Goal: Task Accomplishment & Management: Manage account settings

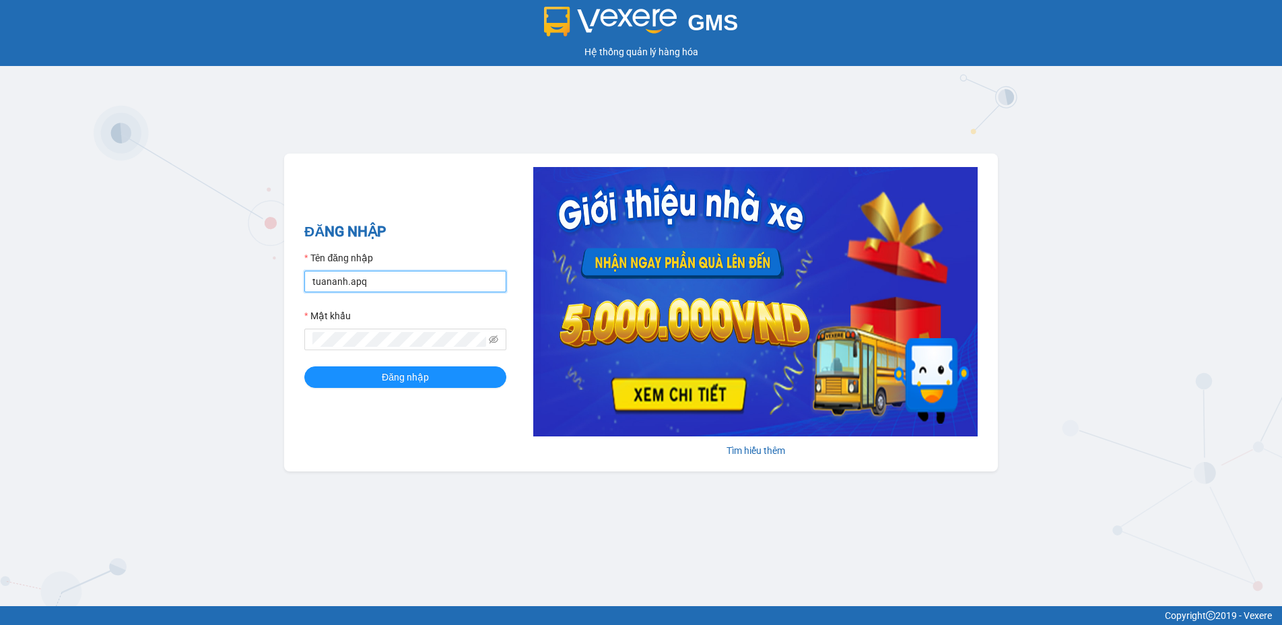
drag, startPoint x: 0, startPoint y: 0, endPoint x: 276, endPoint y: 296, distance: 404.4
click at [277, 295] on div "GMS Hệ thống quản lý hàng hóa ĐĂNG NHẬP Tên đăng nhập tuananh.apq Mật khẩu Đăng…" at bounding box center [641, 303] width 1282 height 606
type input "levananh.apq"
click at [265, 339] on div "GMS Hệ thống quản lý hàng hóa ĐĂNG NHẬP Tên đăng nhập levananh.apq Mật khẩu Đăn…" at bounding box center [641, 303] width 1282 height 606
click at [304, 366] on button "Đăng nhập" at bounding box center [405, 377] width 202 height 22
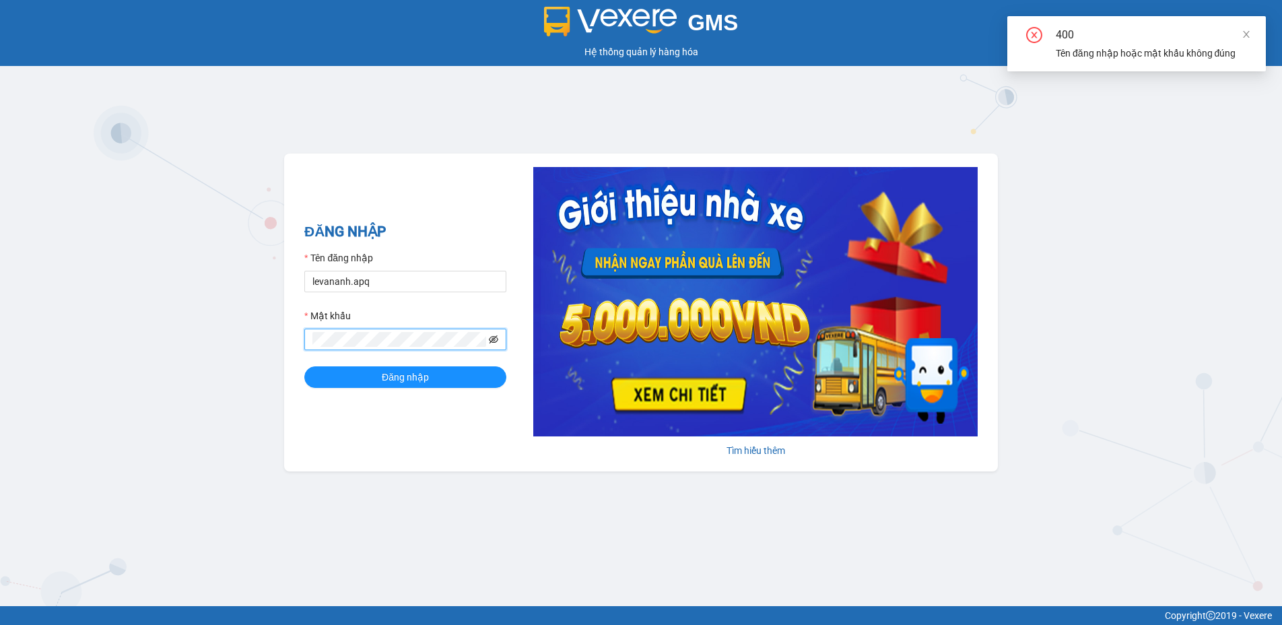
click at [493, 338] on icon "eye-invisible" at bounding box center [493, 339] width 9 height 8
click at [304, 366] on button "Đăng nhập" at bounding box center [405, 377] width 202 height 22
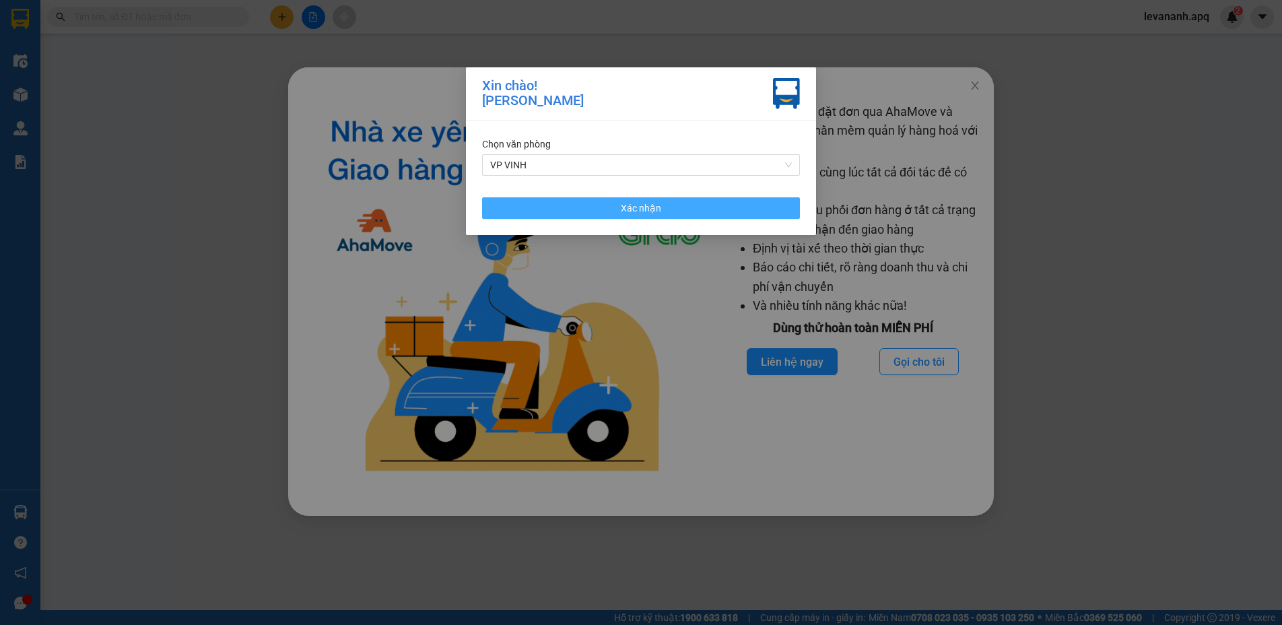
click at [716, 208] on button "Xác nhận" at bounding box center [641, 208] width 318 height 22
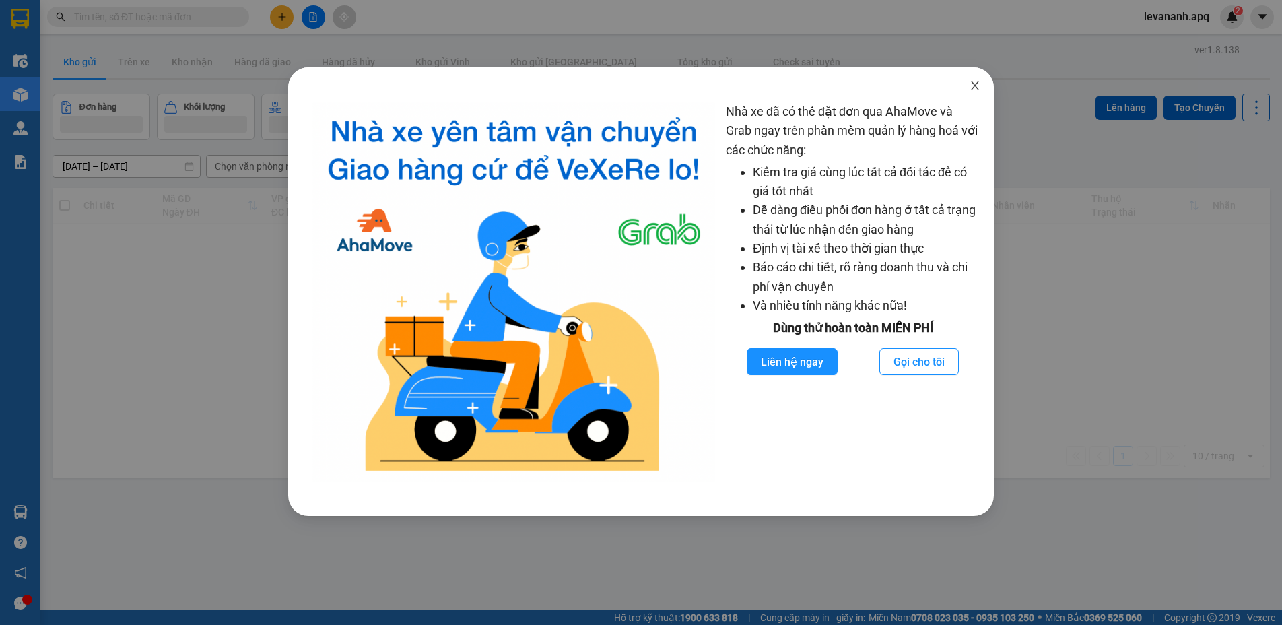
click at [969, 88] on icon "close" at bounding box center [974, 85] width 11 height 11
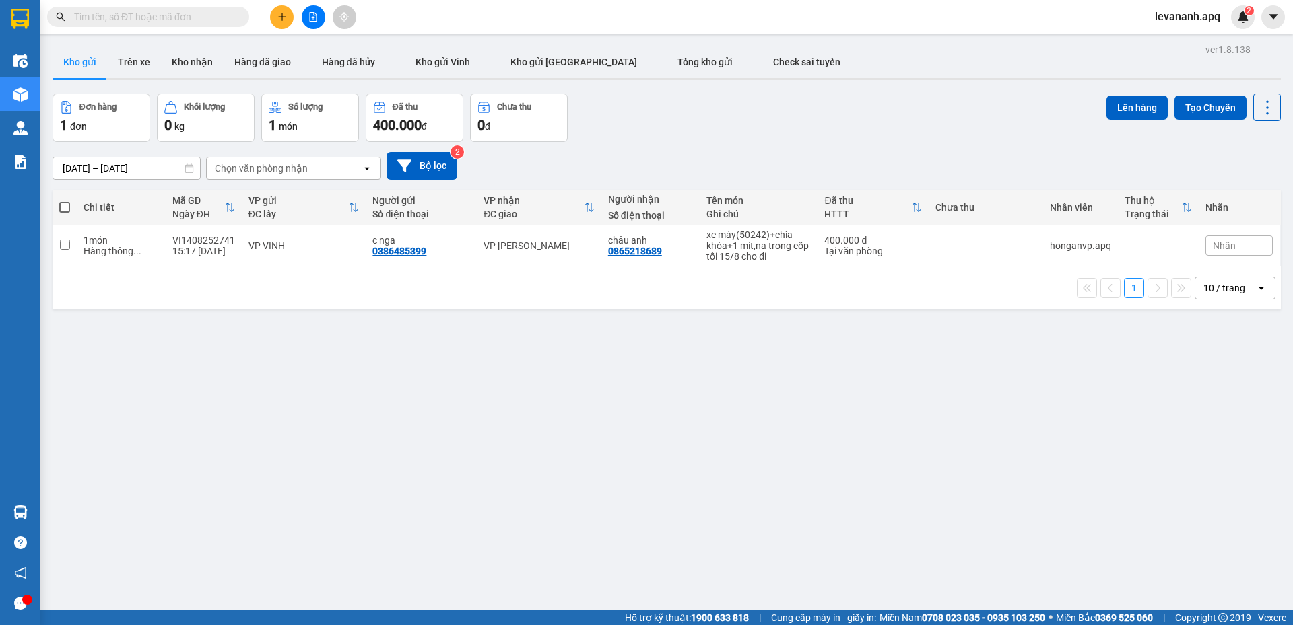
click at [161, 26] on span at bounding box center [148, 17] width 202 height 20
click at [168, 16] on input "text" at bounding box center [153, 16] width 159 height 15
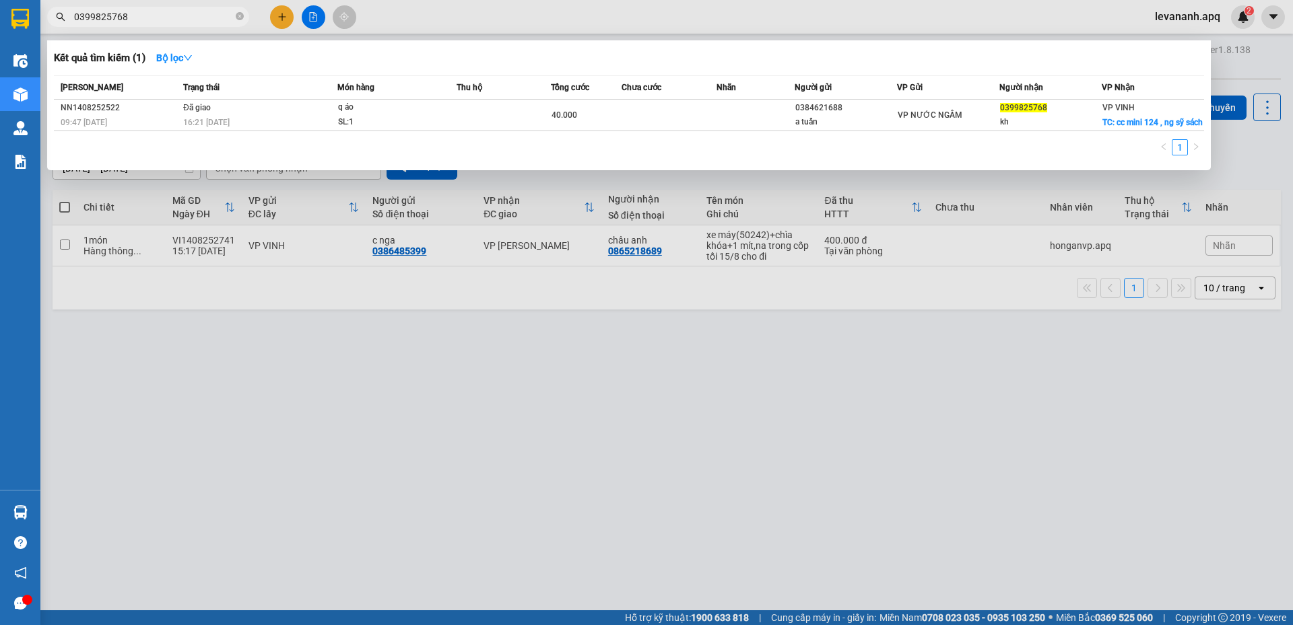
type input "0399825768"
click at [903, 376] on div at bounding box center [646, 312] width 1293 height 625
click at [152, 20] on input "0399825768" at bounding box center [153, 16] width 159 height 15
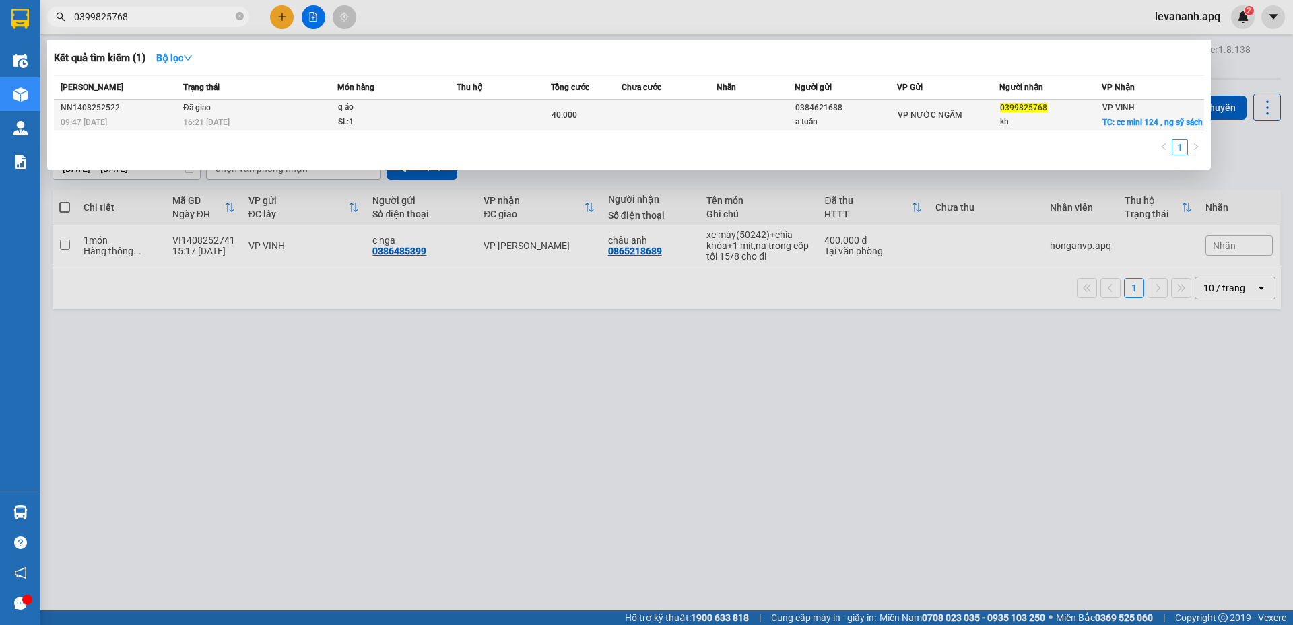
click at [553, 118] on span "40.000" at bounding box center [564, 114] width 26 height 9
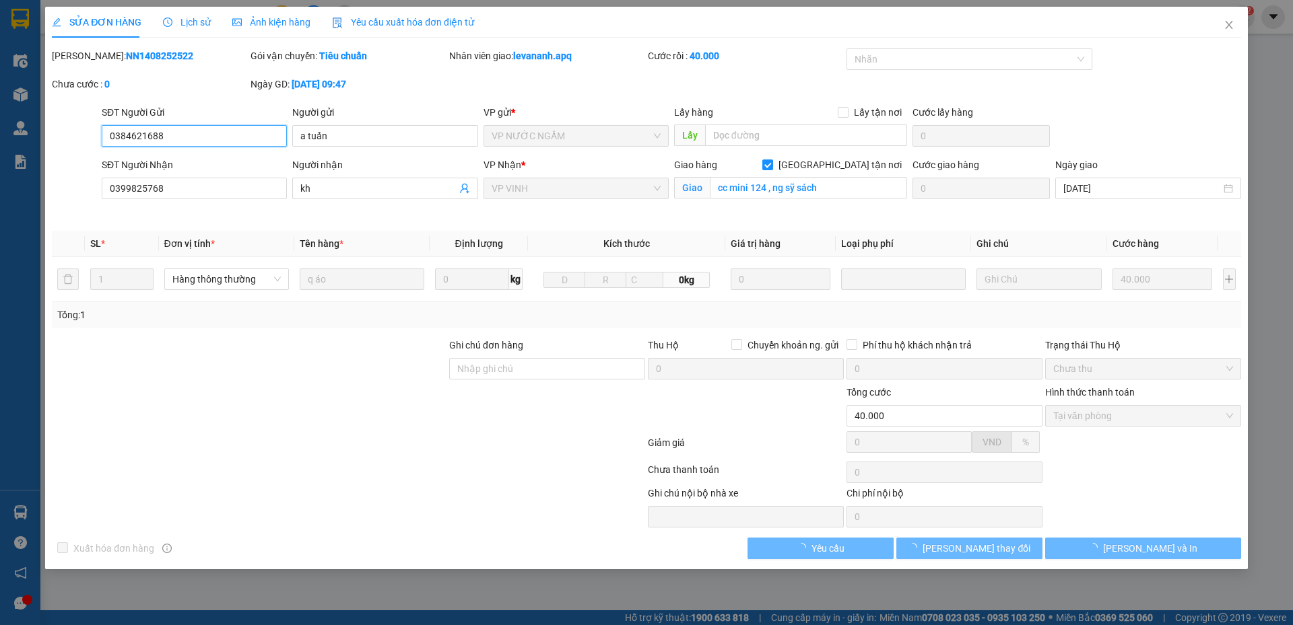
type input "0384621688"
type input "a tuấn"
type input "0399825768"
type input "kh"
checkbox input "true"
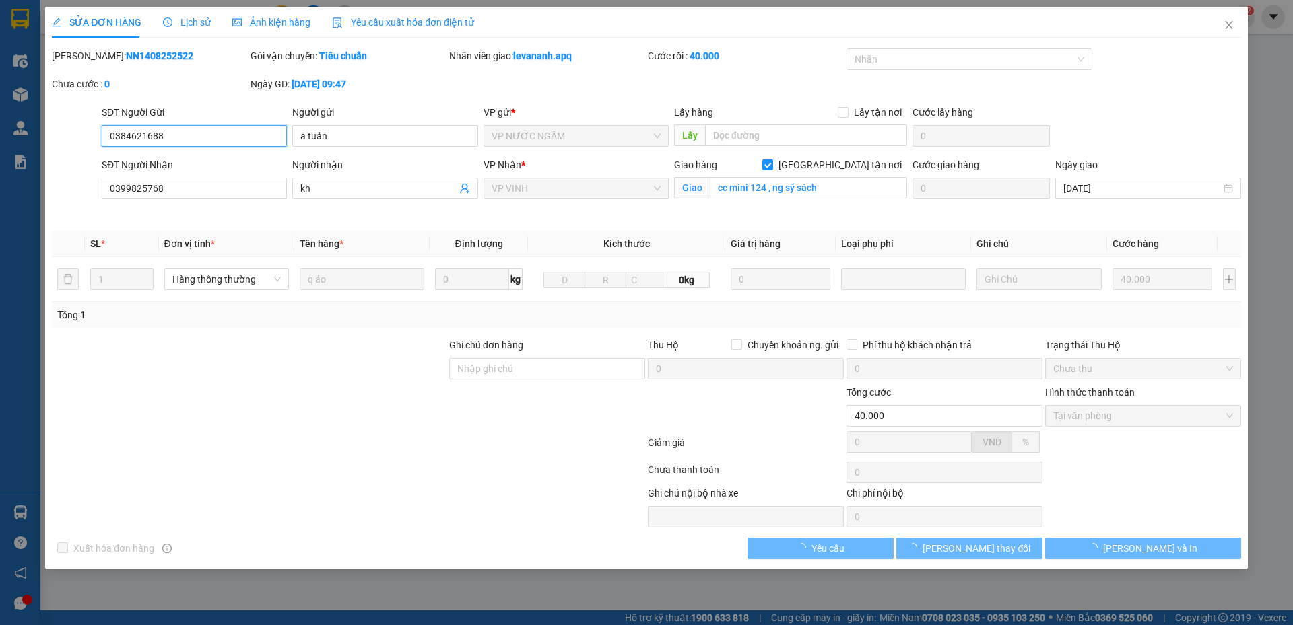
type input "cc mini 124 , ng sỹ sách"
type input "40.000"
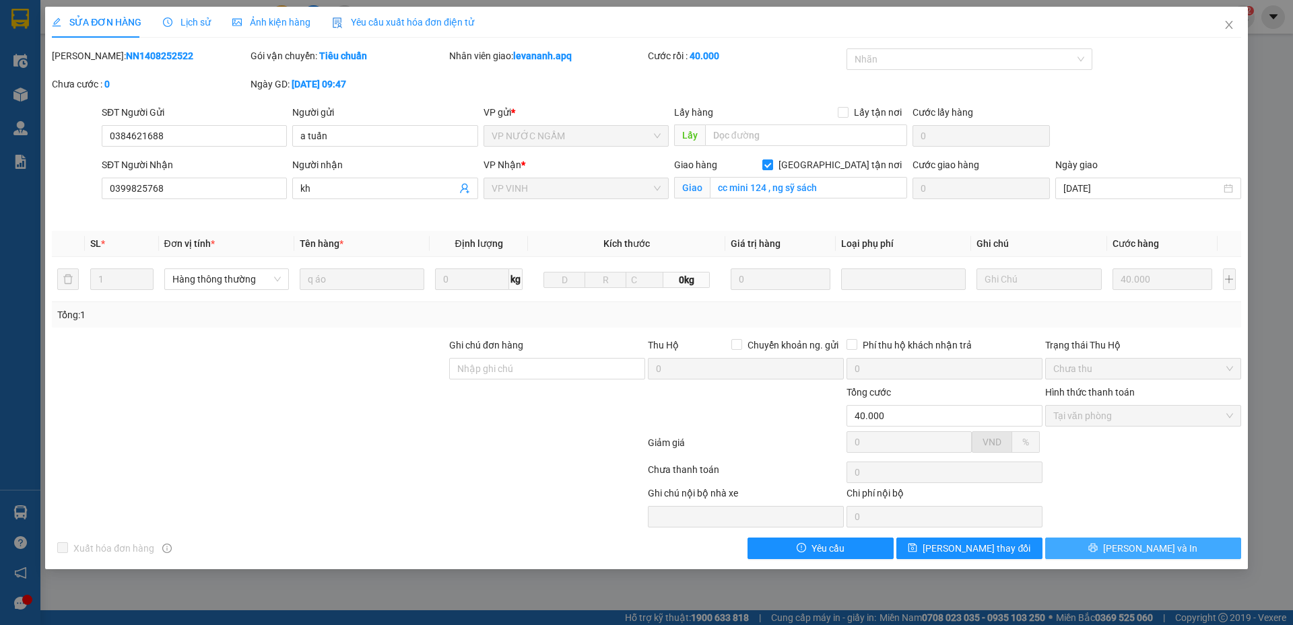
click at [1166, 544] on span "[PERSON_NAME] và In" at bounding box center [1150, 548] width 94 height 15
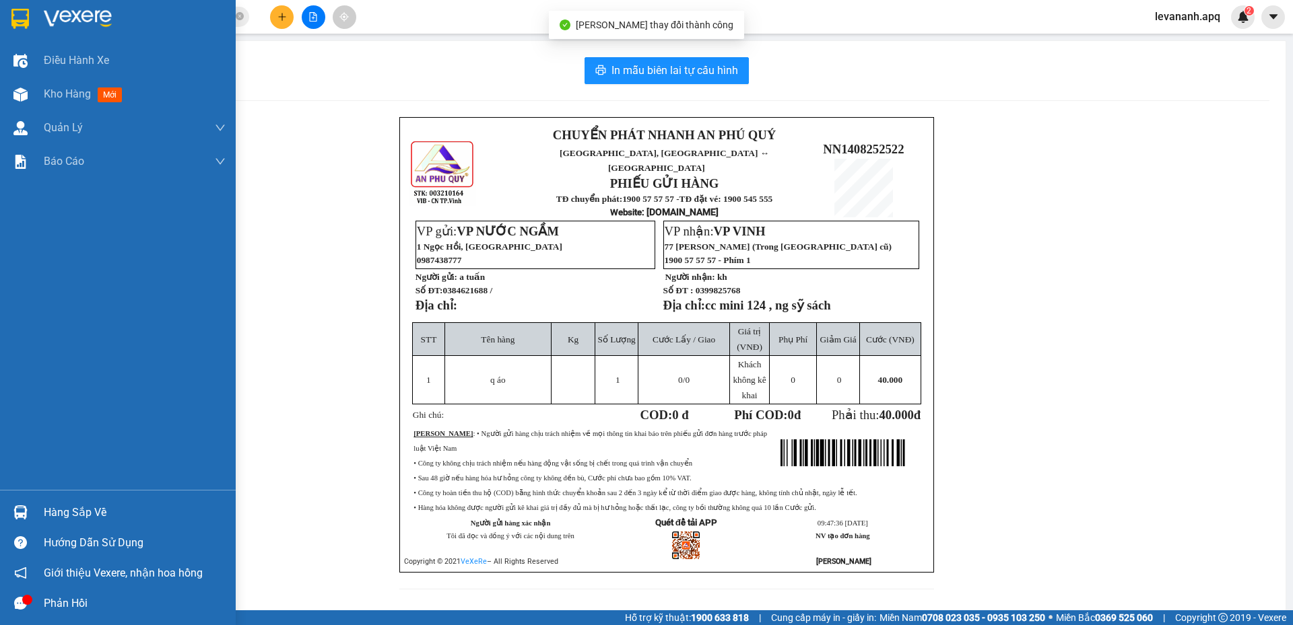
click at [18, 22] on img at bounding box center [20, 19] width 18 height 20
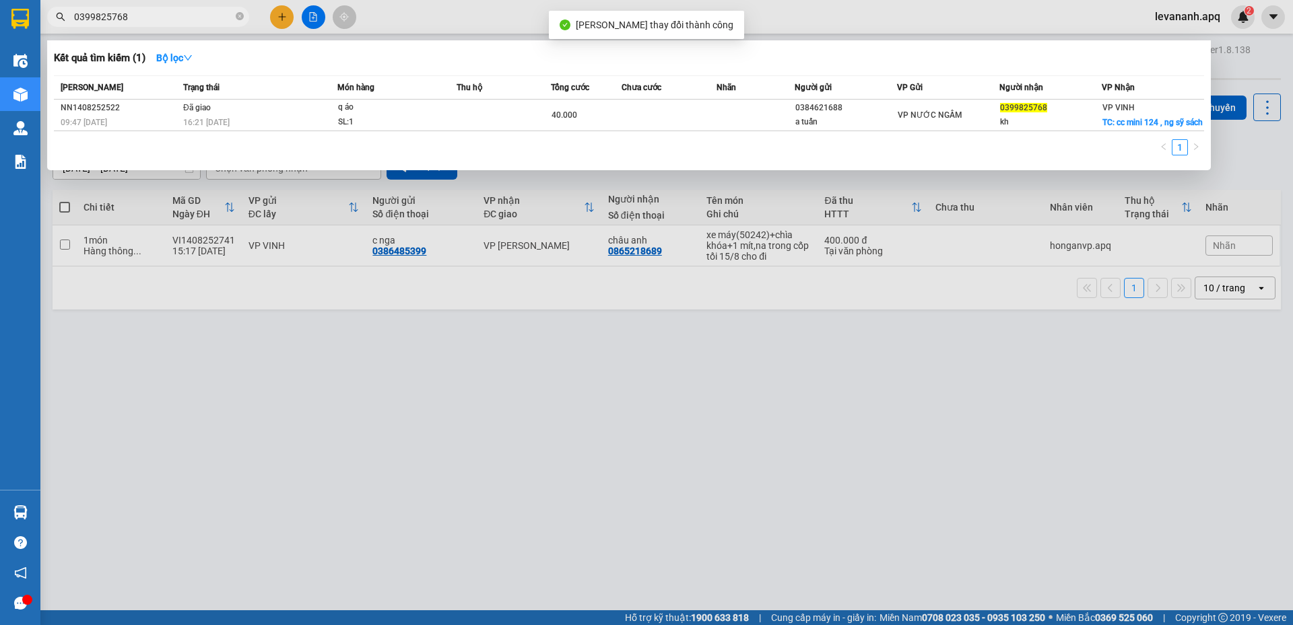
click at [170, 9] on input "0399825768" at bounding box center [153, 16] width 159 height 15
click at [240, 19] on icon "close-circle" at bounding box center [240, 16] width 8 height 8
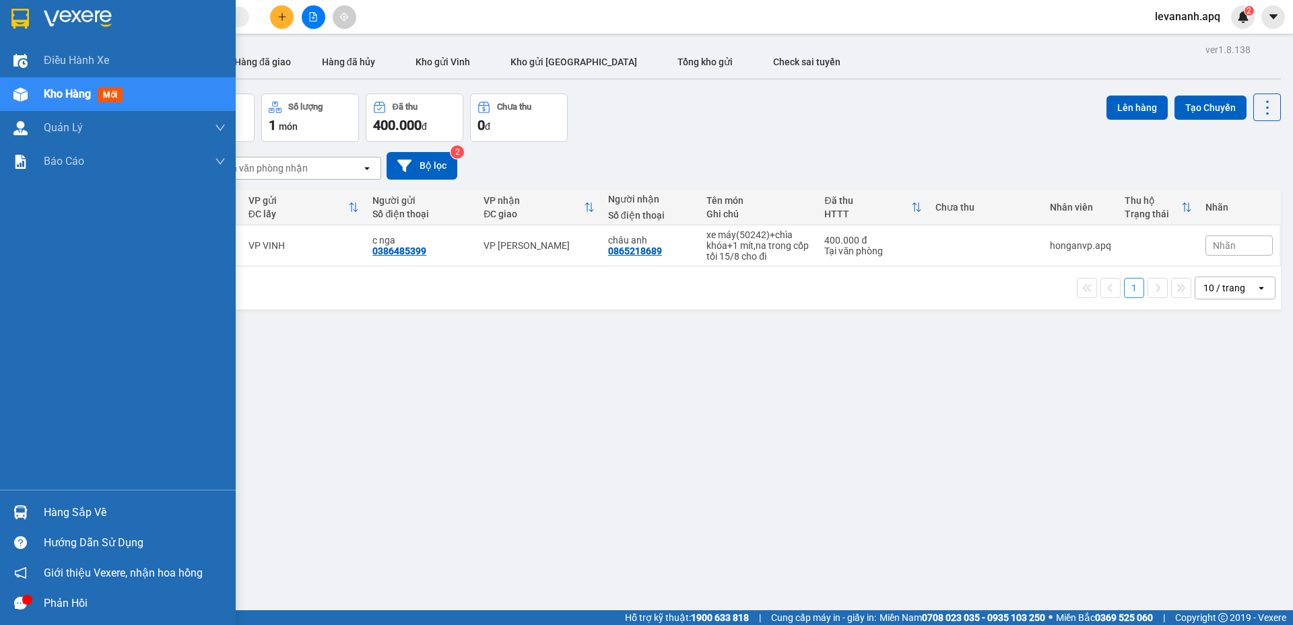
click at [19, 18] on img at bounding box center [20, 19] width 18 height 20
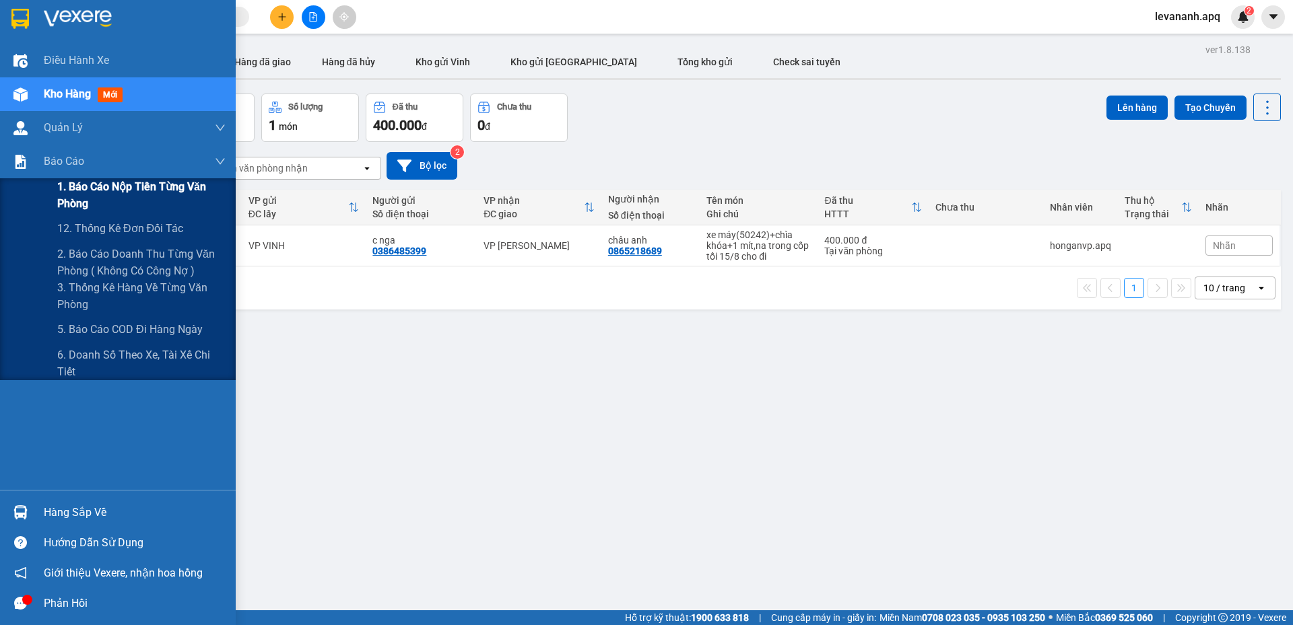
click at [87, 196] on span "1. Báo cáo nộp tiền từng văn phòng" at bounding box center [141, 195] width 168 height 34
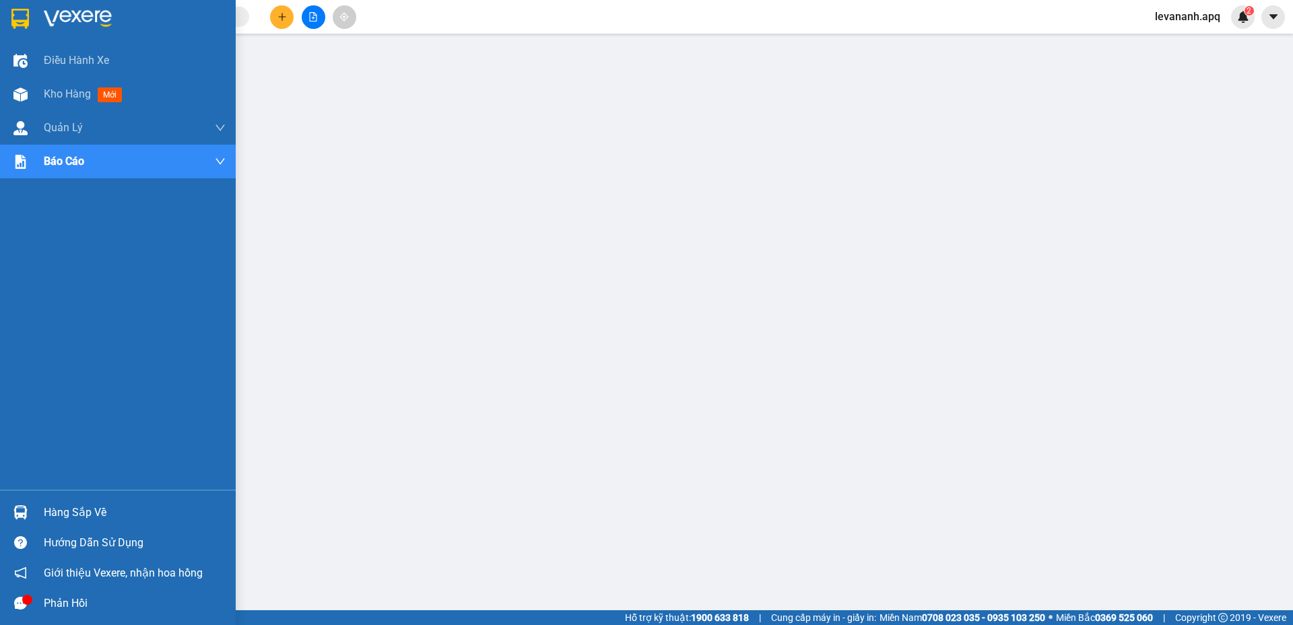
click at [15, 16] on img at bounding box center [20, 19] width 18 height 20
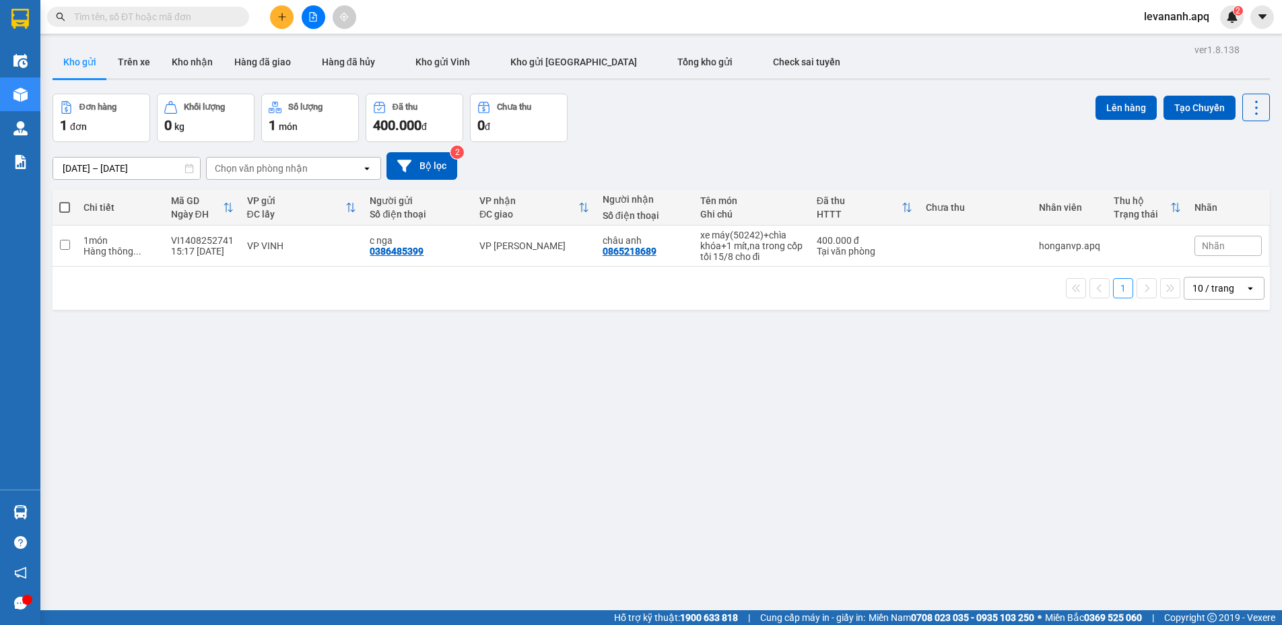
click at [179, 21] on input "text" at bounding box center [153, 16] width 159 height 15
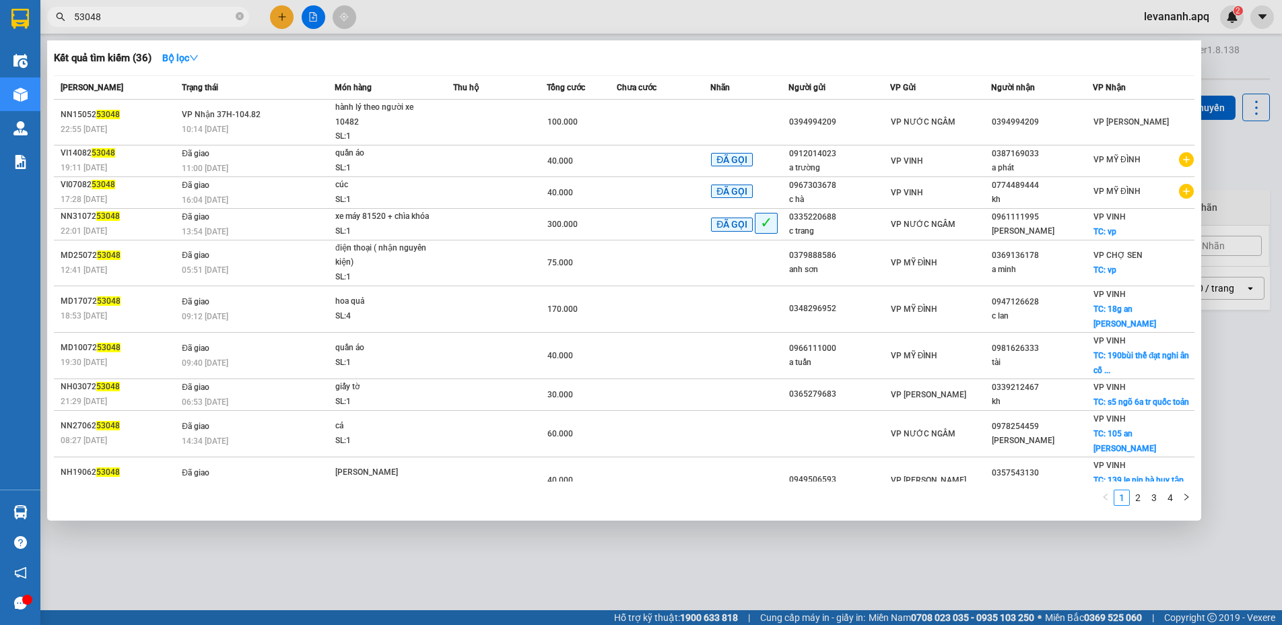
type input "53048"
click at [493, 10] on div at bounding box center [641, 312] width 1282 height 625
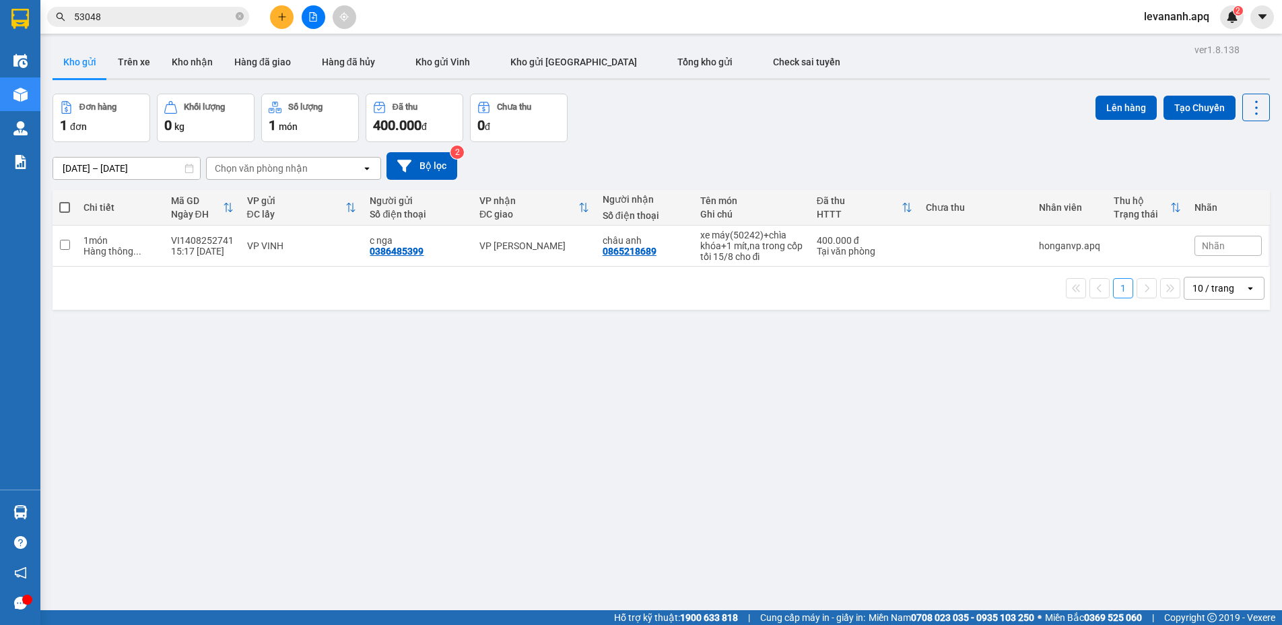
click at [180, 11] on input "53048" at bounding box center [153, 16] width 159 height 15
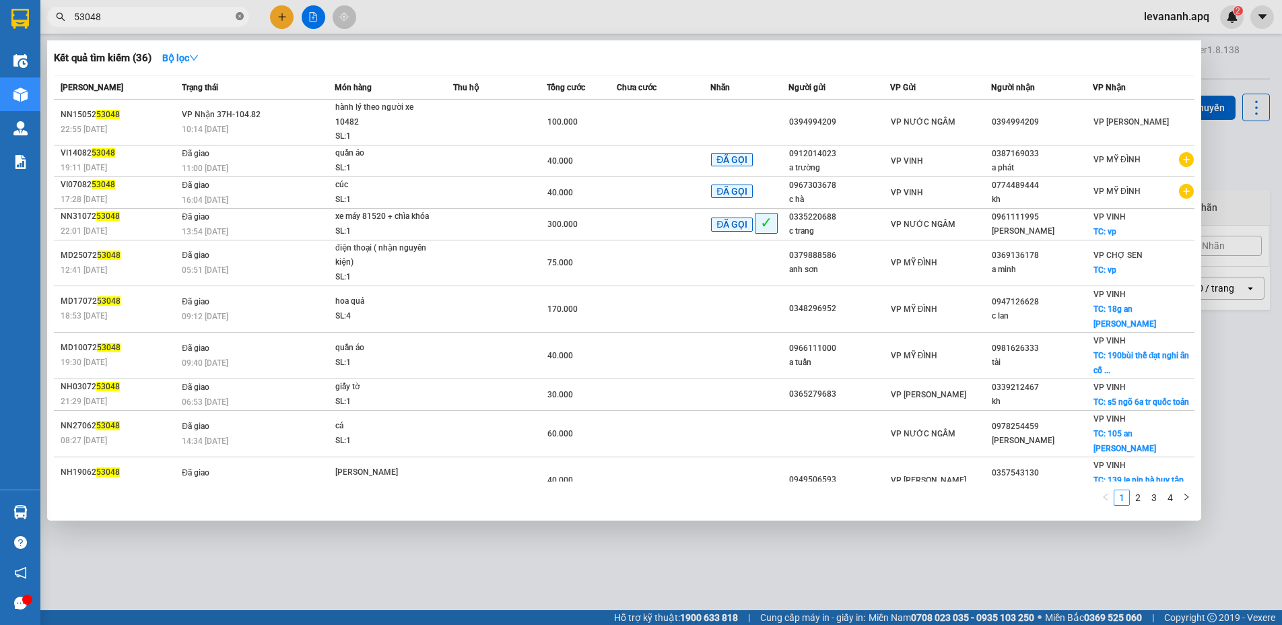
click at [238, 15] on icon "close-circle" at bounding box center [240, 16] width 8 height 8
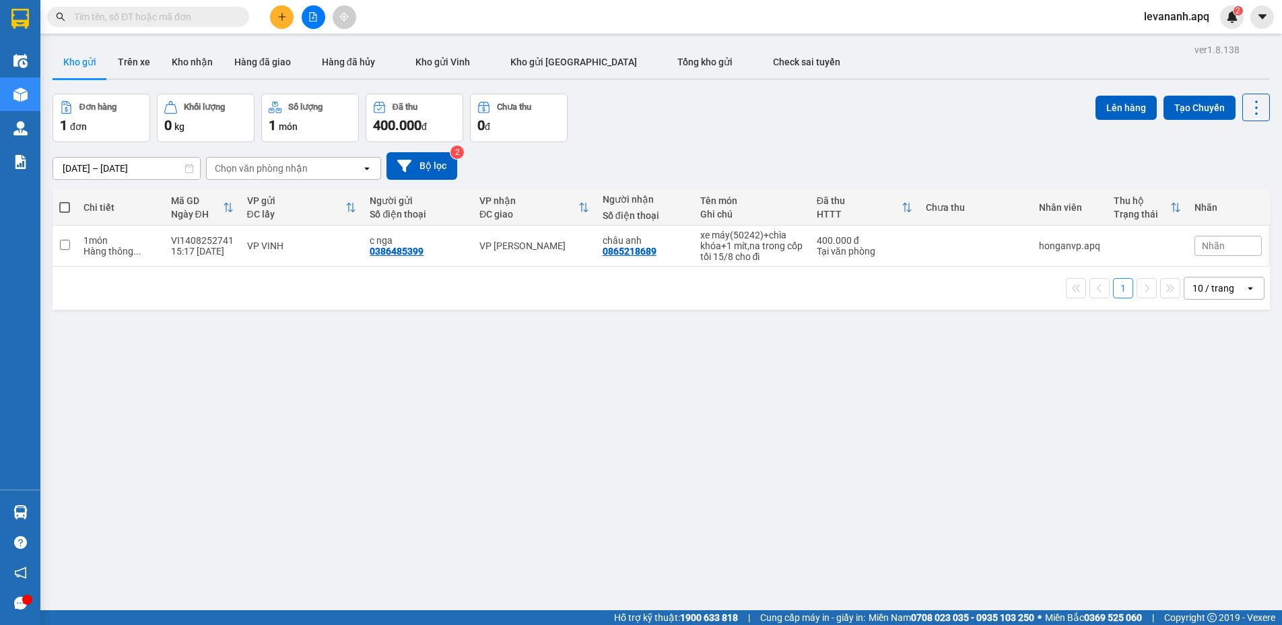
click at [222, 16] on input "text" at bounding box center [153, 16] width 159 height 15
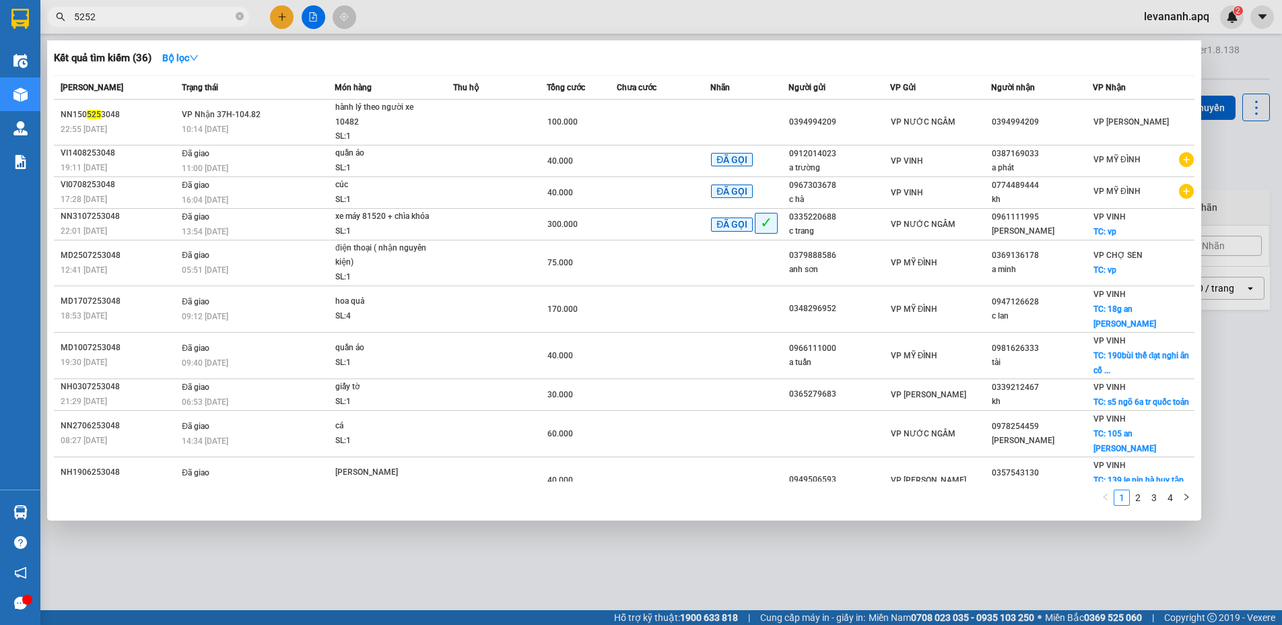
type input "52522"
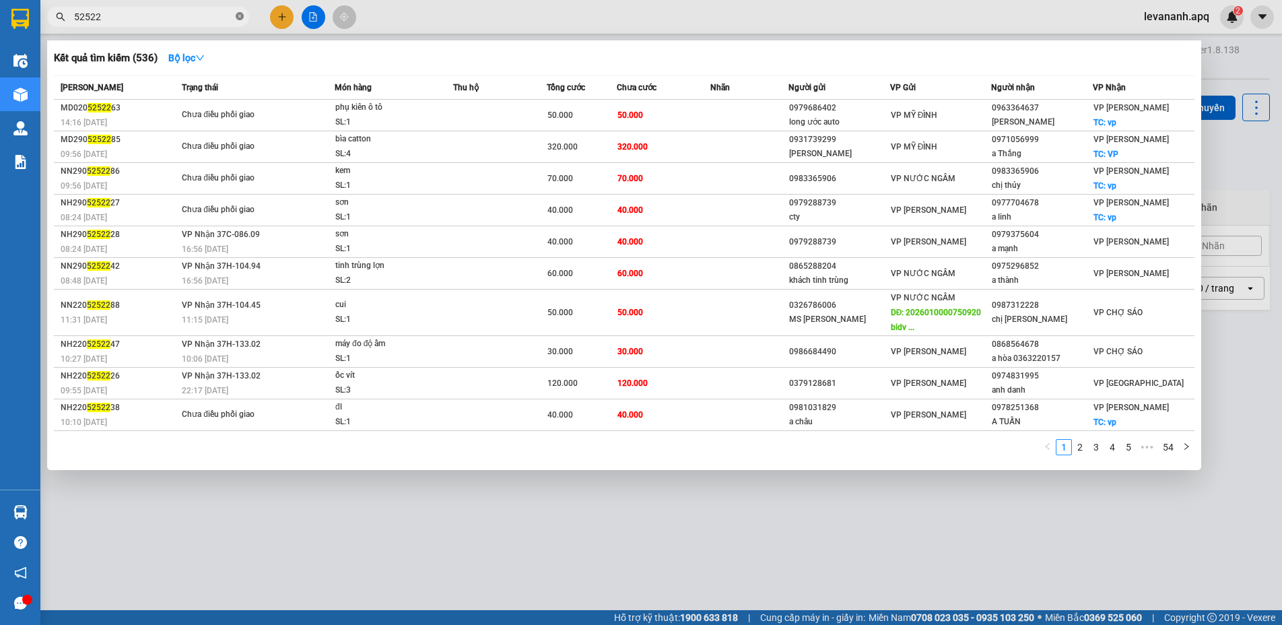
click at [240, 22] on span at bounding box center [240, 17] width 8 height 13
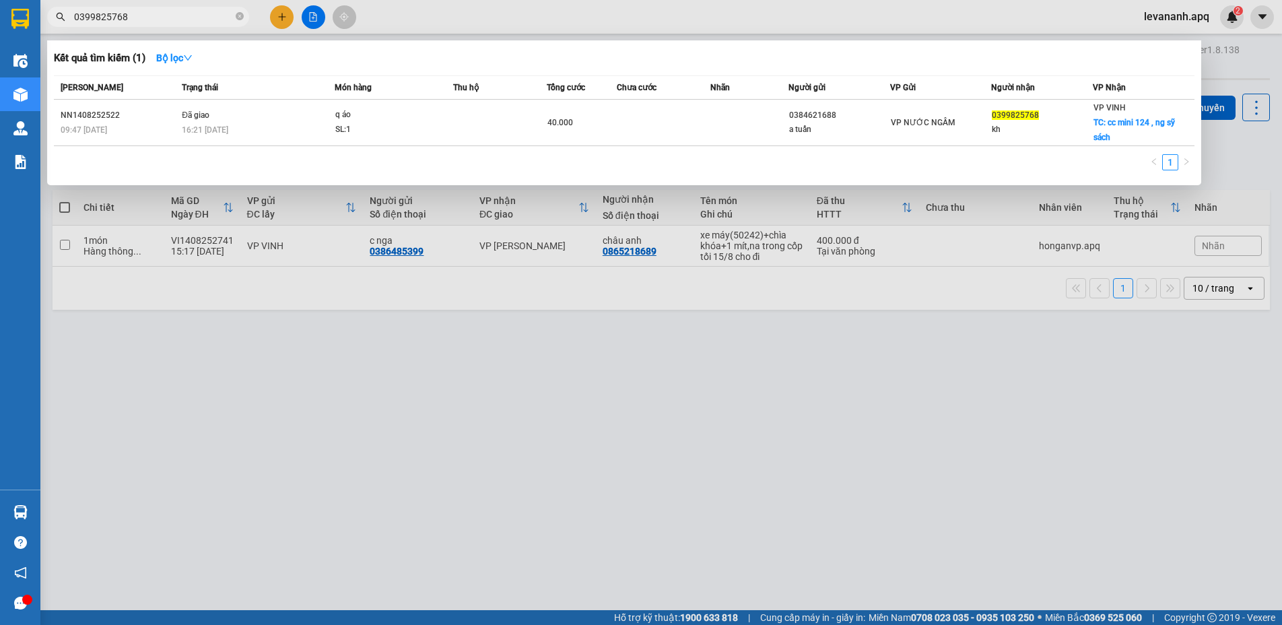
type input "0399825768"
click at [825, 261] on div at bounding box center [641, 312] width 1282 height 625
click at [158, 17] on input "0399825768" at bounding box center [153, 16] width 159 height 15
click at [147, 14] on input "0399825768" at bounding box center [153, 16] width 159 height 15
click at [236, 19] on icon "close-circle" at bounding box center [240, 16] width 8 height 8
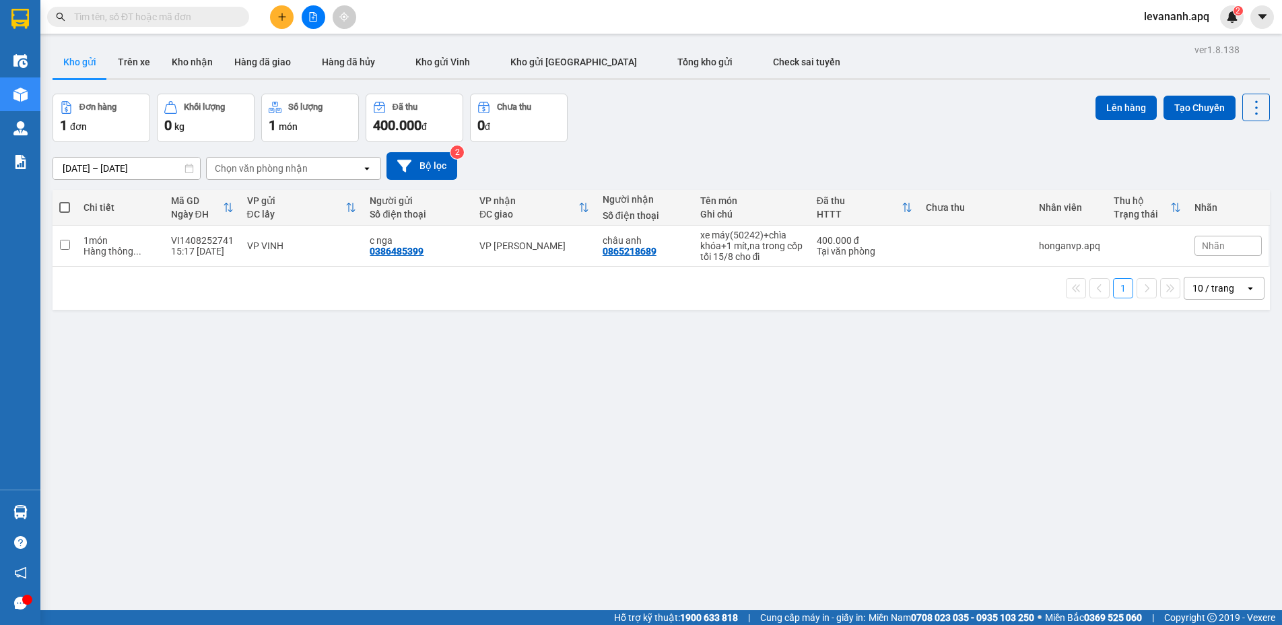
click at [188, 13] on input "text" at bounding box center [153, 16] width 159 height 15
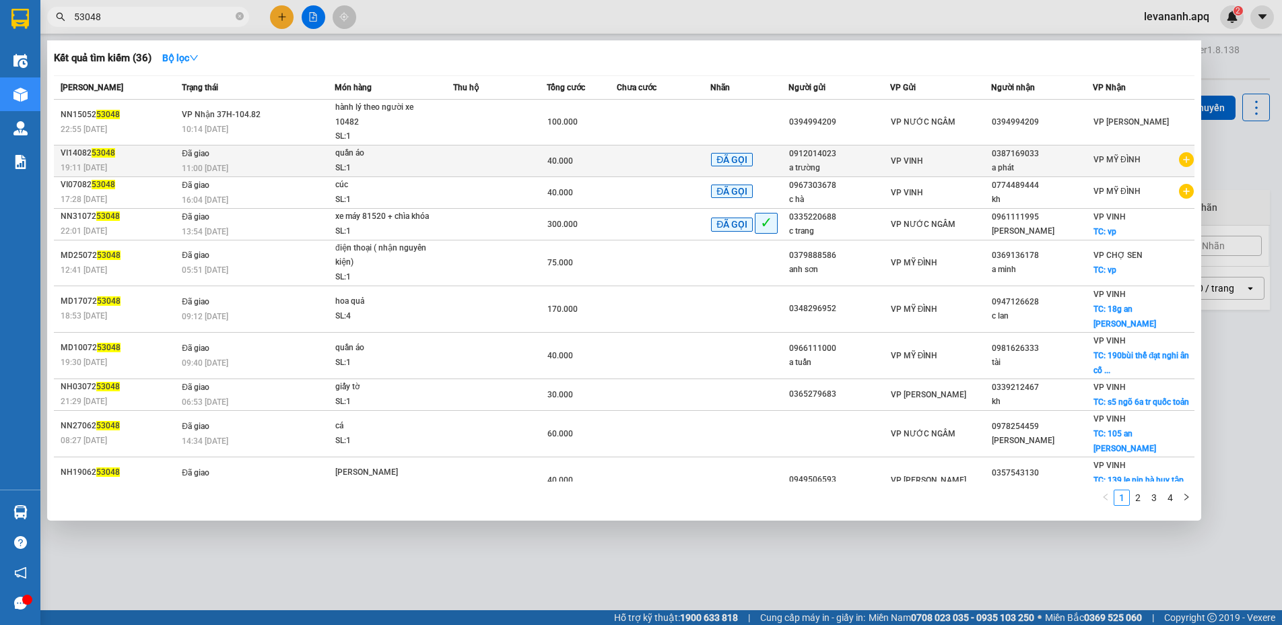
type input "53048"
click at [405, 162] on div "SL: 1" at bounding box center [385, 168] width 101 height 15
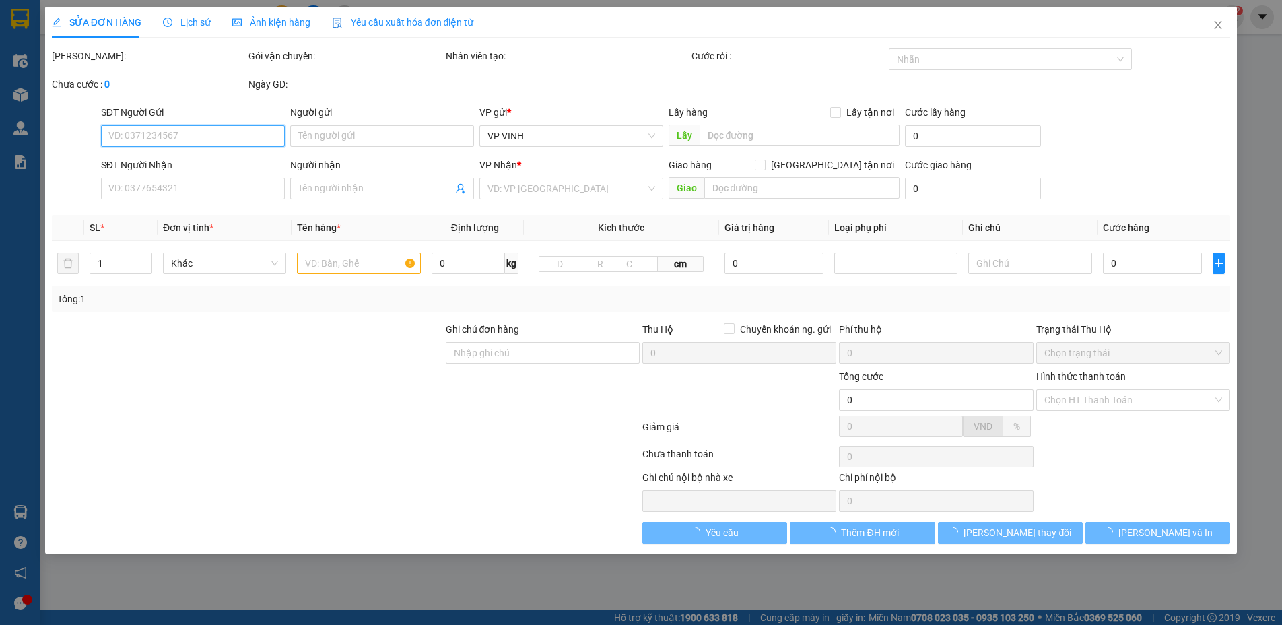
type input "0912014023"
type input "a trường"
type input "0387169033"
type input "a phát"
type input "40.000"
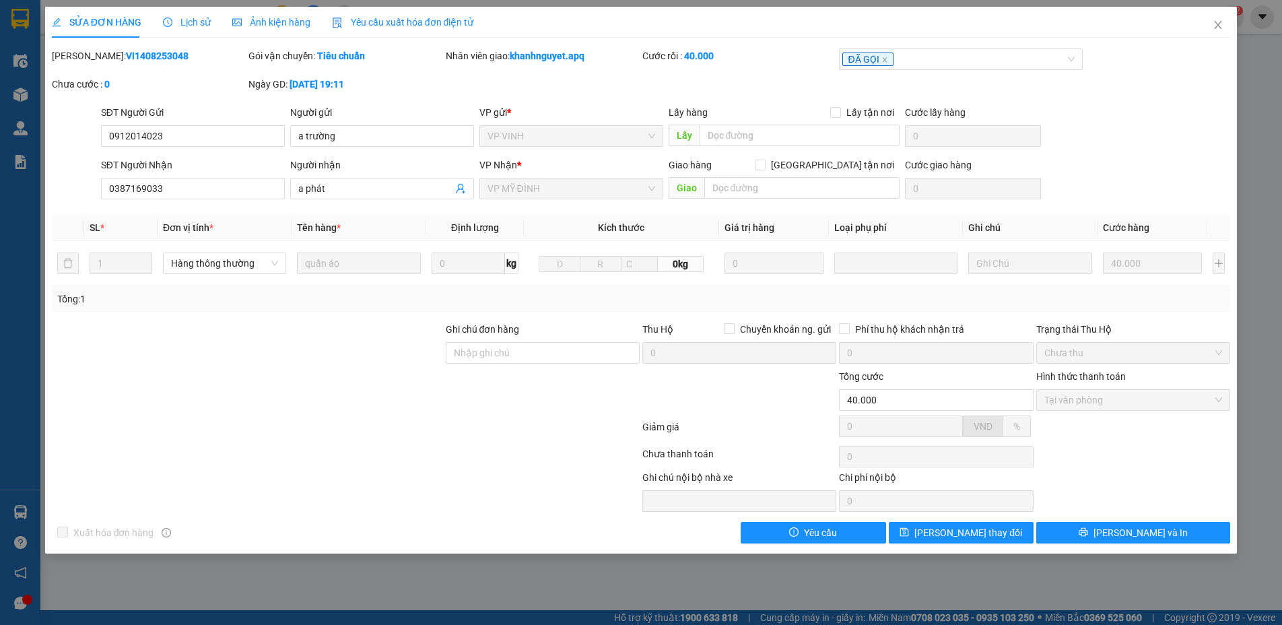
click at [188, 17] on span "Lịch sử" at bounding box center [187, 22] width 48 height 11
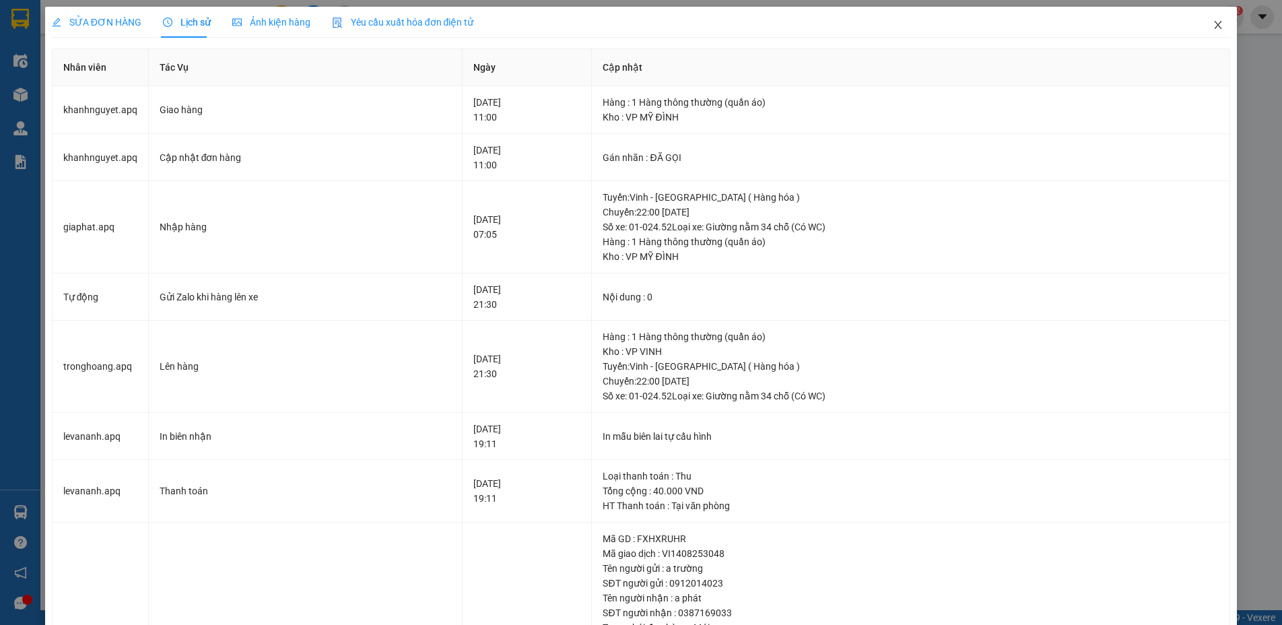
click at [1212, 23] on icon "close" at bounding box center [1217, 25] width 11 height 11
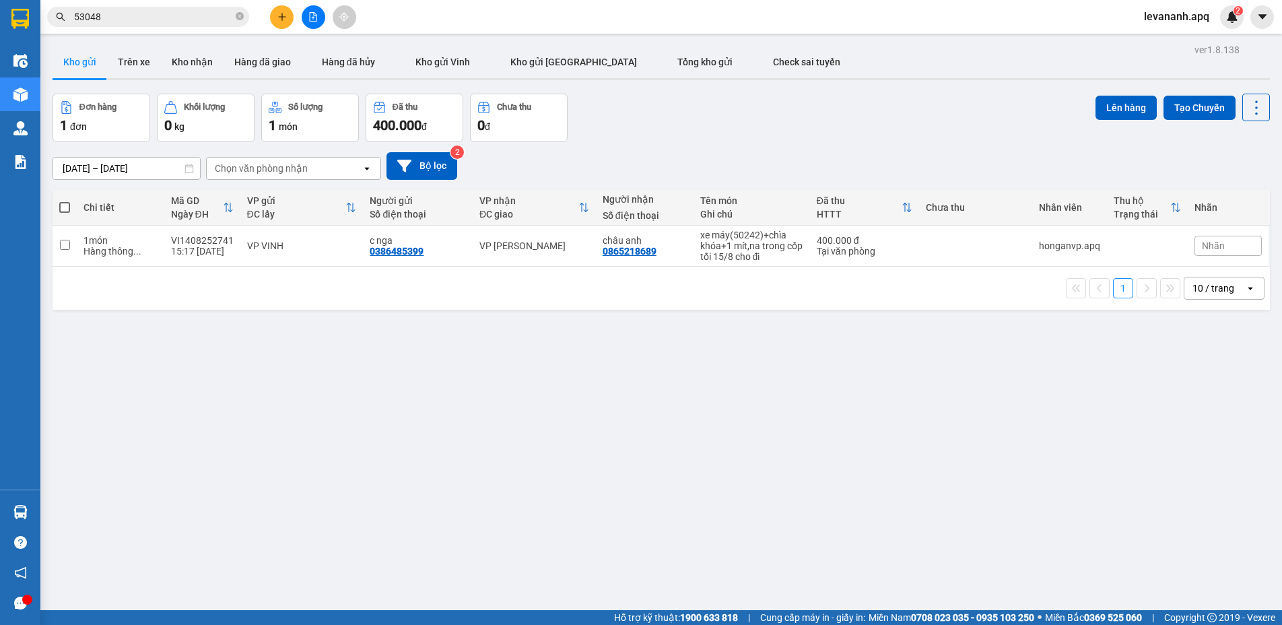
click at [168, 13] on input "53048" at bounding box center [153, 16] width 159 height 15
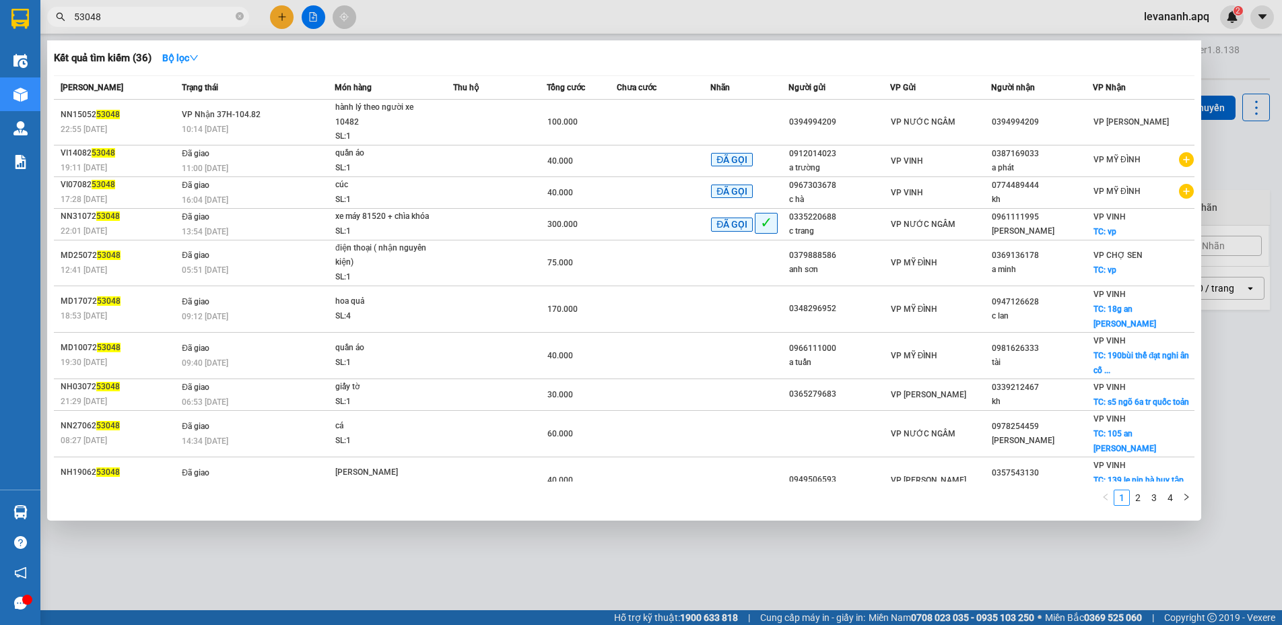
click at [403, 537] on div at bounding box center [641, 312] width 1282 height 625
click at [127, 9] on input "53048" at bounding box center [153, 16] width 159 height 15
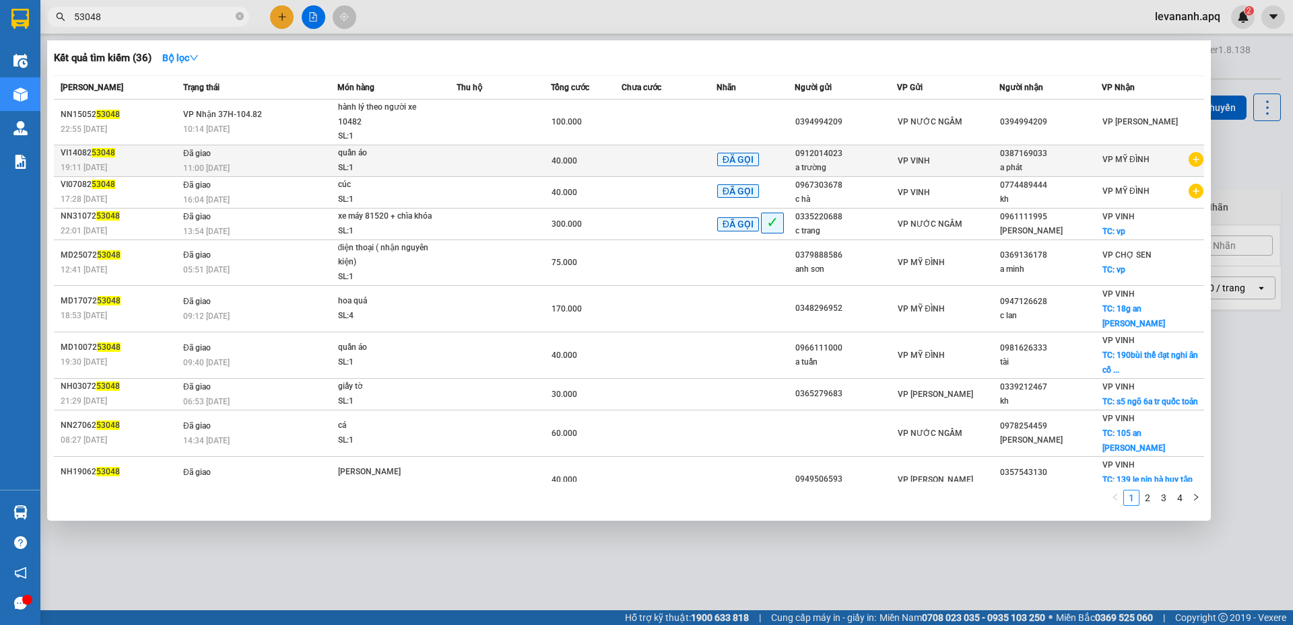
click at [865, 162] on div "a trường" at bounding box center [845, 168] width 101 height 14
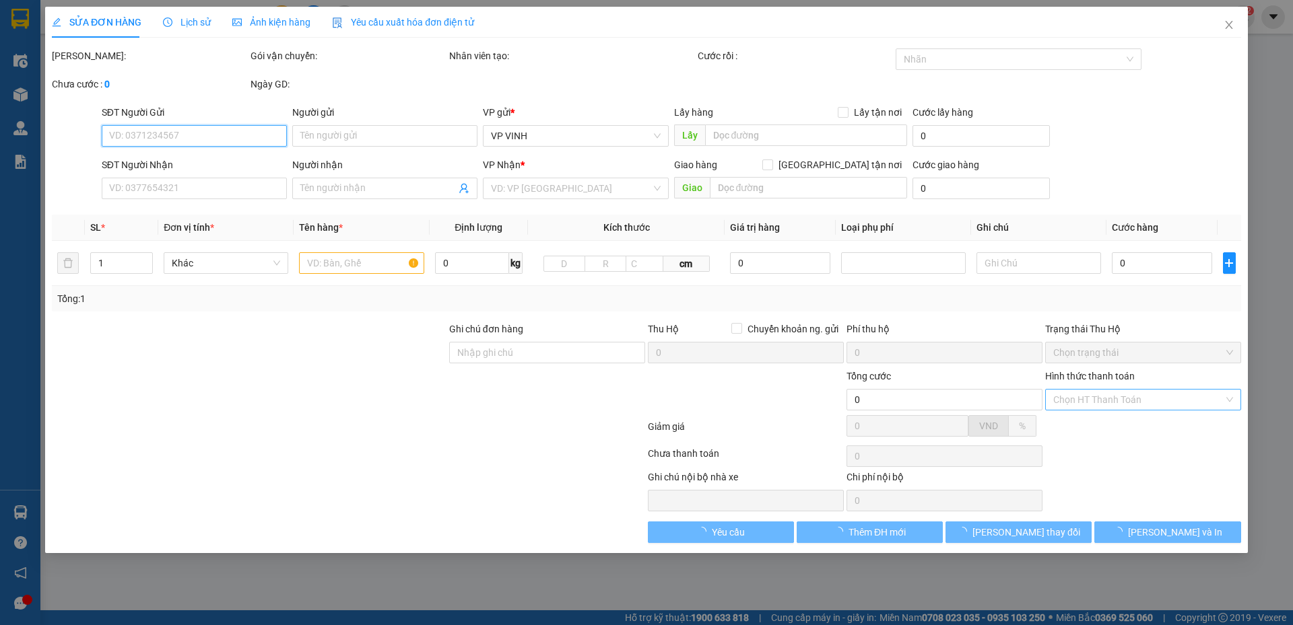
type input "0912014023"
type input "a trường"
type input "0387169033"
type input "a phát"
type input "40.000"
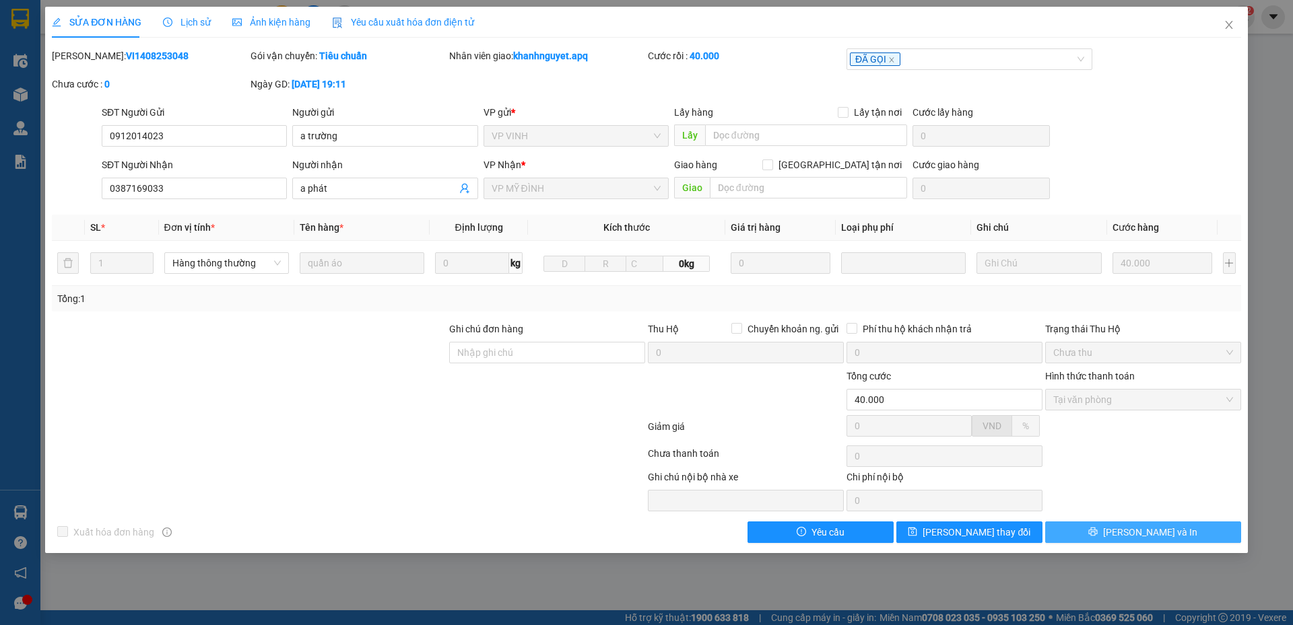
click at [1155, 537] on span "Lưu và In" at bounding box center [1150, 532] width 94 height 15
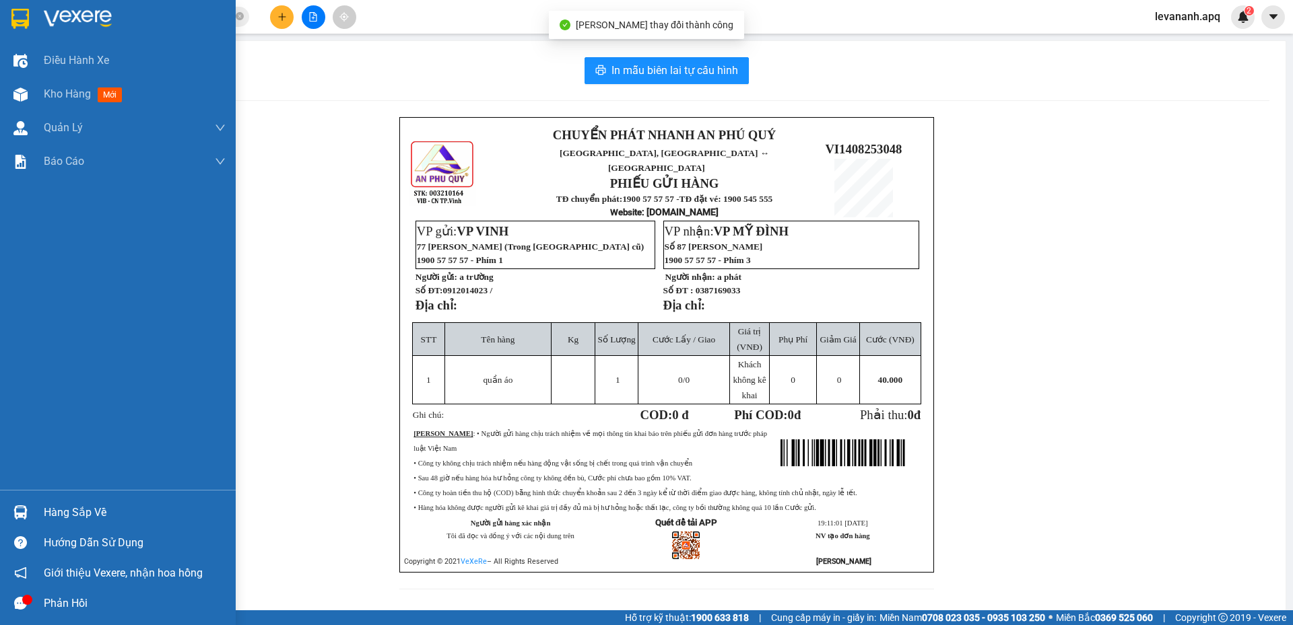
click at [17, 20] on img at bounding box center [20, 19] width 18 height 20
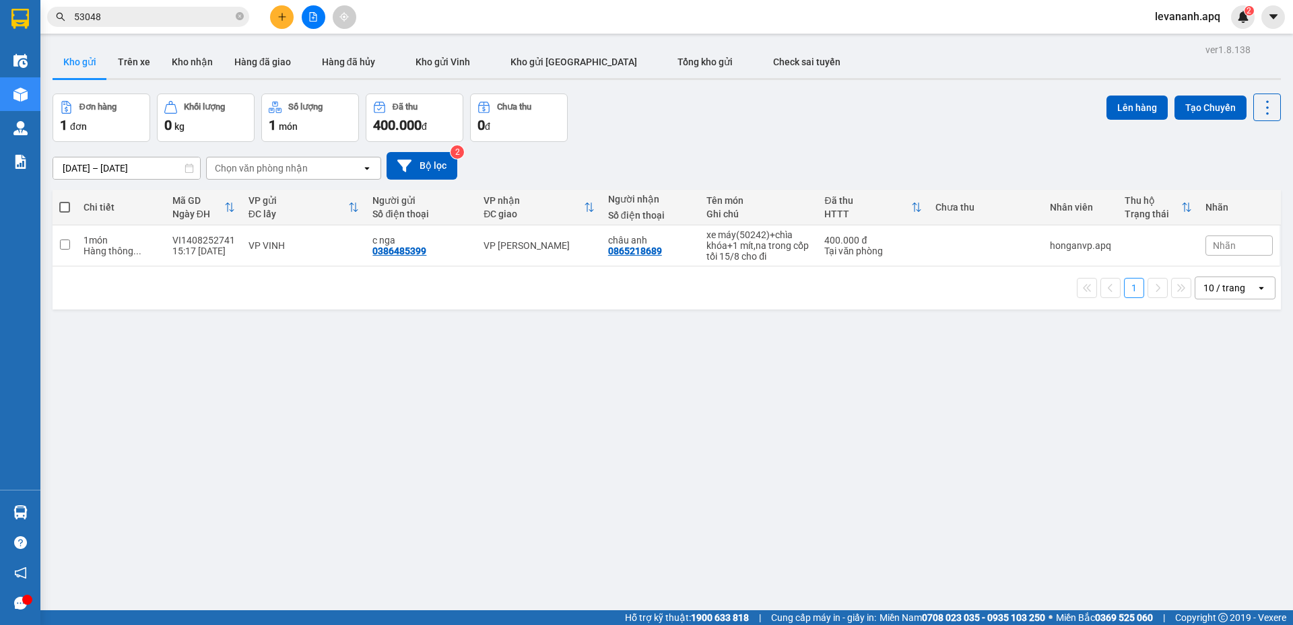
click at [164, 18] on input "53048" at bounding box center [153, 16] width 159 height 15
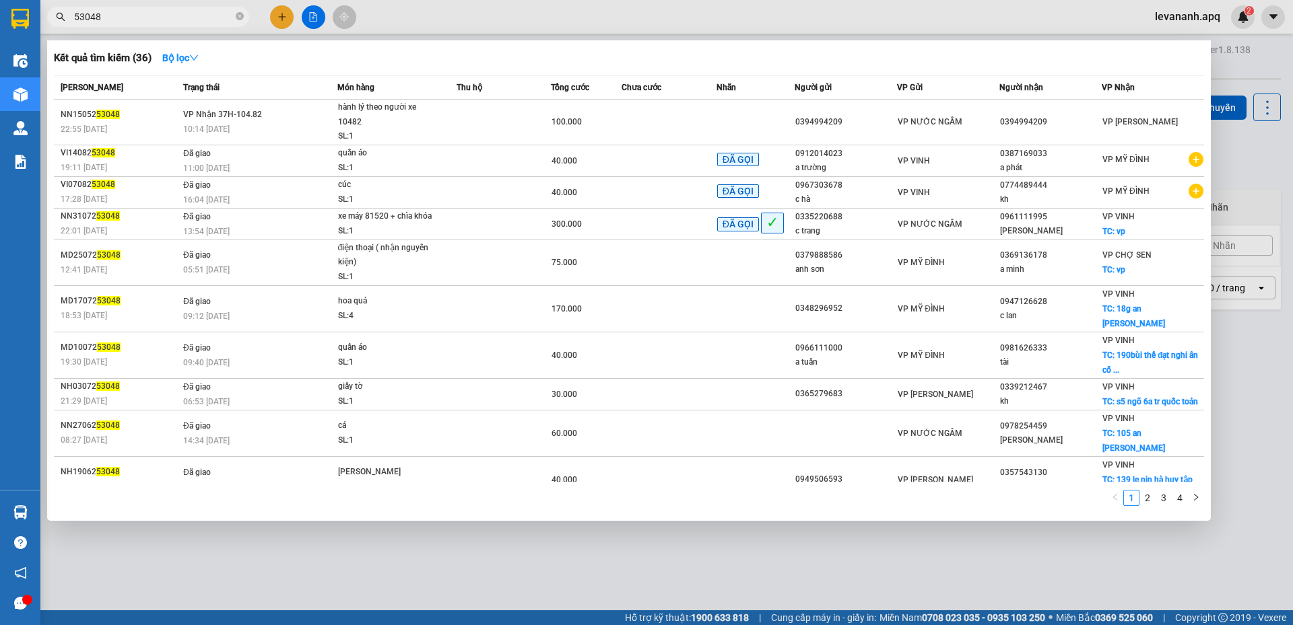
click at [399, 538] on div at bounding box center [646, 312] width 1293 height 625
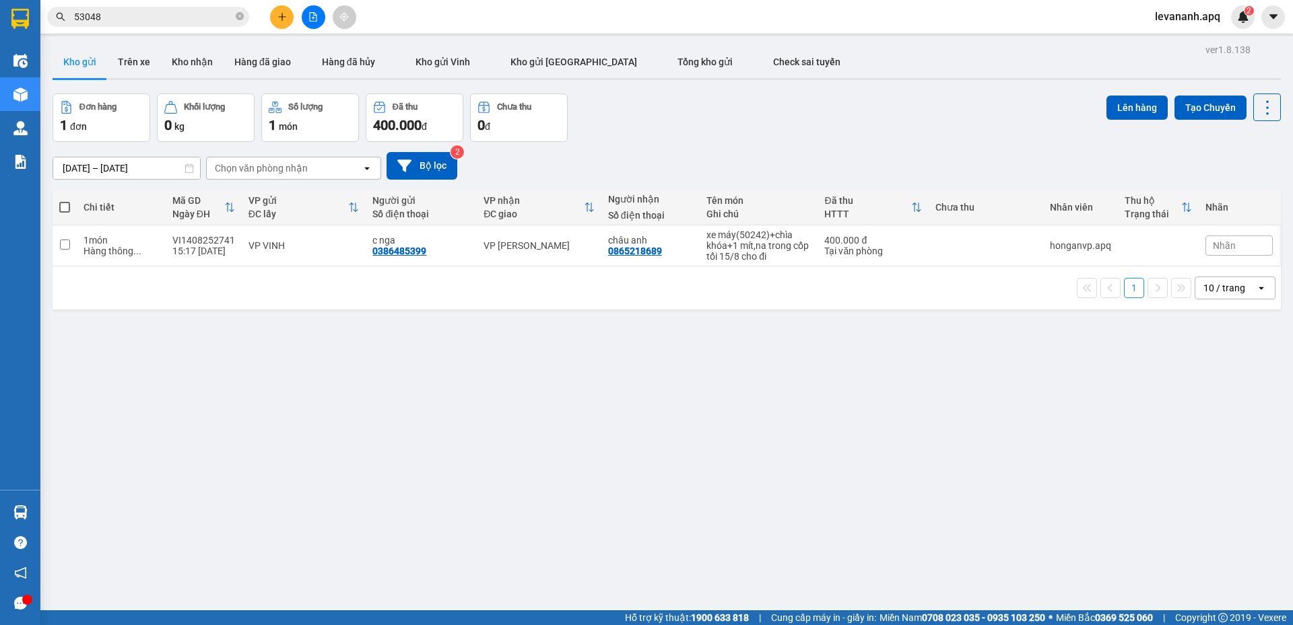
click at [125, 18] on input "53048" at bounding box center [153, 16] width 159 height 15
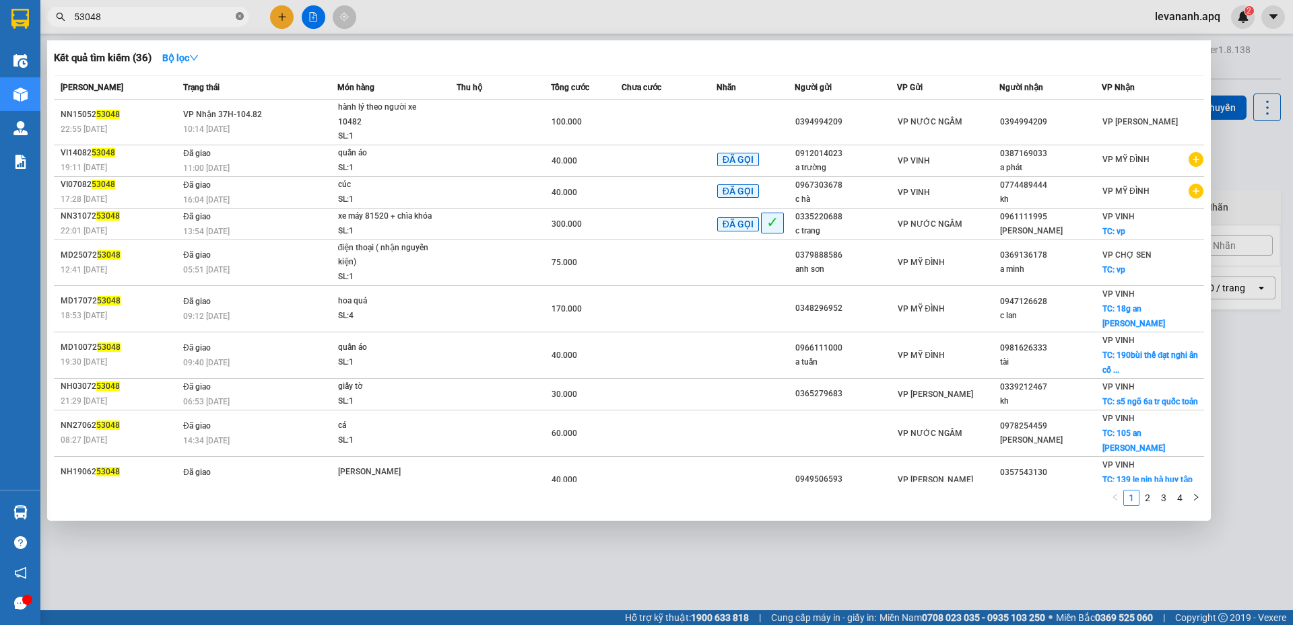
click at [240, 23] on span at bounding box center [240, 17] width 8 height 13
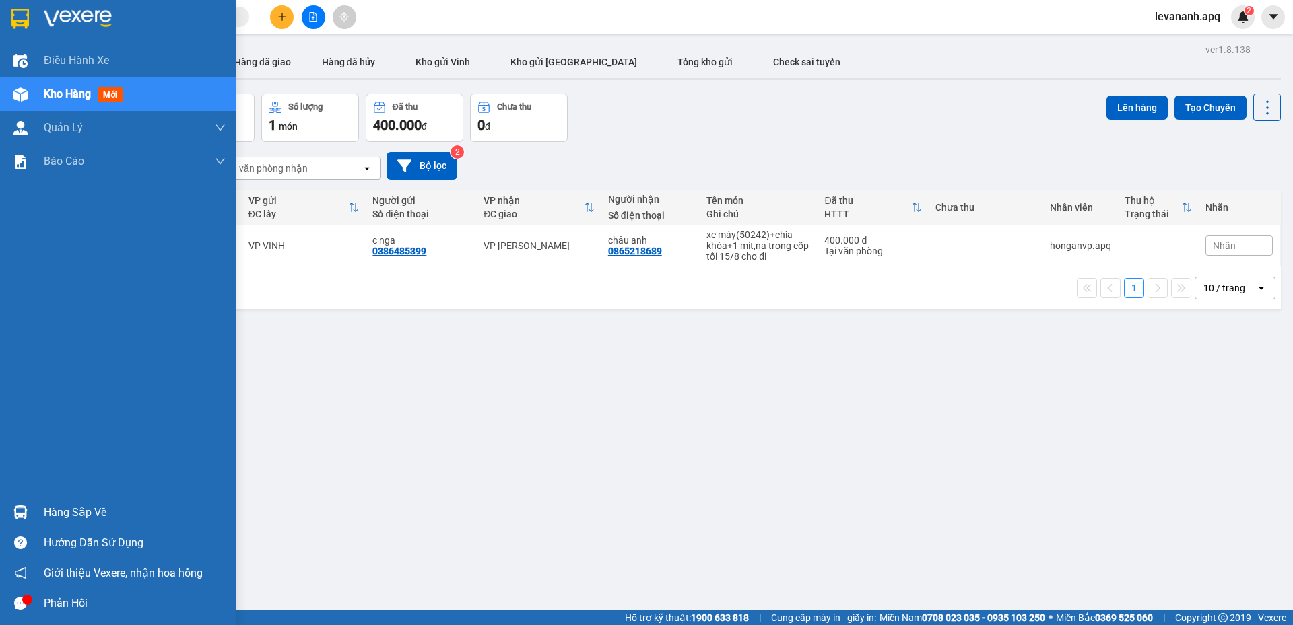
click at [24, 17] on img at bounding box center [20, 19] width 18 height 20
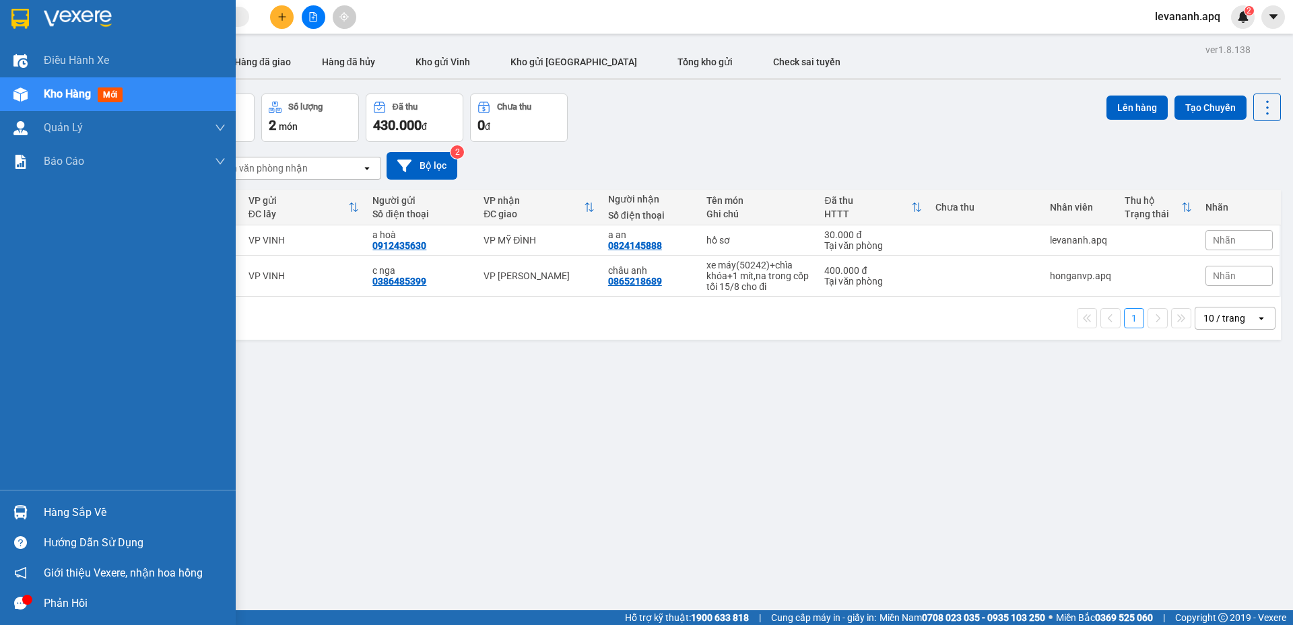
click at [23, 17] on img at bounding box center [20, 19] width 18 height 20
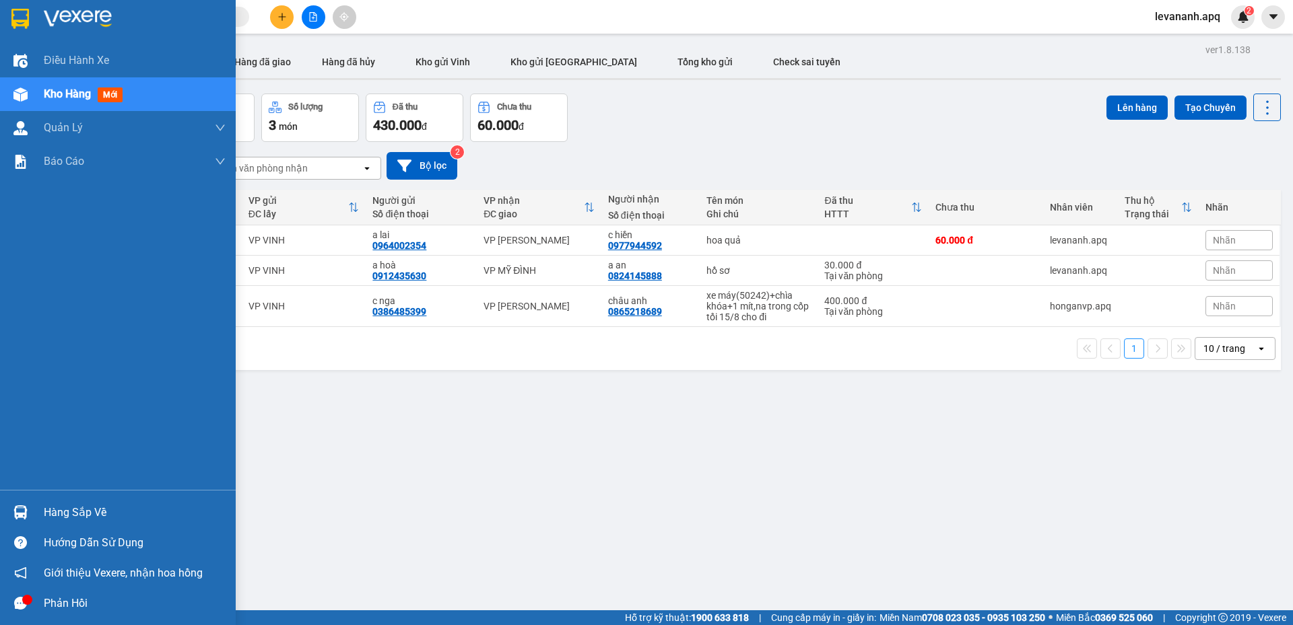
click at [34, 507] on div "Hàng sắp về" at bounding box center [118, 512] width 236 height 30
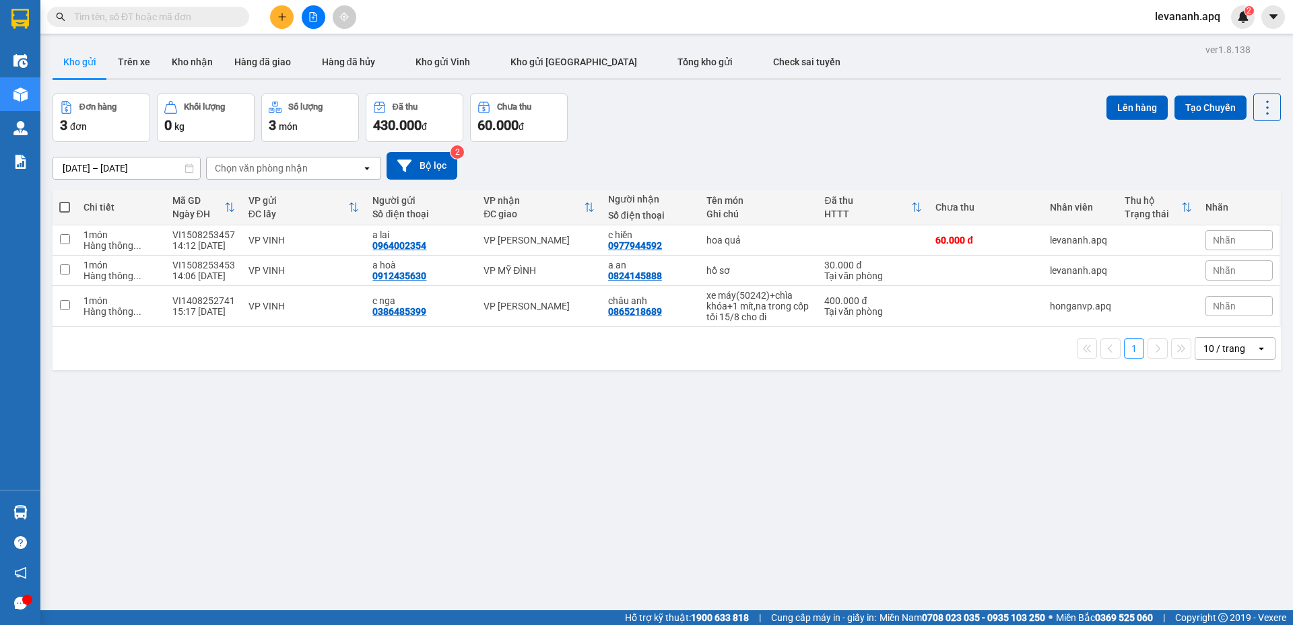
drag, startPoint x: 675, startPoint y: 460, endPoint x: 419, endPoint y: 7, distance: 520.0
click at [670, 452] on section "Kết quả tìm kiếm ( 36 ) Bộ lọc Mã ĐH Trạng thái Món hàng Thu hộ Tổng cước Chưa …" at bounding box center [646, 312] width 1293 height 625
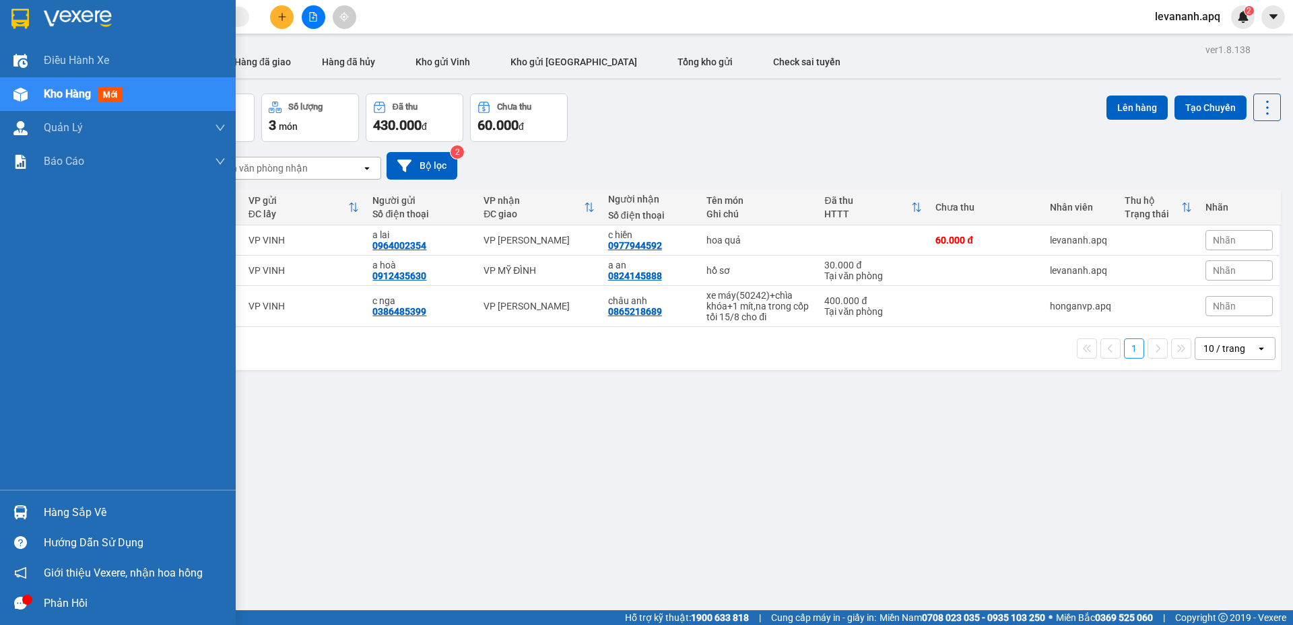
click at [13, 34] on div at bounding box center [118, 22] width 236 height 44
click at [7, 27] on div at bounding box center [118, 22] width 236 height 44
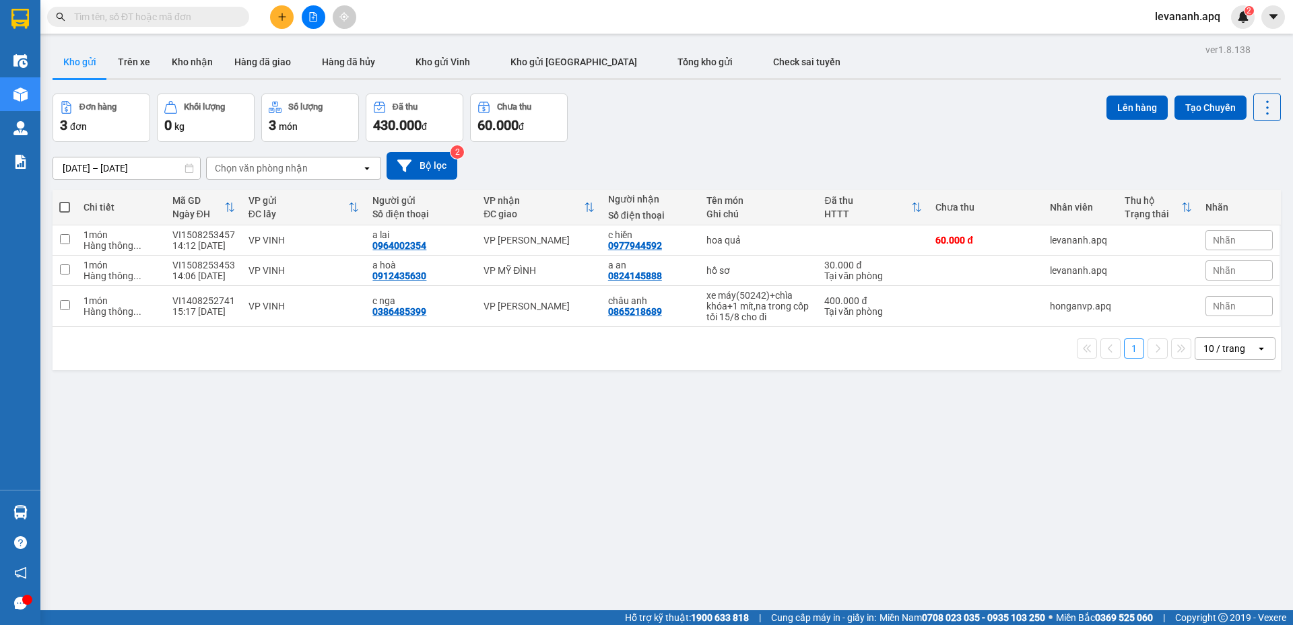
click at [285, 18] on icon "plus" at bounding box center [281, 16] width 9 height 9
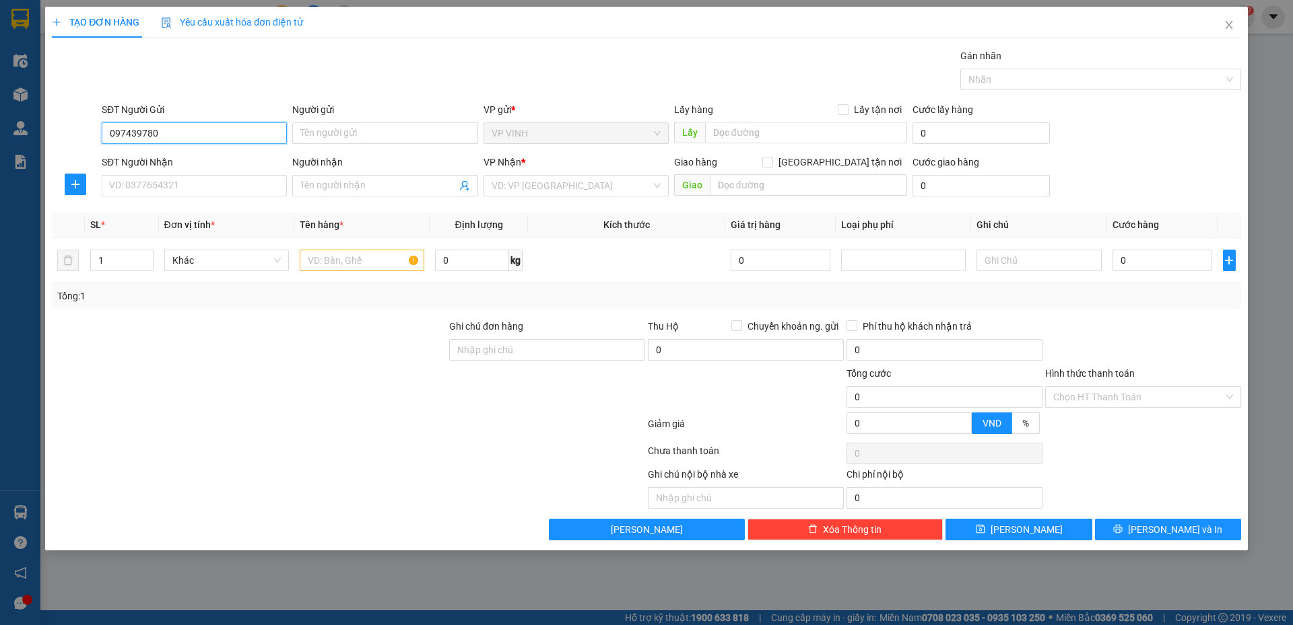
type input "0974397808"
drag, startPoint x: 148, startPoint y: 138, endPoint x: 162, endPoint y: 137, distance: 13.5
click at [153, 137] on input "0974397808" at bounding box center [194, 134] width 185 height 22
click at [173, 133] on input "0974397808" at bounding box center [194, 134] width 185 height 22
click at [172, 168] on div "0974397808 - kh" at bounding box center [194, 160] width 185 height 22
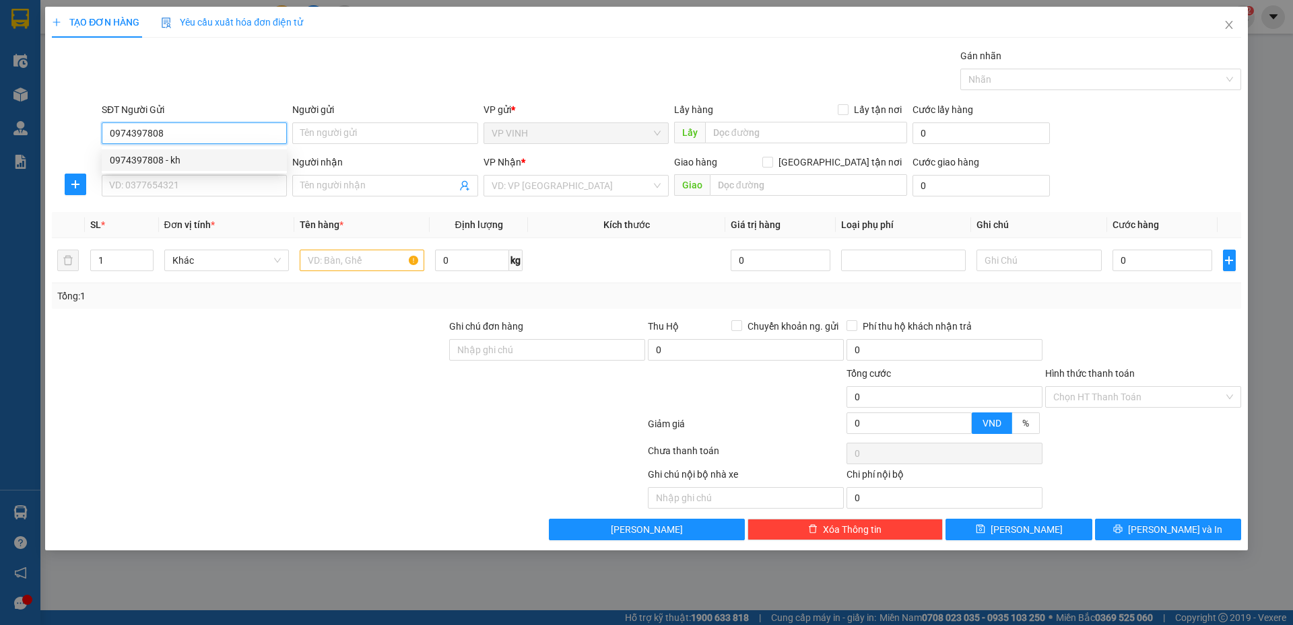
type input "kh"
type input "0974397808"
click at [170, 182] on input "SĐT Người Nhận" at bounding box center [194, 186] width 185 height 22
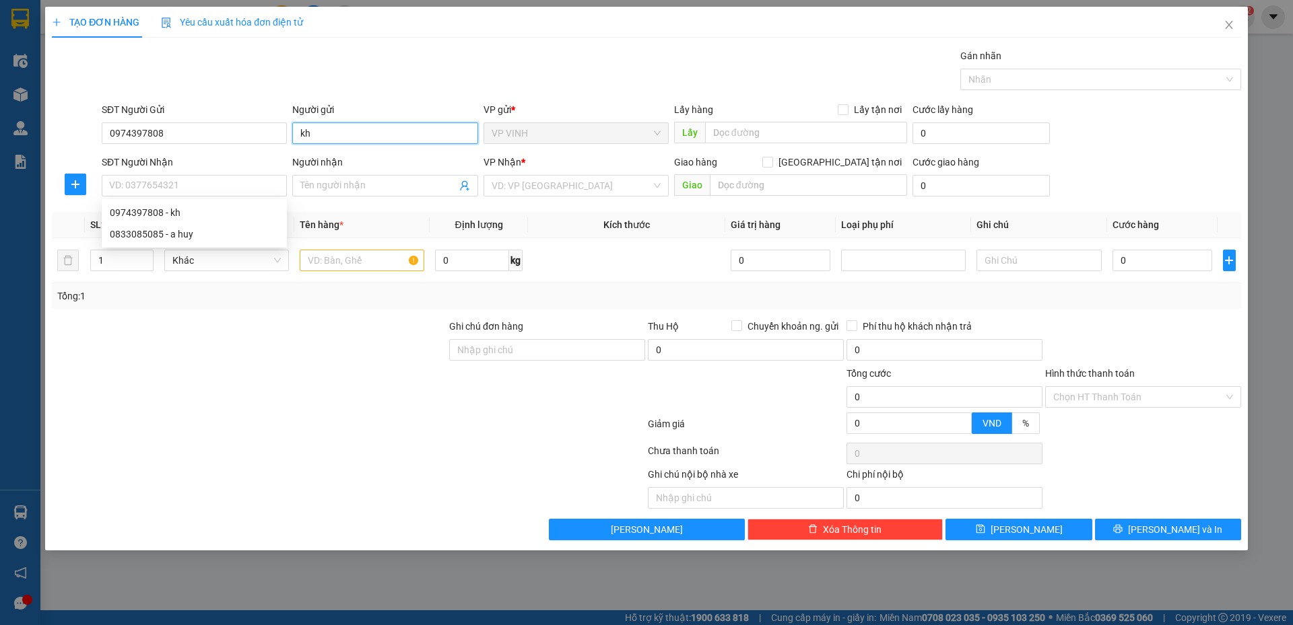
drag, startPoint x: 344, startPoint y: 126, endPoint x: 272, endPoint y: 152, distance: 76.7
click at [272, 152] on form "SĐT Người Gửi 0974397808 Người gửi kh kh VP gửi * VP VINH Lấy hàng Lấy tận nơi …" at bounding box center [646, 152] width 1189 height 100
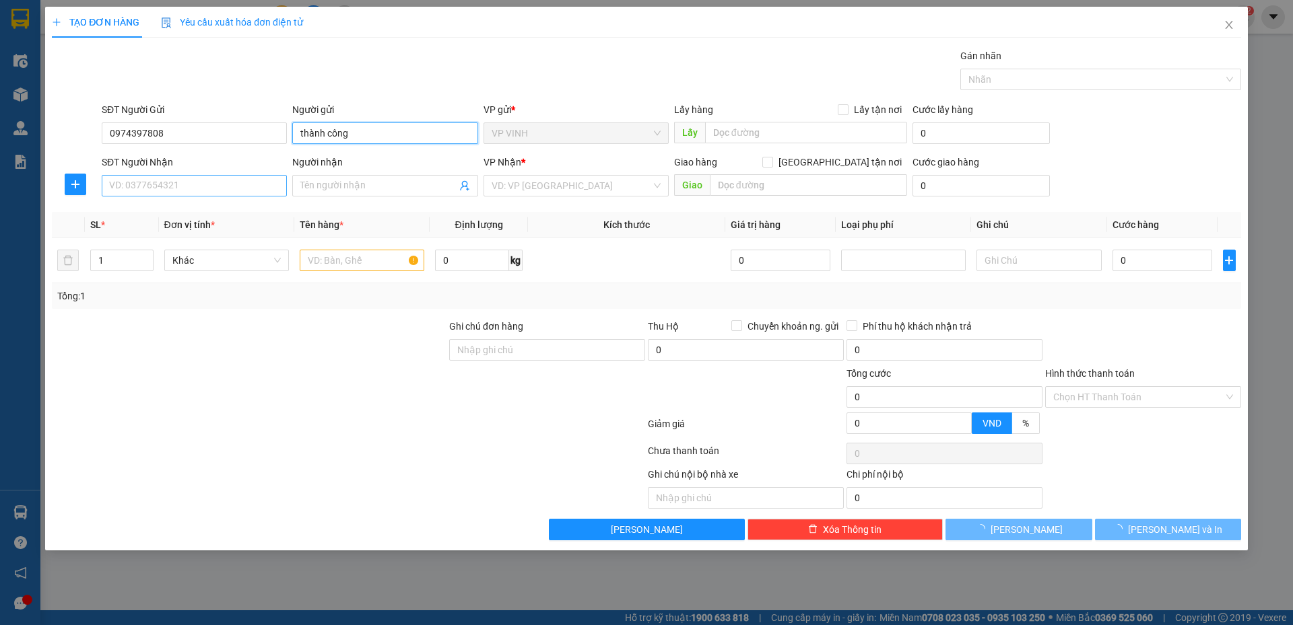
type input "thành công"
click at [217, 195] on input "SĐT Người Nhận" at bounding box center [194, 186] width 185 height 22
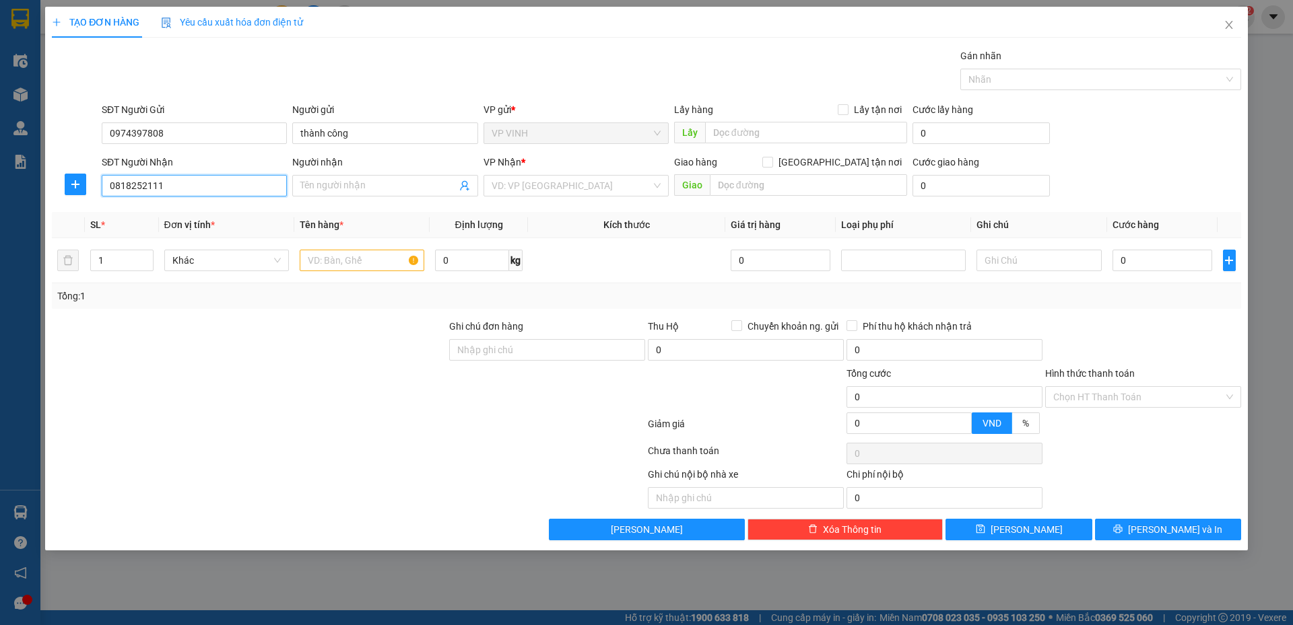
type input "0818252111"
click at [100, 195] on div "SĐT Người Nhận 0818252111 0818252111" at bounding box center [194, 178] width 191 height 47
click at [137, 195] on input "0818252111" at bounding box center [194, 186] width 185 height 22
click at [159, 195] on input "0818252111" at bounding box center [194, 186] width 185 height 22
click at [160, 194] on input "0818252111" at bounding box center [194, 186] width 185 height 22
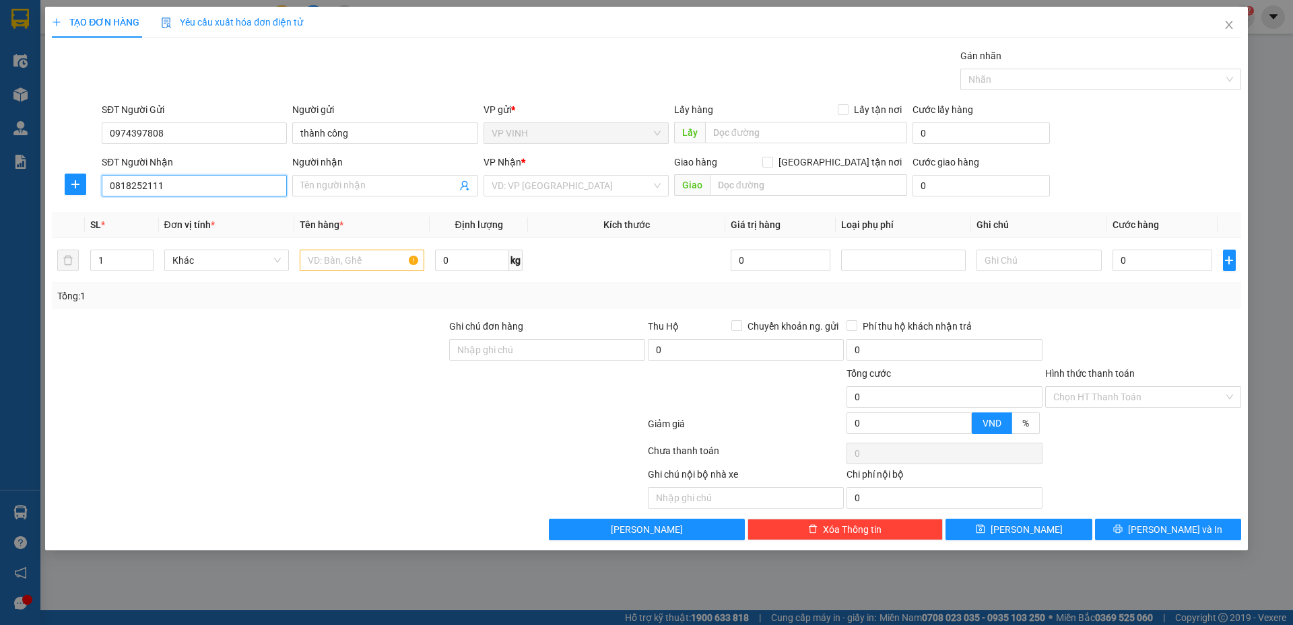
click at [162, 193] on input "0818252111" at bounding box center [194, 186] width 185 height 22
click at [312, 187] on input "Người nhận" at bounding box center [378, 185] width 156 height 15
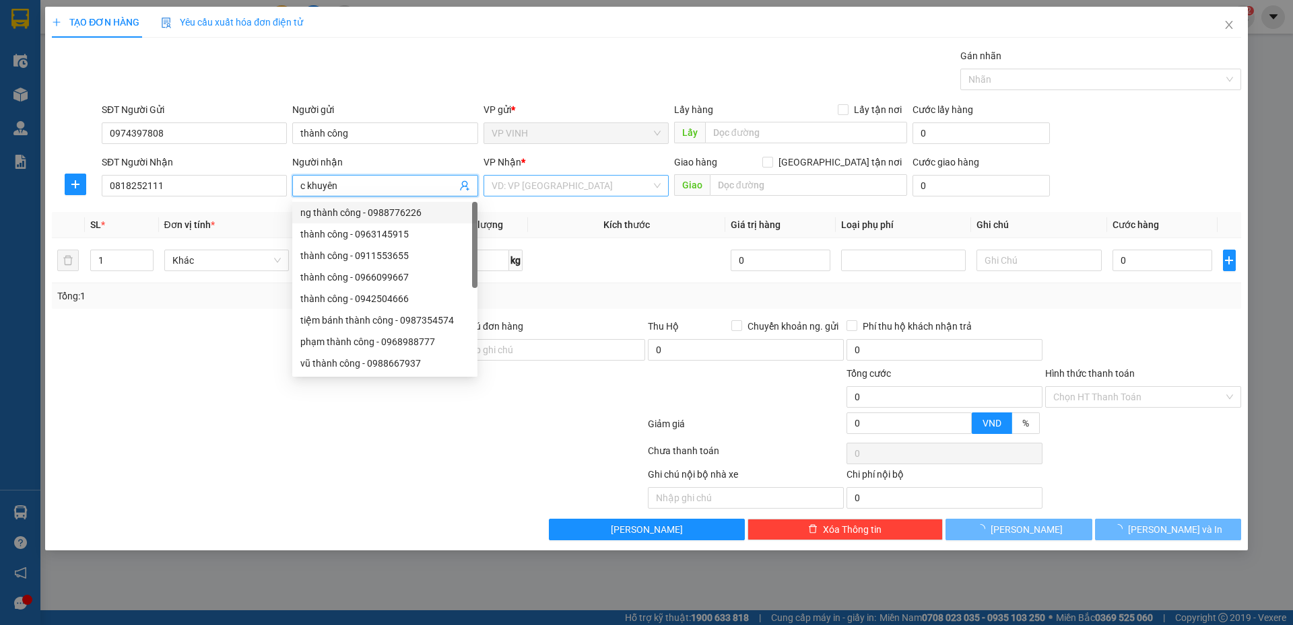
type input "c khuyên"
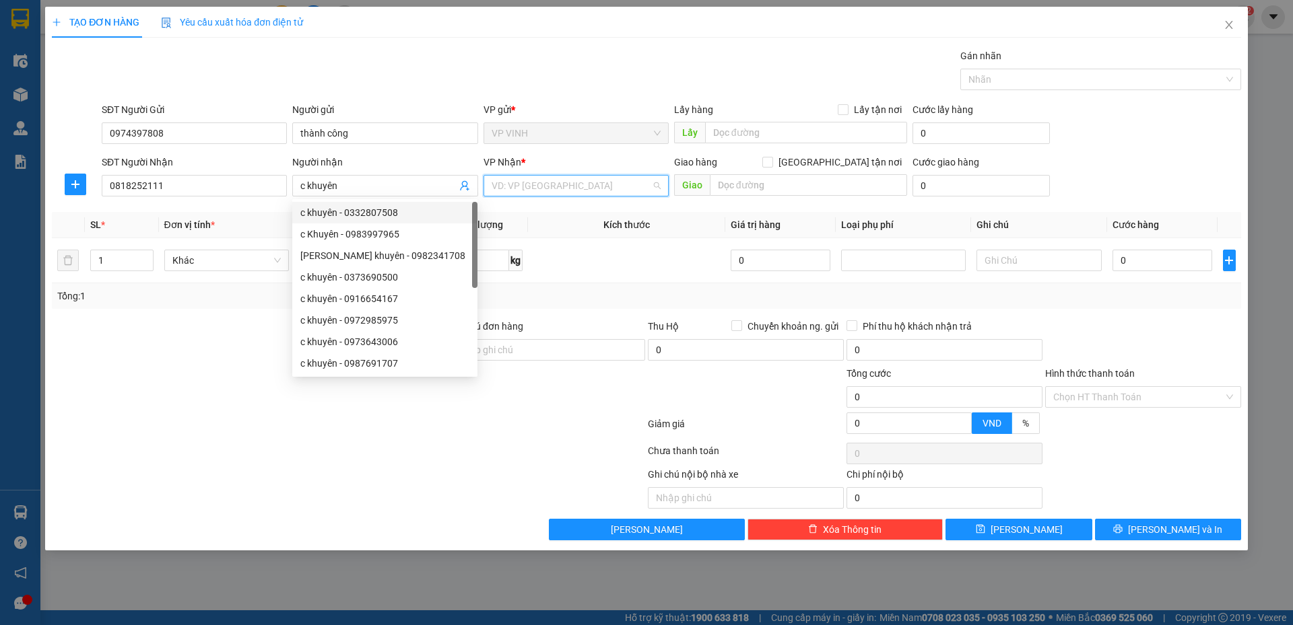
click at [556, 190] on input "search" at bounding box center [571, 186] width 160 height 20
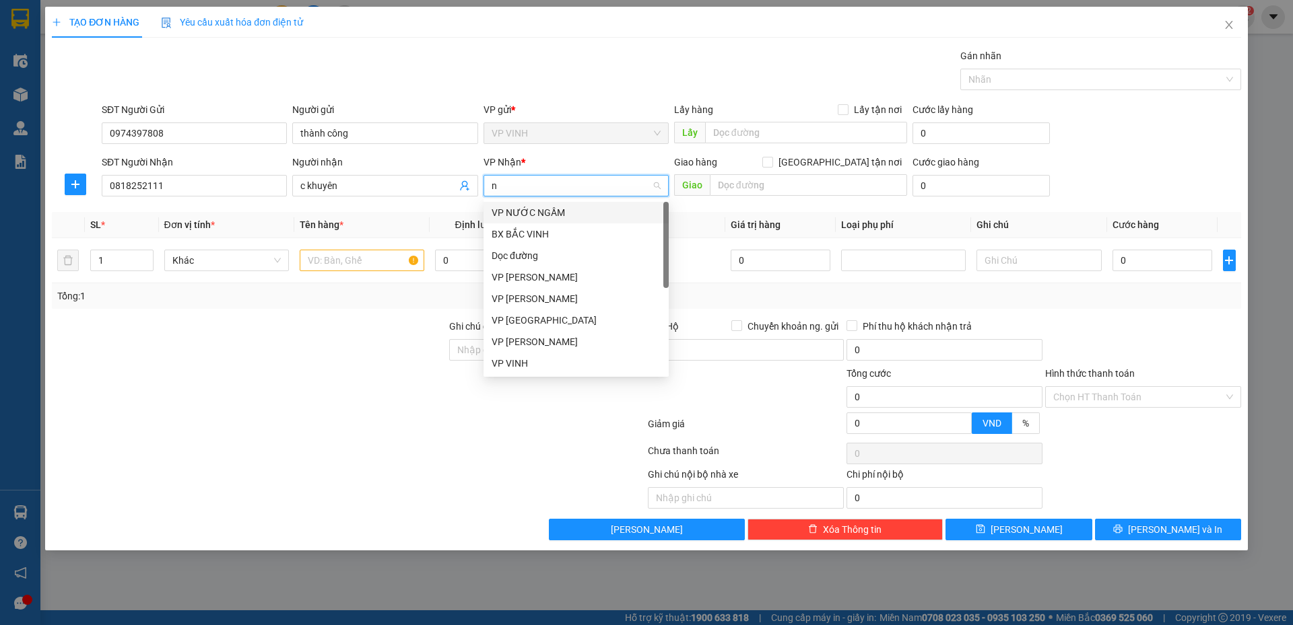
type input "ng"
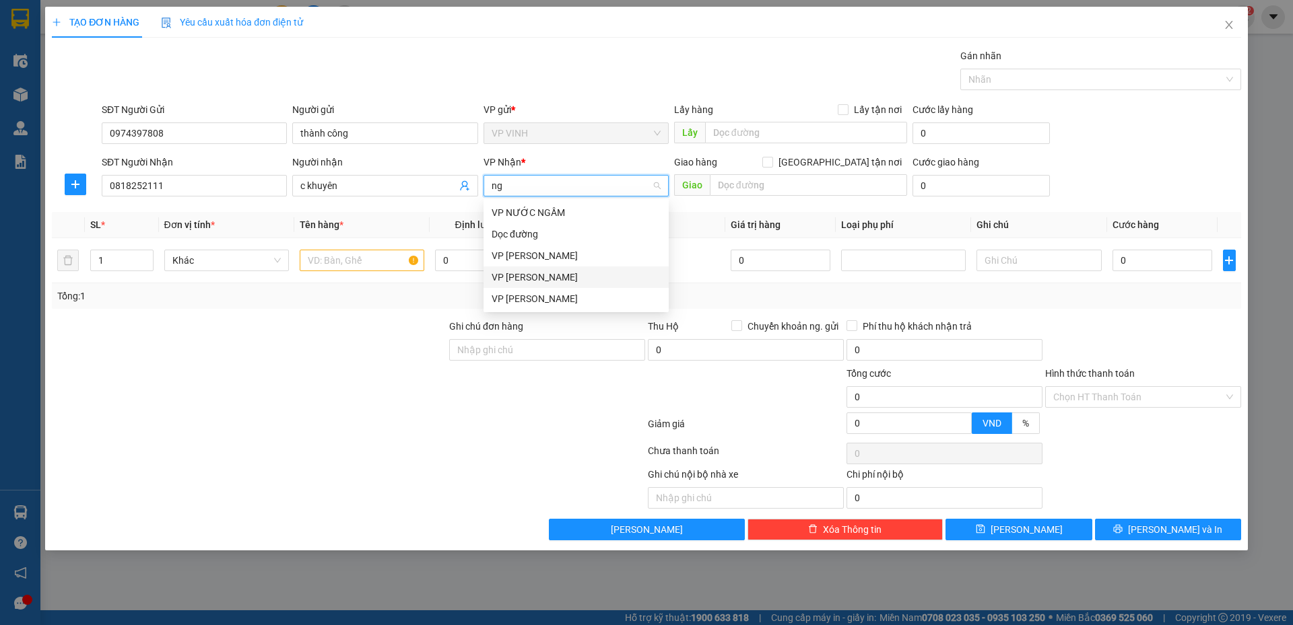
click at [555, 282] on div "VP [PERSON_NAME]" at bounding box center [575, 277] width 169 height 15
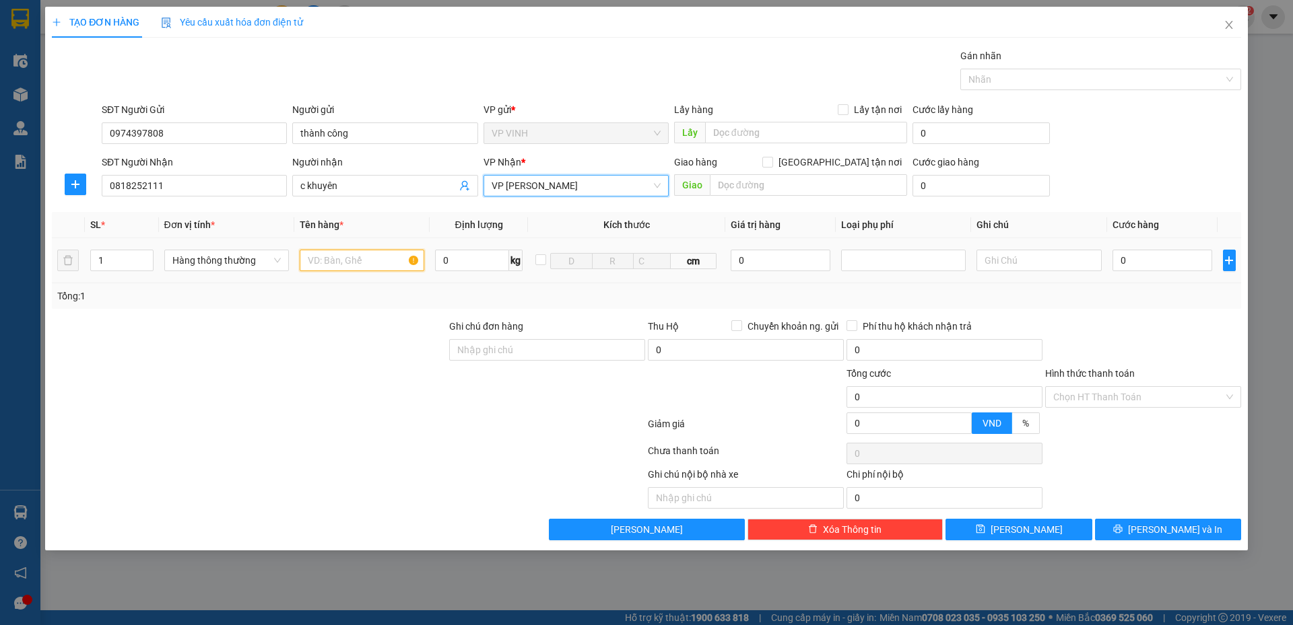
click at [334, 263] on input "text" at bounding box center [362, 261] width 125 height 22
type input "hàng khô"
click at [1130, 256] on input "0" at bounding box center [1162, 261] width 100 height 22
type input "2"
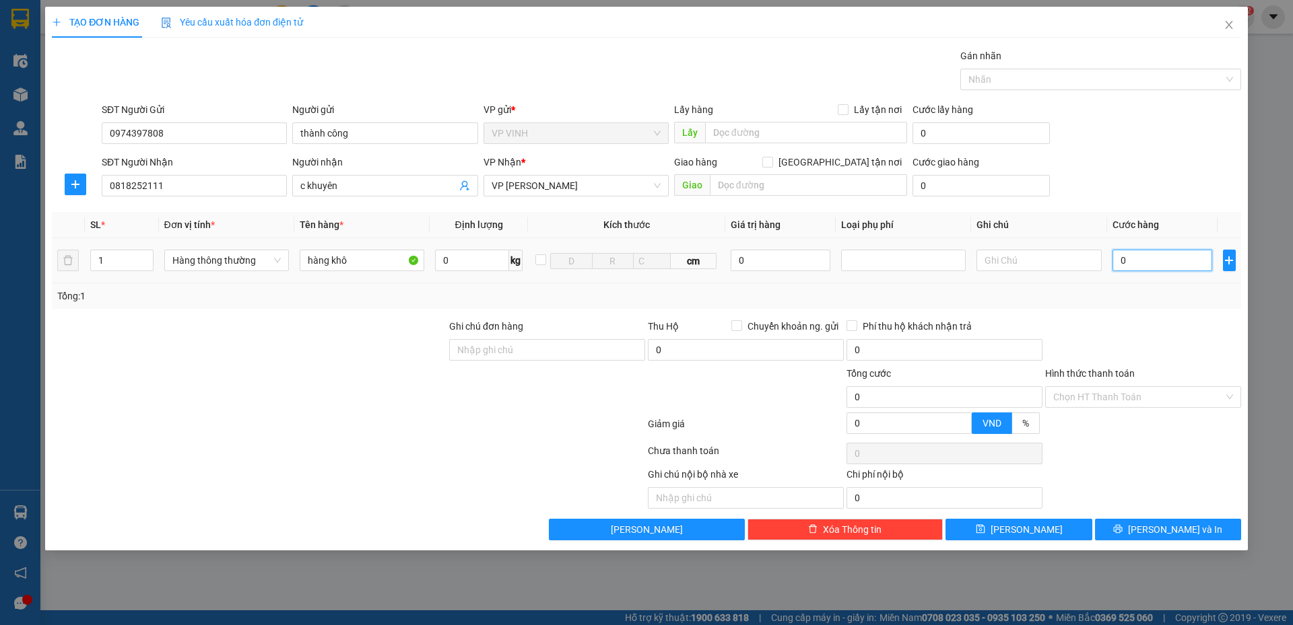
type input "2"
type input "20"
type input "20.000"
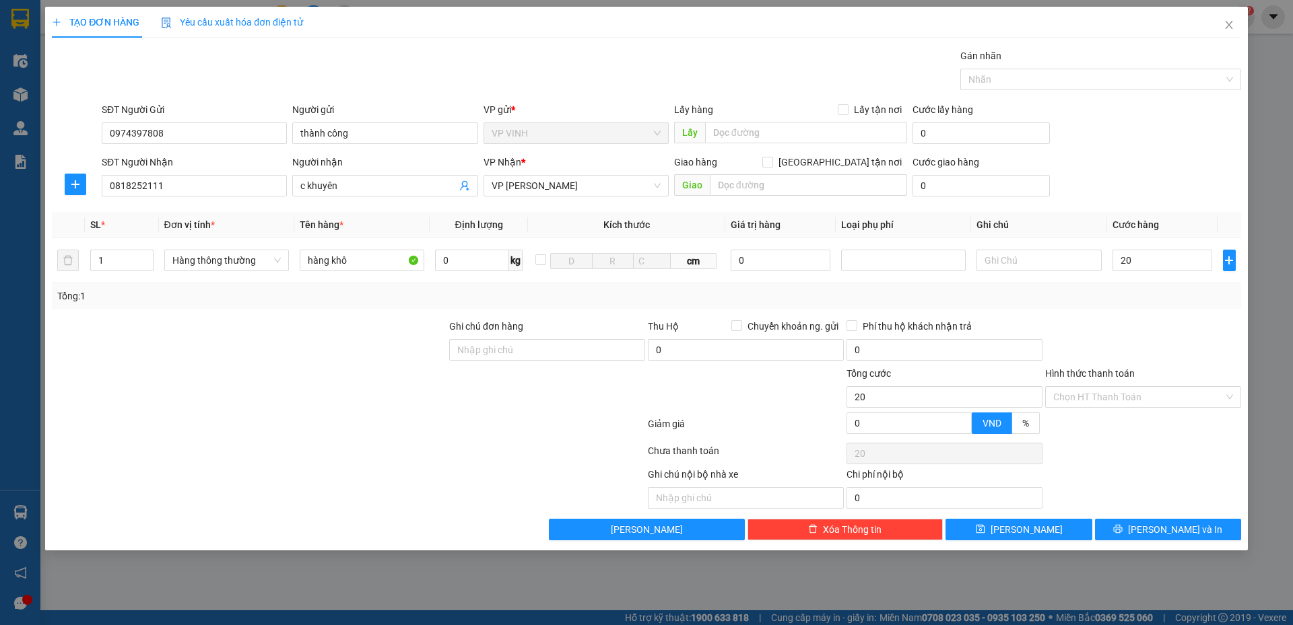
type input "20.000"
click at [1097, 325] on div at bounding box center [1142, 342] width 199 height 47
click at [1203, 527] on button "[PERSON_NAME] và In" at bounding box center [1168, 530] width 146 height 22
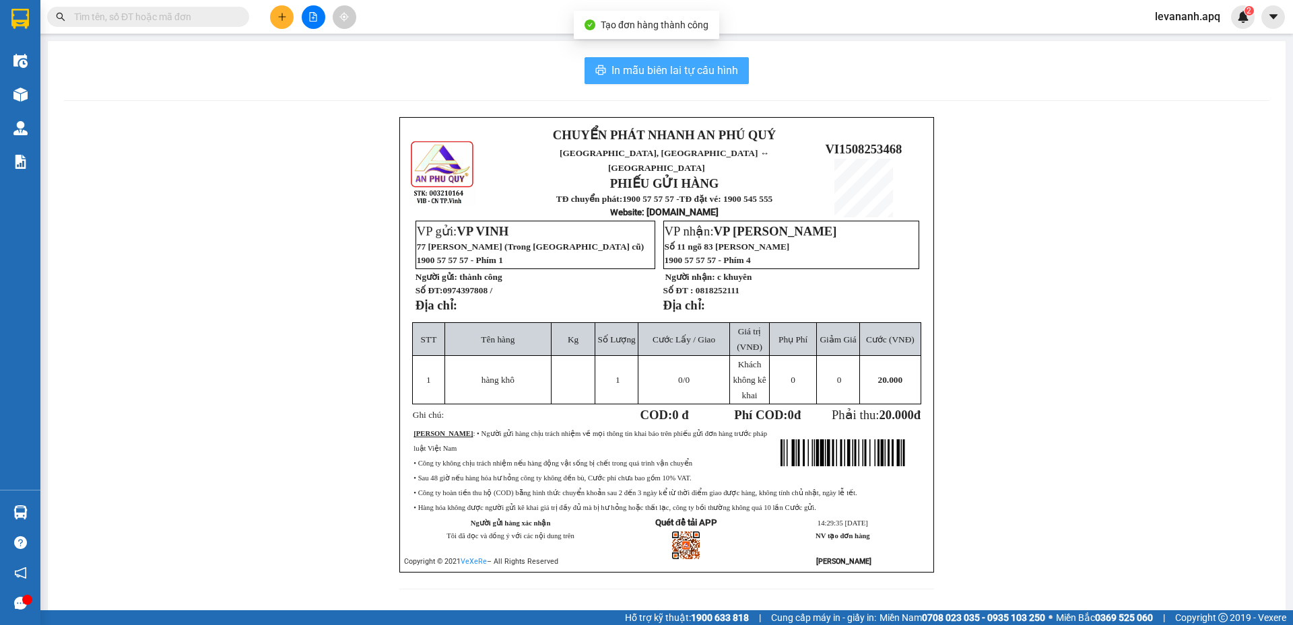
click at [723, 81] on button "In mẫu biên lai tự cấu hình" at bounding box center [666, 70] width 164 height 27
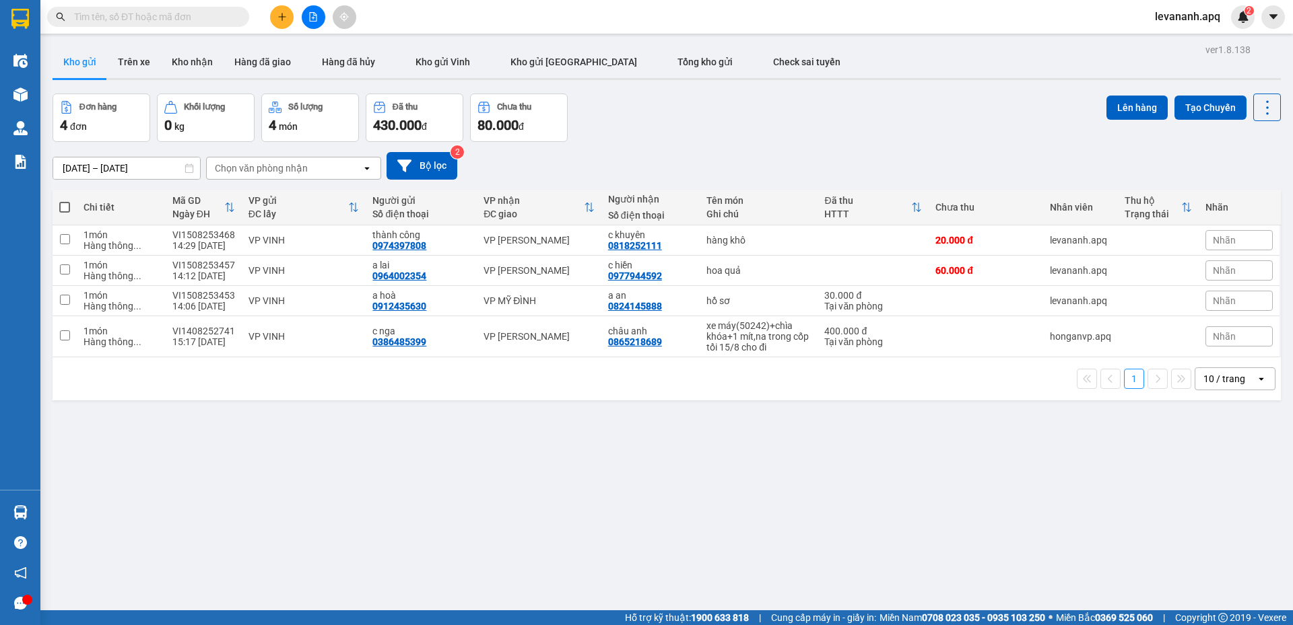
click at [243, 15] on span at bounding box center [240, 16] width 8 height 15
click at [226, 13] on input "text" at bounding box center [153, 16] width 159 height 15
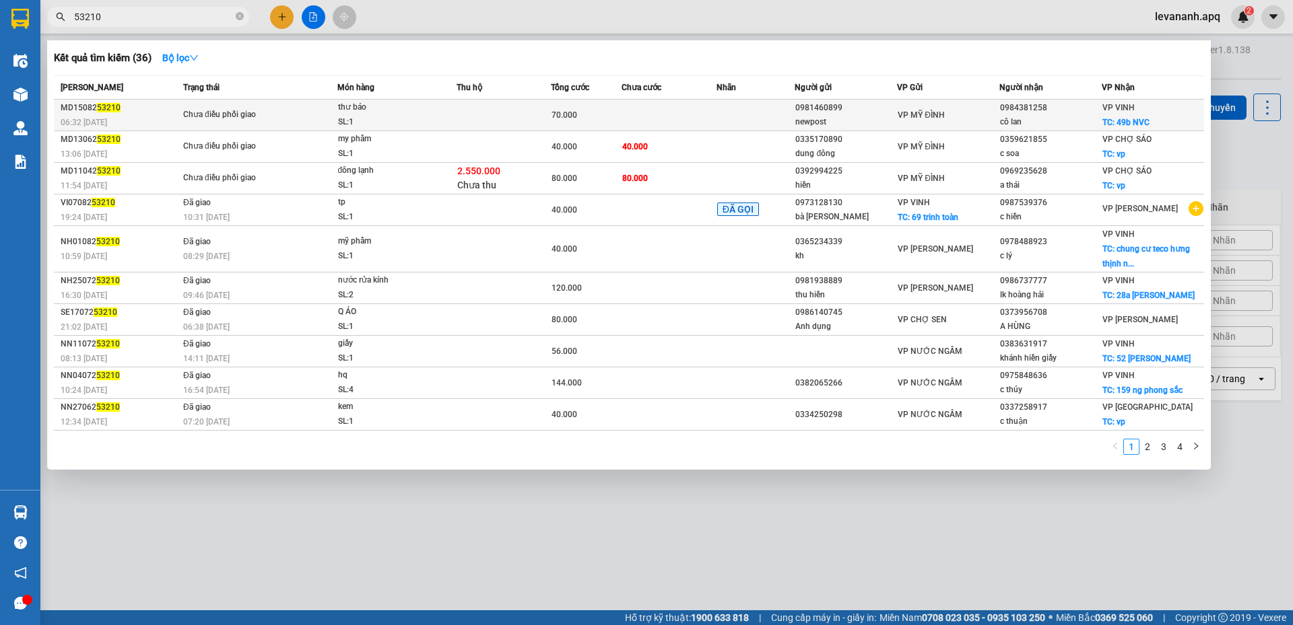
type input "53210"
click at [409, 112] on div "thư báo" at bounding box center [388, 107] width 101 height 15
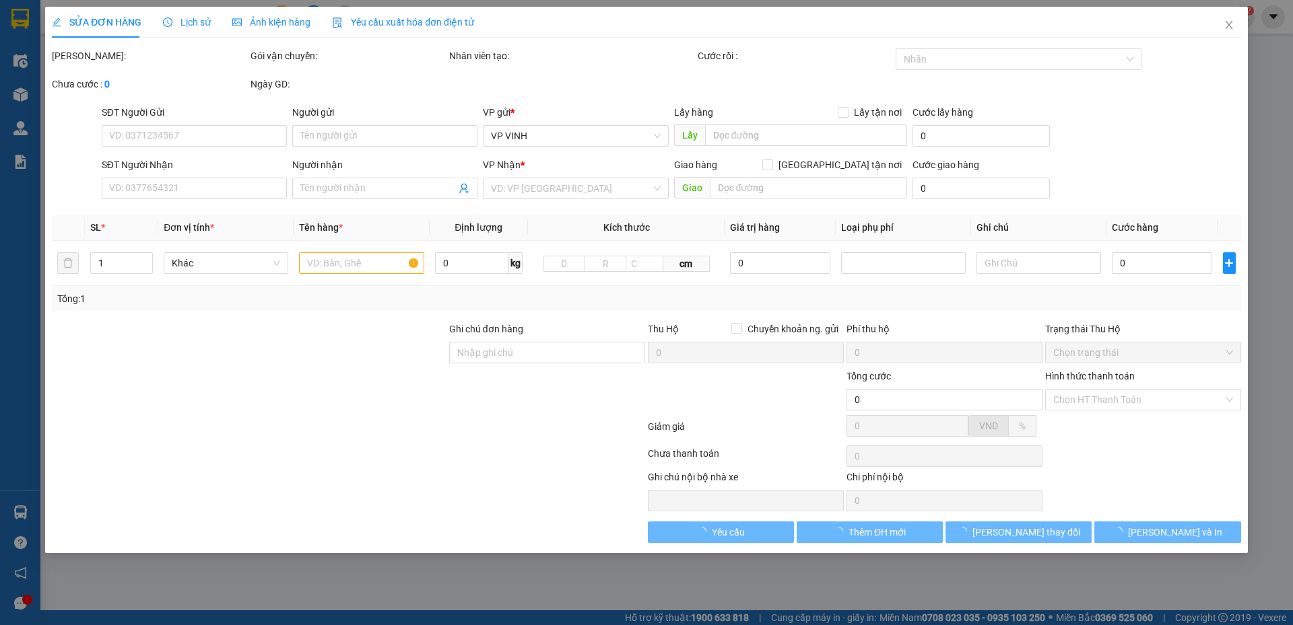
type input "0981460899"
type input "newpost"
type input "0984381258"
type input "cô lan"
checkbox input "true"
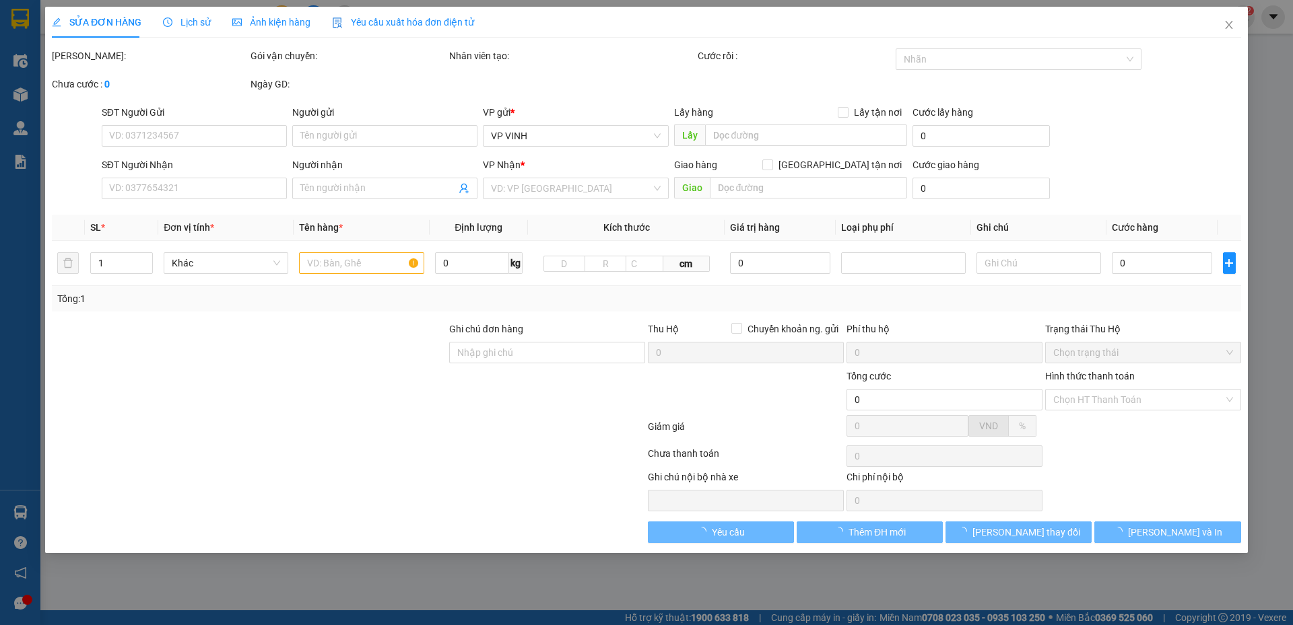
type input "49b NVC"
type input "70.000"
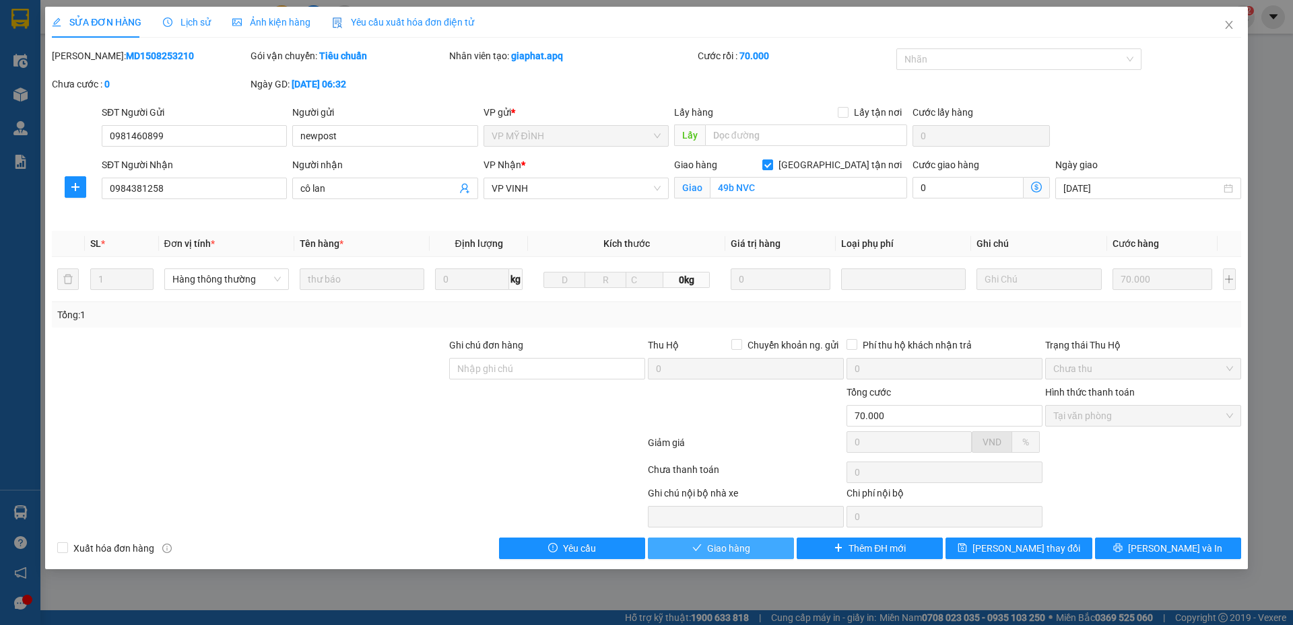
click at [746, 543] on span "Giao hàng" at bounding box center [728, 548] width 43 height 15
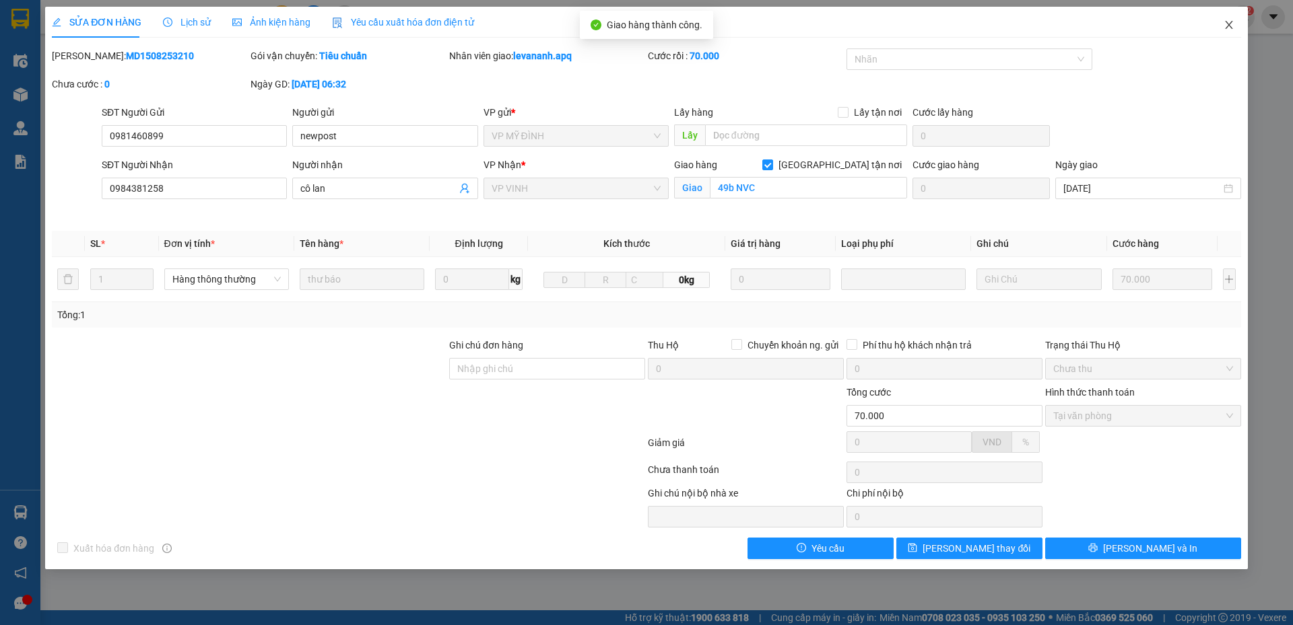
click at [1222, 32] on span "Close" at bounding box center [1229, 26] width 38 height 38
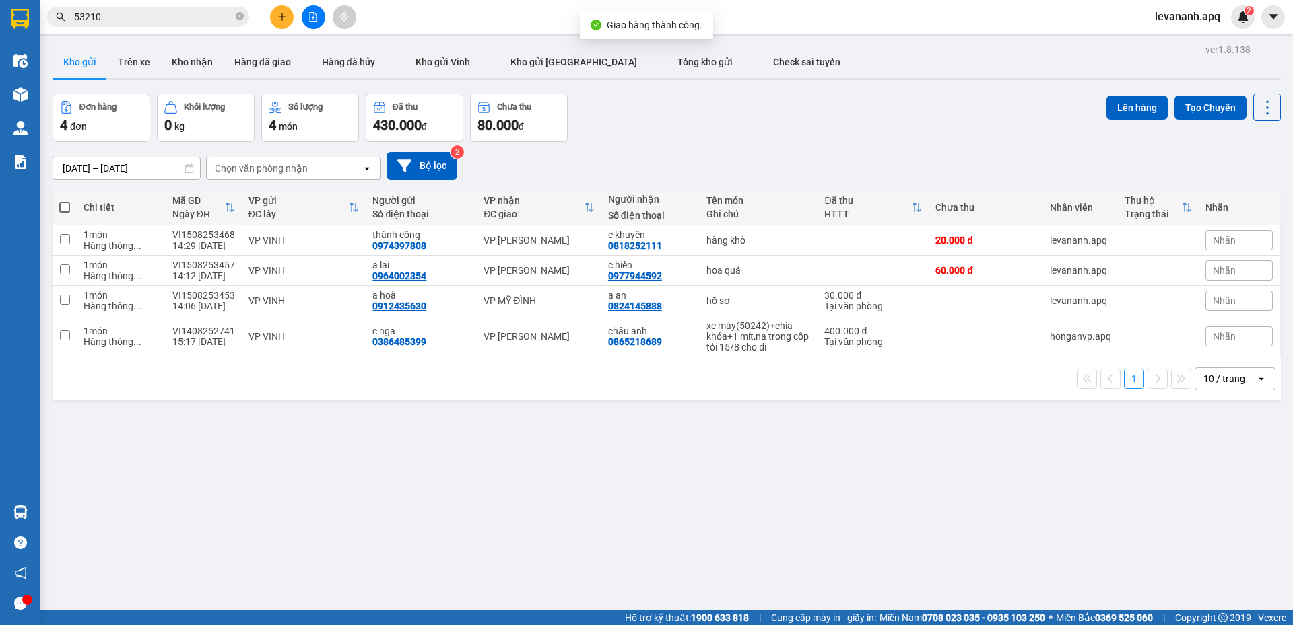
click at [105, 20] on input "53210" at bounding box center [153, 16] width 159 height 15
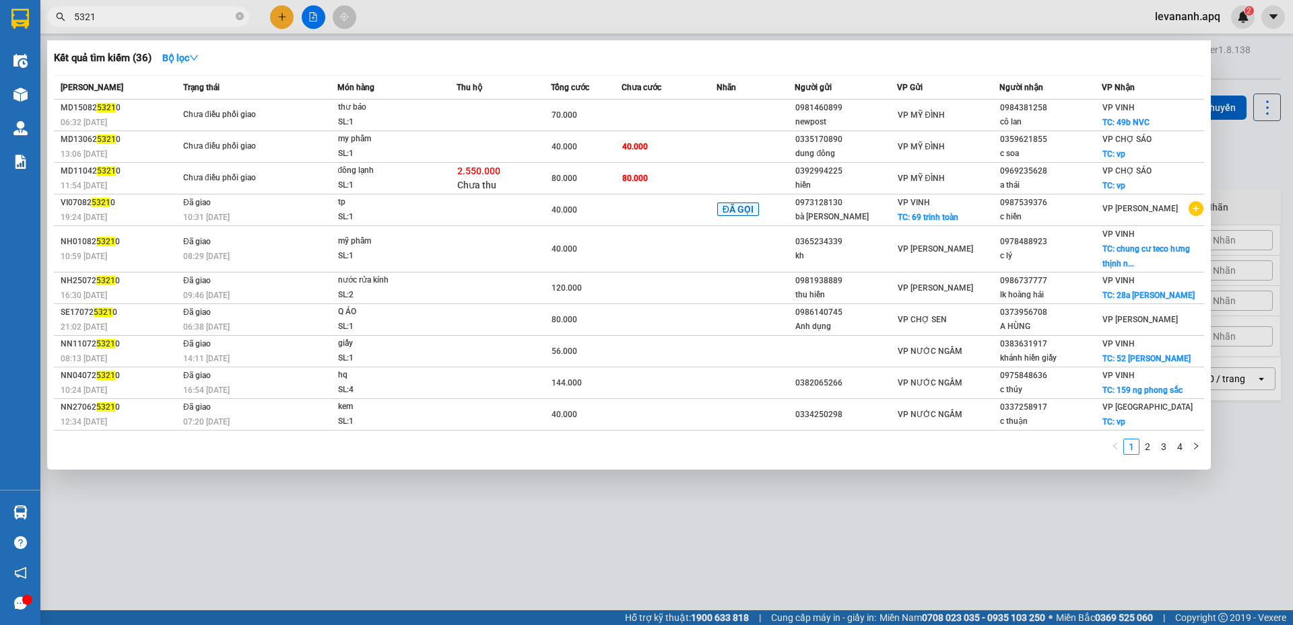
type input "53210"
click at [241, 15] on icon "close-circle" at bounding box center [240, 16] width 8 height 8
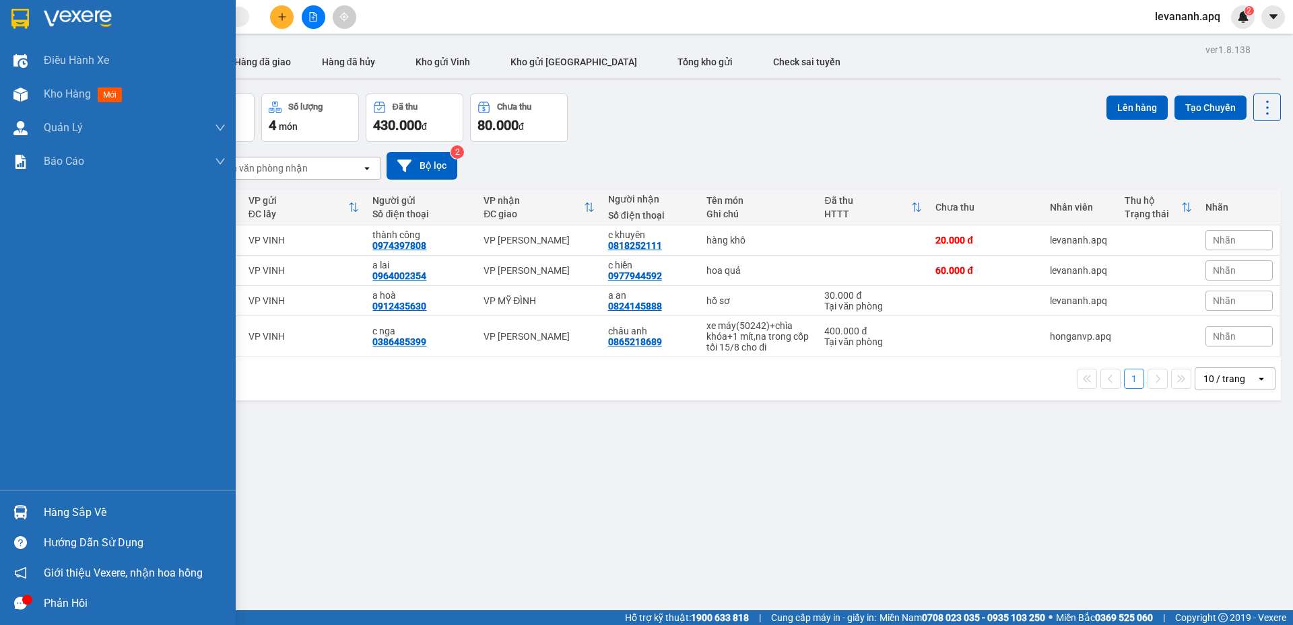
click at [11, 502] on div at bounding box center [21, 513] width 24 height 24
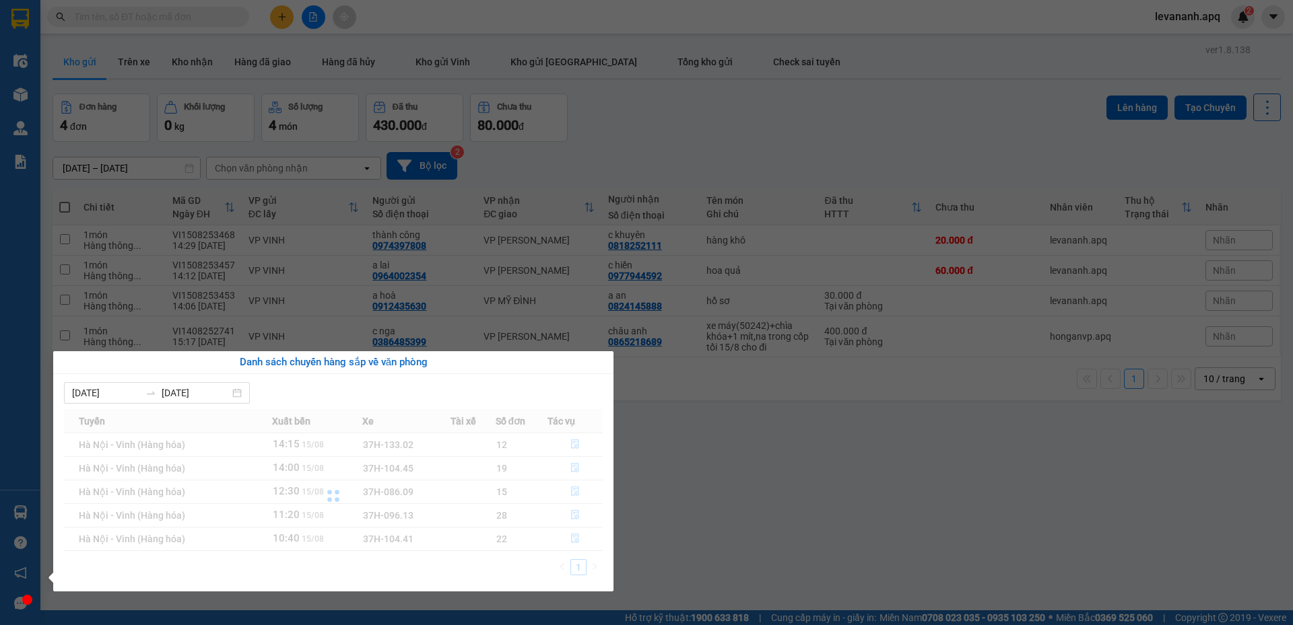
click at [839, 495] on section "Kết quả tìm kiếm ( 36 ) Bộ lọc Mã ĐH Trạng thái Món hàng Thu hộ Tổng cước Chưa …" at bounding box center [646, 312] width 1293 height 625
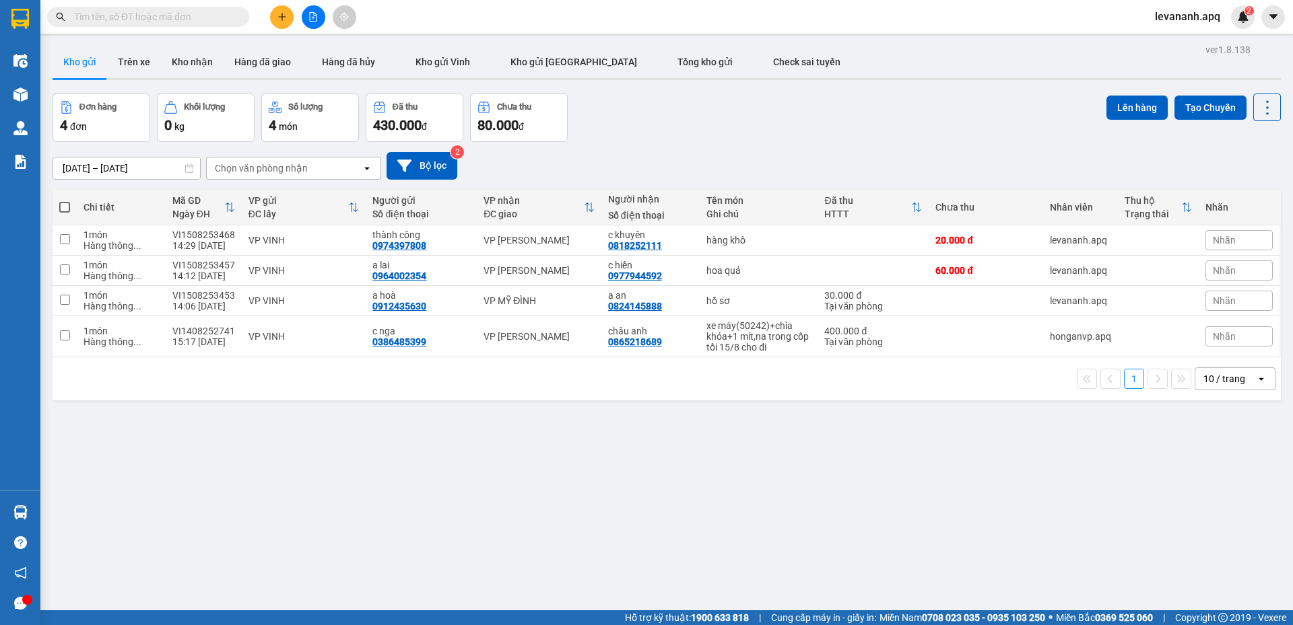
click at [191, 20] on input "text" at bounding box center [153, 16] width 159 height 15
click at [183, 18] on input "text" at bounding box center [153, 16] width 159 height 15
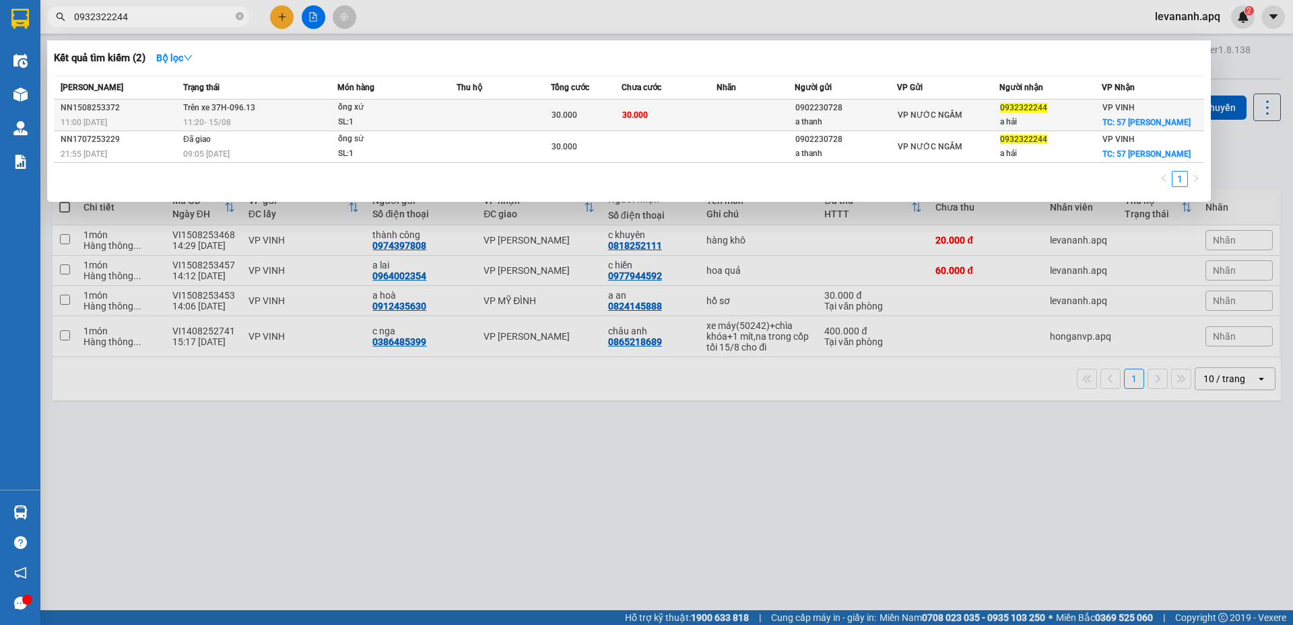
type input "0932322244"
click at [409, 110] on div "ống xứ" at bounding box center [388, 107] width 101 height 15
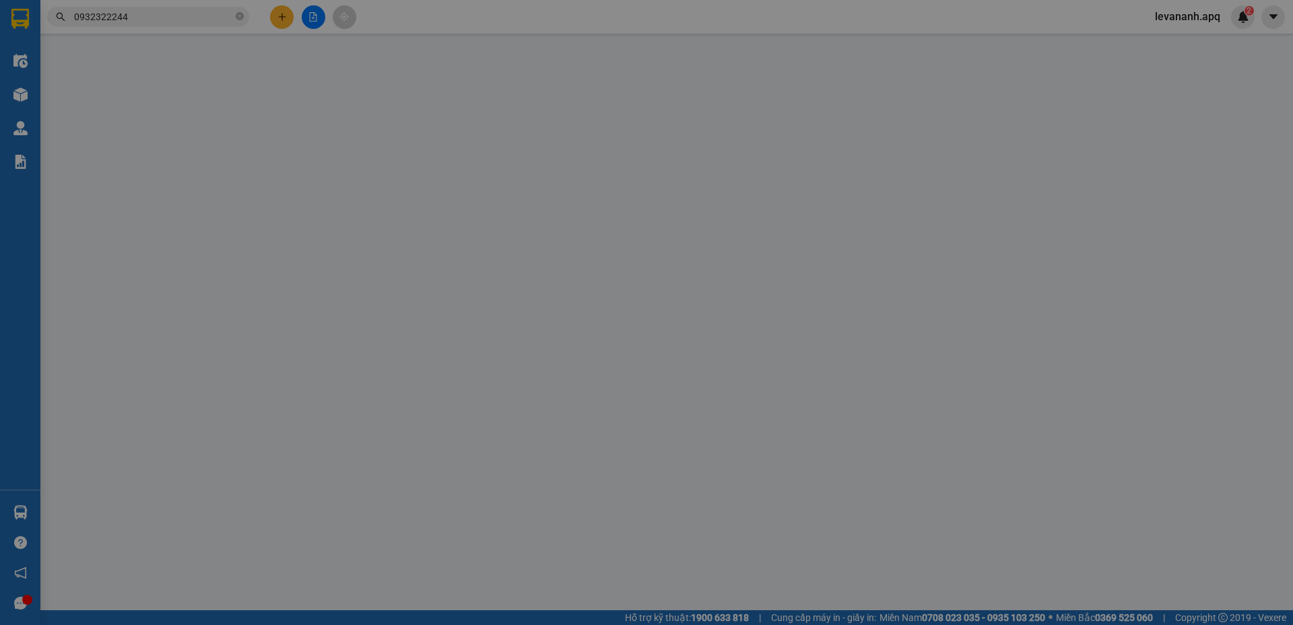
type input "0902230728"
type input "a thanh"
type input "0932322244"
type input "a hải"
checkbox input "true"
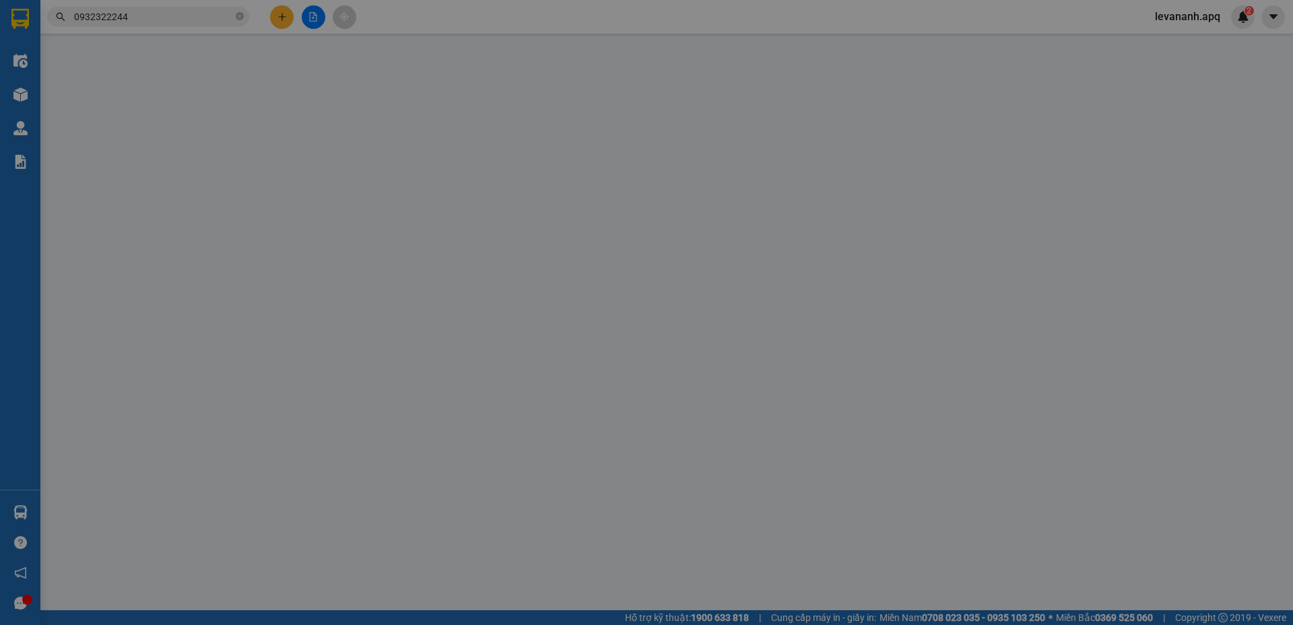
type input "57 nguyễn trãi"
type input "30.000"
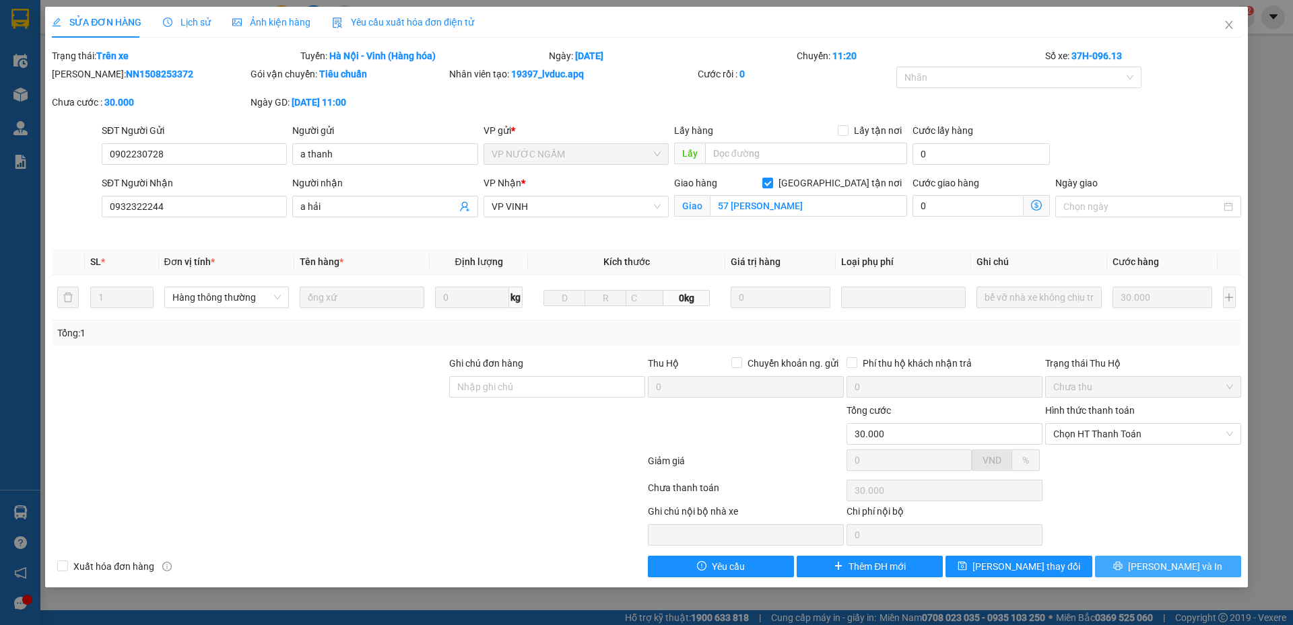
click at [1122, 561] on icon "printer" at bounding box center [1117, 565] width 9 height 9
click at [1122, 563] on icon "printer" at bounding box center [1117, 565] width 9 height 9
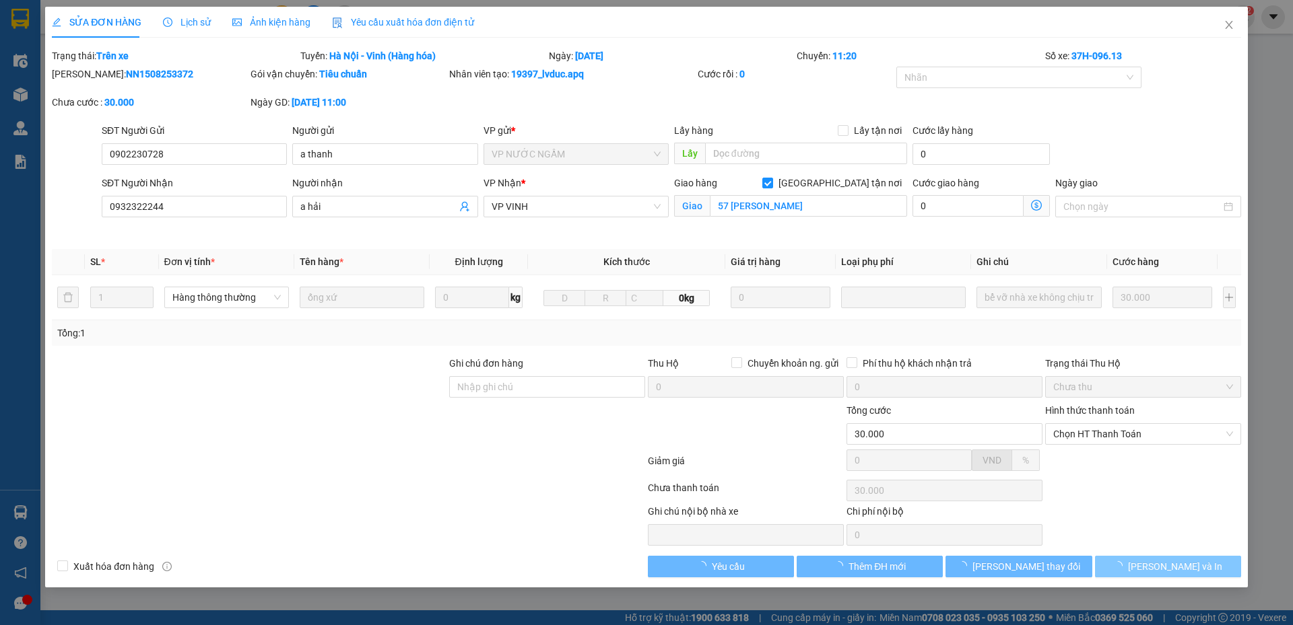
click at [1122, 567] on icon "loading" at bounding box center [1117, 565] width 9 height 9
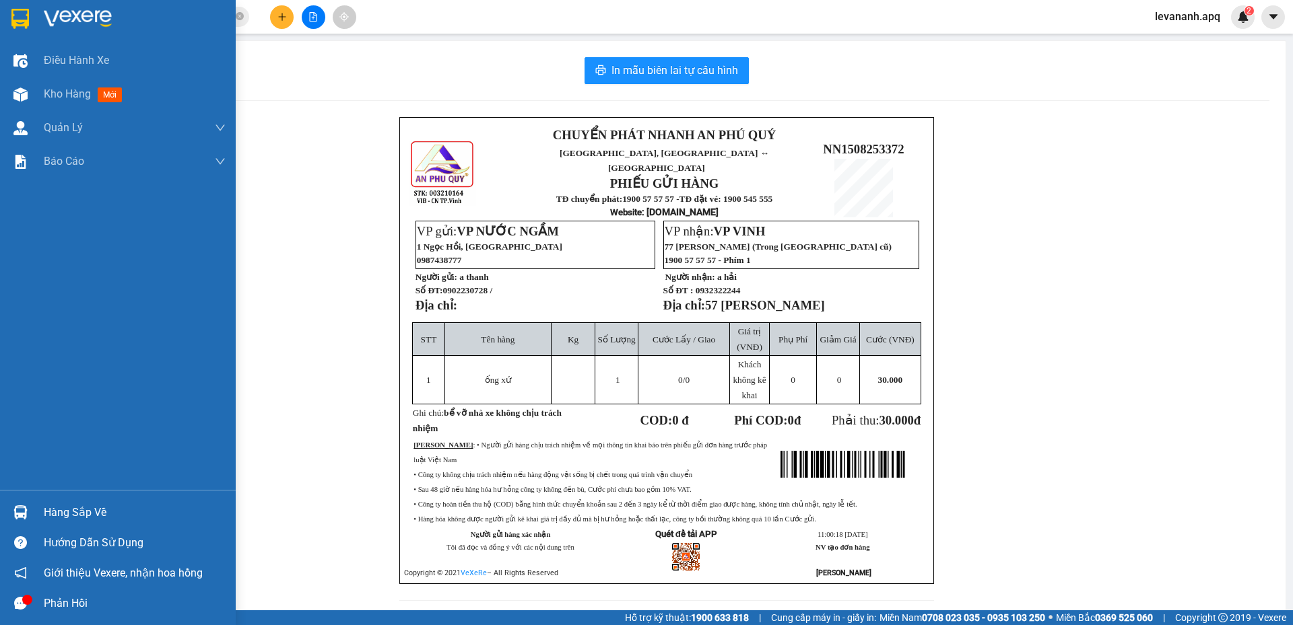
click at [0, 1] on div at bounding box center [118, 22] width 236 height 44
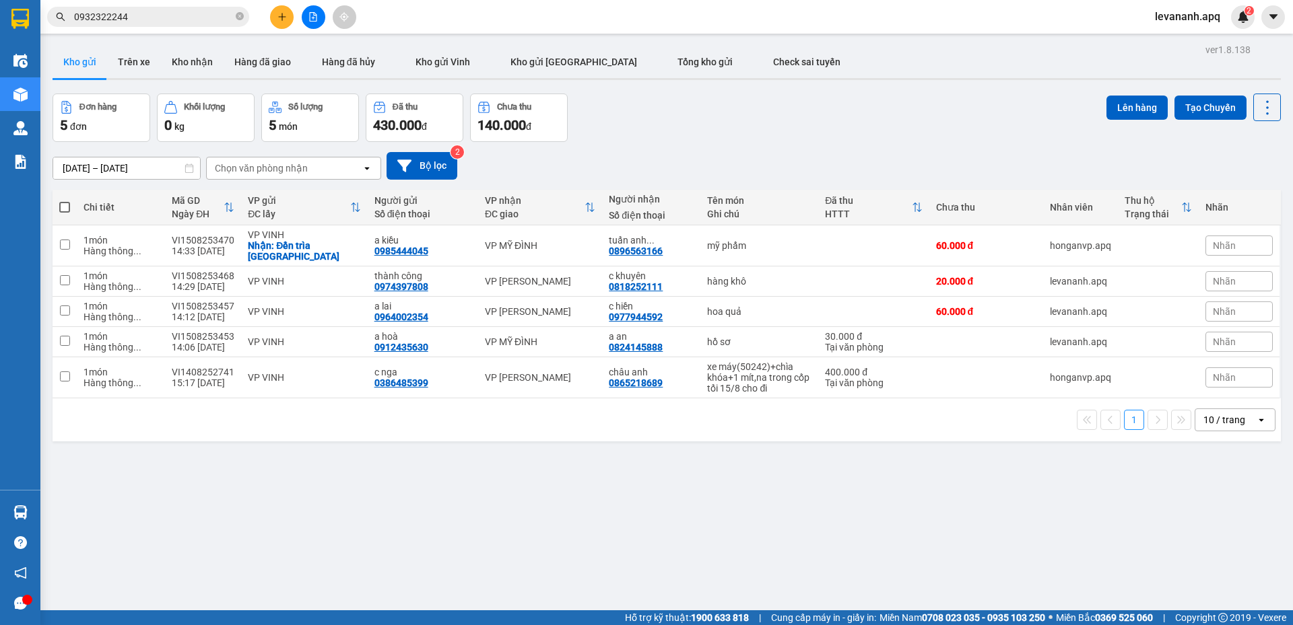
click at [481, 541] on div "ver 1.8.138 Kho gửi Trên xe Kho nhận Hàng đã giao Hàng đã hủy Kho gửi Vinh Kho …" at bounding box center [666, 352] width 1239 height 625
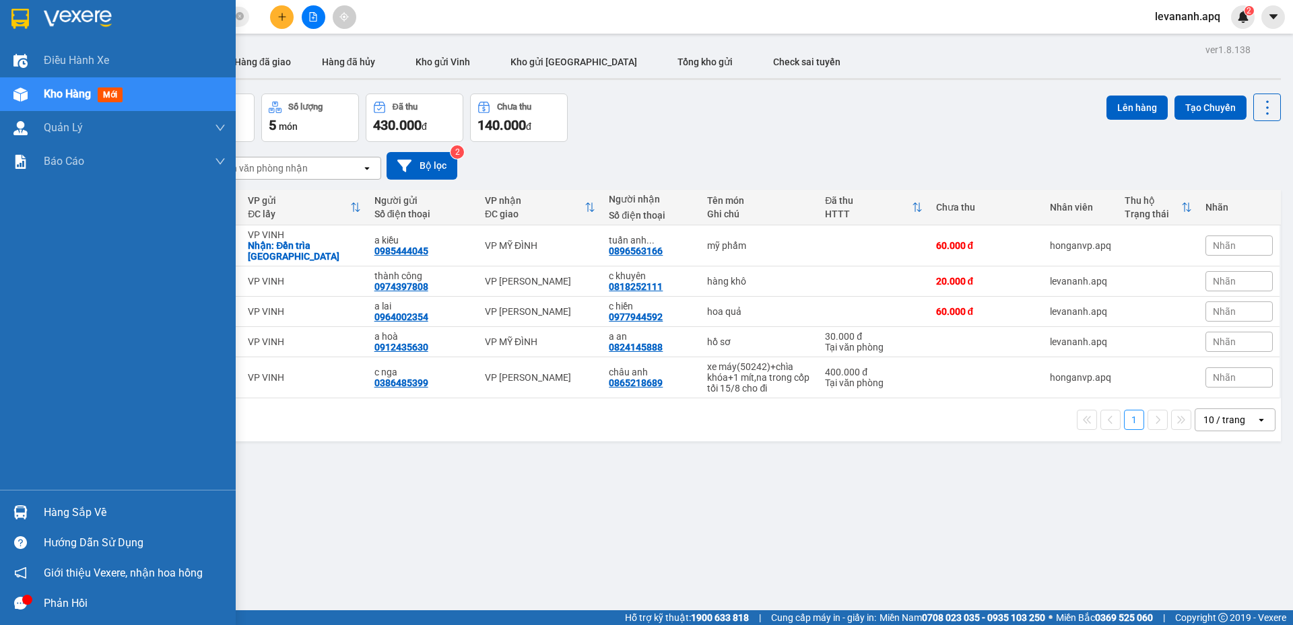
click at [31, 508] on div at bounding box center [21, 513] width 24 height 24
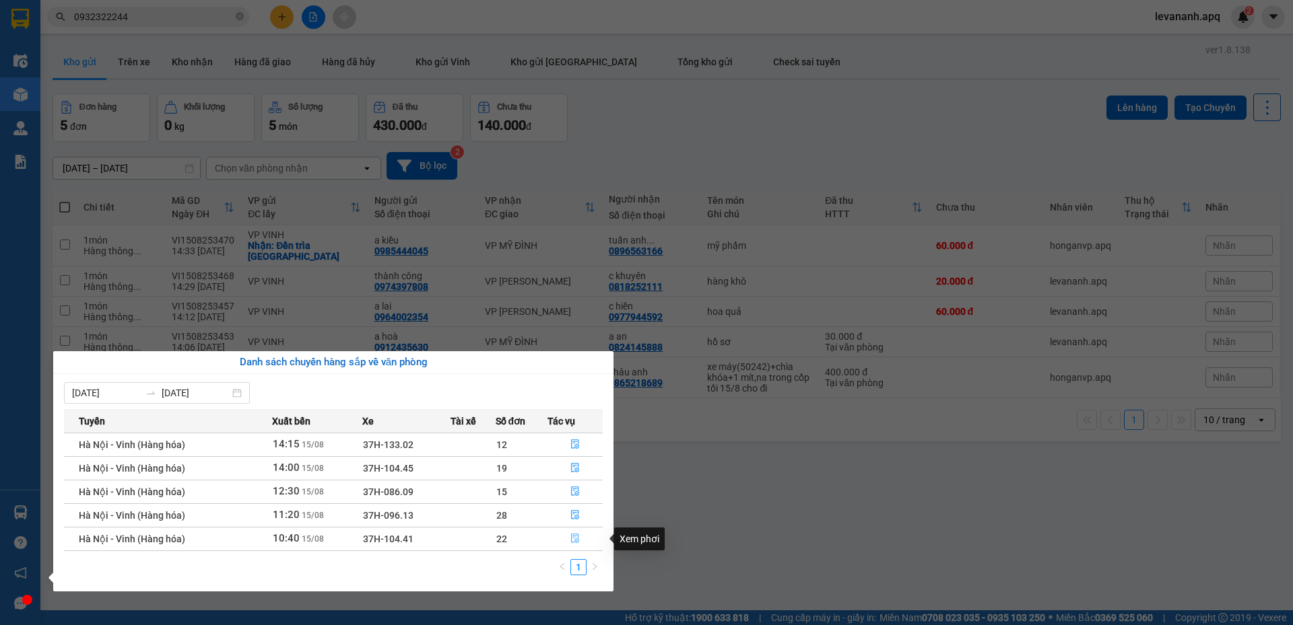
click at [572, 540] on icon "file-done" at bounding box center [574, 538] width 9 height 9
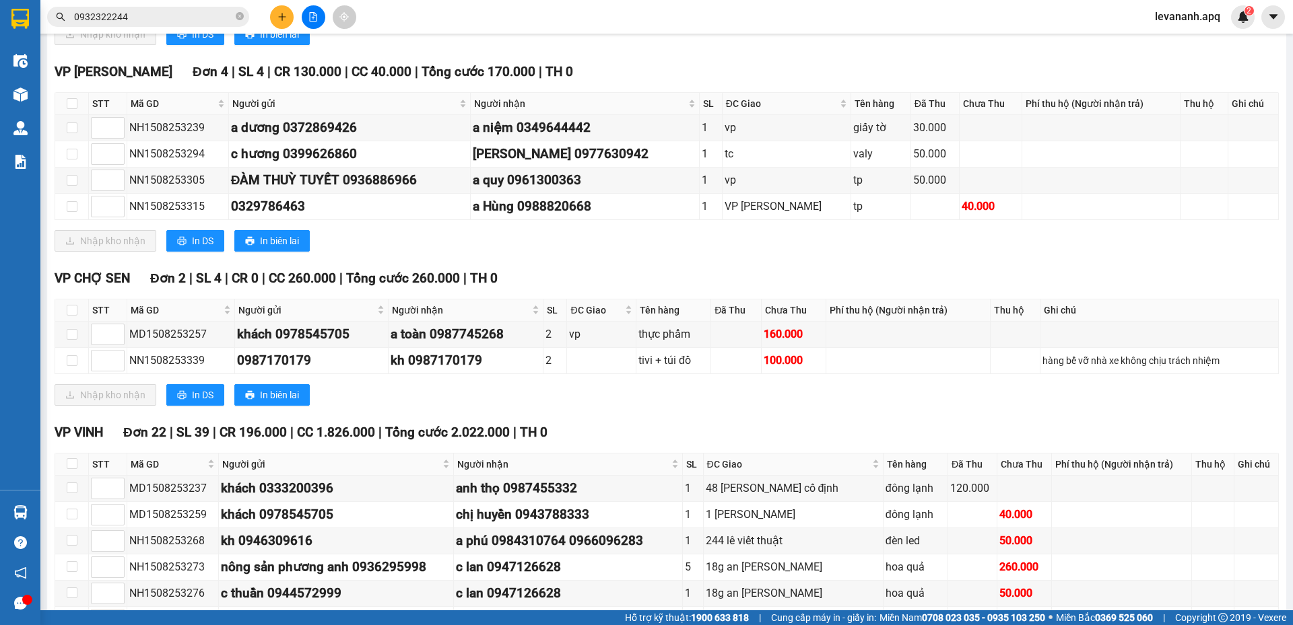
scroll to position [984, 0]
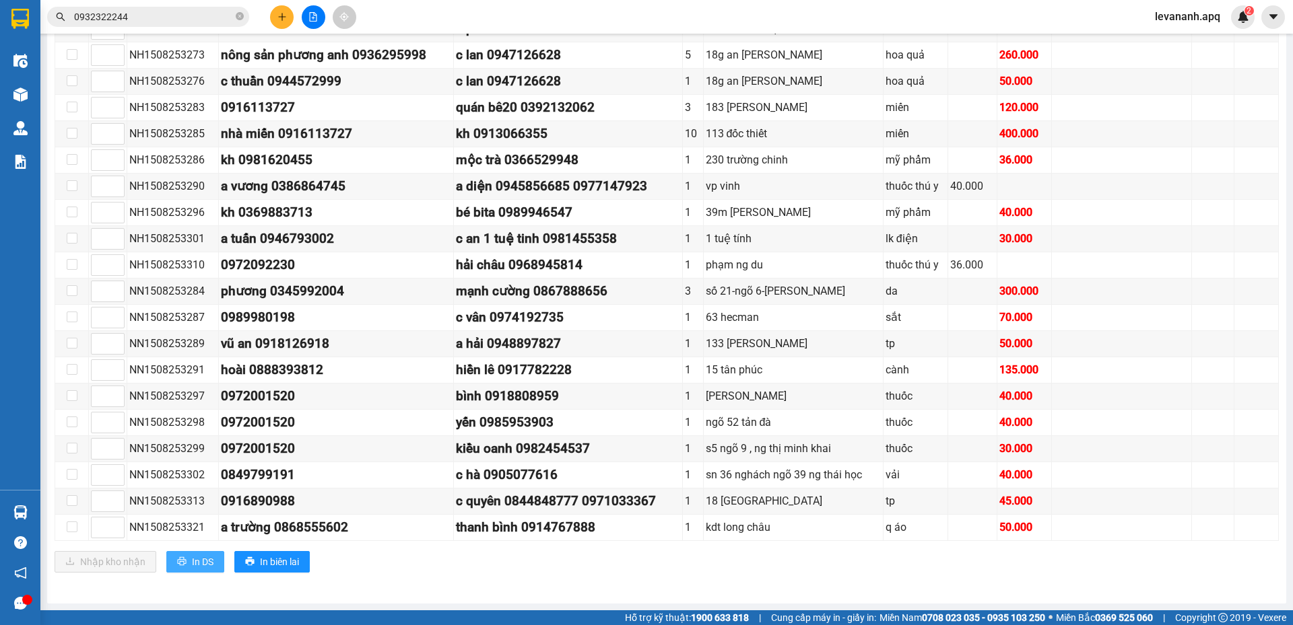
click at [197, 567] on span "In DS" at bounding box center [203, 562] width 22 height 15
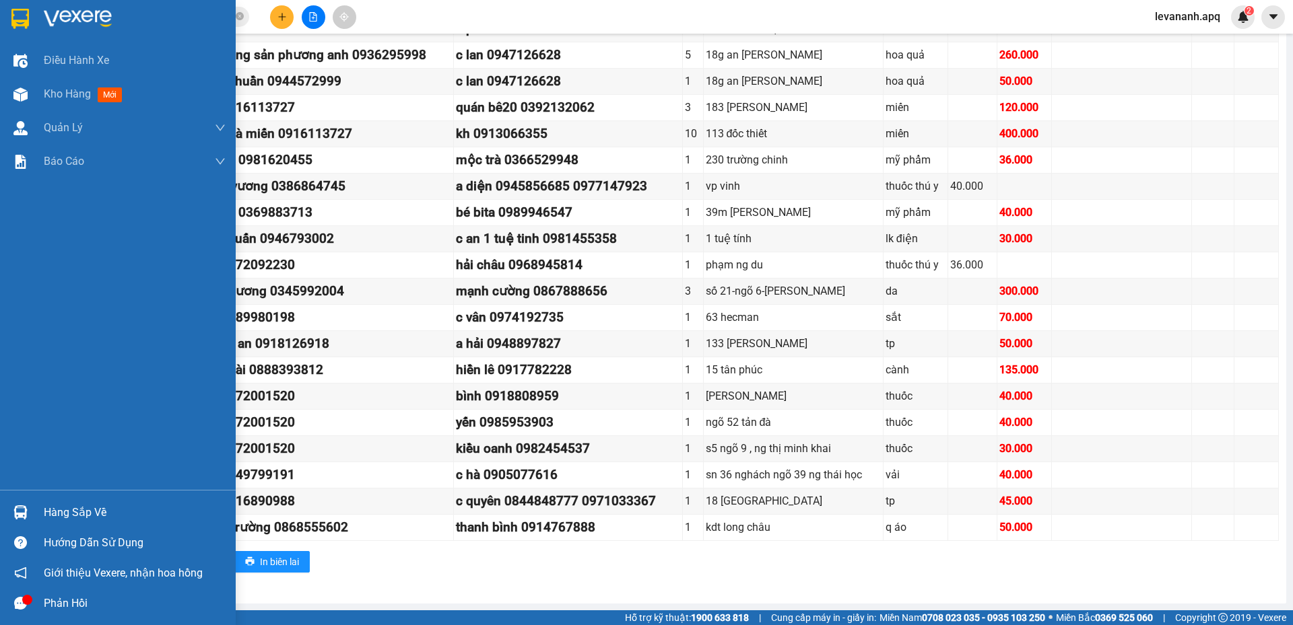
click at [29, 516] on div at bounding box center [21, 513] width 24 height 24
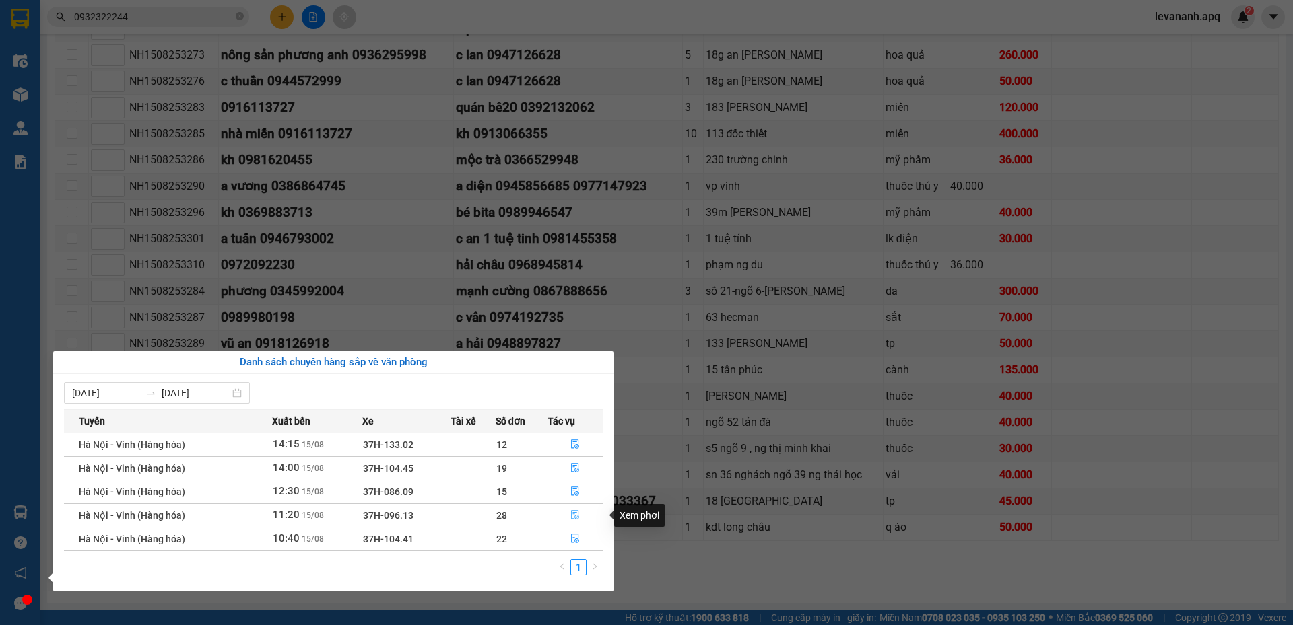
click at [568, 512] on button "button" at bounding box center [575, 516] width 54 height 22
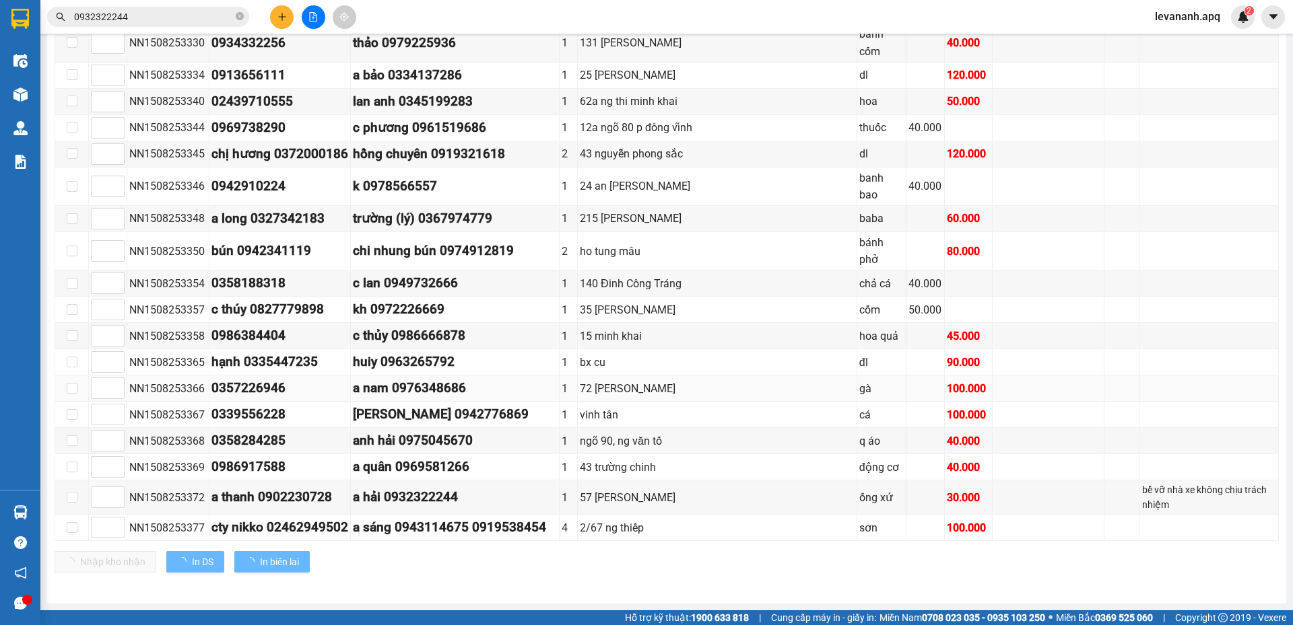
scroll to position [652, 0]
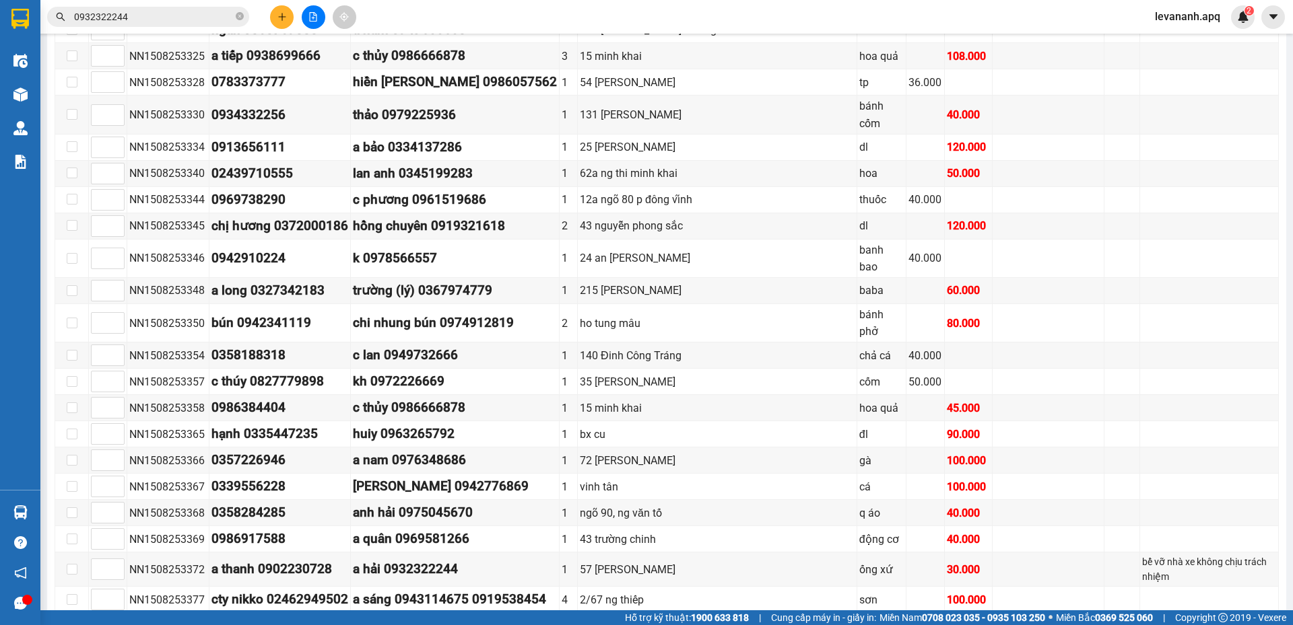
click at [207, 624] on span "In DS" at bounding box center [203, 634] width 22 height 15
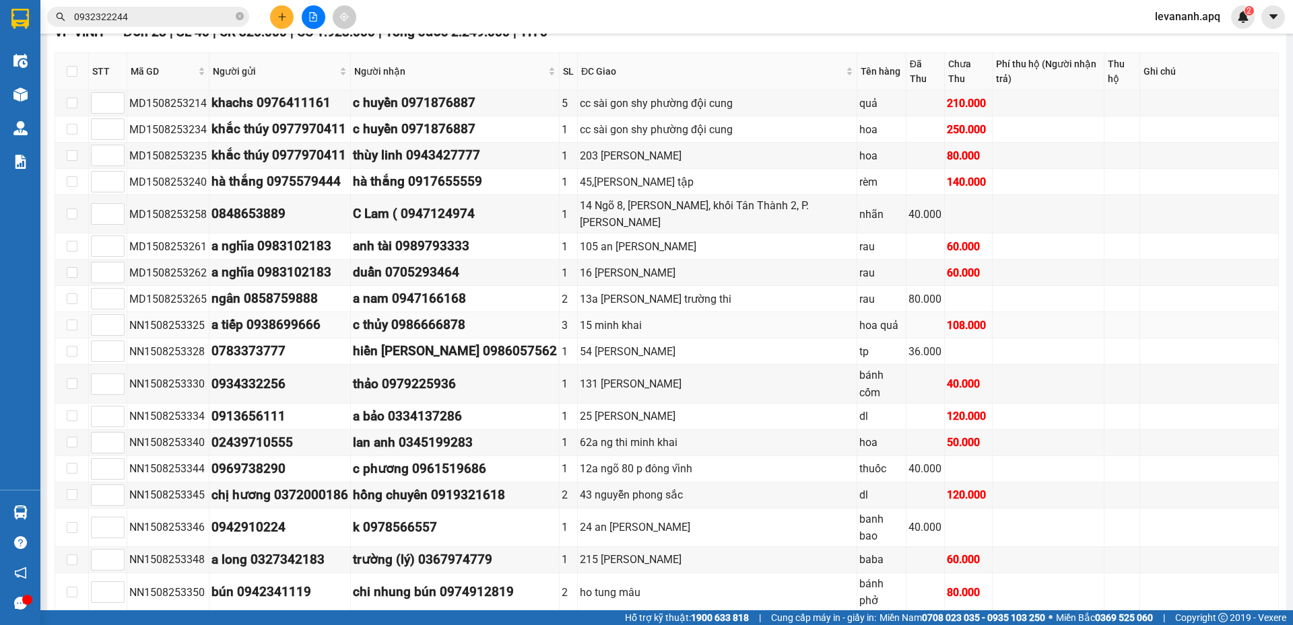
scroll to position [181, 0]
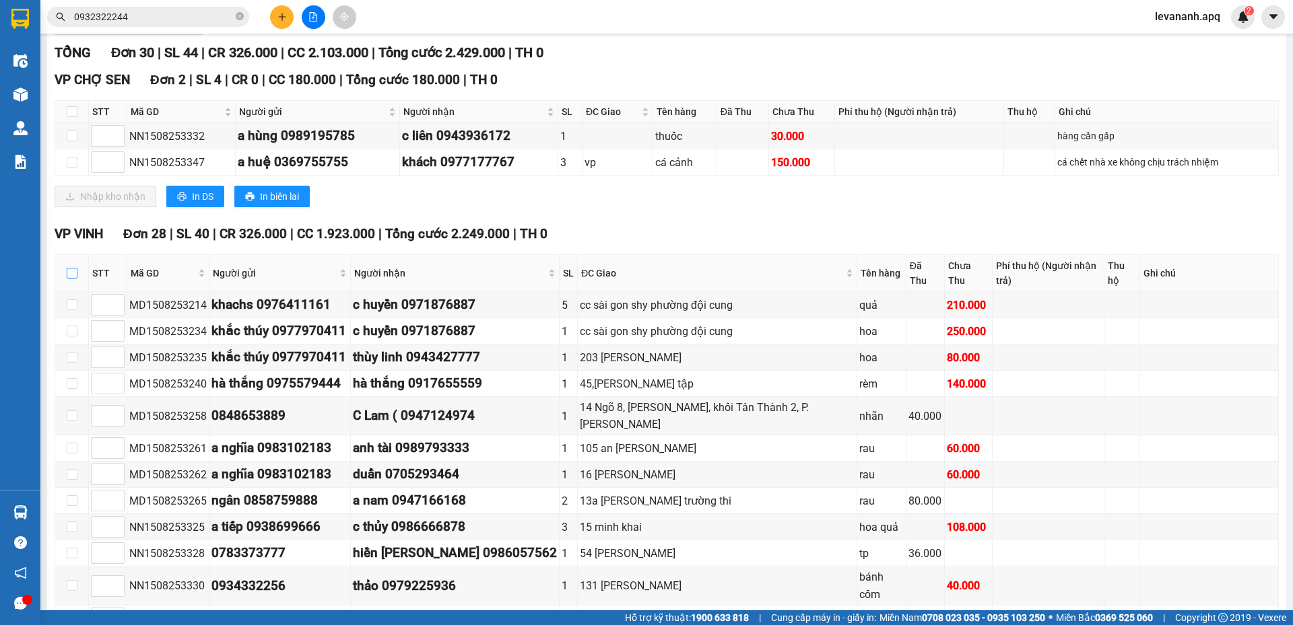
click at [74, 268] on input "checkbox" at bounding box center [72, 273] width 11 height 11
checkbox input "true"
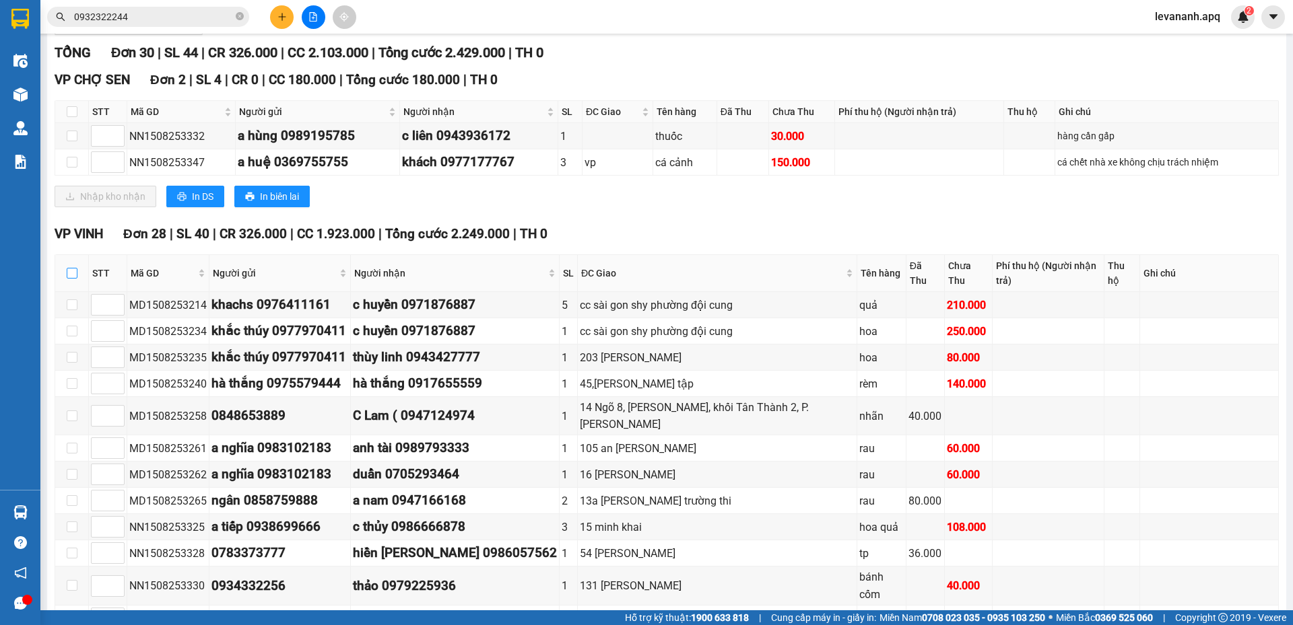
checkbox input "true"
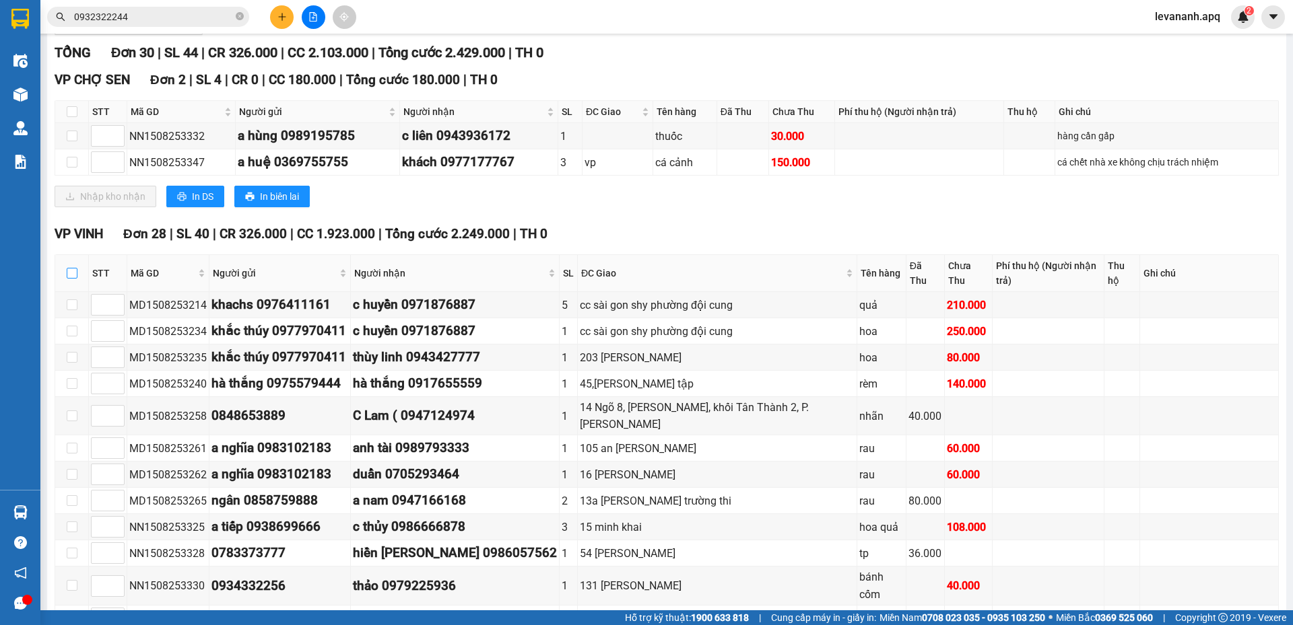
checkbox input "true"
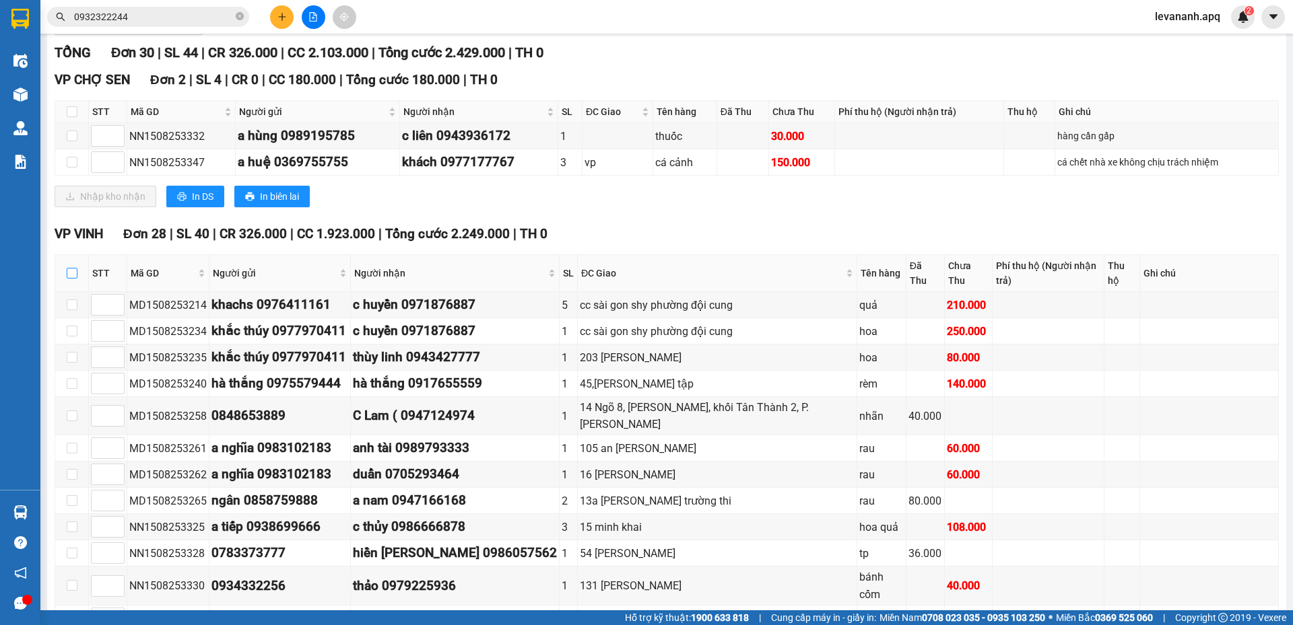
checkbox input "true"
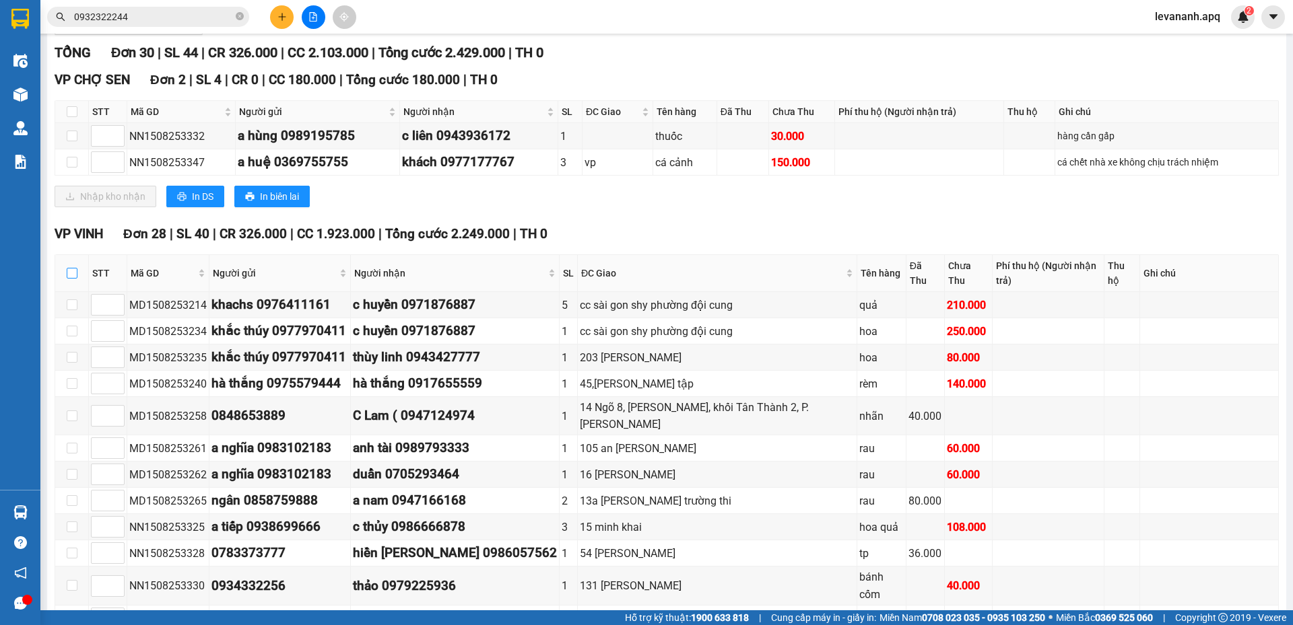
checkbox input "true"
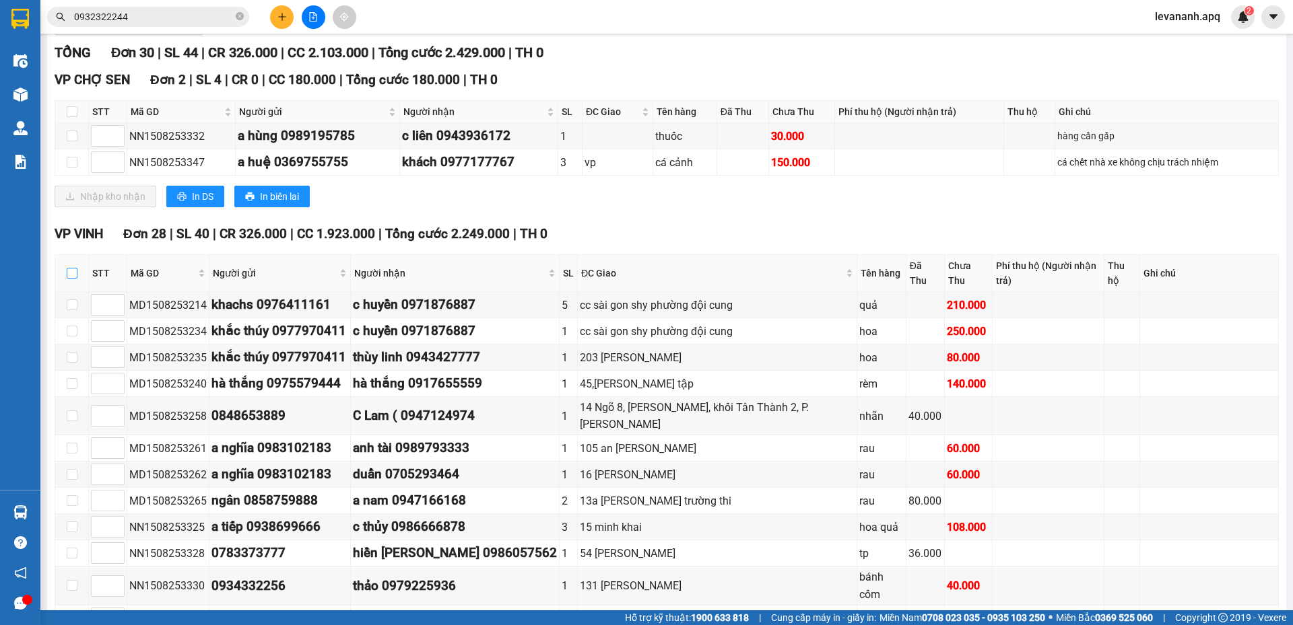
checkbox input "true"
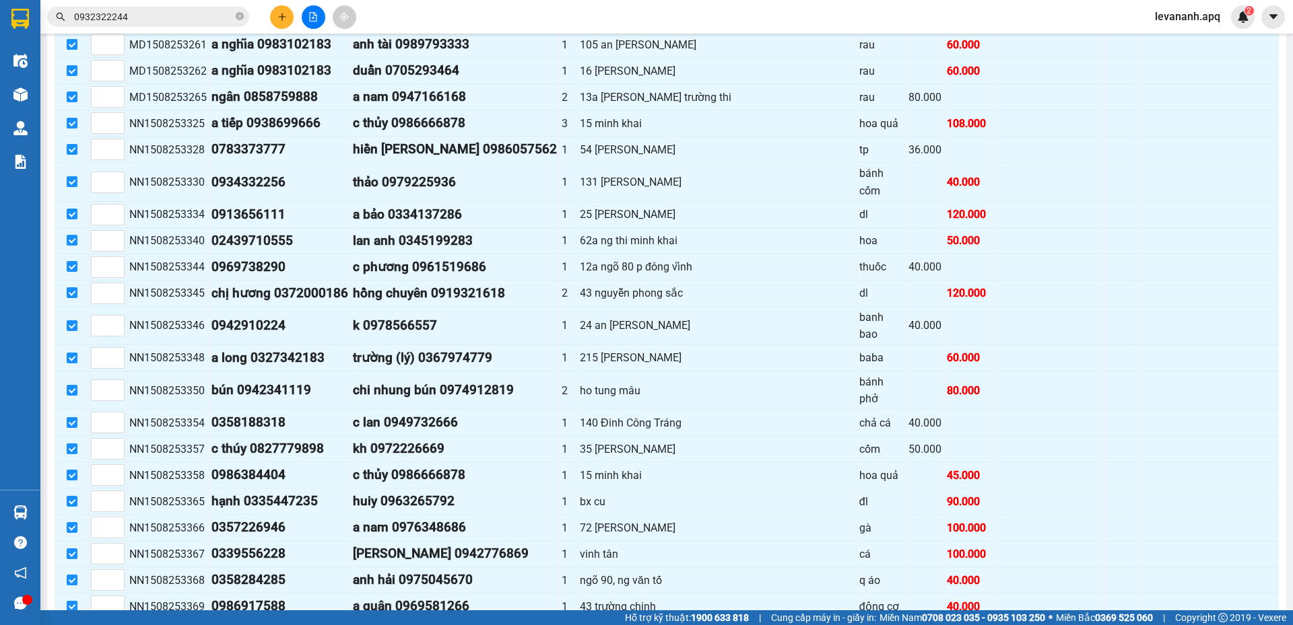
scroll to position [652, 0]
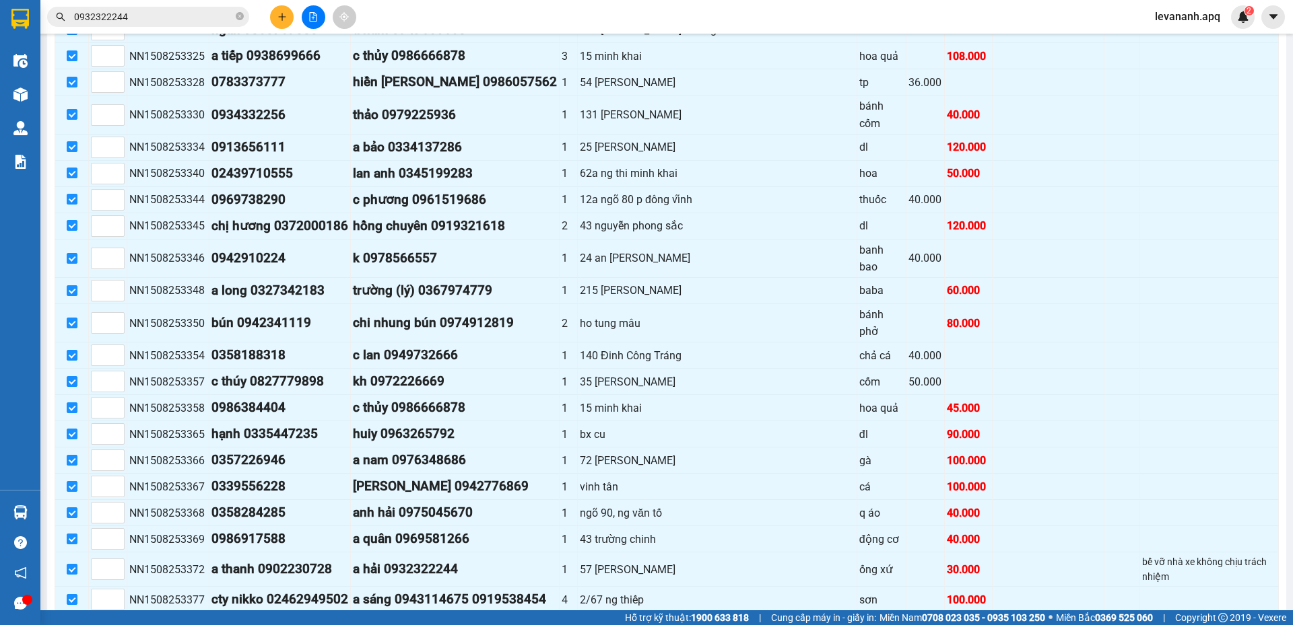
click at [127, 624] on span "Nhập kho nhận" at bounding box center [112, 634] width 65 height 15
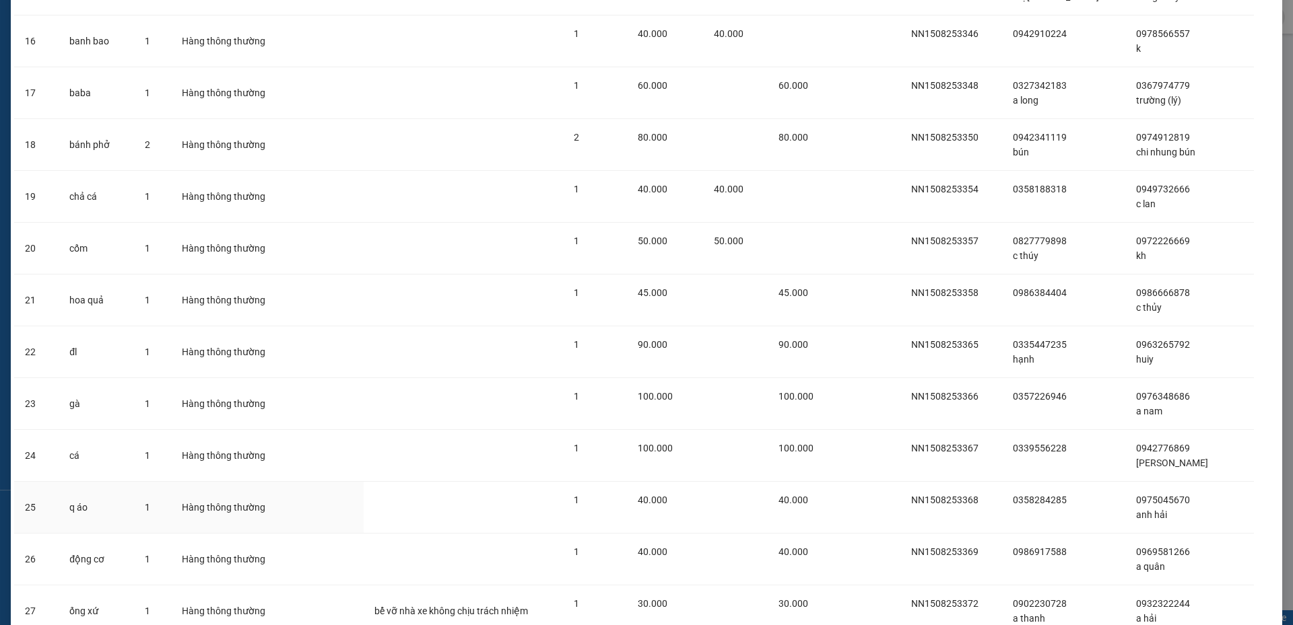
scroll to position [1037, 0]
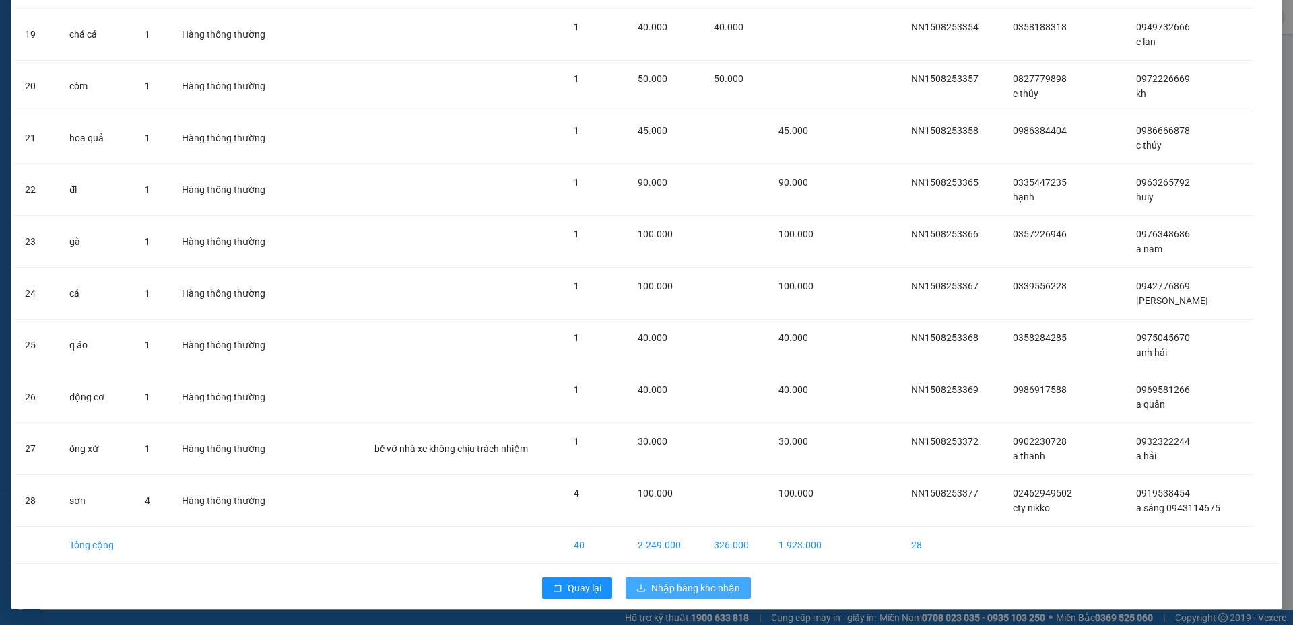
click at [705, 581] on span "Nhập hàng kho nhận" at bounding box center [695, 588] width 89 height 15
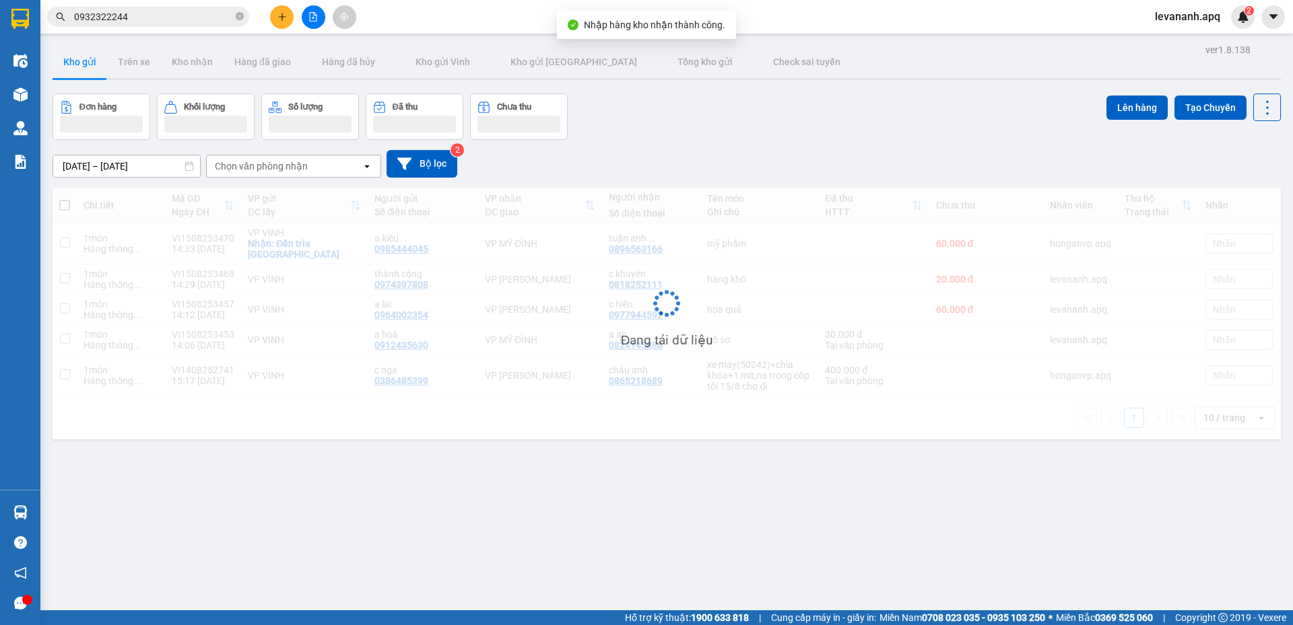
click at [191, 25] on span "0932322244" at bounding box center [148, 17] width 202 height 20
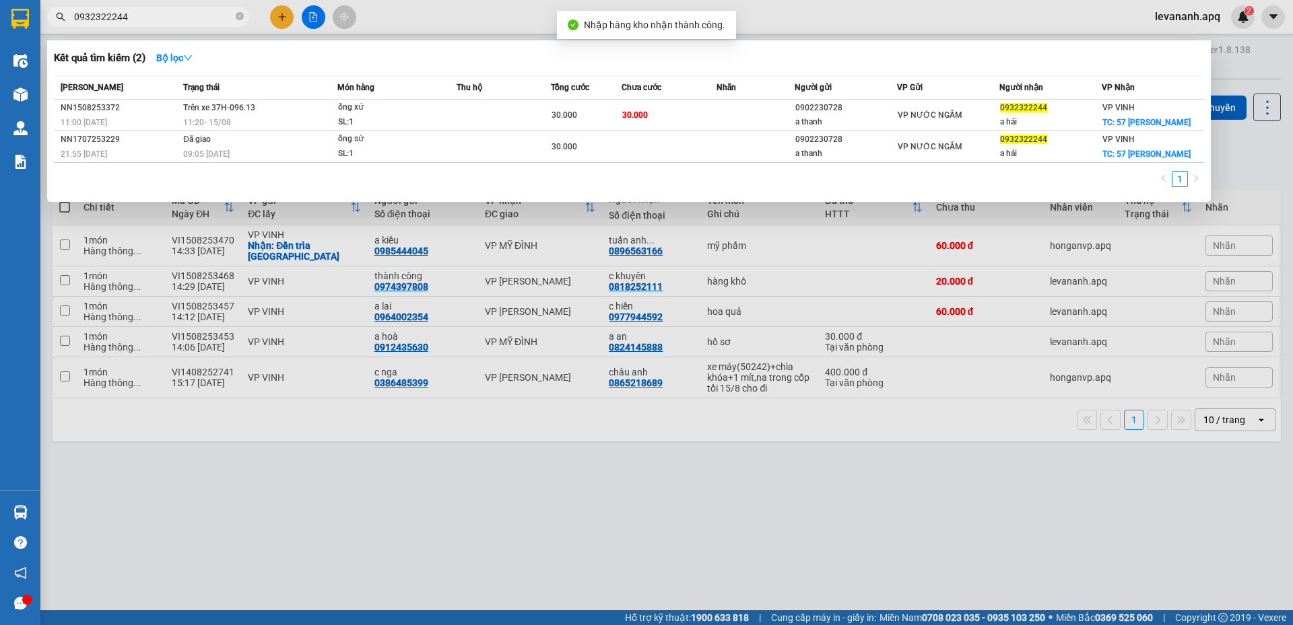
drag, startPoint x: 236, startPoint y: 18, endPoint x: 219, endPoint y: 17, distance: 17.5
click at [233, 17] on span "0932322244" at bounding box center [148, 17] width 202 height 20
click at [219, 17] on input "0932322244" at bounding box center [153, 16] width 159 height 15
click at [240, 15] on icon "close-circle" at bounding box center [240, 16] width 8 height 8
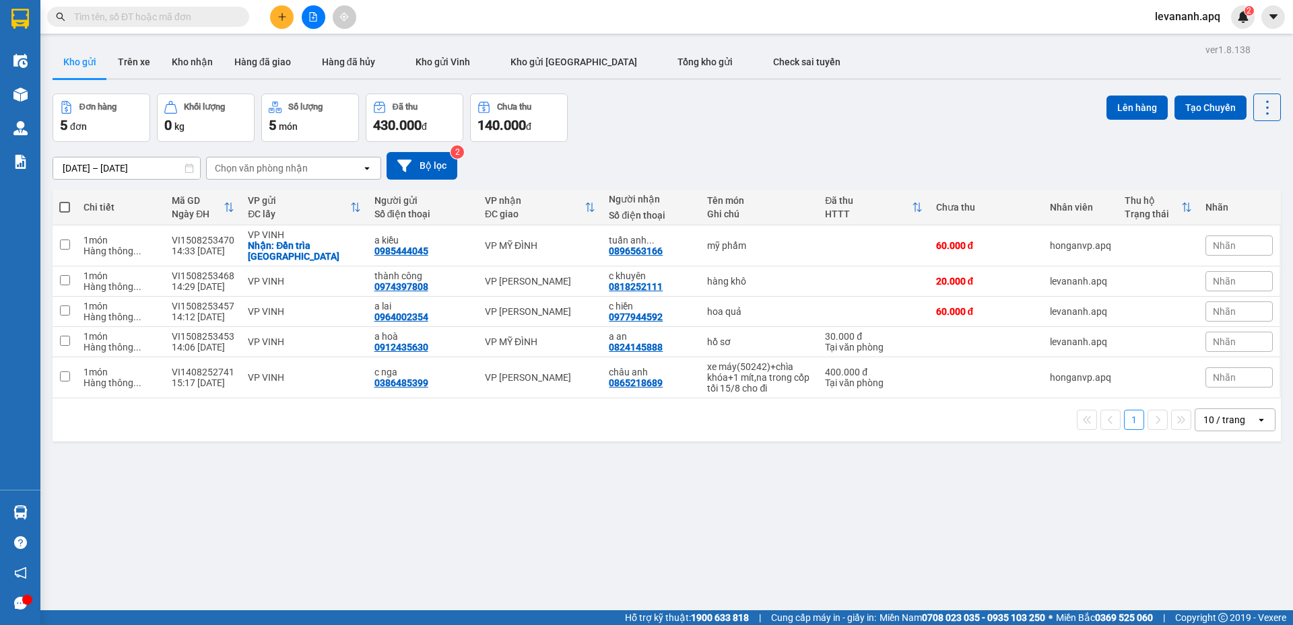
click at [211, 18] on input "text" at bounding box center [153, 16] width 159 height 15
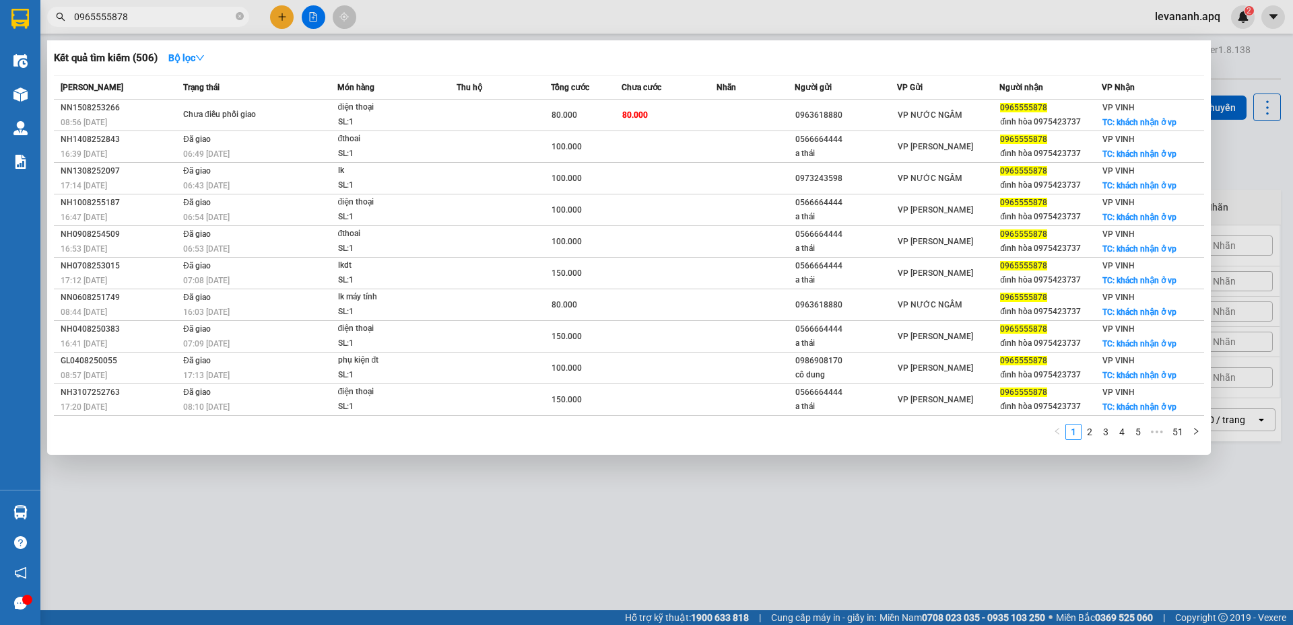
click at [100, 23] on input "0965555878" at bounding box center [153, 16] width 159 height 15
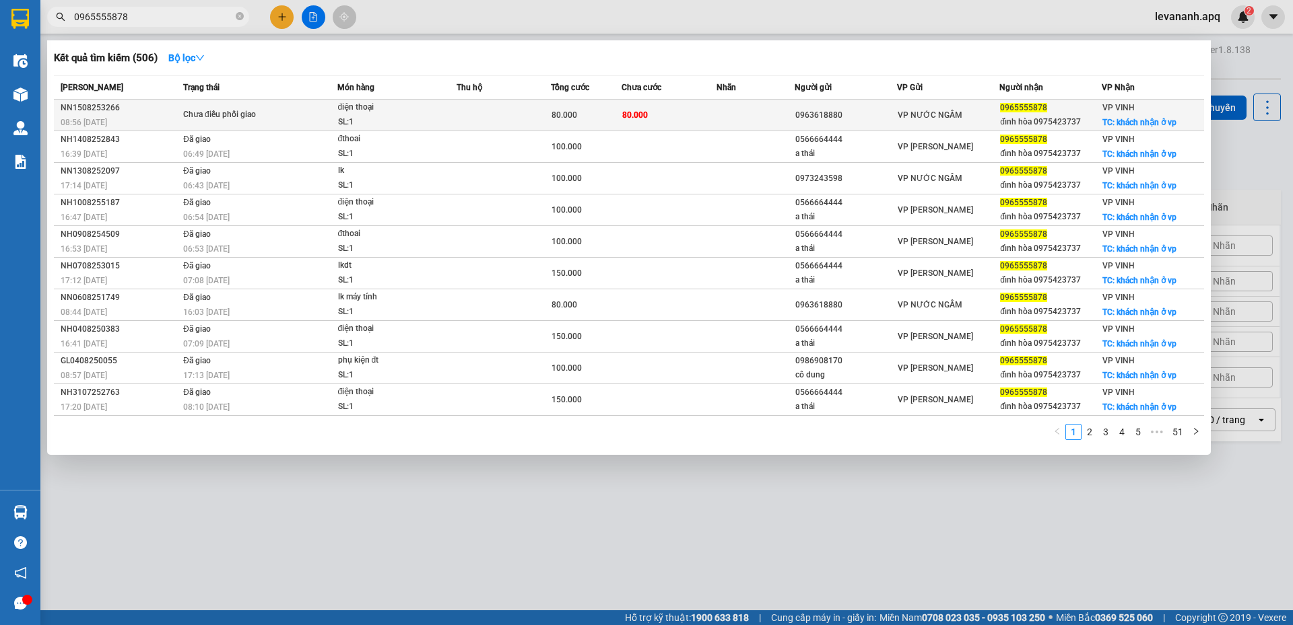
drag, startPoint x: 240, startPoint y: 16, endPoint x: 276, endPoint y: 102, distance: 93.3
click at [263, 29] on div "Kết quả tìm kiếm ( 506 ) Bộ lọc Mã ĐH Trạng thái Món hàng Thu hộ Tổng cước Chưa…" at bounding box center [131, 17] width 263 height 24
type input "0965555878"
click at [276, 102] on td "Chưa điều phối giao" at bounding box center [259, 116] width 158 height 32
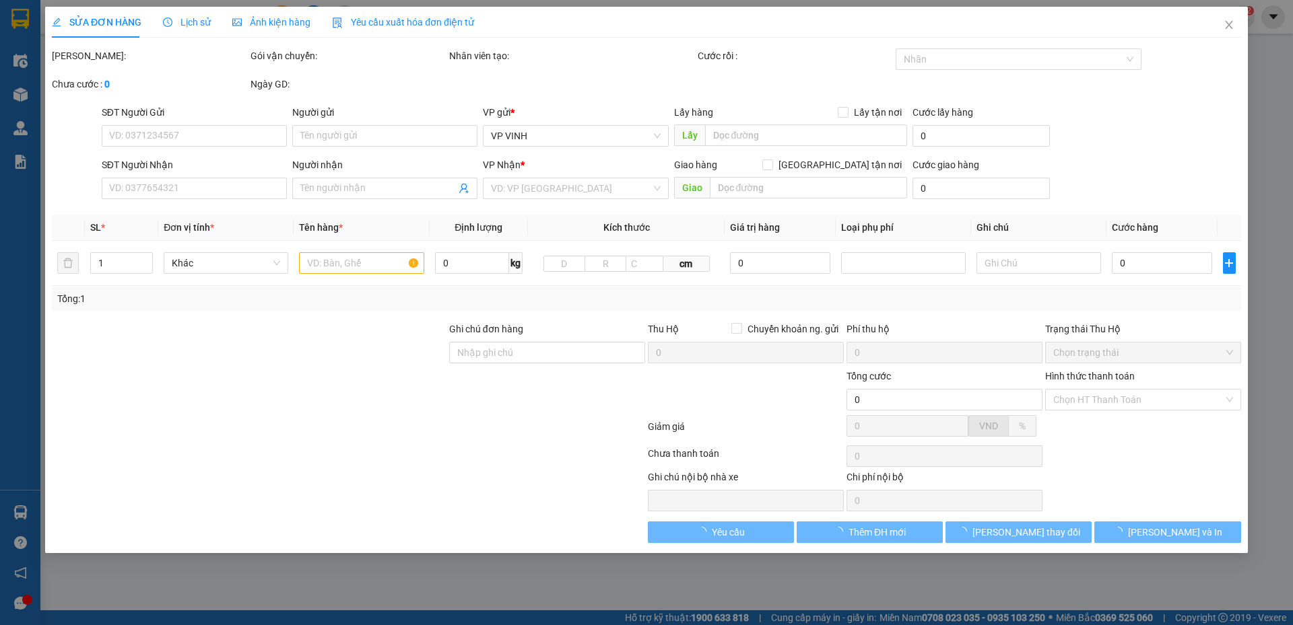
type input "0963618880"
type input "0965555878"
type input "đỉnh hòa 0975423737"
checkbox input "true"
type input "khách nhận ở vp"
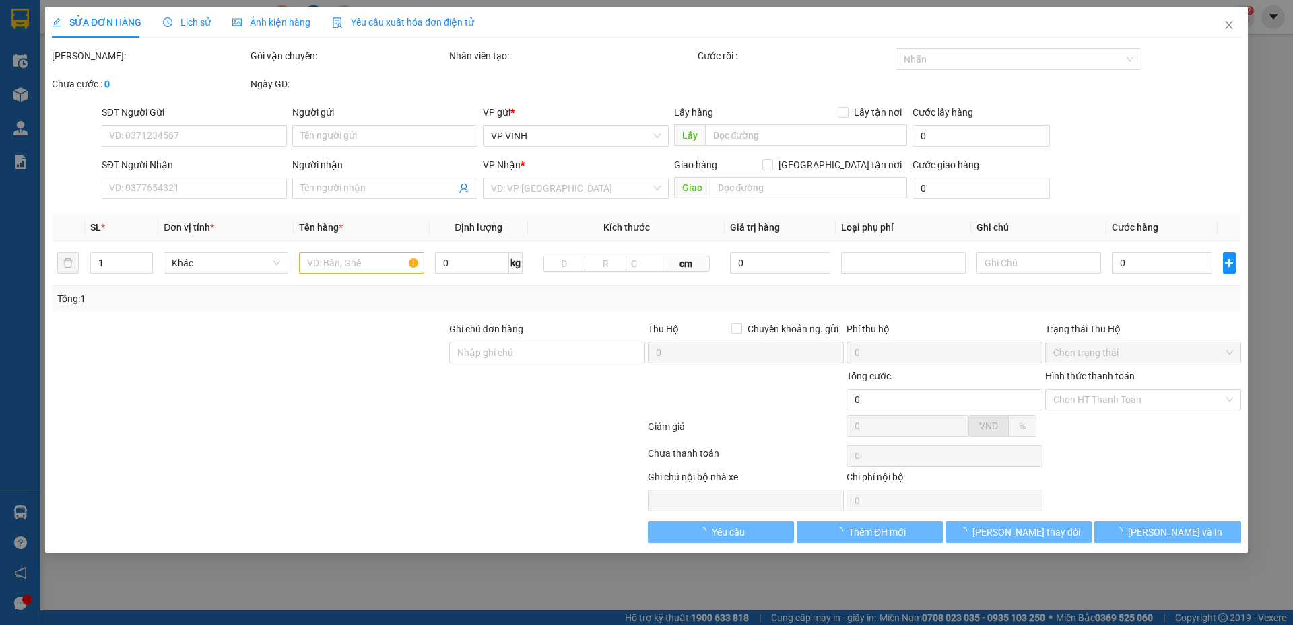
type input "80.000"
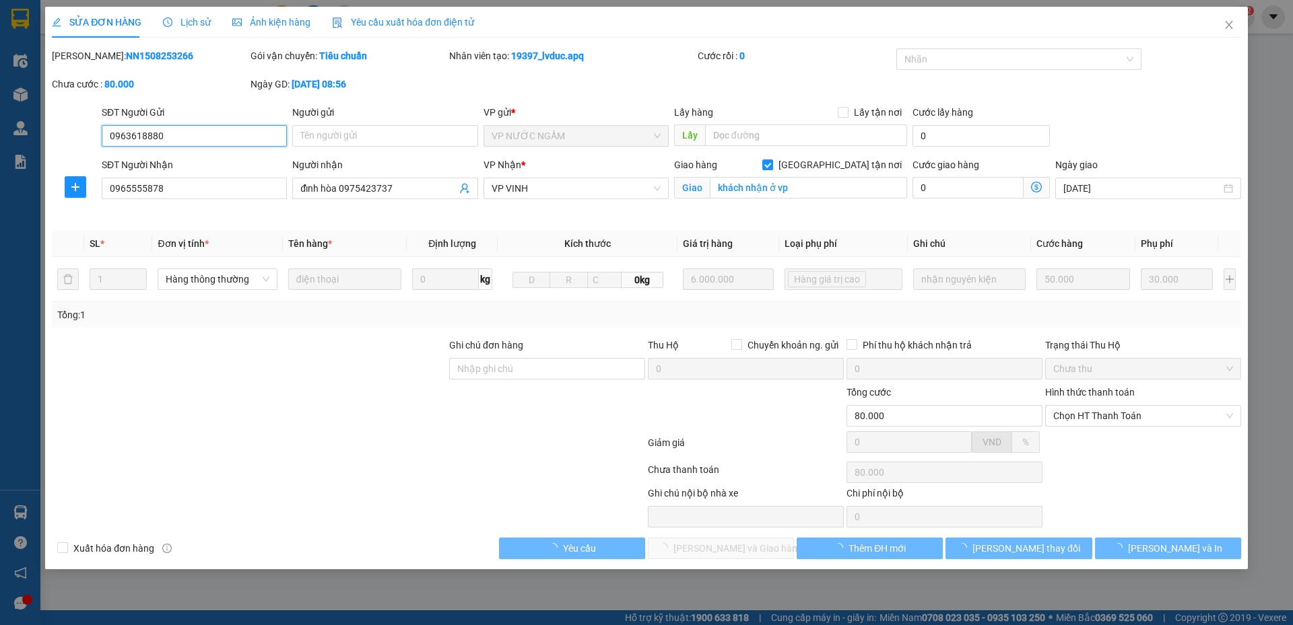
click at [196, 34] on div "Lịch sử" at bounding box center [187, 22] width 48 height 31
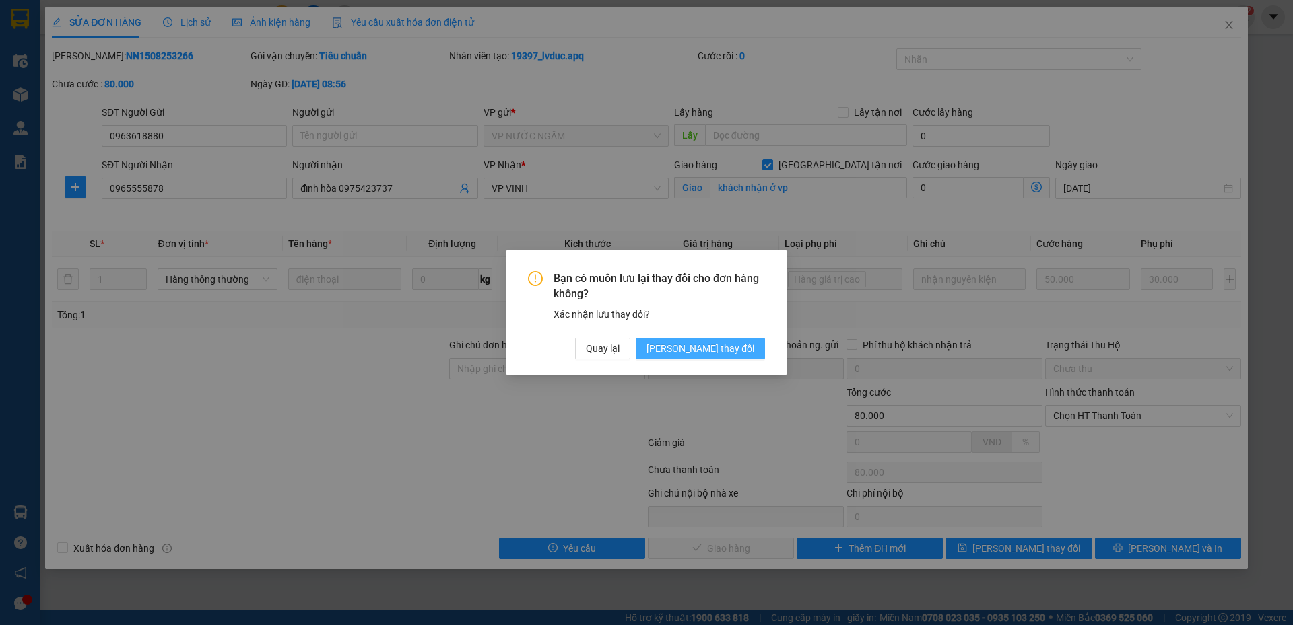
click at [713, 355] on span "[PERSON_NAME] thay đổi" at bounding box center [700, 348] width 108 height 15
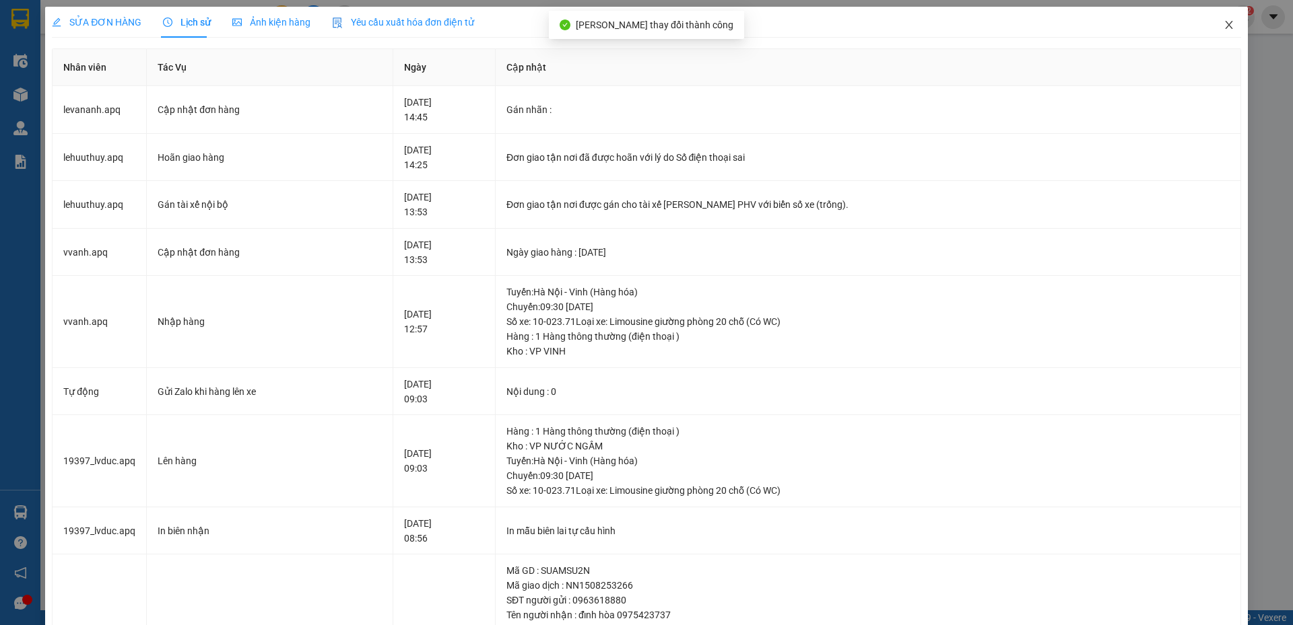
click at [1223, 23] on icon "close" at bounding box center [1228, 25] width 11 height 11
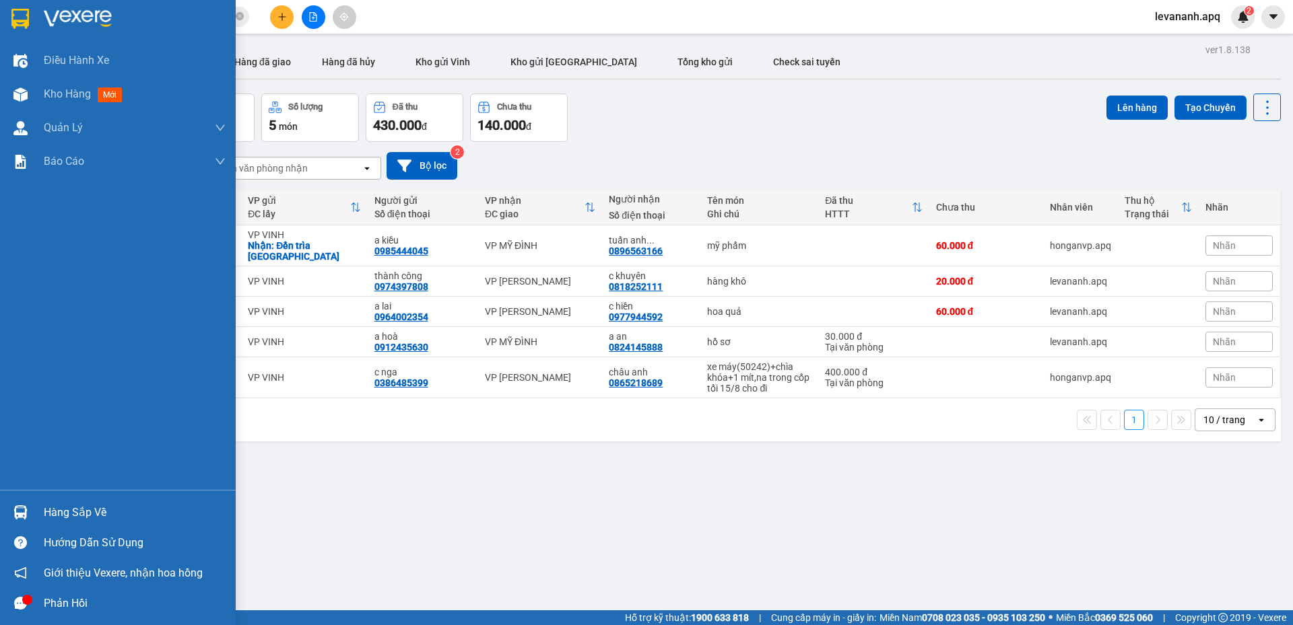
click at [30, 516] on div at bounding box center [21, 513] width 24 height 24
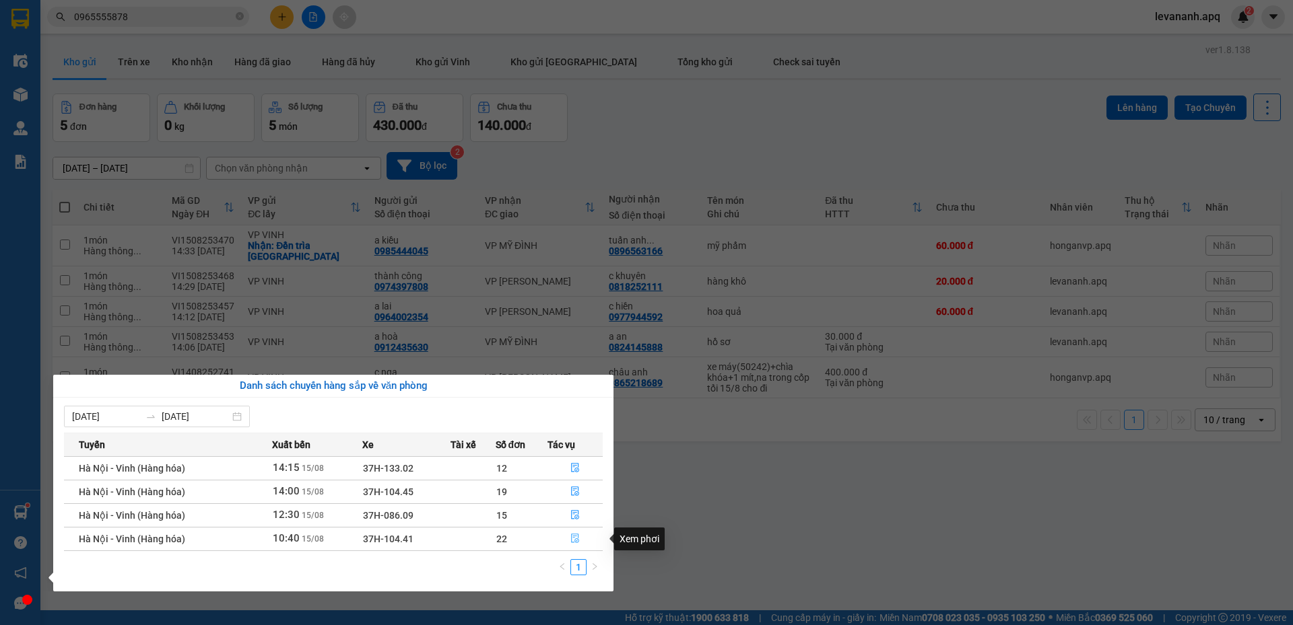
click at [567, 537] on button "button" at bounding box center [575, 539] width 54 height 22
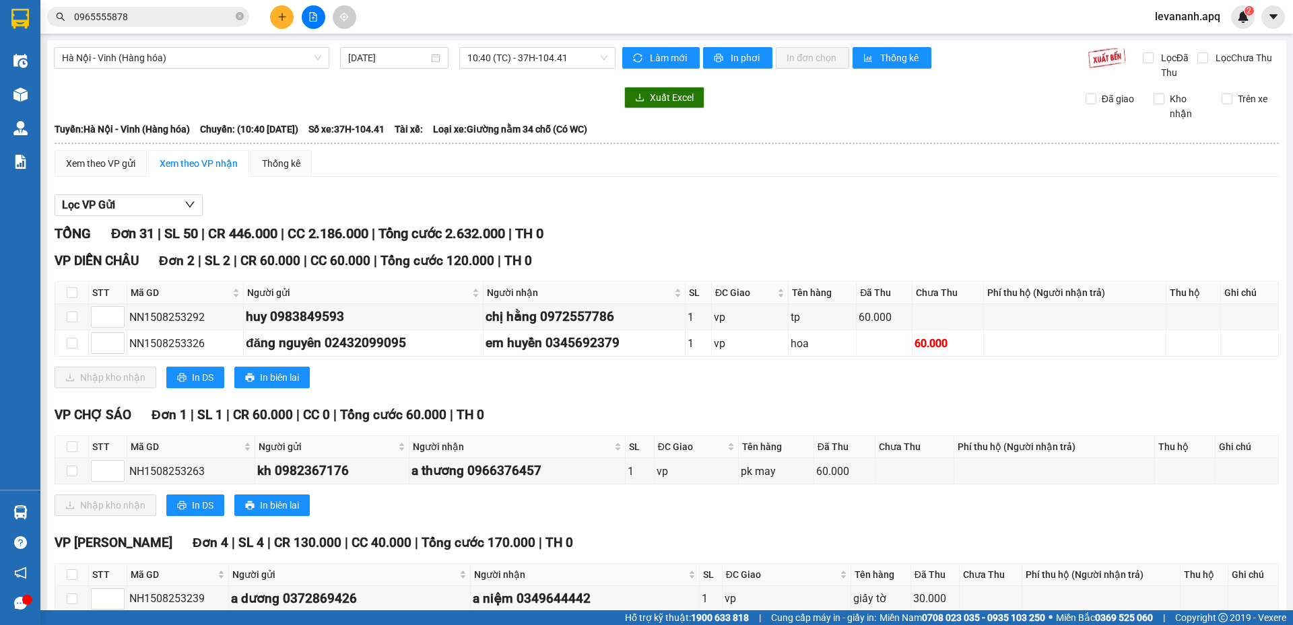
scroll to position [471, 0]
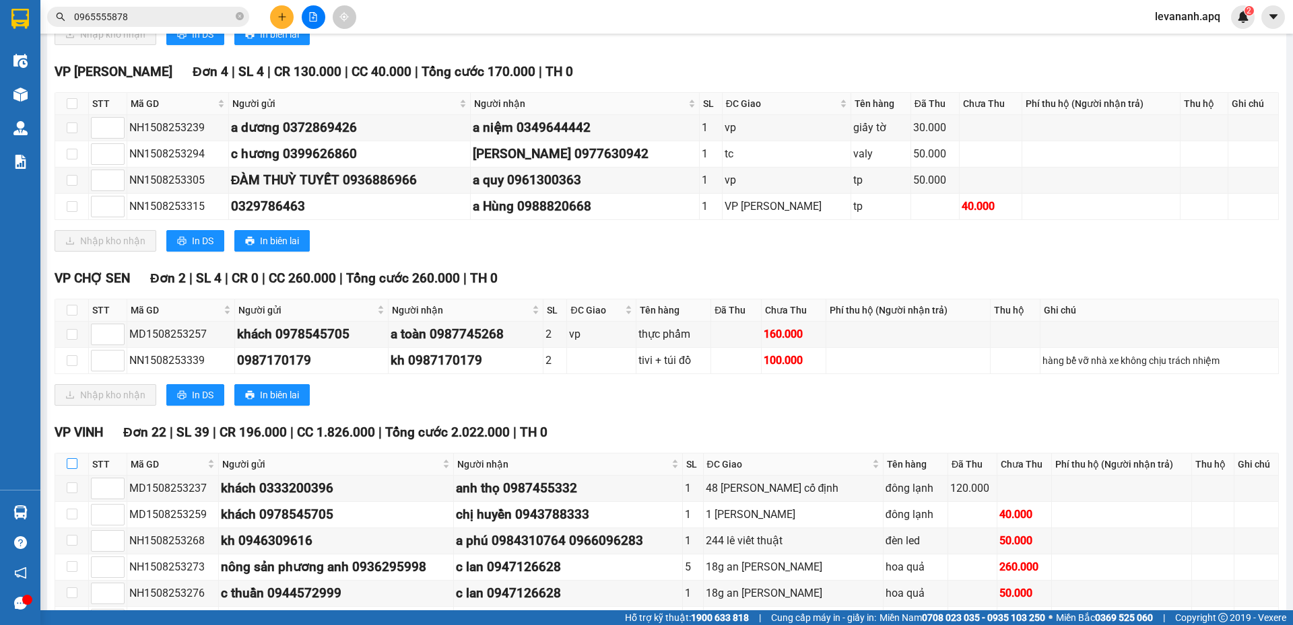
click at [67, 469] on input "checkbox" at bounding box center [72, 463] width 11 height 11
checkbox input "true"
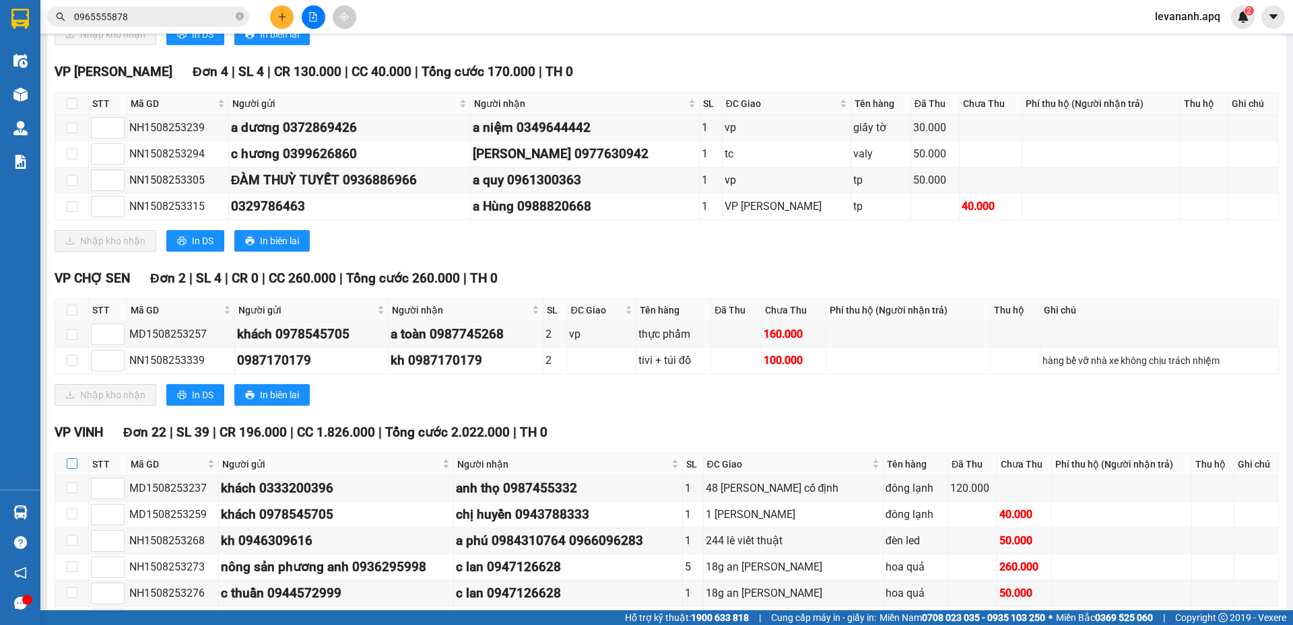
checkbox input "true"
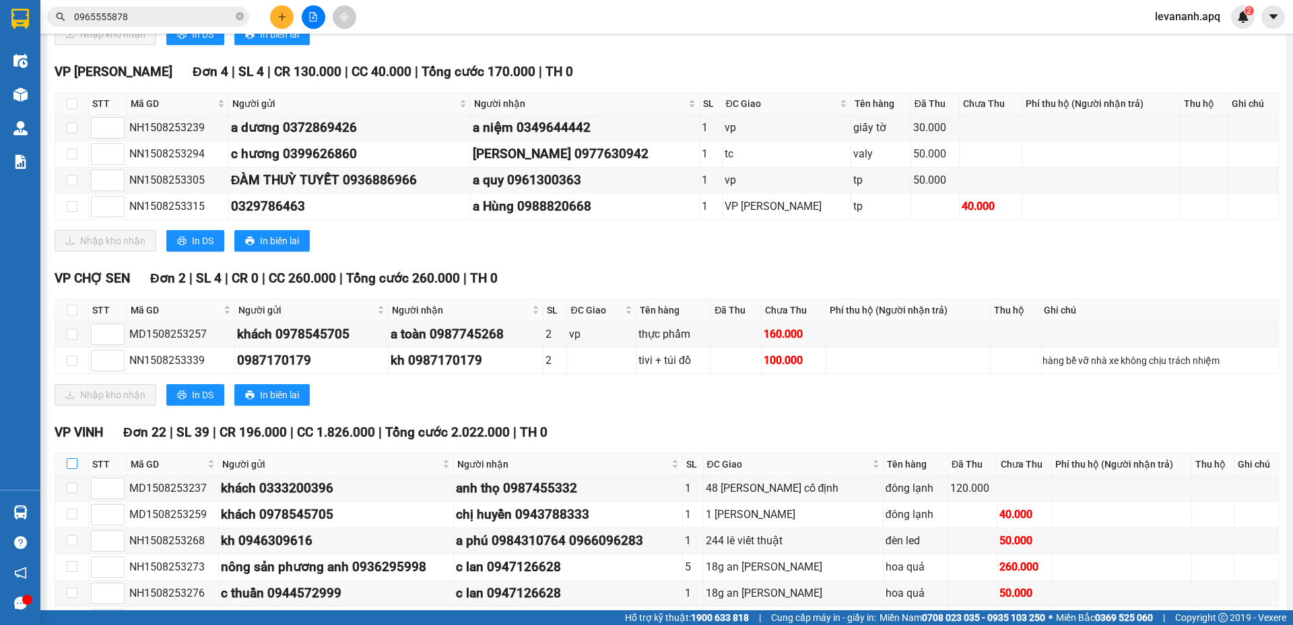
checkbox input "true"
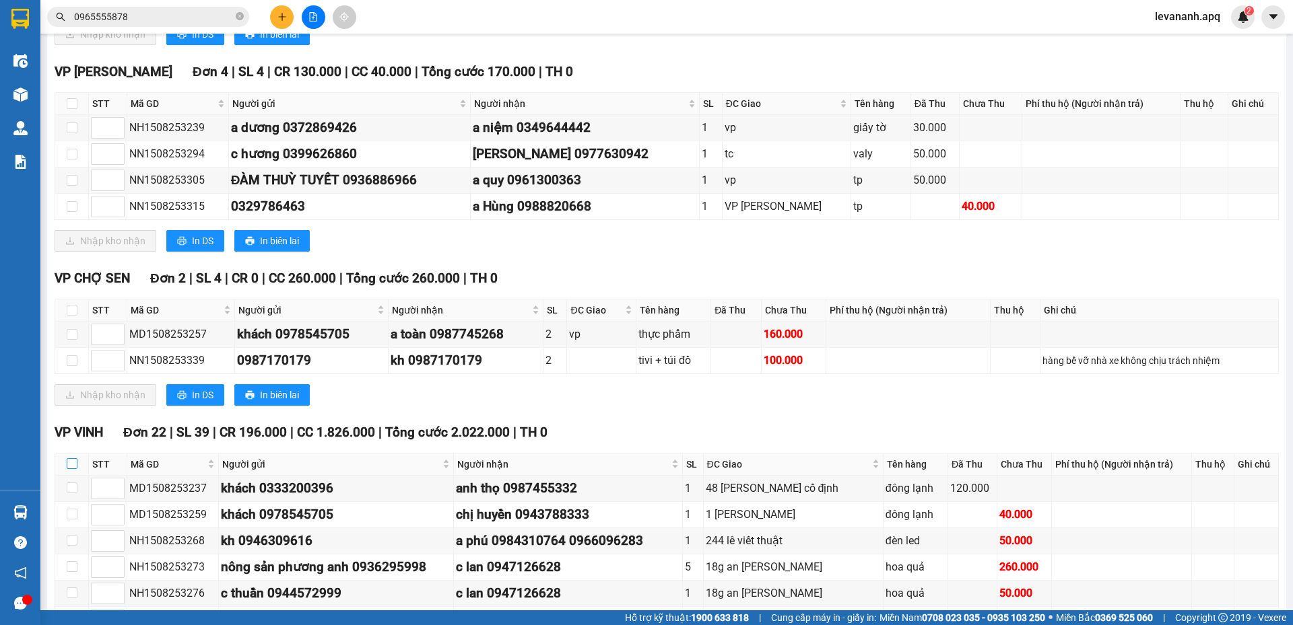
checkbox input "true"
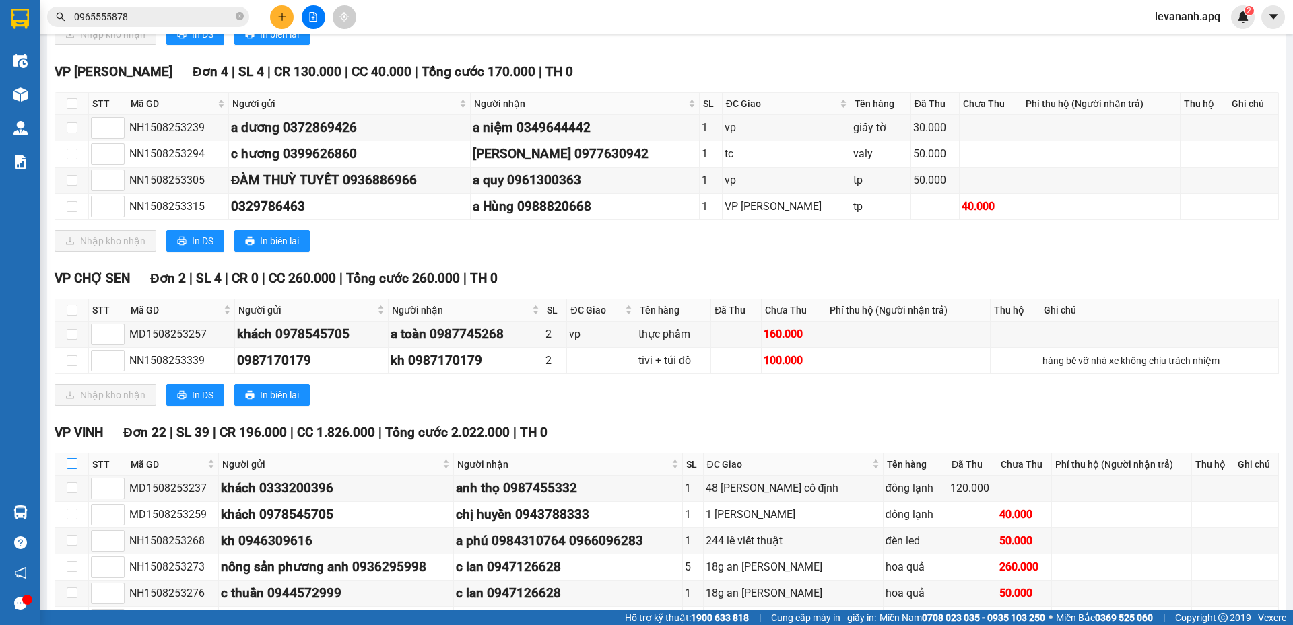
checkbox input "true"
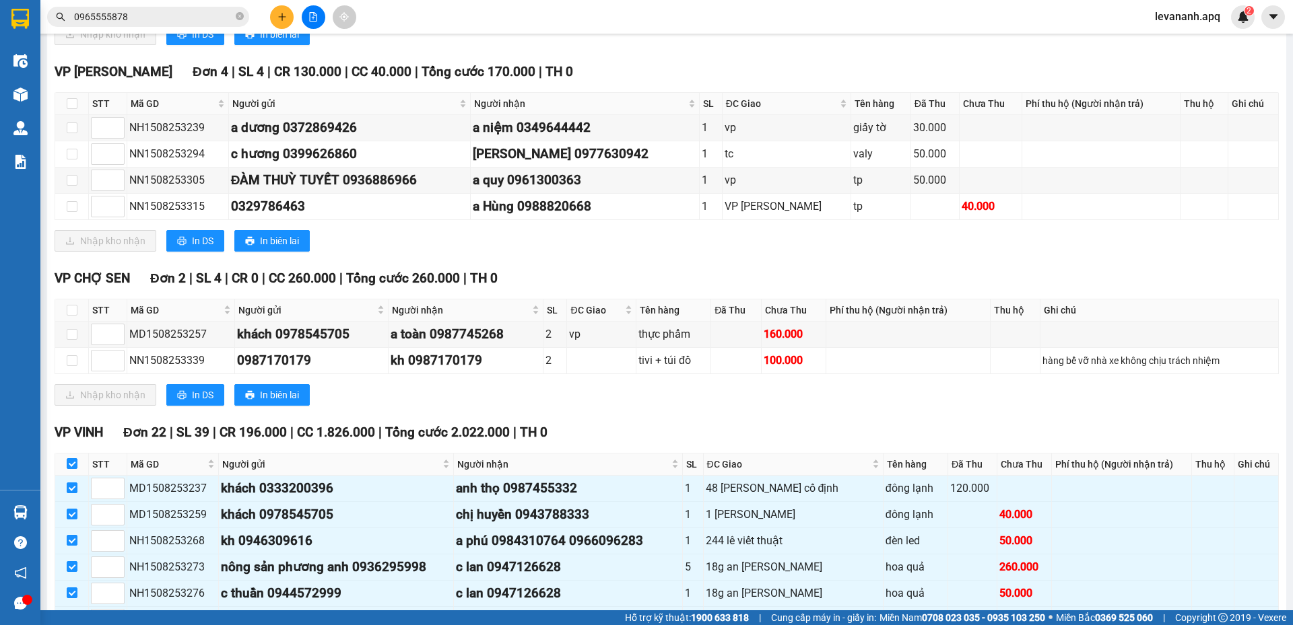
scroll to position [942, 0]
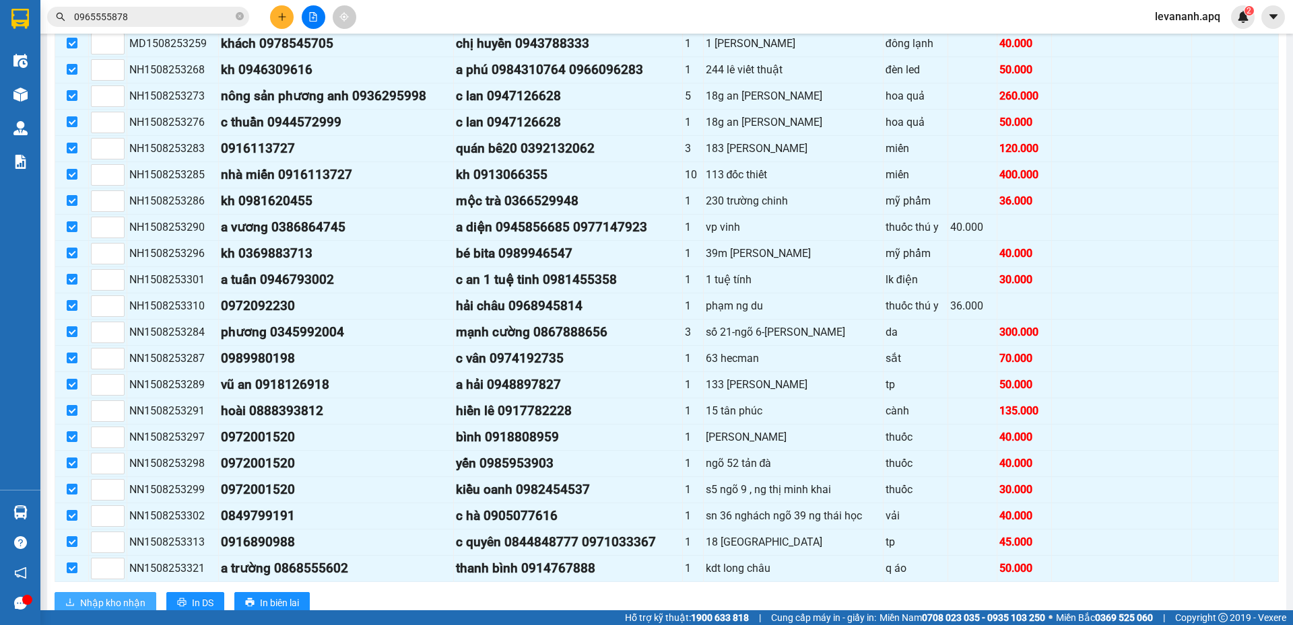
click at [124, 600] on span "Nhập kho nhận" at bounding box center [112, 603] width 65 height 15
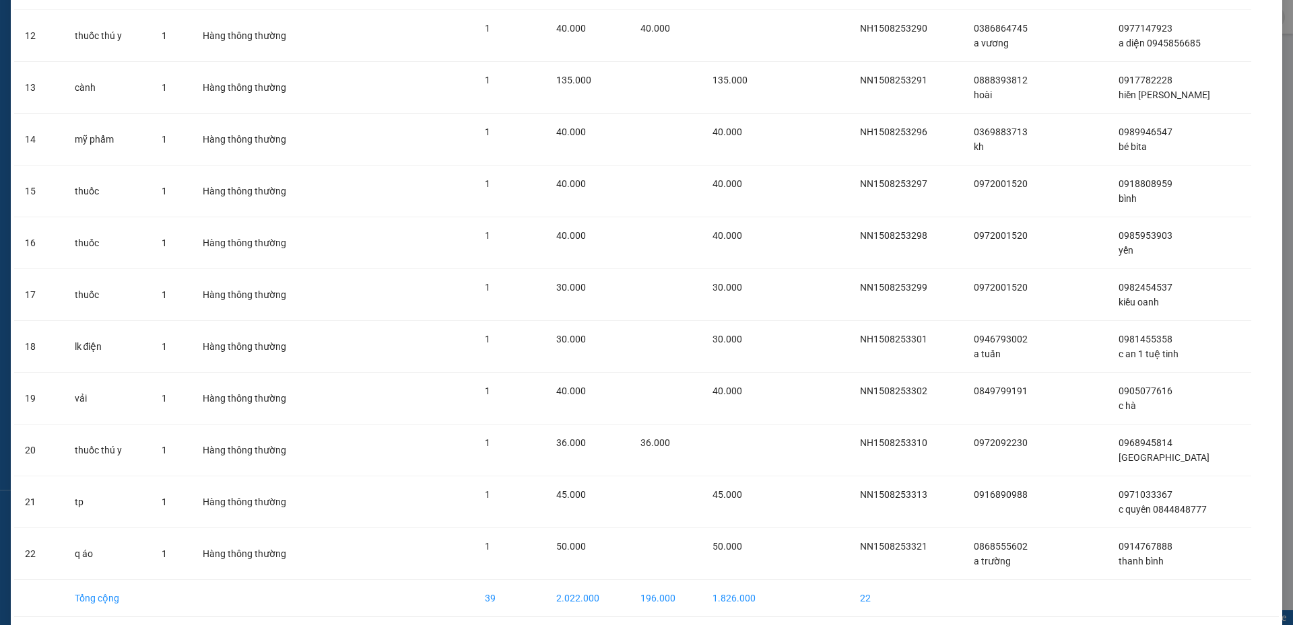
scroll to position [726, 0]
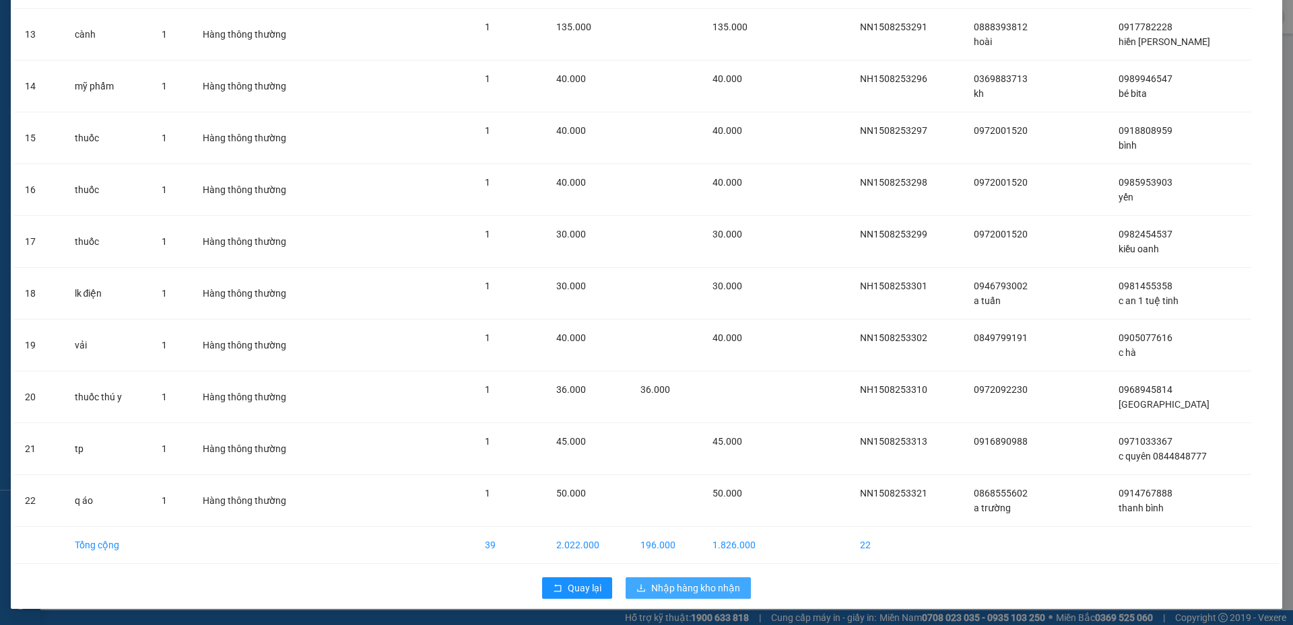
click at [686, 586] on span "Nhập hàng kho nhận" at bounding box center [695, 588] width 89 height 15
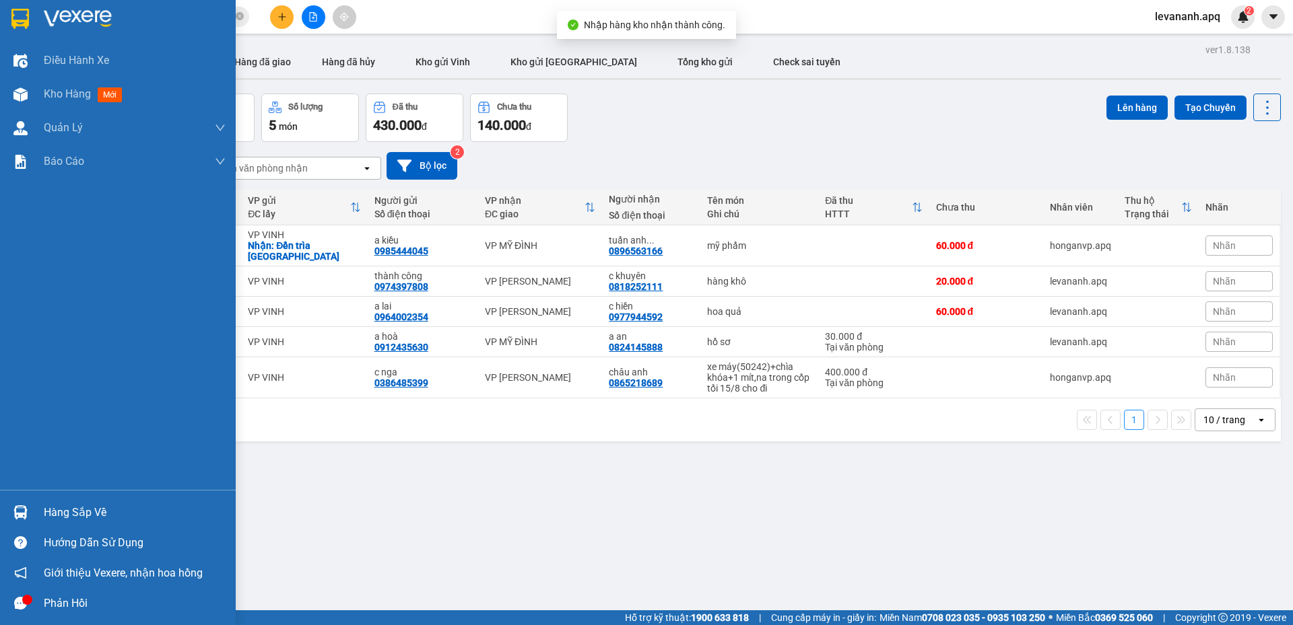
click at [9, 506] on div at bounding box center [21, 513] width 24 height 24
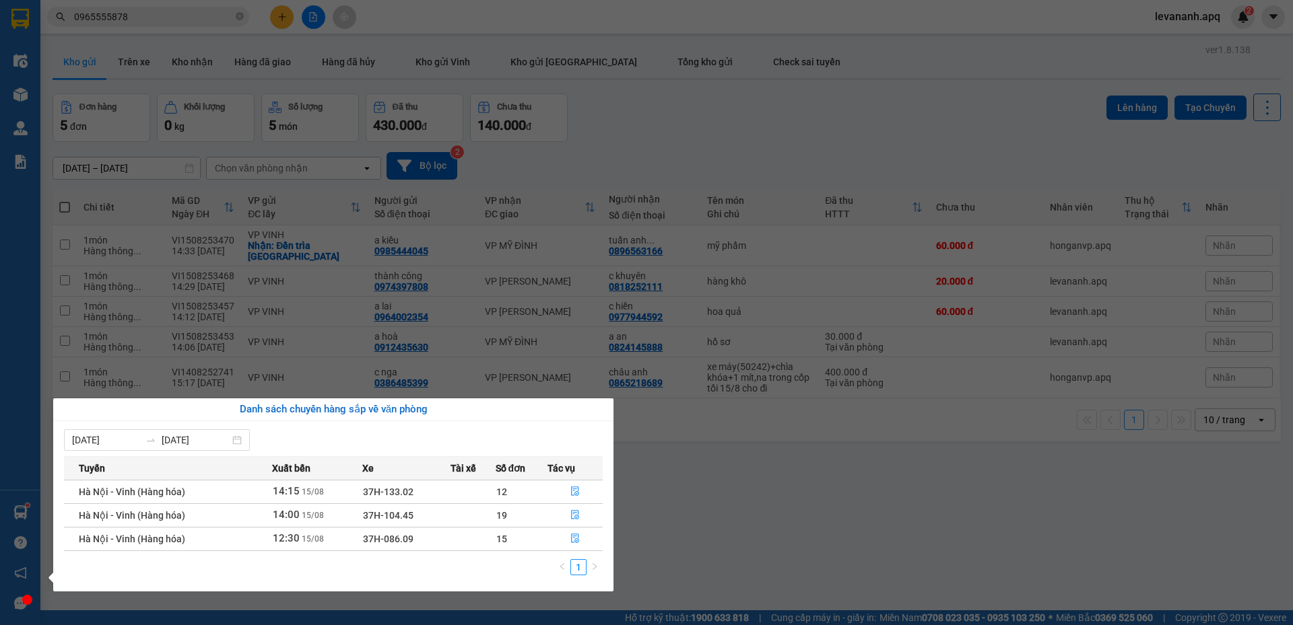
drag, startPoint x: 725, startPoint y: 518, endPoint x: 546, endPoint y: 376, distance: 228.1
click at [719, 516] on section "Kết quả tìm kiếm ( 506 ) Bộ lọc Mã ĐH Trạng thái Món hàng Thu hộ Tổng cước Chưa…" at bounding box center [646, 312] width 1293 height 625
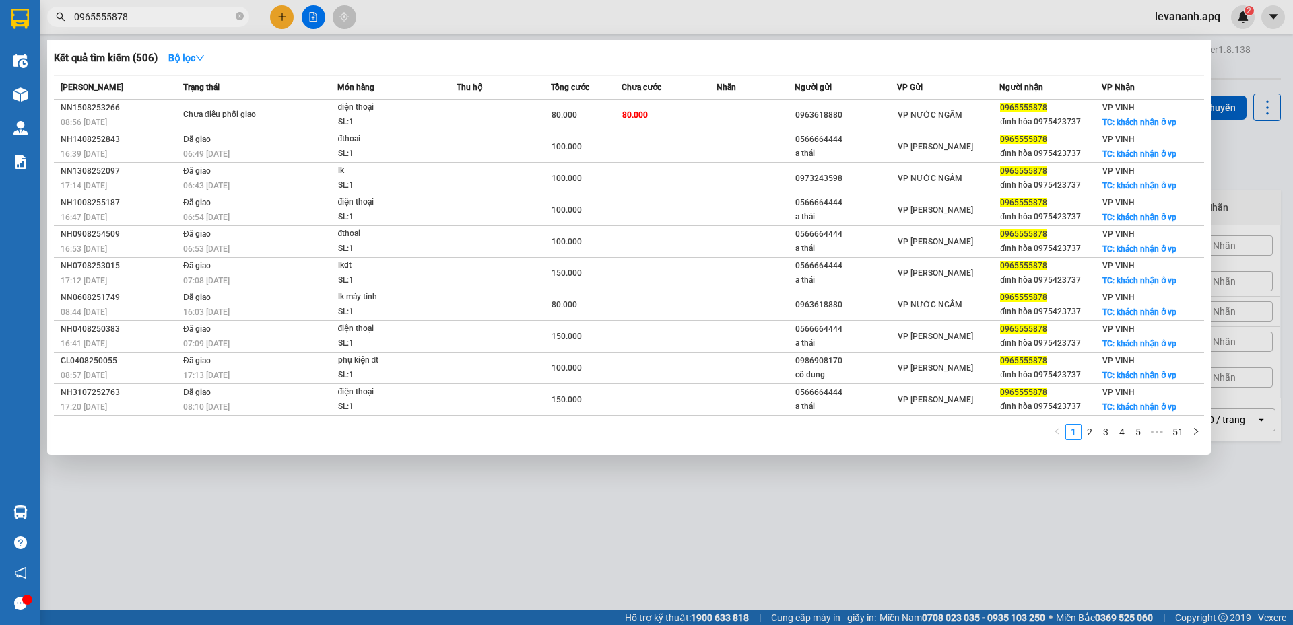
click at [176, 11] on input "0965555878" at bounding box center [153, 16] width 159 height 15
click at [236, 15] on icon "close-circle" at bounding box center [240, 16] width 8 height 8
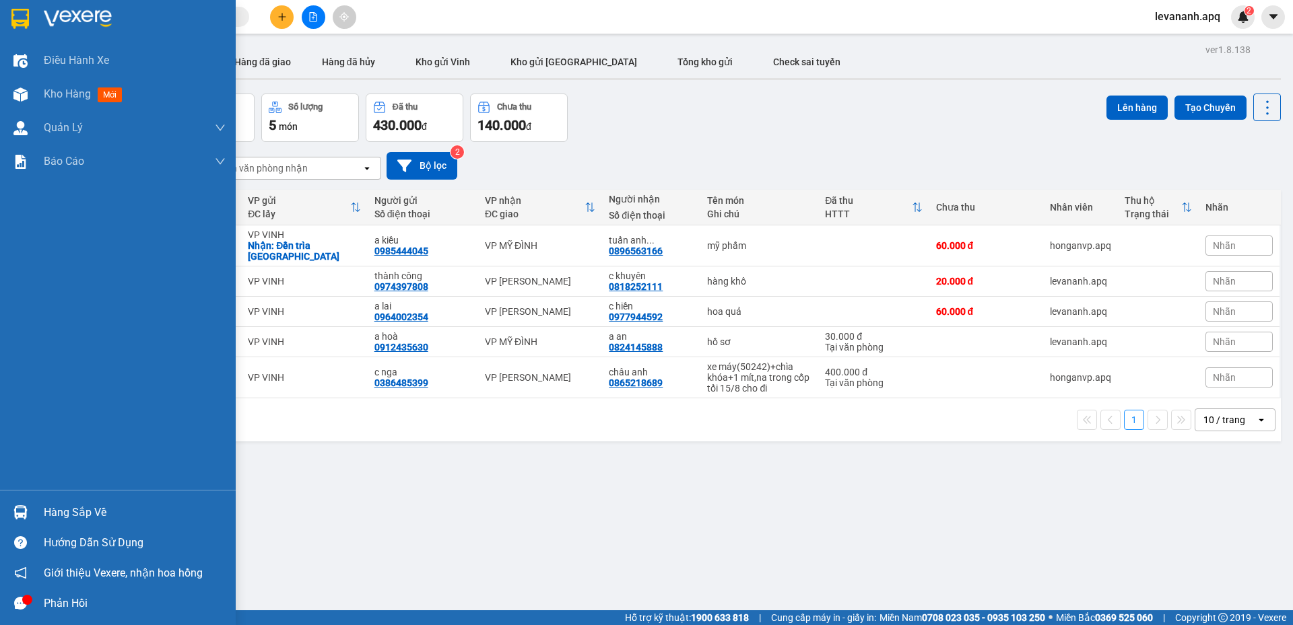
click at [15, 515] on img at bounding box center [20, 513] width 14 height 14
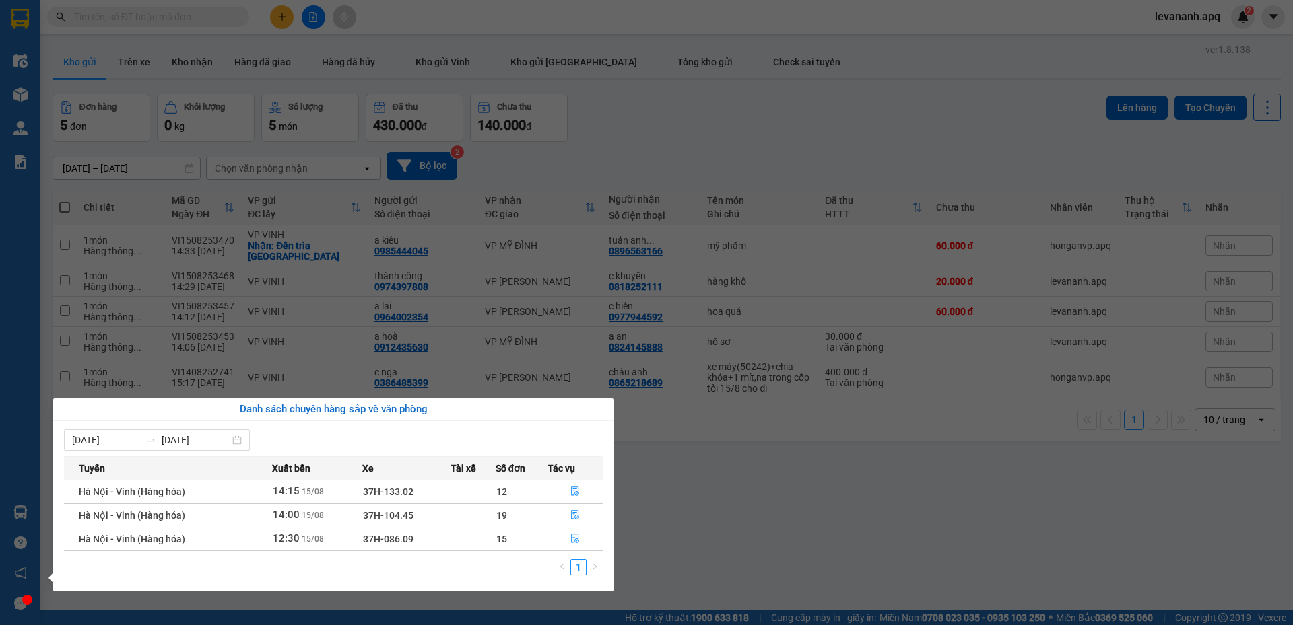
drag, startPoint x: 743, startPoint y: 532, endPoint x: 727, endPoint y: 513, distance: 24.8
click at [744, 532] on section "Kết quả tìm kiếm ( 506 ) Bộ lọc Mã ĐH Trạng thái Món hàng Thu hộ Tổng cước Chưa…" at bounding box center [646, 312] width 1293 height 625
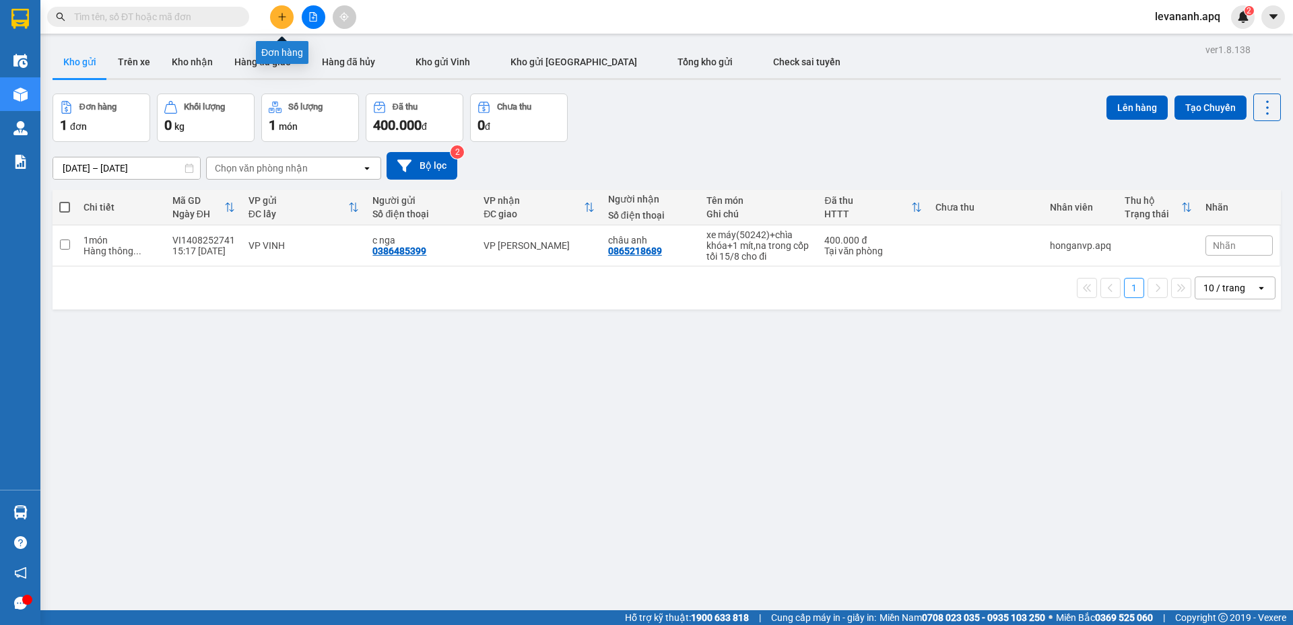
click at [282, 18] on icon "plus" at bounding box center [281, 16] width 1 height 7
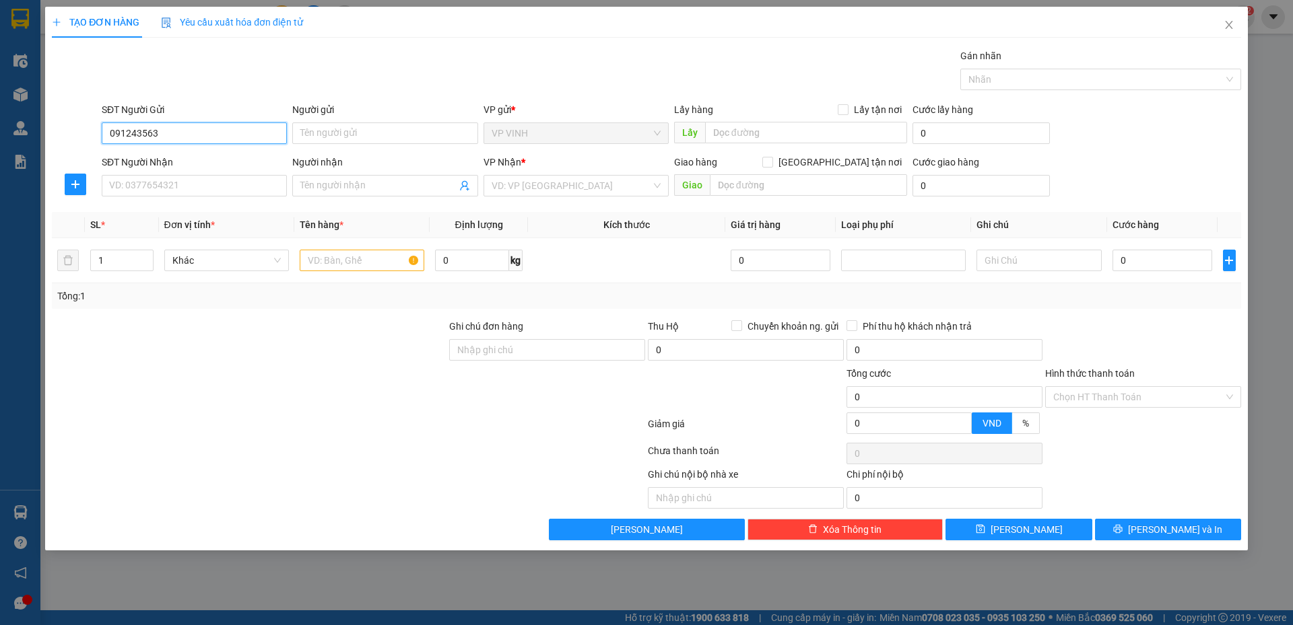
type input "0912435630"
click at [131, 129] on input "0912435630" at bounding box center [194, 134] width 185 height 22
click at [169, 137] on input "0912435630" at bounding box center [194, 134] width 185 height 22
click at [180, 159] on div "0912435630 - a hoà" at bounding box center [194, 160] width 169 height 15
type input "a hoà"
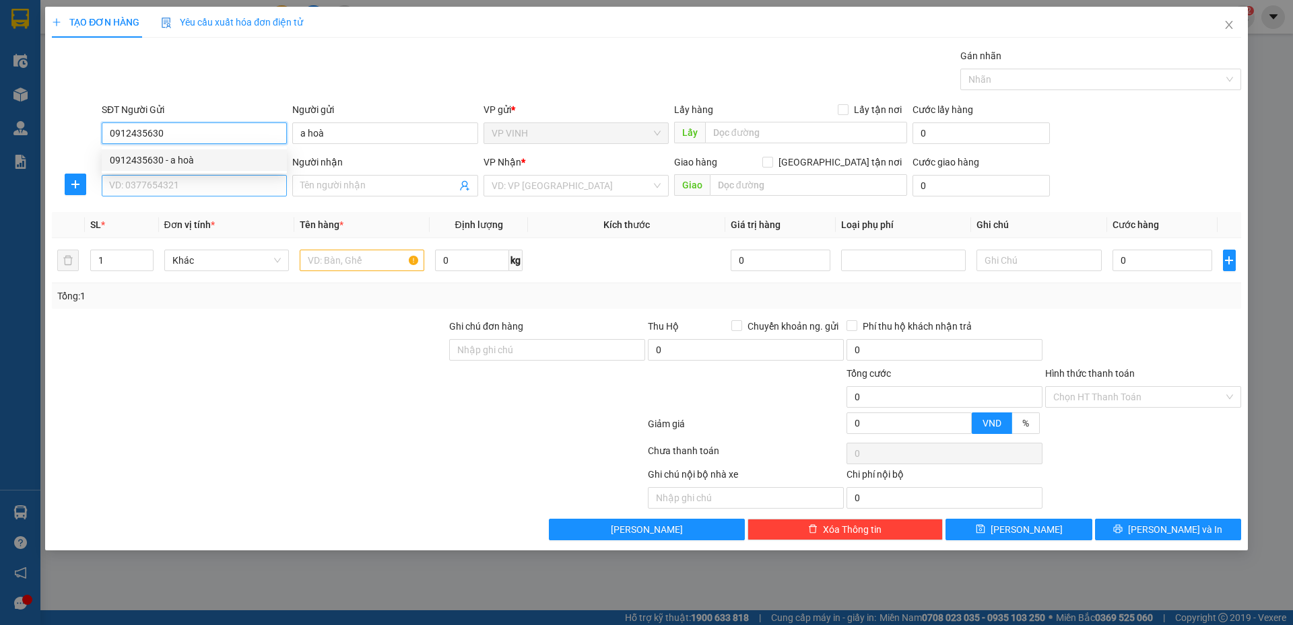
type input "0912435630"
click at [181, 184] on input "SĐT Người Nhận" at bounding box center [194, 186] width 185 height 22
click at [153, 177] on input "0824145888" at bounding box center [194, 186] width 185 height 22
click at [165, 180] on input "0824145888" at bounding box center [194, 186] width 185 height 22
drag, startPoint x: 146, startPoint y: 182, endPoint x: 188, endPoint y: 185, distance: 41.8
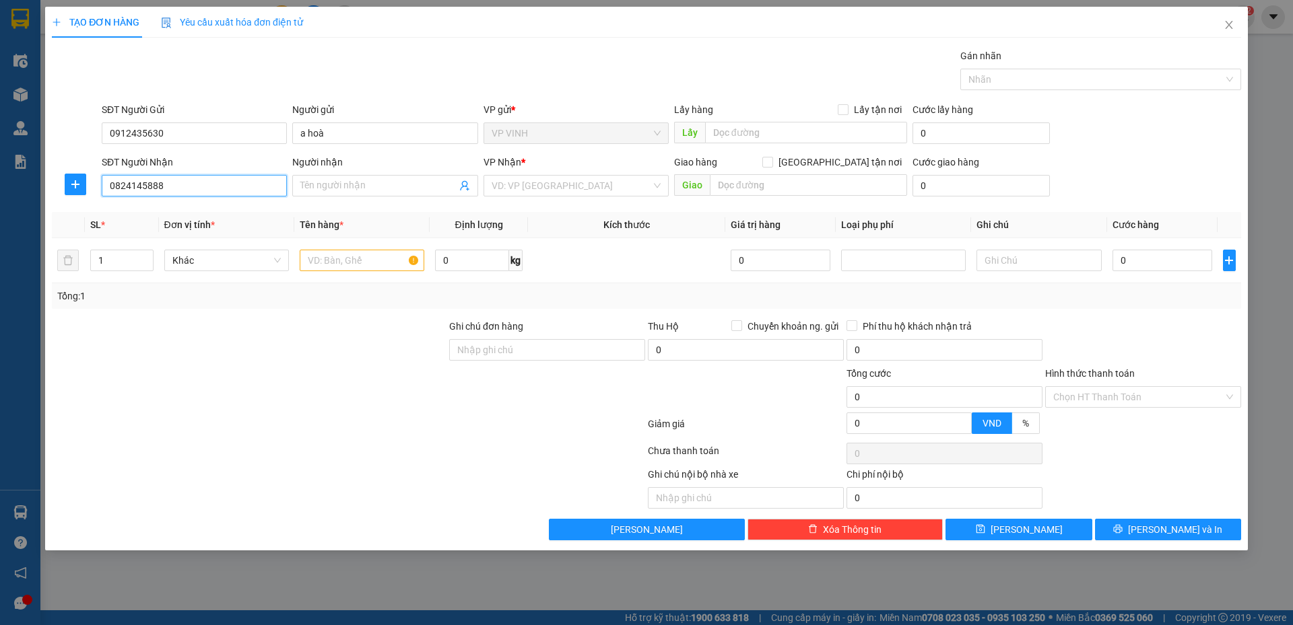
click at [153, 182] on input "0824145888" at bounding box center [194, 186] width 185 height 22
click at [188, 185] on input "0824145888" at bounding box center [194, 186] width 185 height 22
type input "0824145888"
click at [316, 177] on span at bounding box center [384, 186] width 185 height 22
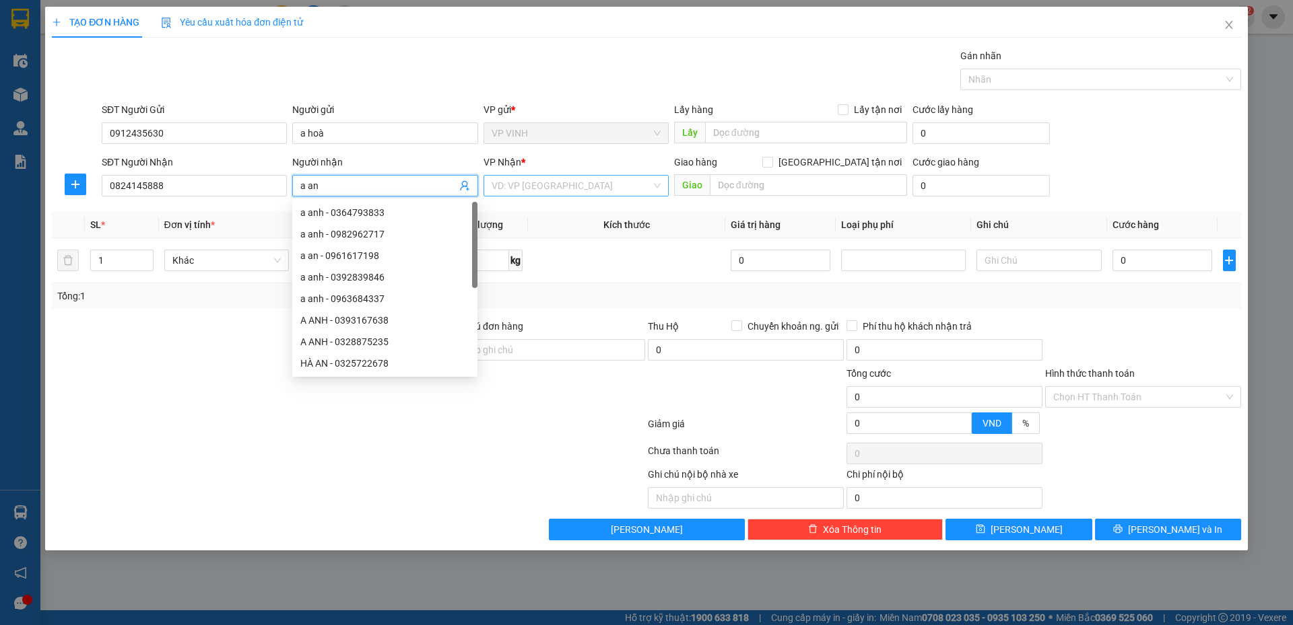
type input "a an"
click at [528, 182] on input "search" at bounding box center [571, 186] width 160 height 20
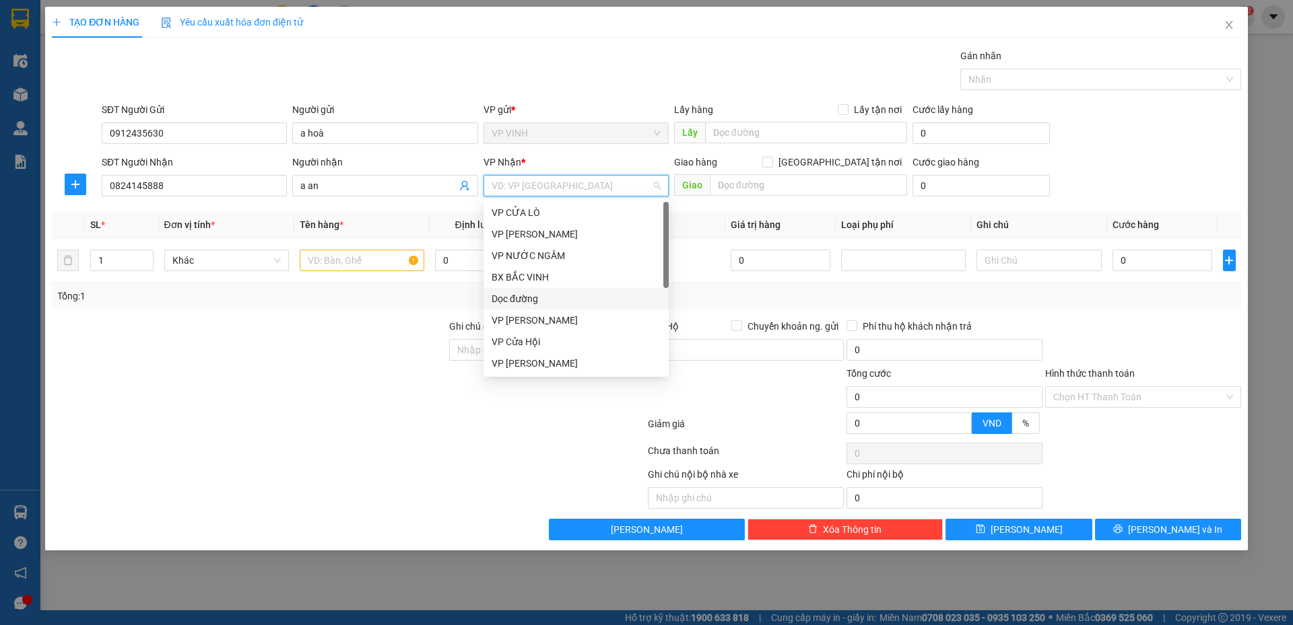
scroll to position [188, 0]
click at [524, 281] on div "VP MỸ ĐÌNH" at bounding box center [575, 282] width 169 height 15
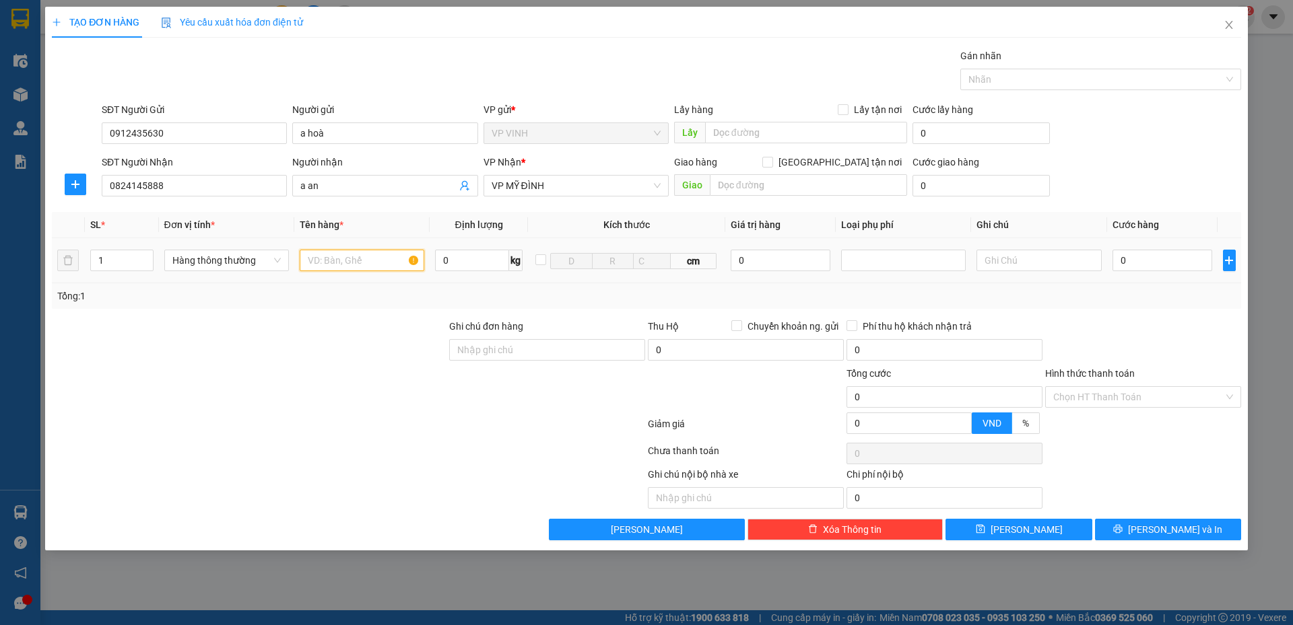
click at [369, 268] on input "text" at bounding box center [362, 261] width 125 height 22
type input "hồ sơ"
click at [1167, 258] on input "0" at bounding box center [1162, 261] width 100 height 22
type input "3"
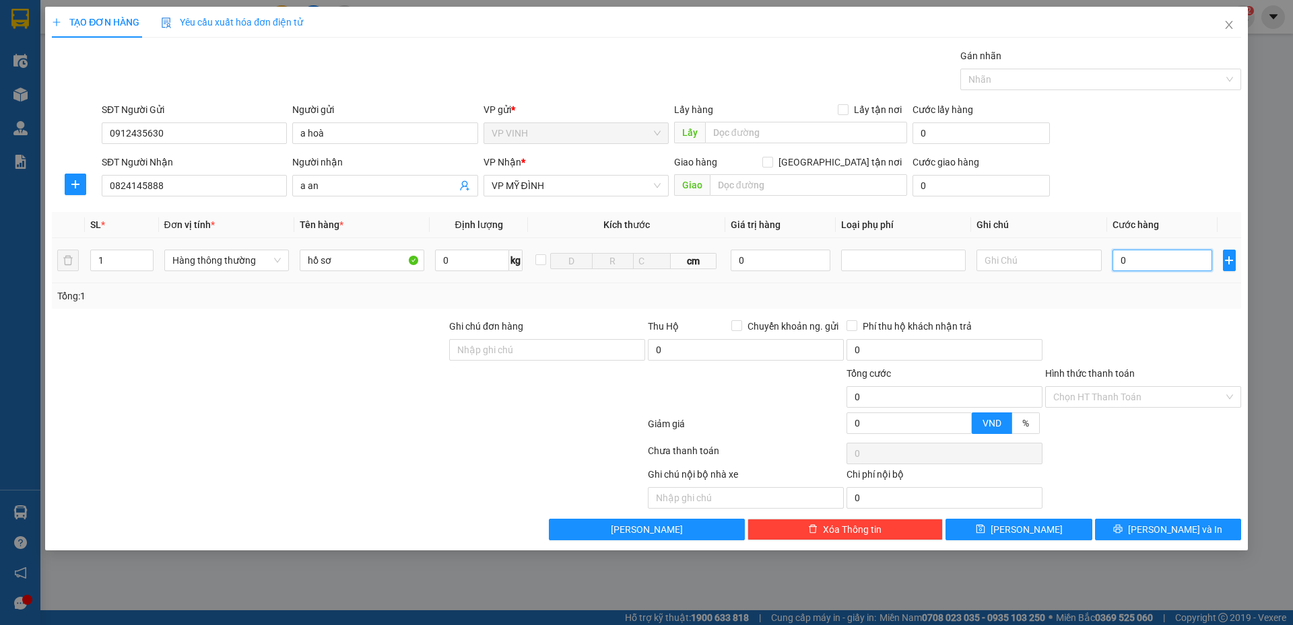
type input "3"
type input "30"
type input "30.000"
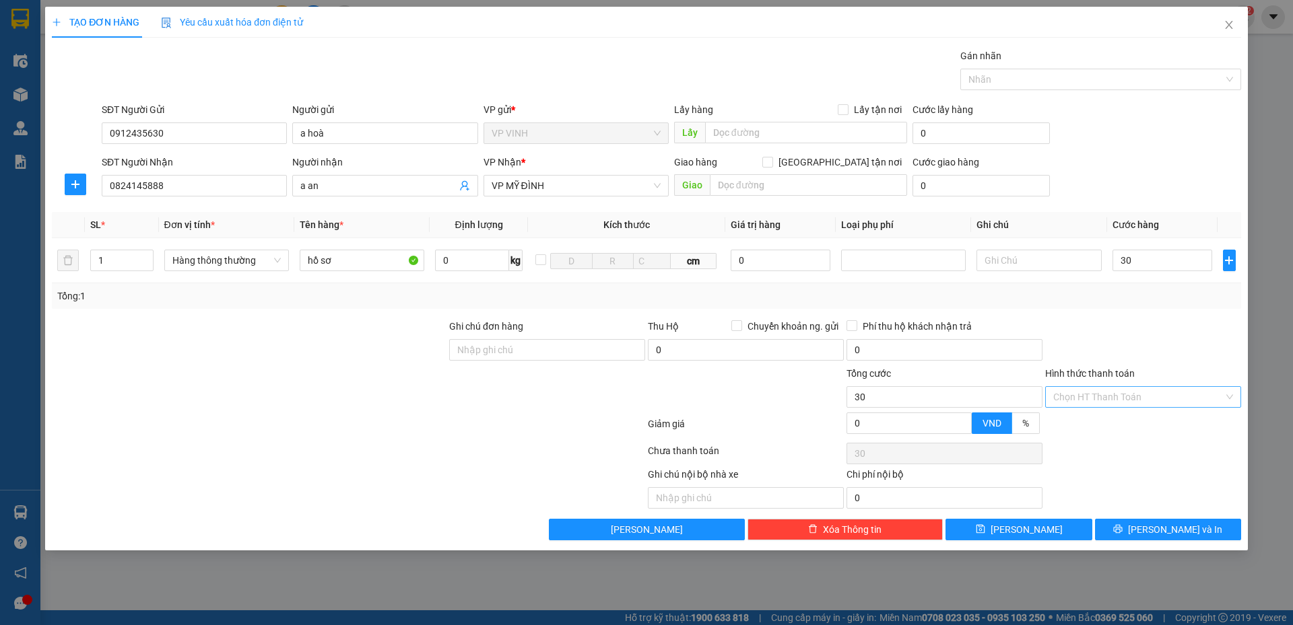
type input "30.000"
click at [1120, 390] on input "Hình thức thanh toán" at bounding box center [1138, 397] width 170 height 20
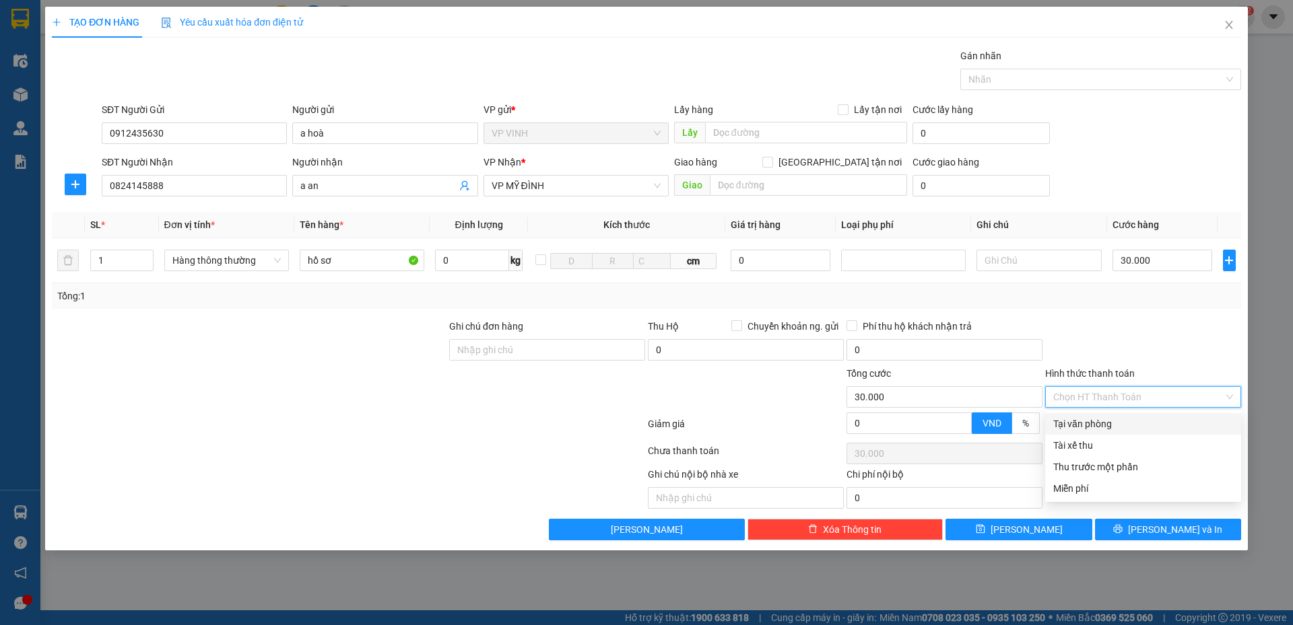
click at [1109, 427] on div "Tại văn phòng" at bounding box center [1143, 424] width 180 height 15
type input "0"
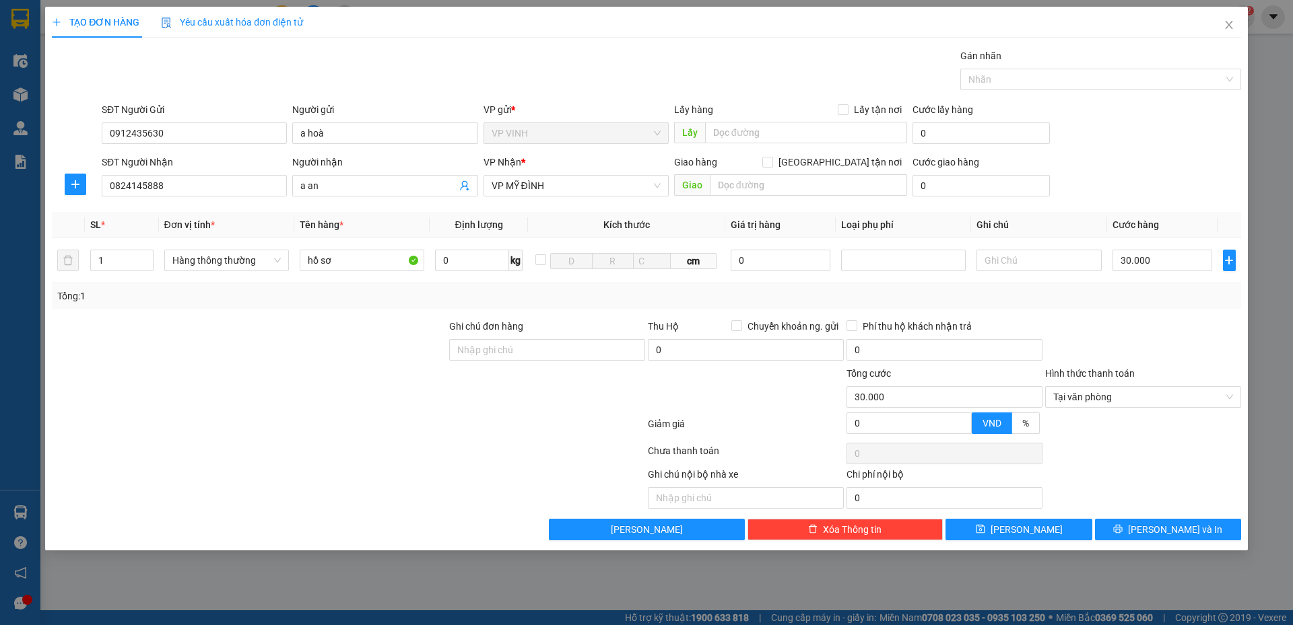
click at [1126, 518] on div "Transit Pickup Surcharge Ids Transit Deliver Surcharge Ids Transit Deliver Surc…" at bounding box center [646, 294] width 1189 height 492
click at [1128, 526] on button "[PERSON_NAME] và In" at bounding box center [1168, 530] width 146 height 22
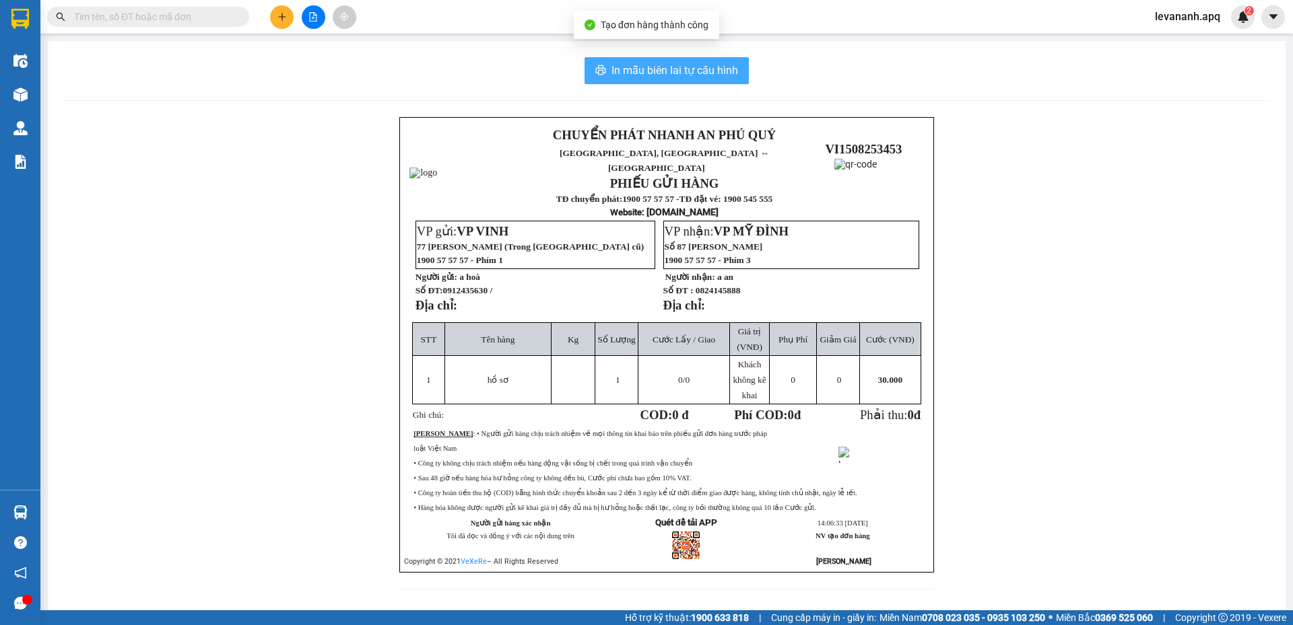
click at [701, 63] on span "In mẫu biên lai tự cấu hình" at bounding box center [674, 70] width 127 height 17
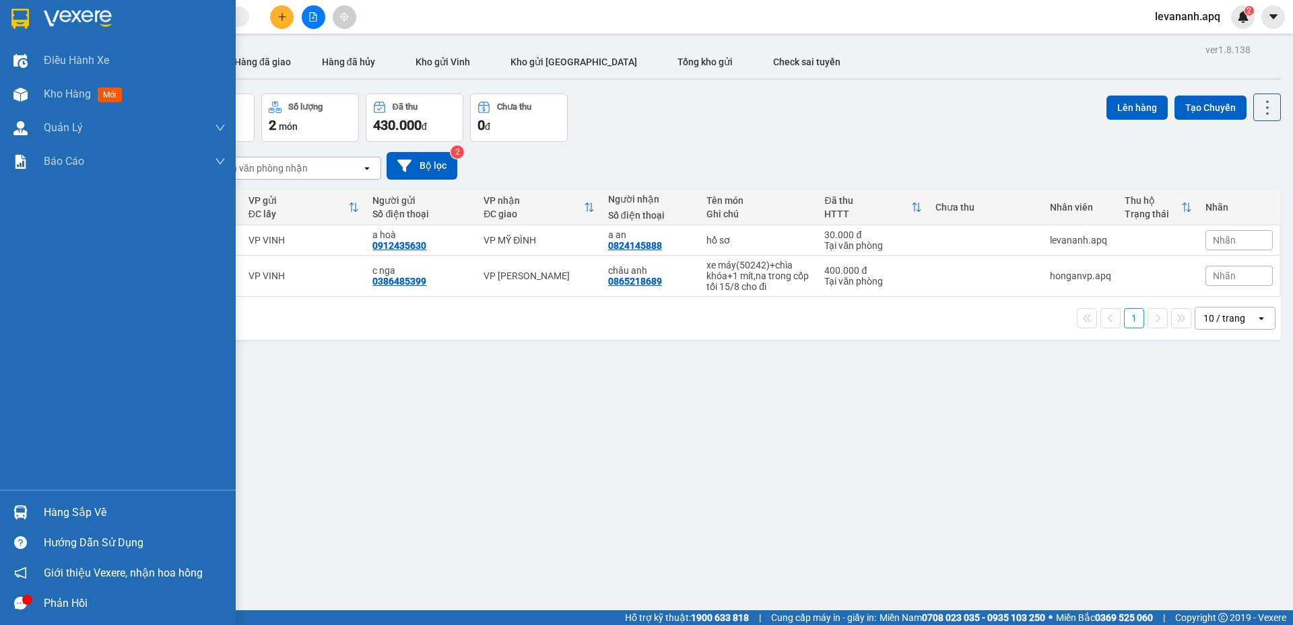
click at [28, 502] on div at bounding box center [21, 513] width 24 height 24
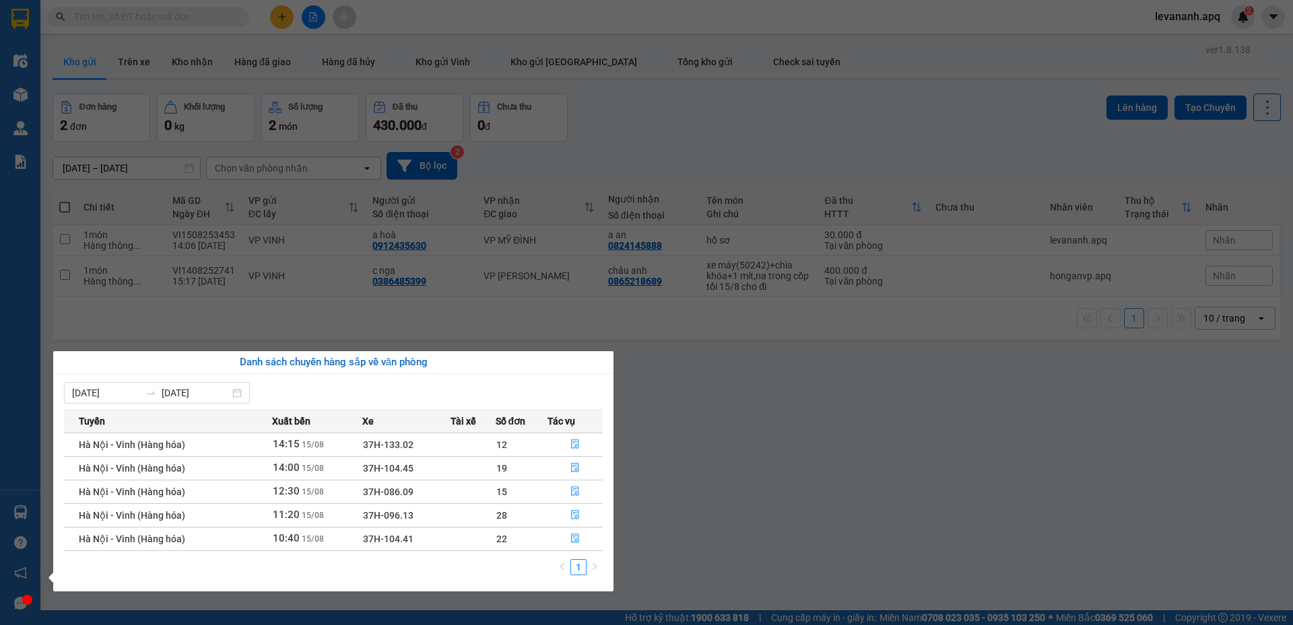
click at [623, 475] on section "Kết quả tìm kiếm ( 1 ) Bộ lọc Mã ĐH Trạng thái Món hàng Thu hộ Tổng cước Chưa c…" at bounding box center [646, 312] width 1293 height 625
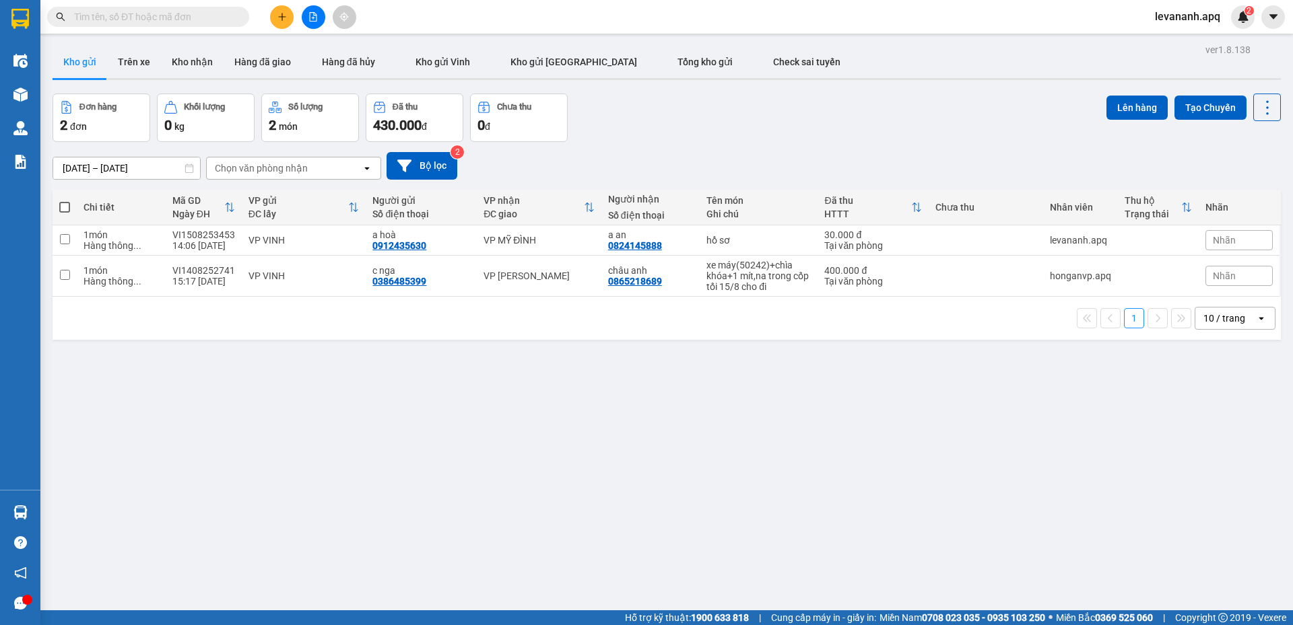
click at [277, 20] on icon "plus" at bounding box center [281, 16] width 9 height 9
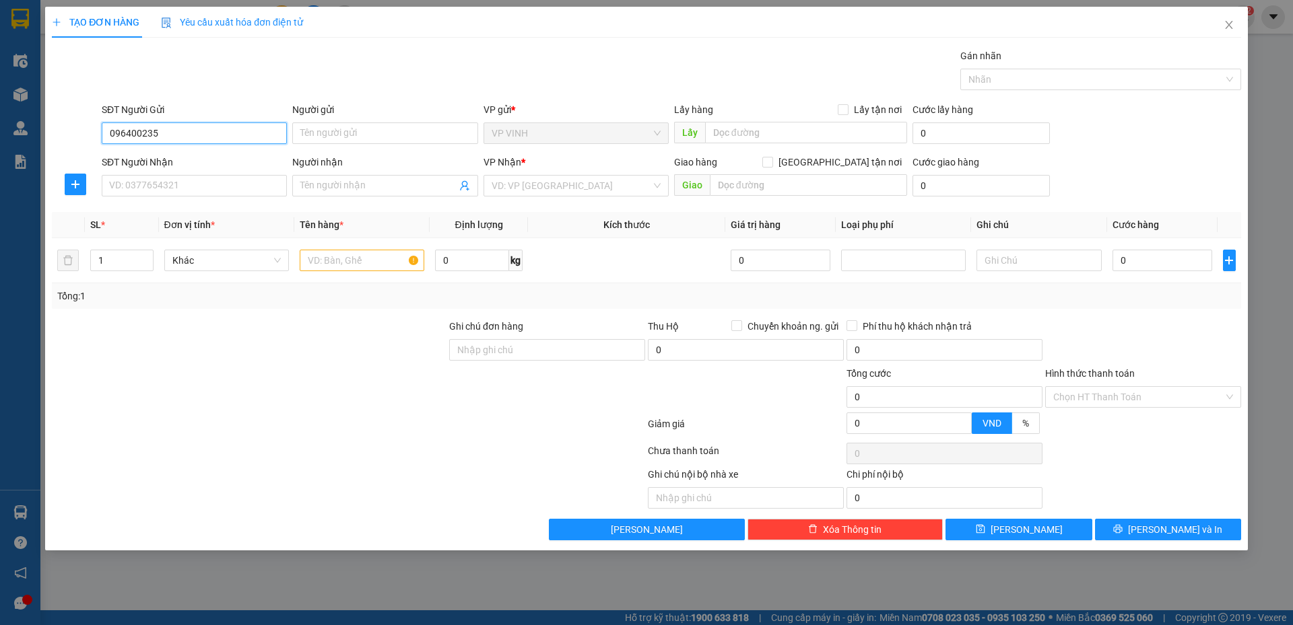
type input "0964002354"
click at [143, 156] on div "0964002354 - a lai" at bounding box center [194, 160] width 169 height 15
type input "a lai"
checkbox input "true"
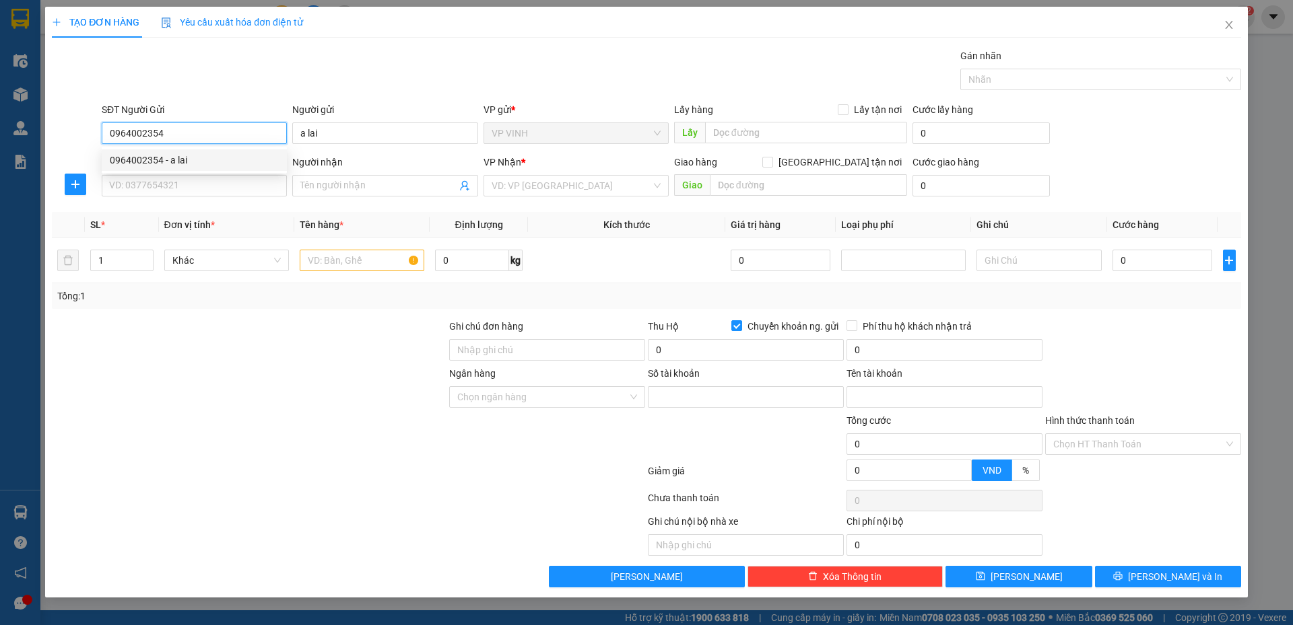
type input "0964002354"
click at [149, 201] on div "SĐT Người Nhận VD: 0377654321" at bounding box center [194, 178] width 185 height 47
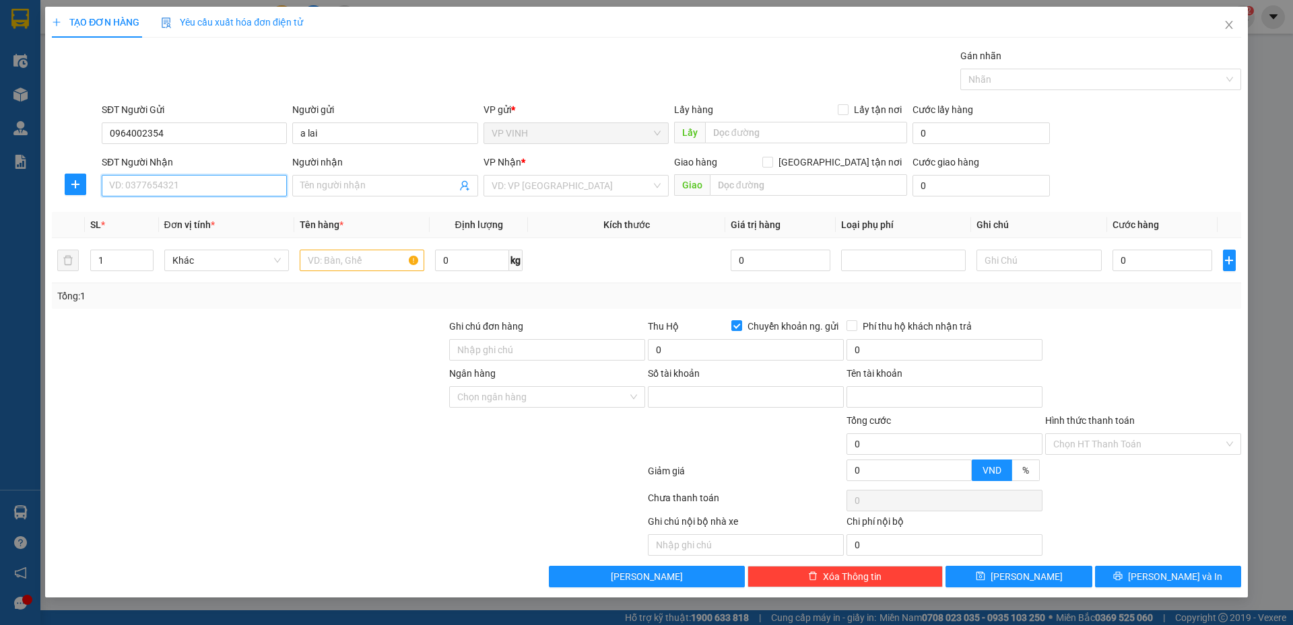
click at [157, 191] on input "SĐT Người Nhận" at bounding box center [194, 186] width 185 height 22
click at [172, 211] on div "0977944592 - c hiền" at bounding box center [194, 212] width 169 height 15
type input "0977944592"
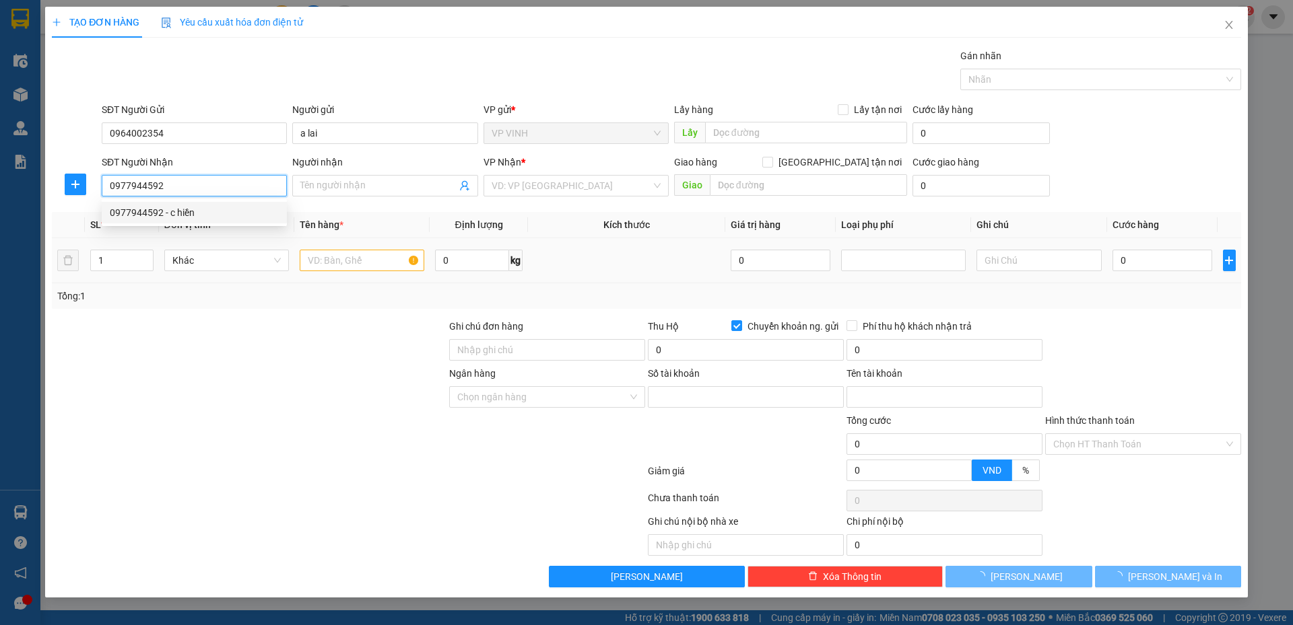
type input "c hiền"
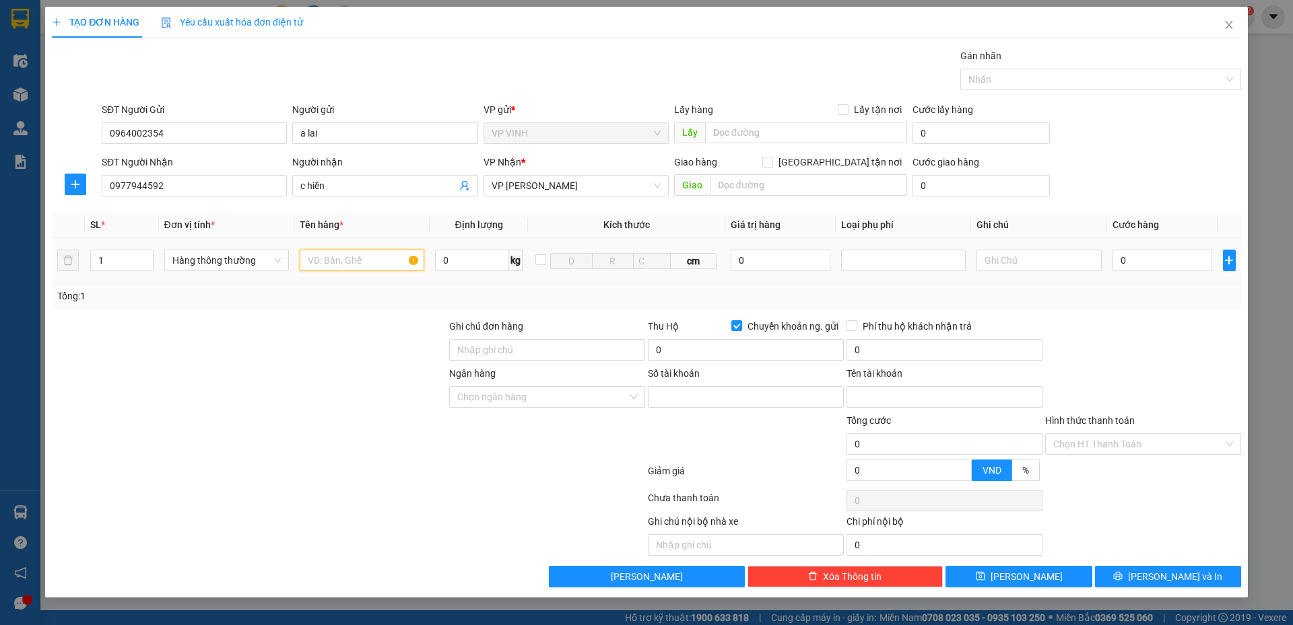
click at [340, 264] on input "text" at bounding box center [362, 261] width 125 height 22
type input "hoa quả"
click at [1134, 261] on input "0" at bounding box center [1162, 261] width 100 height 22
type input "6"
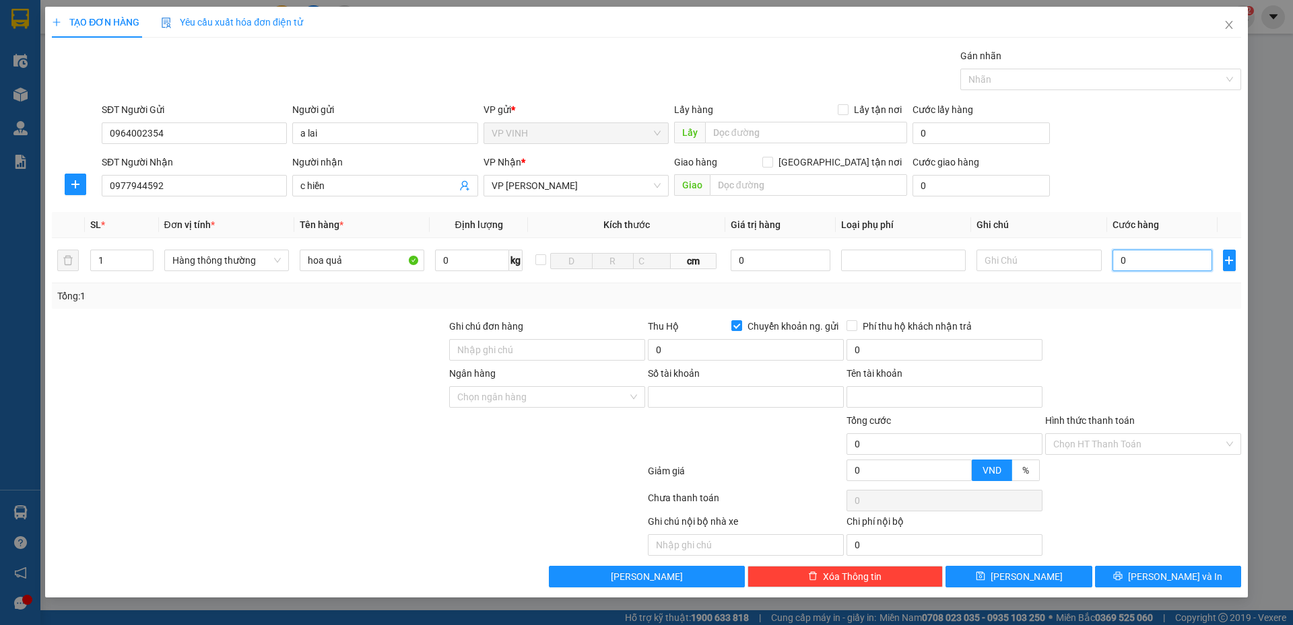
type input "6"
type input "60"
type input "60.000"
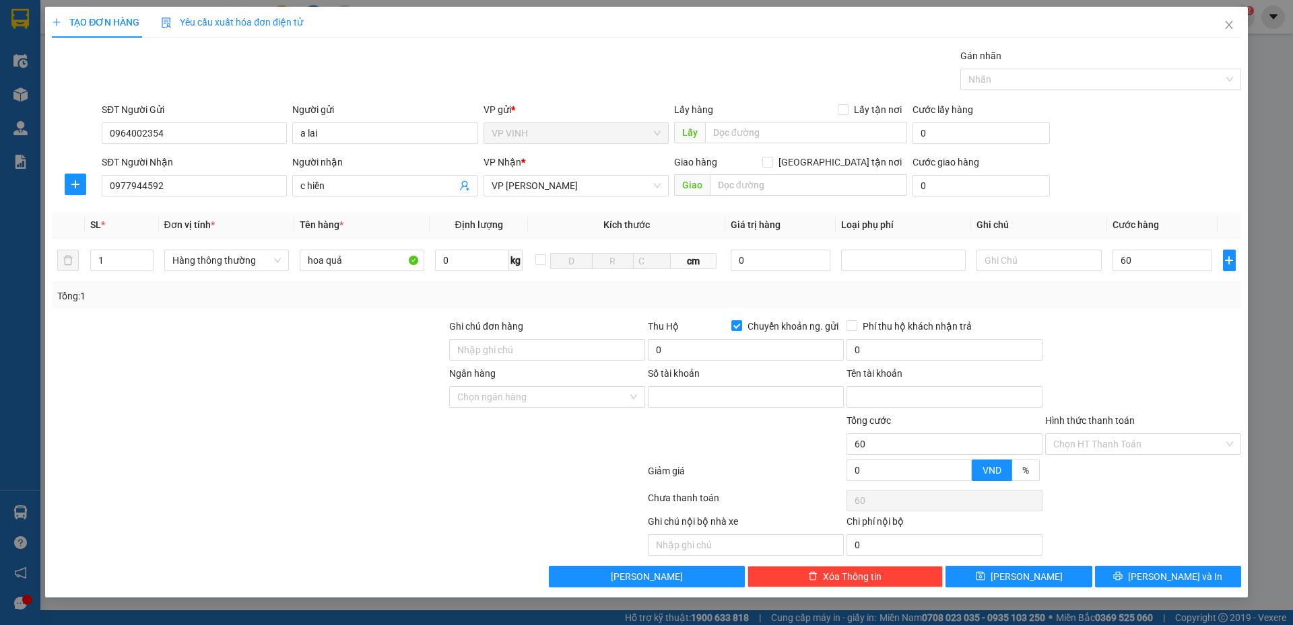
type input "60.000"
click at [1127, 338] on div at bounding box center [1142, 342] width 199 height 47
click at [1122, 326] on div at bounding box center [1142, 342] width 199 height 47
click at [1144, 380] on div "Ngân hàng Chọn ngân hàng Số tài khoản Tên tài khoản" at bounding box center [646, 389] width 1192 height 47
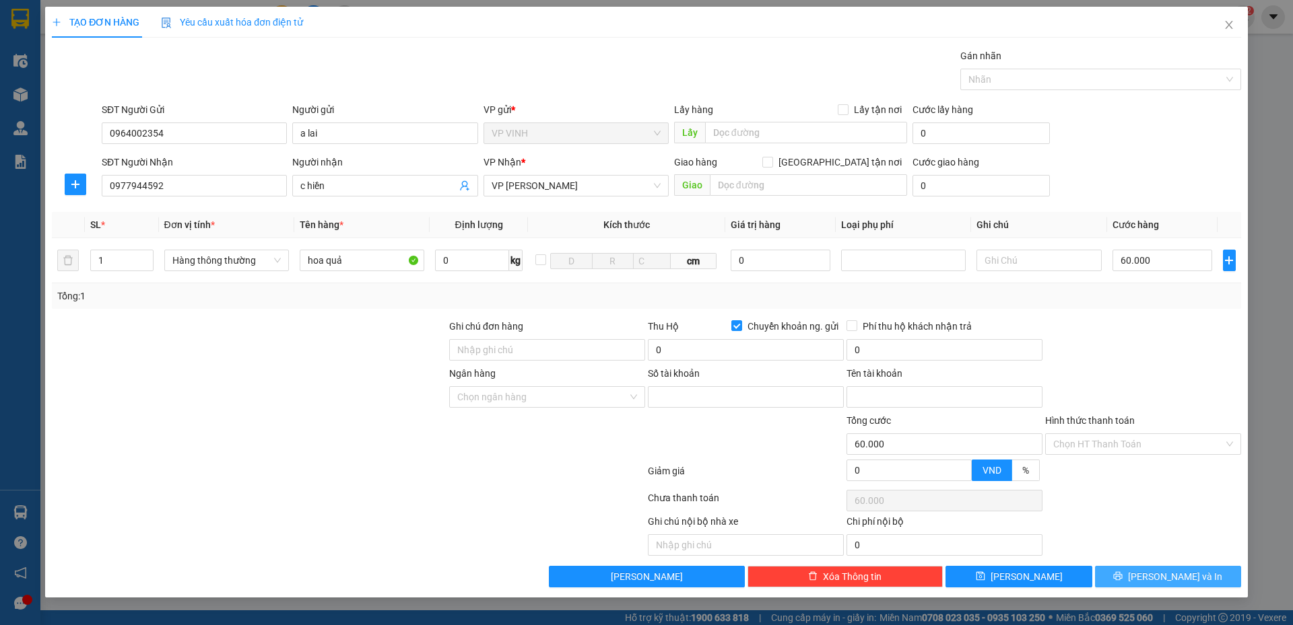
click at [1122, 578] on icon "printer" at bounding box center [1117, 576] width 9 height 9
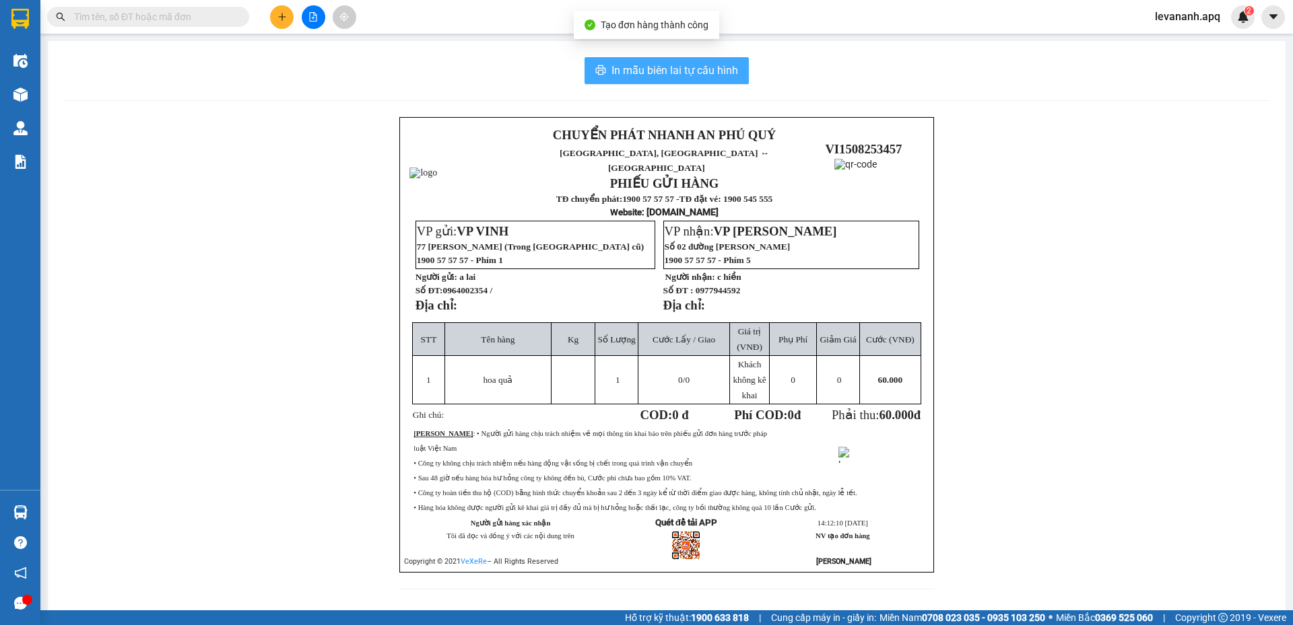
click at [678, 78] on span "In mẫu biên lai tự cấu hình" at bounding box center [674, 70] width 127 height 17
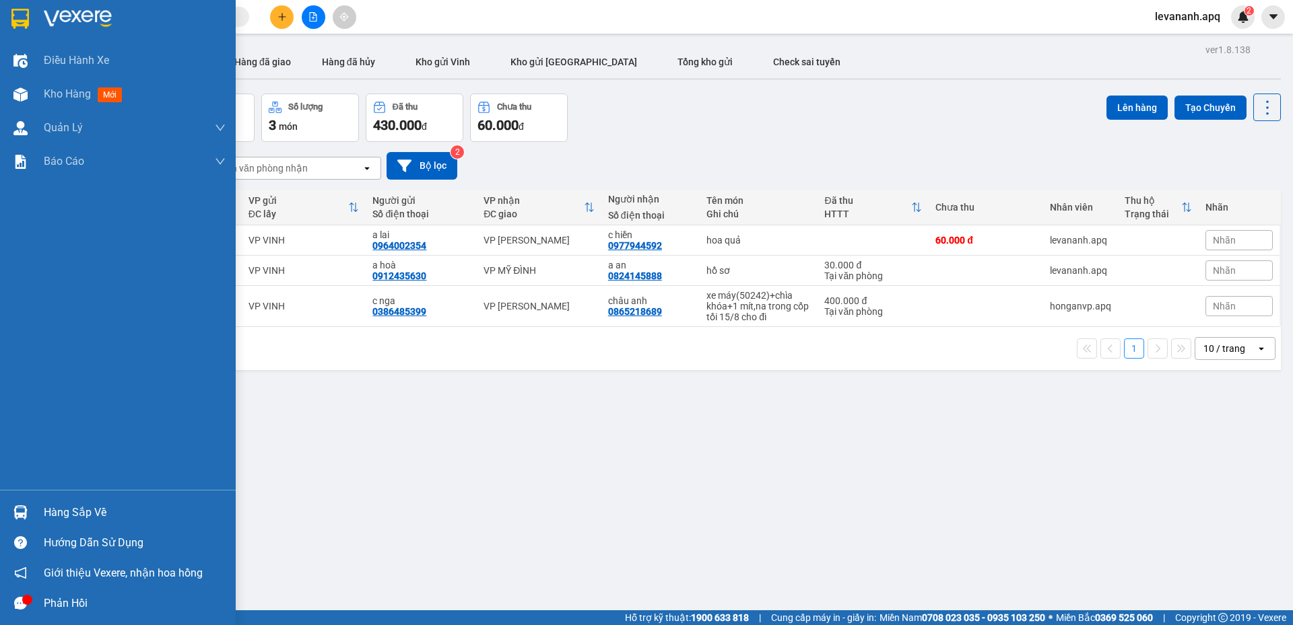
click at [24, 519] on img at bounding box center [20, 513] width 14 height 14
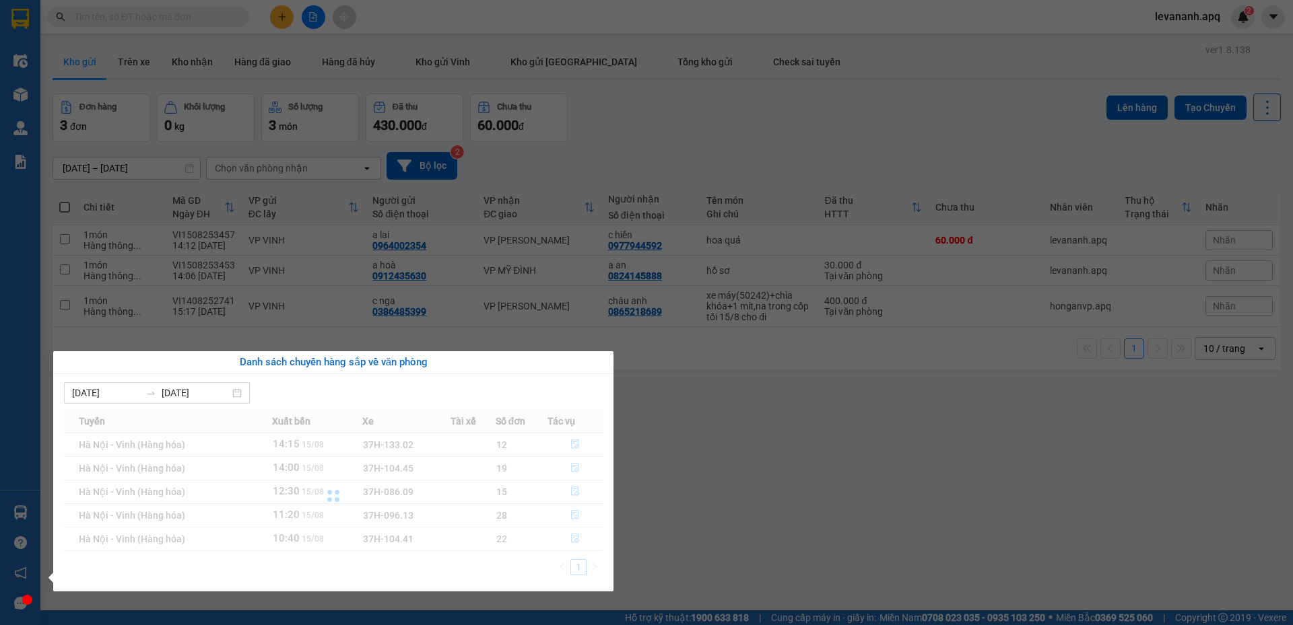
click at [645, 495] on section "Kết quả tìm kiếm ( 1 ) Bộ lọc Mã ĐH Trạng thái Món hàng Thu hộ Tổng cước Chưa c…" at bounding box center [646, 312] width 1293 height 625
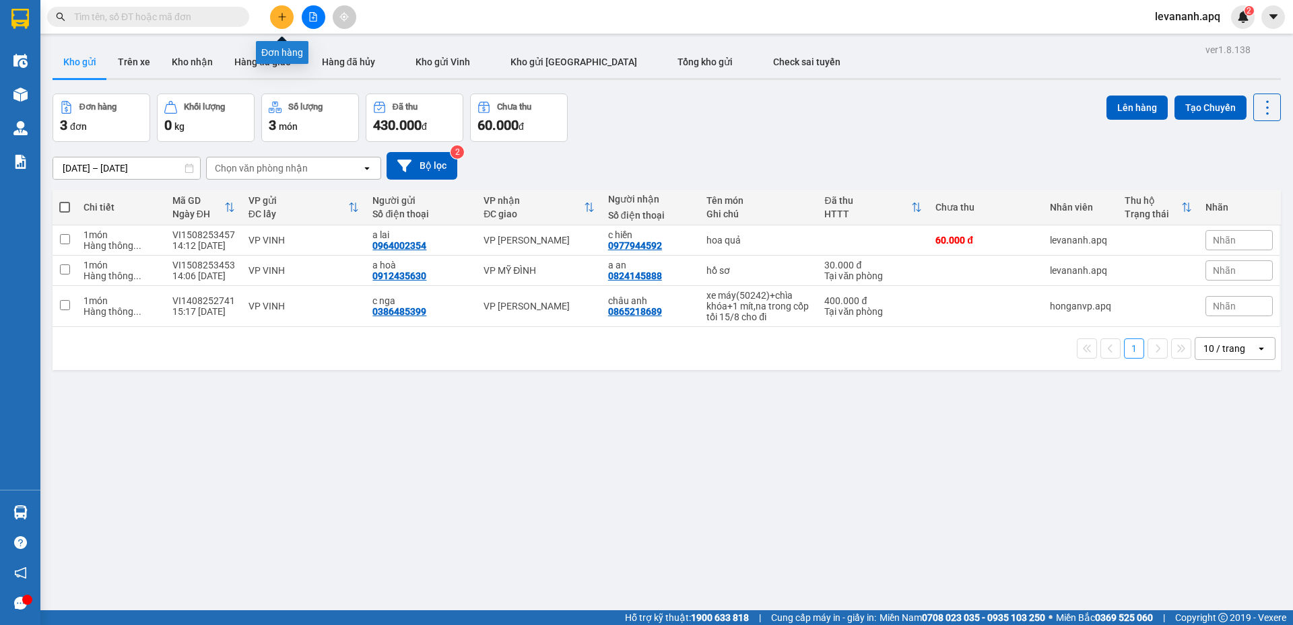
click at [281, 21] on icon "plus" at bounding box center [281, 16] width 9 height 9
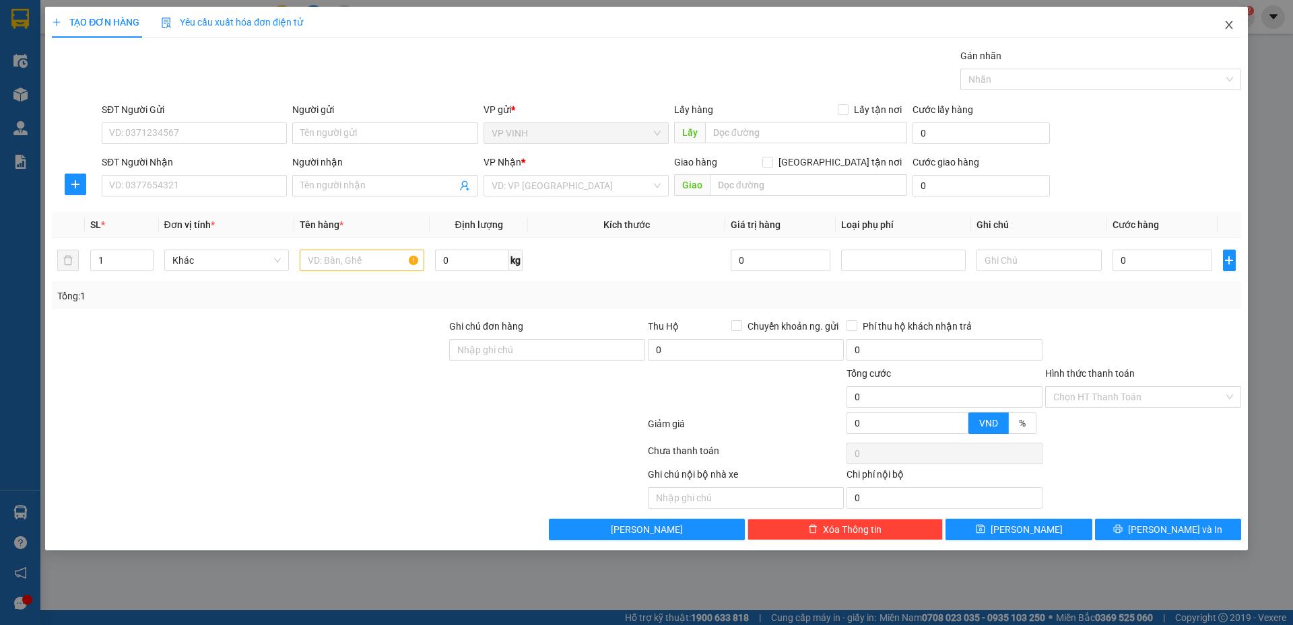
click at [1226, 29] on icon "close" at bounding box center [1228, 25] width 7 height 8
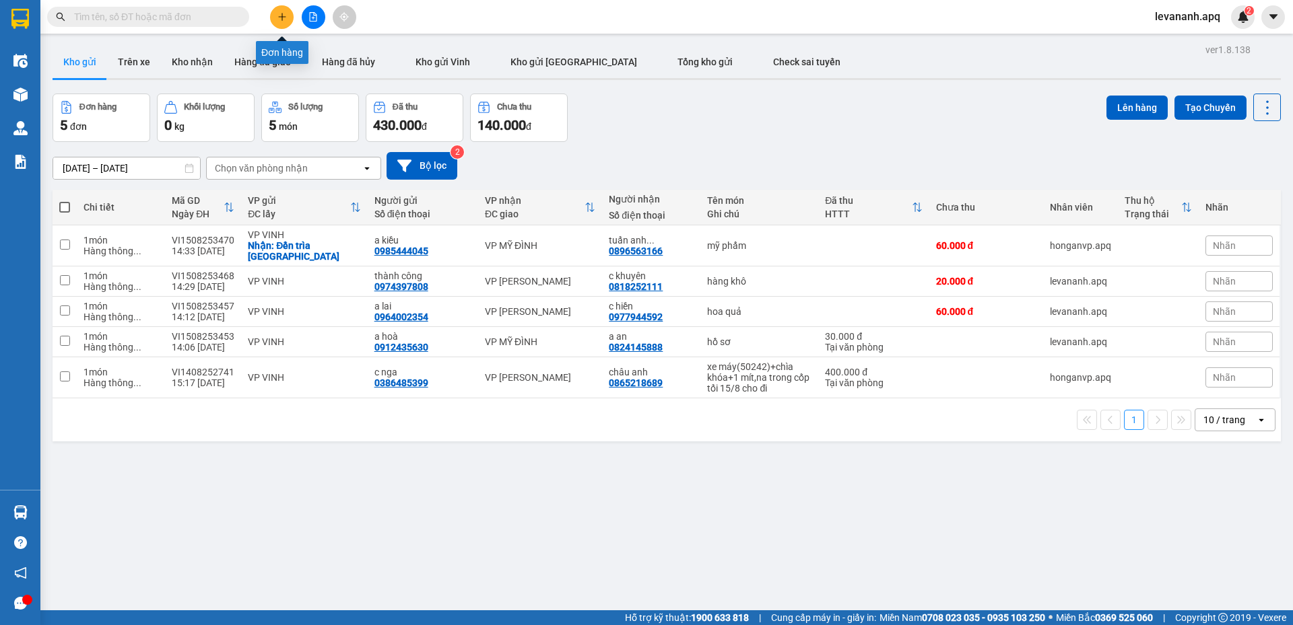
click at [277, 19] on icon "plus" at bounding box center [281, 16] width 9 height 9
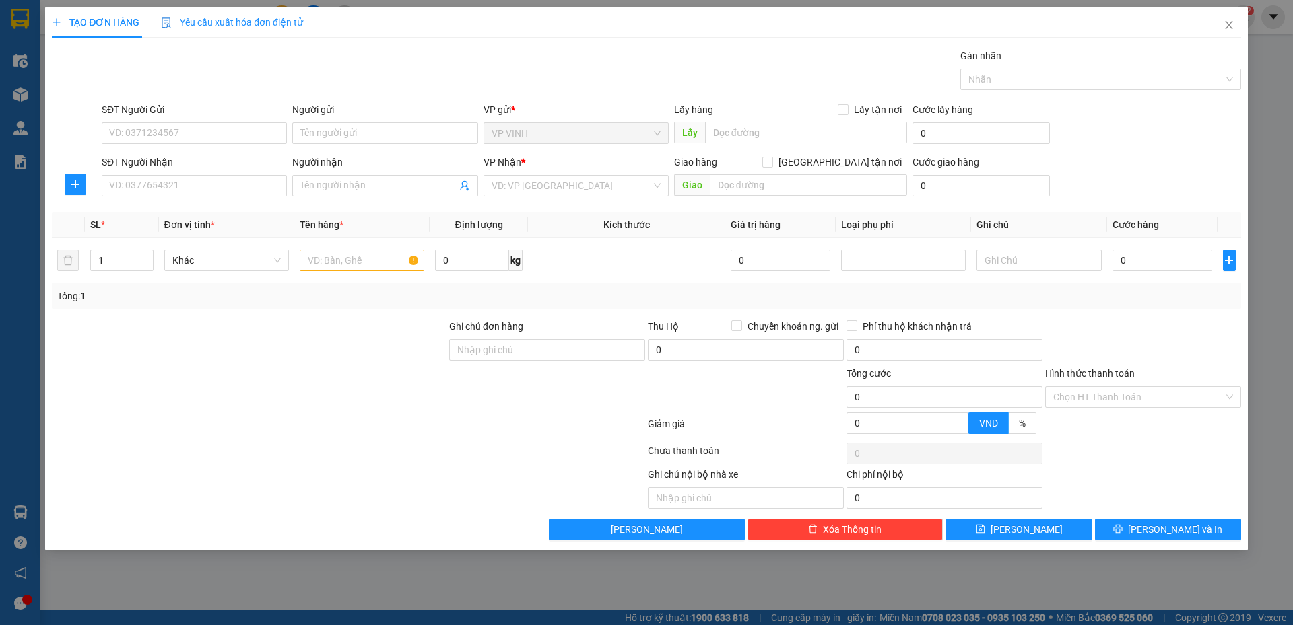
click at [151, 197] on div "SĐT Người Nhận VD: 0377654321" at bounding box center [194, 178] width 185 height 47
click at [150, 182] on input "SĐT Người Nhận" at bounding box center [194, 186] width 185 height 22
drag, startPoint x: 125, startPoint y: 189, endPoint x: 184, endPoint y: 192, distance: 60.0
click at [144, 192] on input "0916360786" at bounding box center [194, 186] width 185 height 22
click at [184, 192] on input "0916360786" at bounding box center [194, 186] width 185 height 22
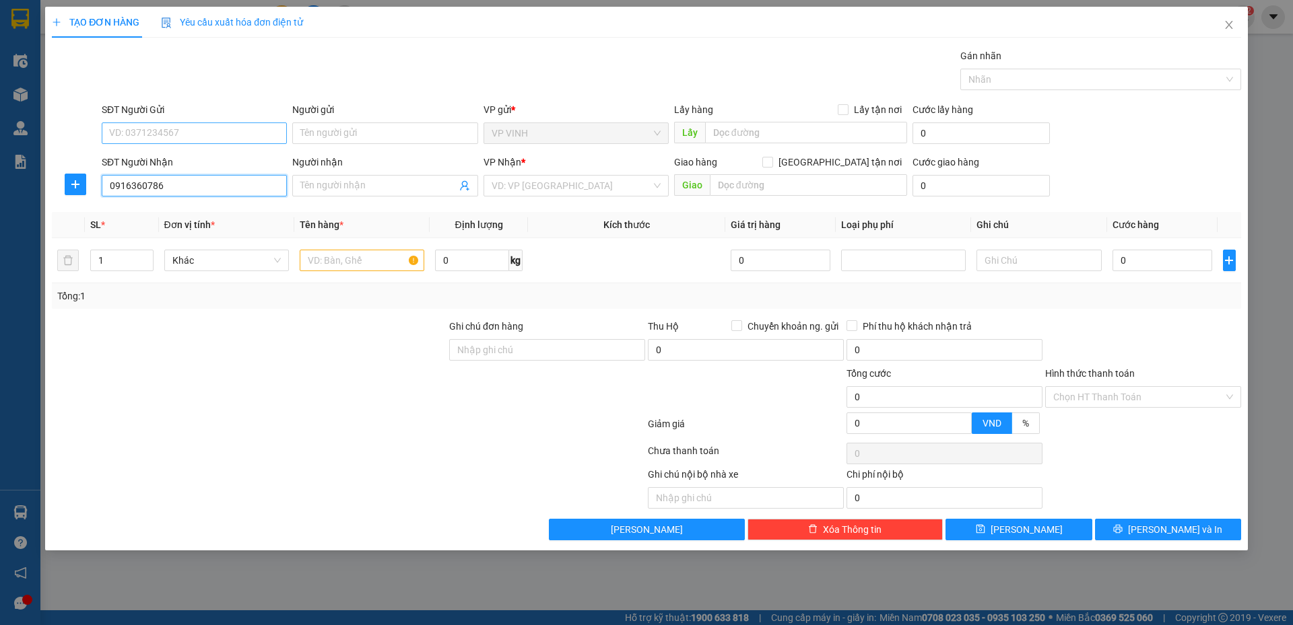
type input "0916360786"
click at [161, 137] on input "SĐT Người Gửi" at bounding box center [194, 134] width 185 height 22
type input "0916316515"
click at [183, 153] on div "0916316515 - a thịnh" at bounding box center [194, 160] width 169 height 15
type input "a thịnh"
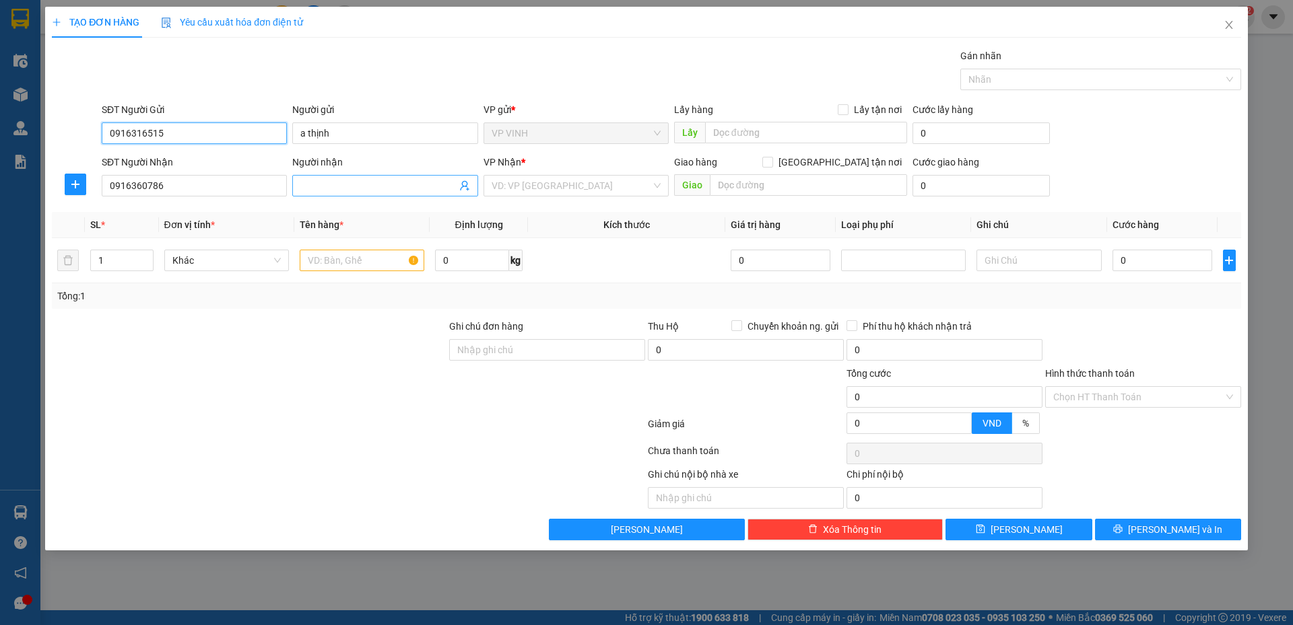
type input "0916316515"
click at [324, 182] on input "Người nhận" at bounding box center [378, 185] width 156 height 15
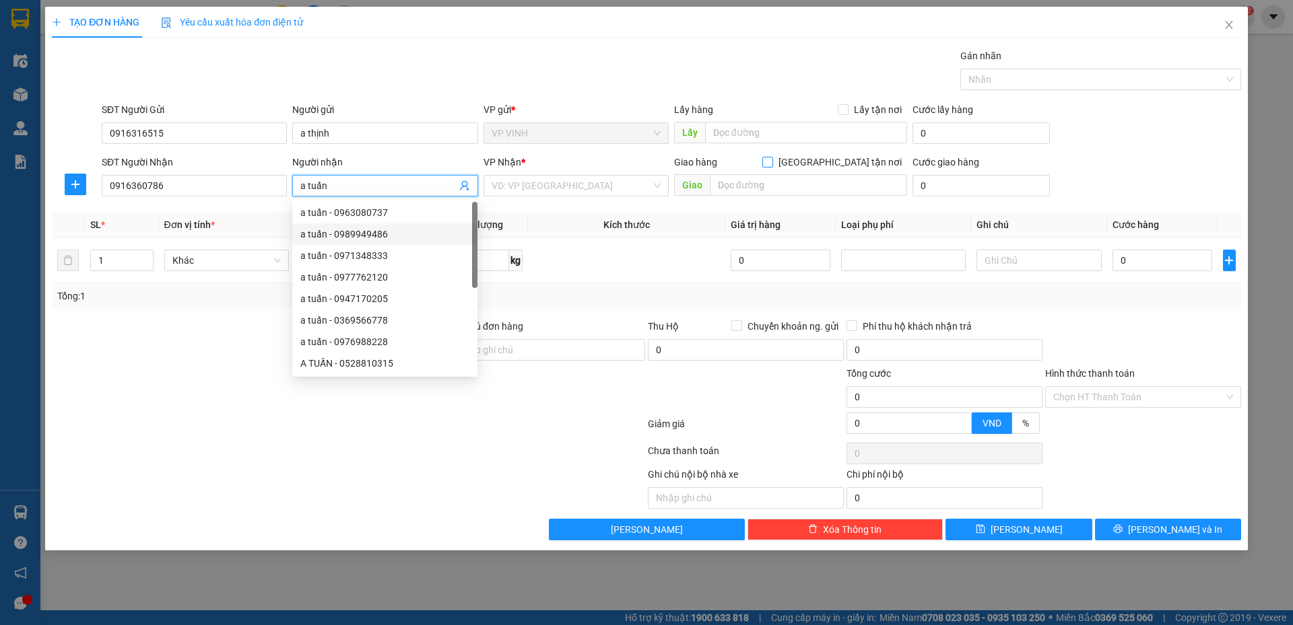
type input "a tuấn"
click at [771, 164] on input "[GEOGRAPHIC_DATA] tận nơi" at bounding box center [766, 161] width 9 height 9
checkbox input "true"
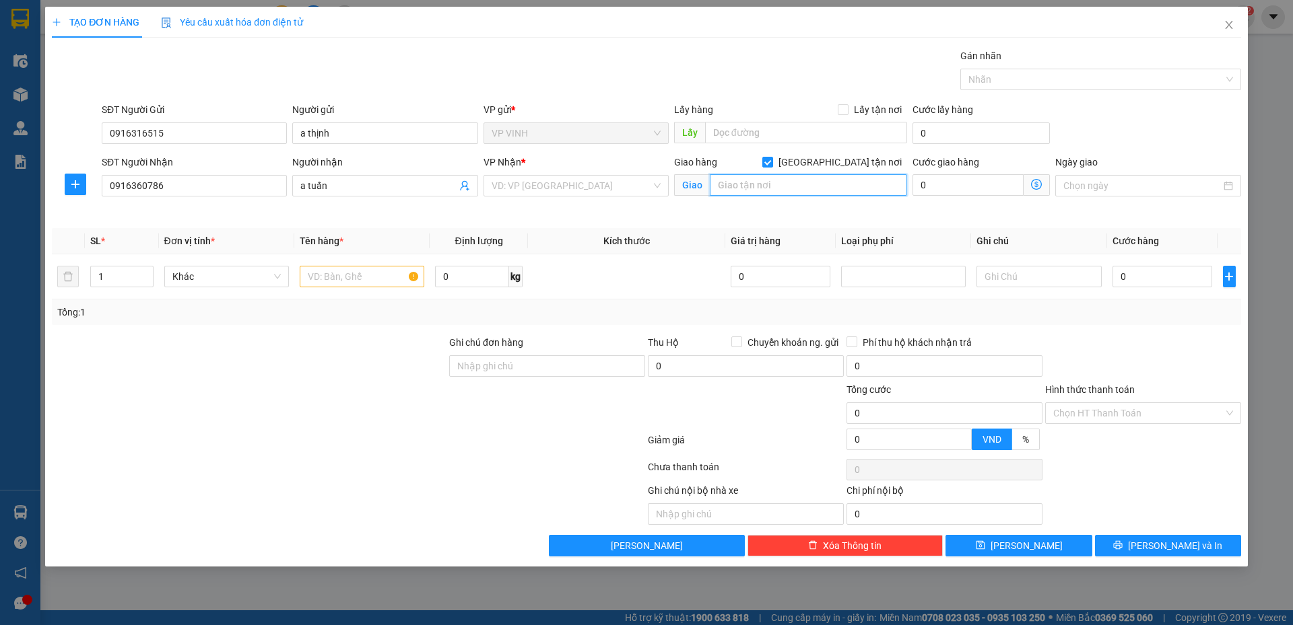
click at [848, 188] on input "text" at bounding box center [808, 185] width 197 height 22
click at [619, 190] on input "search" at bounding box center [571, 186] width 160 height 20
type input "4 bích châu"
drag, startPoint x: 745, startPoint y: 186, endPoint x: 732, endPoint y: 160, distance: 29.2
click at [746, 186] on input "text" at bounding box center [808, 185] width 197 height 22
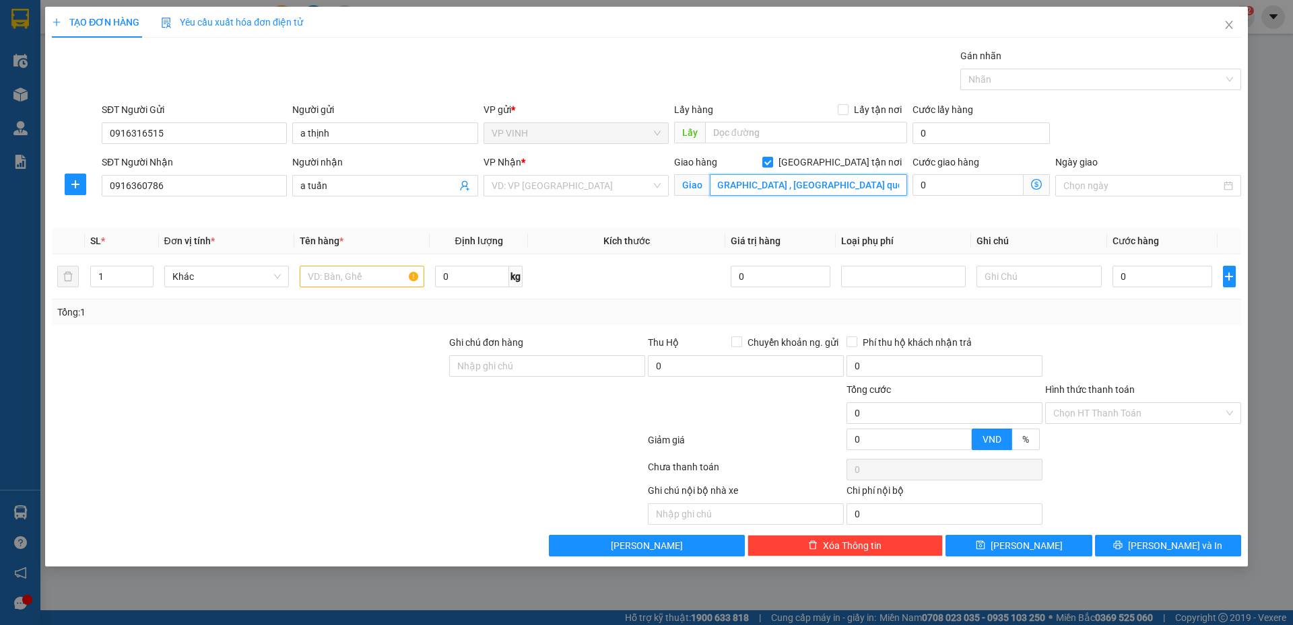
scroll to position [0, 30]
click at [866, 190] on input "4 bích châu , phường măn miếu quoocws tử giám" at bounding box center [808, 185] width 197 height 22
click at [841, 184] on input "4 bích châu , phường măn miếu quốc tử giám" at bounding box center [808, 185] width 197 height 22
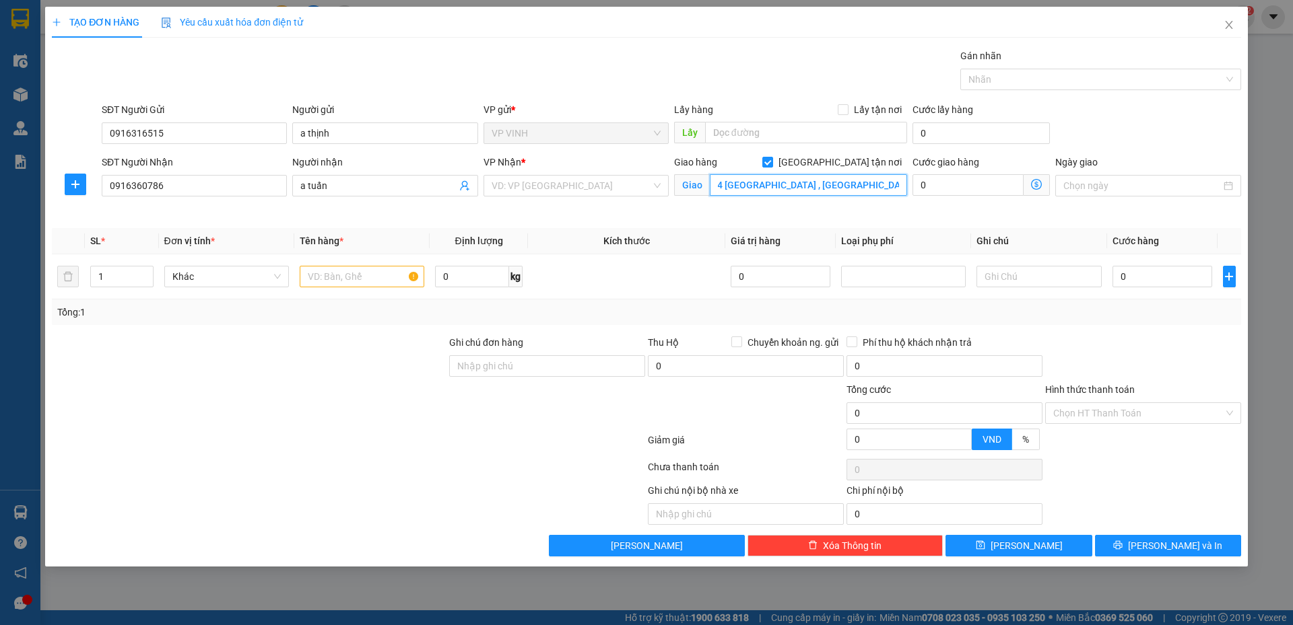
click at [841, 184] on input "4 bích châu , phường măn miếu quốc tử giám" at bounding box center [808, 185] width 197 height 22
click at [847, 203] on div "Giao hàng Giao tận nơi Giao 4 bích châu , phường măn miếu quốc tử giám" at bounding box center [790, 186] width 238 height 63
click at [852, 189] on input "4 bích châu , phường măn miếu quốc tử giám" at bounding box center [808, 185] width 197 height 22
click at [864, 190] on input "4 bích châu , phường măn miếu quốc tử giám" at bounding box center [808, 185] width 197 height 22
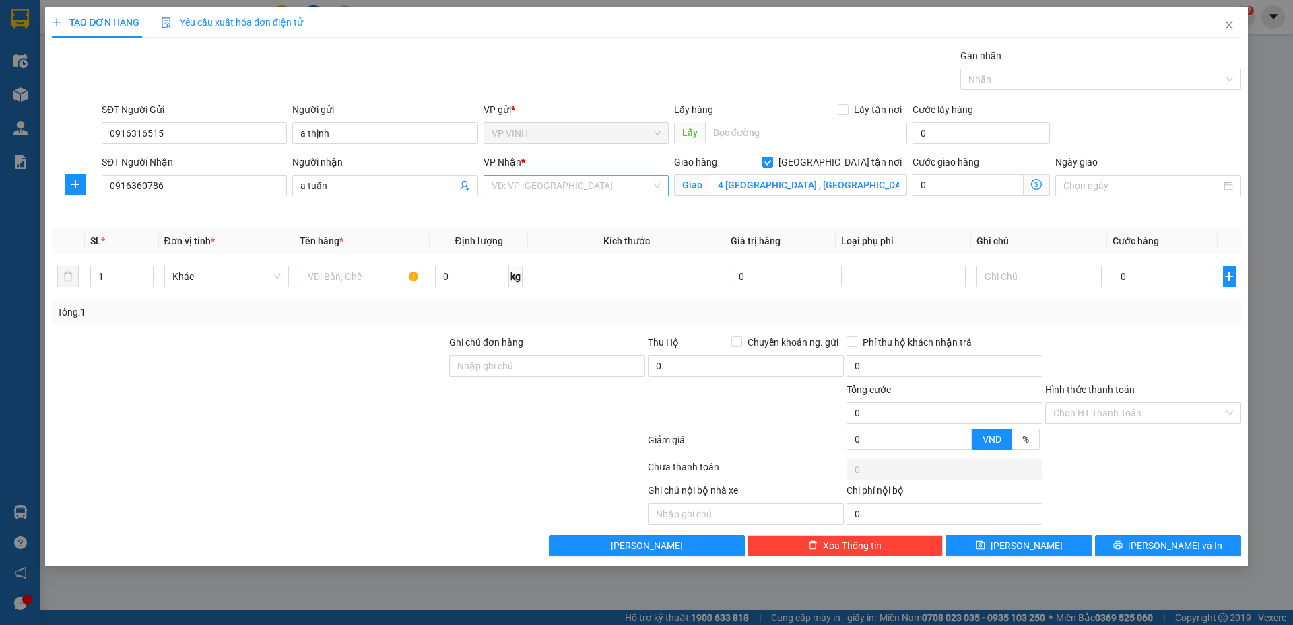
click at [563, 186] on input "search" at bounding box center [571, 186] width 160 height 20
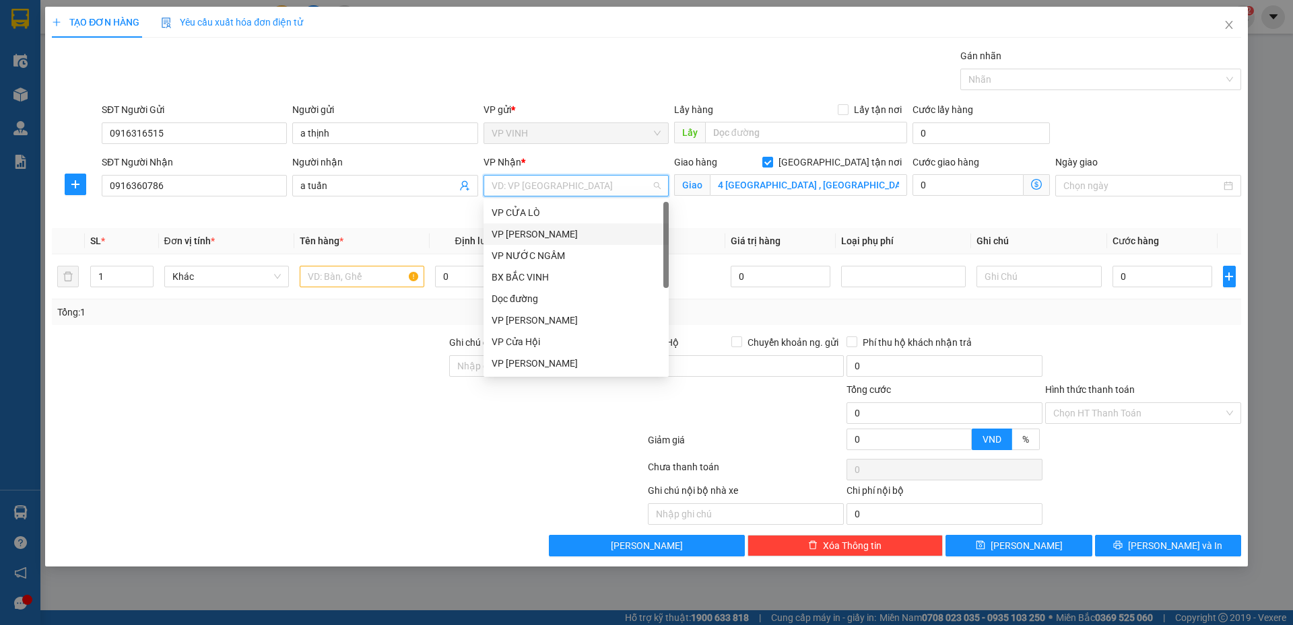
click at [556, 231] on div "VP GIA LÂM" at bounding box center [575, 234] width 169 height 15
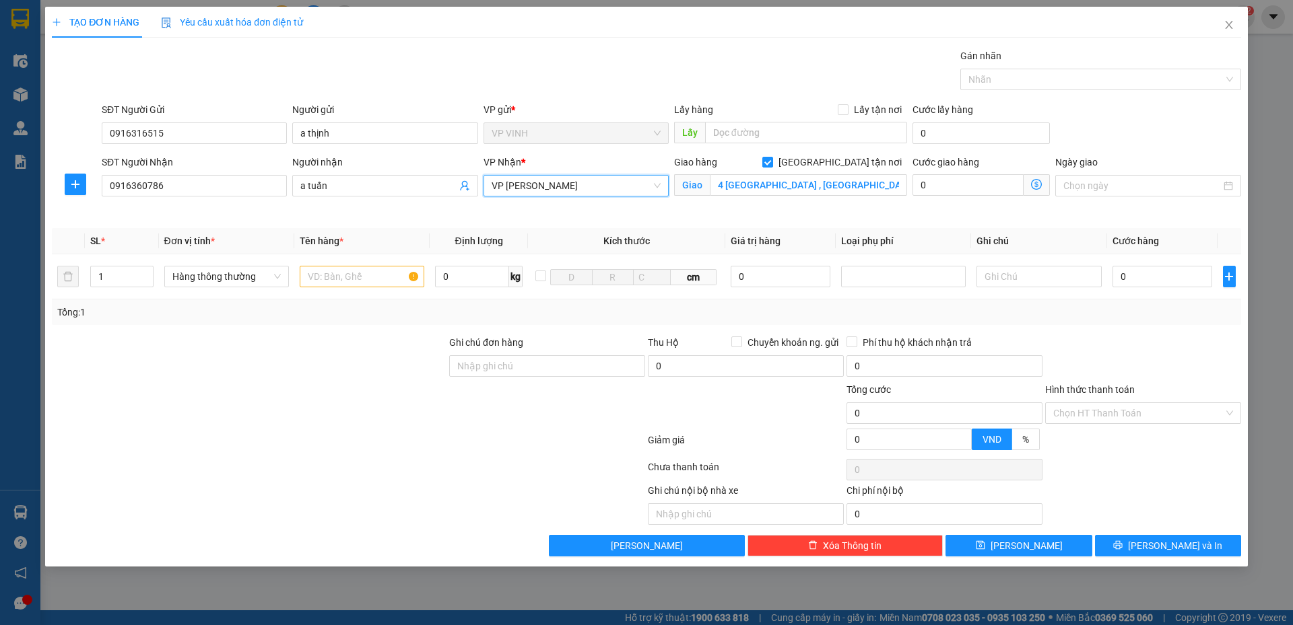
click at [1037, 186] on icon "dollar-circle" at bounding box center [1036, 184] width 11 height 11
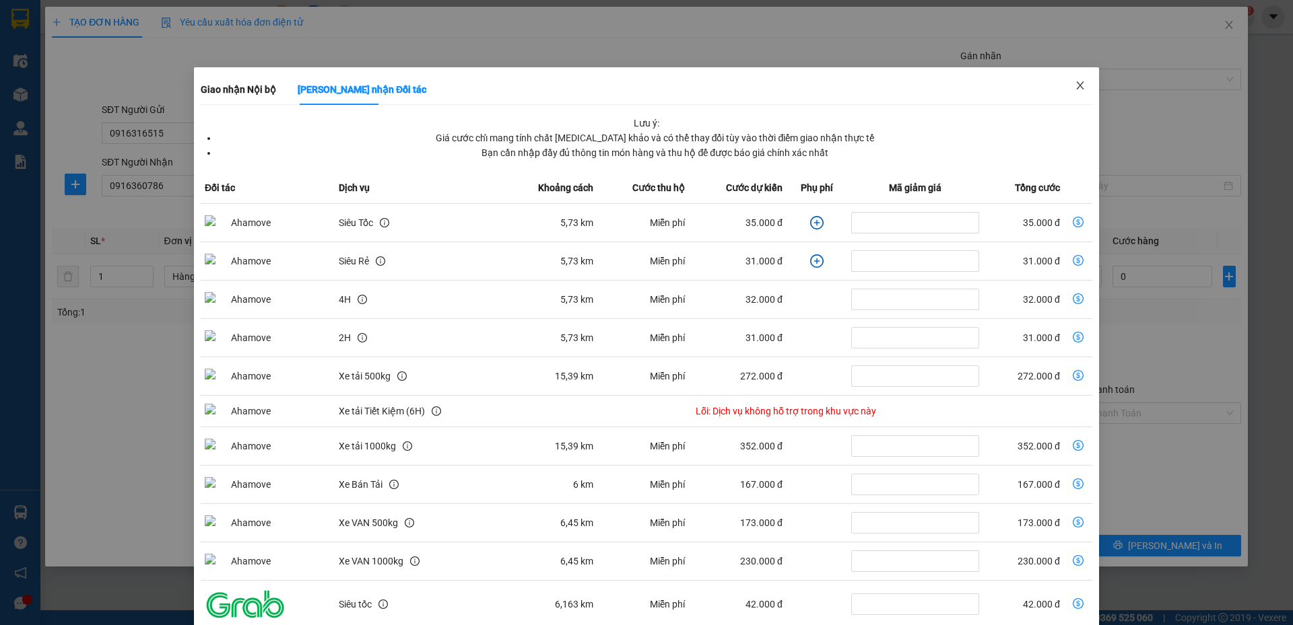
click at [1064, 89] on span "Close" at bounding box center [1080, 86] width 38 height 38
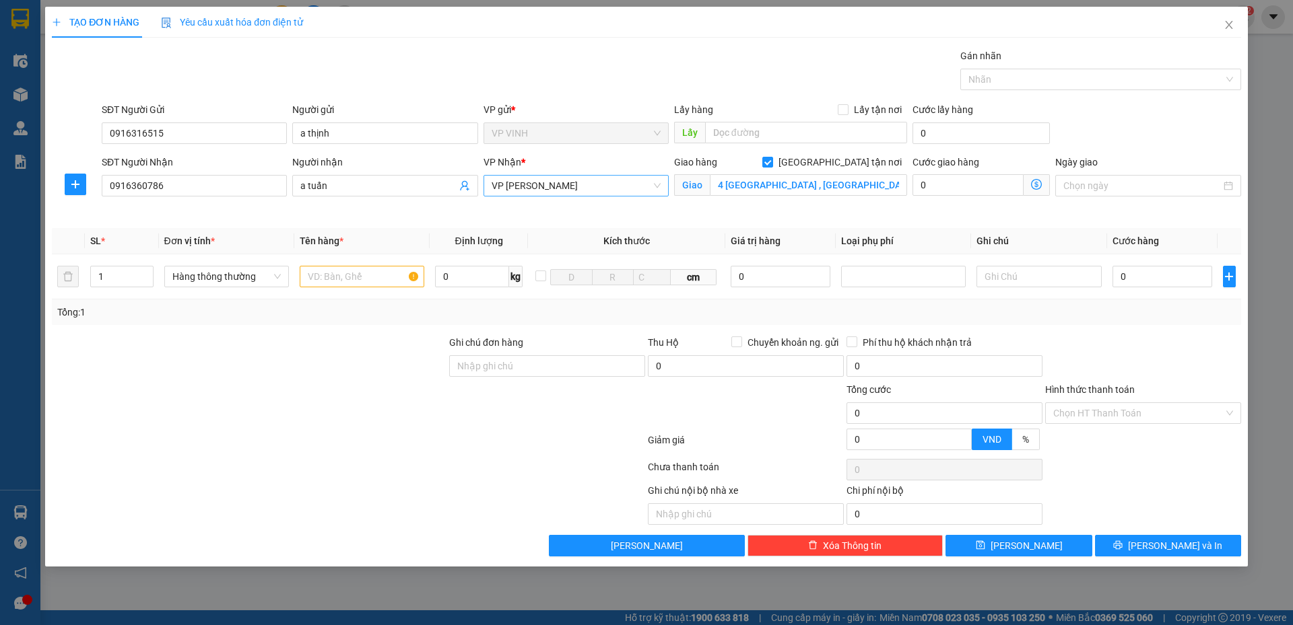
click at [590, 195] on span "VP GIA LÂM" at bounding box center [575, 186] width 169 height 20
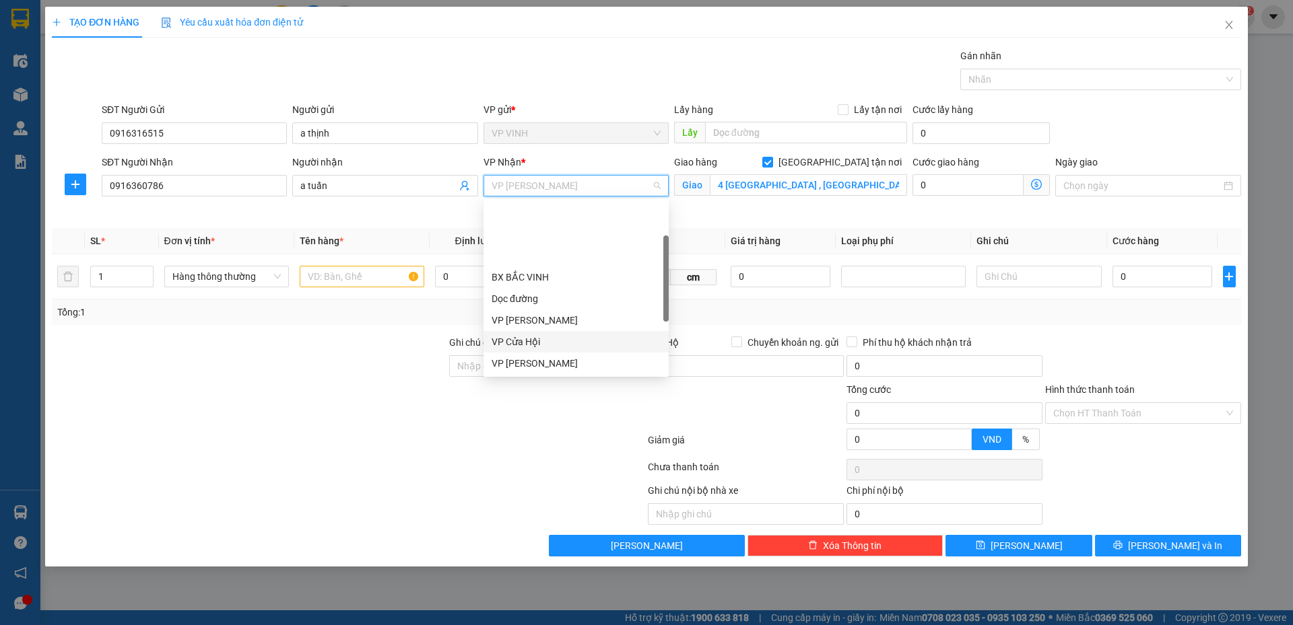
scroll to position [135, 0]
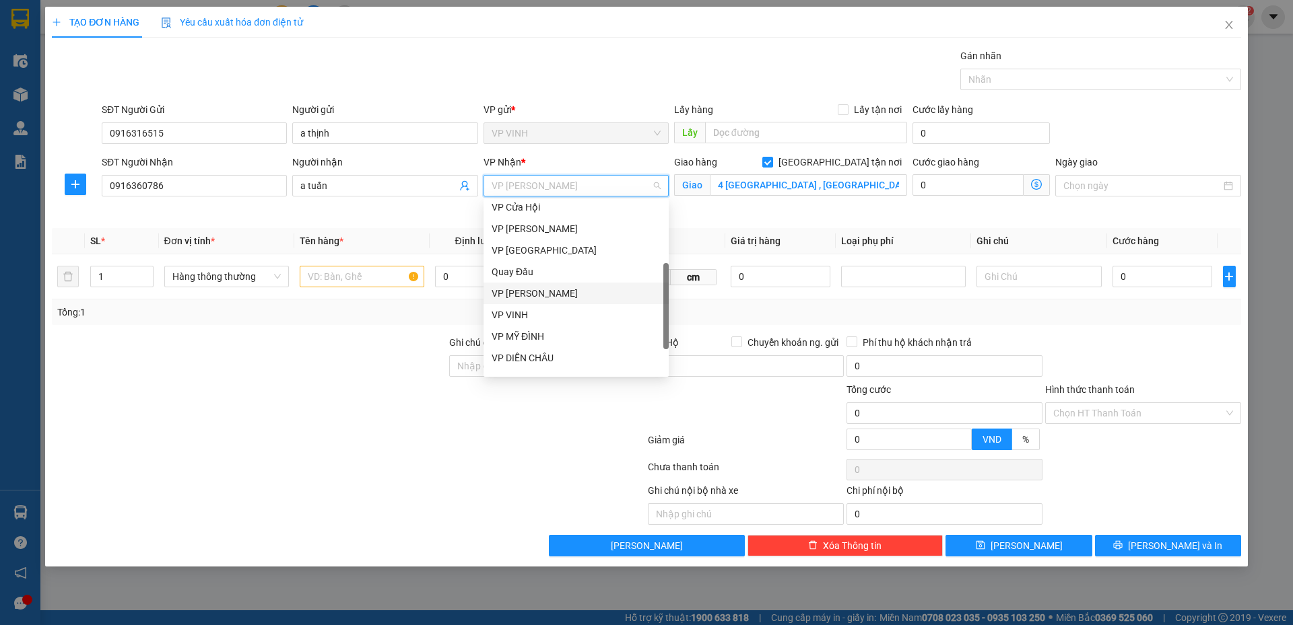
click at [567, 294] on div "VP NGỌC HỒI" at bounding box center [575, 293] width 169 height 15
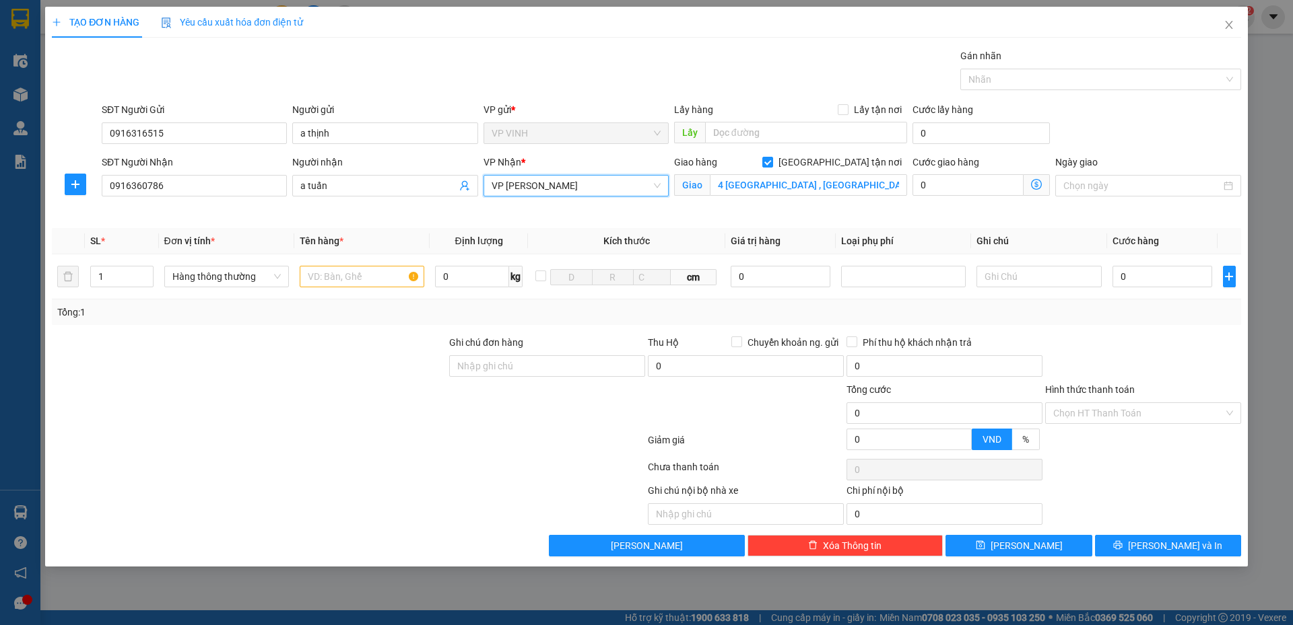
click at [1043, 184] on span "Giao nhận Nội bộ Giao nhận Đối tác Lưu ý: Giá cước chỉ mang tính chất tham khảo…" at bounding box center [1036, 185] width 26 height 22
click at [1037, 184] on icon "dollar-circle" at bounding box center [1036, 184] width 11 height 11
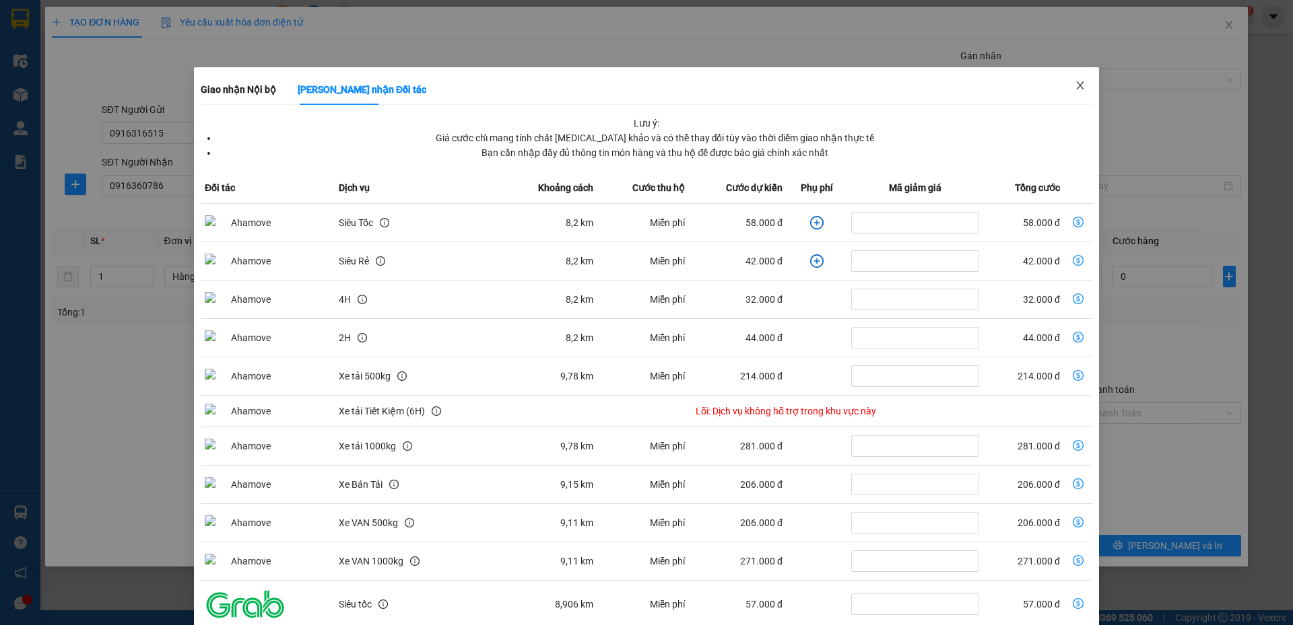
click at [1065, 87] on span "Close" at bounding box center [1080, 86] width 38 height 38
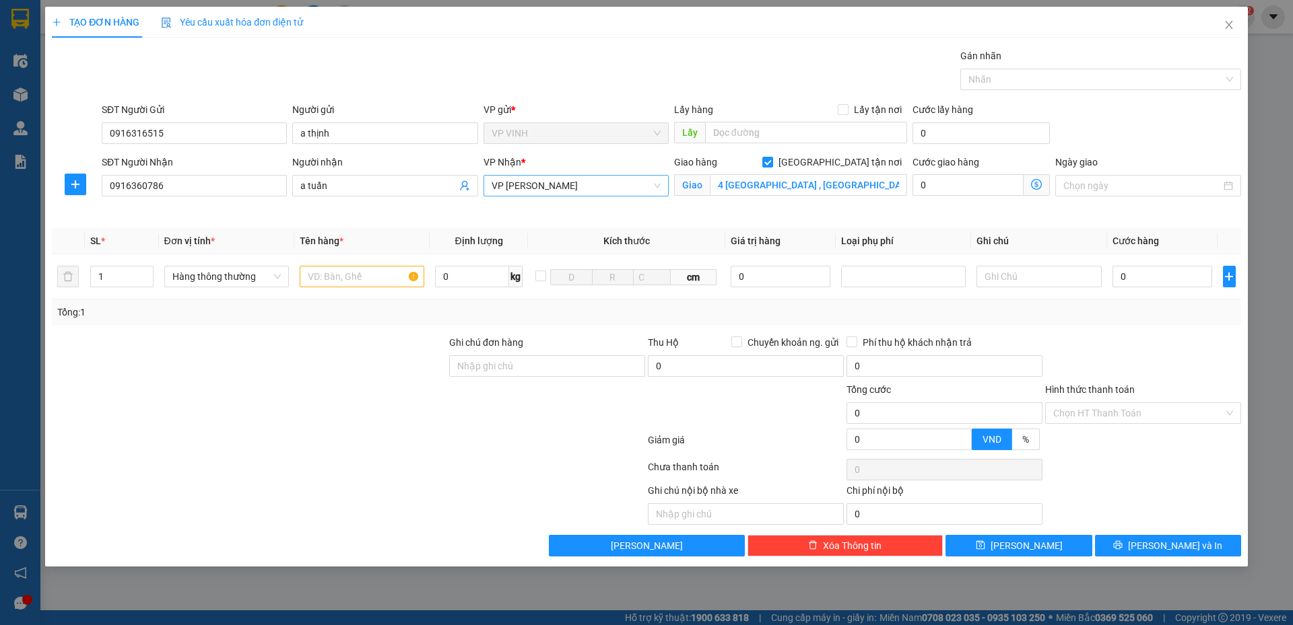
click at [587, 191] on span "VP NGỌC HỒI" at bounding box center [575, 186] width 169 height 20
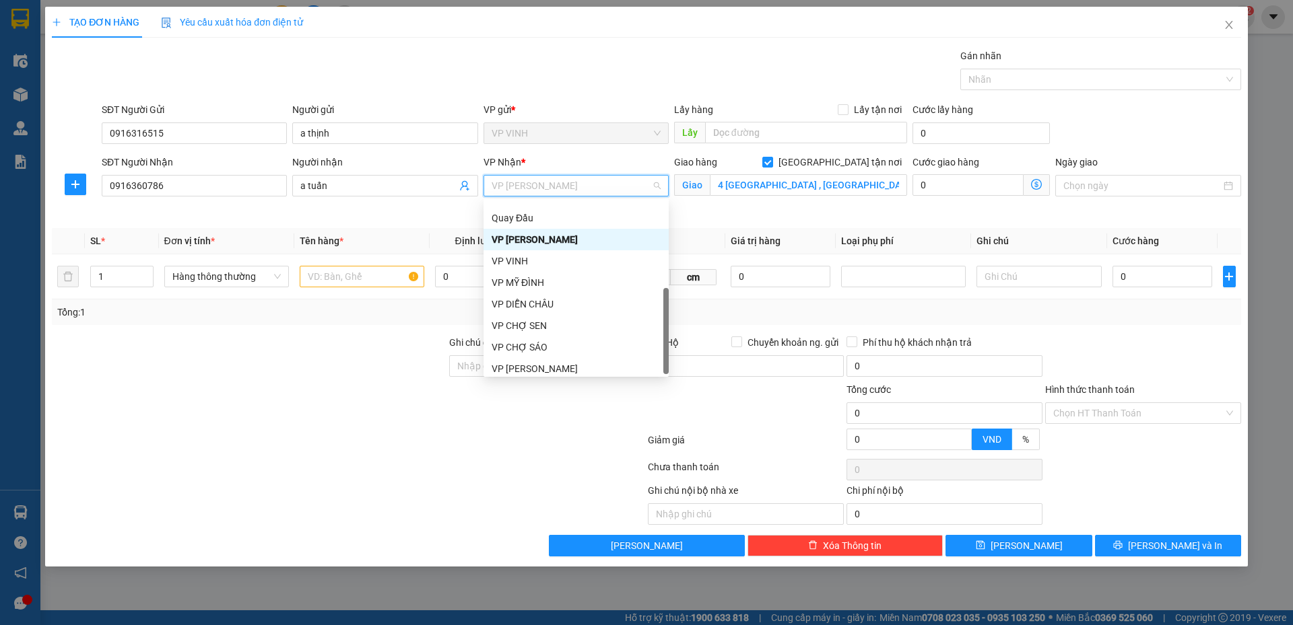
scroll to position [194, 0]
click at [551, 284] on div "VP MỸ ĐÌNH" at bounding box center [575, 277] width 169 height 15
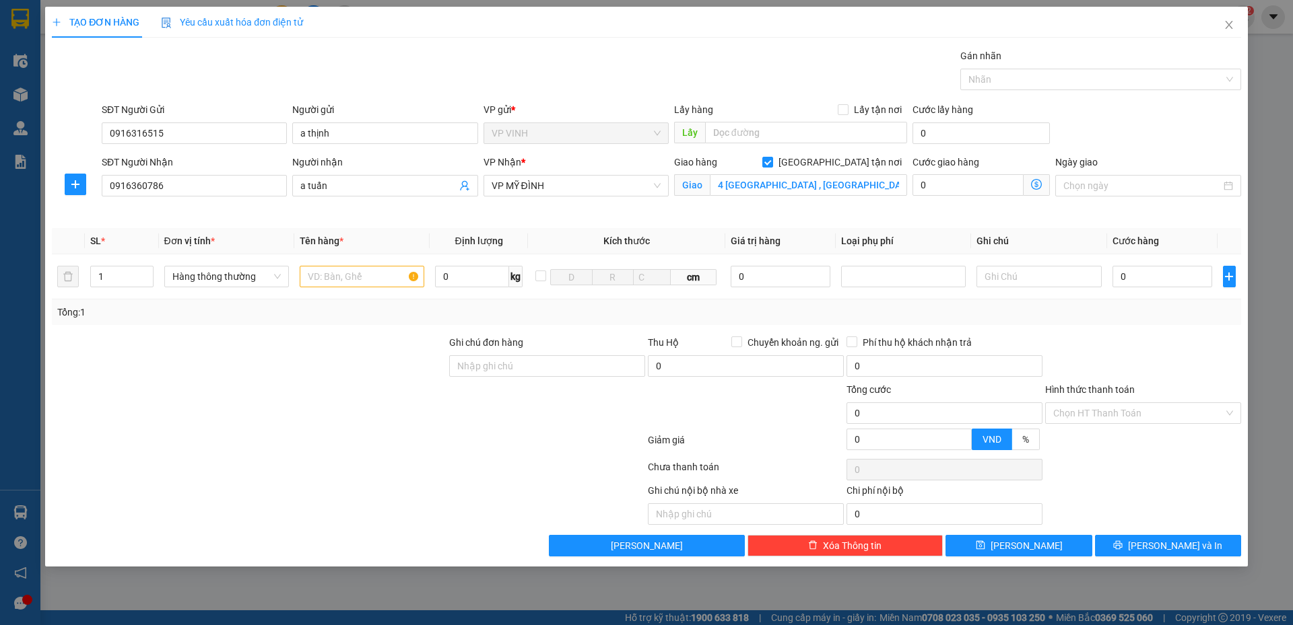
click at [1035, 183] on icon "dollar-circle" at bounding box center [1036, 184] width 11 height 11
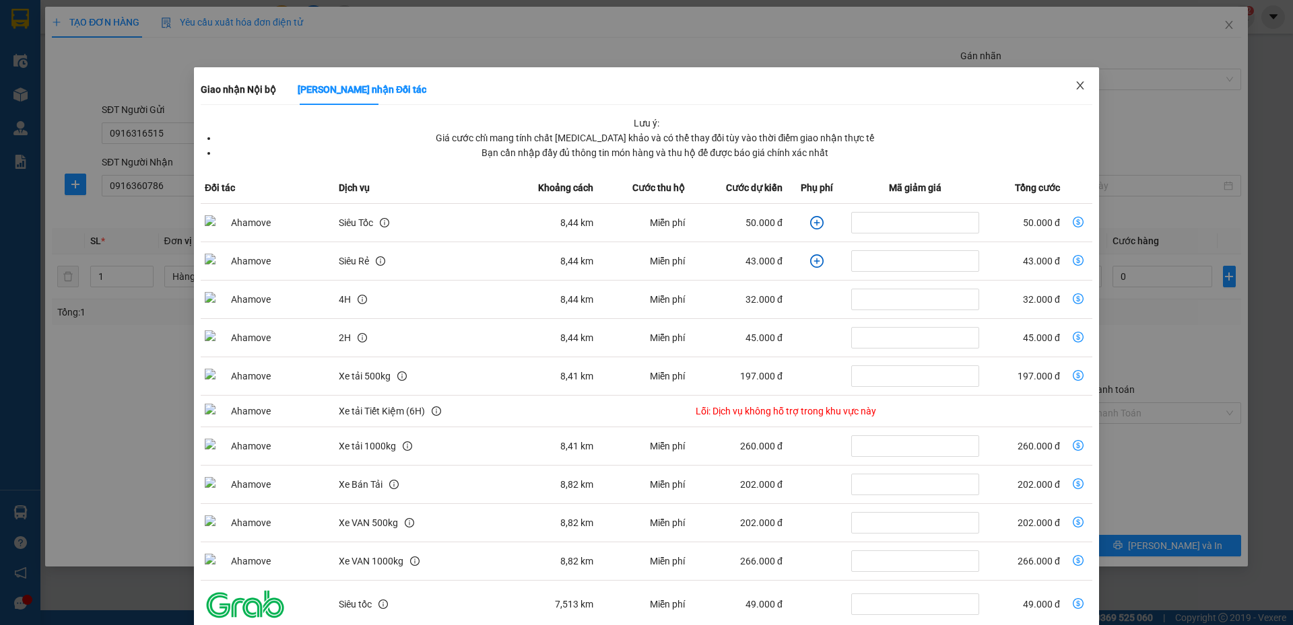
click at [1069, 95] on span "Close" at bounding box center [1080, 86] width 38 height 38
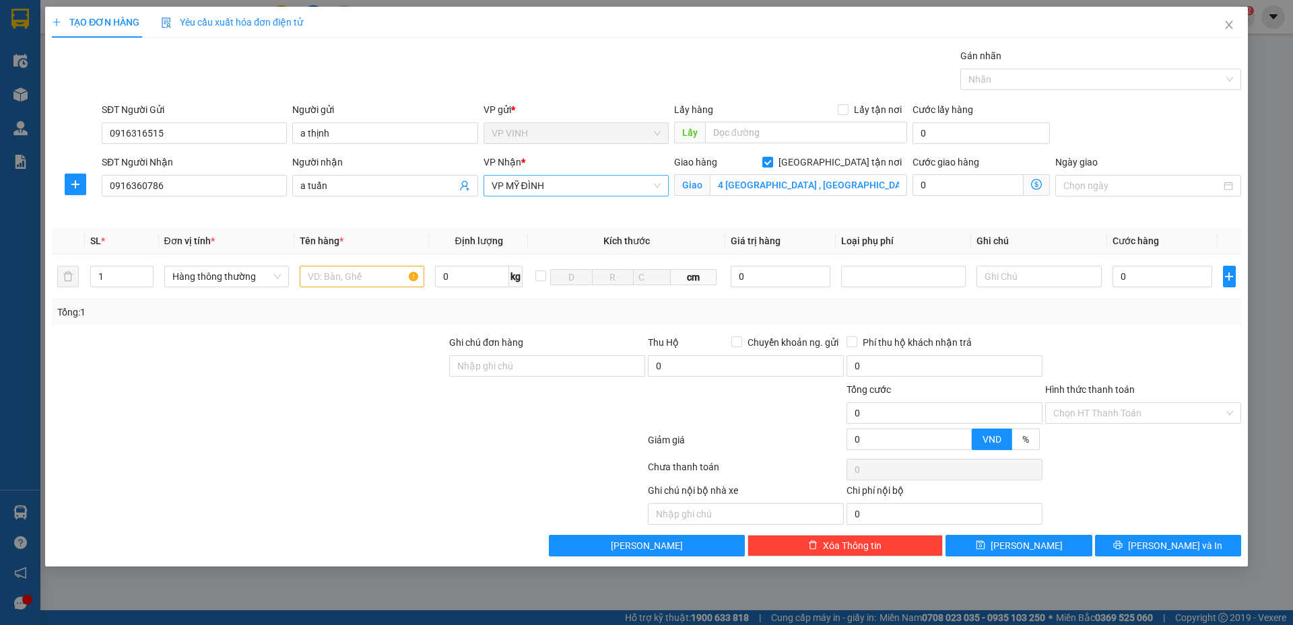
click at [640, 180] on span "VP MỸ ĐÌNH" at bounding box center [575, 186] width 169 height 20
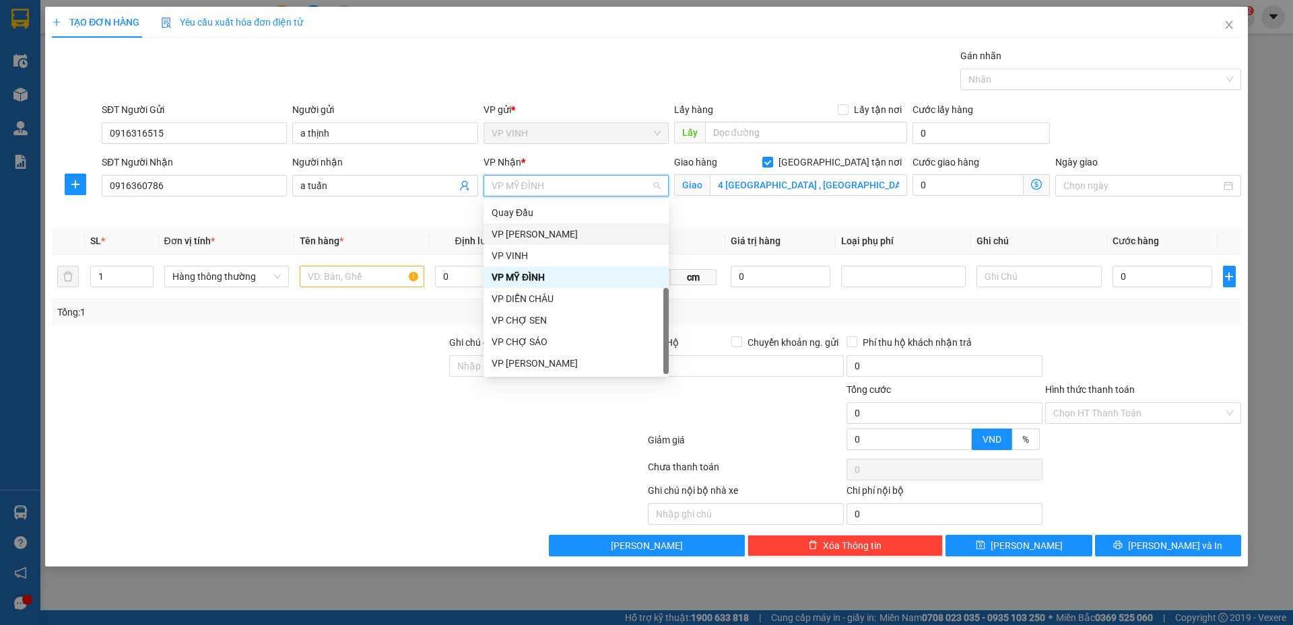
click at [575, 234] on div "VP NGỌC HỒI" at bounding box center [575, 234] width 169 height 15
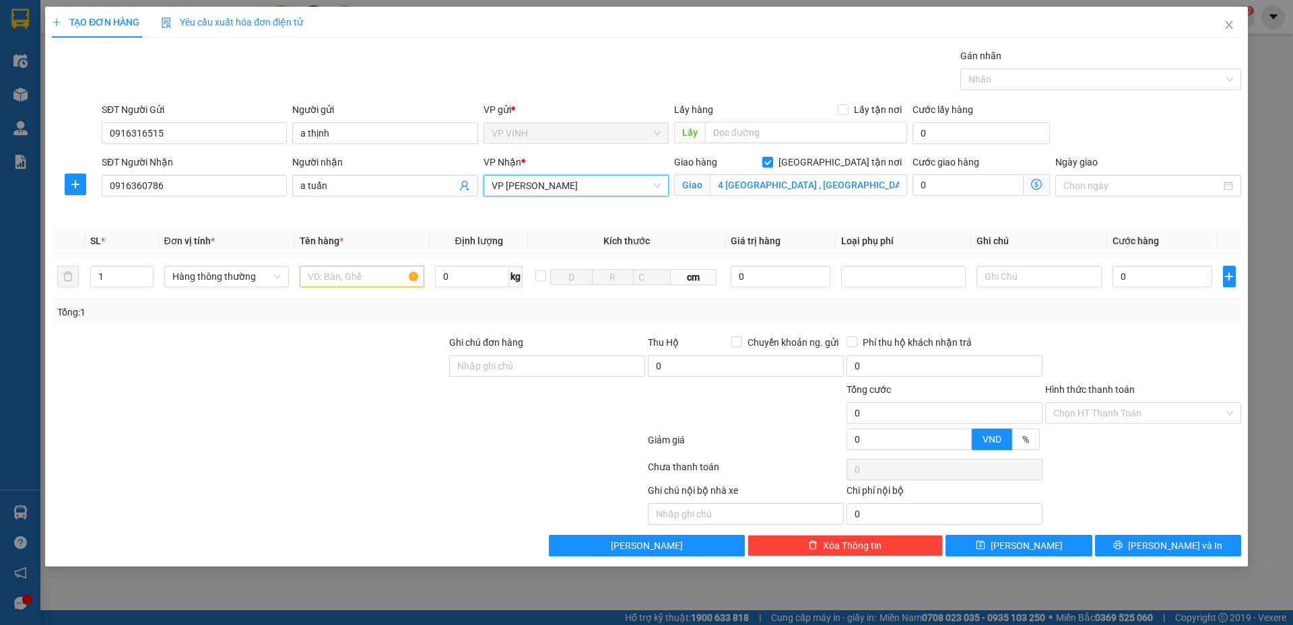
click at [1033, 184] on icon "dollar-circle" at bounding box center [1036, 184] width 11 height 11
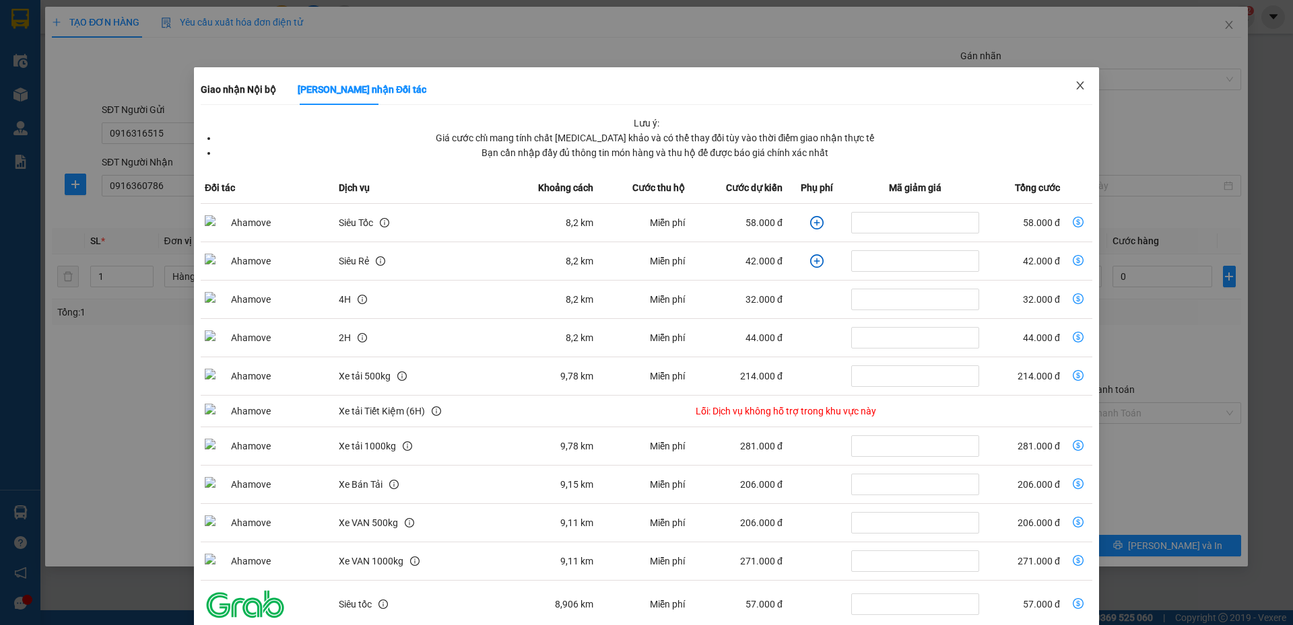
click at [1075, 91] on icon "close" at bounding box center [1079, 85] width 11 height 11
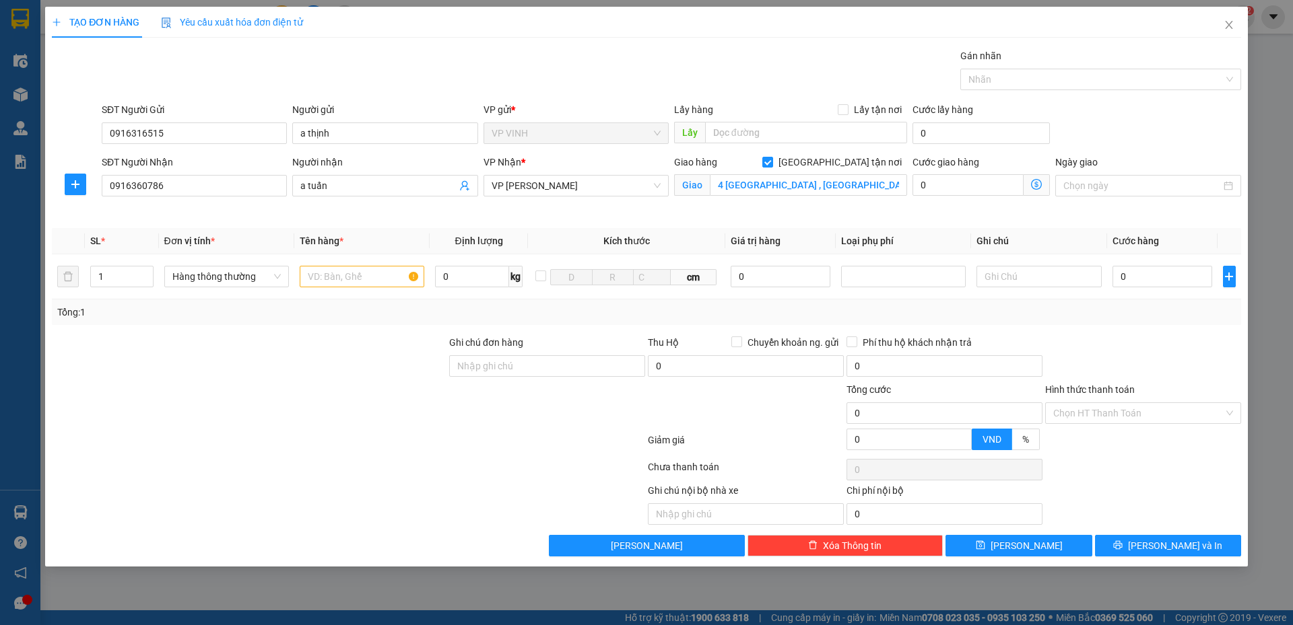
drag, startPoint x: 639, startPoint y: 185, endPoint x: 627, endPoint y: 215, distance: 31.8
click at [638, 185] on span "VP NGỌC HỒI" at bounding box center [575, 186] width 169 height 20
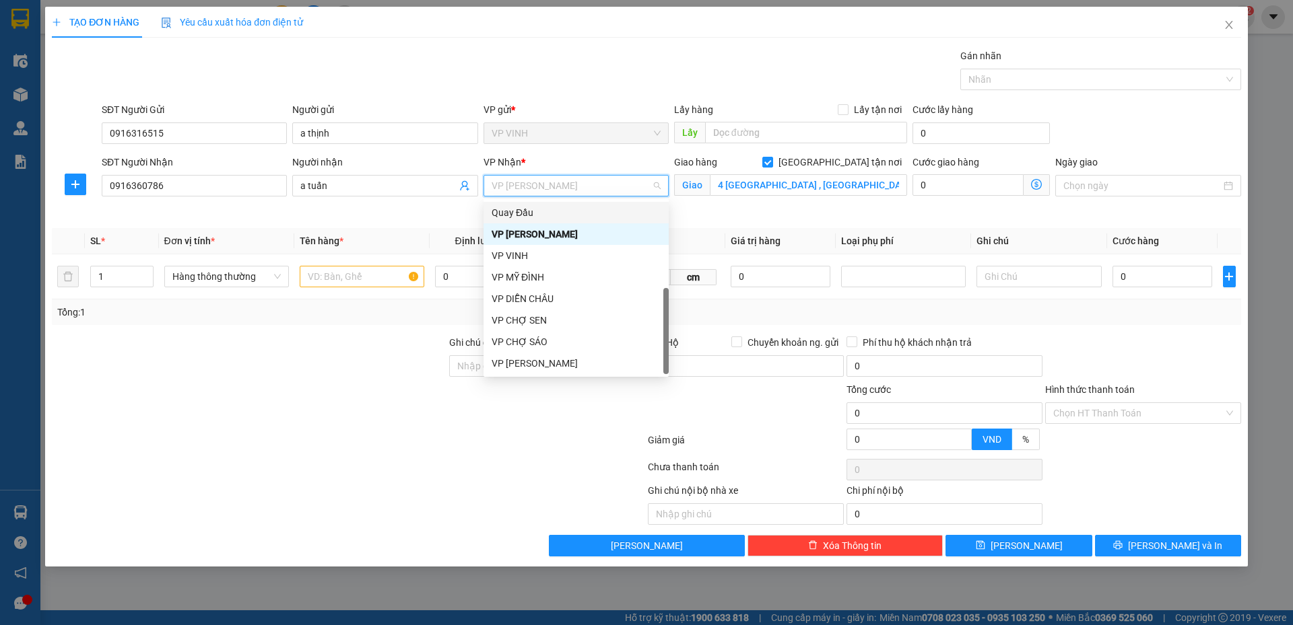
scroll to position [0, 0]
click at [598, 234] on div "VP GIA LÂM" at bounding box center [575, 234] width 169 height 15
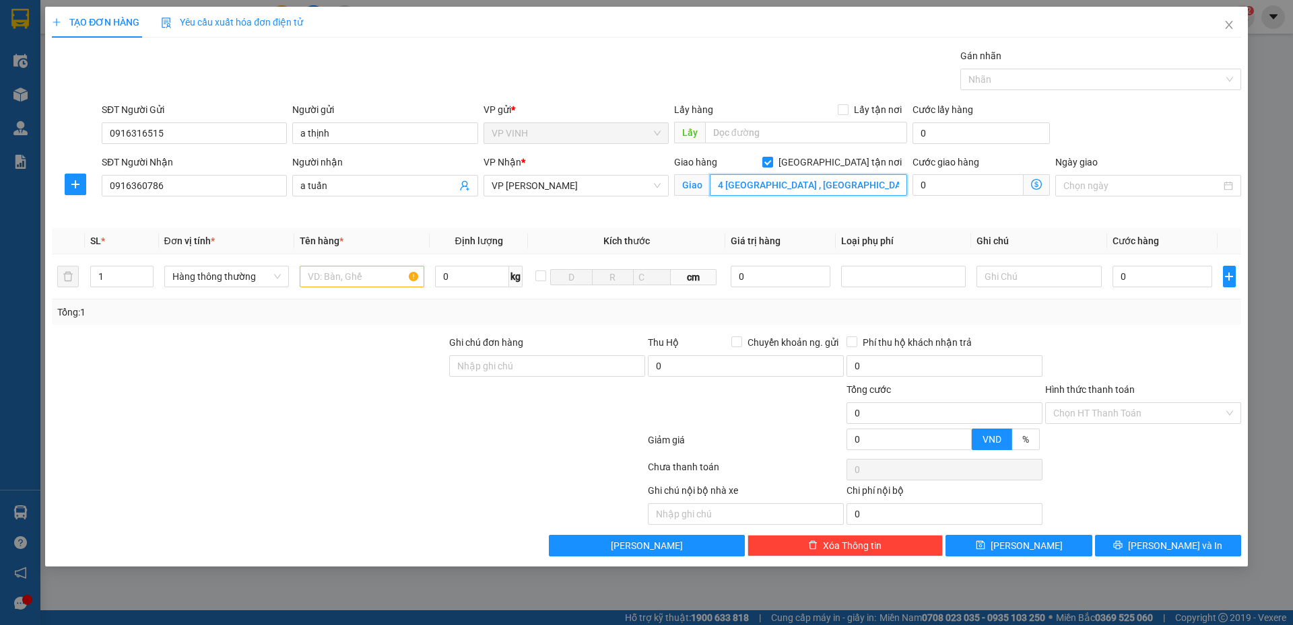
click at [874, 184] on input "4 bích châu , phường măn miếu quốc tử giám, hà nội" at bounding box center [808, 185] width 197 height 22
click at [880, 184] on input "4 bích châu , phường măn miếu quốc tử giám, hà nội" at bounding box center [808, 185] width 197 height 22
click at [874, 185] on input "4 bích châu , phường măn miếu quốc tử giám, hà nội" at bounding box center [808, 185] width 197 height 22
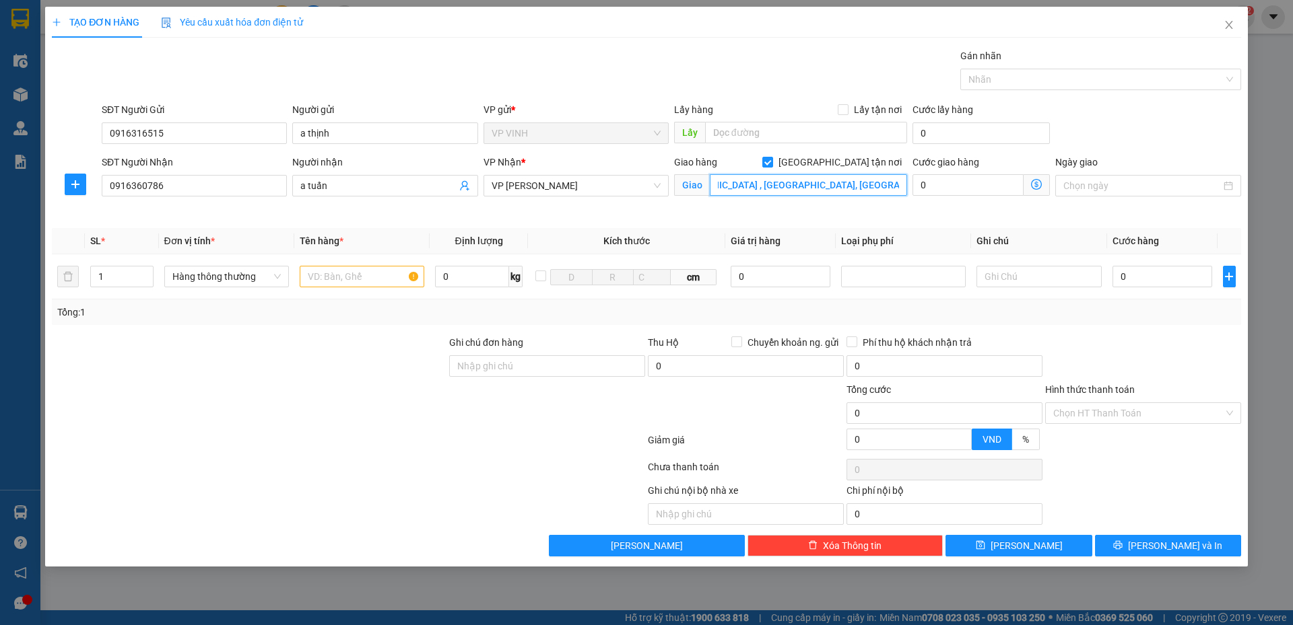
type input "4 bích châu , phường măn miếu quốc tử giám, đống đa ,hà nội"
click at [1033, 182] on icon "dollar-circle" at bounding box center [1036, 184] width 11 height 11
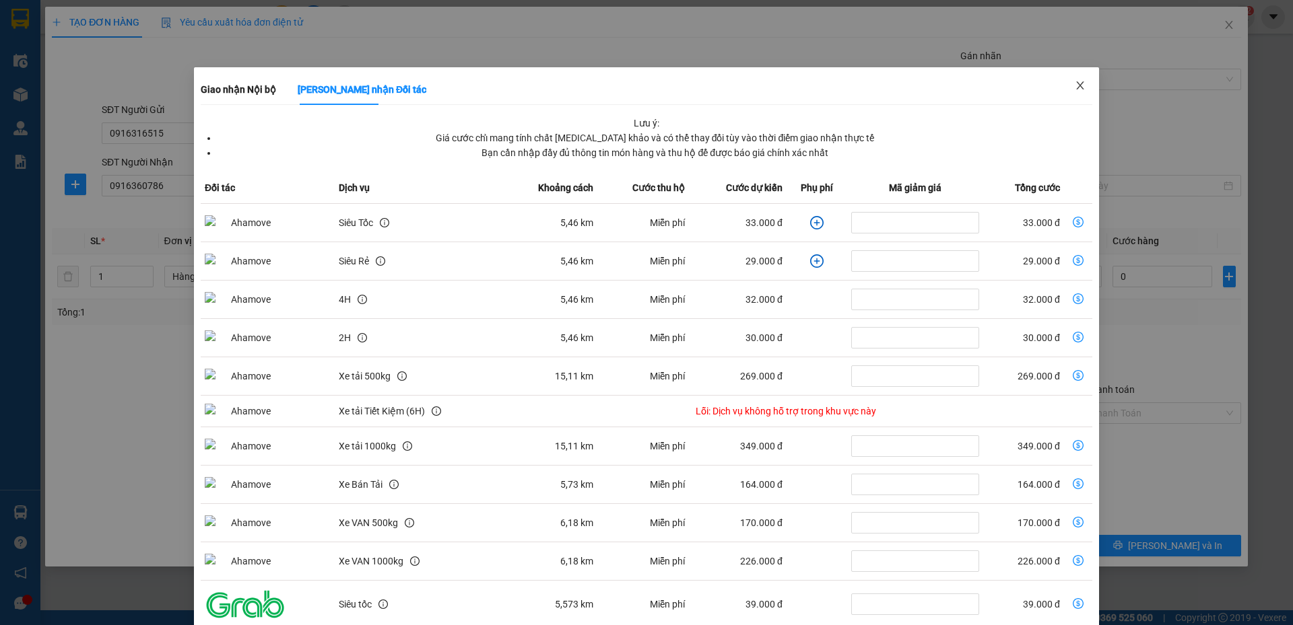
click at [1064, 89] on span "Close" at bounding box center [1080, 86] width 38 height 38
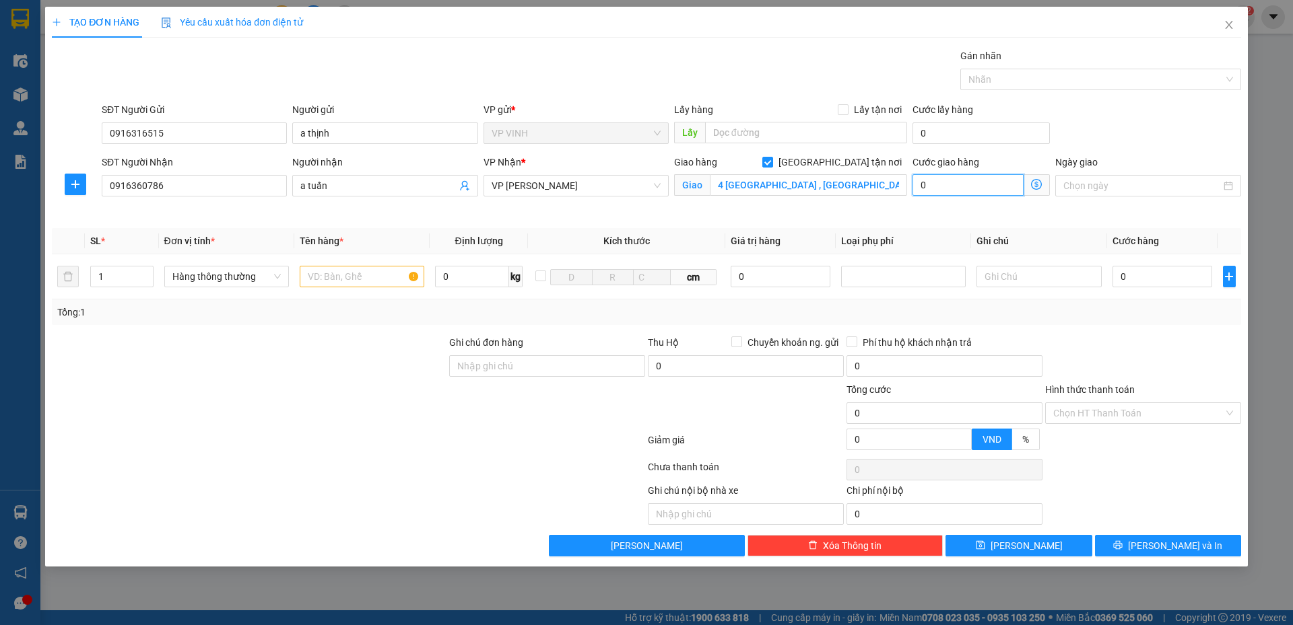
click at [955, 193] on input "0" at bounding box center [967, 185] width 111 height 22
type input "6"
type input "60"
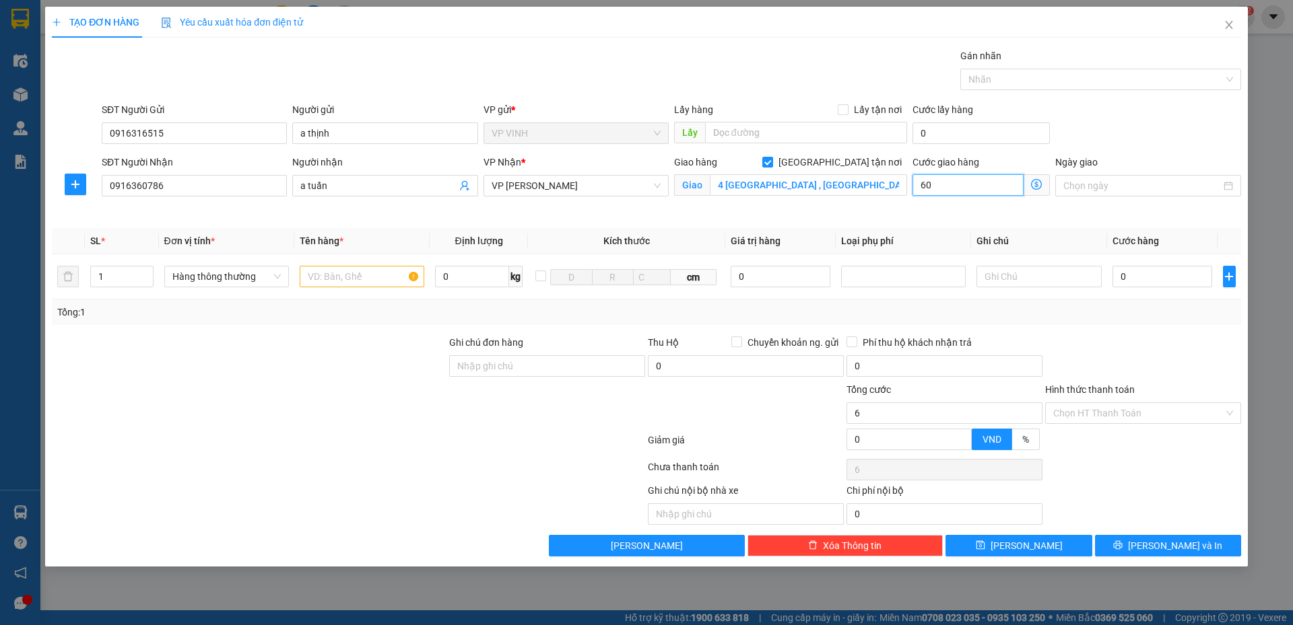
type input "60"
type input "60.000"
click at [353, 271] on input "text" at bounding box center [362, 277] width 125 height 22
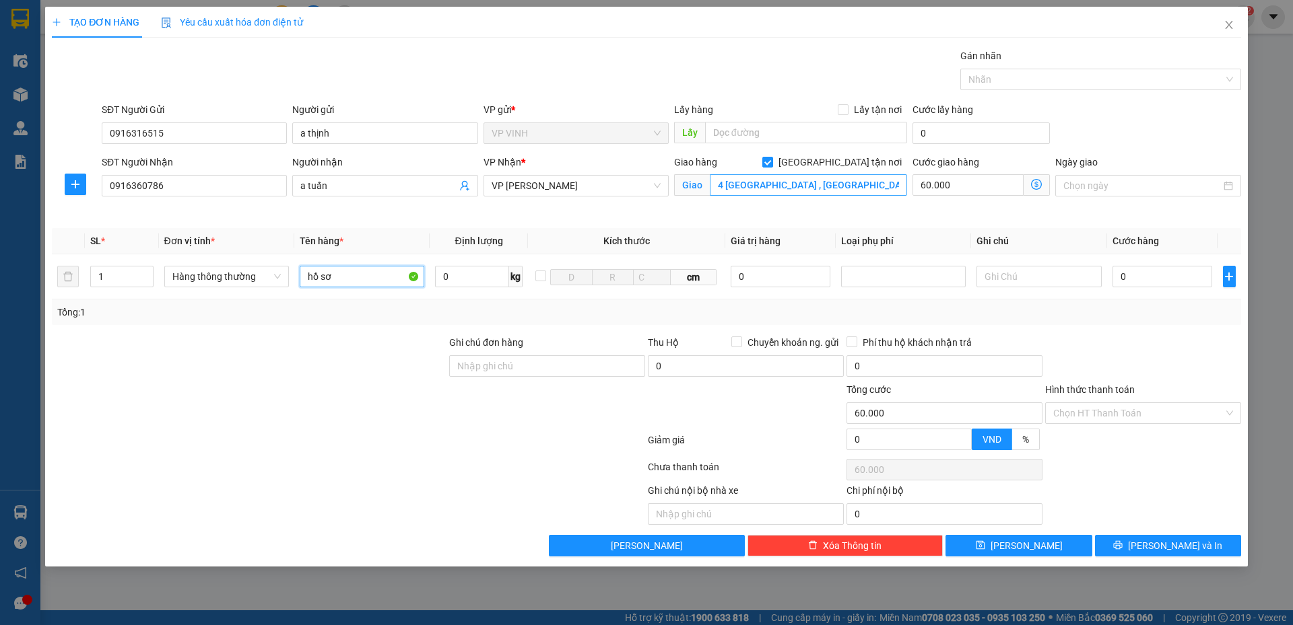
type input "hồ sơ"
click at [831, 195] on input "4 bích châu , phường măn miếu quốc tử giám, đống đa ,hà nội" at bounding box center [808, 185] width 197 height 22
click at [843, 195] on input "4 bích châu , phường măn miếu quốc tử giám, đống đa ,hà nội" at bounding box center [808, 185] width 197 height 22
click at [866, 185] on input "4 bích châu , phường măn miếu quốc tử giám, đống đa ,hà nội" at bounding box center [808, 185] width 197 height 22
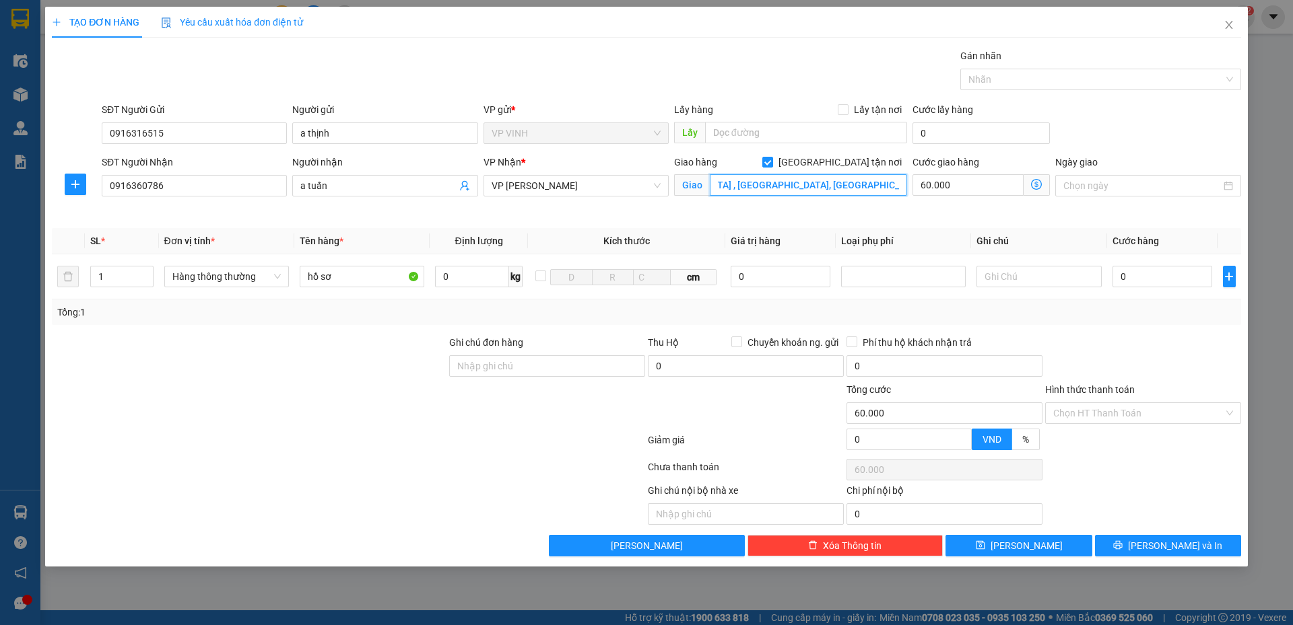
click at [870, 186] on input "4 bích châu , phường măn miếu quốc tử giám, đống đa ,hà nội" at bounding box center [808, 185] width 197 height 22
type input "4 bích châu , phường măn miếu quốc tử giám,hà nội"
click at [1165, 282] on input "0" at bounding box center [1162, 277] width 100 height 22
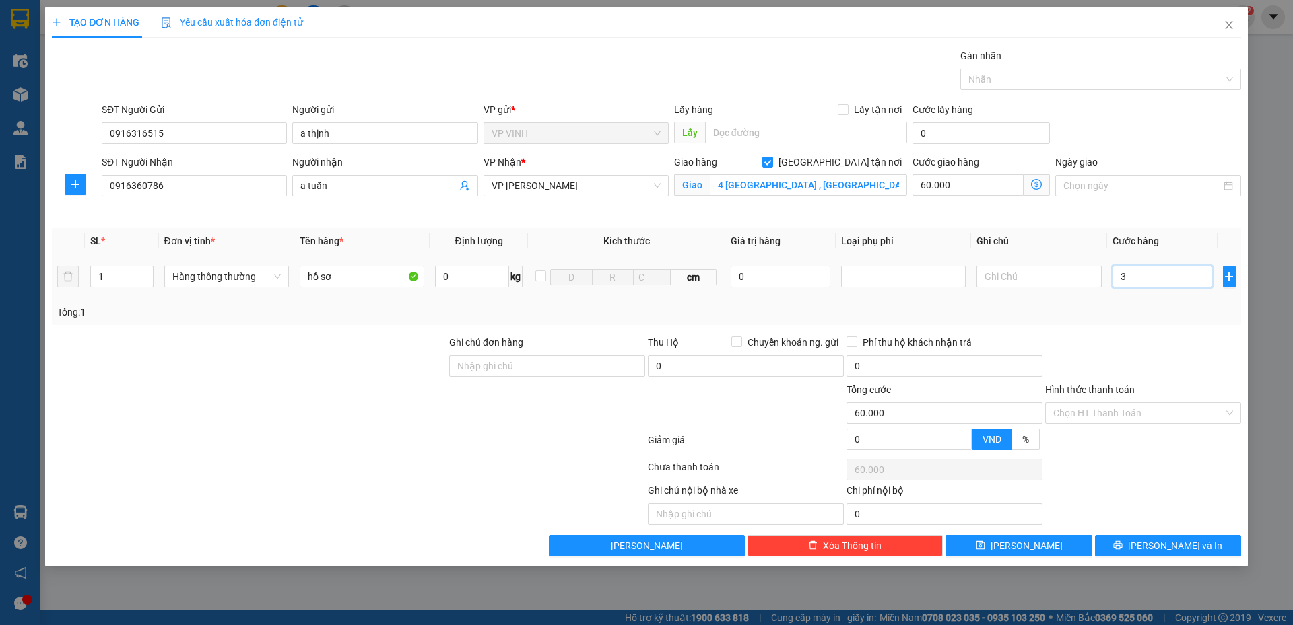
type input "3"
type input "60.003"
type input "30"
type input "60.030"
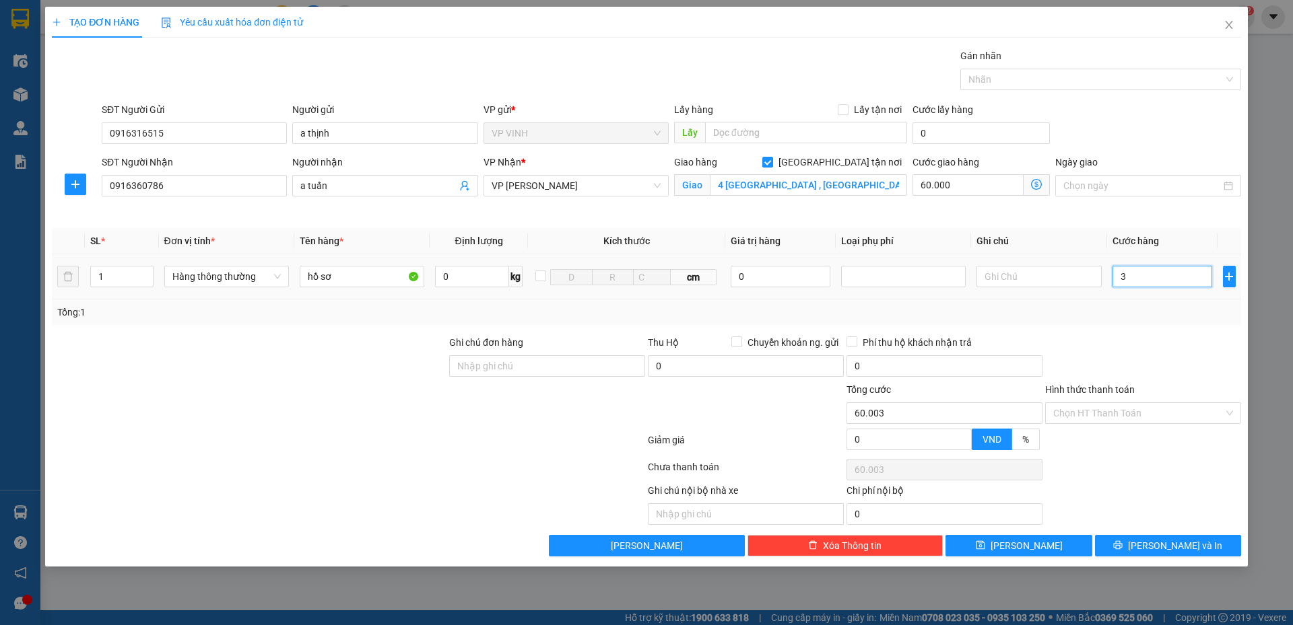
type input "60.030"
type input "30.000"
type input "90.000"
click at [1130, 331] on div "Transit Pickup Surcharge Ids Transit Deliver Surcharge Ids Transit Deliver Surc…" at bounding box center [646, 302] width 1189 height 508
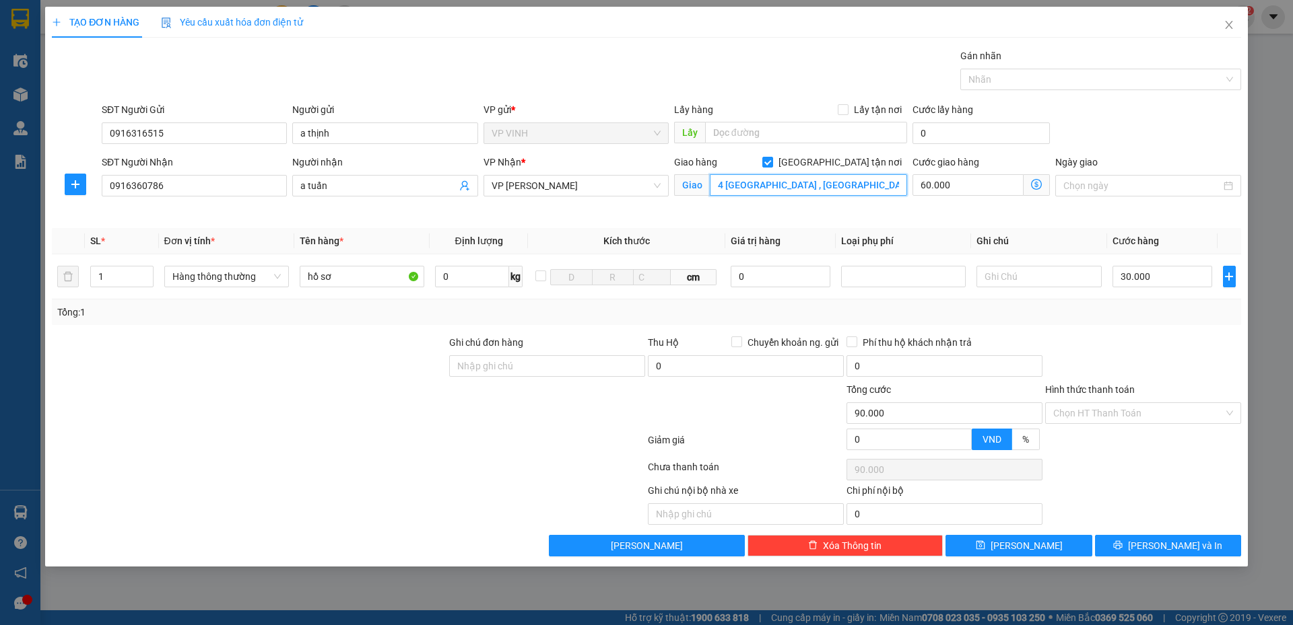
click at [717, 180] on input "4 bích châu , phường măn miếu quốc tử giám,hà nội" at bounding box center [808, 185] width 197 height 22
click at [719, 184] on input "4 bích châu , phường măn miếu quốc tử giám,hà nội" at bounding box center [808, 185] width 197 height 22
click at [1035, 182] on icon "dollar-circle" at bounding box center [1036, 184] width 11 height 11
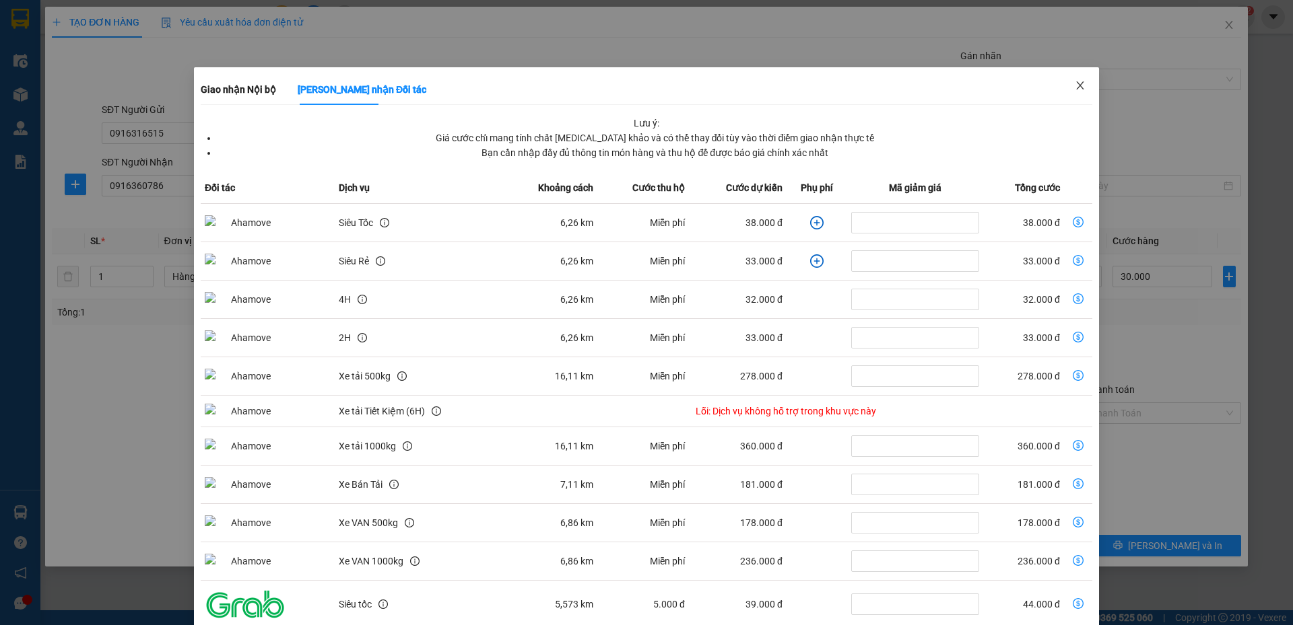
click at [1064, 90] on span "Close" at bounding box center [1080, 86] width 38 height 38
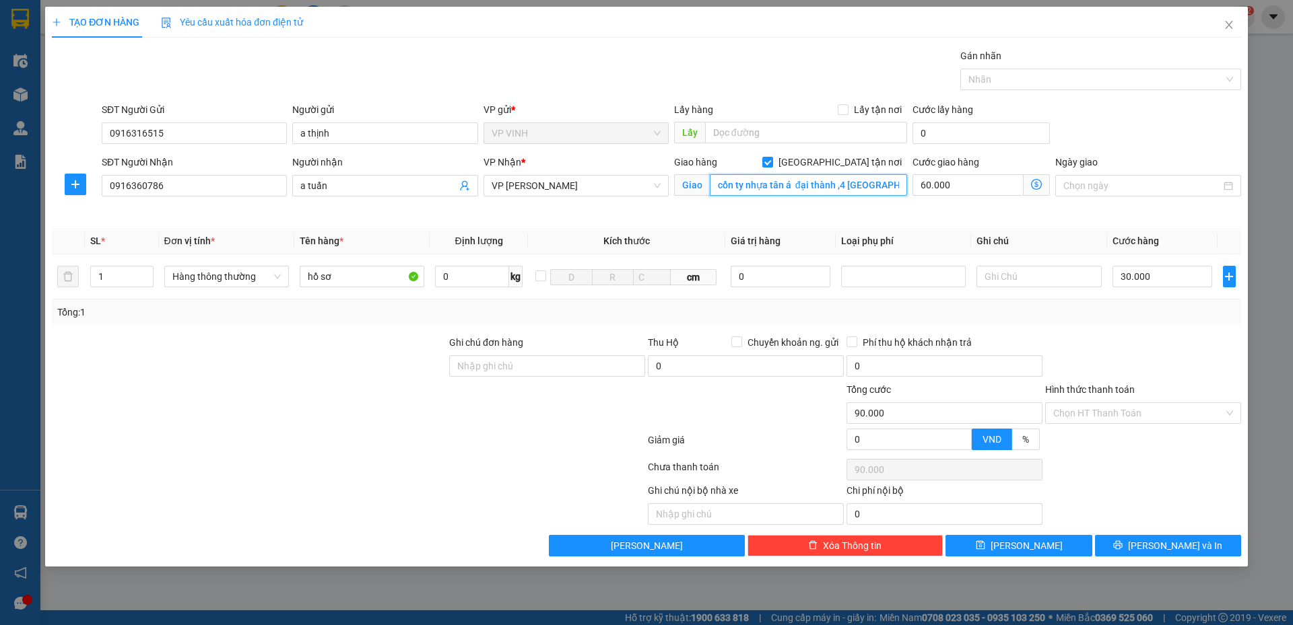
click at [834, 184] on input "cồn ty nhựa tân á đại thành ,4 bích châu , phường măn miếu quốc tử giám,hà nội" at bounding box center [808, 185] width 197 height 22
click at [841, 184] on input "cồn ty nhựa tân á đại thành ,4 bích châu , phường măn miếu quốc tử giám,hà nội" at bounding box center [808, 185] width 197 height 22
drag, startPoint x: 841, startPoint y: 184, endPoint x: 712, endPoint y: 226, distance: 135.8
click at [712, 226] on div "Transit Pickup Surcharge Ids Transit Deliver Surcharge Ids Transit Deliver Surc…" at bounding box center [646, 302] width 1189 height 508
type input "4 bích châu , phường măn miếu quốc tử giám,hà nội"
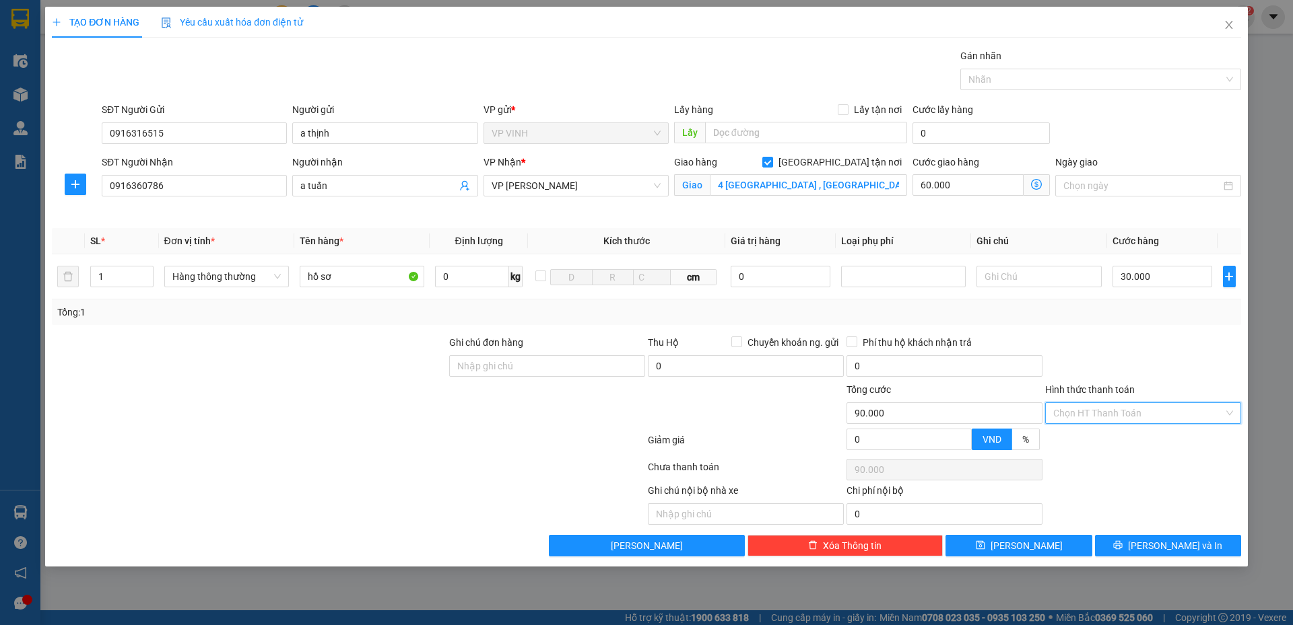
click at [1083, 411] on input "Hình thức thanh toán" at bounding box center [1138, 413] width 170 height 20
click at [1083, 433] on div "Tại văn phòng" at bounding box center [1143, 440] width 180 height 15
type input "0"
click at [1155, 541] on button "Lưu và In" at bounding box center [1168, 546] width 146 height 22
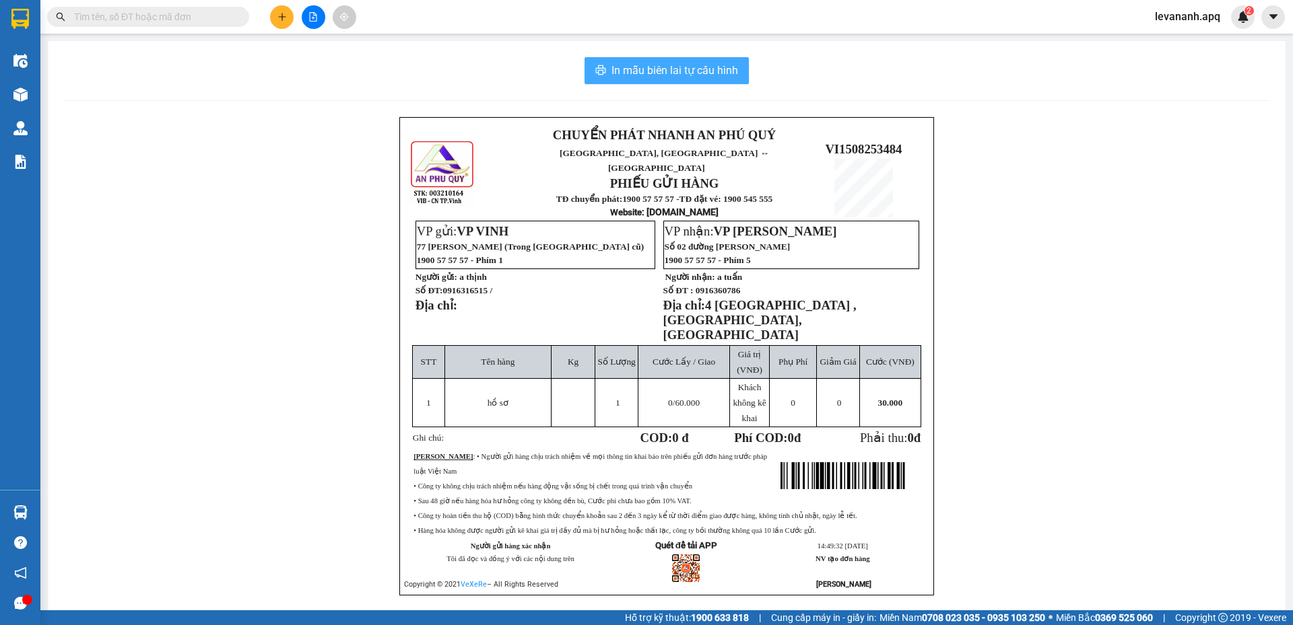
click at [710, 75] on span "In mẫu biên lai tự cấu hình" at bounding box center [674, 70] width 127 height 17
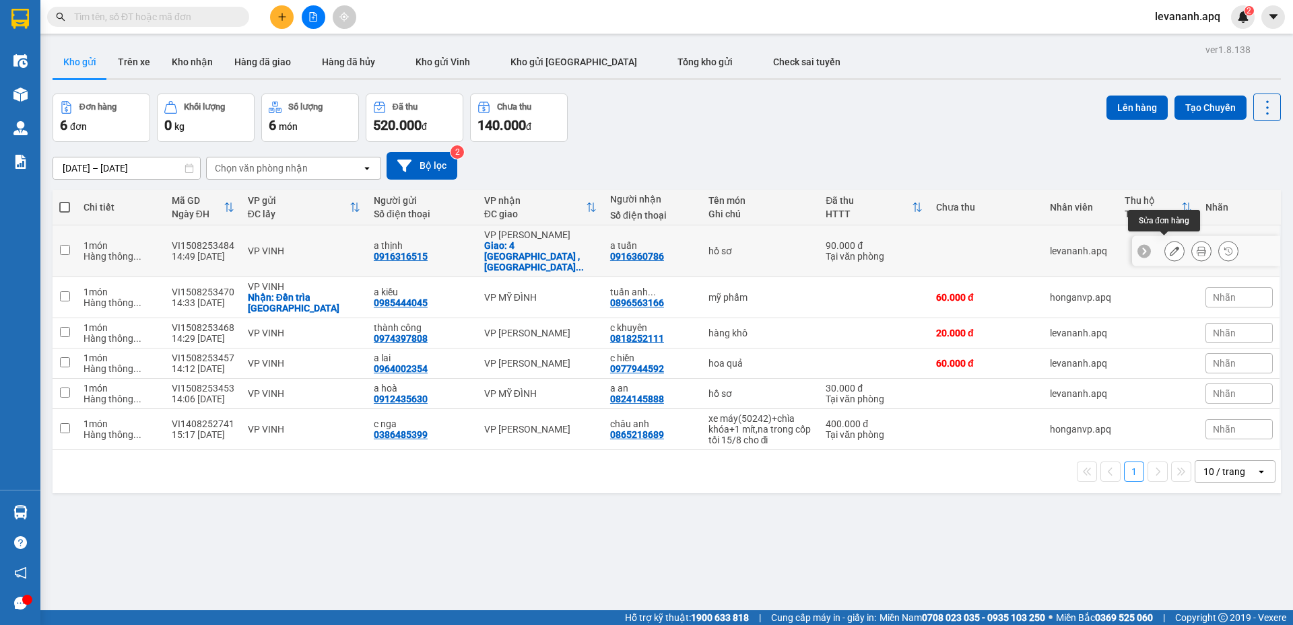
click at [1165, 240] on button at bounding box center [1174, 252] width 19 height 24
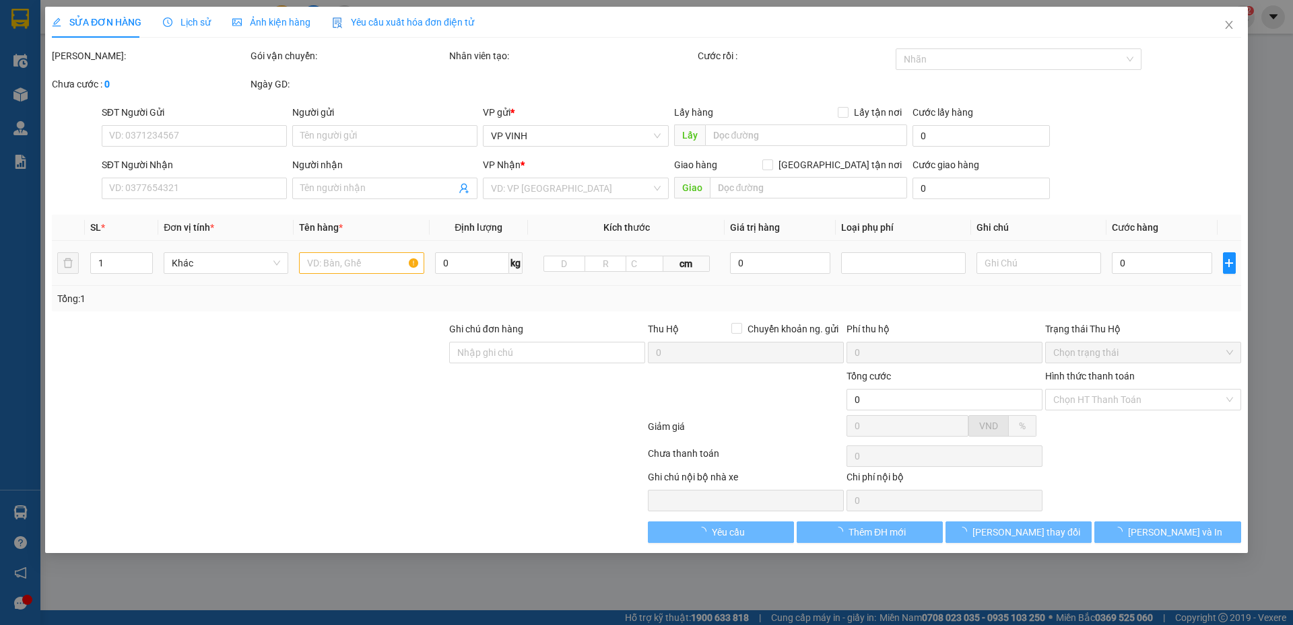
type input "0916316515"
type input "a thịnh"
type input "0916360786"
type input "a tuấn"
checkbox input "true"
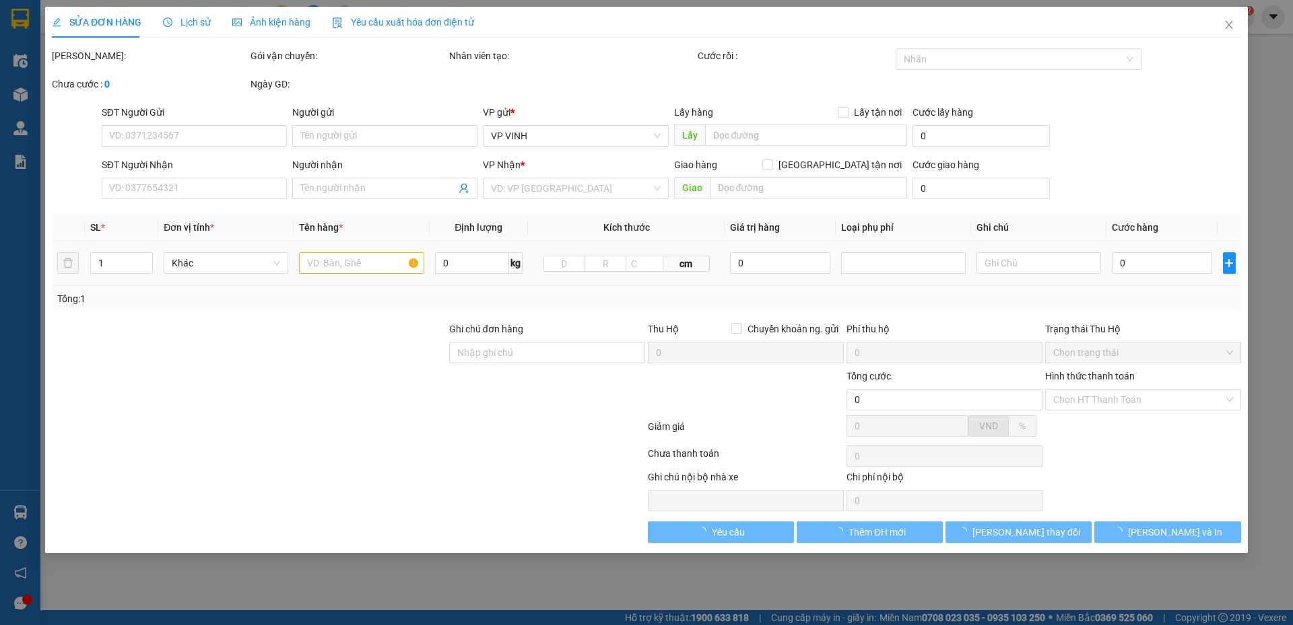
type input "4 bích châu , phường măn miếu quốc tử giám,hà nội"
type input "90.000"
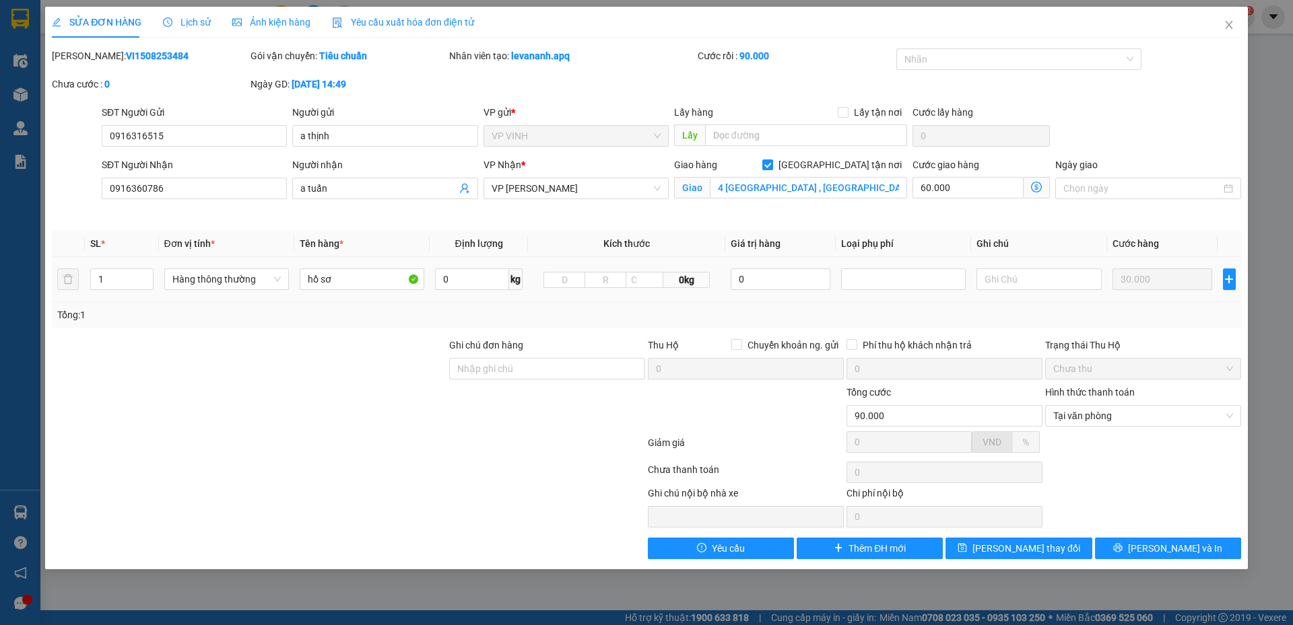
click at [1033, 188] on icon "dollar-circle" at bounding box center [1036, 187] width 11 height 11
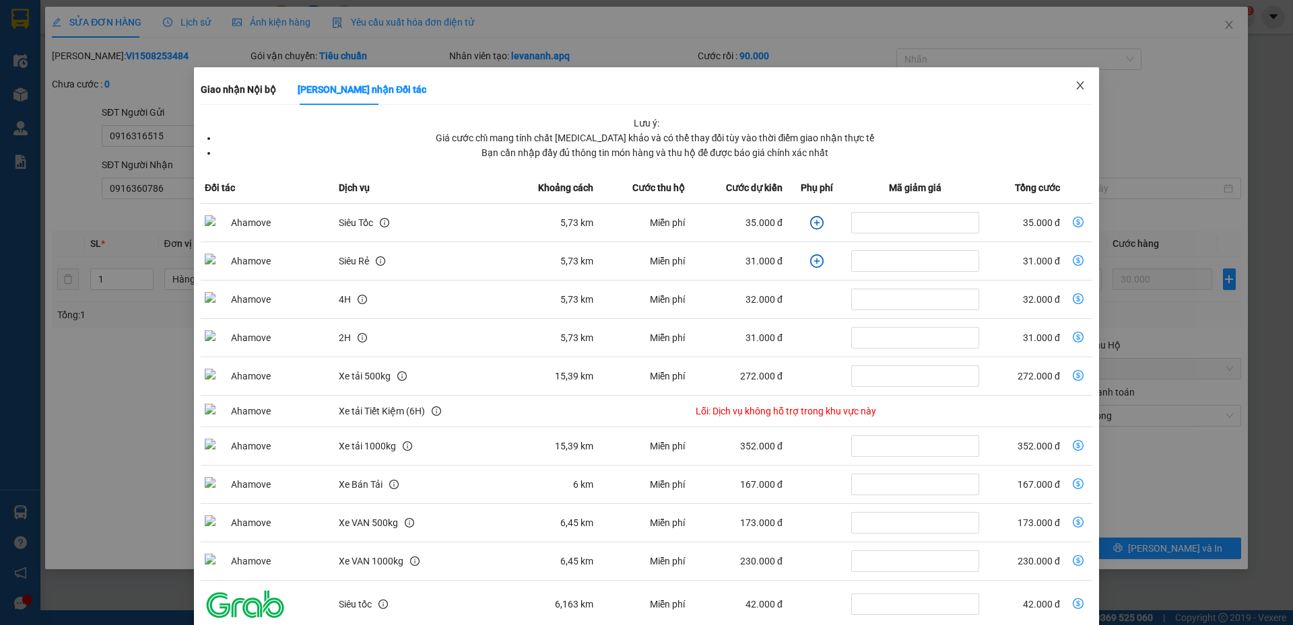
click at [1074, 88] on icon "close" at bounding box center [1079, 85] width 11 height 11
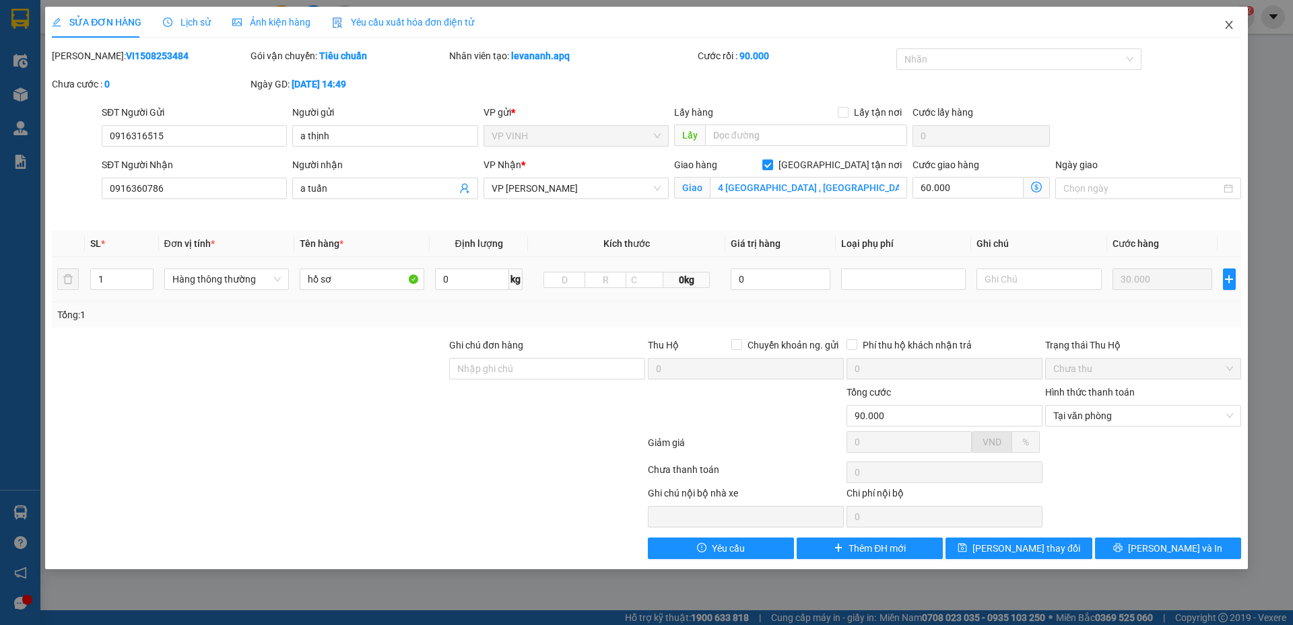
click at [1229, 27] on icon "close" at bounding box center [1228, 25] width 7 height 8
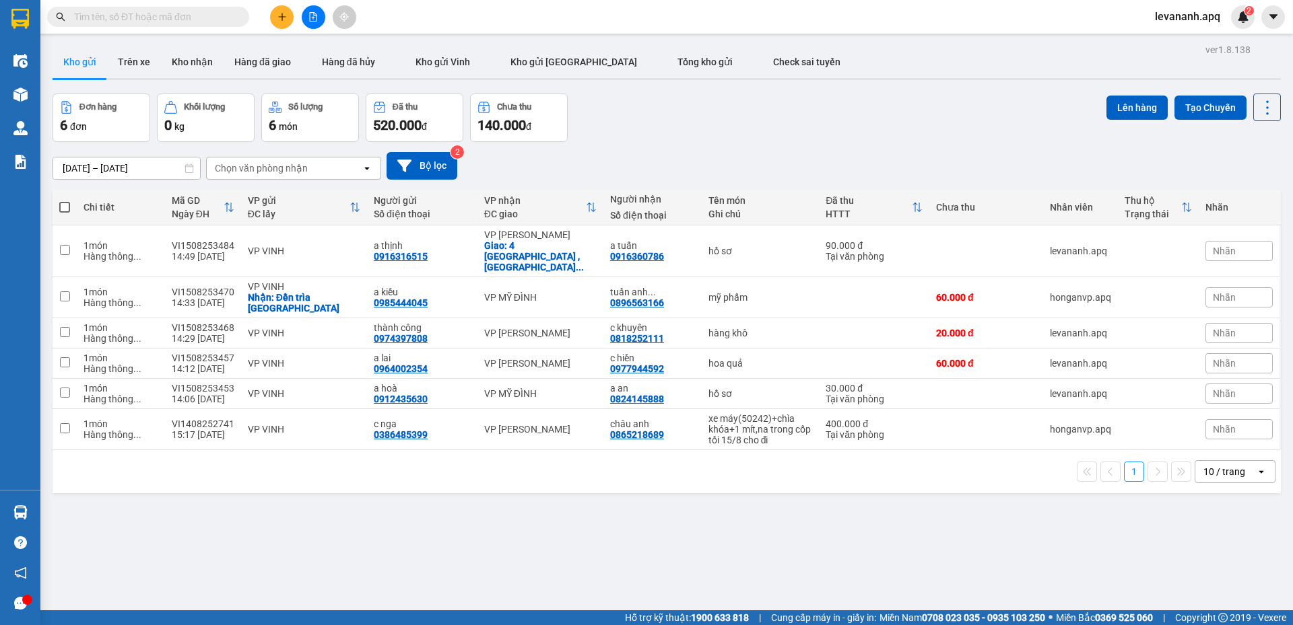
click at [1176, 16] on span "levananh.apq" at bounding box center [1187, 16] width 87 height 17
click at [1183, 36] on span "Đăng xuất" at bounding box center [1193, 41] width 57 height 15
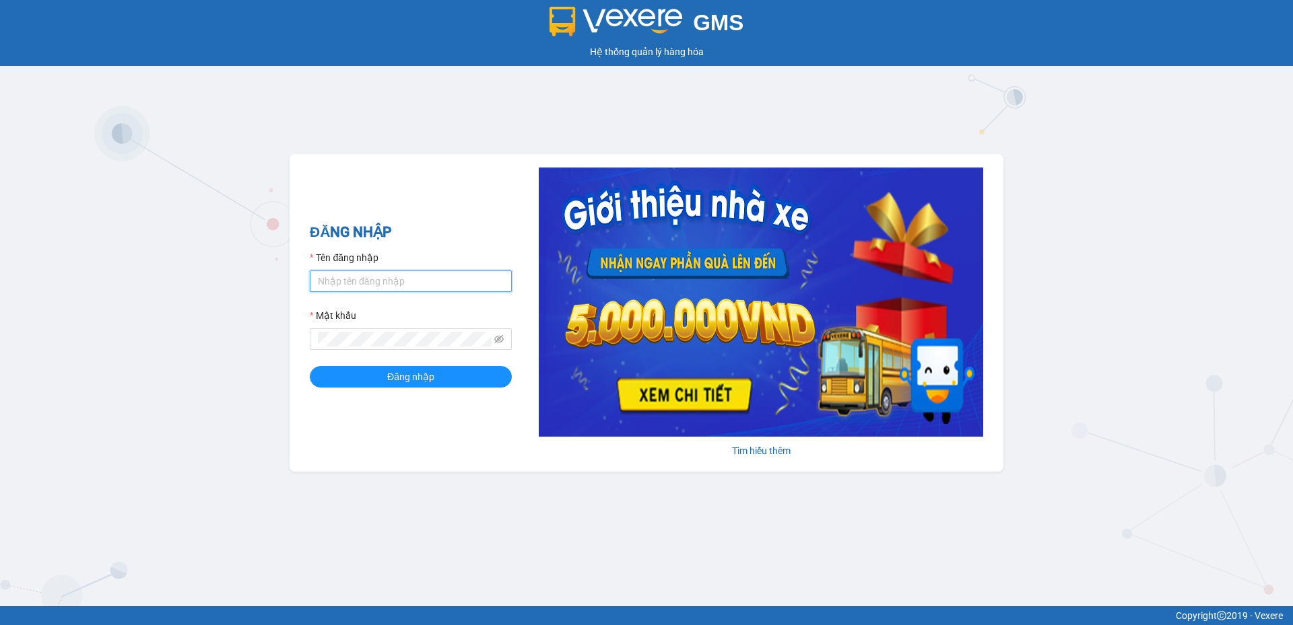
type input "tuananh.apq"
click at [841, 108] on div "GMS Hệ thống quản lý hàng hóa ĐĂNG NHẬP Tên đăng nhập tuananh.apq Mật khẩu Đăng…" at bounding box center [646, 303] width 1293 height 607
drag, startPoint x: 393, startPoint y: 287, endPoint x: 289, endPoint y: 317, distance: 108.5
click at [289, 317] on div "GMS Hệ thống quản lý hàng hóa ĐĂNG NHẬP Tên đăng nhập tuananh.apq Mật khẩu Đăng…" at bounding box center [646, 303] width 1293 height 607
type input "levananh.apq"
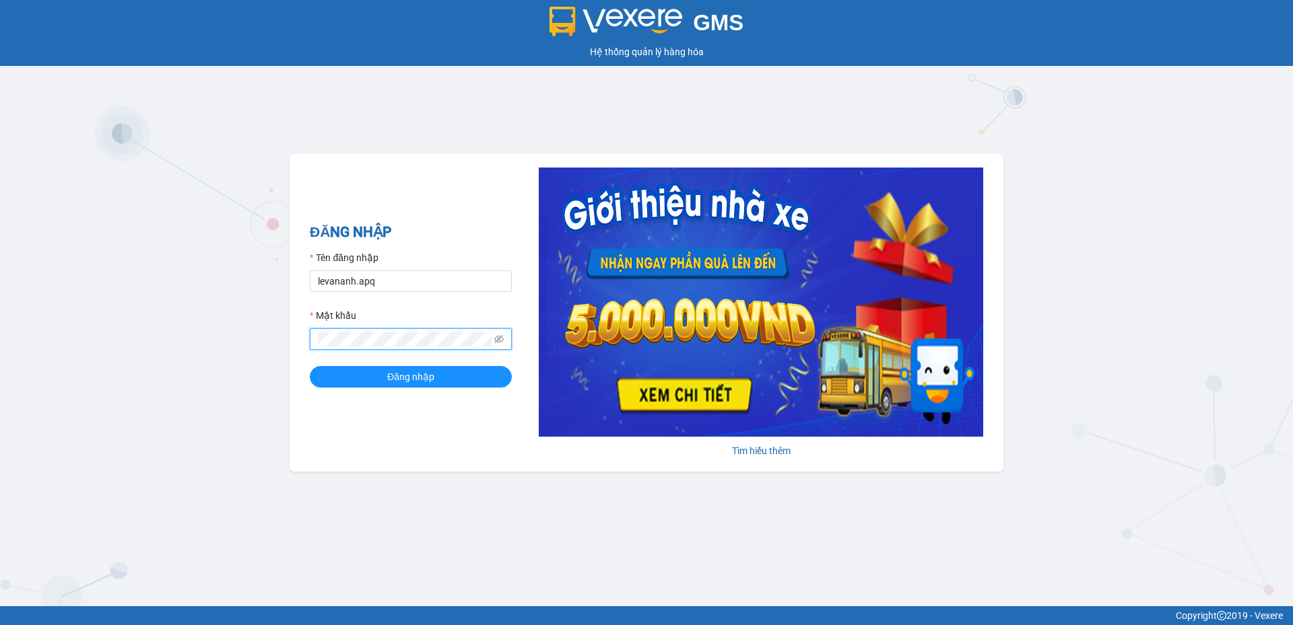
click at [224, 359] on div "GMS Hệ thống quản lý hàng hóa ĐĂNG NHẬP Tên đăng nhập levananh.apq Mật khẩu Đăn…" at bounding box center [646, 303] width 1293 height 607
click at [310, 366] on button "Đăng nhập" at bounding box center [411, 377] width 202 height 22
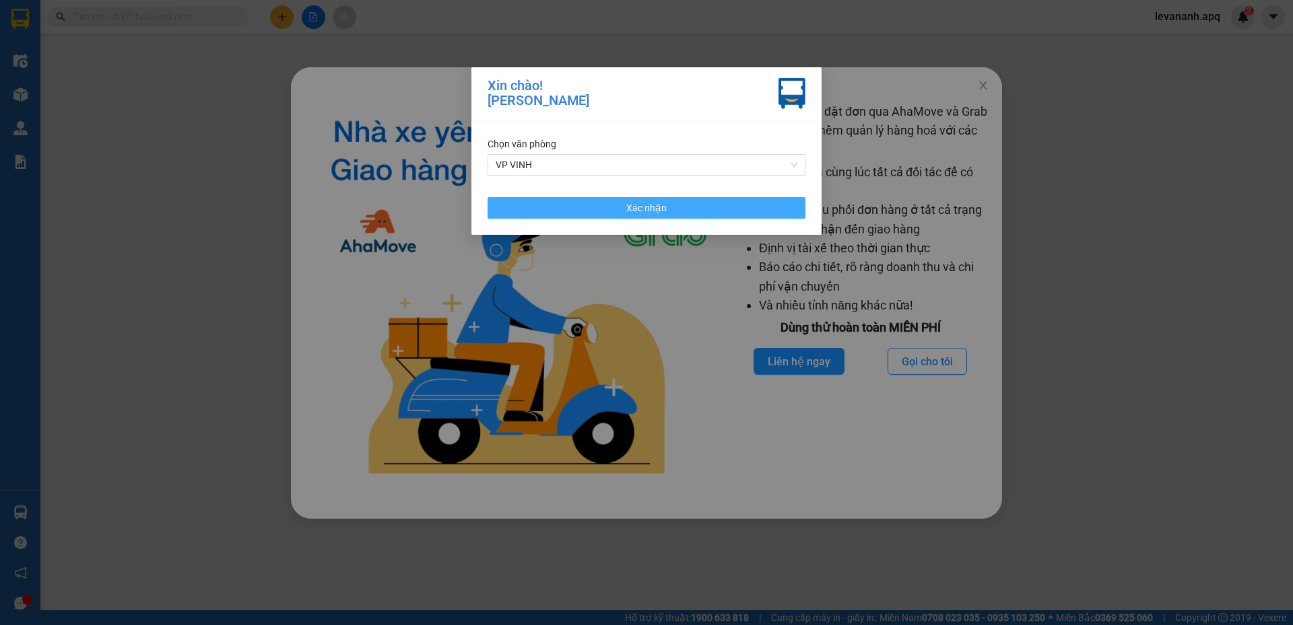
click at [619, 208] on button "Xác nhận" at bounding box center [646, 208] width 318 height 22
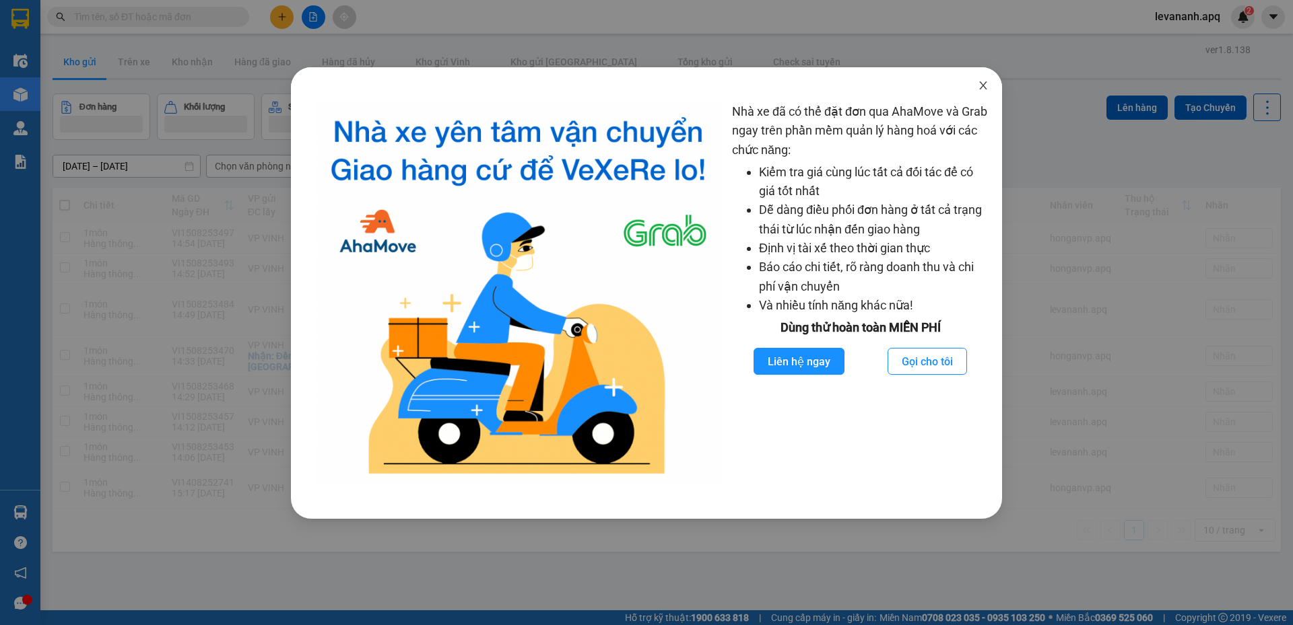
click at [981, 84] on icon "close" at bounding box center [982, 85] width 7 height 8
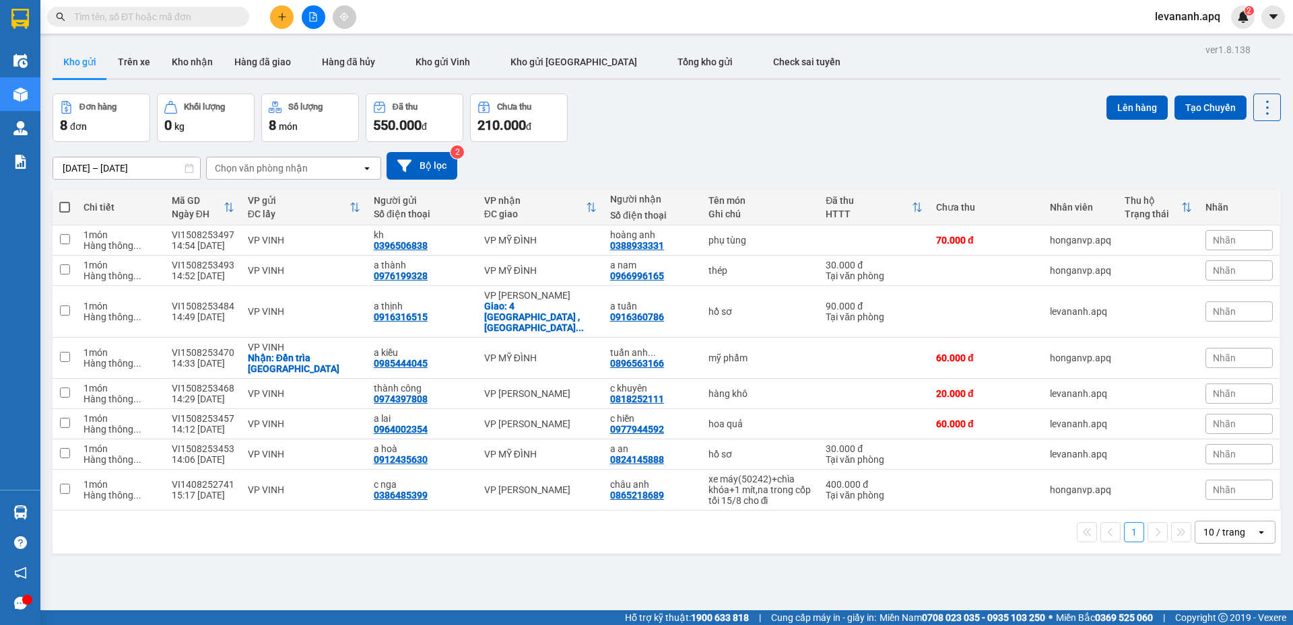
click at [1235, 522] on div "10 / trang" at bounding box center [1225, 533] width 61 height 22
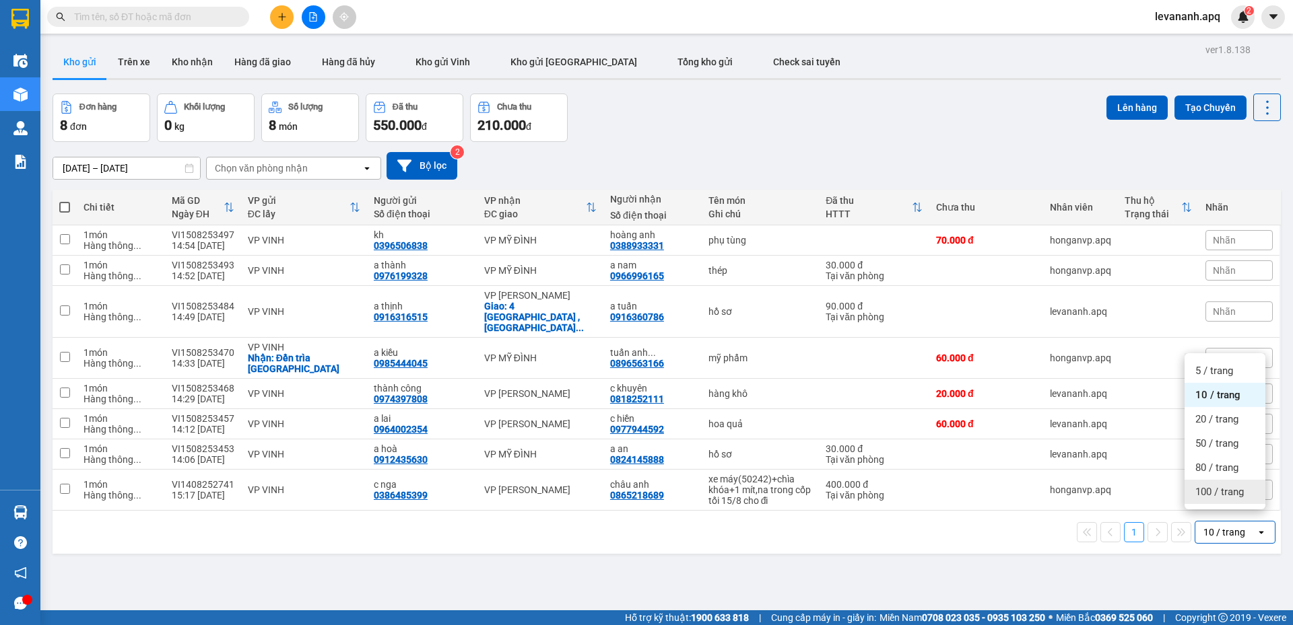
click at [1233, 501] on div "100 / trang" at bounding box center [1224, 492] width 81 height 24
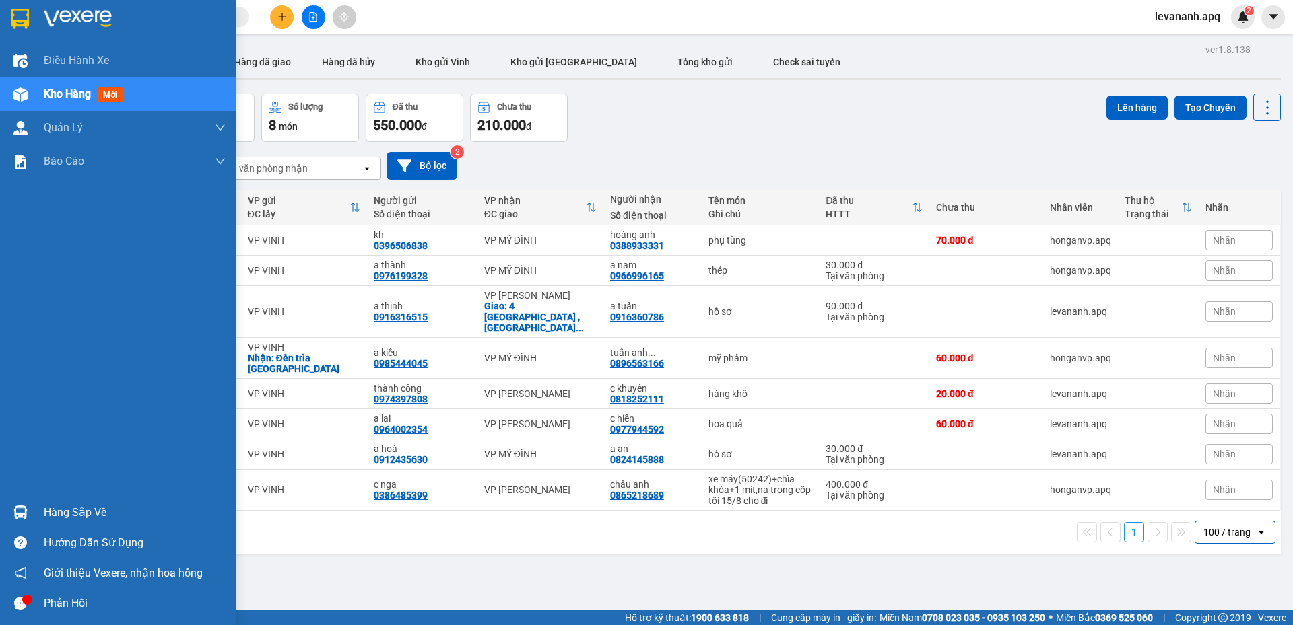
click at [14, 24] on img at bounding box center [20, 19] width 18 height 20
click at [15, 514] on img at bounding box center [20, 513] width 14 height 14
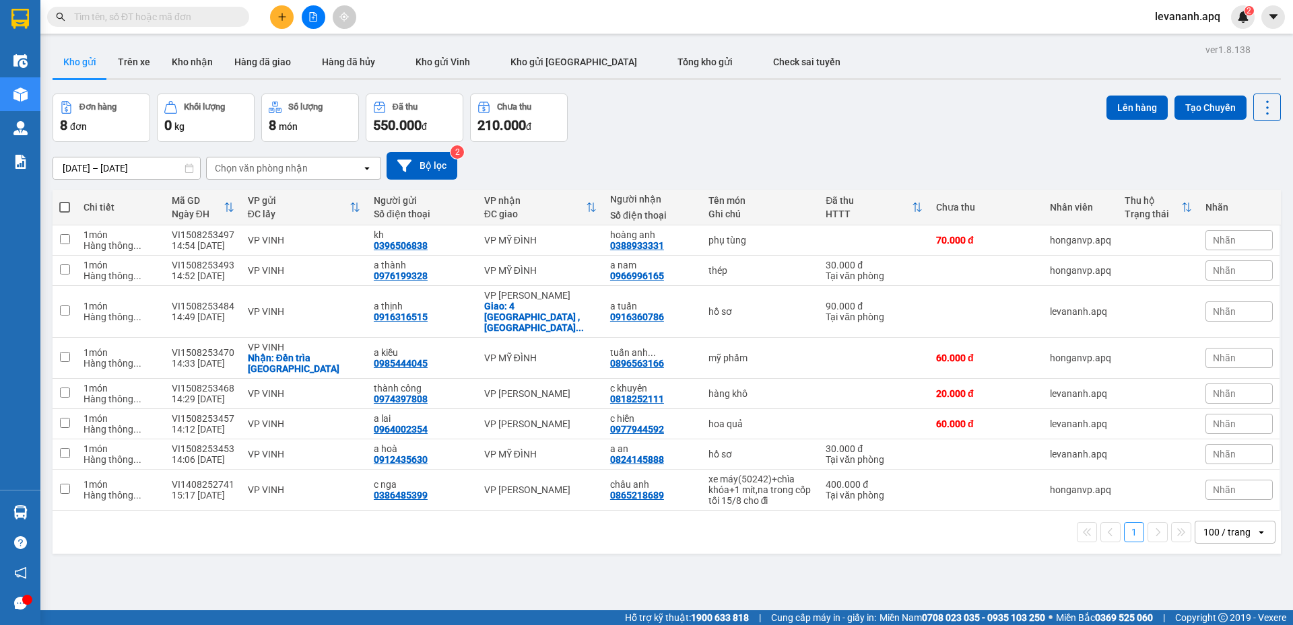
click at [572, 141] on section "Kết quả tìm kiếm ( 0 ) Bộ lọc No Data levananh.apq 2 Điều hành xe Kho hàng mới …" at bounding box center [646, 312] width 1293 height 625
click at [140, 19] on input "text" at bounding box center [153, 16] width 159 height 15
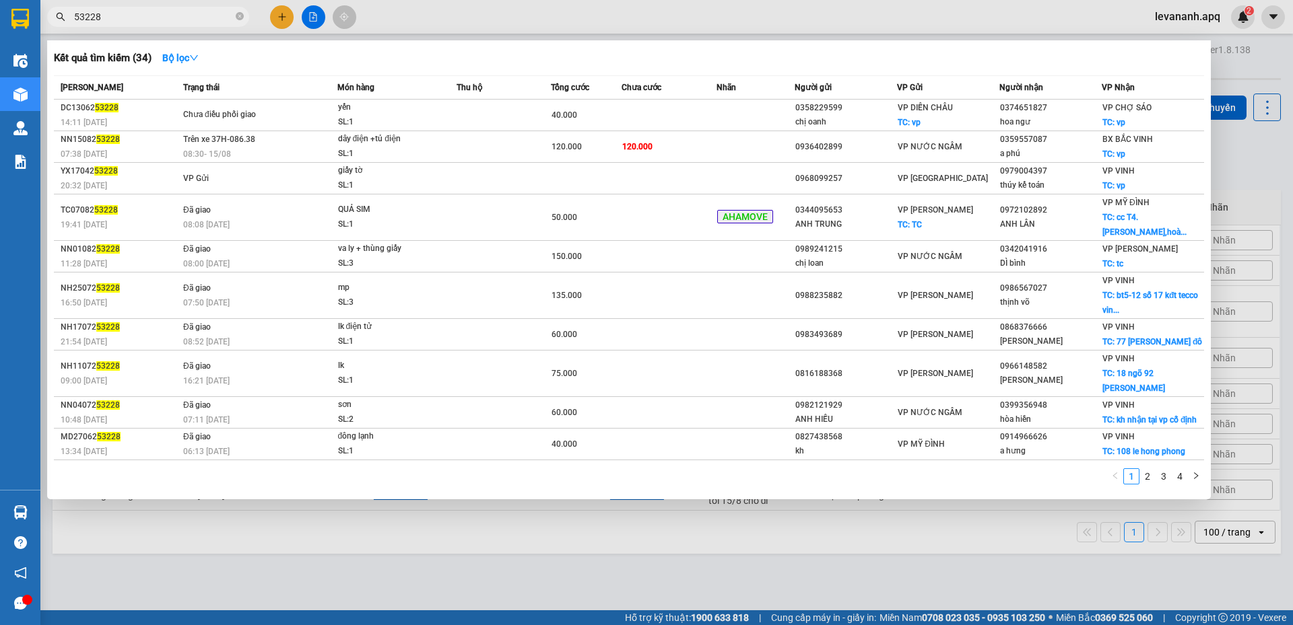
type input "53228"
click at [514, 545] on div at bounding box center [646, 312] width 1293 height 625
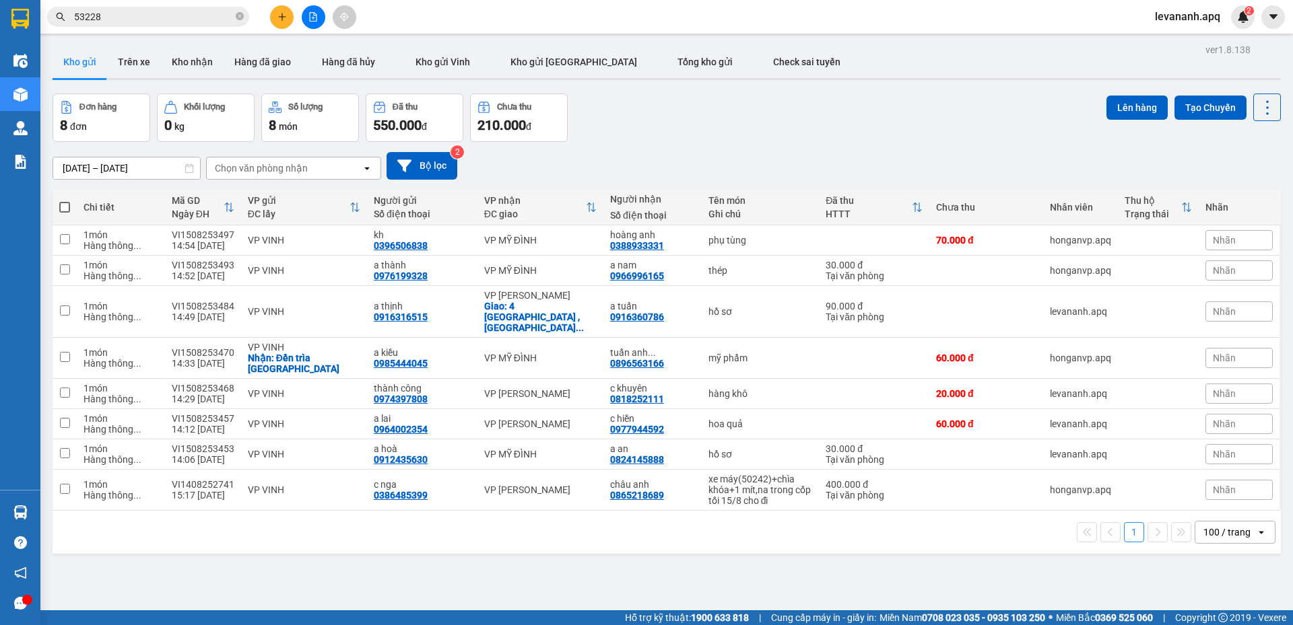
click at [147, 5] on div "Kết quả tìm kiếm ( 34 ) Bộ lọc Mã ĐH Trạng thái Món hàng Thu hộ Tổng cước Chưa …" at bounding box center [131, 17] width 263 height 24
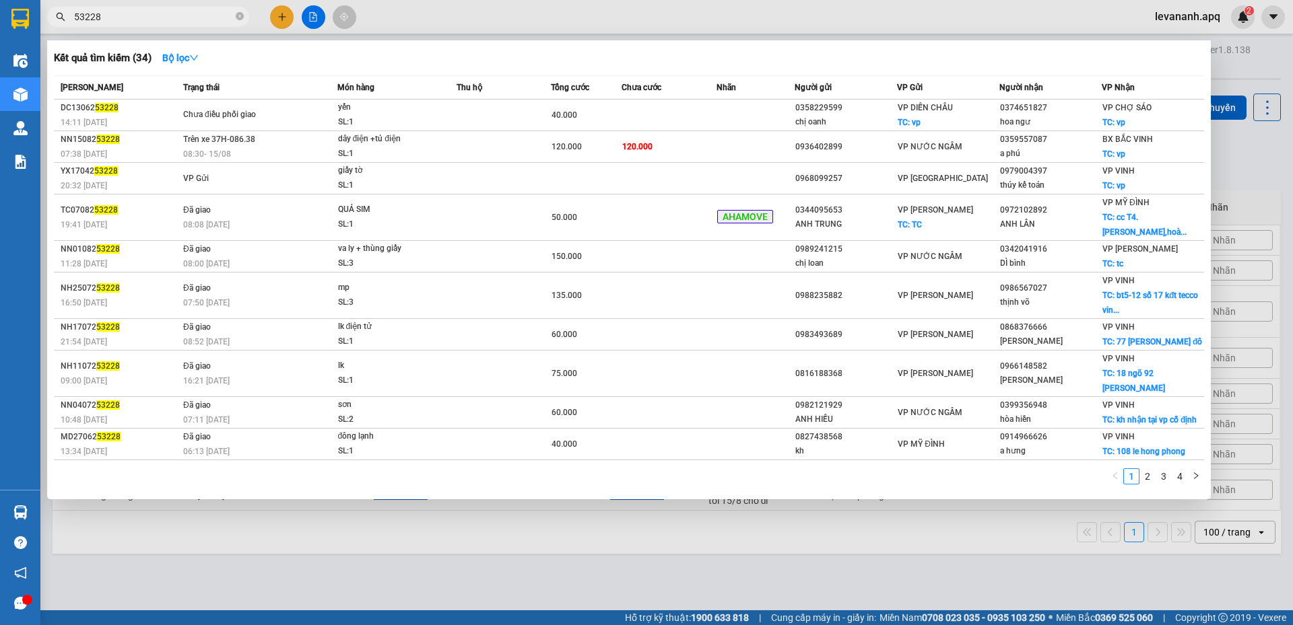
click at [147, 13] on input "53228" at bounding box center [153, 16] width 159 height 15
click at [1218, 186] on div at bounding box center [646, 312] width 1293 height 625
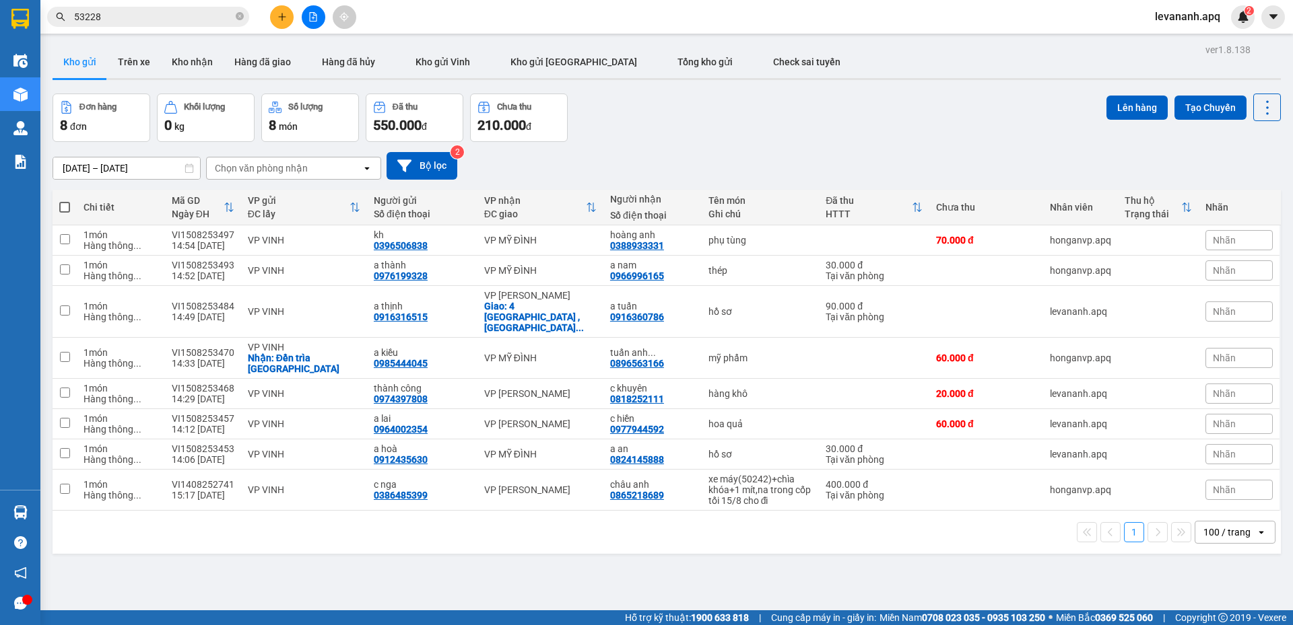
click at [793, 11] on div "Kết quả tìm kiếm ( 34 ) Bộ lọc Mã ĐH Trạng thái Món hàng Thu hộ Tổng cước Chưa …" at bounding box center [646, 17] width 1293 height 34
click at [142, 15] on input "53228" at bounding box center [153, 16] width 159 height 15
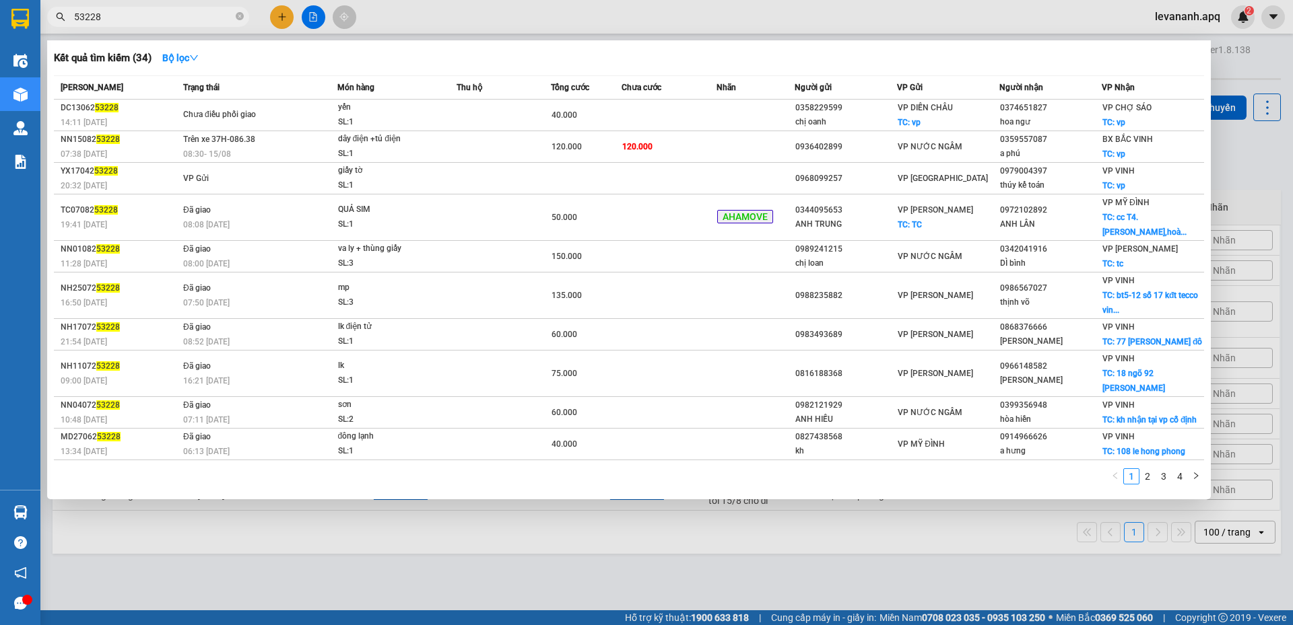
click at [230, 555] on div at bounding box center [646, 312] width 1293 height 625
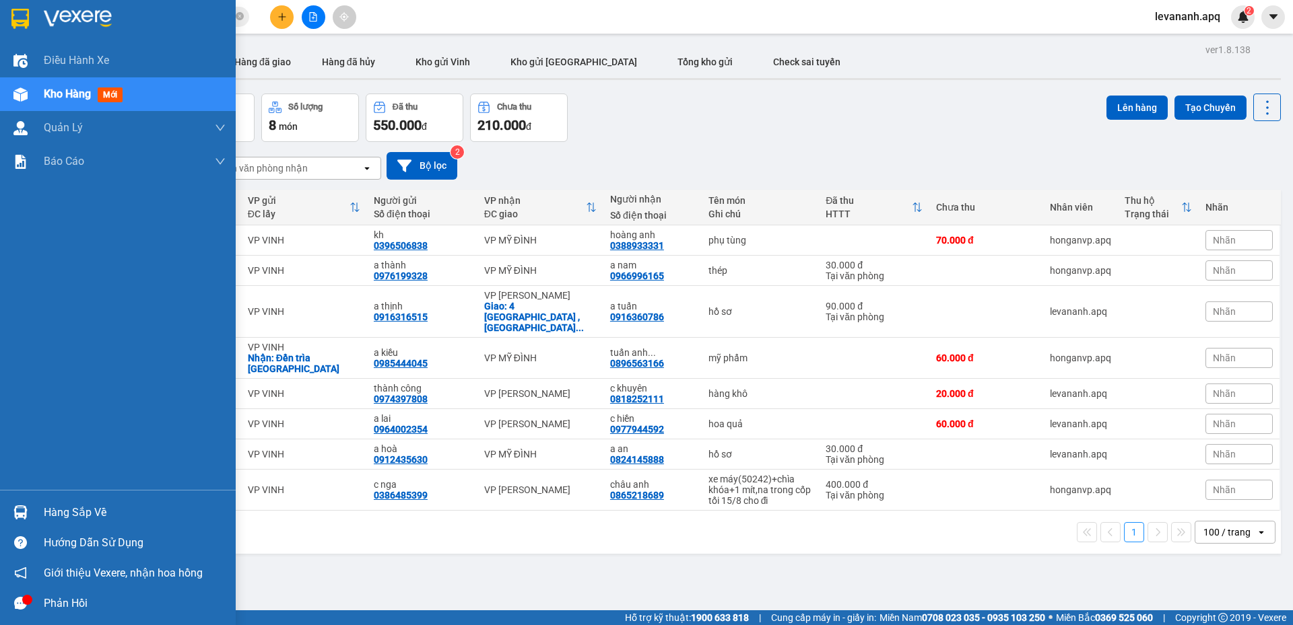
click at [11, 516] on div at bounding box center [21, 513] width 24 height 24
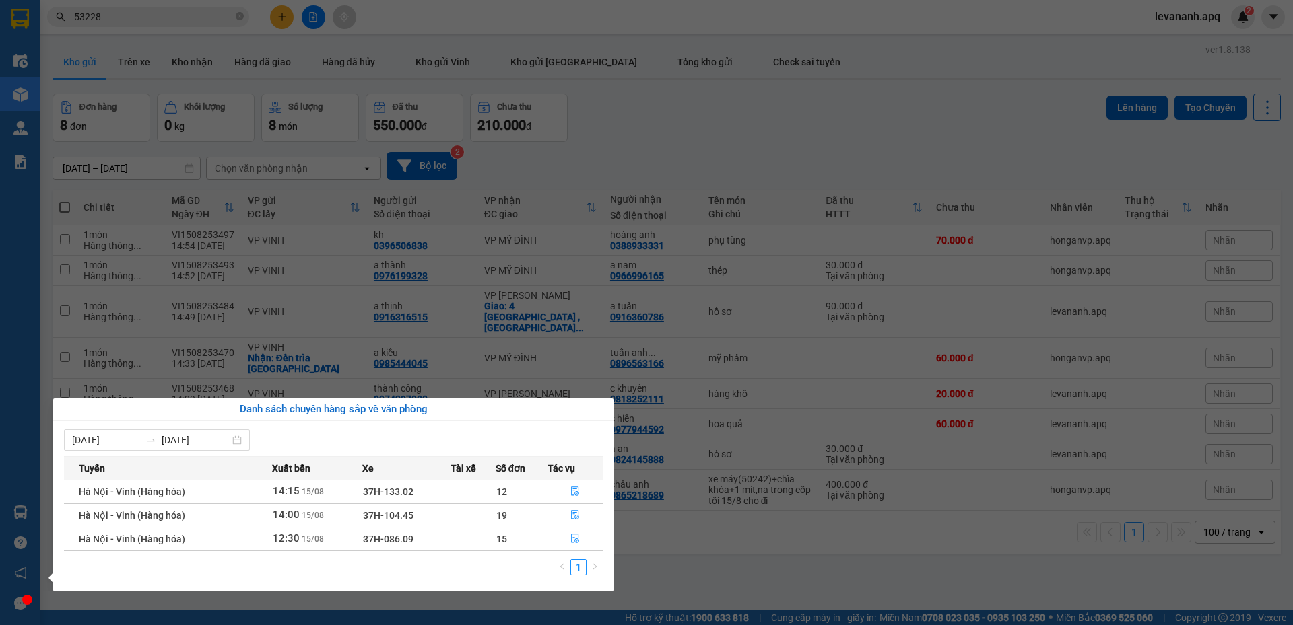
click at [613, 128] on section "Kết quả tìm kiếm ( 34 ) Bộ lọc Mã ĐH Trạng thái Món hàng Thu hộ Tổng cước Chưa …" at bounding box center [646, 312] width 1293 height 625
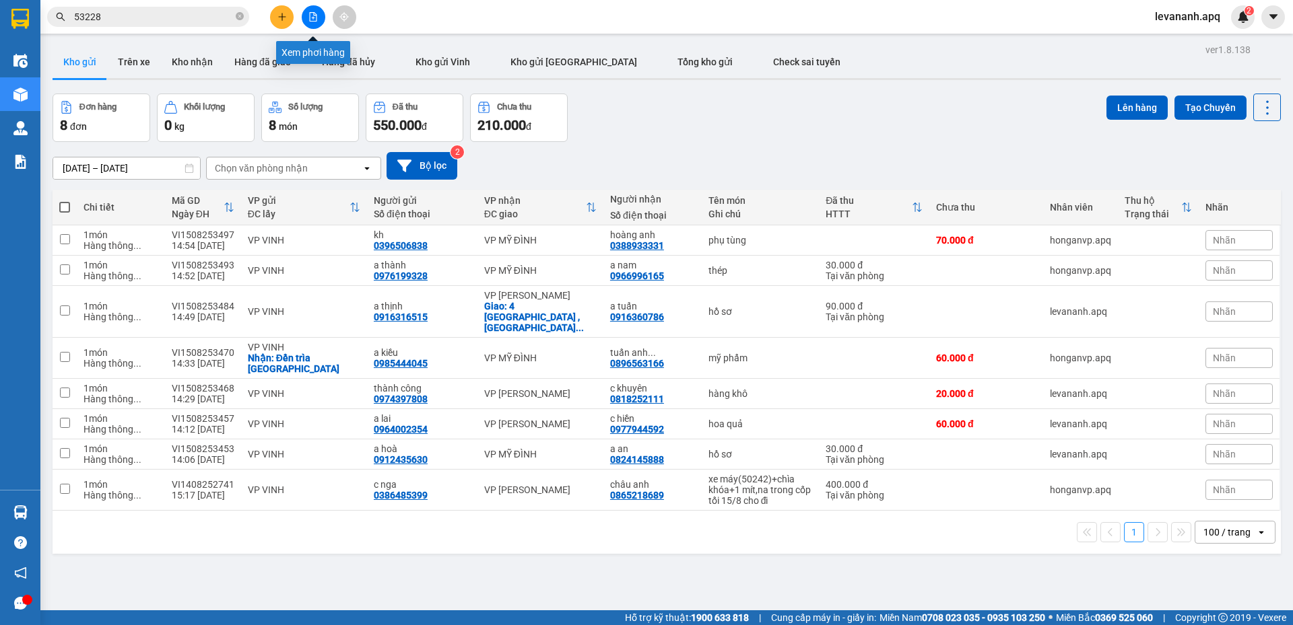
click at [314, 17] on icon "file-add" at bounding box center [312, 16] width 9 height 9
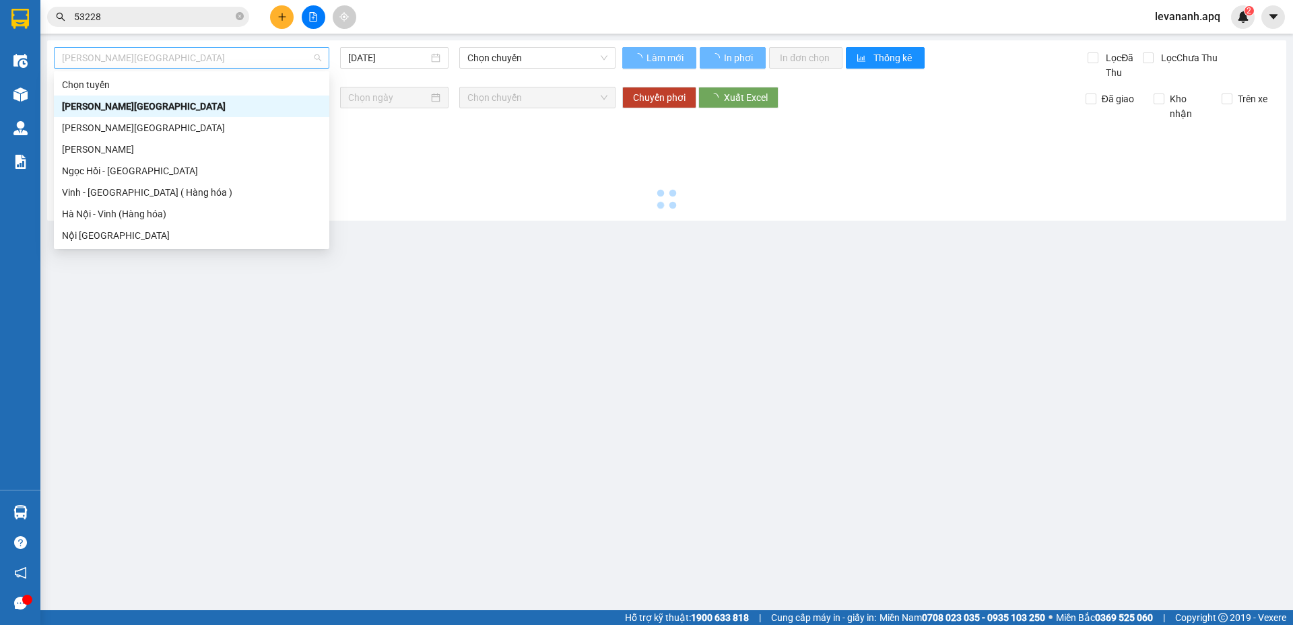
click at [253, 67] on span "Gia Lâm - Mỹ Đình" at bounding box center [191, 58] width 259 height 20
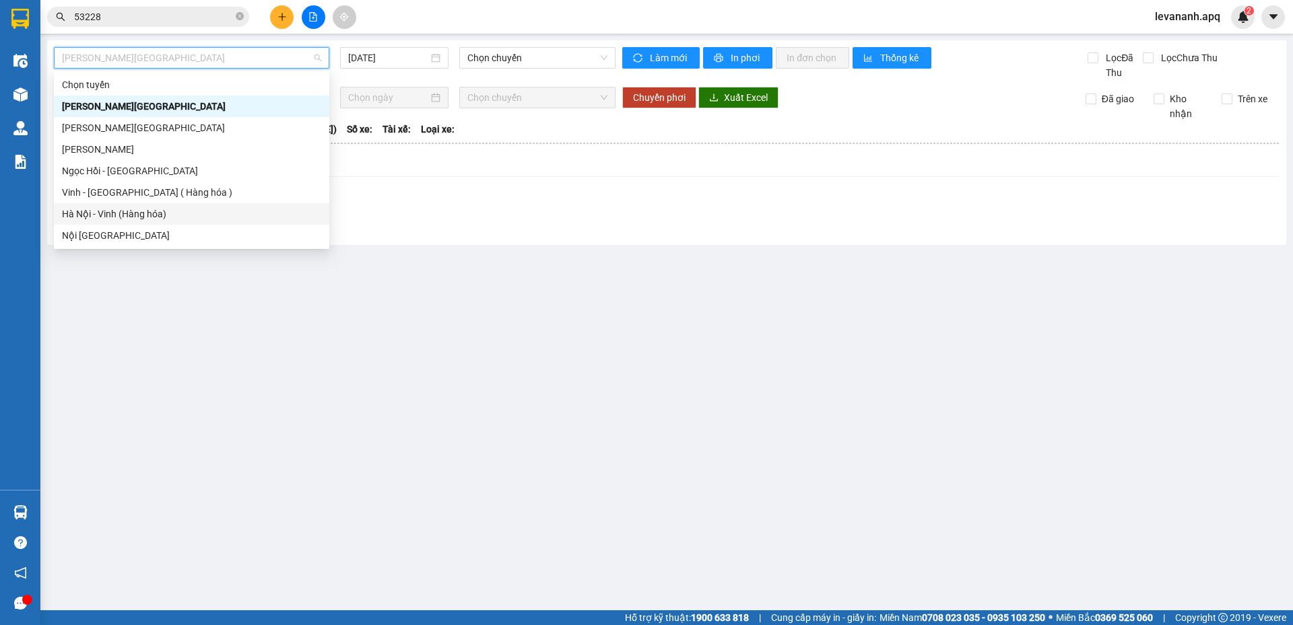
click at [188, 213] on div "Hà Nội - Vinh (Hàng hóa)" at bounding box center [191, 214] width 259 height 15
type input "15/08/2025"
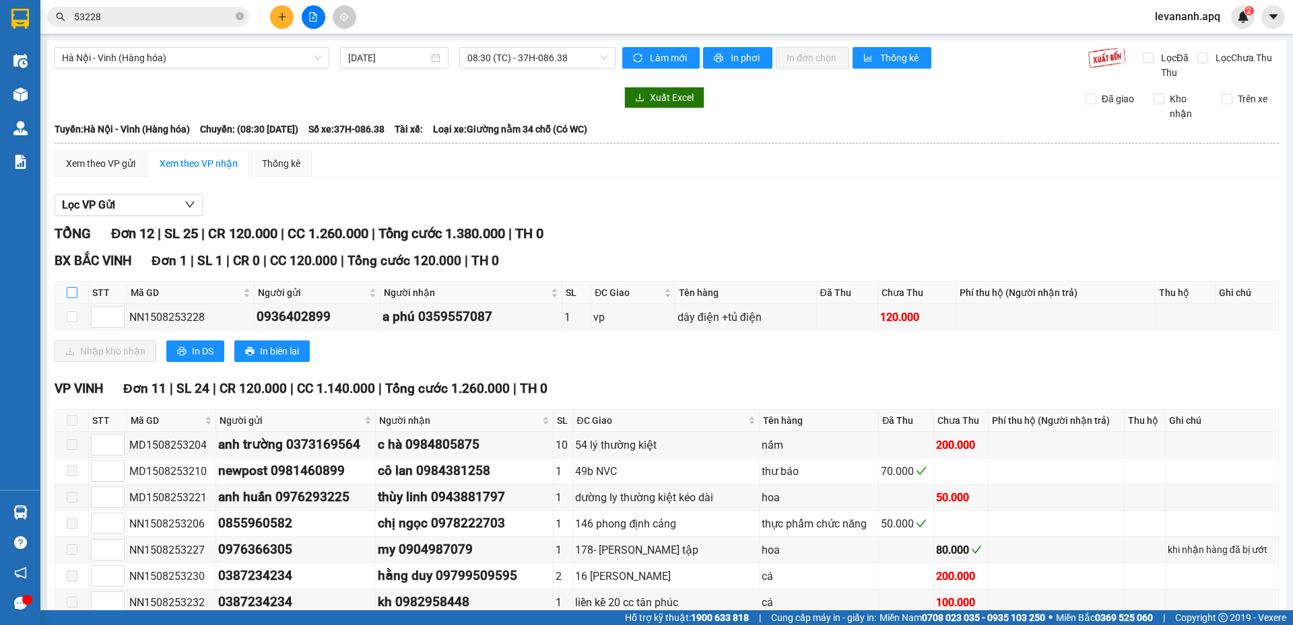
click at [72, 292] on input "checkbox" at bounding box center [72, 292] width 11 height 11
checkbox input "true"
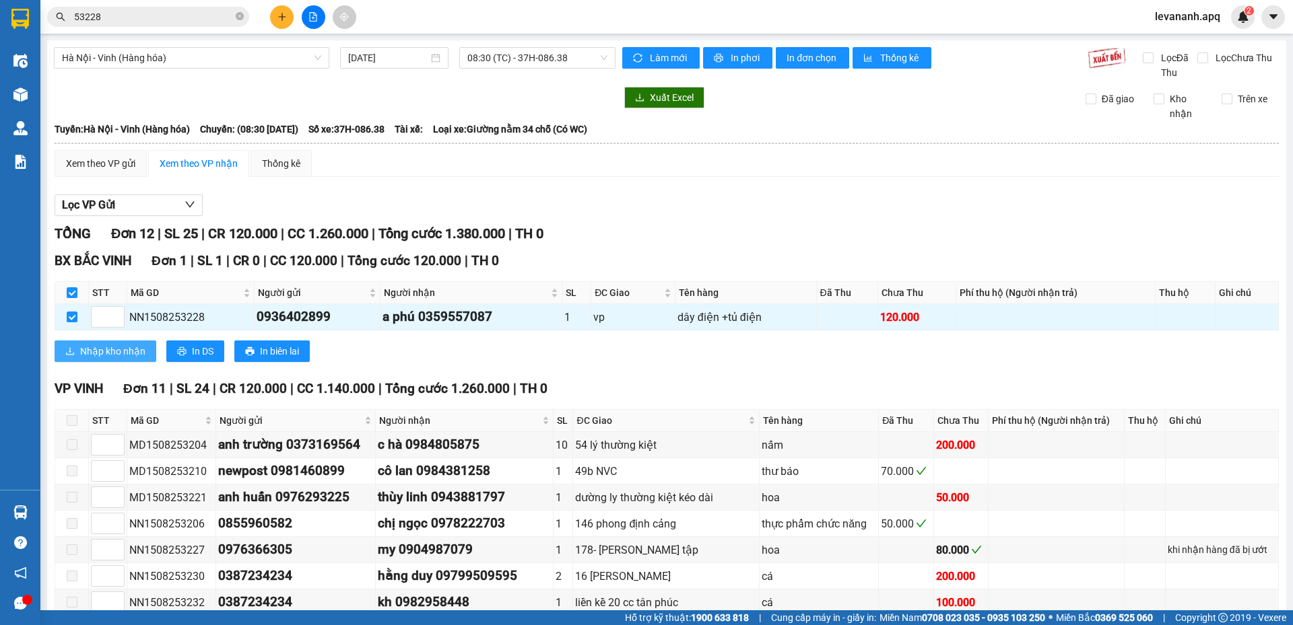
click at [98, 344] on span "Nhập kho nhận" at bounding box center [112, 351] width 65 height 15
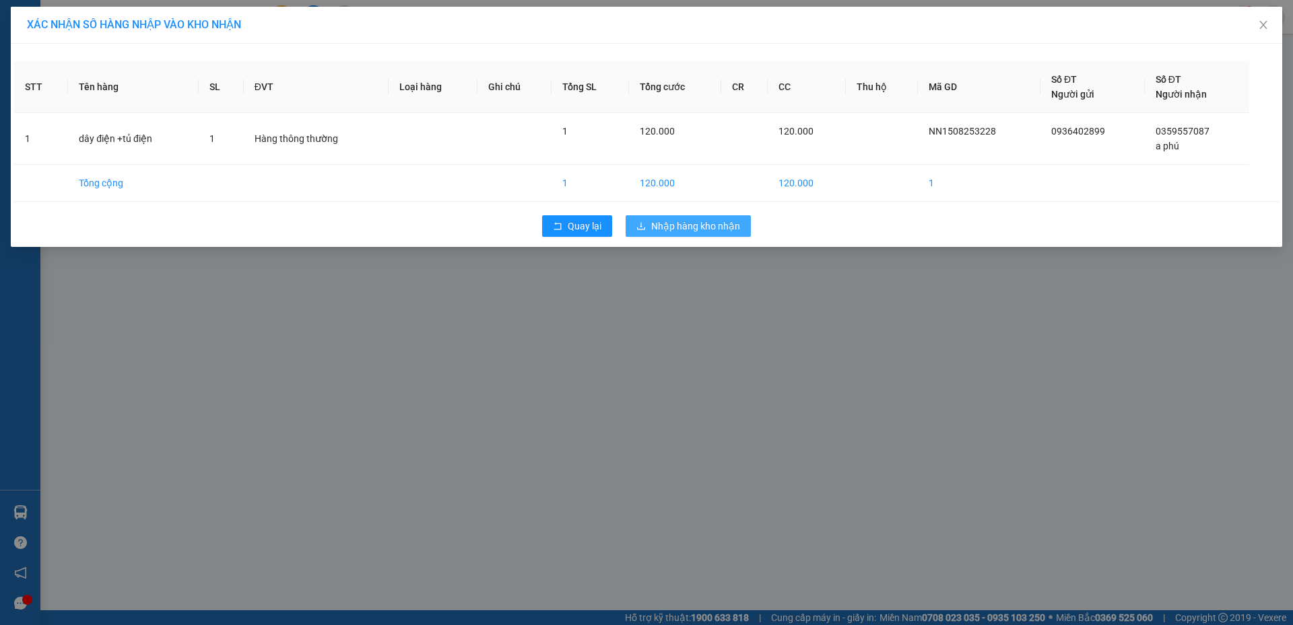
click at [701, 222] on span "Nhập hàng kho nhận" at bounding box center [695, 226] width 89 height 15
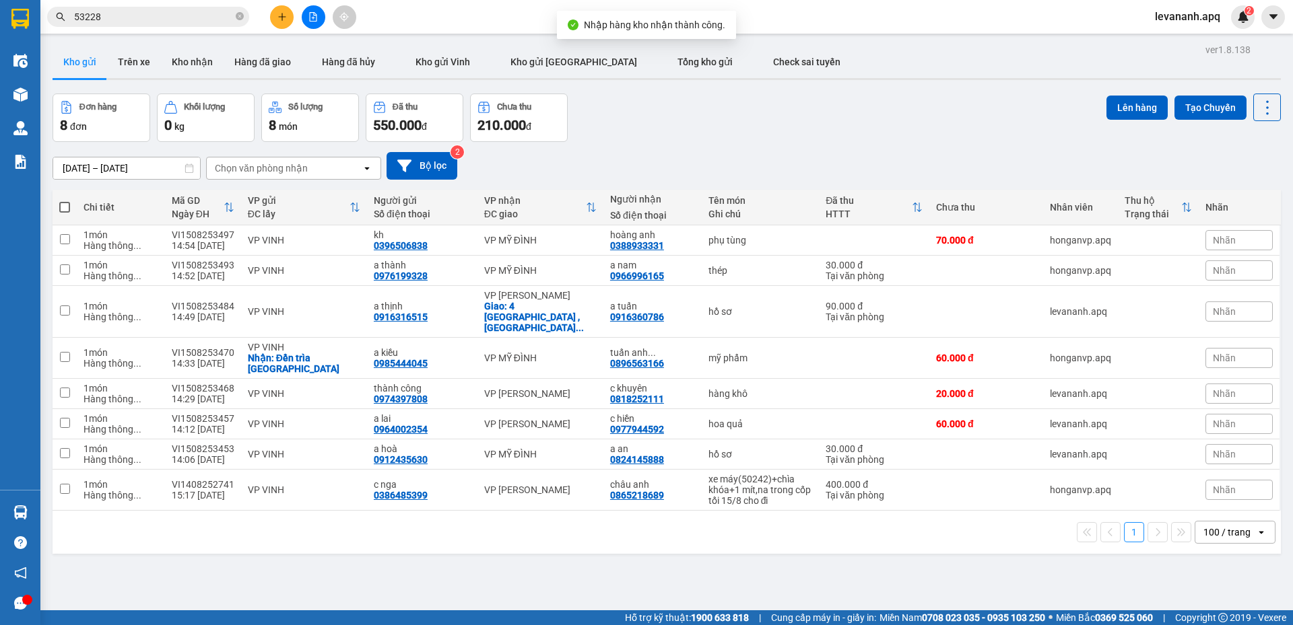
click at [314, 25] on button at bounding box center [314, 17] width 24 height 24
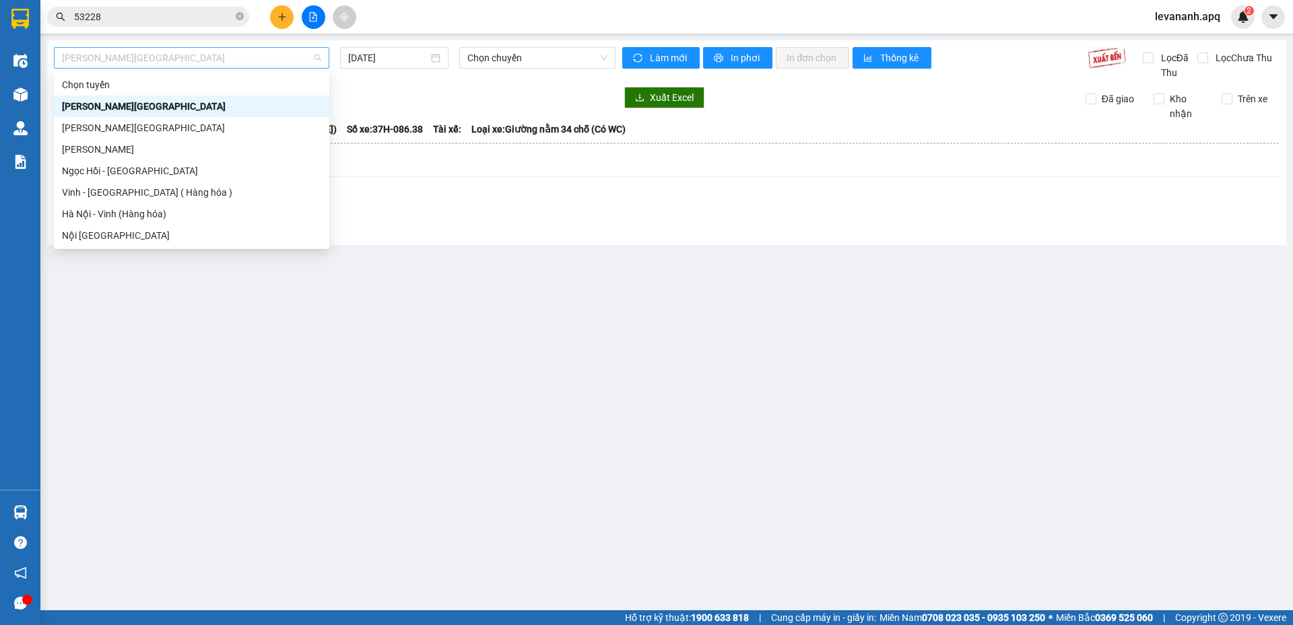
click at [284, 53] on span "[PERSON_NAME][GEOGRAPHIC_DATA]" at bounding box center [191, 58] width 259 height 20
click at [219, 207] on div "Hà Nội - Vinh (Hàng hóa)" at bounding box center [191, 214] width 259 height 15
type input "[DATE]"
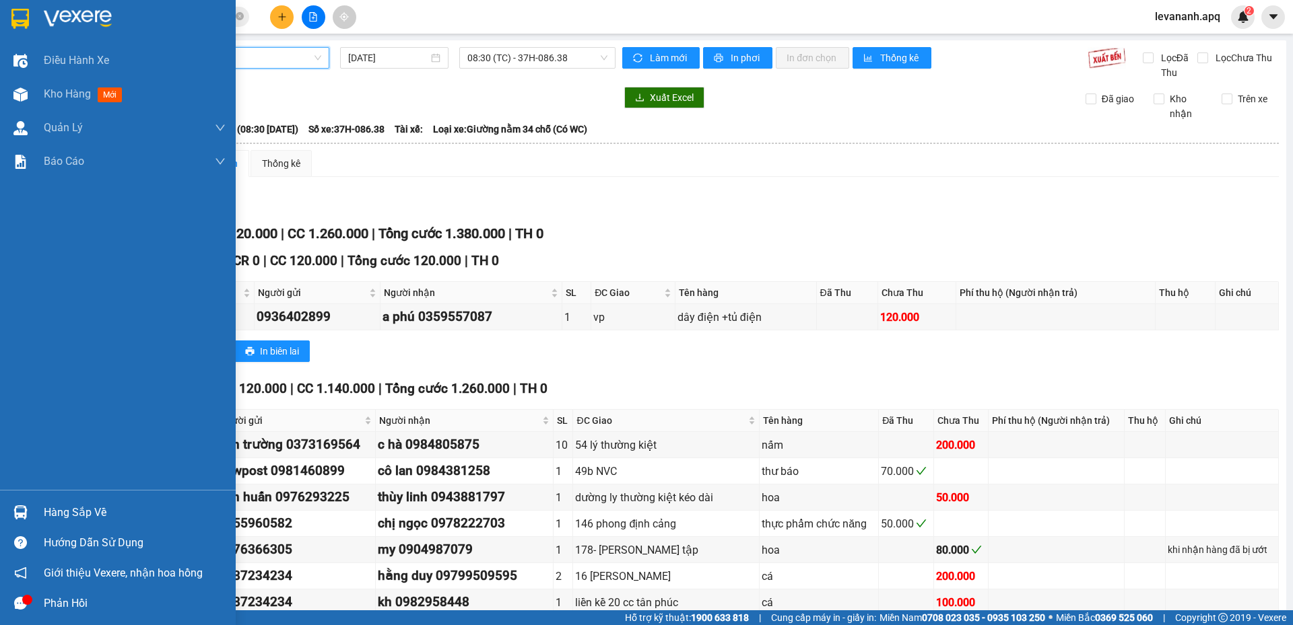
click at [27, 11] on img at bounding box center [20, 19] width 18 height 20
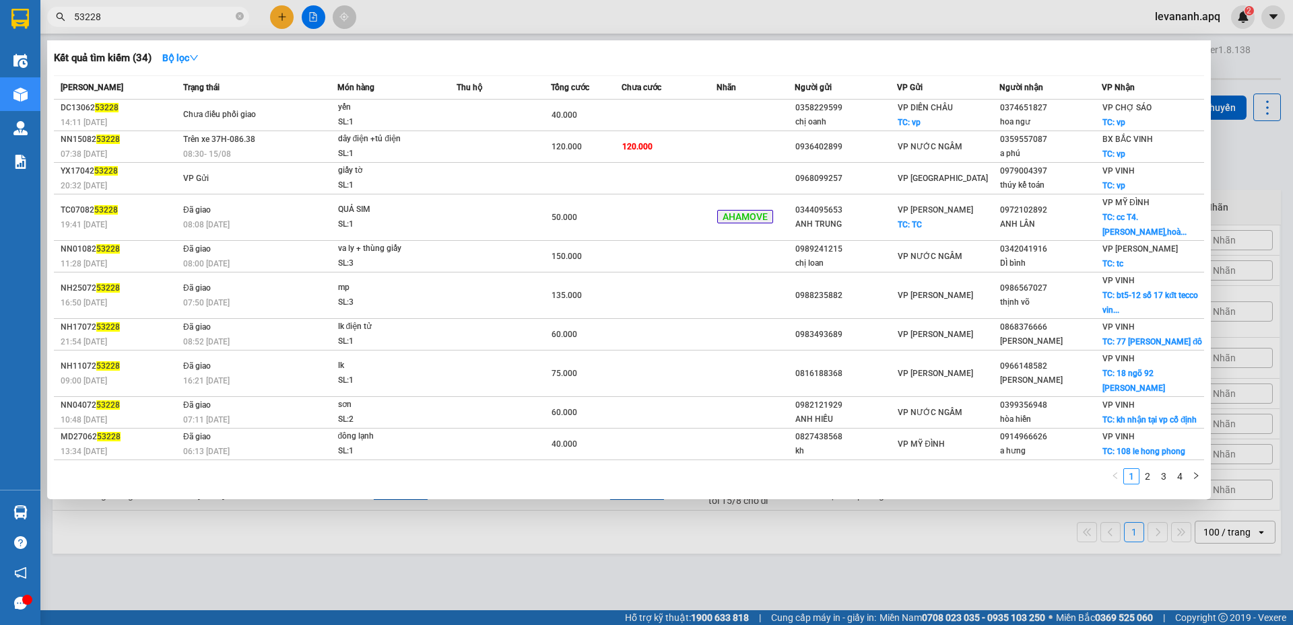
click at [192, 17] on input "53228" at bounding box center [153, 16] width 159 height 15
type input "53228"
click at [236, 11] on span at bounding box center [240, 17] width 8 height 13
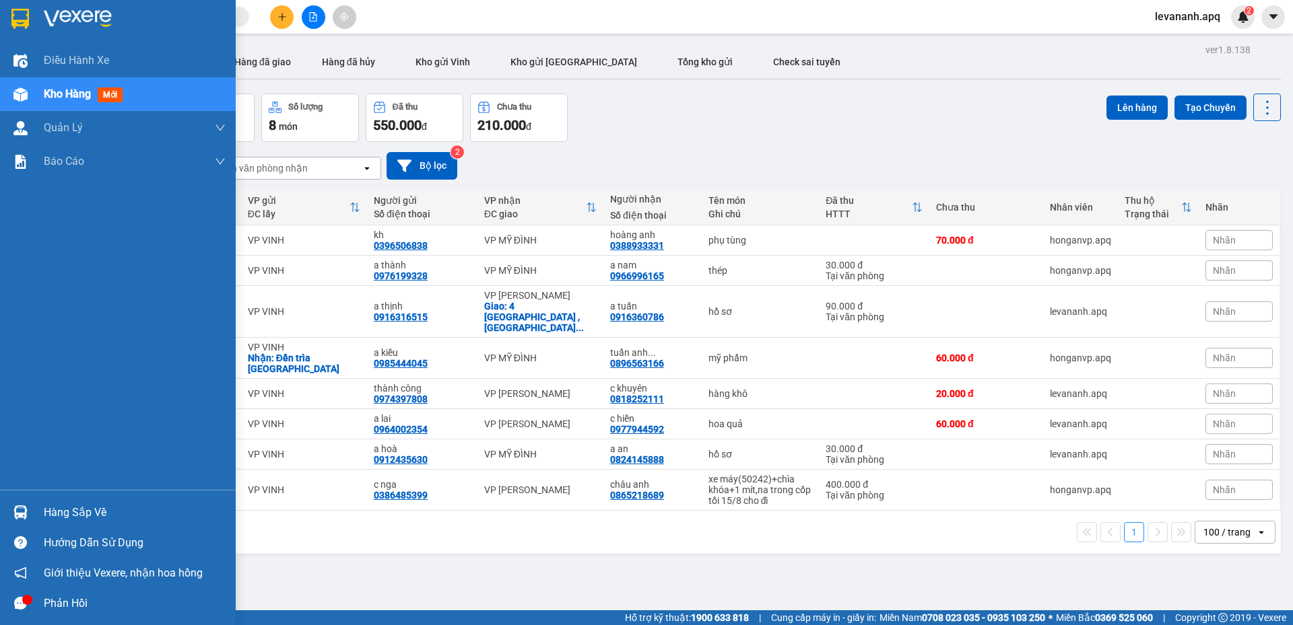
click at [46, 522] on div "Hàng sắp về" at bounding box center [135, 513] width 182 height 20
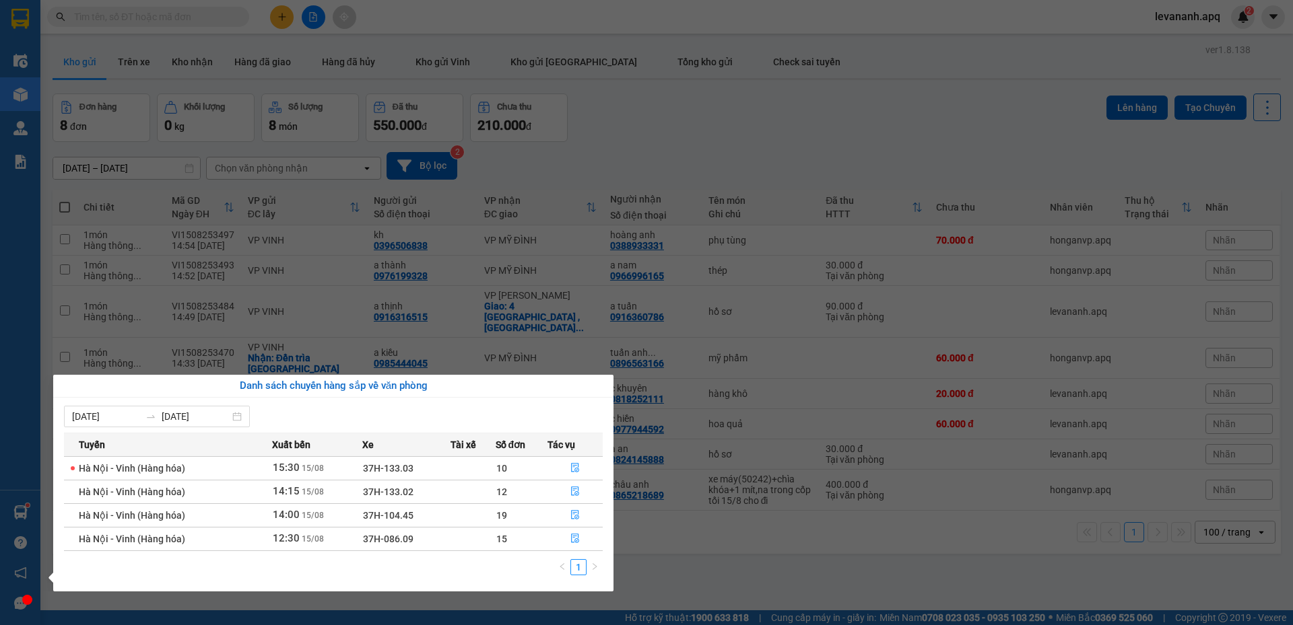
click at [613, 178] on section "Kết quả tìm kiếm ( 34 ) Bộ lọc Mã ĐH Trạng thái Món hàng Thu hộ Tổng cước Chưa …" at bounding box center [646, 312] width 1293 height 625
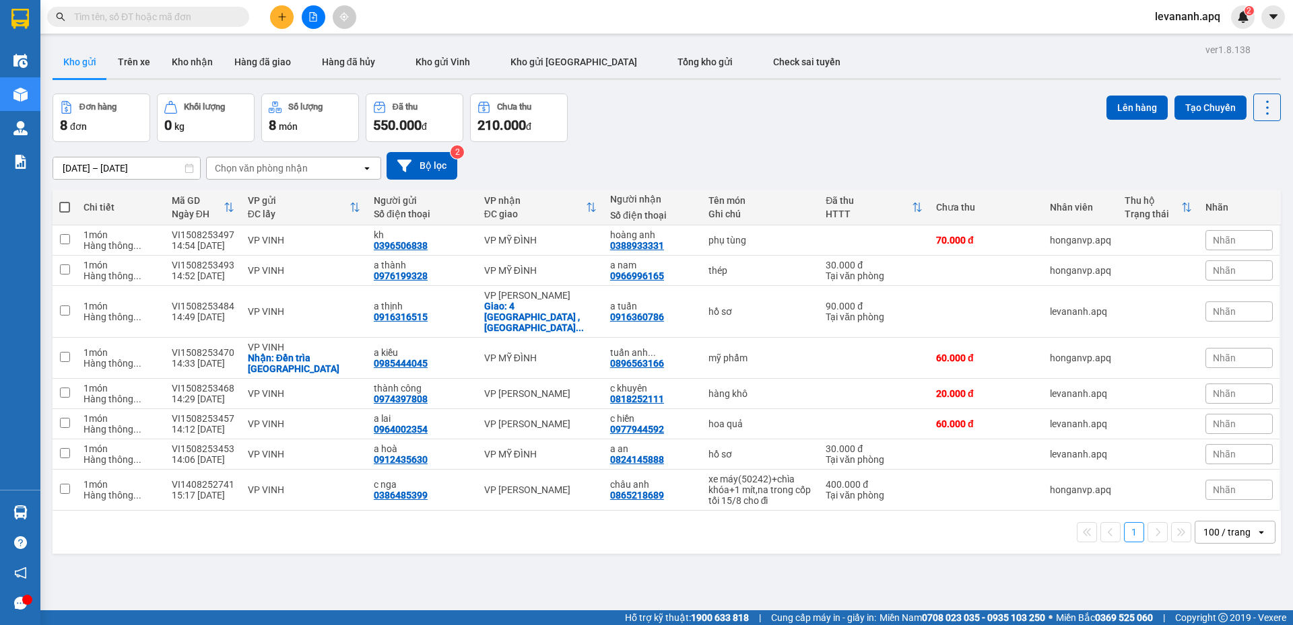
click at [168, 13] on input "text" at bounding box center [153, 16] width 159 height 15
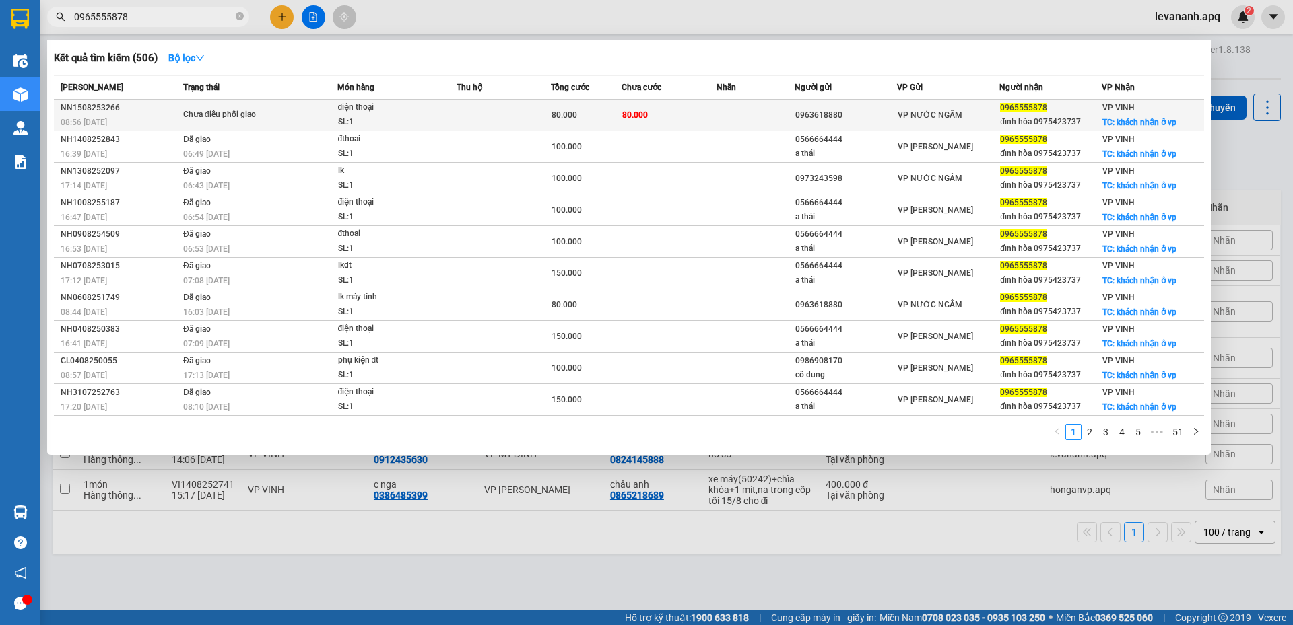
type input "0965555878"
click at [480, 108] on td at bounding box center [503, 116] width 94 height 32
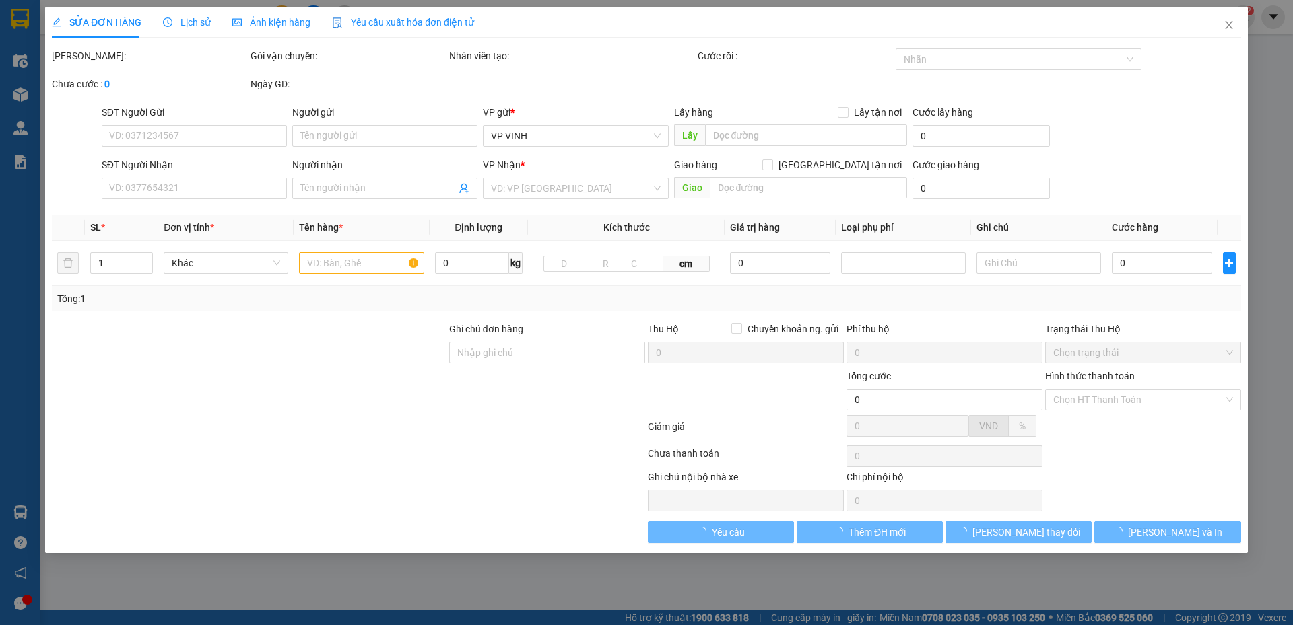
type input "0963618880"
type input "0965555878"
type input "đỉnh hòa 0975423737"
checkbox input "true"
type input "khách nhận ở vp"
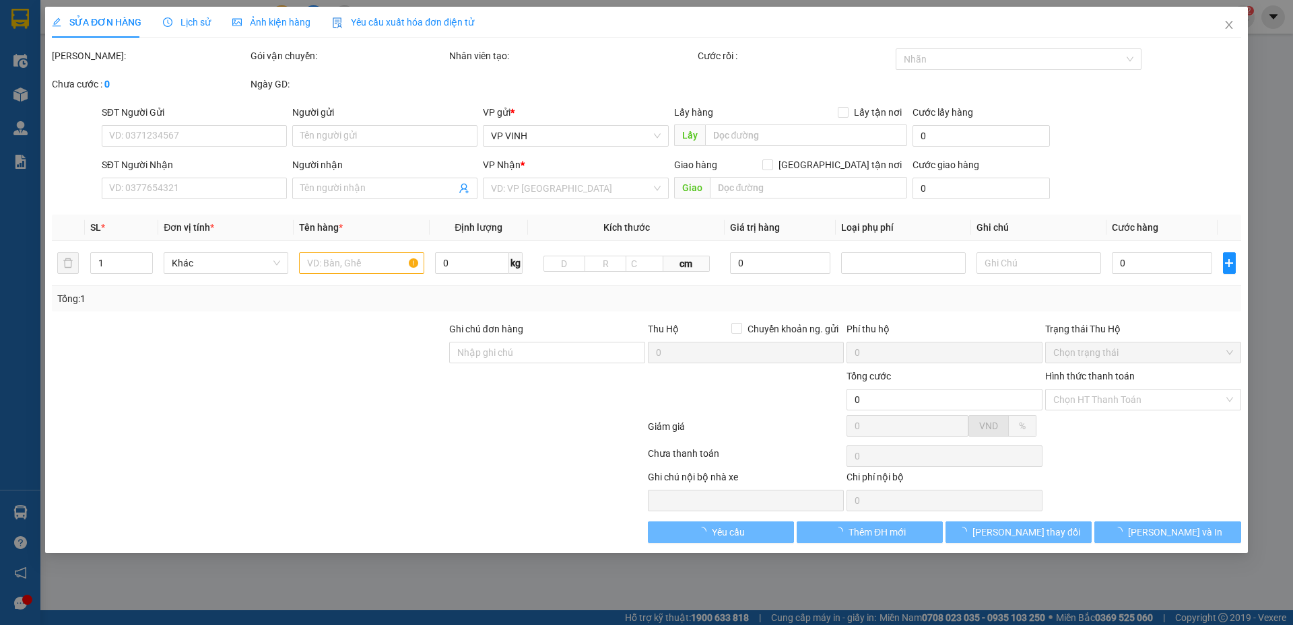
type input "80.000"
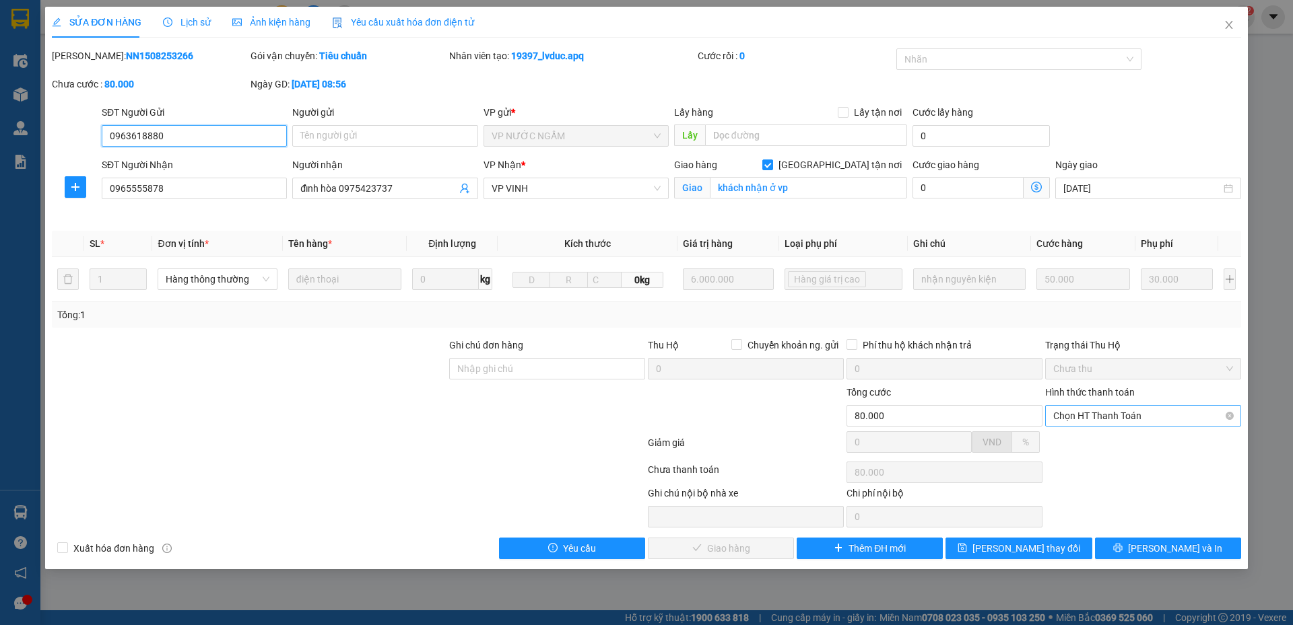
click at [1147, 419] on span "Chọn HT Thanh Toán" at bounding box center [1143, 416] width 180 height 20
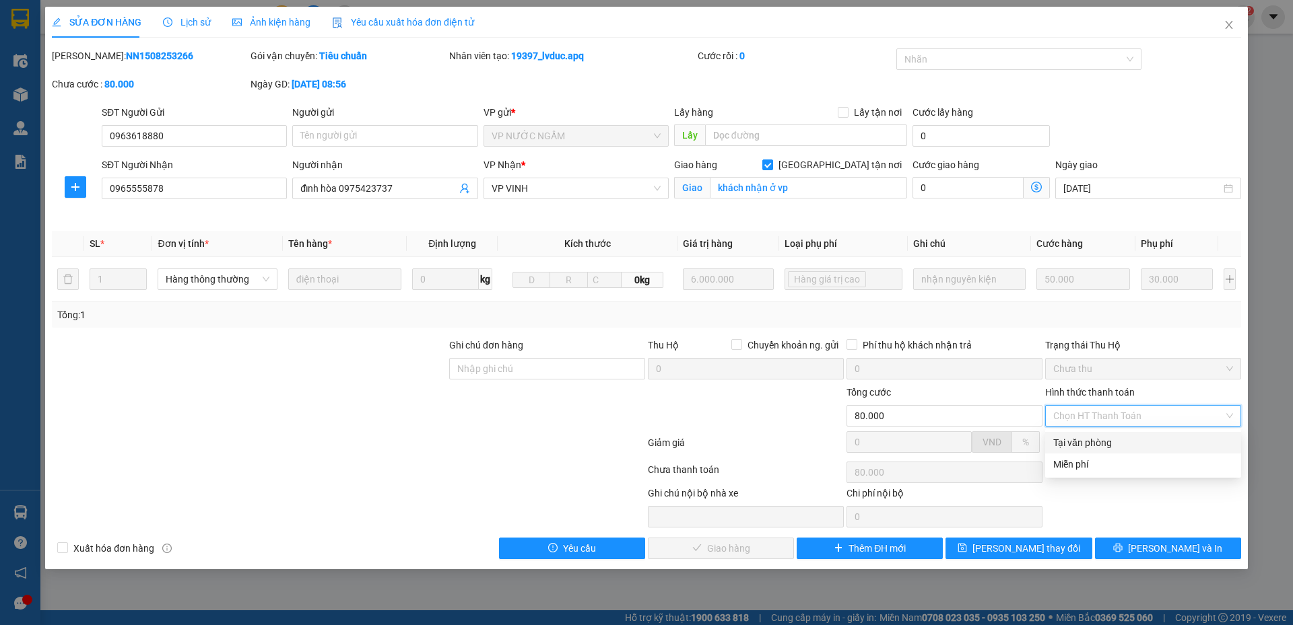
click at [1135, 444] on div "Tại văn phòng" at bounding box center [1143, 443] width 180 height 15
type input "0"
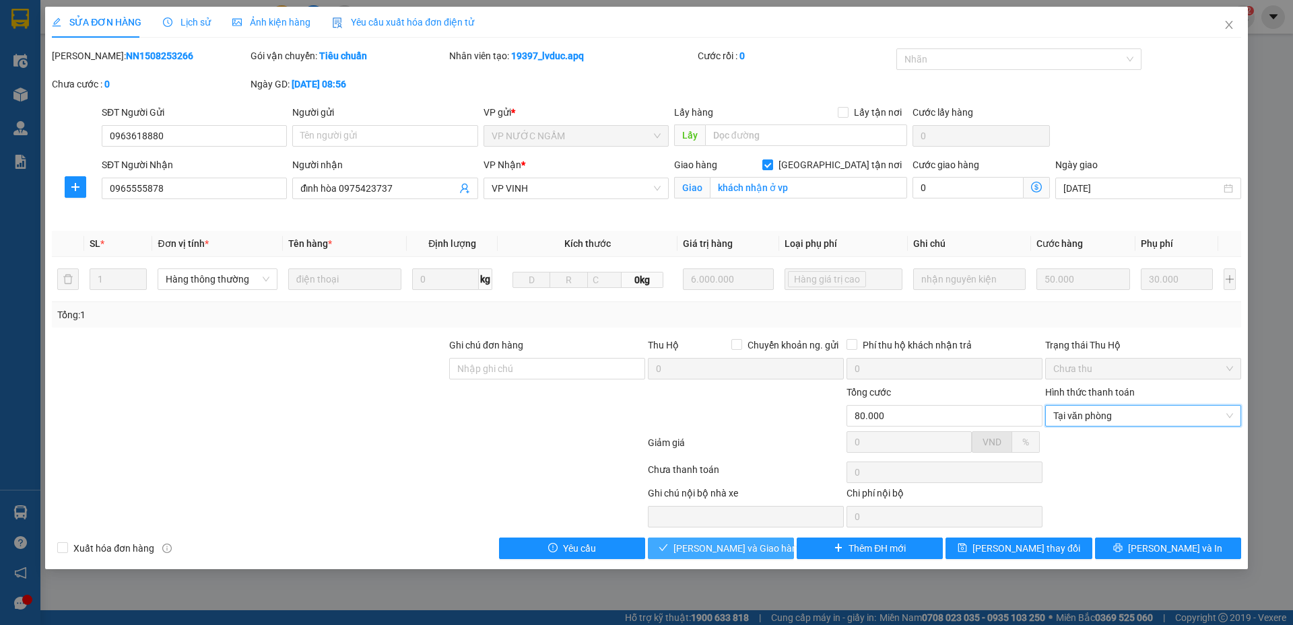
click at [726, 552] on span "[PERSON_NAME] và Giao hàng" at bounding box center [737, 548] width 129 height 15
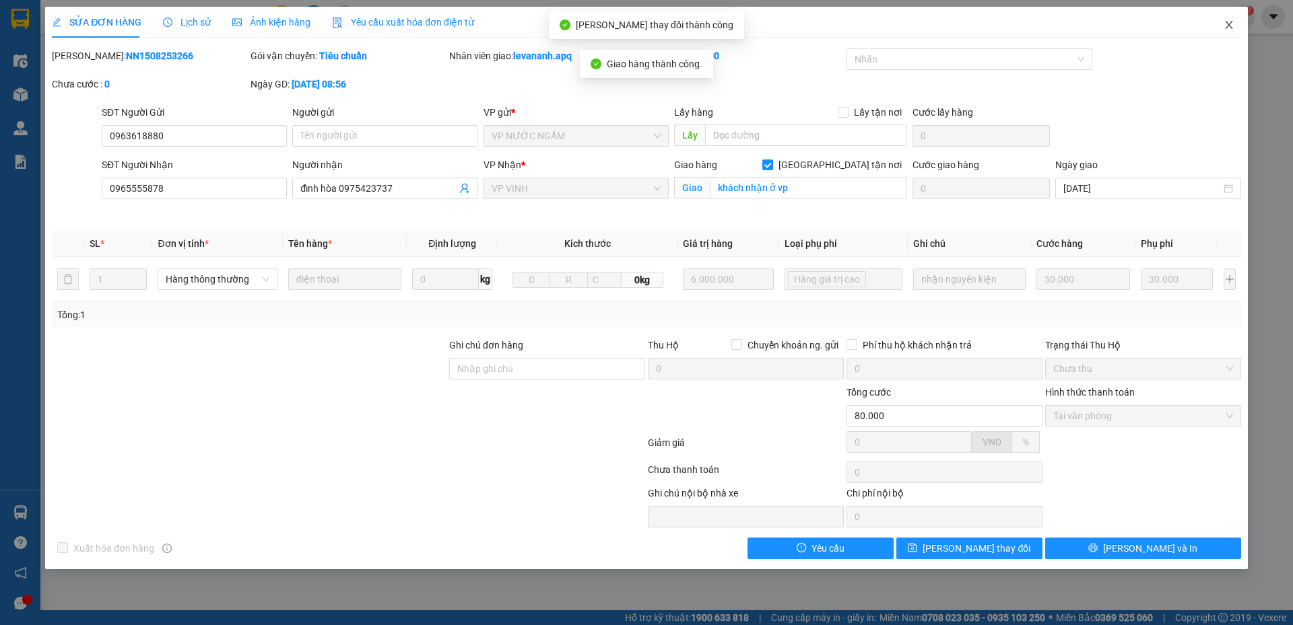
click at [1223, 25] on icon "close" at bounding box center [1228, 25] width 11 height 11
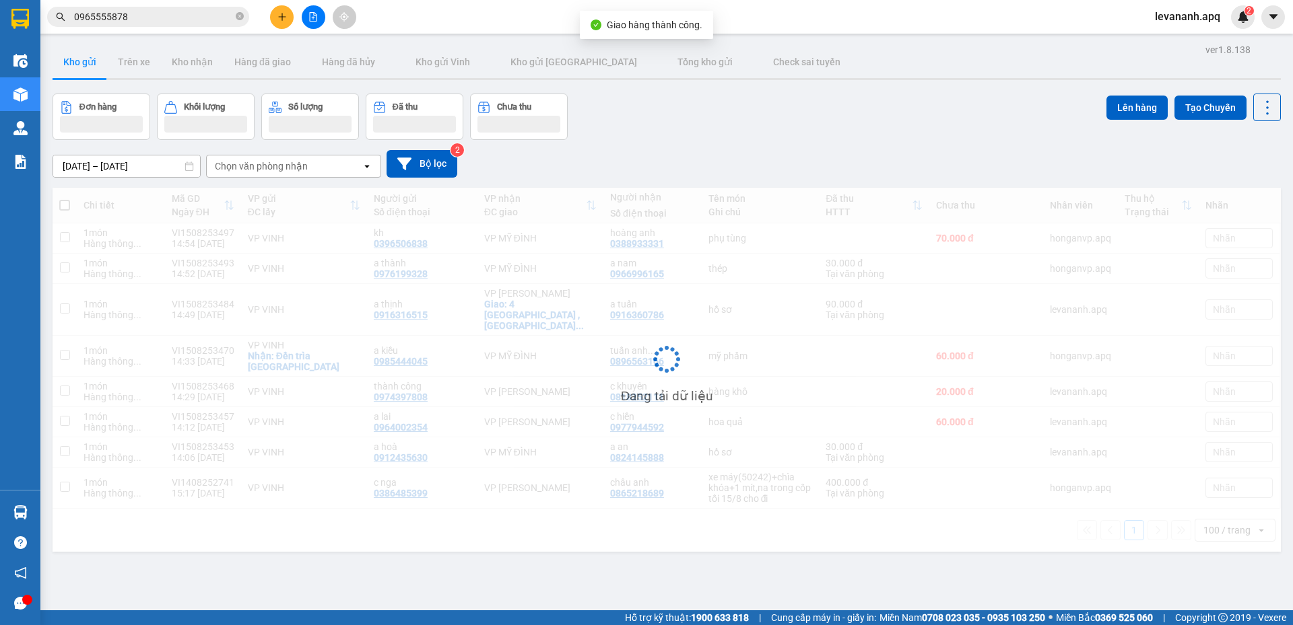
click at [137, 25] on span "0965555878" at bounding box center [148, 17] width 202 height 20
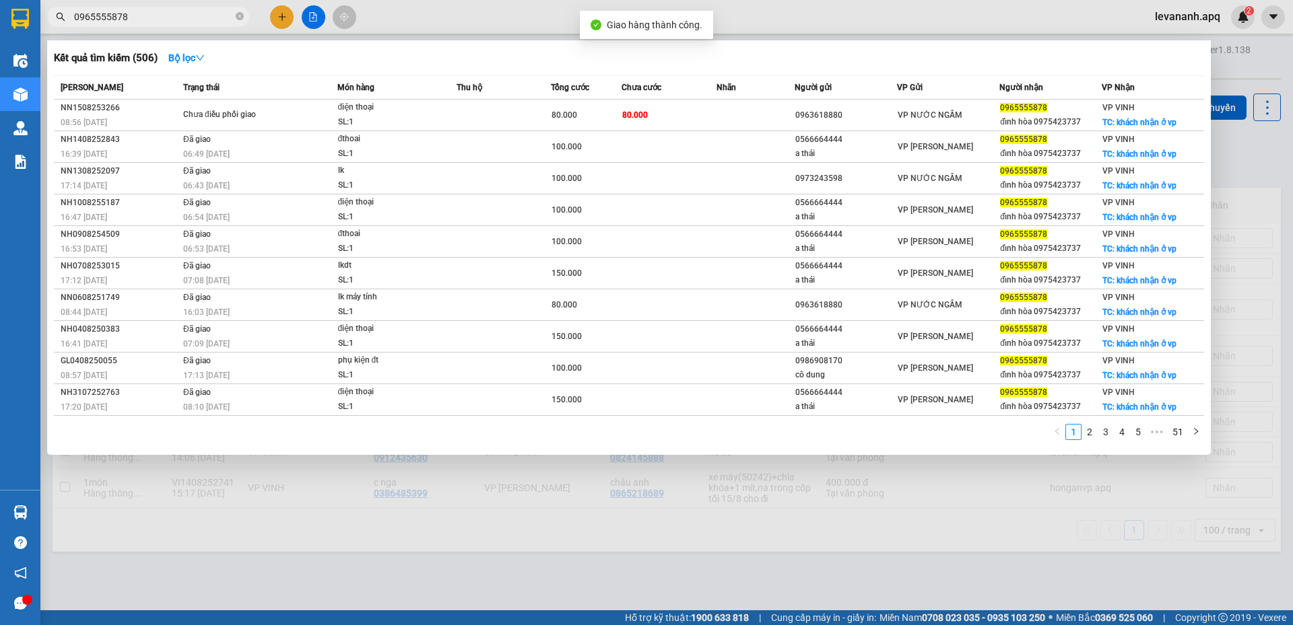
click at [137, 17] on input "0965555878" at bounding box center [153, 16] width 159 height 15
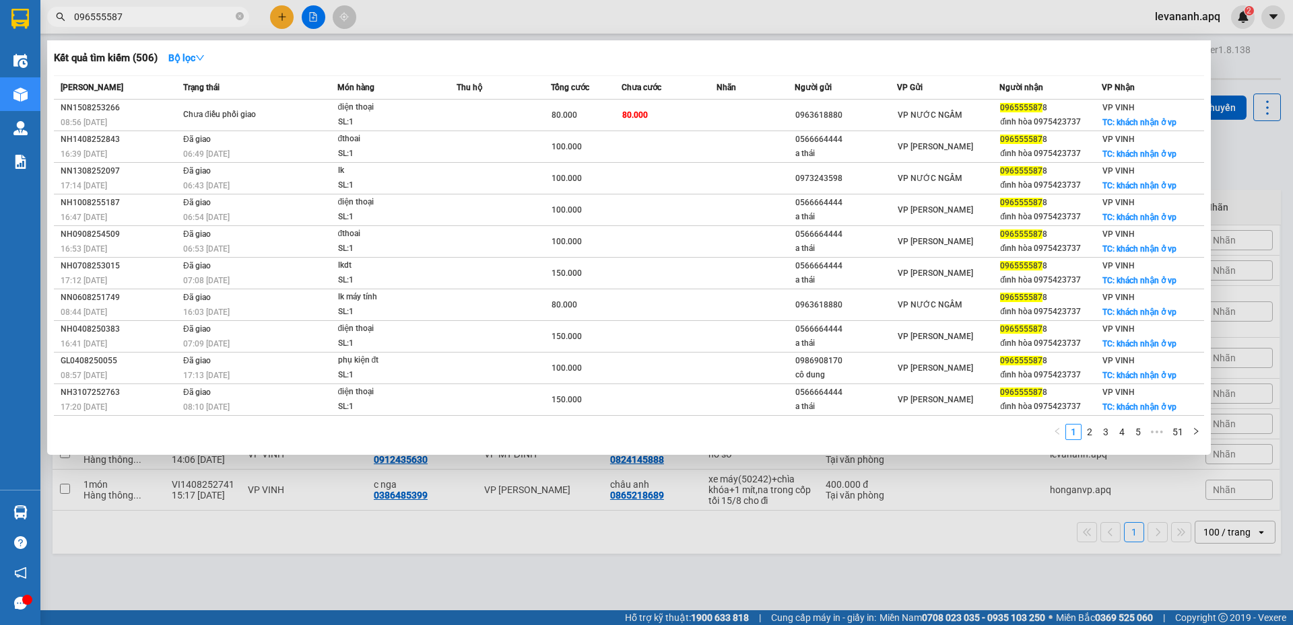
type input "0965555878"
click at [238, 13] on icon "close-circle" at bounding box center [240, 16] width 8 height 8
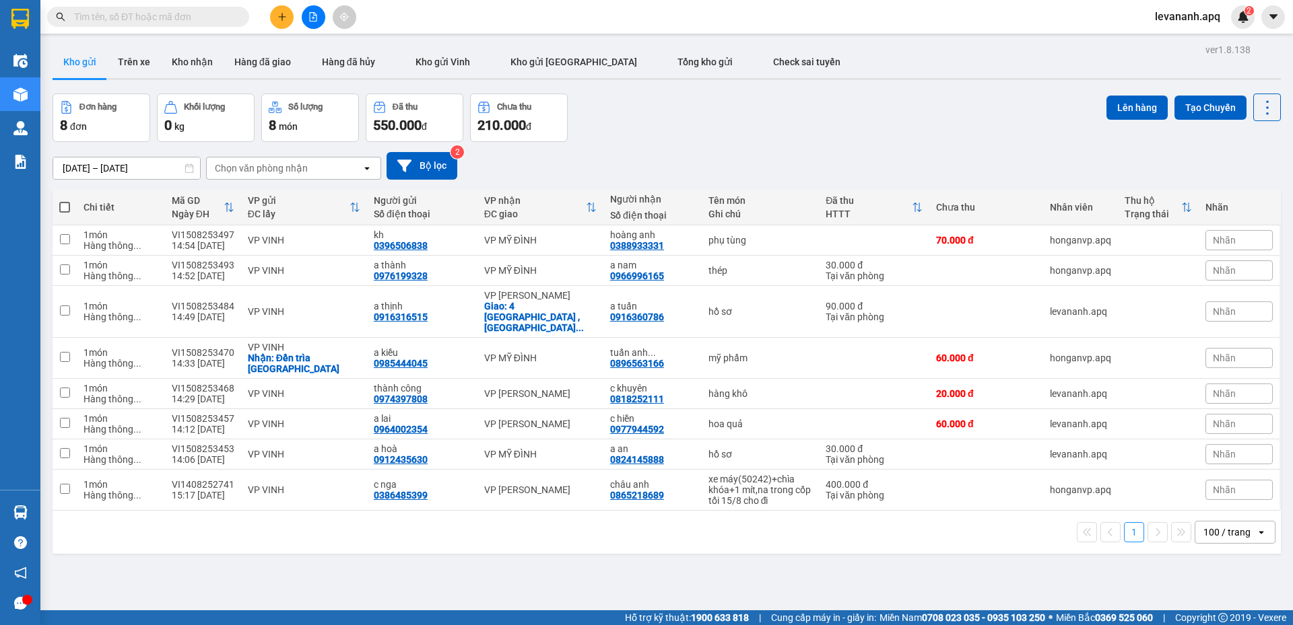
click at [277, 23] on button at bounding box center [282, 17] width 24 height 24
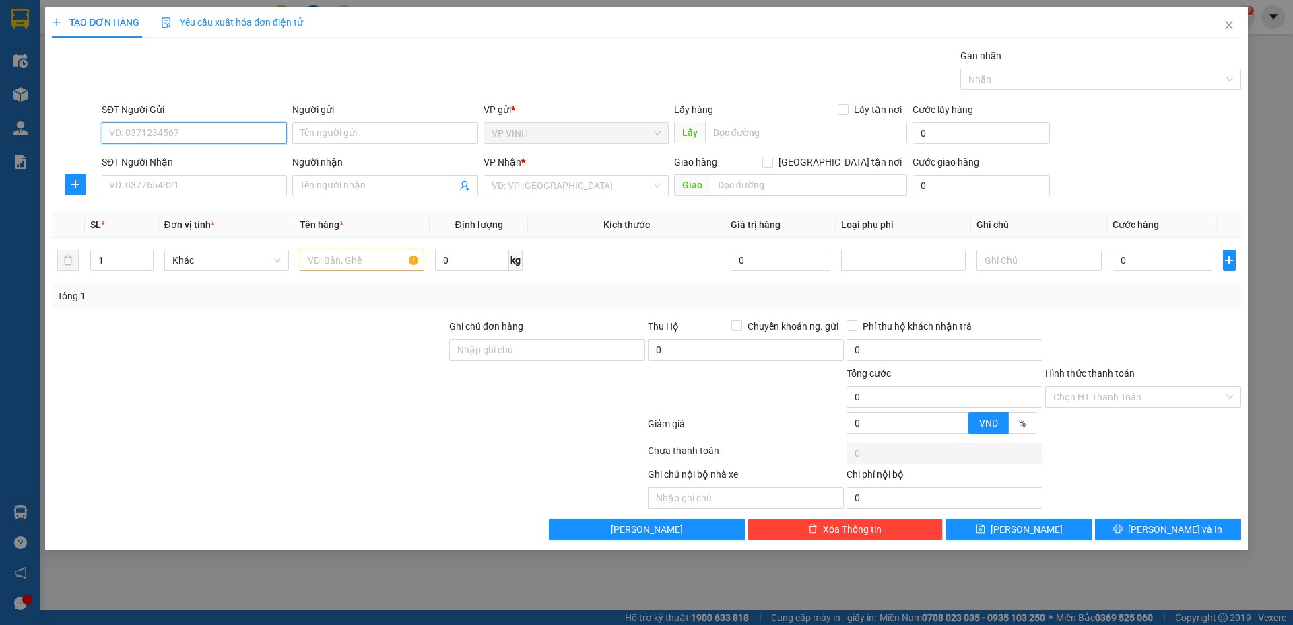
click at [193, 133] on input "SĐT Người Gửi" at bounding box center [194, 134] width 185 height 22
click at [174, 186] on input "SĐT Người Nhận" at bounding box center [194, 186] width 185 height 22
drag, startPoint x: 136, startPoint y: 186, endPoint x: 142, endPoint y: 182, distance: 7.3
click at [137, 183] on input "0339897075" at bounding box center [194, 186] width 185 height 22
click at [152, 182] on input "0339897075" at bounding box center [194, 186] width 185 height 22
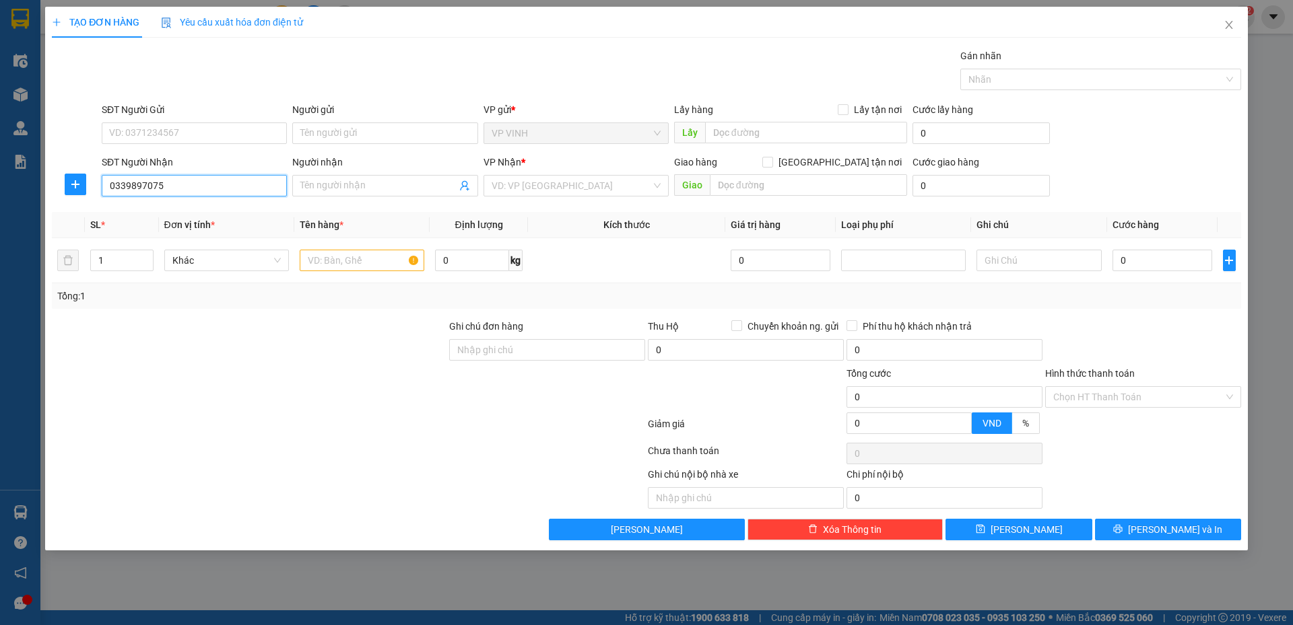
click at [170, 185] on input "0339897075" at bounding box center [194, 186] width 185 height 22
type input "0339897075"
click at [326, 189] on input "Người nhận" at bounding box center [378, 185] width 156 height 15
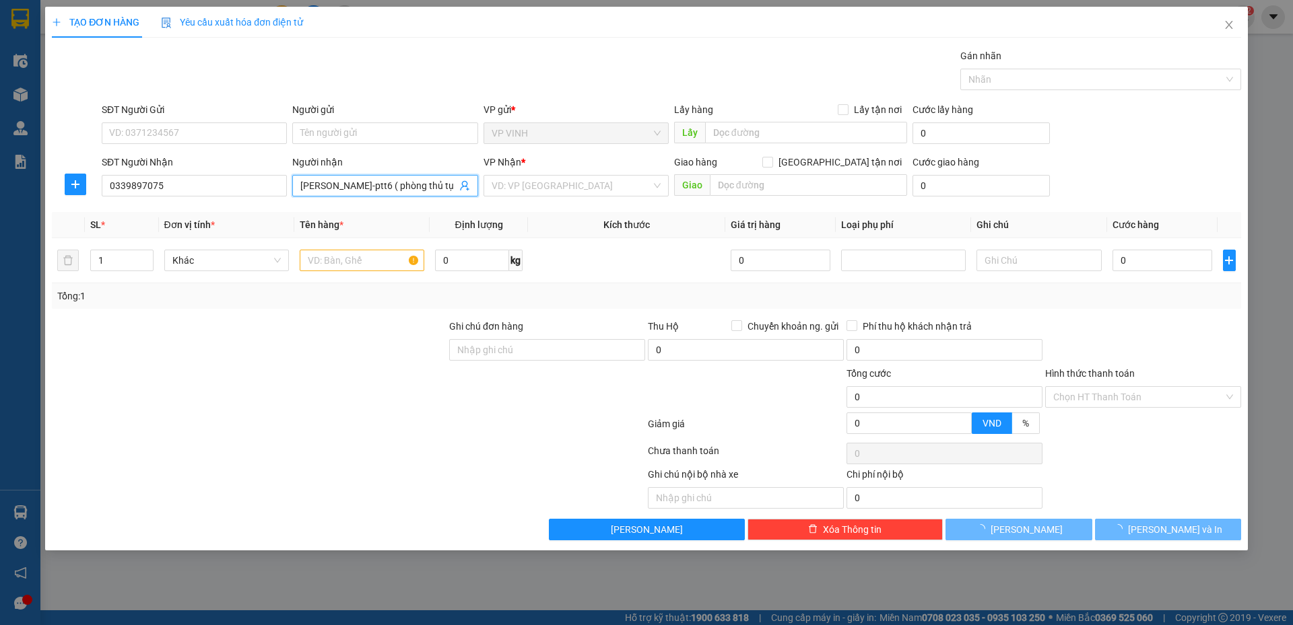
scroll to position [0, 3]
type input "[PERSON_NAME]-ptt6 ( phòng thủ tục 6 )"
click at [771, 158] on input "[GEOGRAPHIC_DATA] tận nơi" at bounding box center [766, 161] width 9 height 9
checkbox input "true"
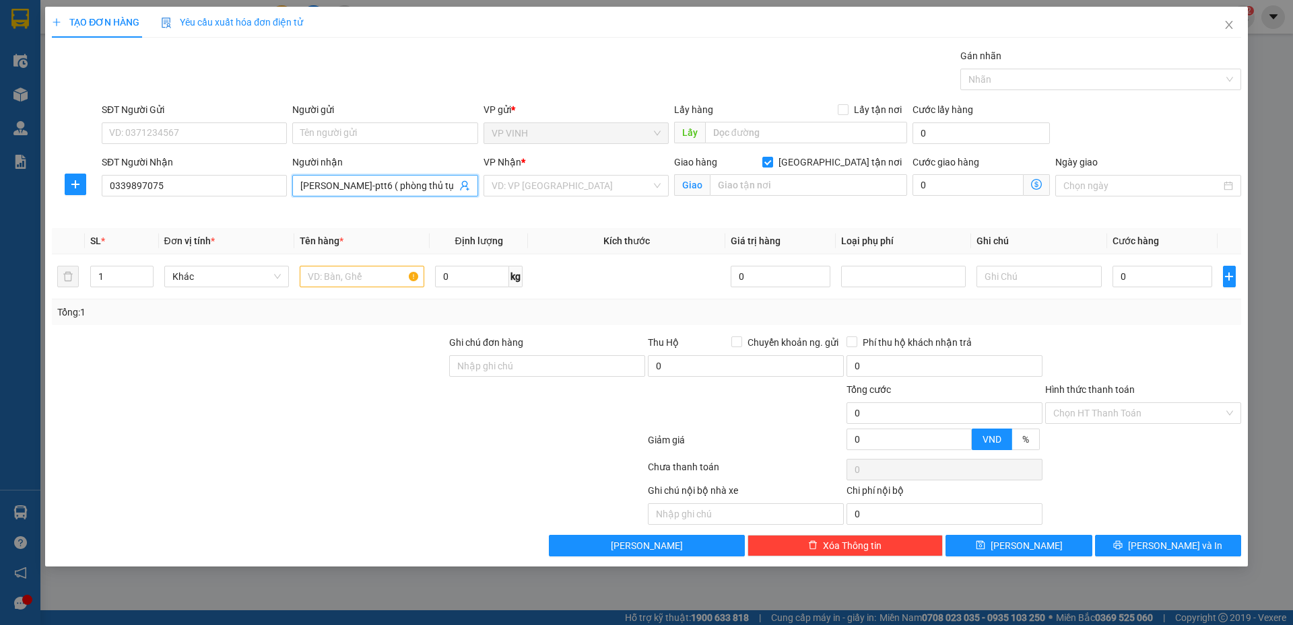
scroll to position [0, 3]
click at [448, 186] on input "[PERSON_NAME]-ptt6 ( phòng thủ tục 6 )" at bounding box center [378, 185] width 156 height 15
click at [785, 191] on input "text" at bounding box center [808, 185] width 197 height 22
click at [730, 186] on input "ttgd bất động sản long biên ," at bounding box center [808, 185] width 197 height 22
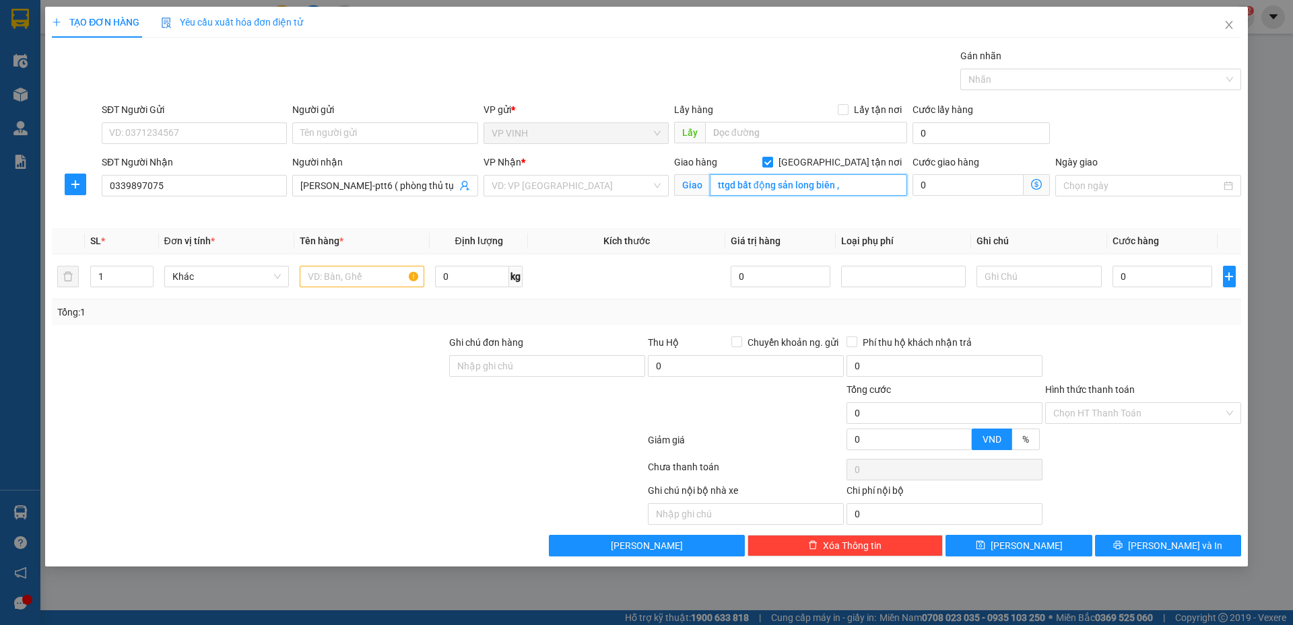
drag, startPoint x: 736, startPoint y: 184, endPoint x: 693, endPoint y: 211, distance: 50.6
click at [693, 211] on div "Giao hàng Giao tận nơi Giao ttgd bất động sản long biên ," at bounding box center [790, 186] width 238 height 63
type input "trung tâm giao dịch bất động sản long biên , tầng 2 trung tâm thương [GEOGRAPHI…"
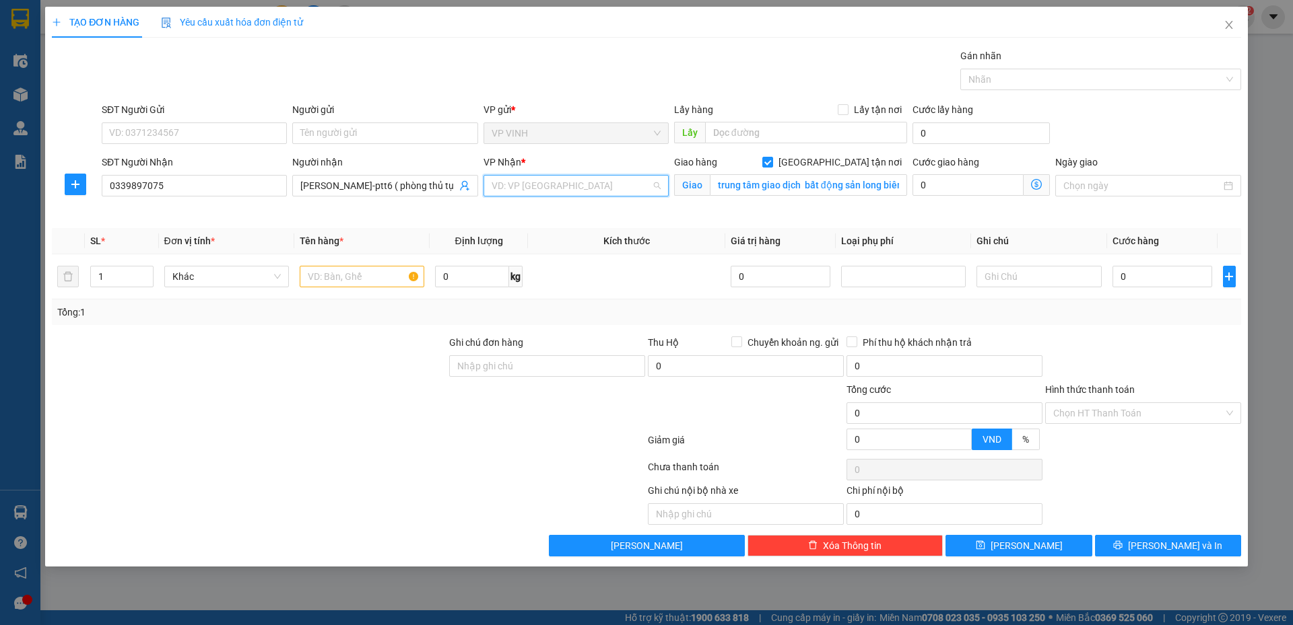
click at [510, 179] on input "search" at bounding box center [571, 186] width 160 height 20
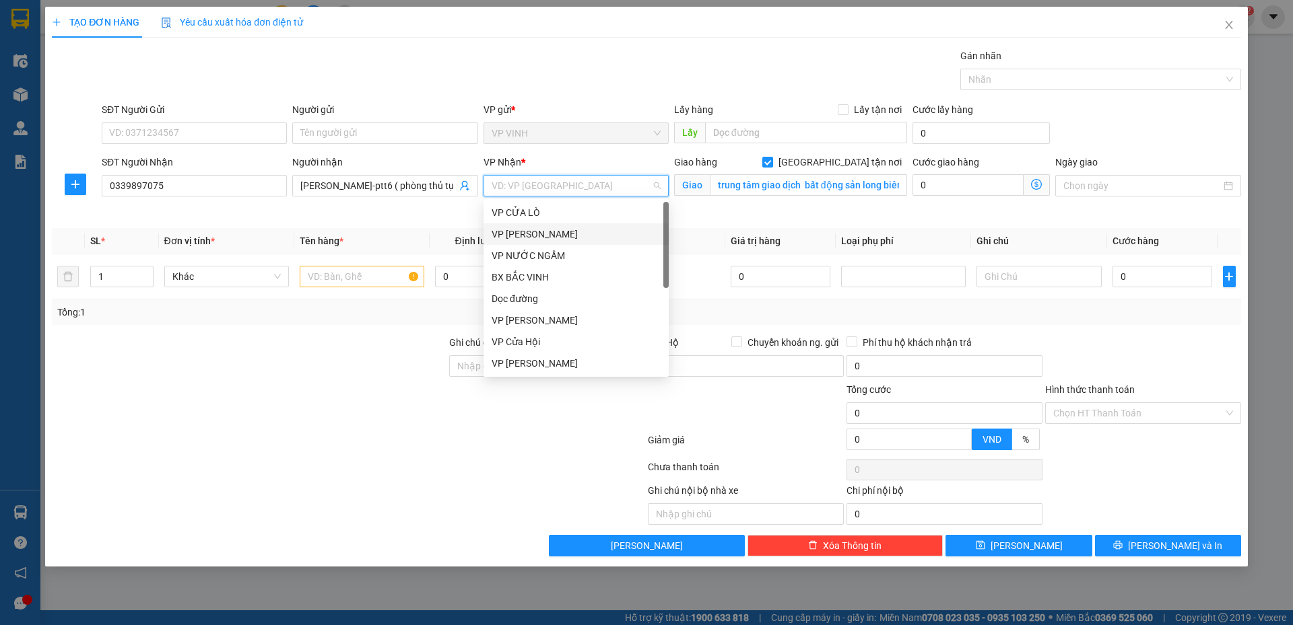
click at [547, 240] on div "VP [PERSON_NAME]" at bounding box center [575, 234] width 169 height 15
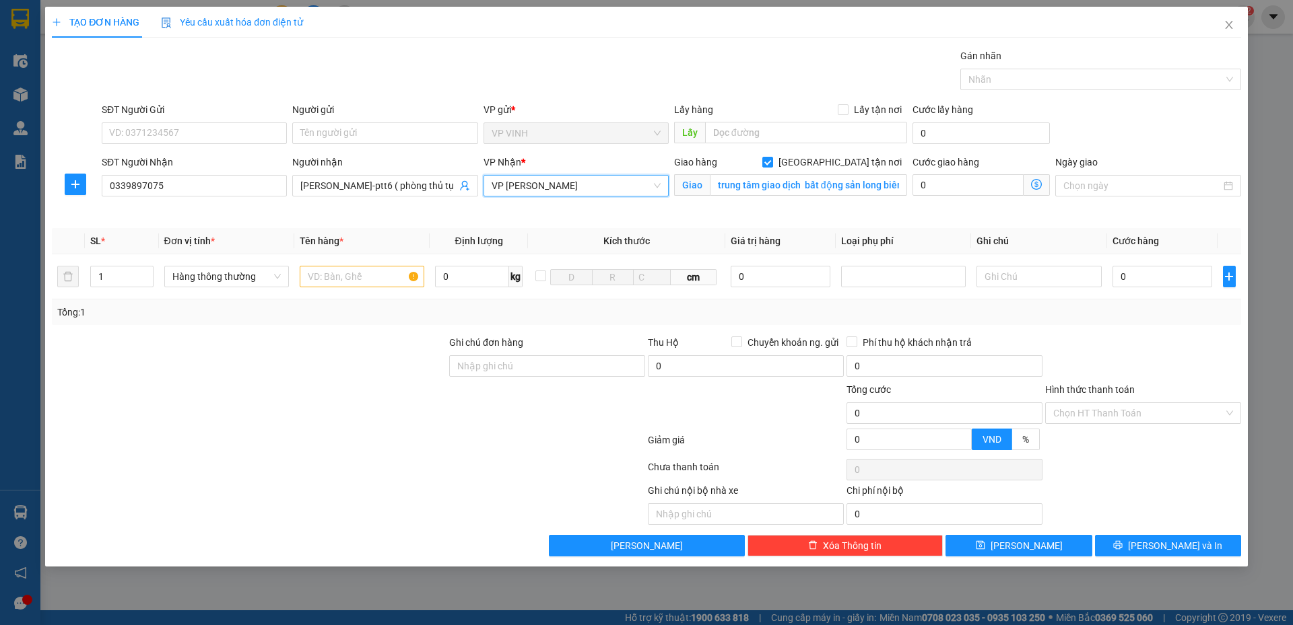
click at [1037, 180] on icon "dollar-circle" at bounding box center [1036, 184] width 11 height 11
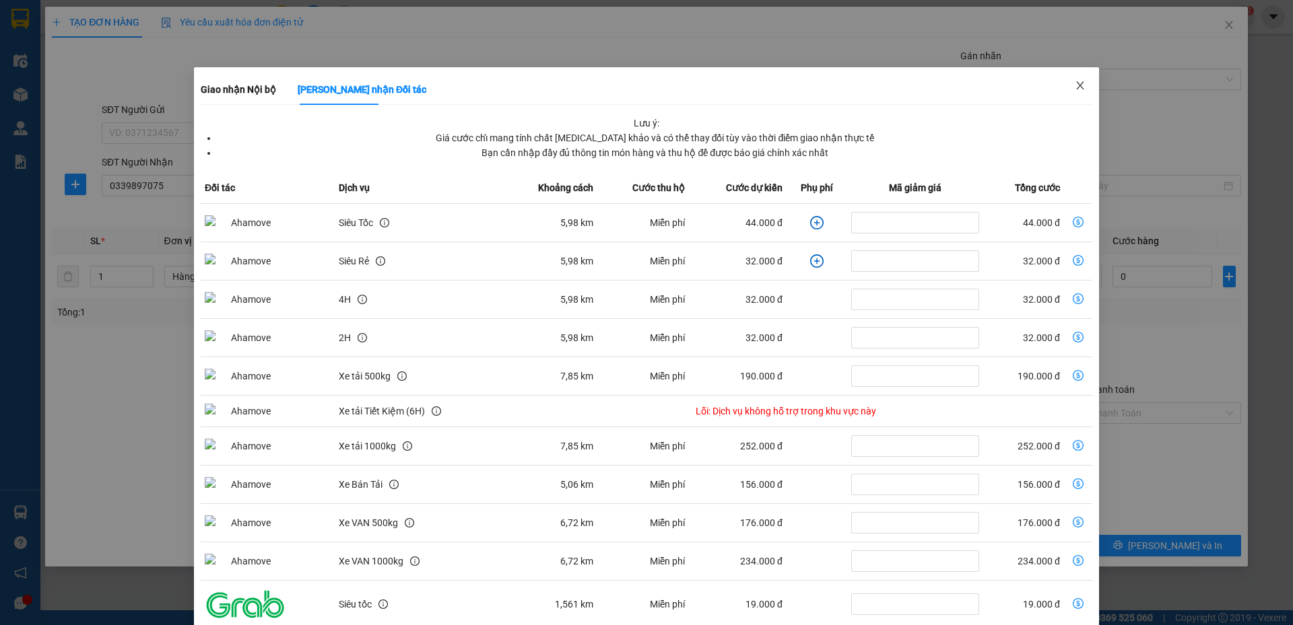
click at [1074, 81] on icon "close" at bounding box center [1079, 85] width 11 height 11
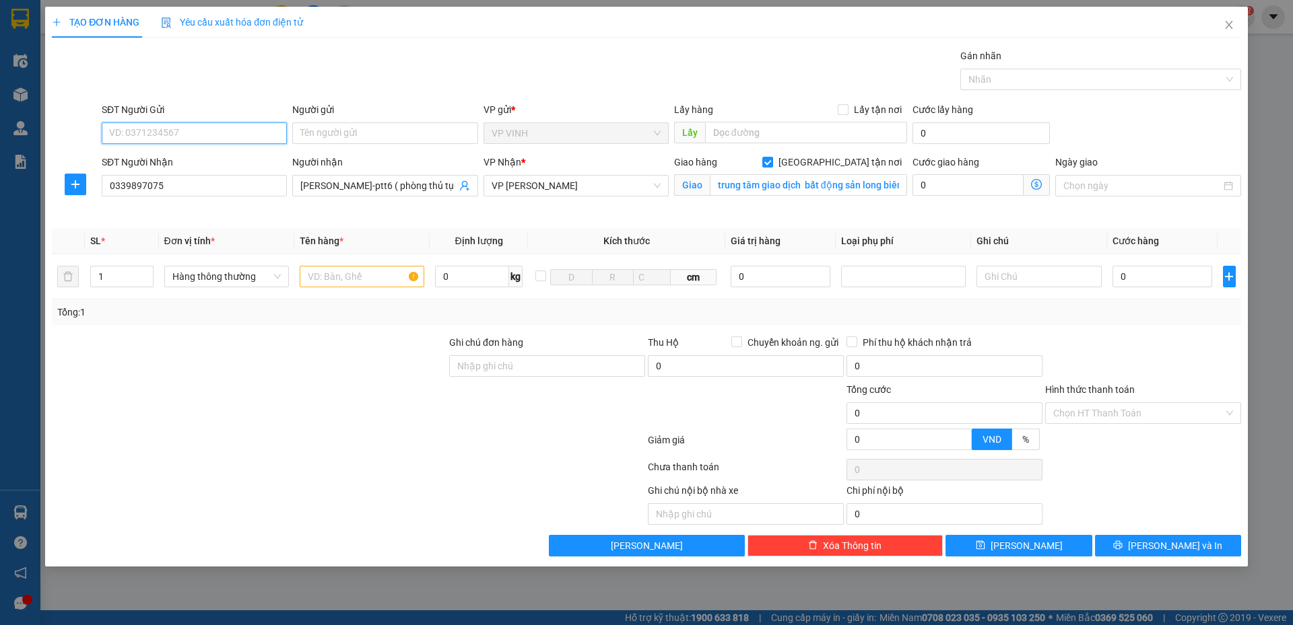
click at [177, 132] on input "SĐT Người Gửi" at bounding box center [194, 134] width 185 height 22
click at [322, 281] on input "text" at bounding box center [362, 277] width 125 height 22
type input "giấy tờ"
click at [161, 135] on input "SĐT Người Gửi" at bounding box center [194, 134] width 185 height 22
click at [550, 191] on span "VP [PERSON_NAME]" at bounding box center [575, 186] width 169 height 20
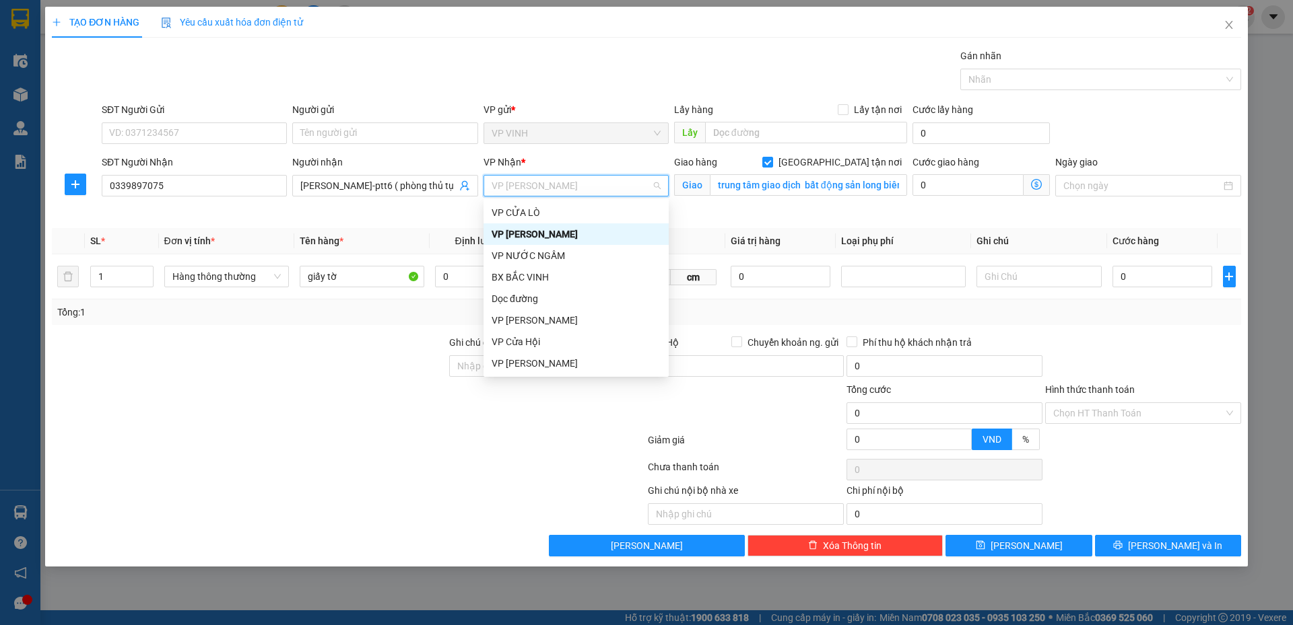
click at [547, 229] on div "VP [PERSON_NAME]" at bounding box center [575, 234] width 169 height 15
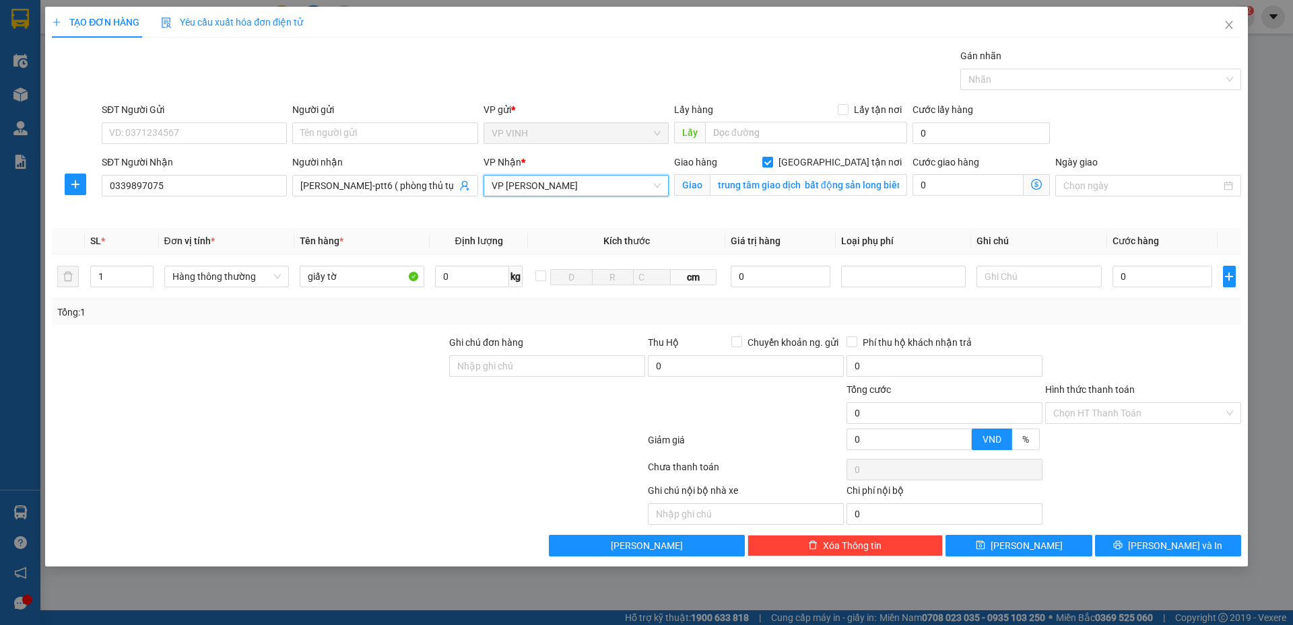
click at [555, 188] on span "VP [PERSON_NAME]" at bounding box center [575, 186] width 169 height 20
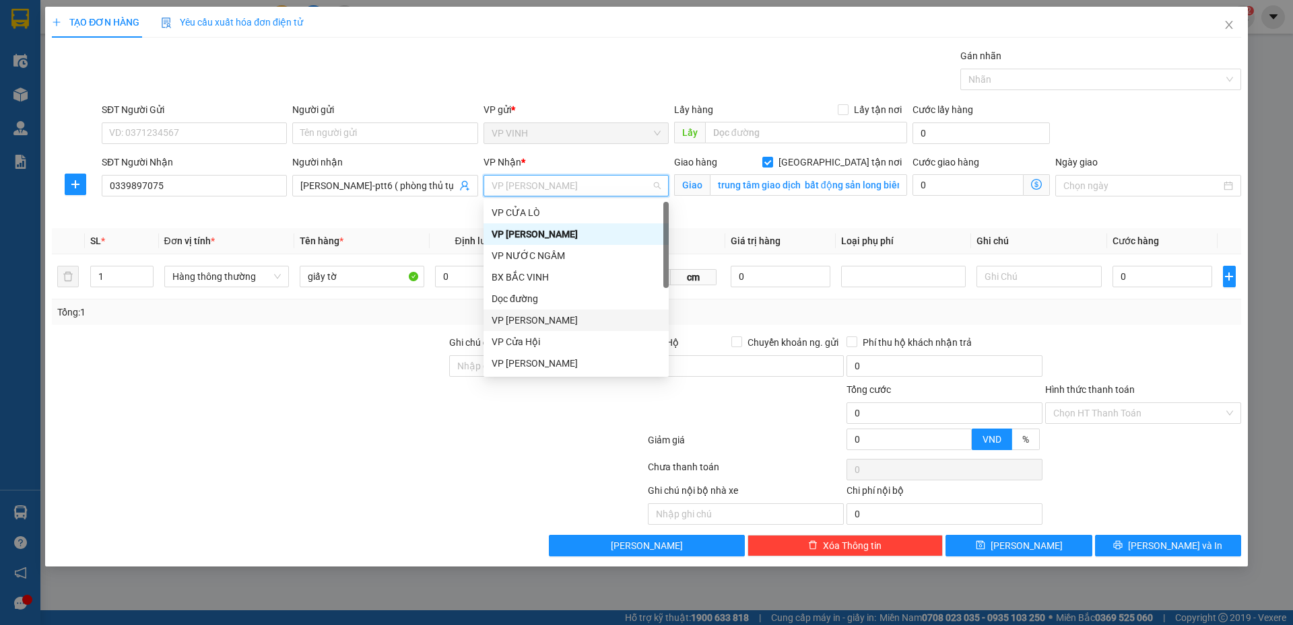
scroll to position [67, 0]
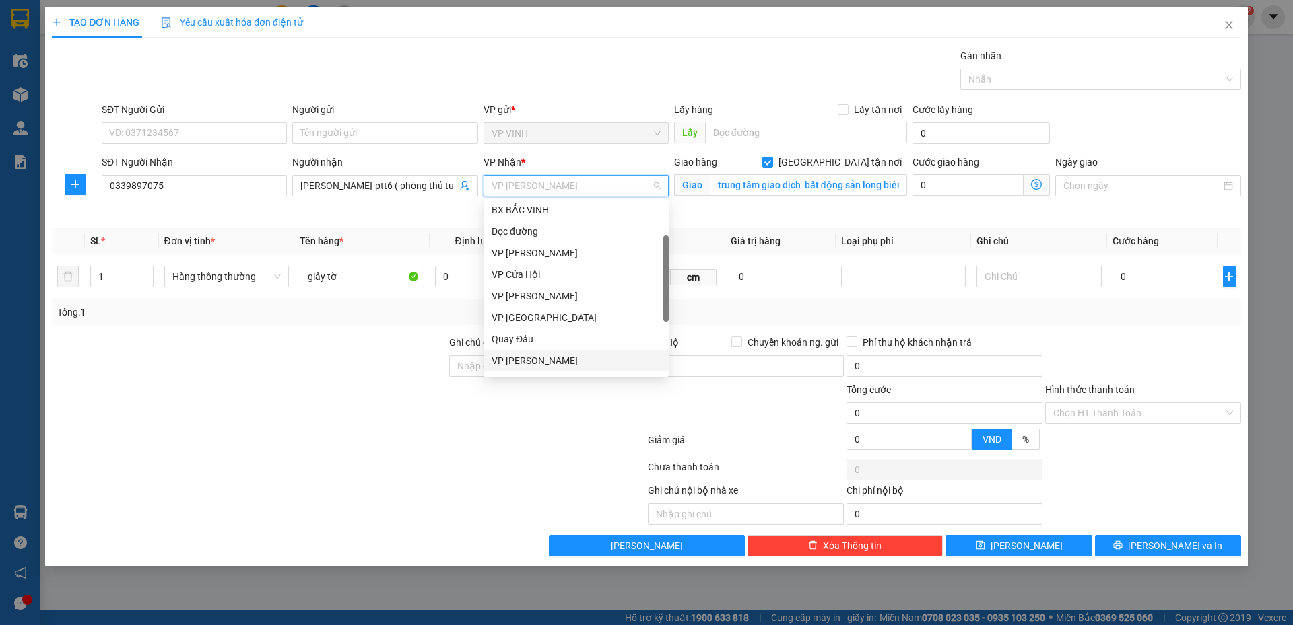
click at [555, 367] on div "VP [PERSON_NAME]" at bounding box center [575, 360] width 169 height 15
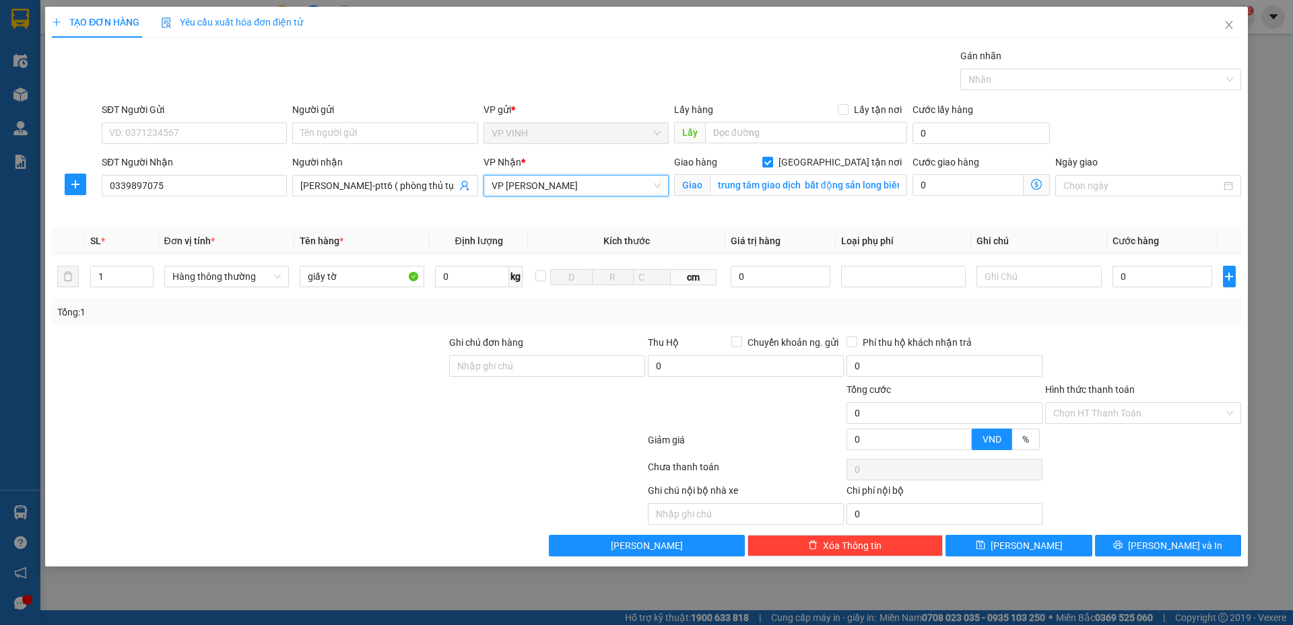
click at [1041, 184] on icon "dollar-circle" at bounding box center [1036, 184] width 11 height 11
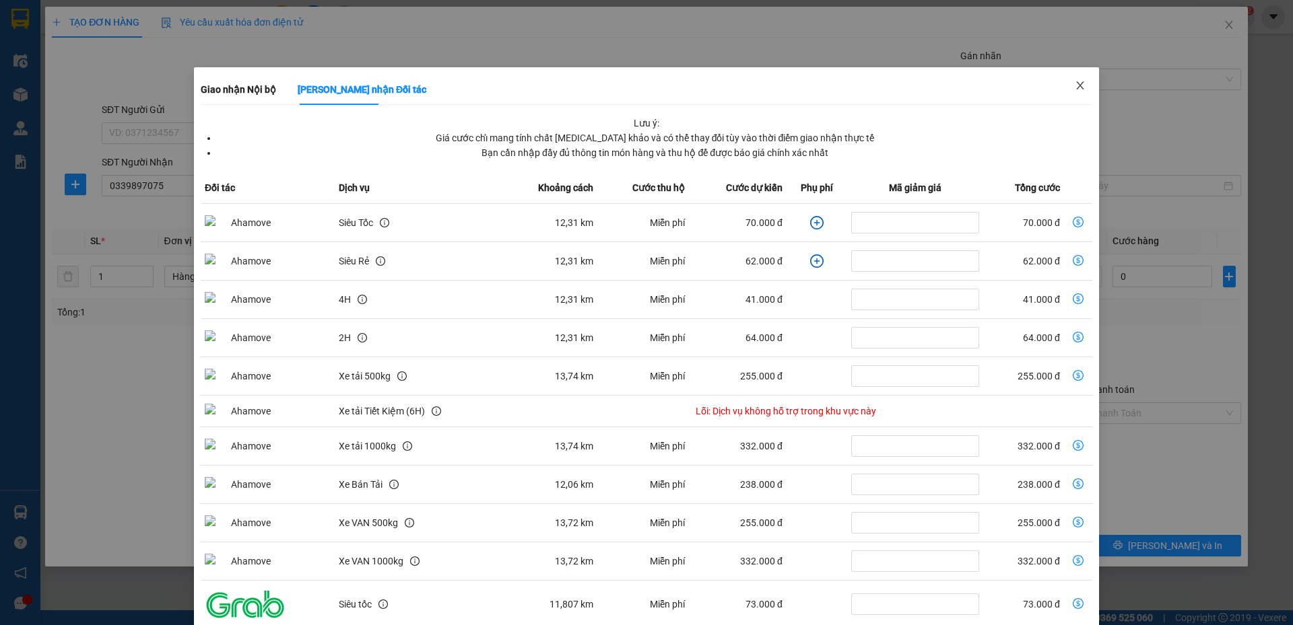
click at [1078, 88] on span "Close" at bounding box center [1080, 86] width 38 height 38
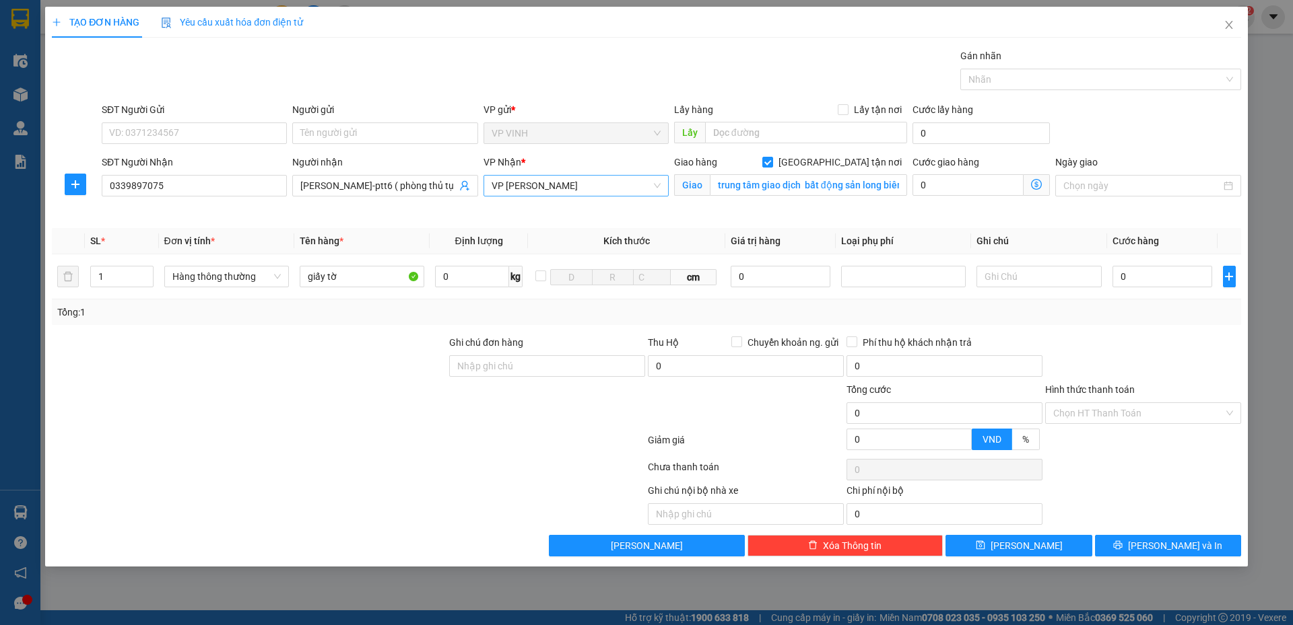
click at [545, 181] on span "VP [PERSON_NAME]" at bounding box center [575, 186] width 169 height 20
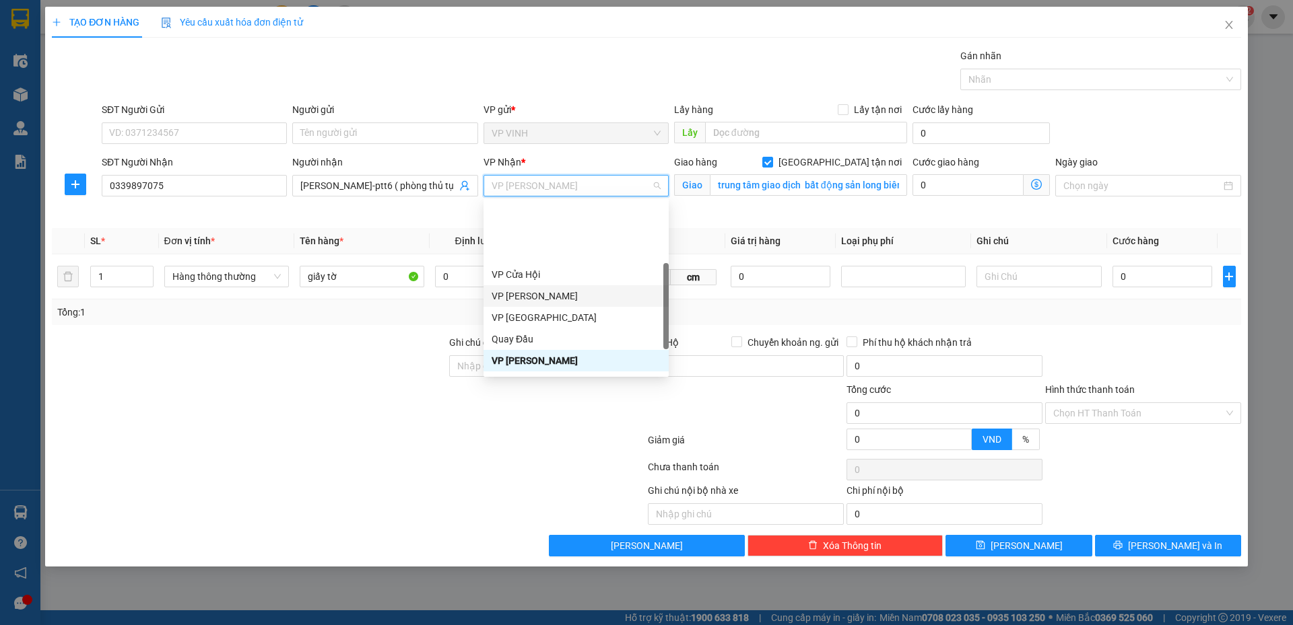
scroll to position [188, 0]
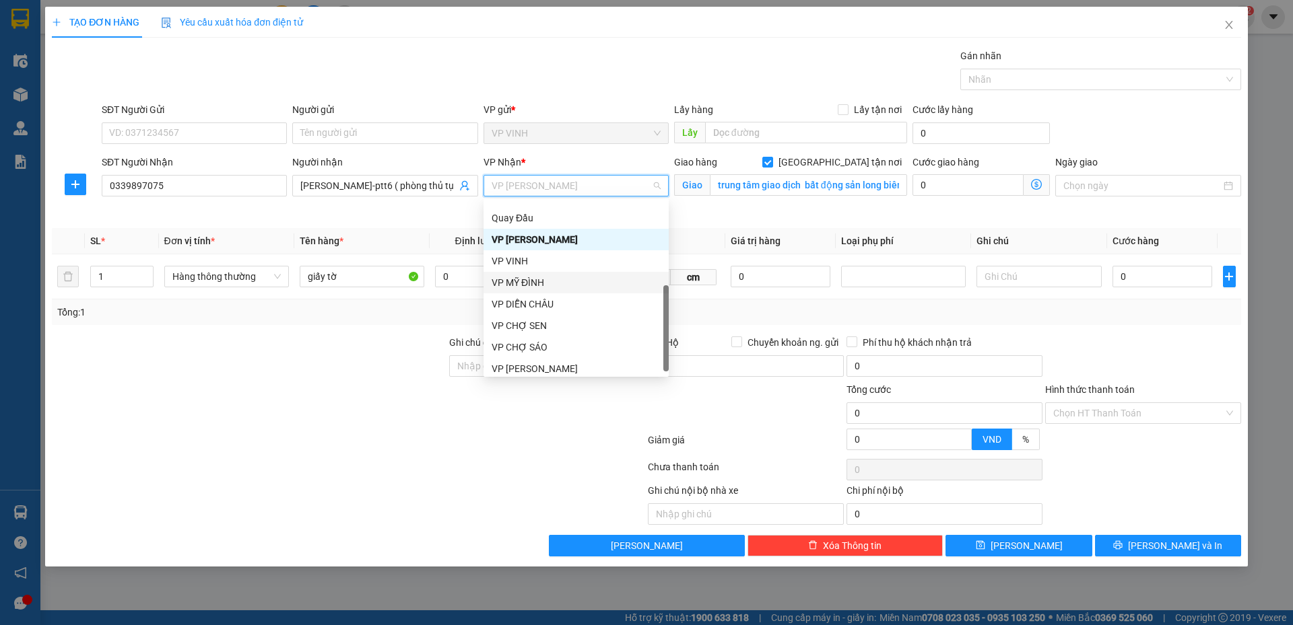
click at [551, 285] on div "VP MỸ ĐÌNH" at bounding box center [575, 282] width 169 height 15
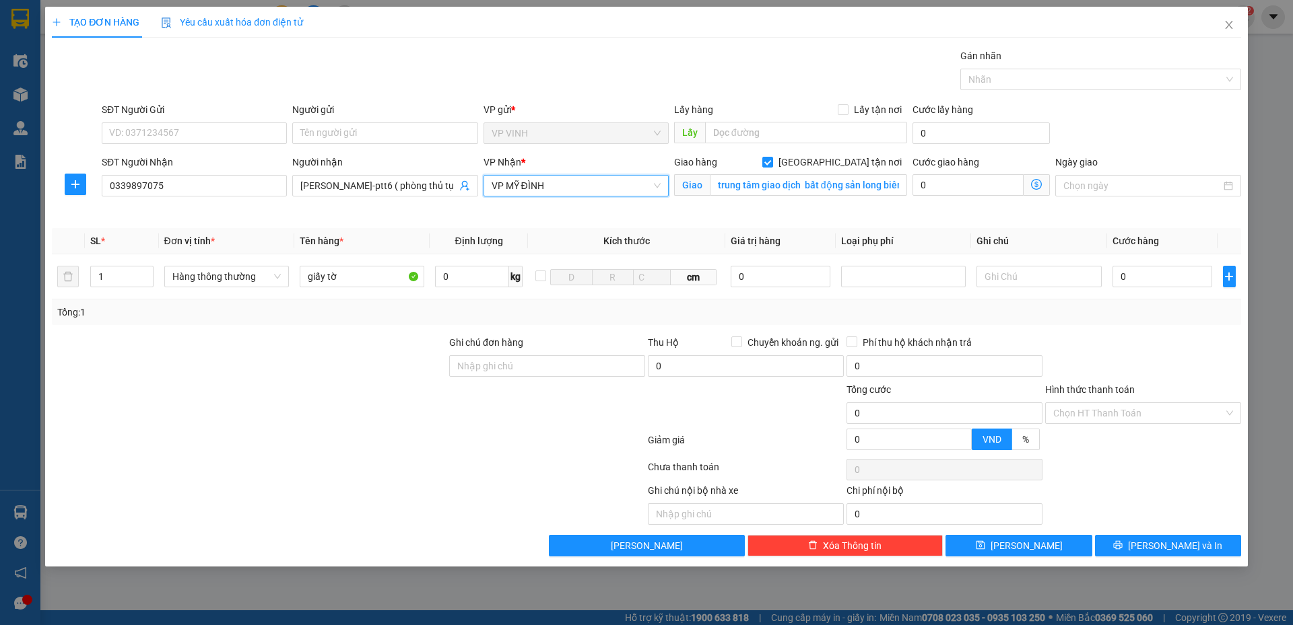
click at [1034, 184] on icon "dollar-circle" at bounding box center [1036, 184] width 11 height 11
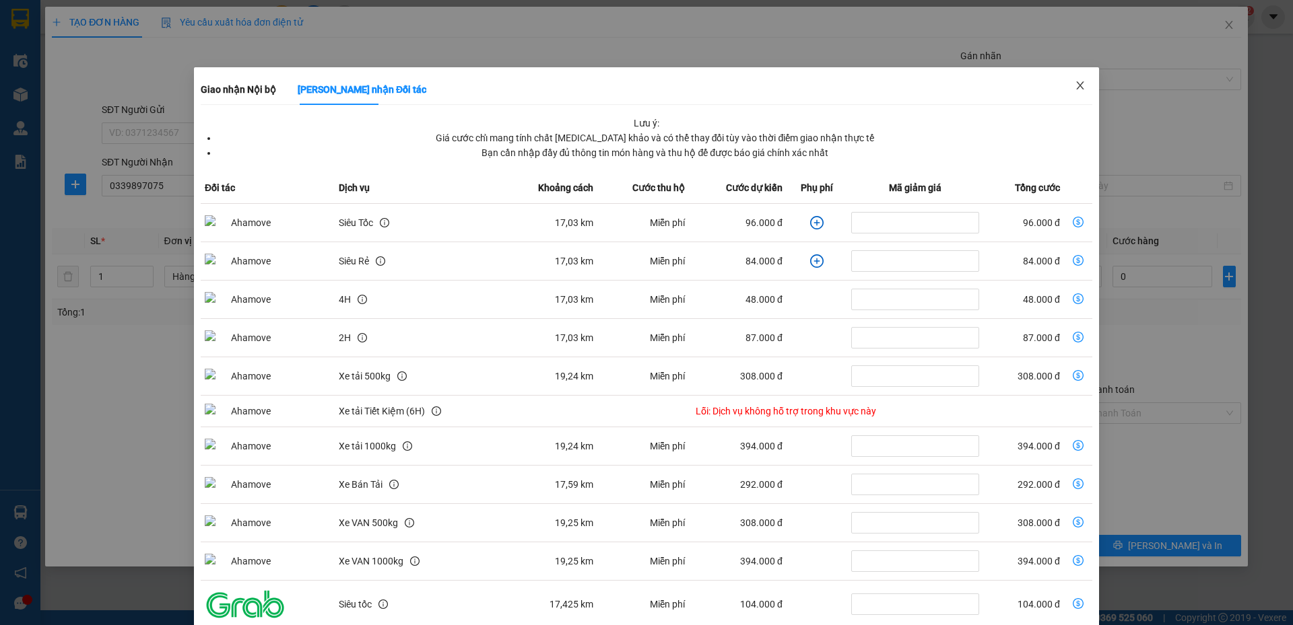
click at [1074, 82] on icon "close" at bounding box center [1079, 85] width 11 height 11
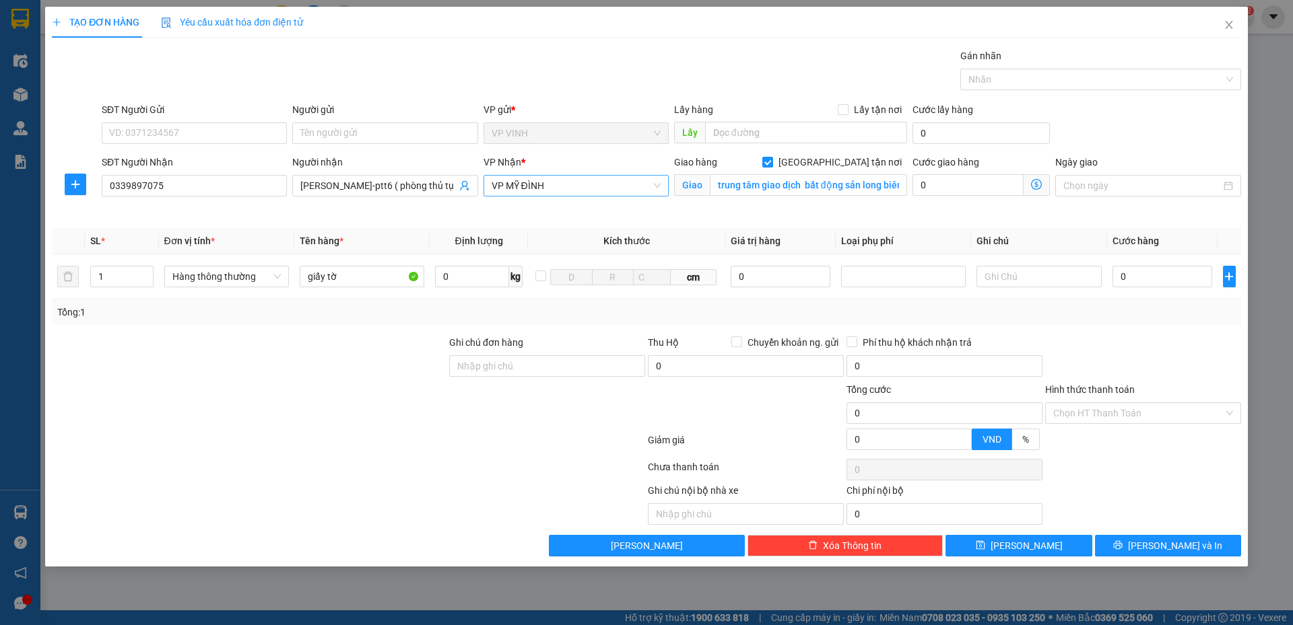
click at [557, 181] on span "VP MỸ ĐÌNH" at bounding box center [575, 186] width 169 height 20
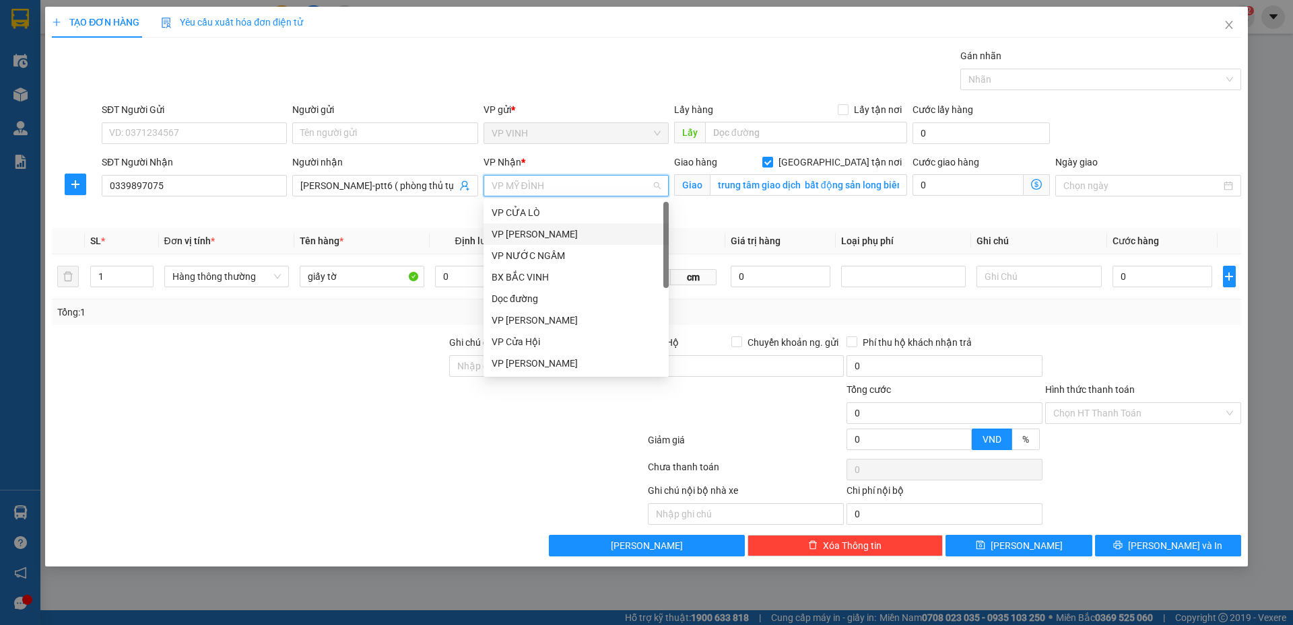
click at [550, 230] on div "VP [PERSON_NAME]" at bounding box center [575, 234] width 169 height 15
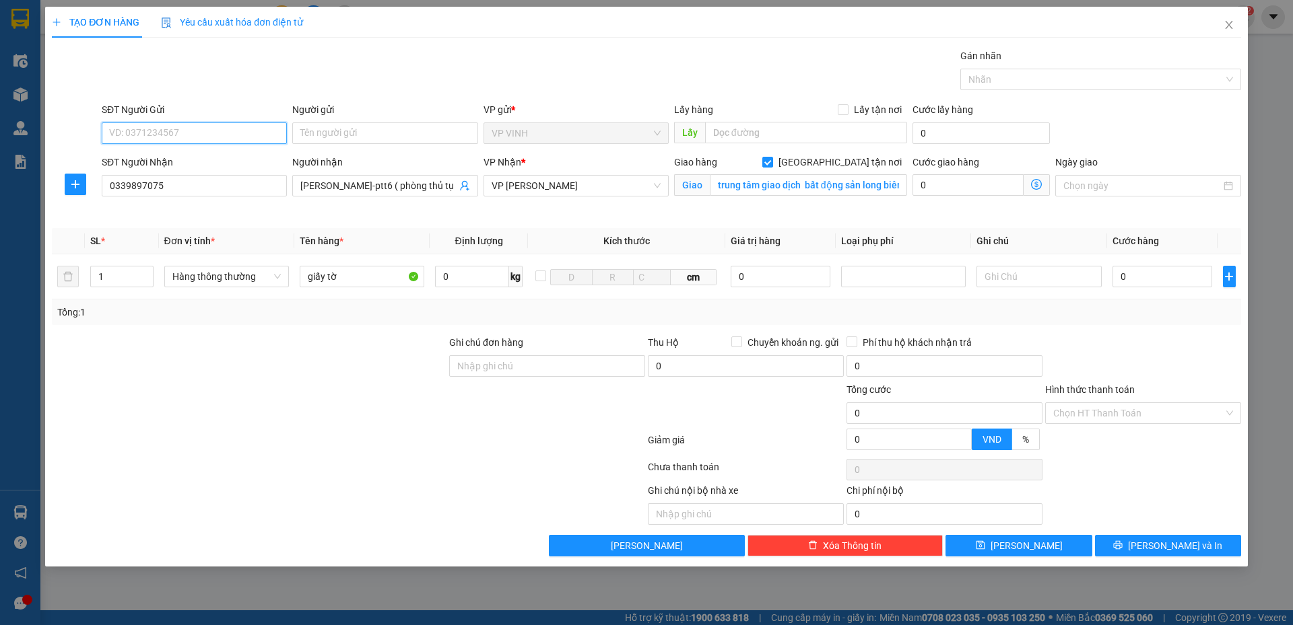
click at [213, 133] on input "SĐT Người Gửi" at bounding box center [194, 134] width 185 height 22
type input "0989824345"
click at [209, 157] on div "0989824345 - chú nguyên" at bounding box center [194, 160] width 169 height 15
type input "chú nguyên"
checkbox input "true"
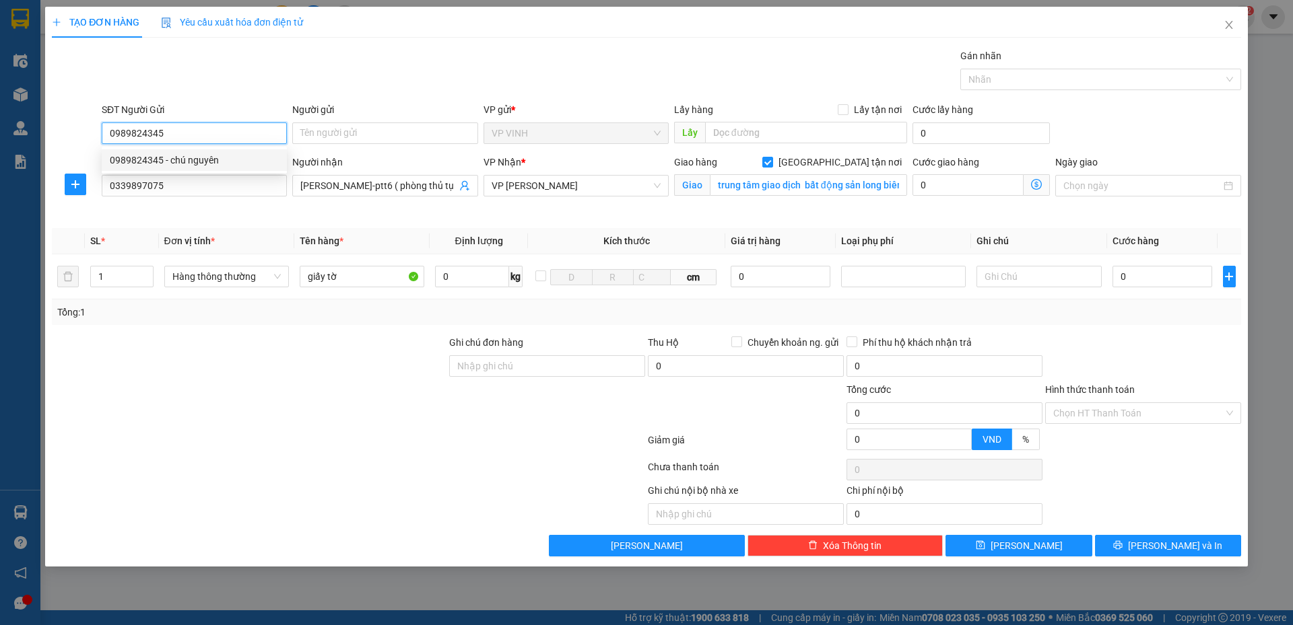
type input "nhà chú nguyên"
type input "0989824345"
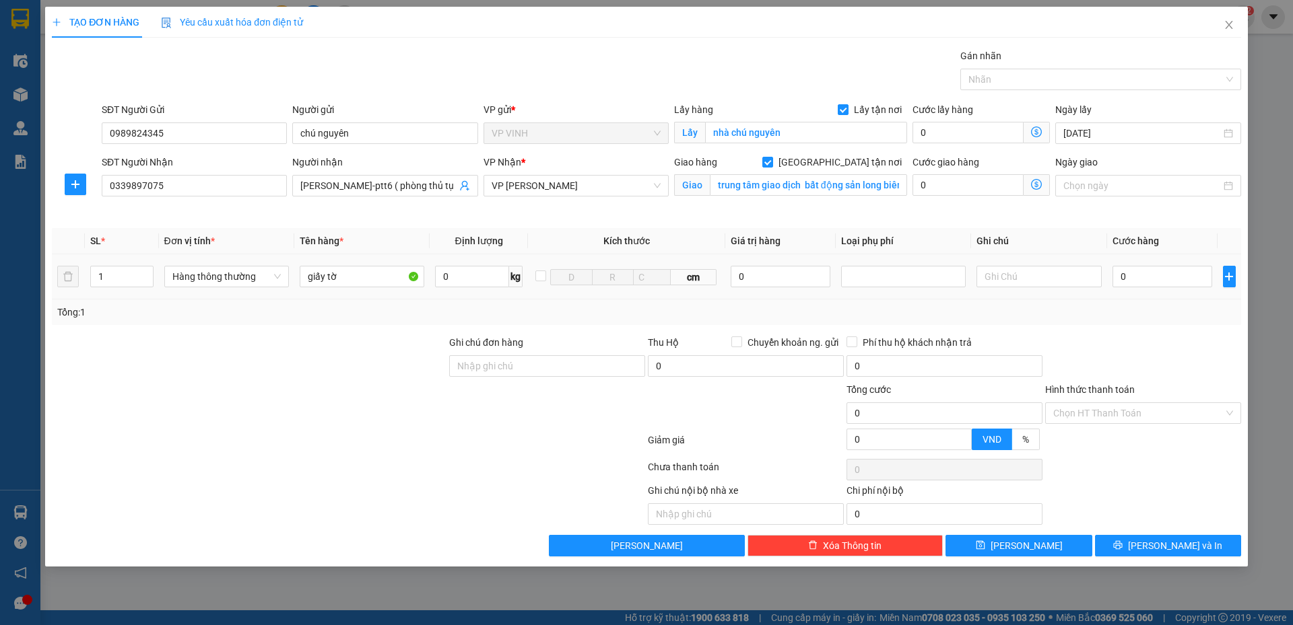
click at [1136, 287] on div "0" at bounding box center [1162, 276] width 100 height 27
click at [1136, 261] on td "0" at bounding box center [1162, 276] width 111 height 45
click at [1138, 273] on input "0" at bounding box center [1162, 277] width 100 height 22
click at [1107, 417] on input "Hình thức thanh toán" at bounding box center [1138, 413] width 170 height 20
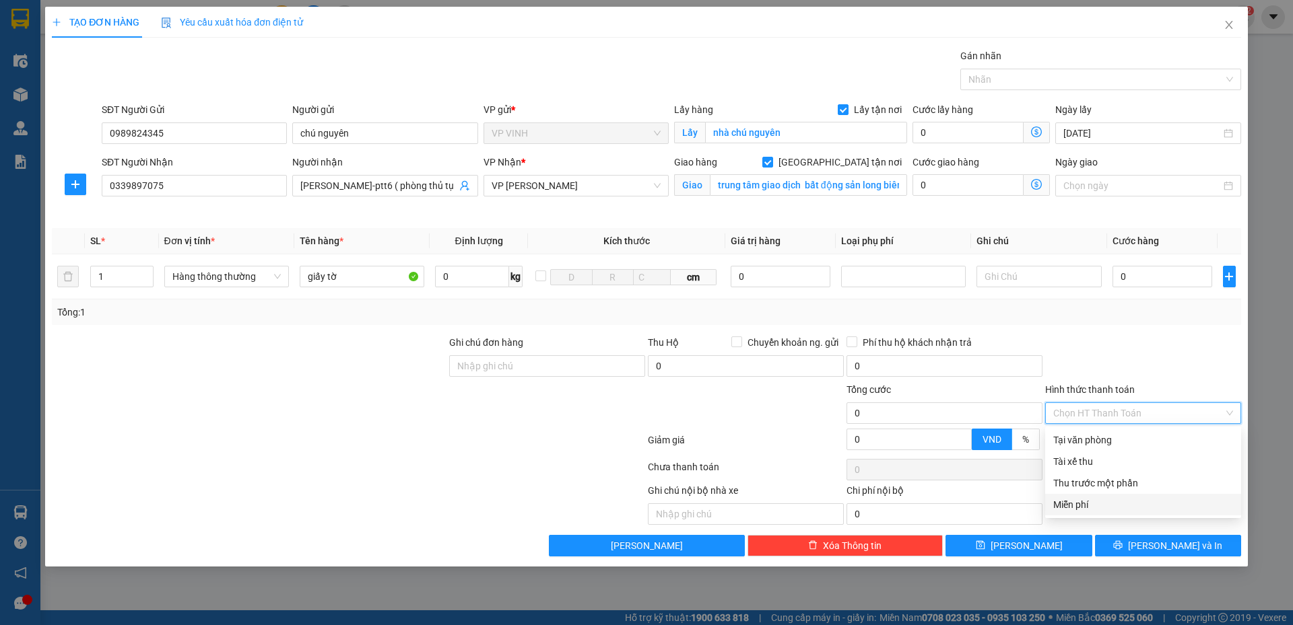
click at [1101, 506] on div "Miễn phí" at bounding box center [1143, 504] width 180 height 15
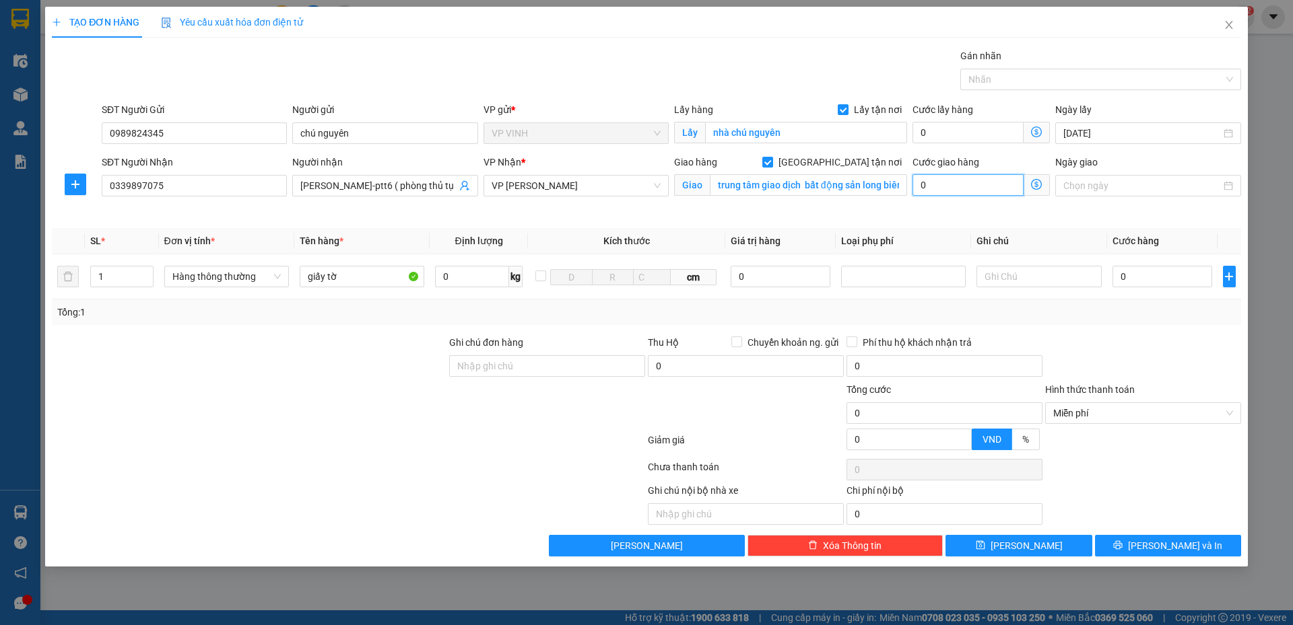
click at [951, 194] on input "0" at bounding box center [967, 185] width 111 height 22
click at [1031, 184] on icon "dollar-circle" at bounding box center [1036, 184] width 11 height 11
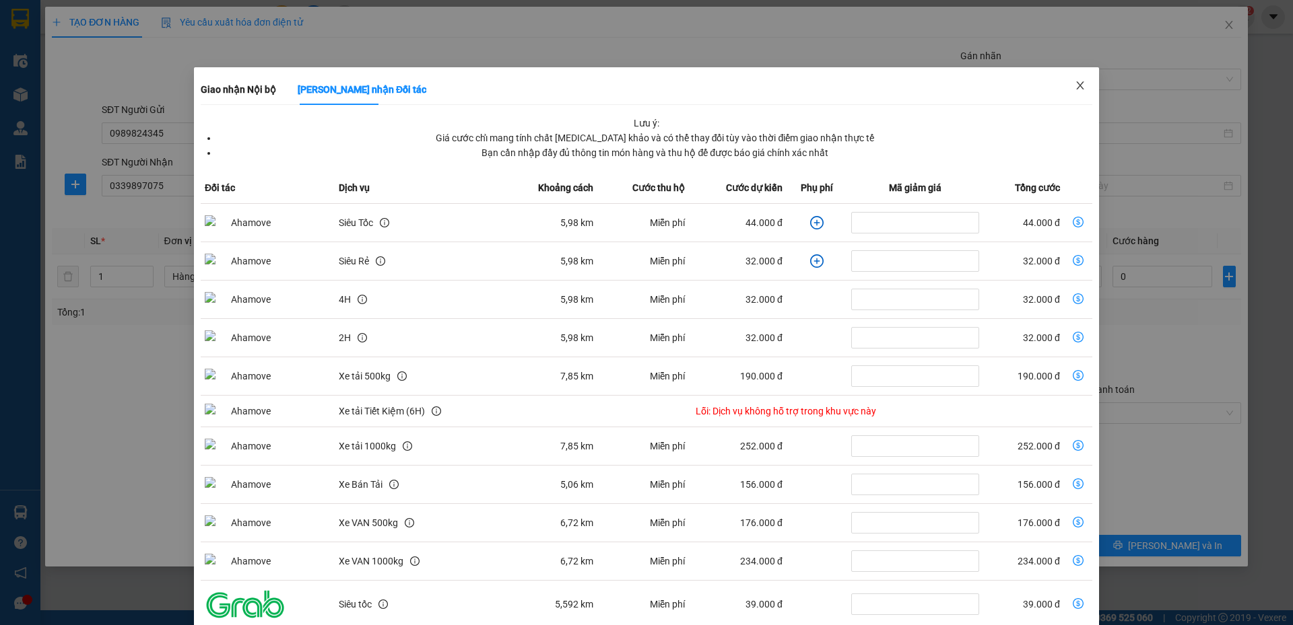
click at [1074, 90] on icon "close" at bounding box center [1079, 85] width 11 height 11
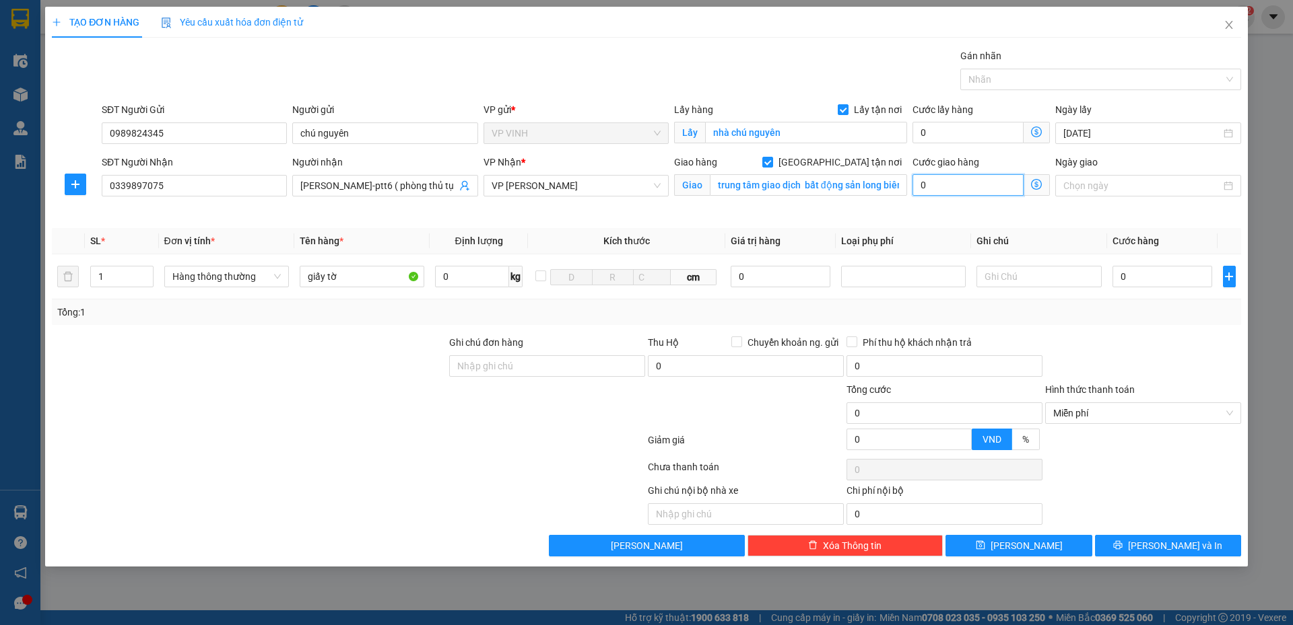
click at [936, 190] on input "0" at bounding box center [967, 185] width 111 height 22
type input "0"
drag, startPoint x: 936, startPoint y: 188, endPoint x: 944, endPoint y: 191, distance: 8.8
click at [937, 188] on input "0" at bounding box center [967, 185] width 111 height 22
click at [948, 195] on input "0" at bounding box center [967, 185] width 111 height 22
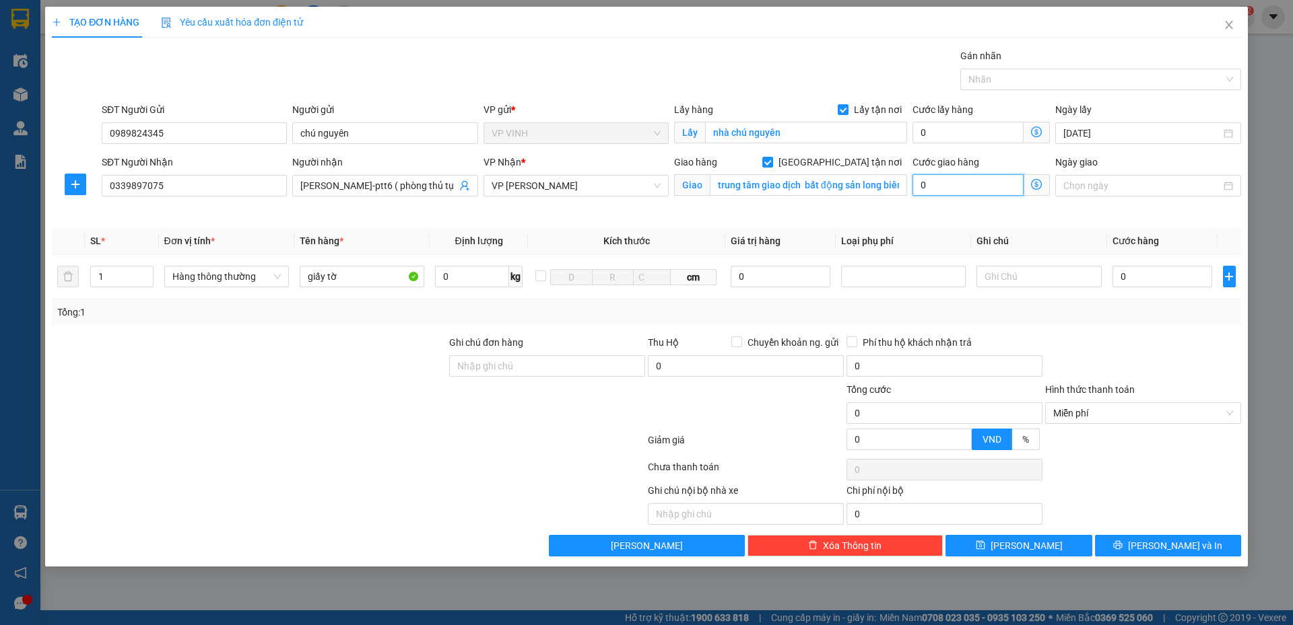
click at [953, 186] on input "0" at bounding box center [967, 185] width 111 height 22
click at [1012, 277] on input "text" at bounding box center [1038, 277] width 125 height 22
click at [1021, 277] on input "text" at bounding box center [1038, 277] width 125 height 22
type input "hàng chú nguyên , ship trừ vào ví"
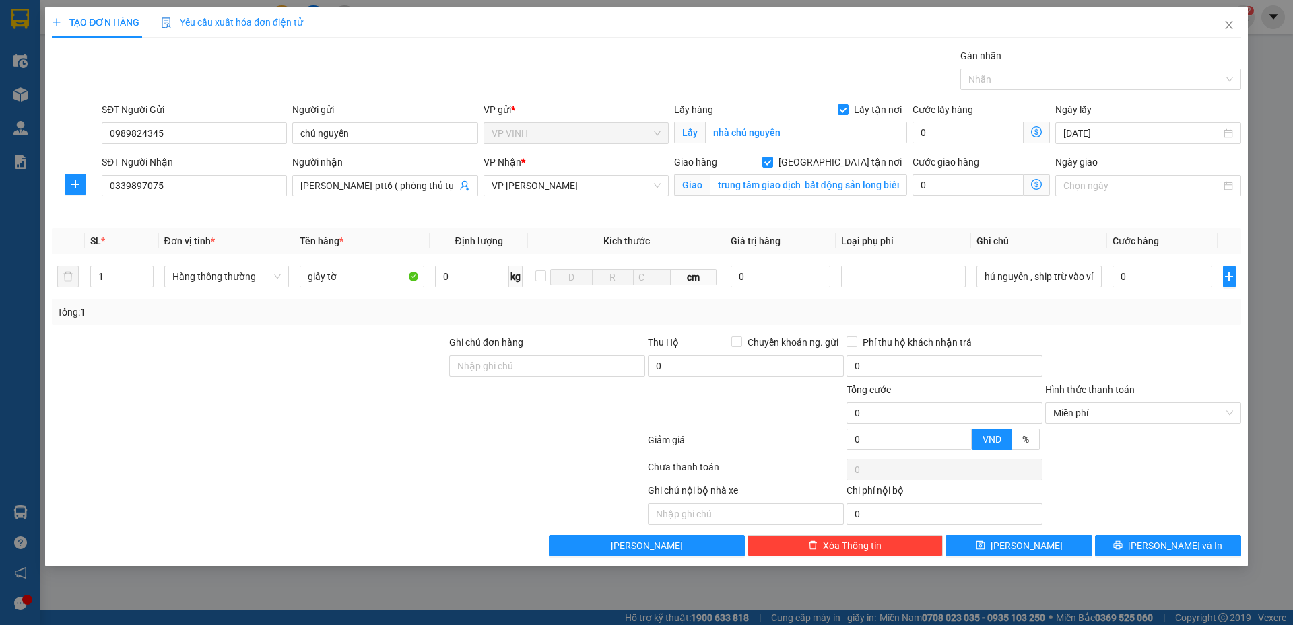
scroll to position [0, 0]
click at [1122, 310] on div "Tổng: 1" at bounding box center [646, 312] width 1178 height 15
click at [1074, 275] on input "hàng chú nguyên , ship trừ vào ví" at bounding box center [1038, 277] width 125 height 22
click at [1084, 276] on input "hàng chú nguyên , ship trừ vào ví" at bounding box center [1038, 277] width 125 height 22
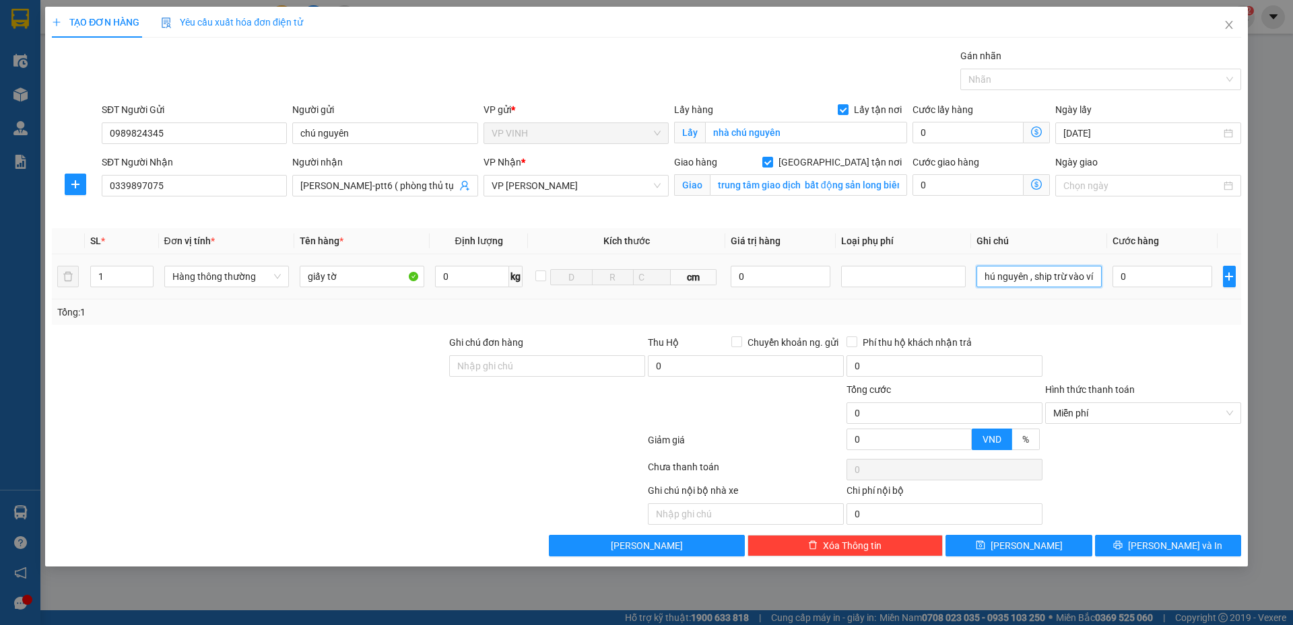
click at [1075, 285] on input "hàng chú nguyên , ship trừ vào ví" at bounding box center [1038, 277] width 125 height 22
click at [1115, 329] on div "Transit Pickup Surcharge Ids Transit Deliver Surcharge Ids Transit Deliver Surc…" at bounding box center [646, 302] width 1189 height 508
click at [1072, 279] on input "hàng chú nguyên , ship trừ vào ví" at bounding box center [1038, 277] width 125 height 22
click at [1158, 535] on button "[PERSON_NAME] và In" at bounding box center [1168, 546] width 146 height 22
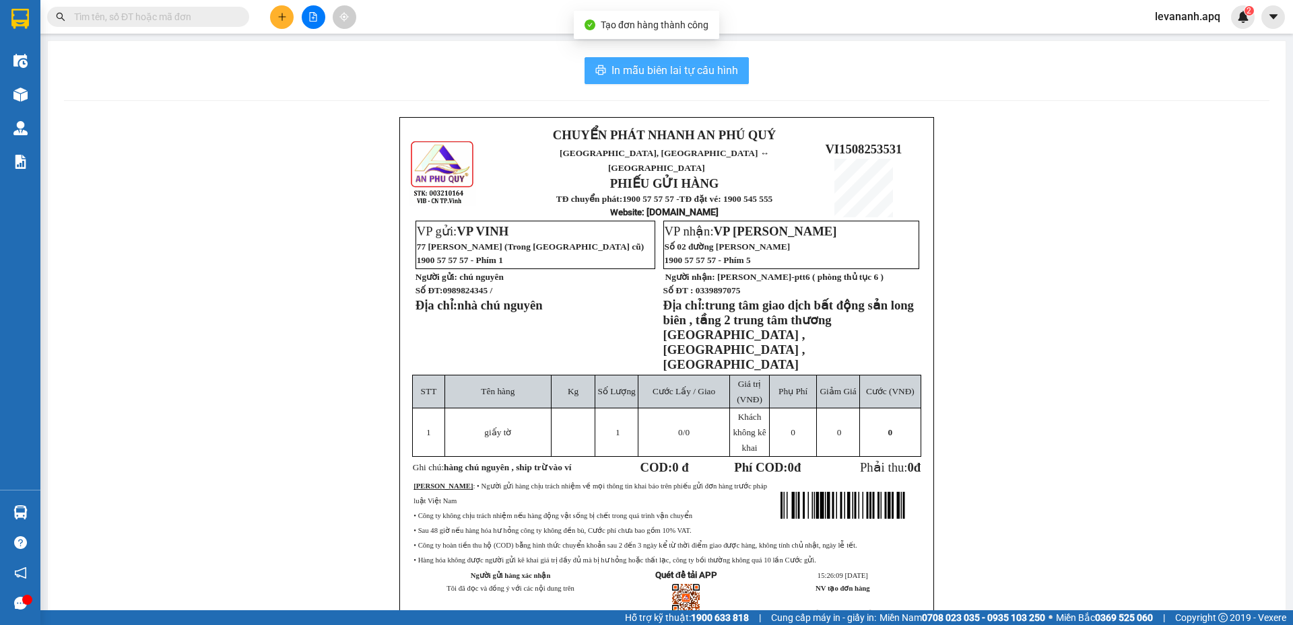
click at [708, 71] on span "In mẫu biên lai tự cấu hình" at bounding box center [674, 70] width 127 height 17
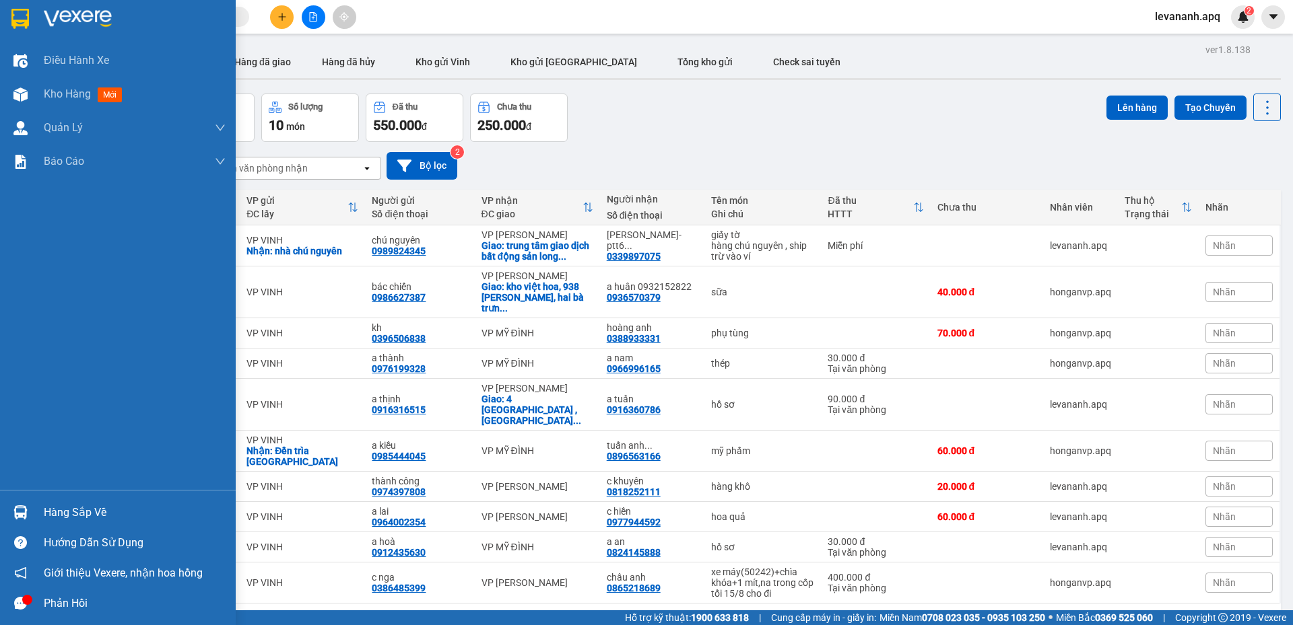
click at [14, 15] on img at bounding box center [20, 19] width 18 height 20
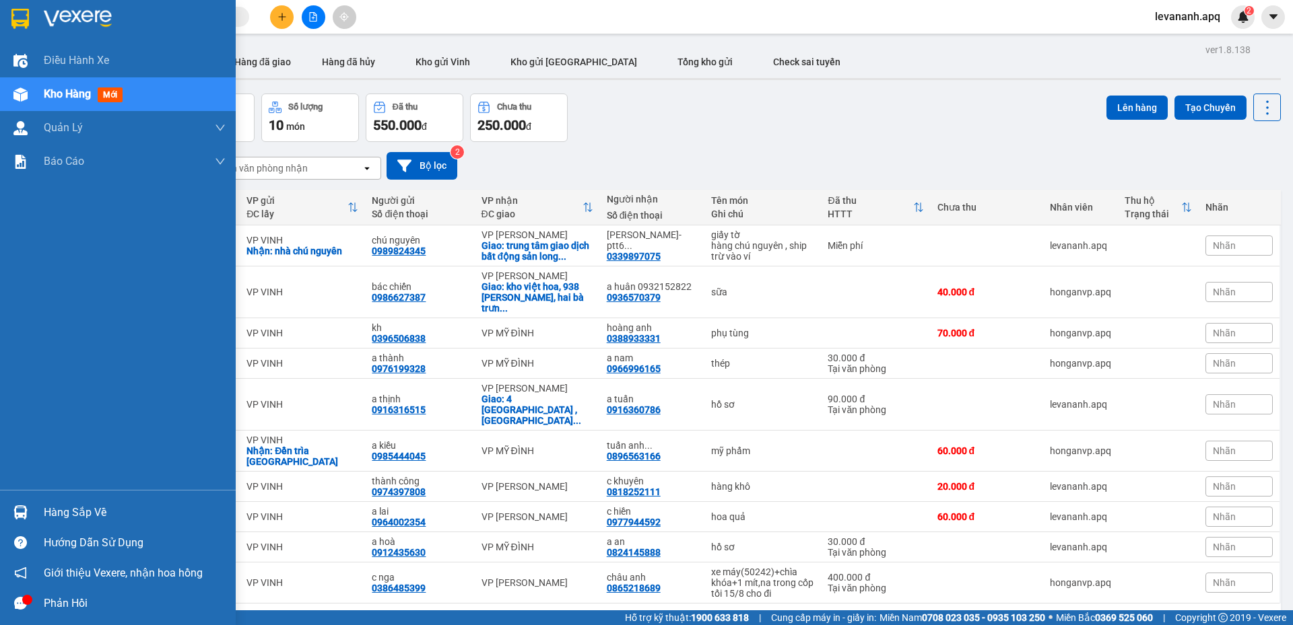
click at [23, 15] on img at bounding box center [20, 19] width 18 height 20
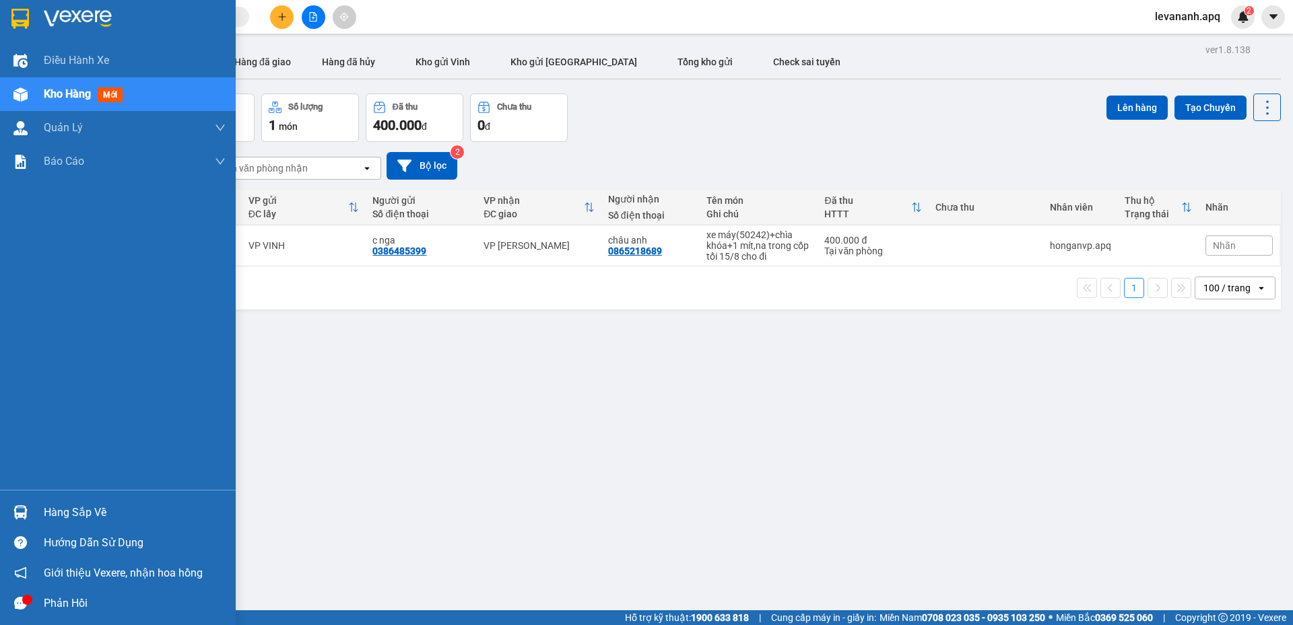
click at [38, 518] on div "Hàng sắp về" at bounding box center [118, 512] width 236 height 30
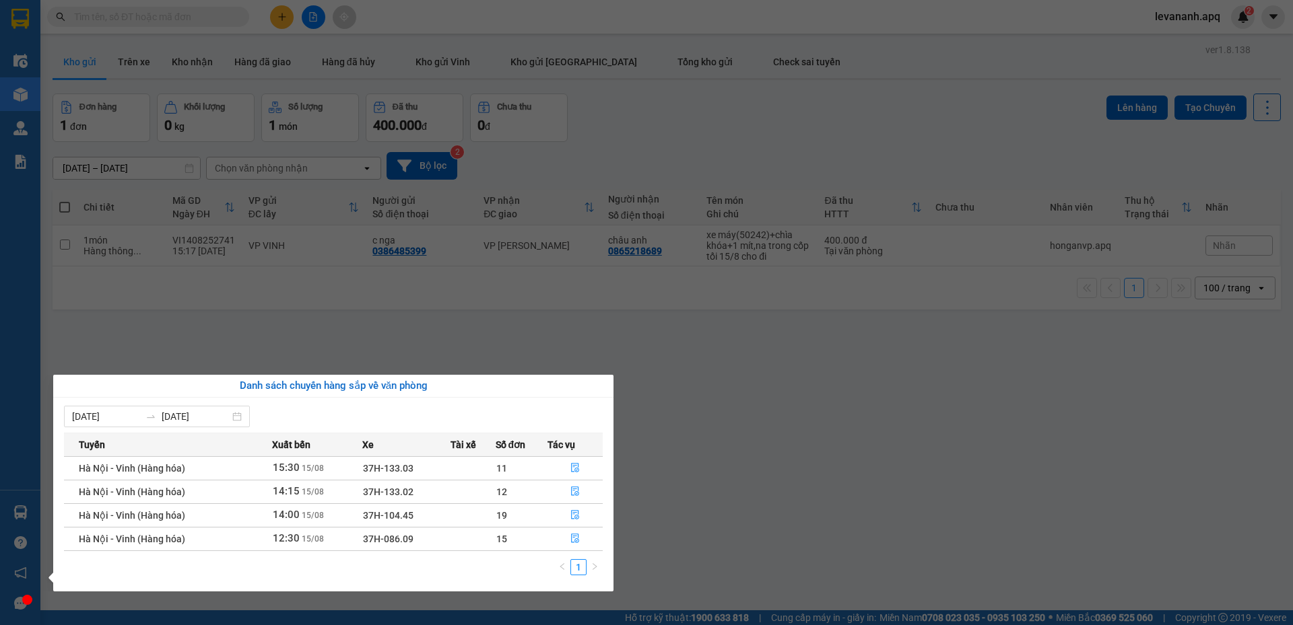
click at [704, 497] on section "Kết quả tìm kiếm ( 506 ) Bộ lọc Mã ĐH Trạng thái Món hàng Thu hộ Tổng cước Chưa…" at bounding box center [646, 312] width 1293 height 625
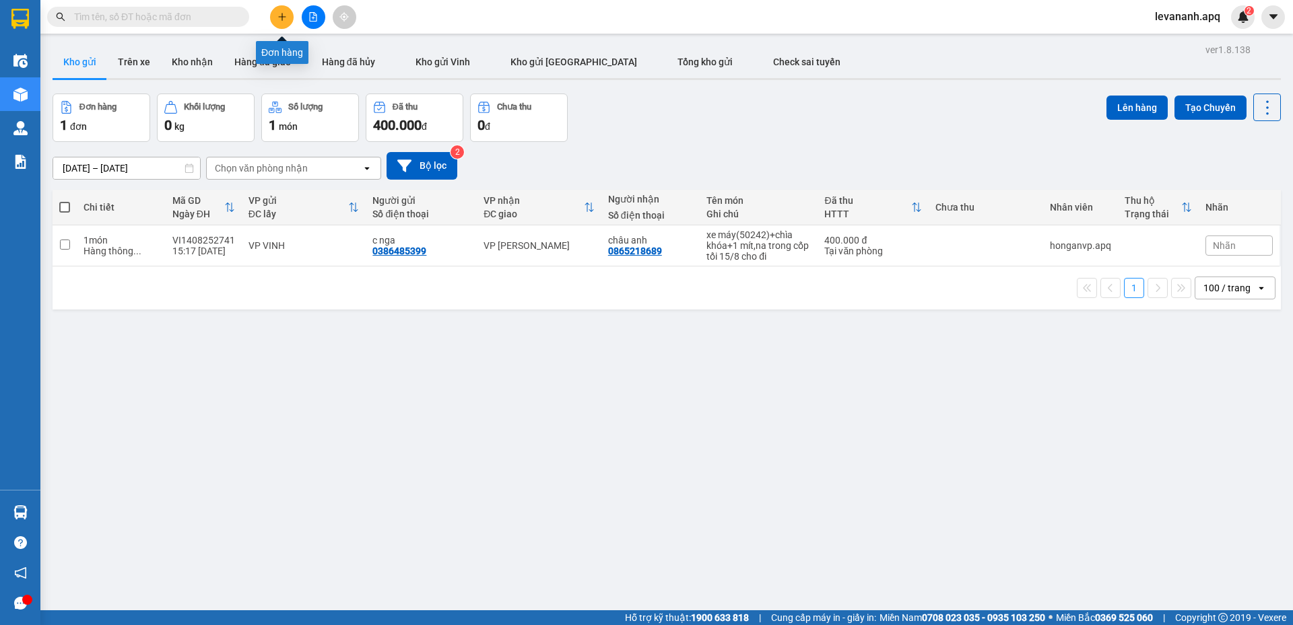
click at [278, 11] on button at bounding box center [282, 17] width 24 height 24
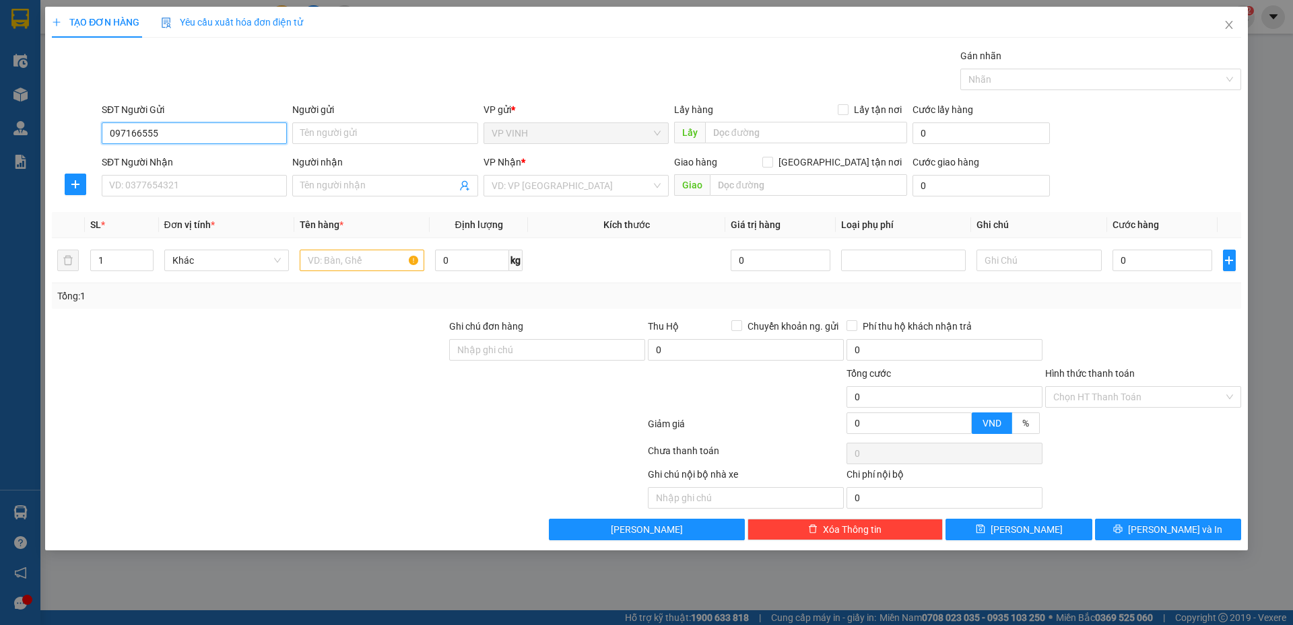
type input "0971665550"
click at [242, 162] on div "0971665550 - a hiển" at bounding box center [194, 160] width 169 height 15
type input "a hiển"
type input "0971665550"
click at [227, 199] on div "SĐT Người Nhận VD: 0377654321" at bounding box center [194, 178] width 185 height 47
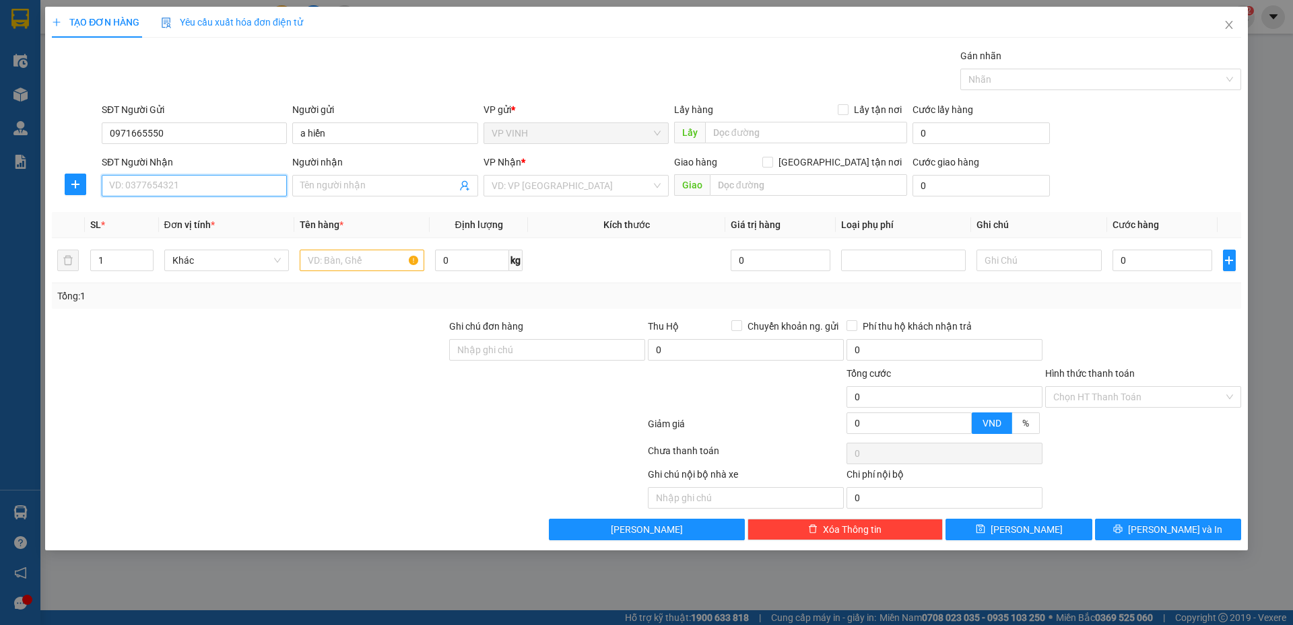
click at [225, 186] on input "SĐT Người Nhận" at bounding box center [194, 186] width 185 height 22
click at [221, 227] on div "0911846699 - a hưng" at bounding box center [194, 234] width 169 height 15
type input "0911846699"
type input "a hưng"
type input "29 nguyễn thị minh khai"
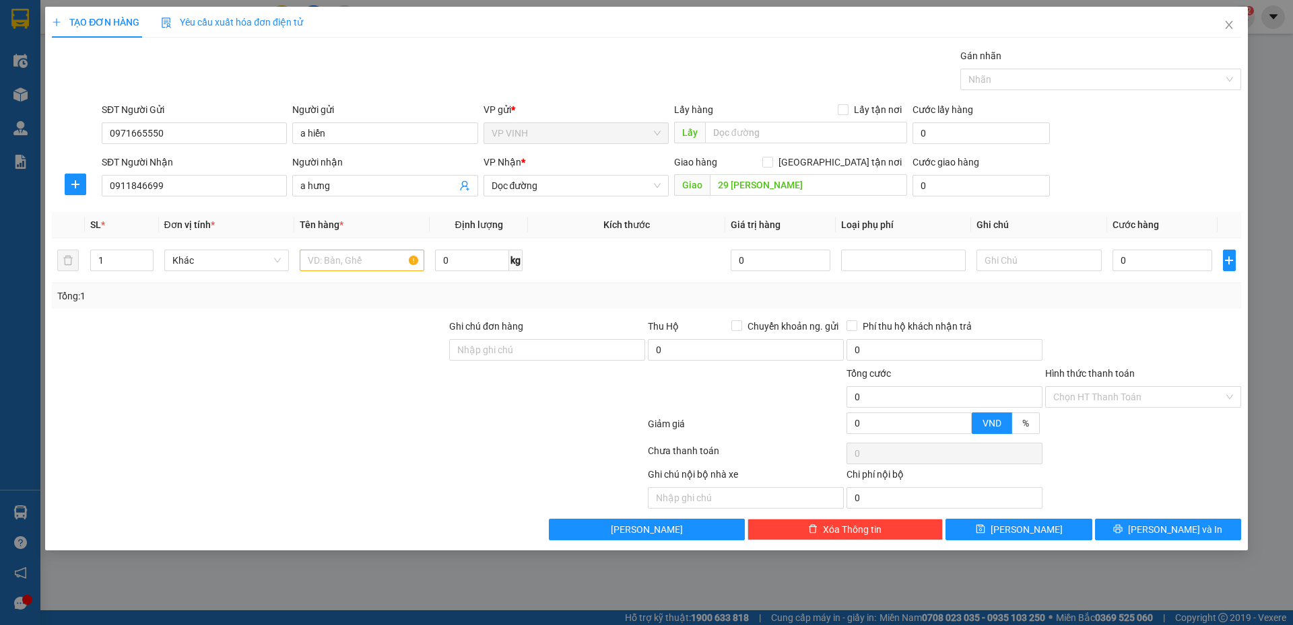
click at [597, 170] on div "VP Nhận *" at bounding box center [575, 165] width 185 height 20
drag, startPoint x: 590, startPoint y: 184, endPoint x: 544, endPoint y: 188, distance: 46.0
click at [583, 188] on span "Dọc đường" at bounding box center [575, 186] width 169 height 20
click at [852, 180] on input "29 nguyễn thị minh khai" at bounding box center [808, 185] width 197 height 22
click at [623, 183] on span "Dọc đường" at bounding box center [575, 186] width 169 height 20
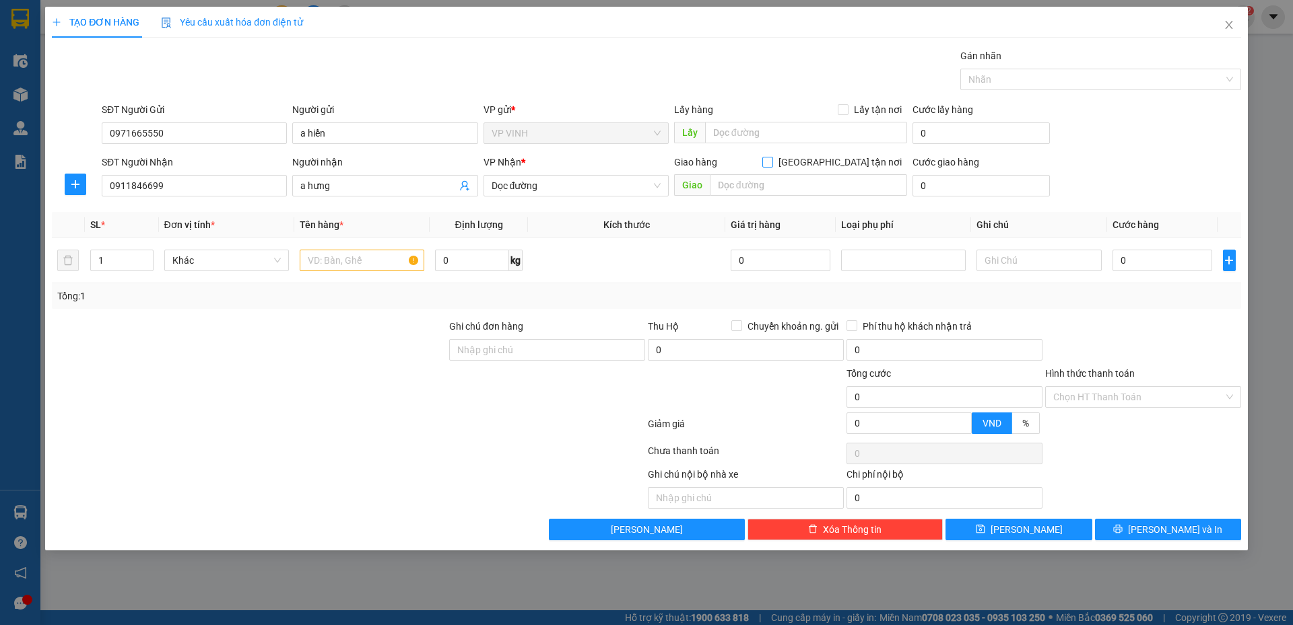
click at [771, 162] on input "[GEOGRAPHIC_DATA] tận nơi" at bounding box center [766, 161] width 9 height 9
checkbox input "true"
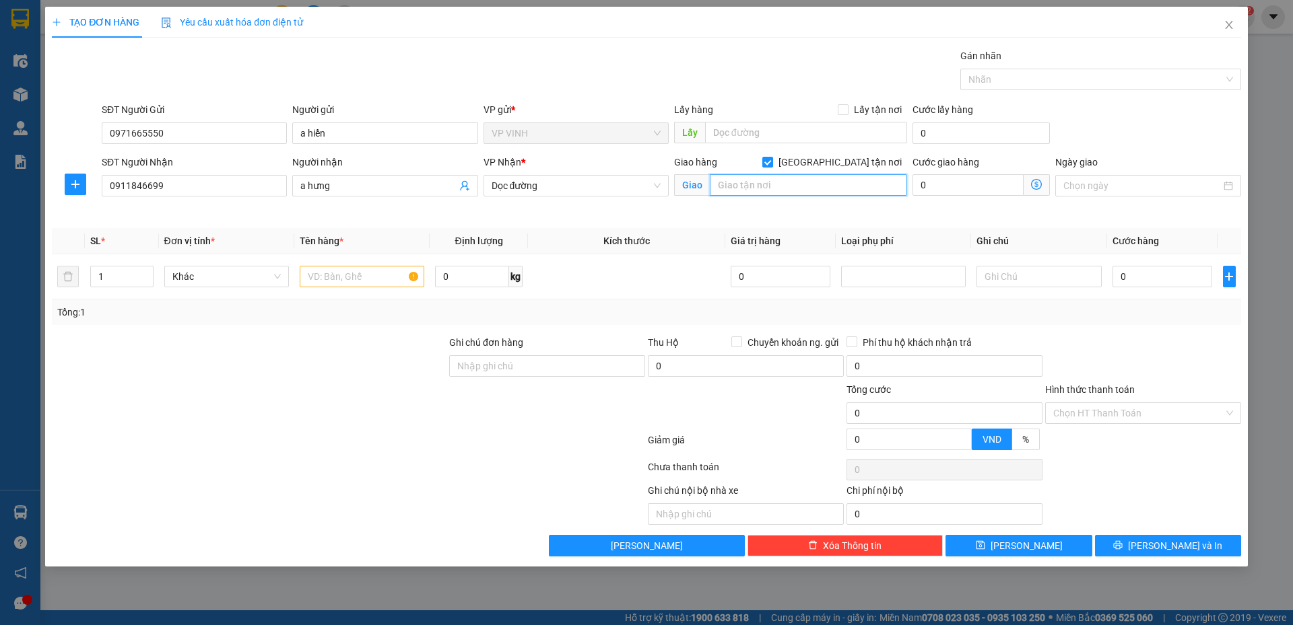
click at [841, 188] on input "text" at bounding box center [808, 185] width 197 height 22
click at [201, 184] on input "0911846699" at bounding box center [194, 186] width 185 height 22
click at [758, 184] on input "text" at bounding box center [808, 185] width 197 height 22
paste input "home city 177 trung kính, cầu giấy, hà nội"
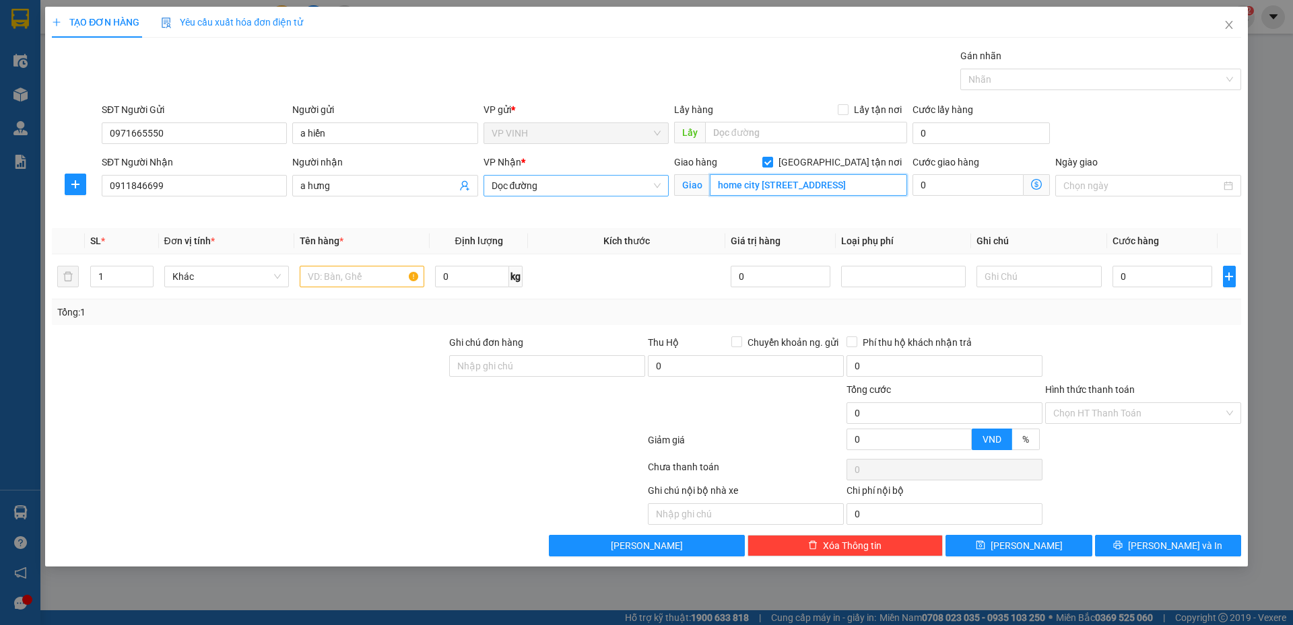
click at [580, 191] on span "Dọc đường" at bounding box center [575, 186] width 169 height 20
type input "home city 177 trung kính, cầu giấy, hà nội"
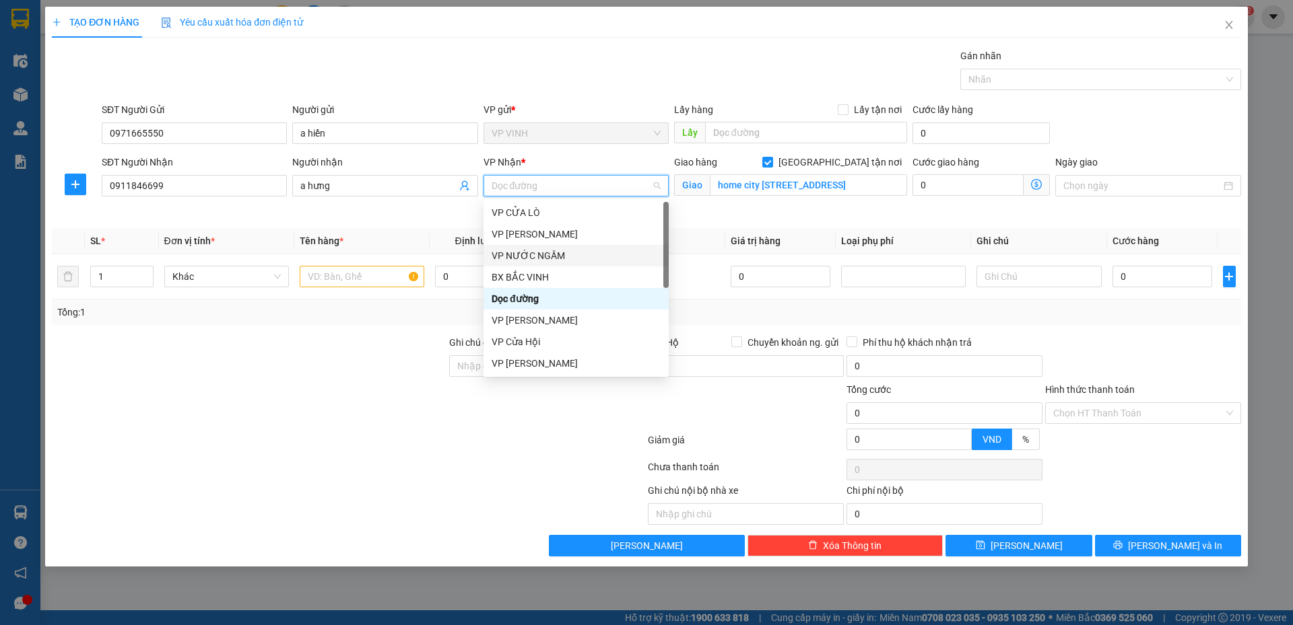
scroll to position [188, 0]
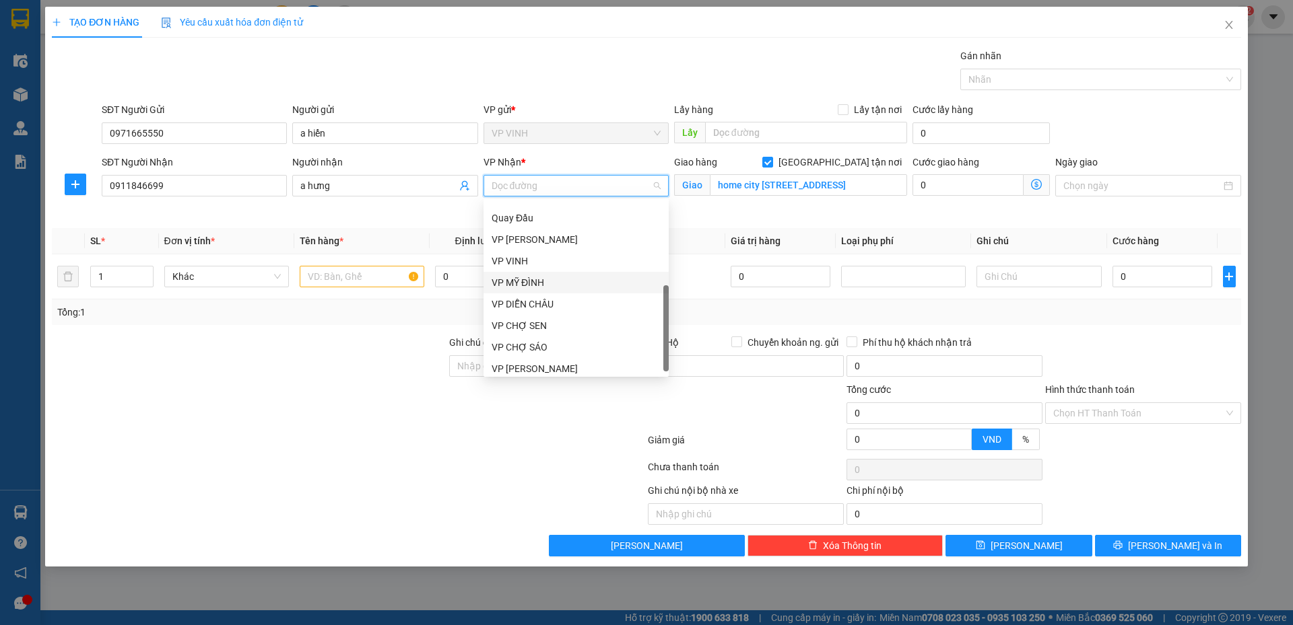
click at [559, 289] on div "VP MỸ ĐÌNH" at bounding box center [575, 282] width 169 height 15
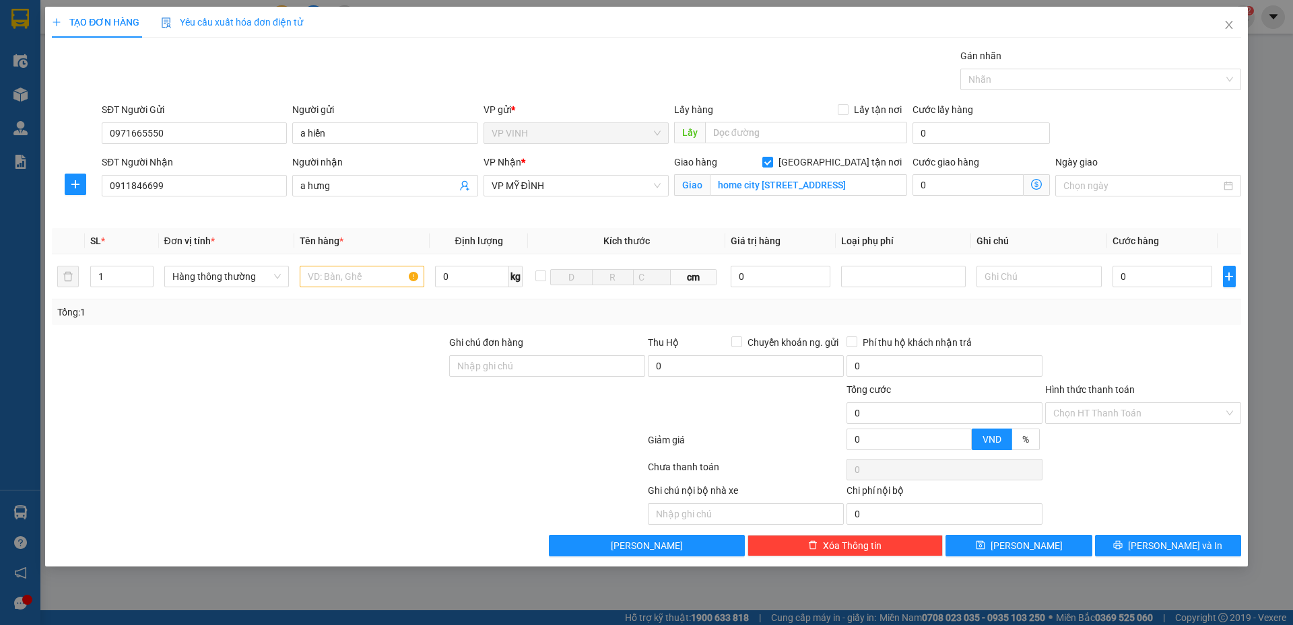
click at [1034, 185] on icon "dollar-circle" at bounding box center [1036, 184] width 11 height 11
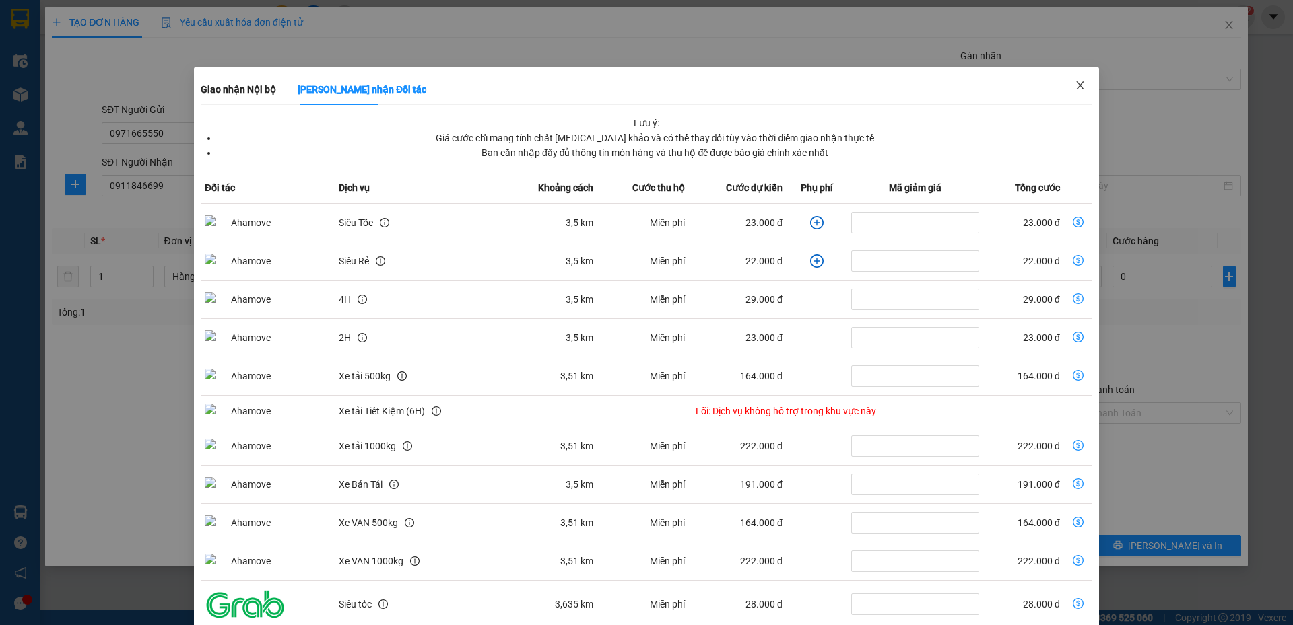
click at [1074, 85] on icon "close" at bounding box center [1079, 85] width 11 height 11
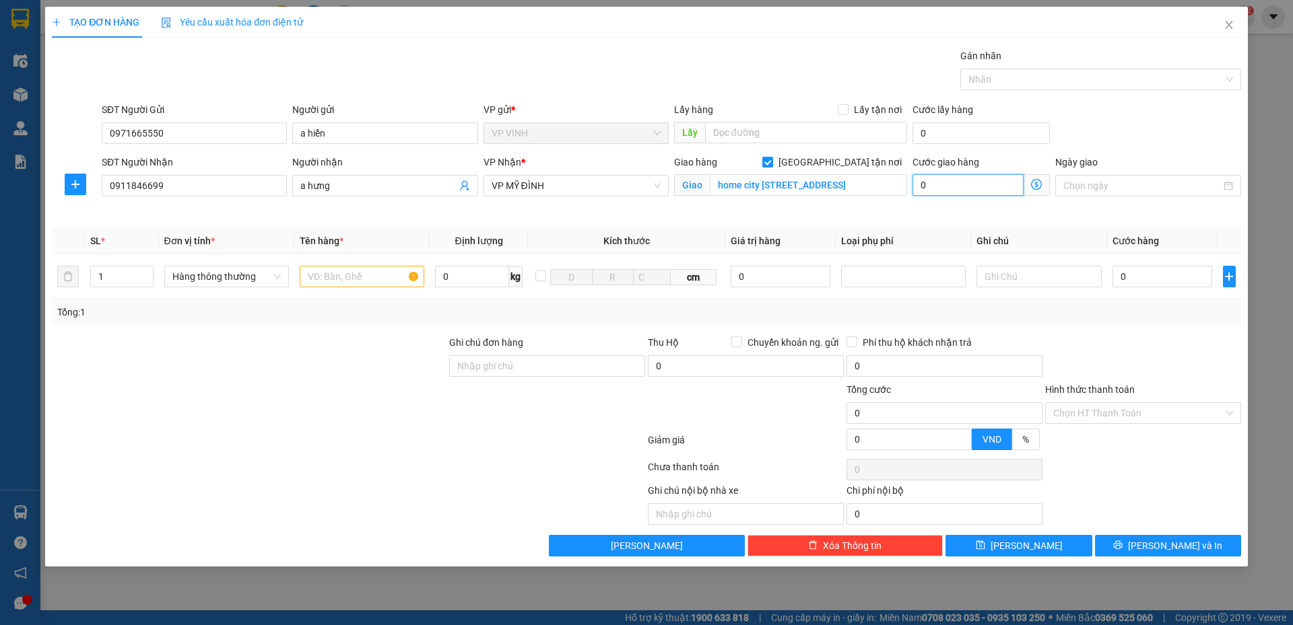
click at [969, 182] on input "0" at bounding box center [967, 185] width 111 height 22
type input "4"
type input "40"
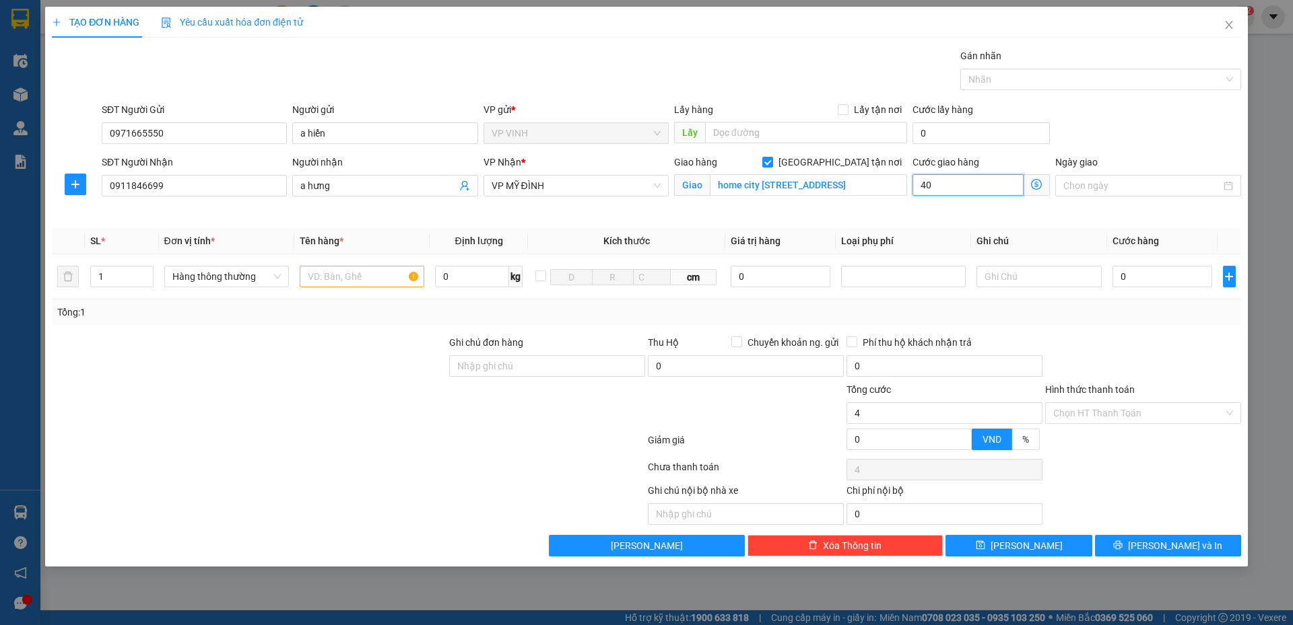
type input "40"
type input "40.000"
click at [364, 273] on input "text" at bounding box center [362, 277] width 125 height 22
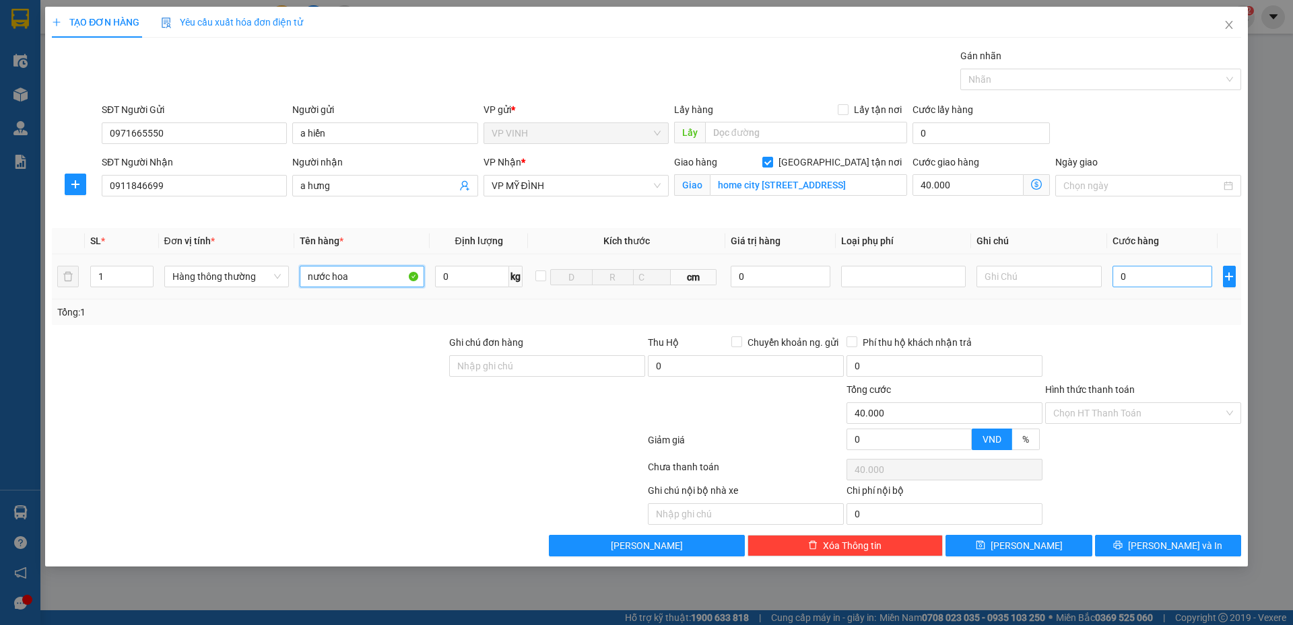
type input "nước hoa"
click at [1136, 281] on input "0" at bounding box center [1162, 277] width 100 height 22
type input "3"
type input "40.003"
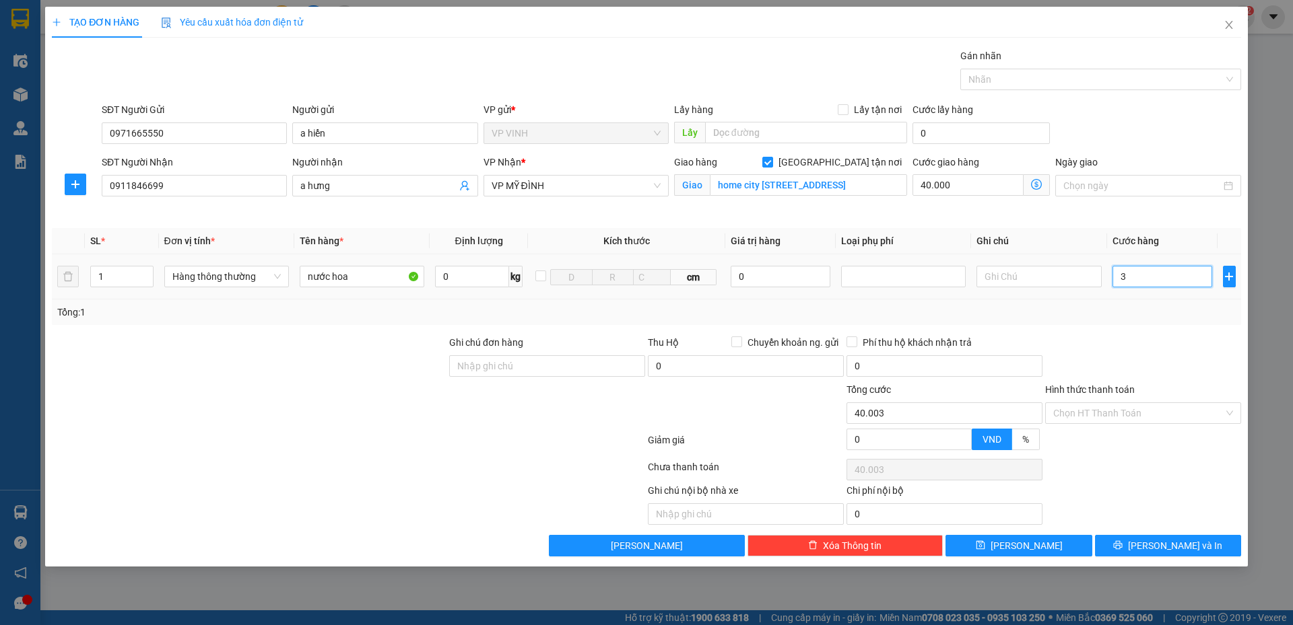
type input "30"
type input "40.030"
type input "30.000"
type input "70.000"
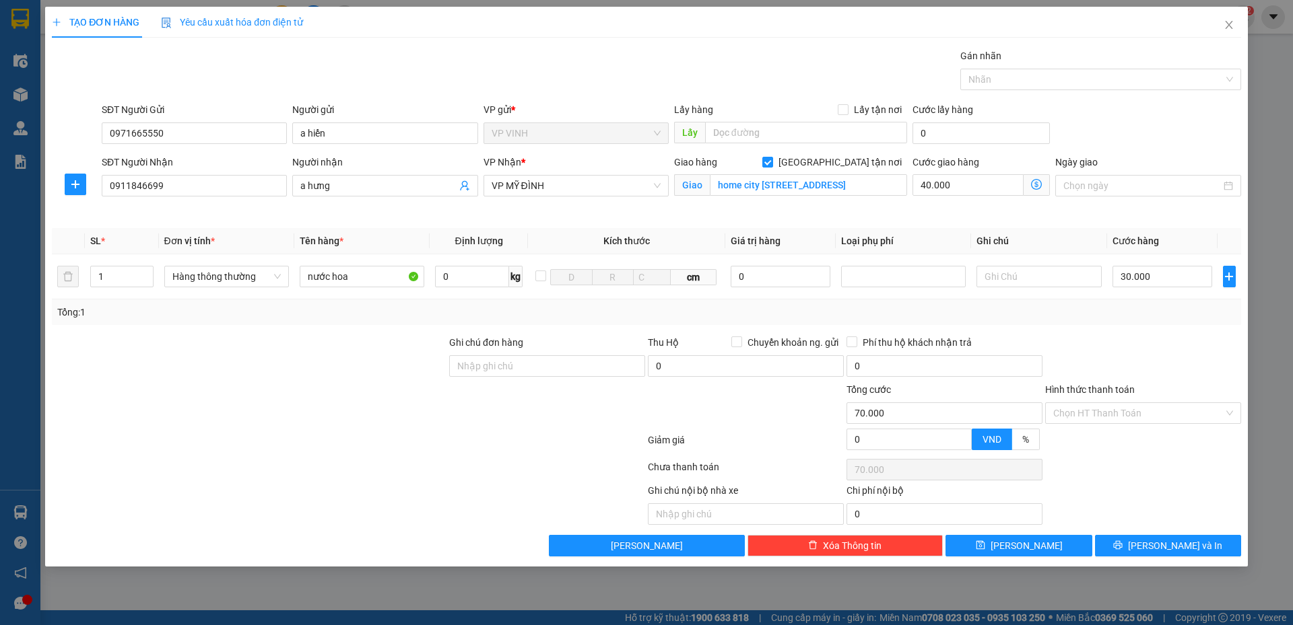
click at [1124, 361] on div at bounding box center [1142, 358] width 199 height 47
drag, startPoint x: 1123, startPoint y: 407, endPoint x: 1121, endPoint y: 429, distance: 23.0
click at [1123, 407] on input "Hình thức thanh toán" at bounding box center [1138, 413] width 170 height 20
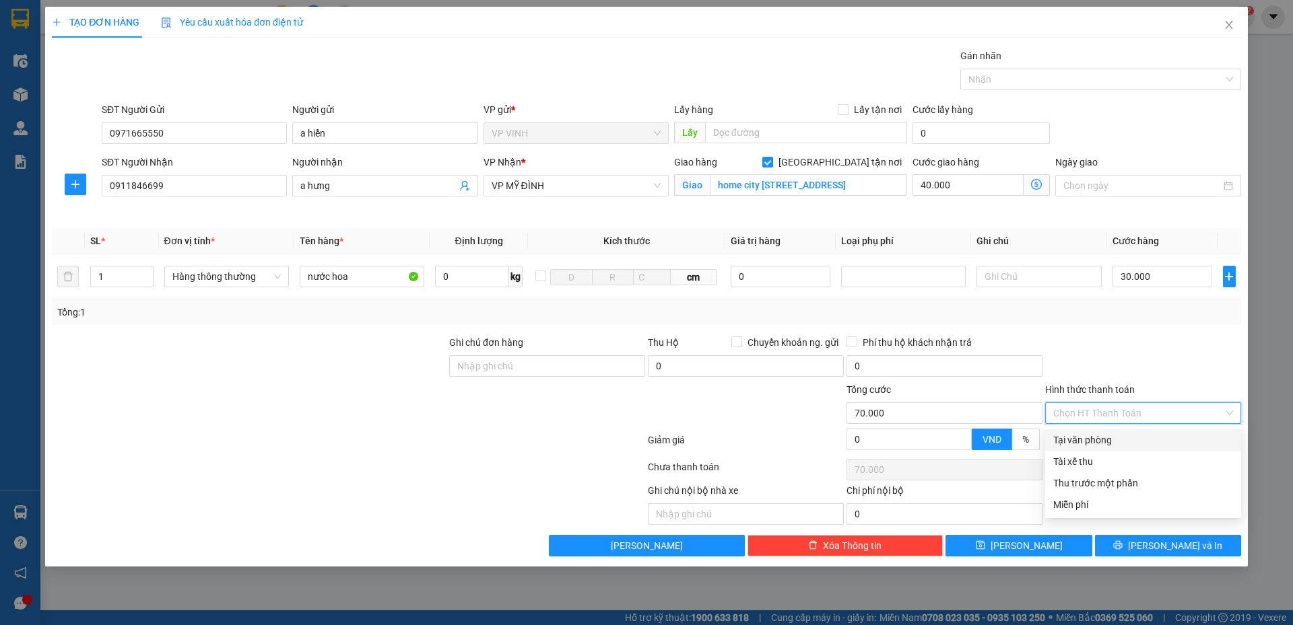
click at [1117, 445] on div "Tại văn phòng" at bounding box center [1143, 440] width 180 height 15
type input "0"
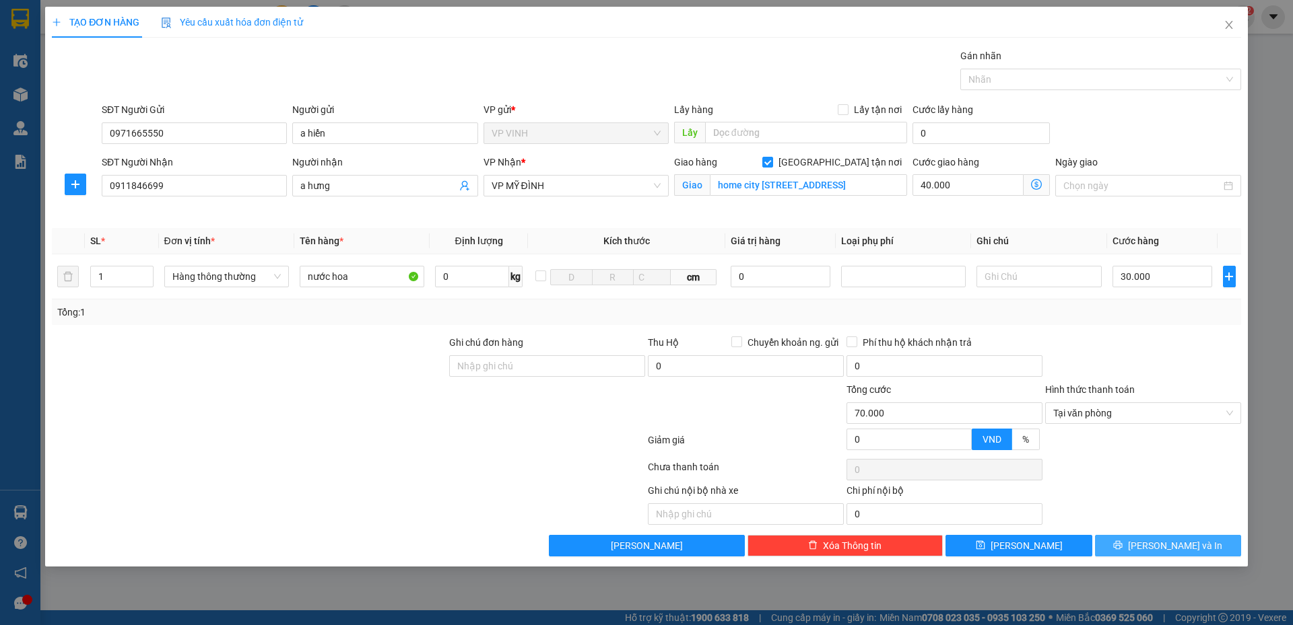
click at [1155, 543] on button "[PERSON_NAME] và In" at bounding box center [1168, 546] width 146 height 22
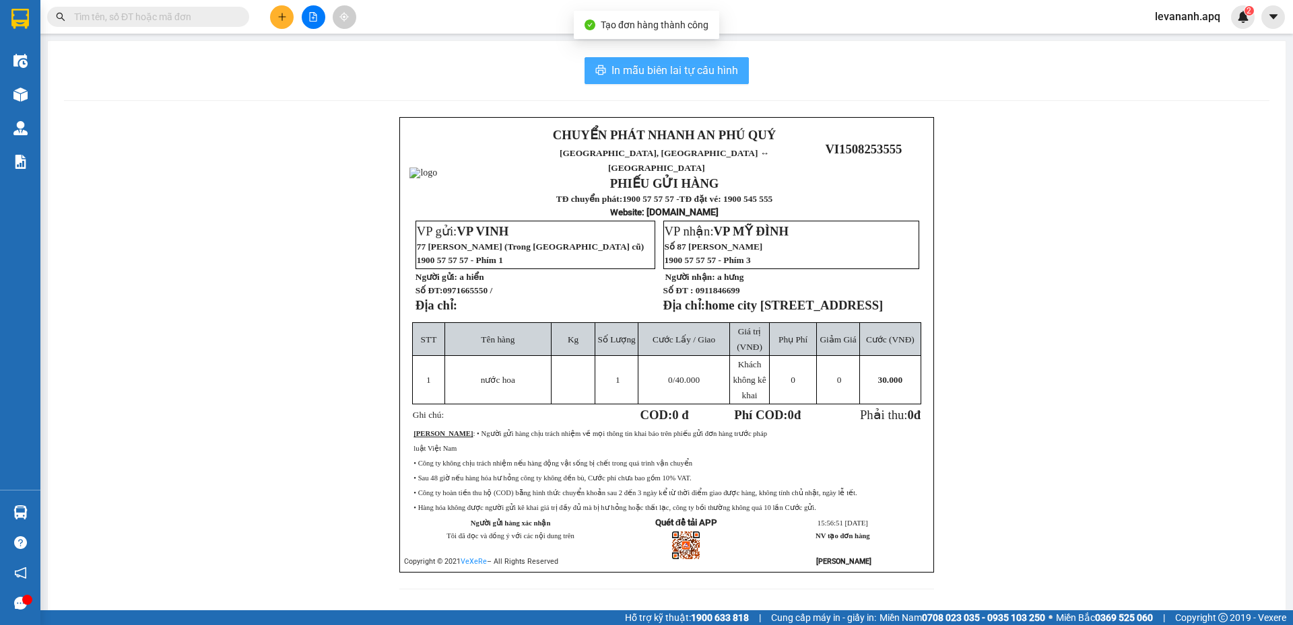
click at [717, 75] on span "In mẫu biên lai tự cấu hình" at bounding box center [674, 70] width 127 height 17
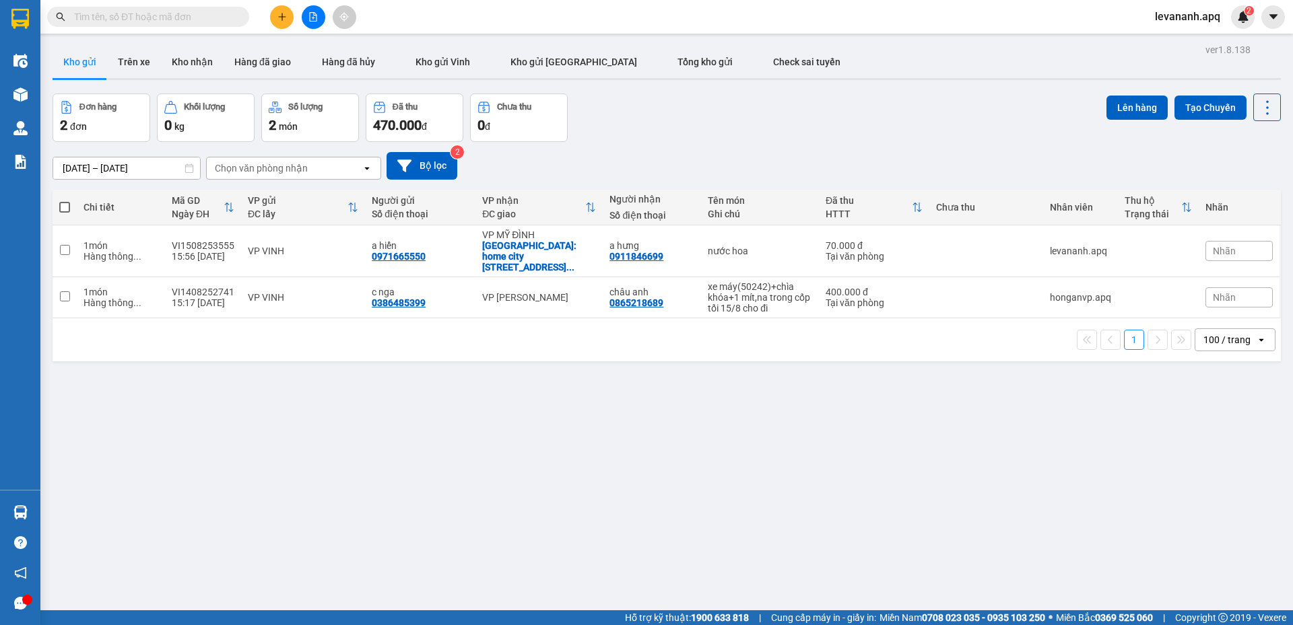
click at [614, 122] on div "Đơn hàng 2 đơn Khối lượng 0 kg Số lượng 2 món Đã thu 470.000 đ Chưa thu 0 đ Lên…" at bounding box center [667, 118] width 1228 height 48
click at [132, 21] on input "text" at bounding box center [153, 16] width 159 height 15
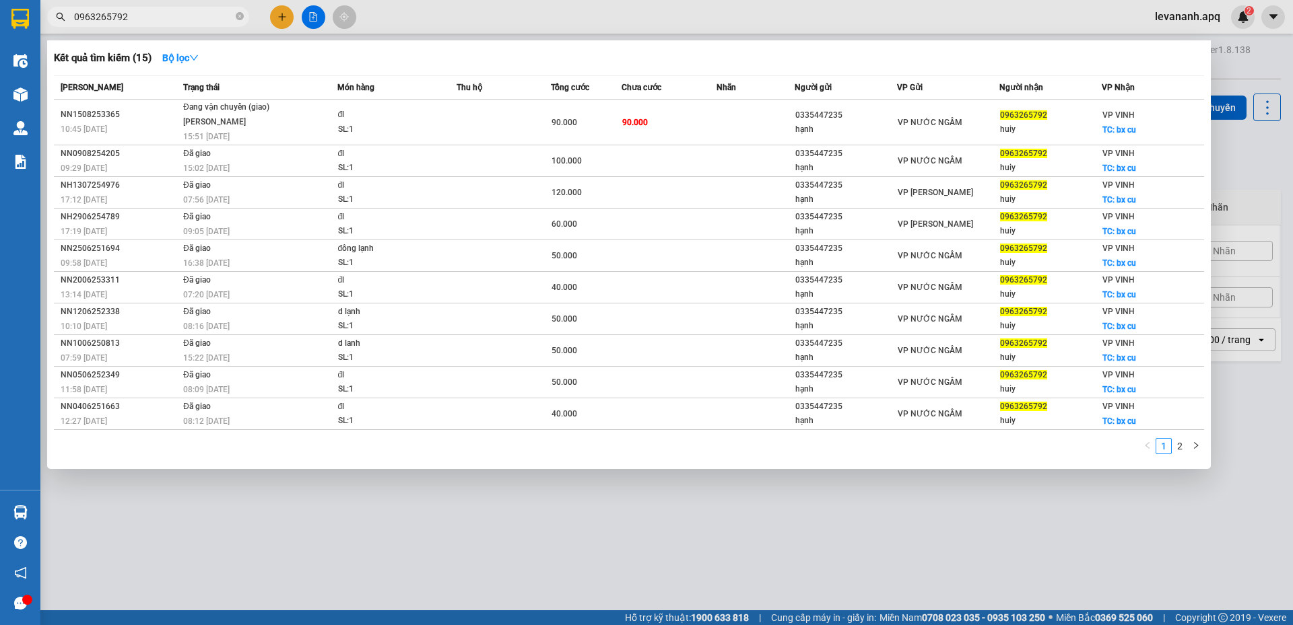
type input "0963265792"
click at [355, 510] on div at bounding box center [646, 312] width 1293 height 625
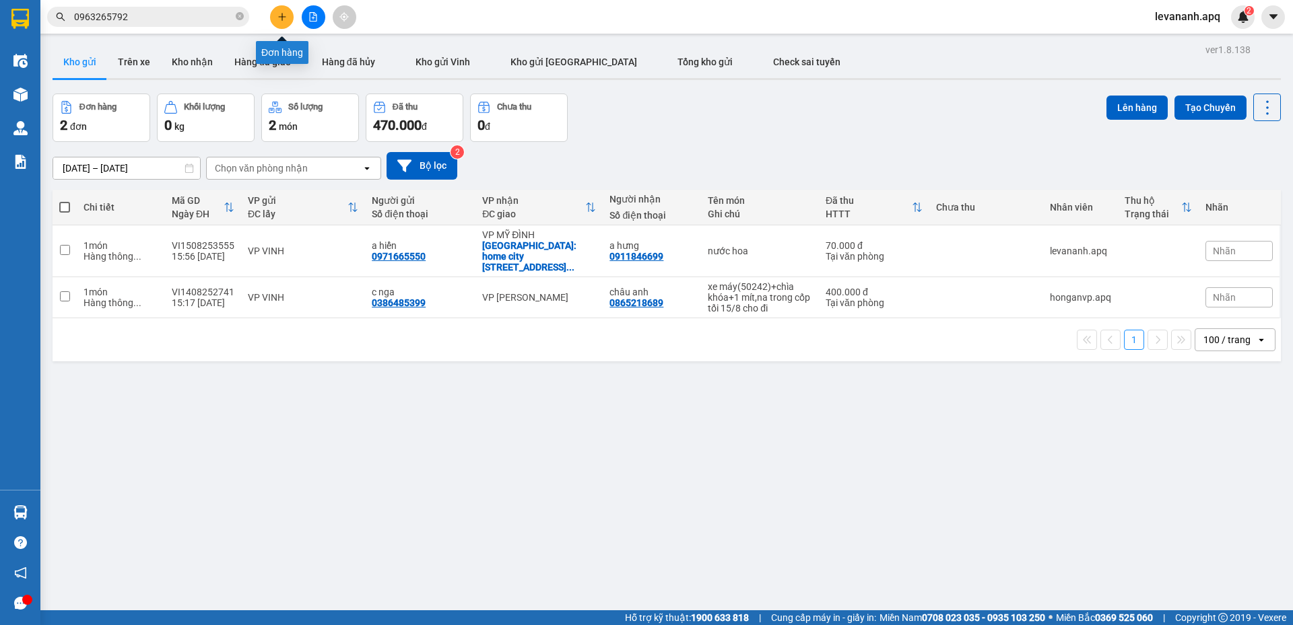
click at [287, 21] on button at bounding box center [282, 17] width 24 height 24
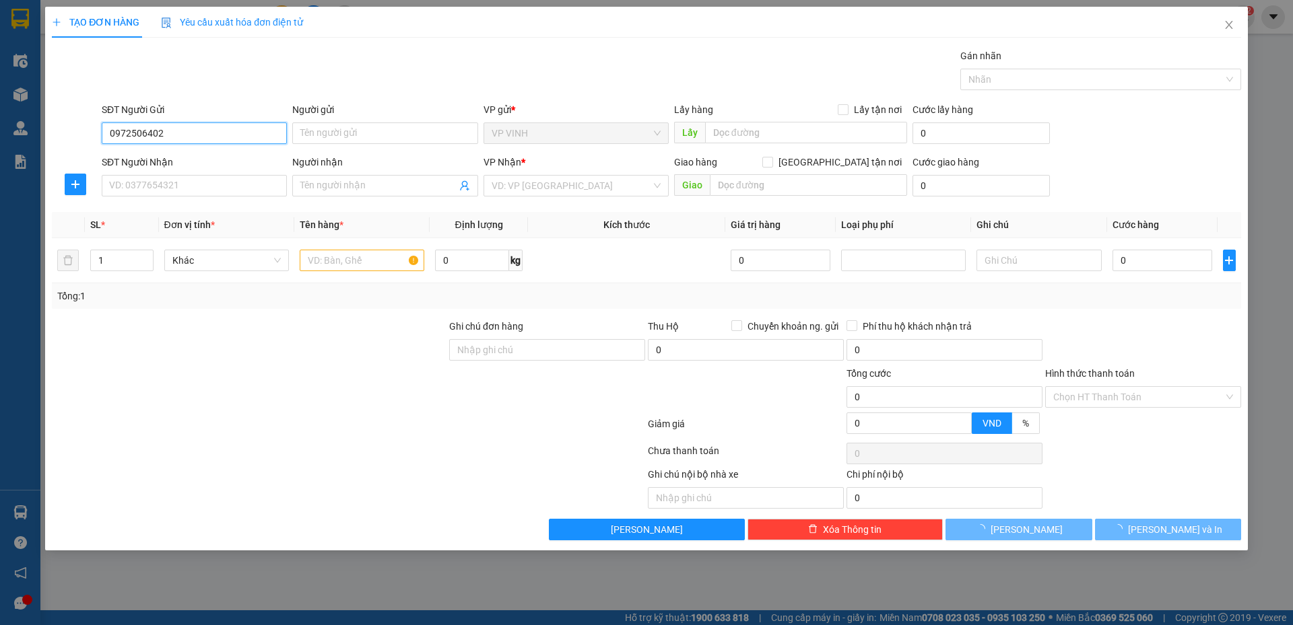
click at [114, 132] on input "0972506402" at bounding box center [194, 134] width 185 height 22
click at [146, 137] on input "0972506402" at bounding box center [194, 134] width 185 height 22
click at [159, 137] on input "0972506402" at bounding box center [194, 134] width 185 height 22
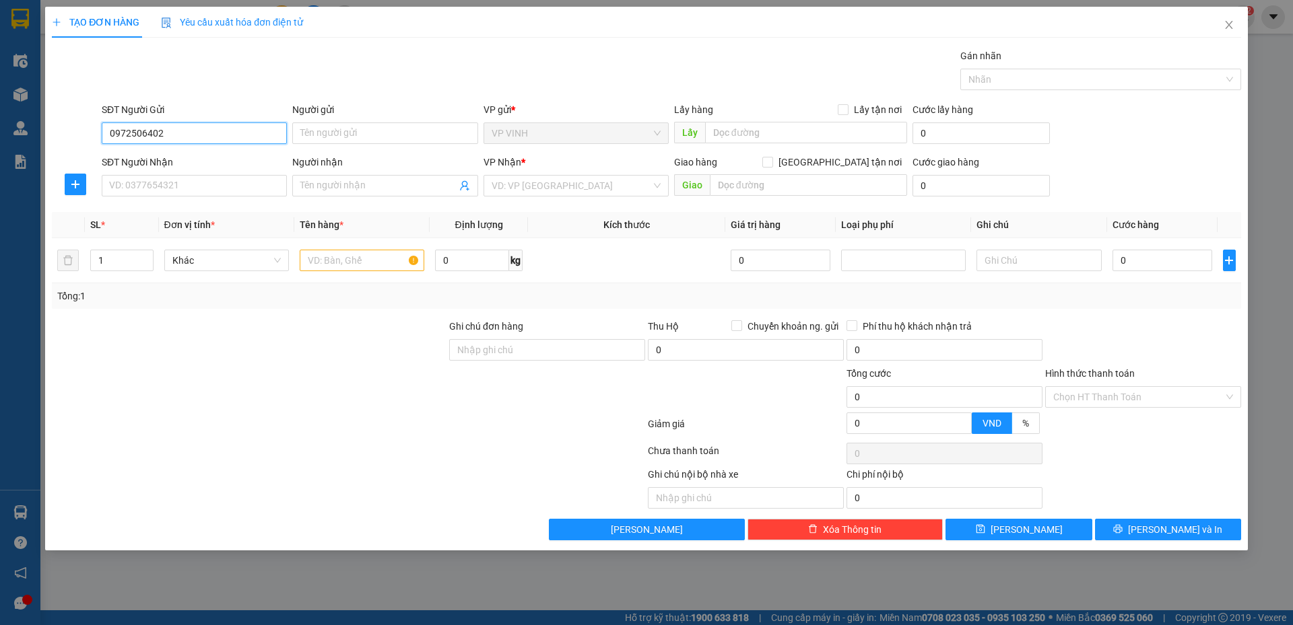
click at [158, 137] on input "0972506402" at bounding box center [194, 134] width 185 height 22
click at [152, 137] on input "0972506402" at bounding box center [194, 134] width 185 height 22
click at [213, 138] on input "0972506402" at bounding box center [194, 134] width 185 height 22
click at [156, 135] on input "0972506402" at bounding box center [194, 134] width 185 height 22
click at [183, 136] on input "0972506402" at bounding box center [194, 134] width 185 height 22
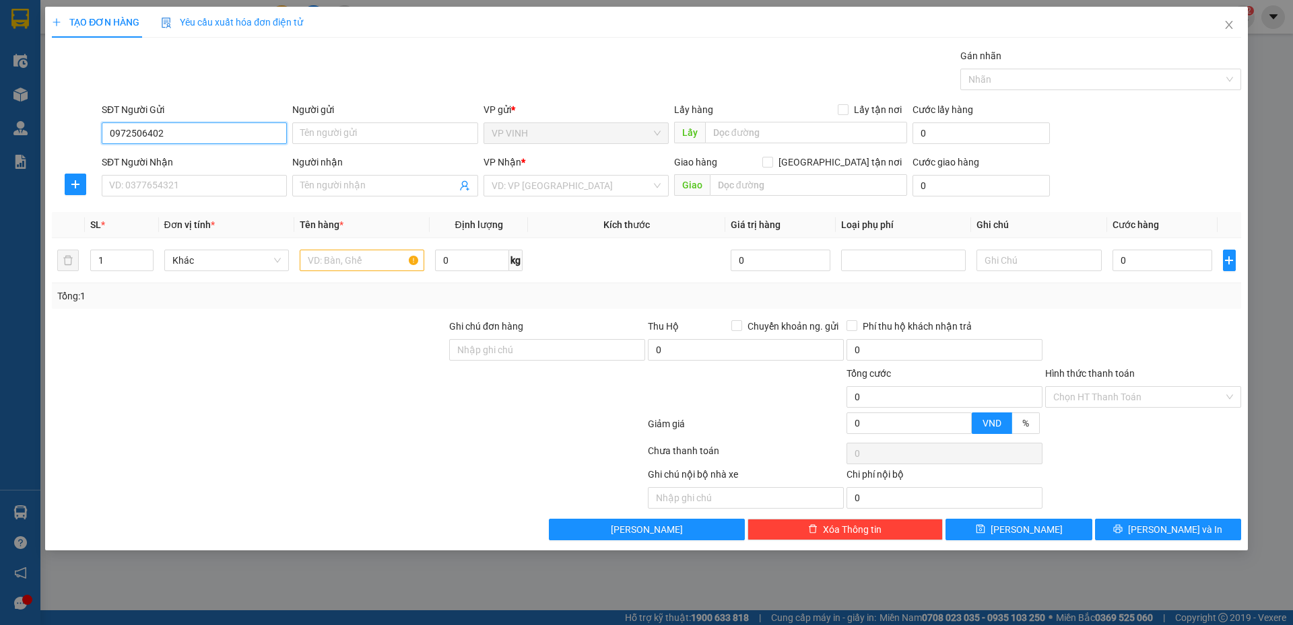
click at [154, 137] on input "0972506402" at bounding box center [194, 134] width 185 height 22
click at [207, 137] on input "0972506402" at bounding box center [194, 134] width 185 height 22
click at [167, 138] on input "0972506402" at bounding box center [194, 134] width 185 height 22
click at [213, 137] on input "0972506402" at bounding box center [194, 134] width 185 height 22
type input "0972506405"
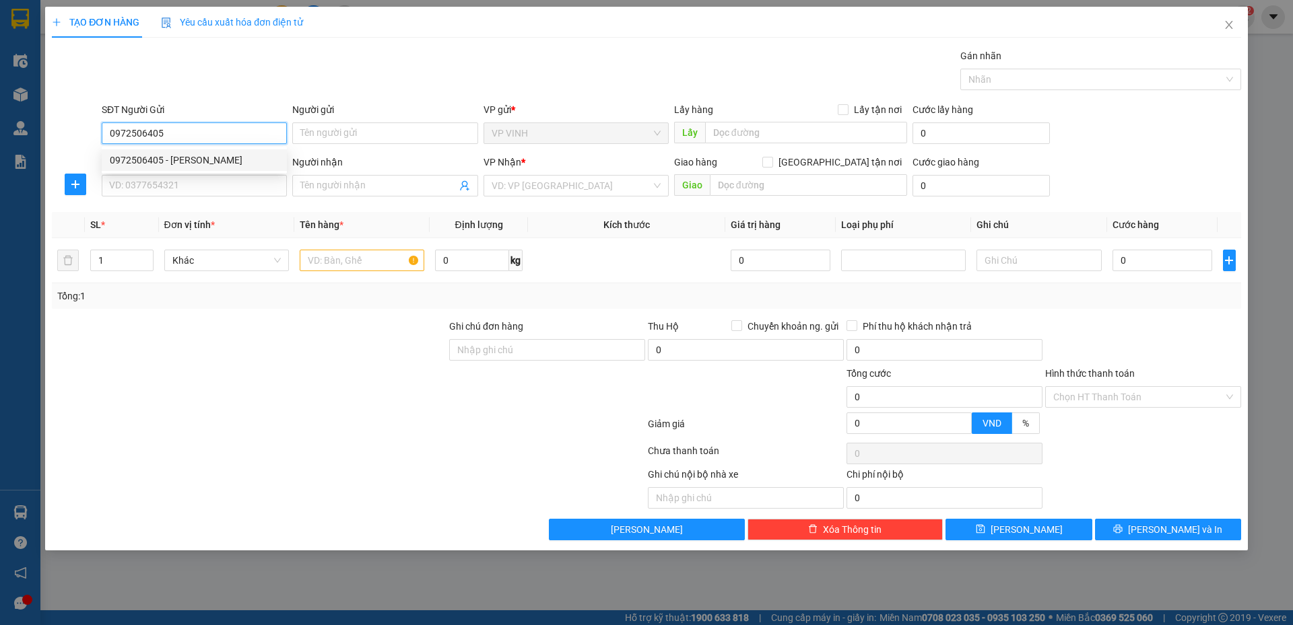
click at [147, 134] on input "0972506405" at bounding box center [194, 134] width 185 height 22
click at [152, 137] on input "0972506405" at bounding box center [194, 134] width 185 height 22
click at [156, 158] on div "0972506405 - c vân" at bounding box center [194, 160] width 169 height 15
type input "c vân"
type input "0972506405"
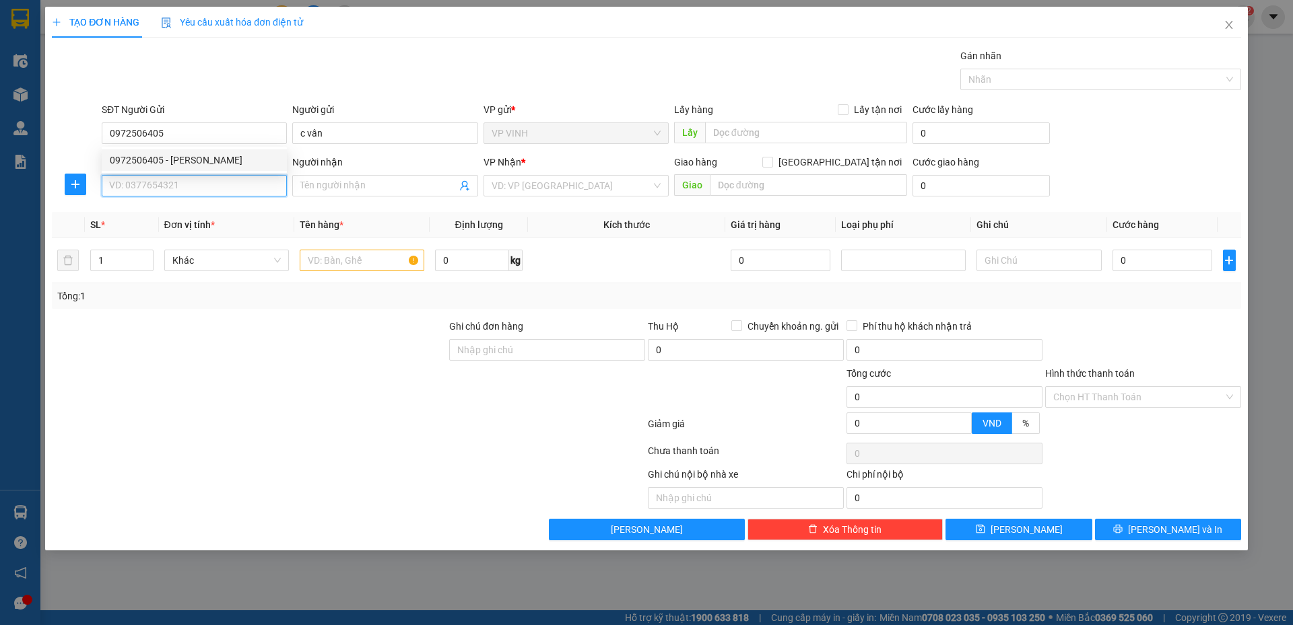
click at [166, 183] on input "SĐT Người Nhận" at bounding box center [194, 186] width 185 height 22
click at [176, 209] on div "0369807702 - c phương" at bounding box center [194, 212] width 169 height 15
type input "0369807702"
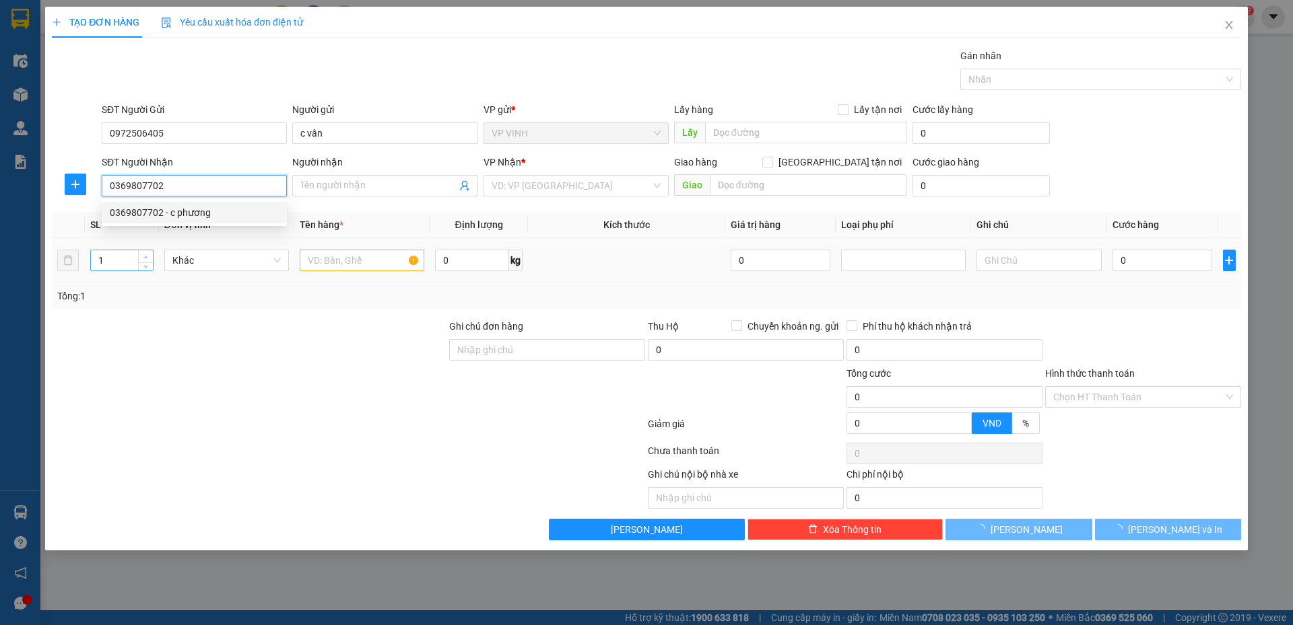
type input "c phương"
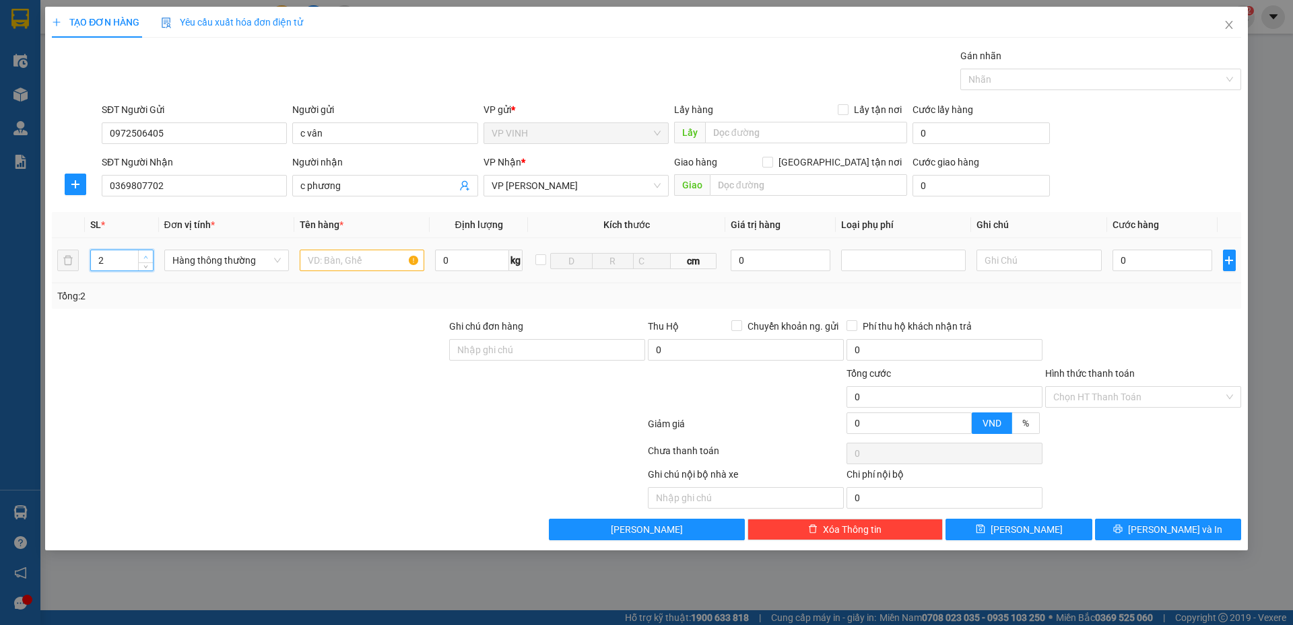
click at [144, 257] on icon "up" at bounding box center [145, 257] width 5 height 5
type input "3"
click at [144, 257] on icon "up" at bounding box center [145, 257] width 5 height 5
click at [357, 268] on input "text" at bounding box center [362, 261] width 125 height 22
type input "bột đậu"
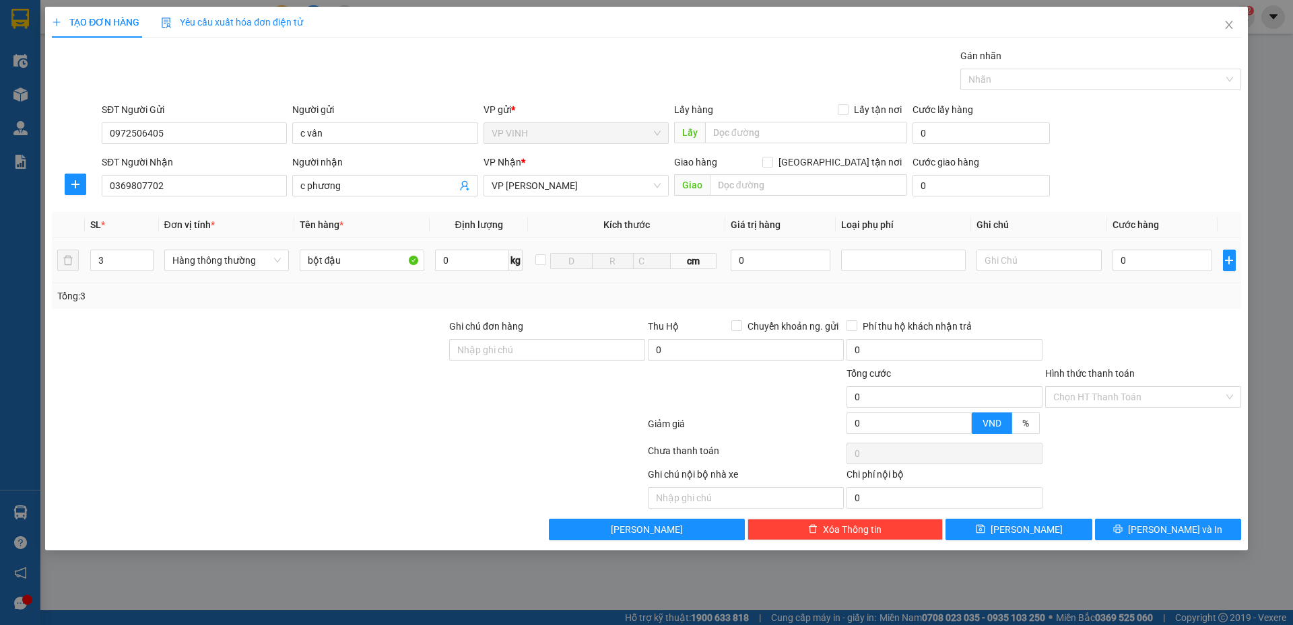
click at [1136, 275] on td "0" at bounding box center [1162, 260] width 111 height 45
click at [1136, 269] on input "0" at bounding box center [1162, 261] width 100 height 22
type input "2"
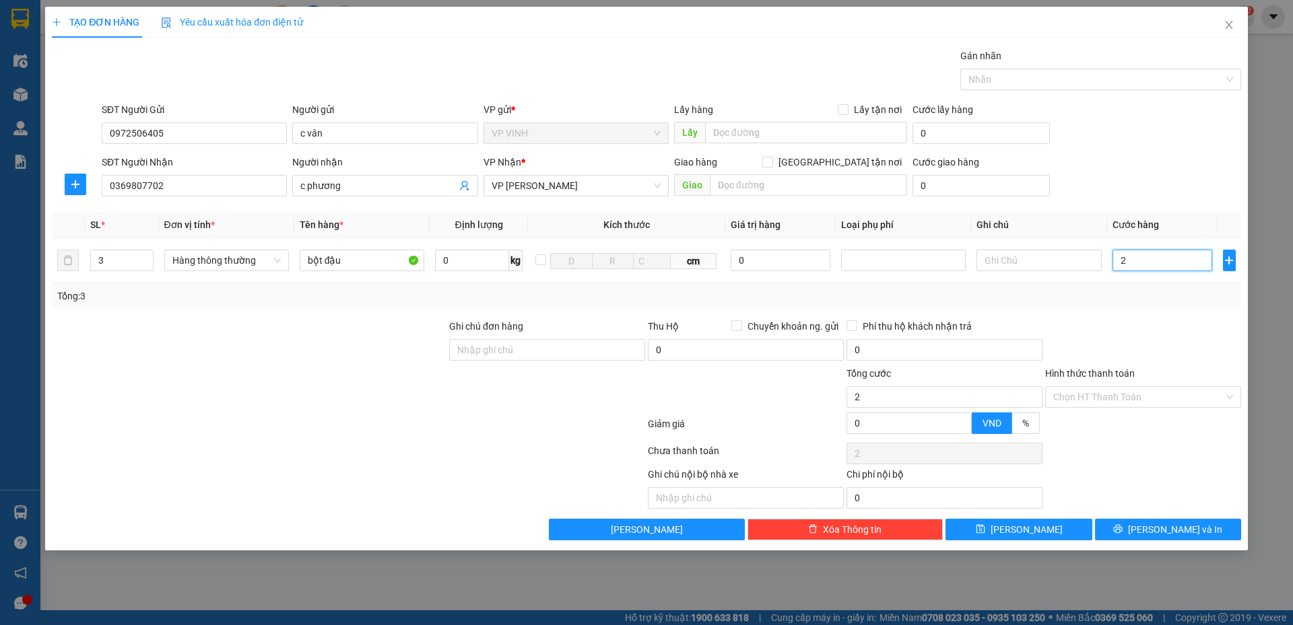
type input "25"
type input "250"
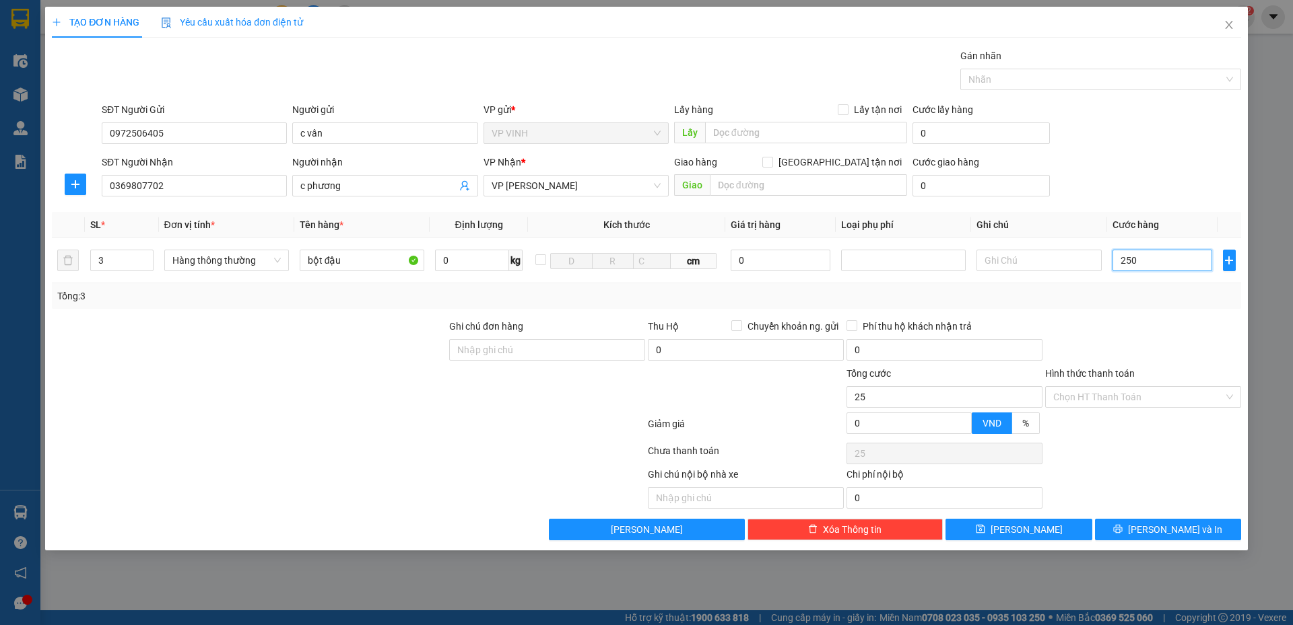
type input "250"
type input "250.000"
click at [1142, 294] on div "Tổng: 3" at bounding box center [646, 296] width 1178 height 15
click at [195, 187] on input "0369807702" at bounding box center [194, 186] width 185 height 22
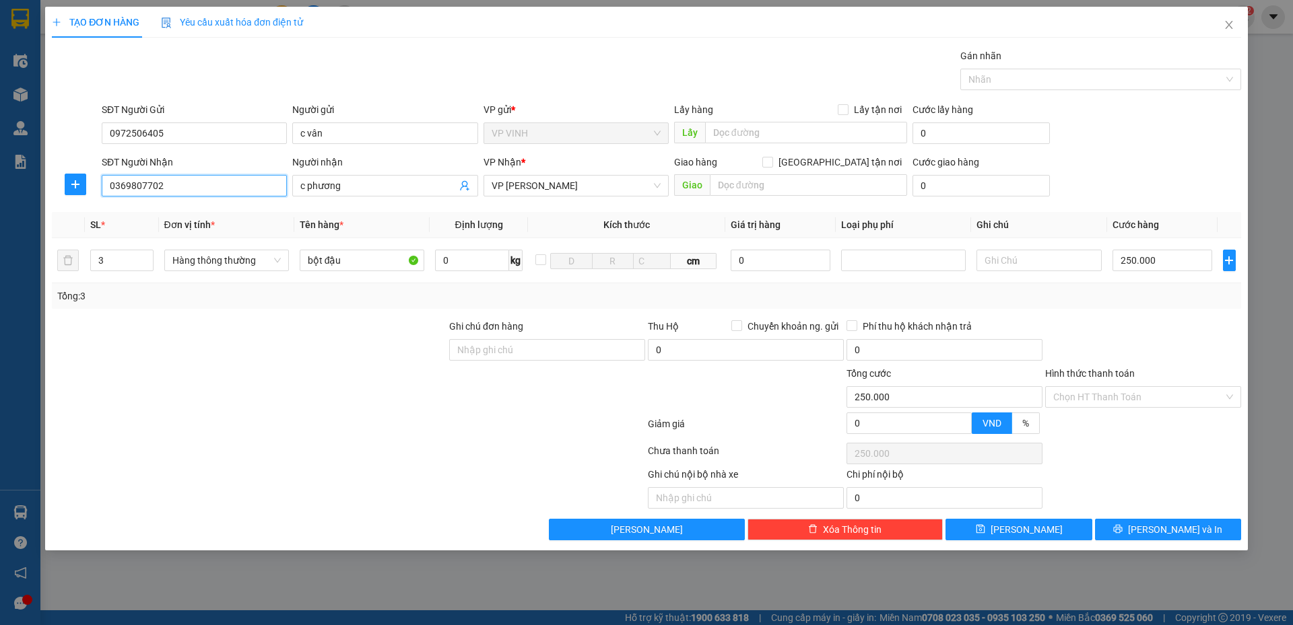
click at [195, 187] on input "0369807702" at bounding box center [194, 186] width 185 height 22
click at [1105, 294] on div "Tổng: 3" at bounding box center [646, 296] width 1178 height 15
click at [1097, 406] on input "Hình thức thanh toán" at bounding box center [1138, 397] width 170 height 20
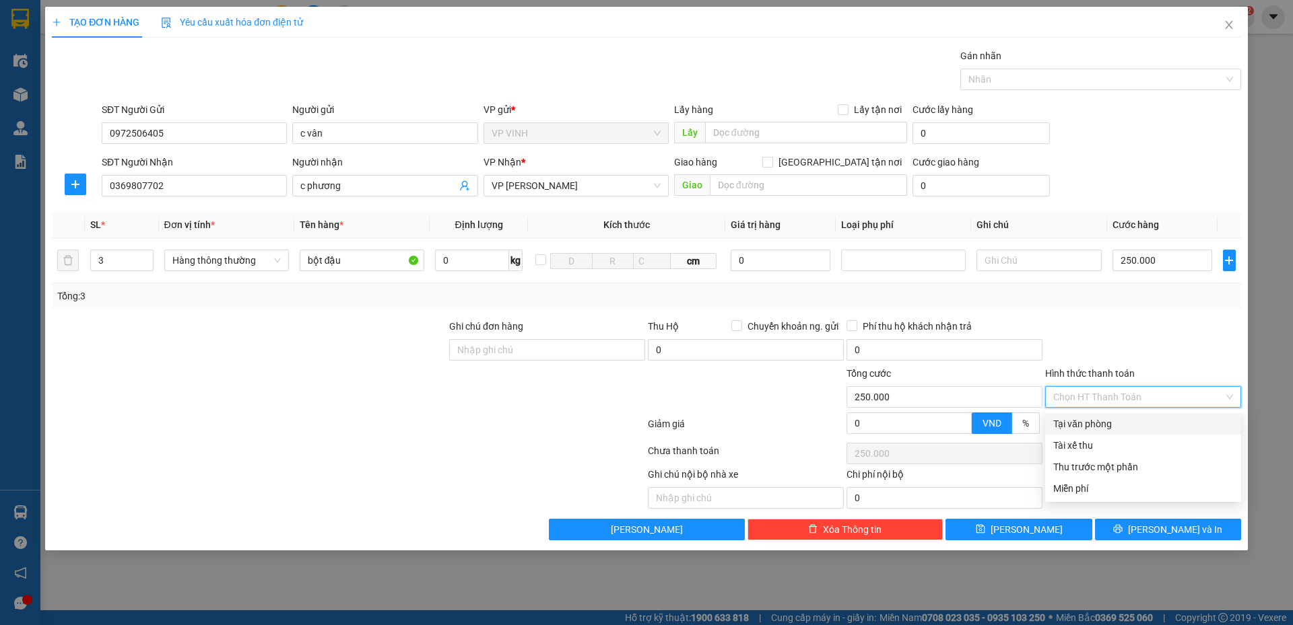
click at [1105, 421] on div "Tại văn phòng" at bounding box center [1143, 424] width 180 height 15
type input "0"
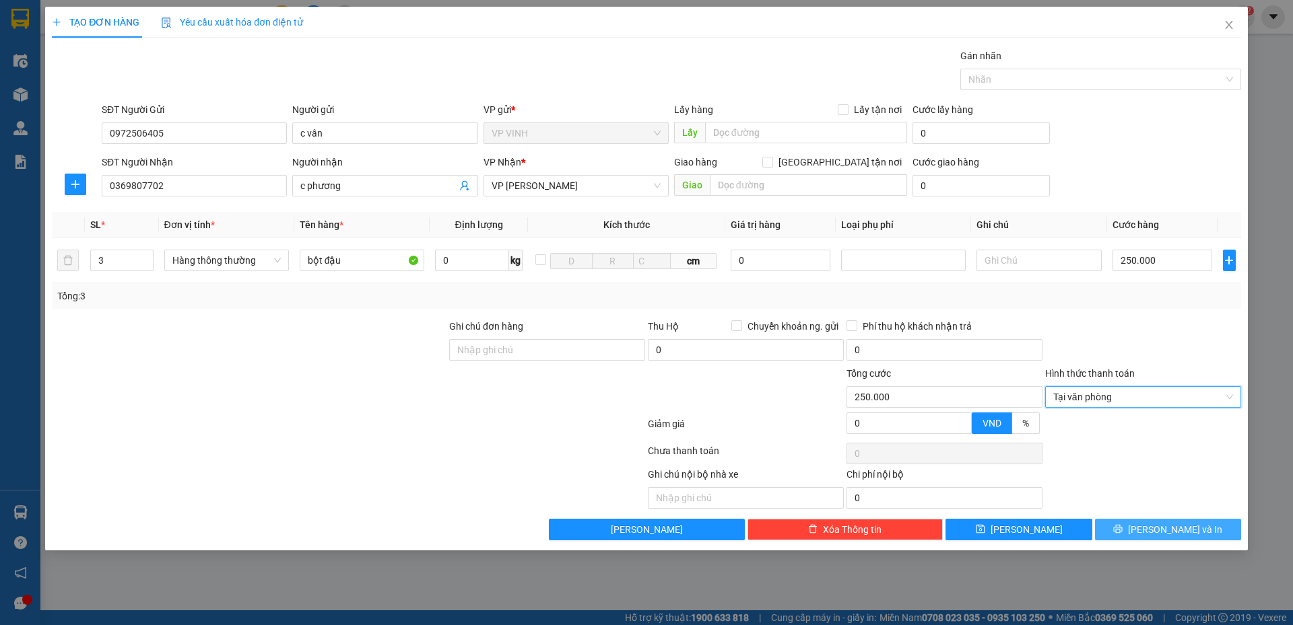
click at [1167, 530] on span "[PERSON_NAME] và In" at bounding box center [1175, 529] width 94 height 15
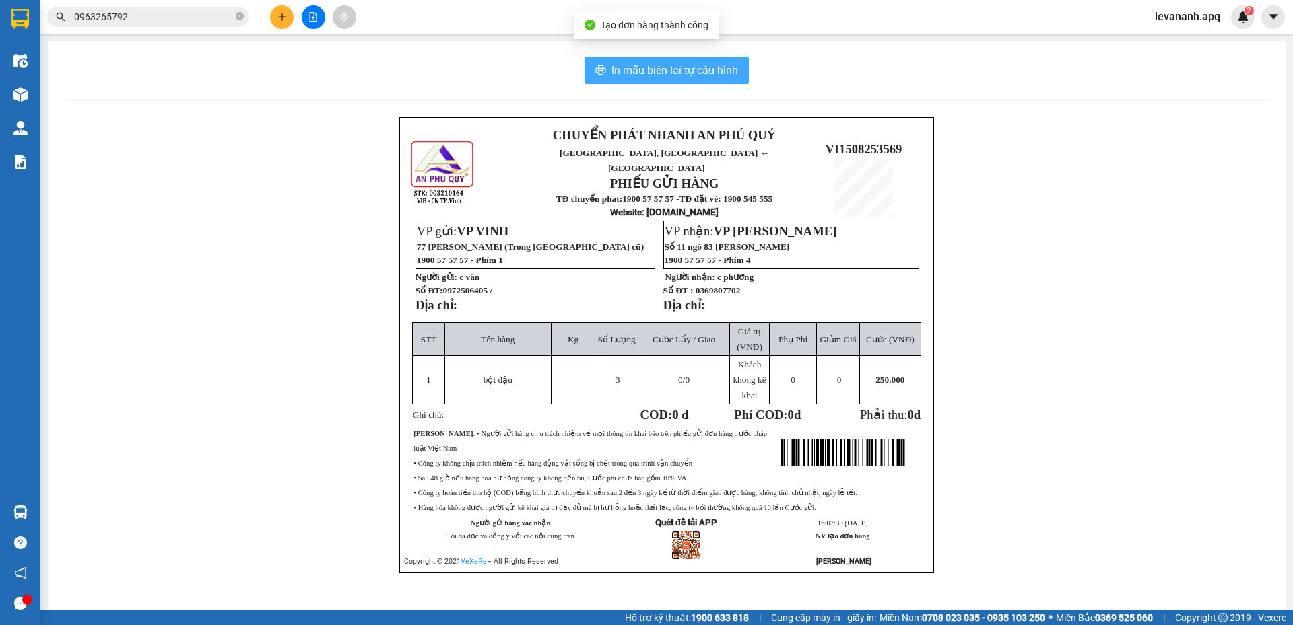
click at [617, 78] on span "In mẫu biên lai tự cấu hình" at bounding box center [674, 70] width 127 height 17
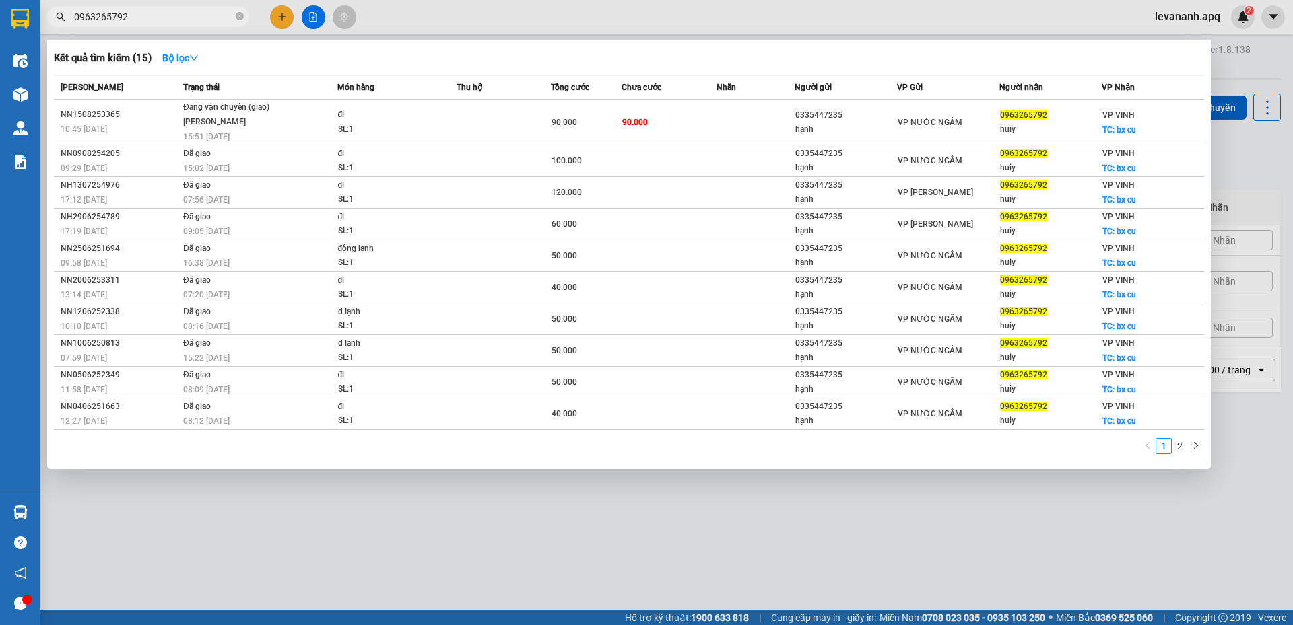
click at [208, 17] on input "0963265792" at bounding box center [153, 16] width 159 height 15
drag, startPoint x: 293, startPoint y: 535, endPoint x: 299, endPoint y: 520, distance: 16.0
click at [298, 533] on div at bounding box center [646, 312] width 1293 height 625
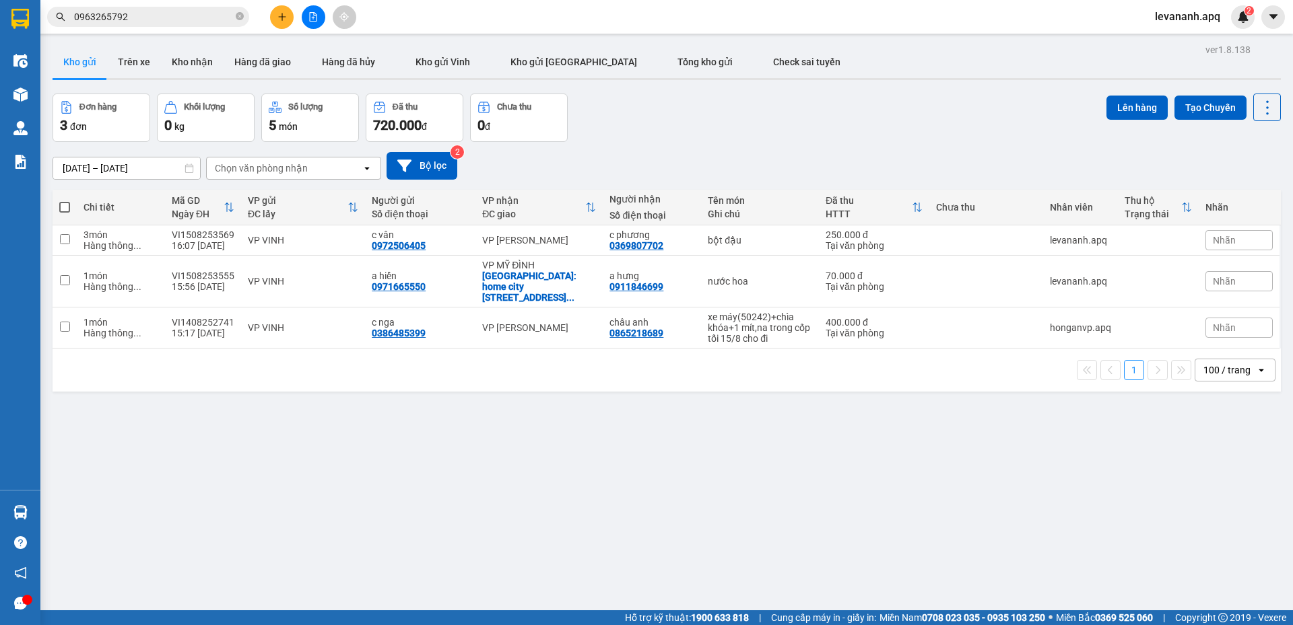
click at [146, 18] on input "0963265792" at bounding box center [153, 16] width 159 height 15
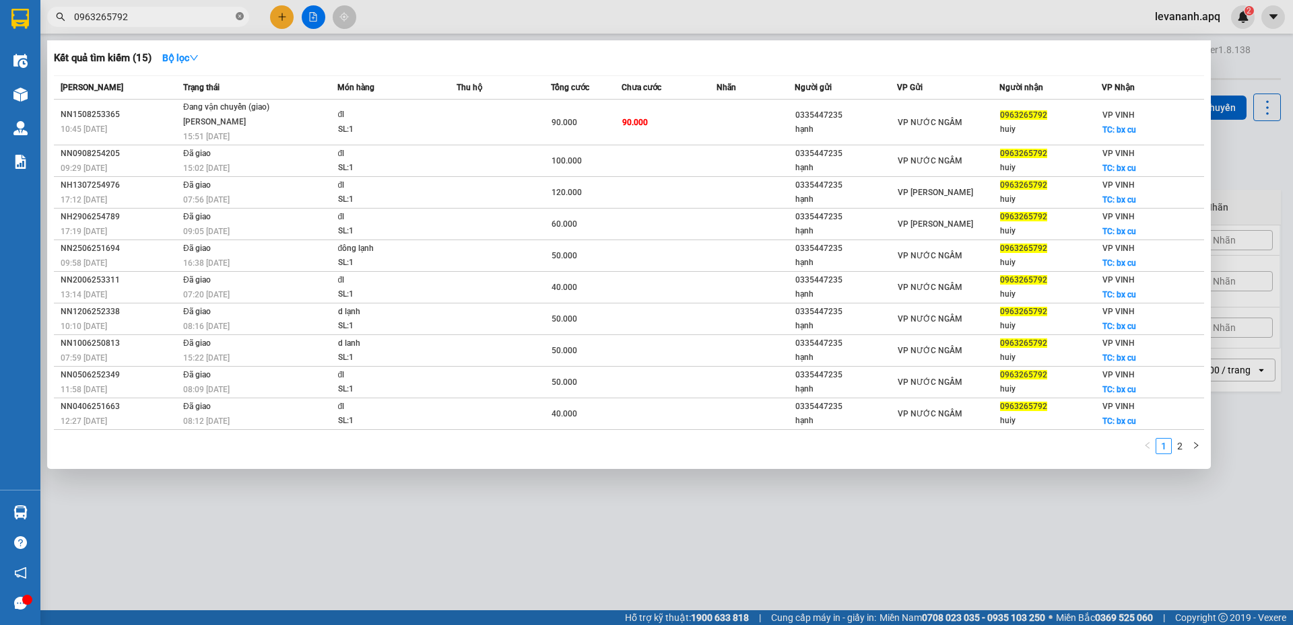
click at [238, 17] on icon "close-circle" at bounding box center [240, 16] width 8 height 8
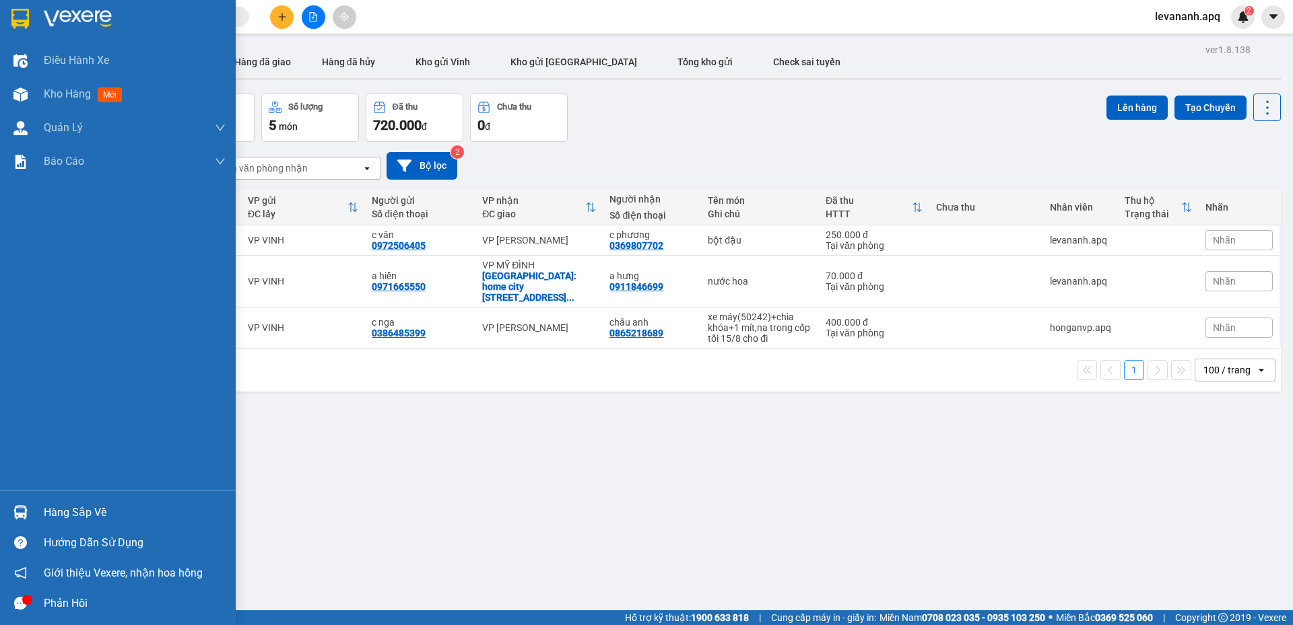
click at [27, 20] on img at bounding box center [20, 19] width 18 height 20
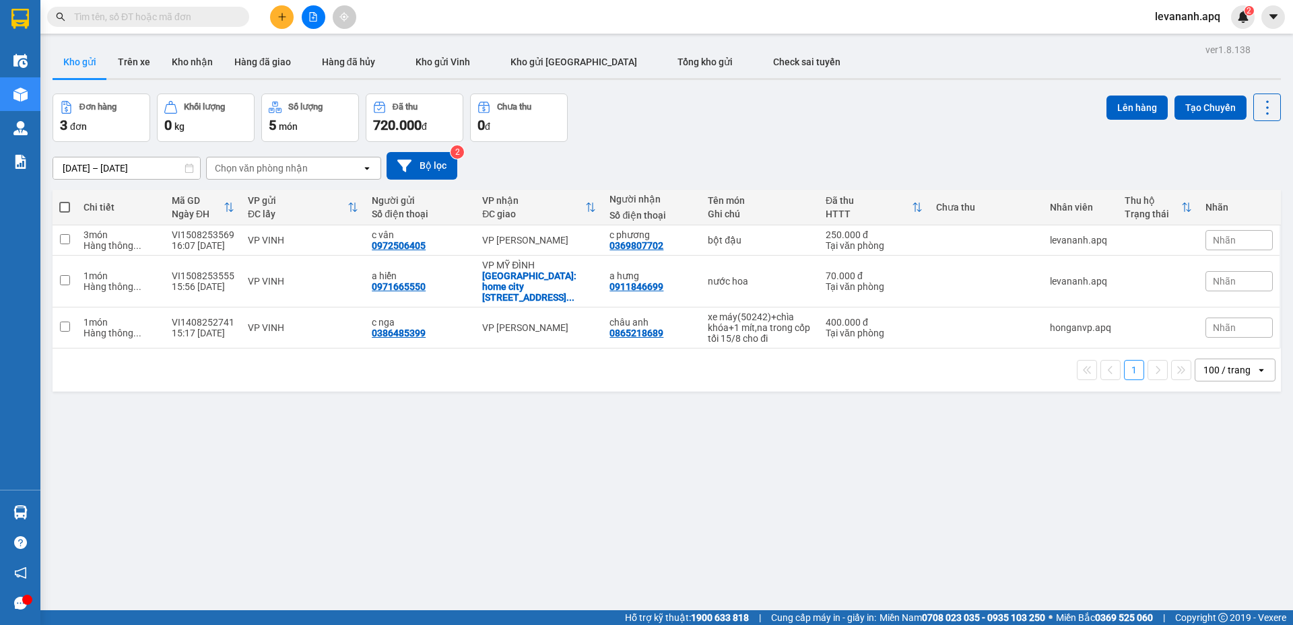
click at [276, 22] on button at bounding box center [282, 17] width 24 height 24
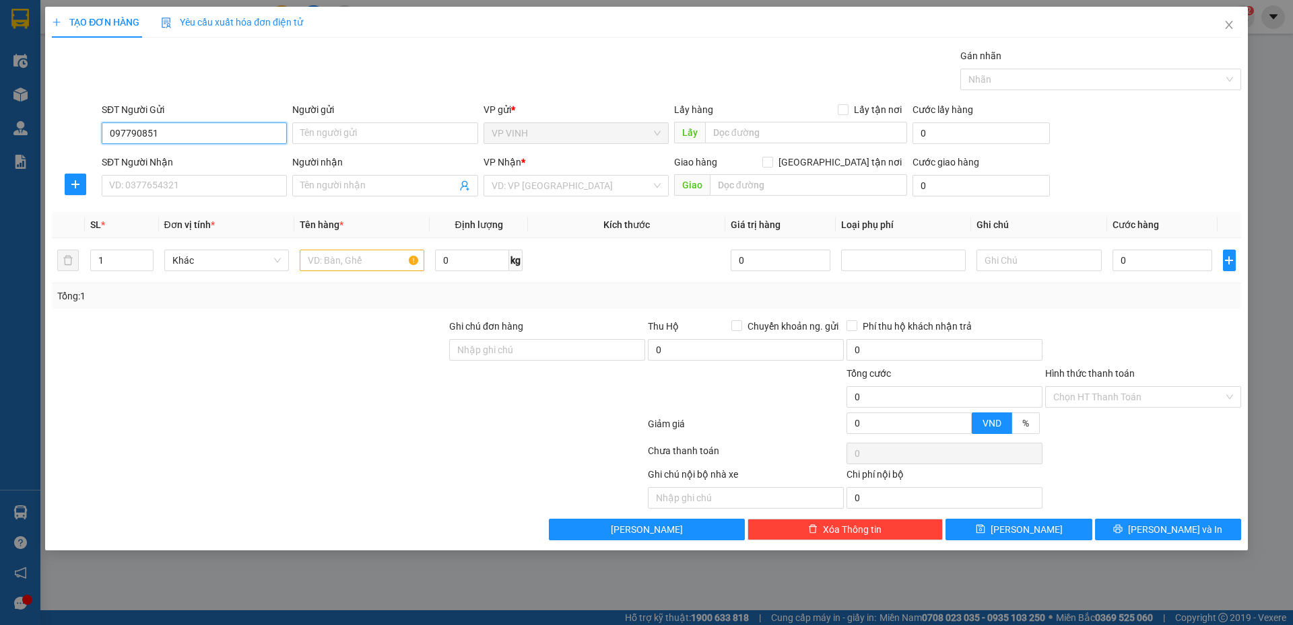
type input "0977908515"
click at [155, 133] on input "0977908515" at bounding box center [194, 134] width 185 height 22
click at [207, 137] on input "0977908515" at bounding box center [194, 134] width 185 height 22
click at [180, 167] on div "0977908515 - a tâm" at bounding box center [194, 160] width 169 height 15
type input "a tâm"
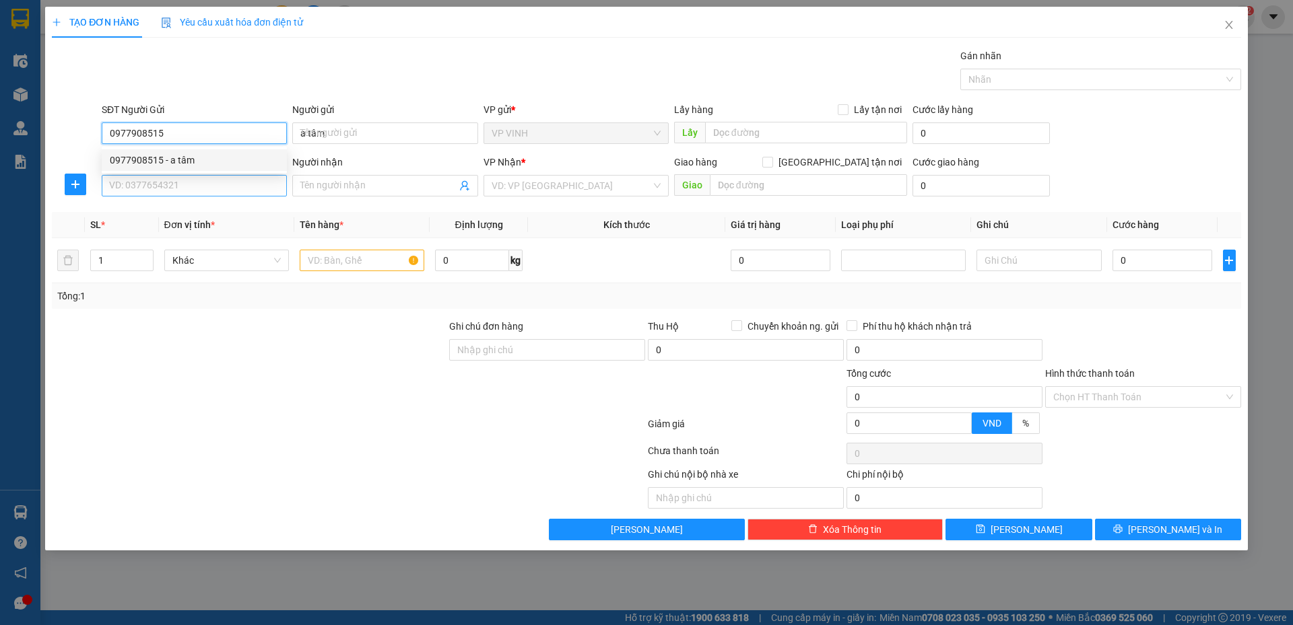
type input "0977908515"
click at [180, 188] on input "SĐT Người Nhận" at bounding box center [194, 186] width 185 height 22
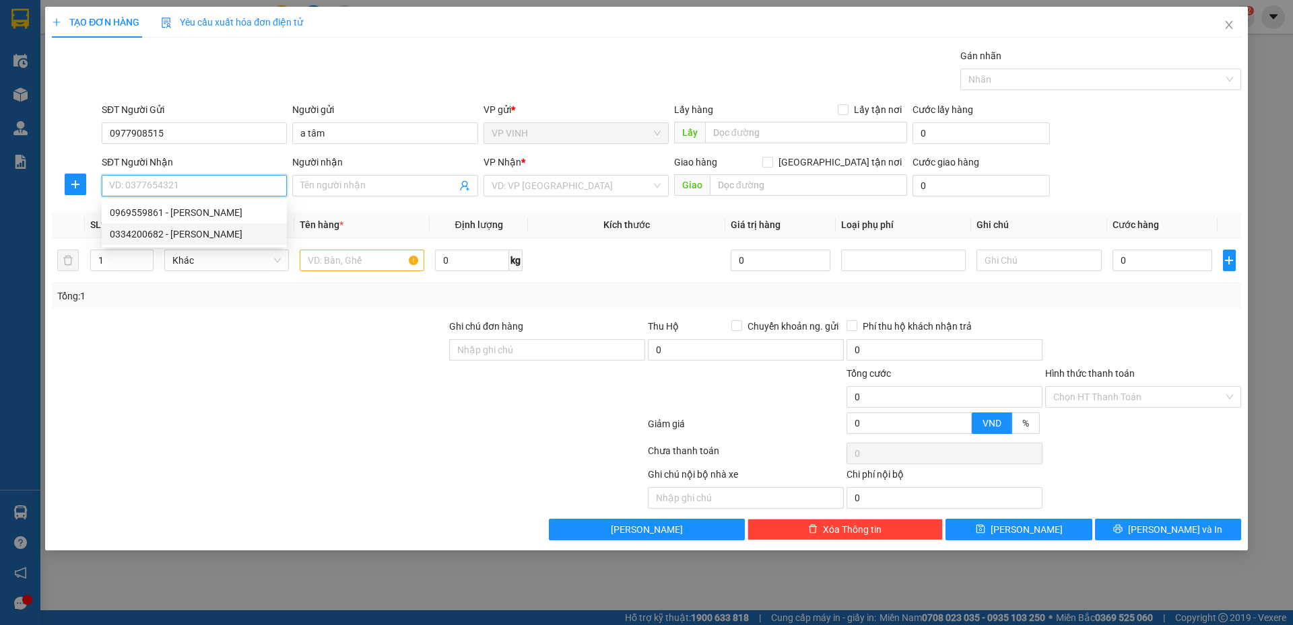
click at [189, 232] on div "0334200682 - c lan" at bounding box center [194, 234] width 169 height 15
type input "0334200682"
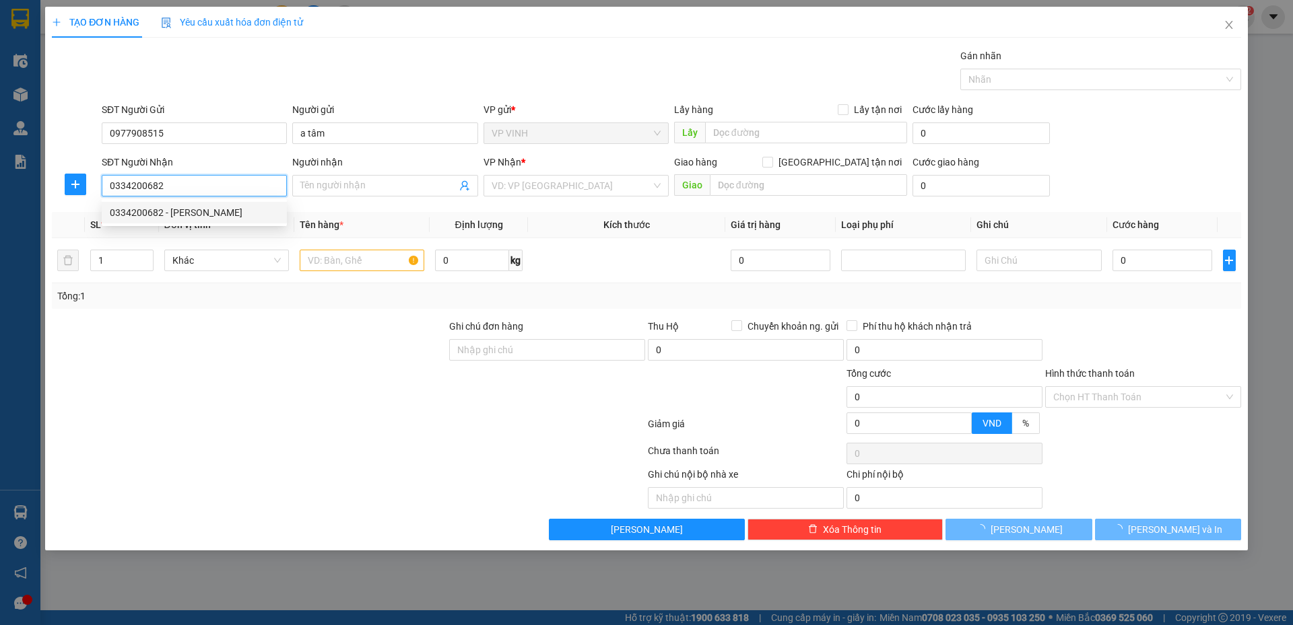
type input "c lan"
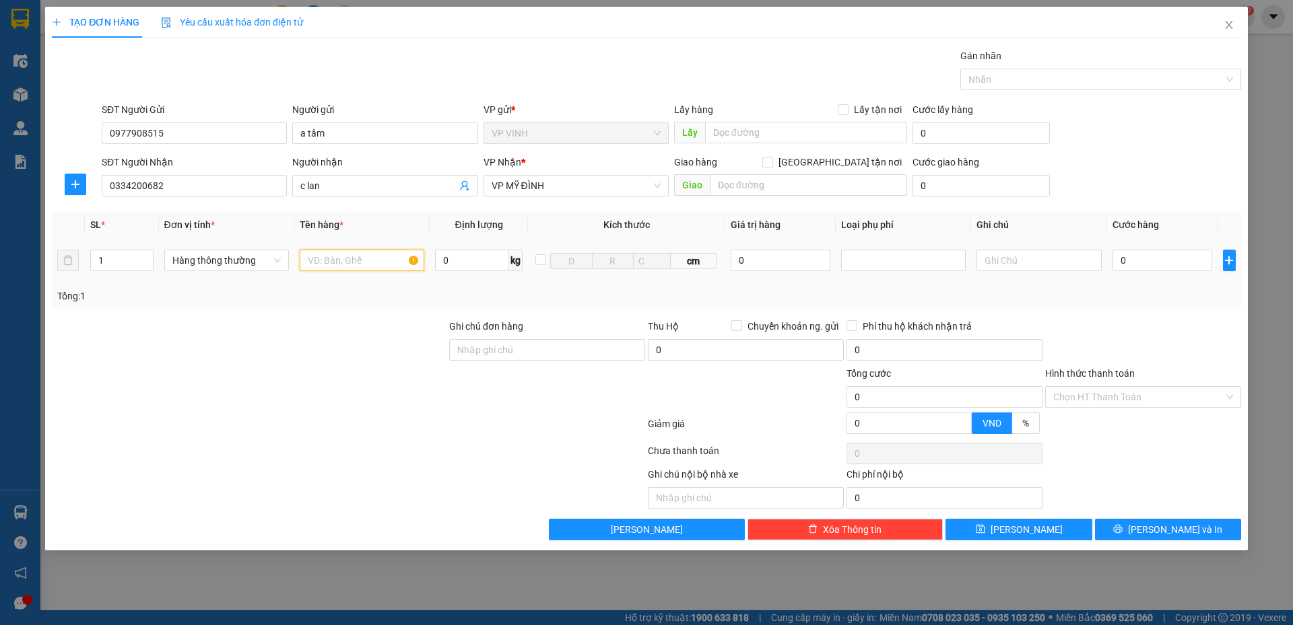
click at [331, 254] on input "text" at bounding box center [362, 261] width 125 height 22
type input "dầu sả"
click at [1142, 263] on input "0" at bounding box center [1162, 261] width 100 height 22
type input "4"
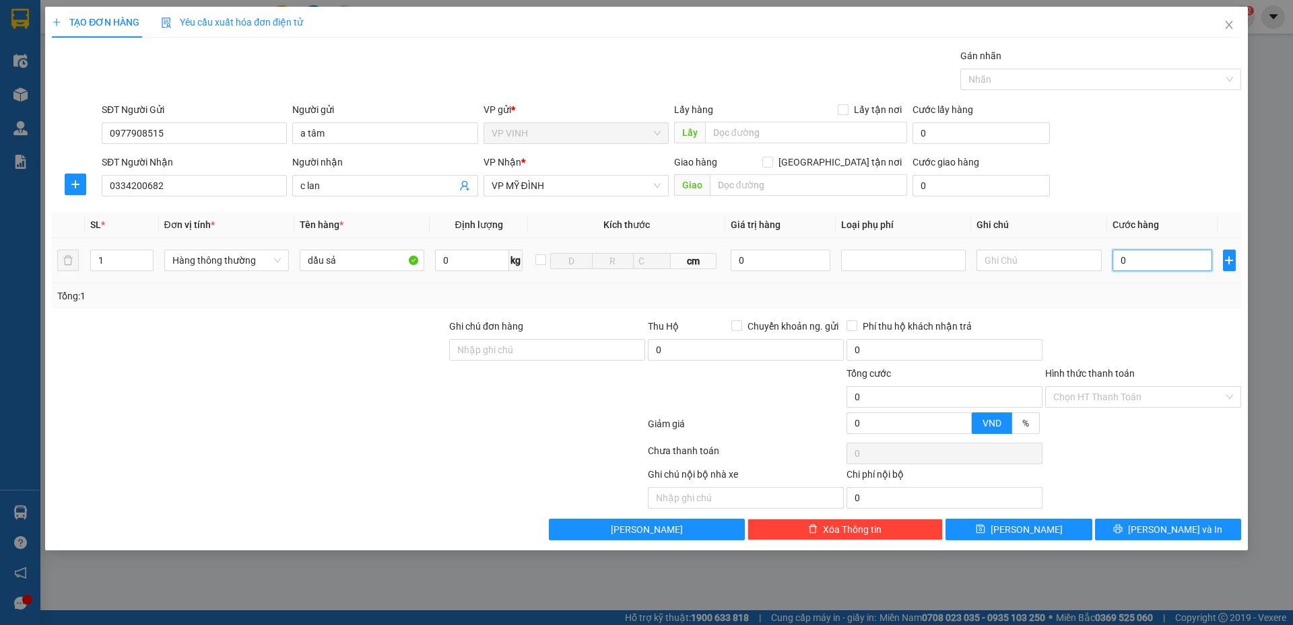
type input "4"
type input "40"
type input "40.000"
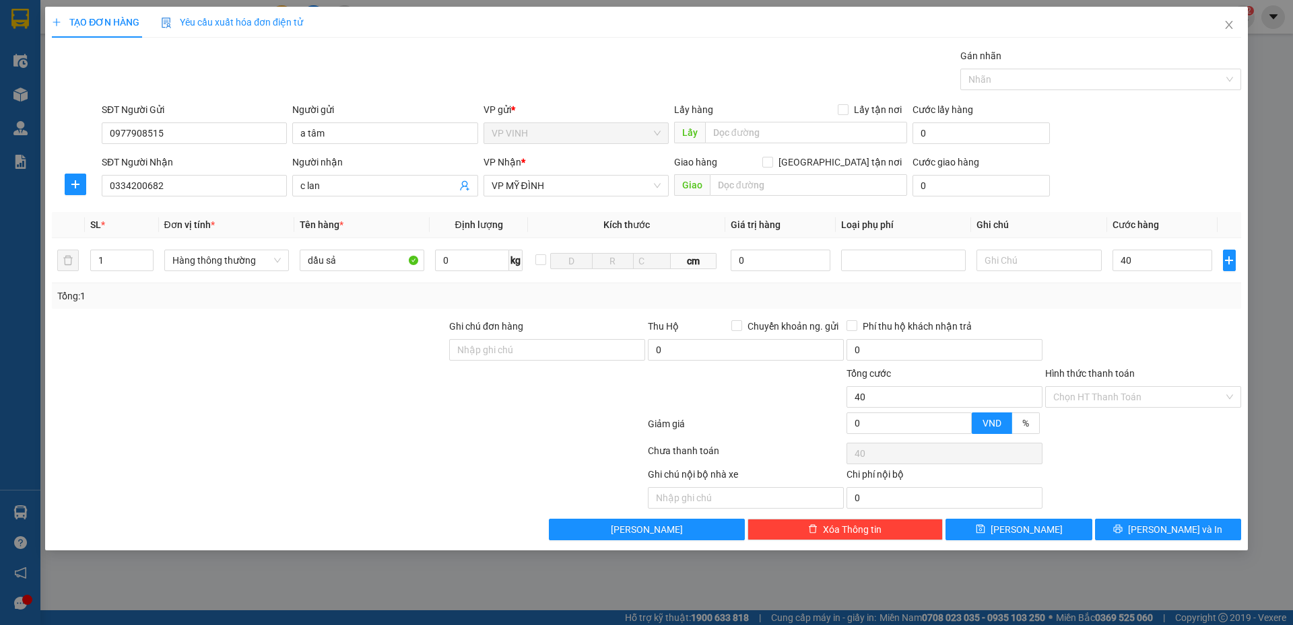
type input "40.000"
click at [1152, 306] on div "Tổng: 1" at bounding box center [646, 296] width 1189 height 26
click at [1151, 531] on button "[PERSON_NAME] và In" at bounding box center [1168, 530] width 146 height 22
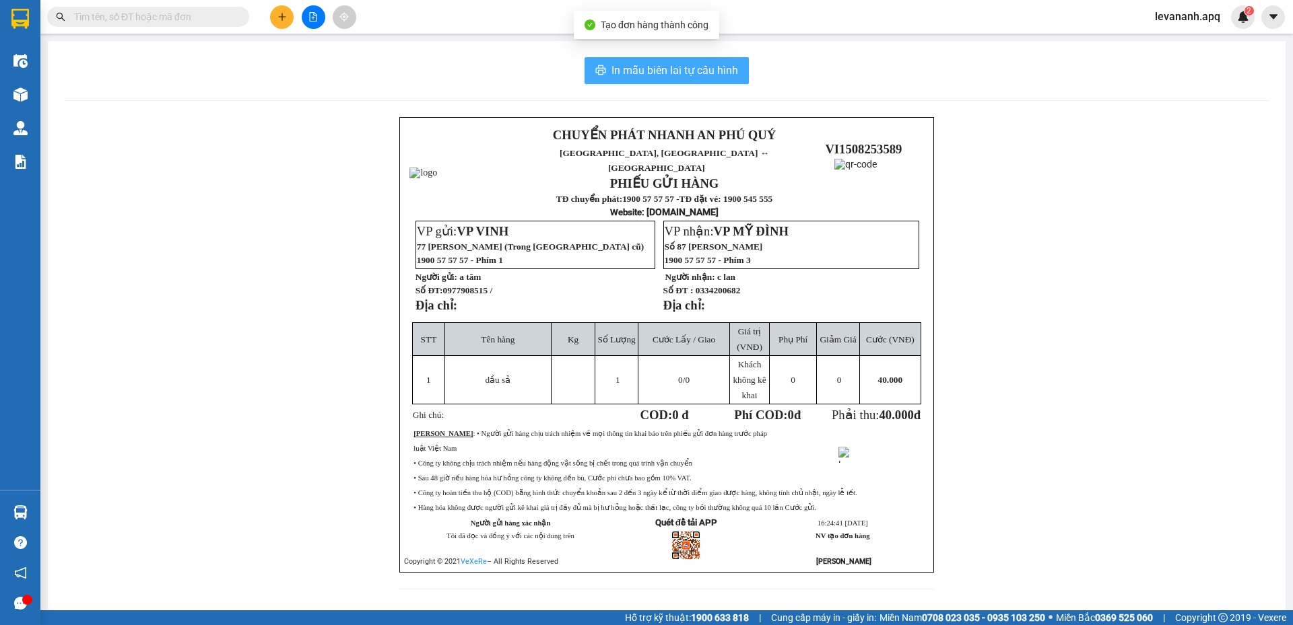
click at [726, 78] on span "In mẫu biên lai tự cấu hình" at bounding box center [674, 70] width 127 height 17
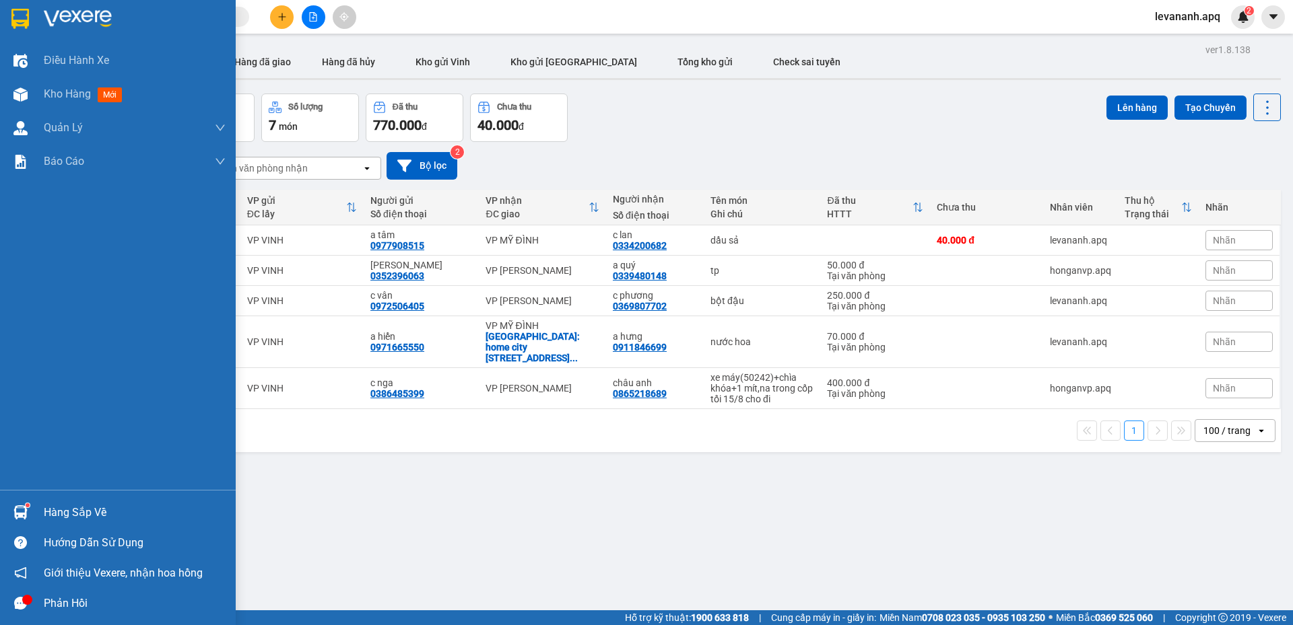
click at [16, 500] on div "Hàng sắp về" at bounding box center [118, 512] width 236 height 30
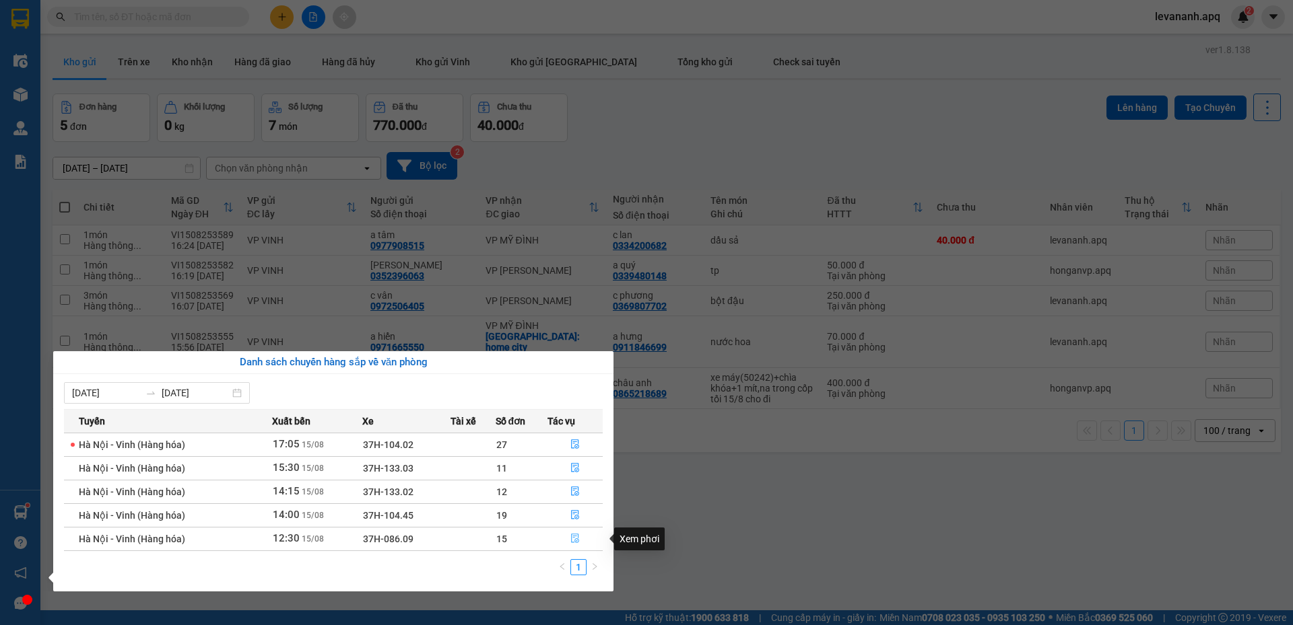
click at [570, 539] on button "button" at bounding box center [575, 539] width 54 height 22
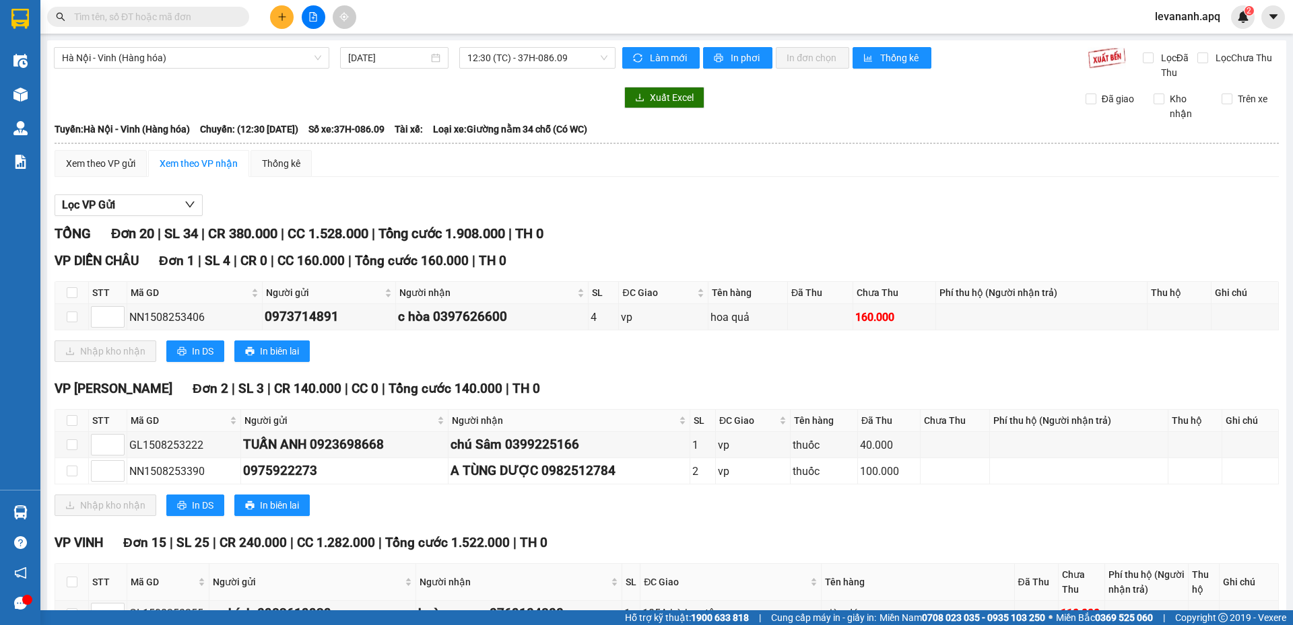
scroll to position [471, 0]
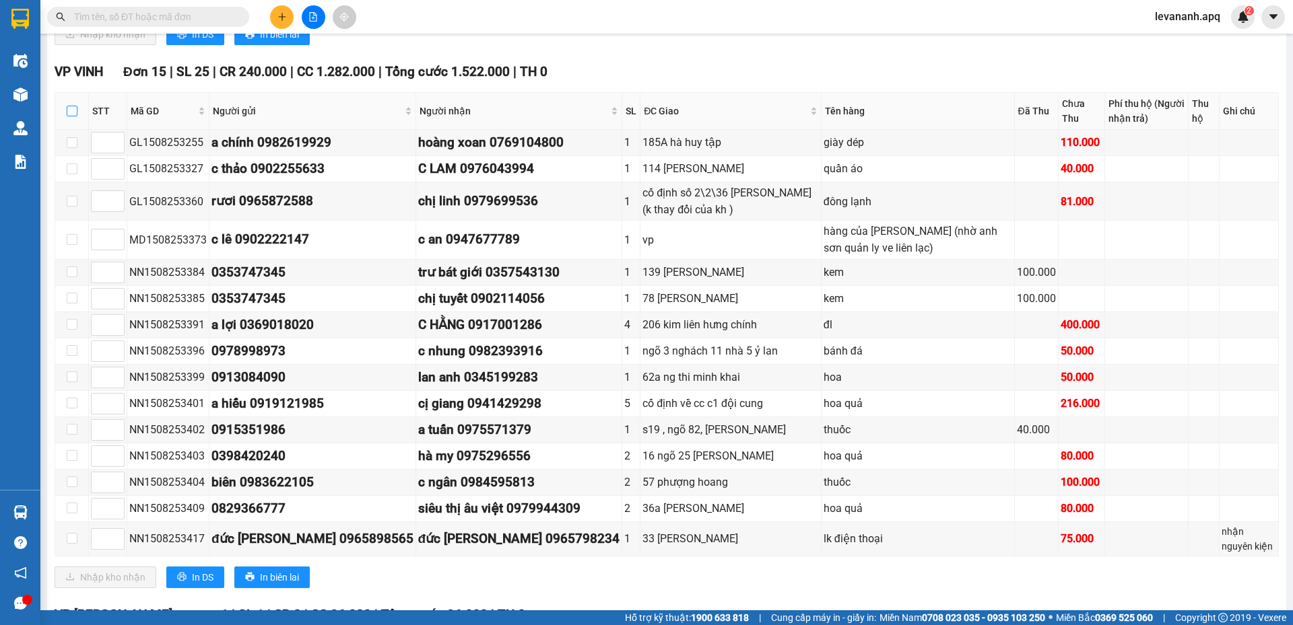
click at [68, 118] on label at bounding box center [72, 111] width 11 height 15
click at [68, 116] on input "checkbox" at bounding box center [72, 111] width 11 height 11
checkbox input "true"
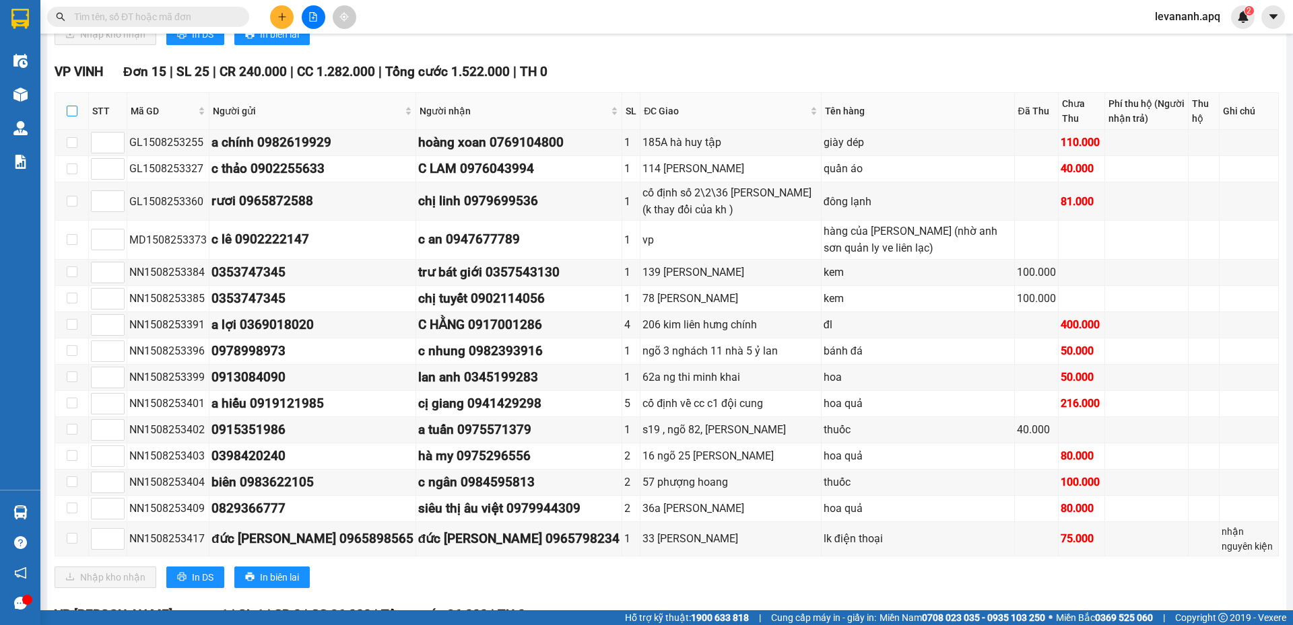
checkbox input "true"
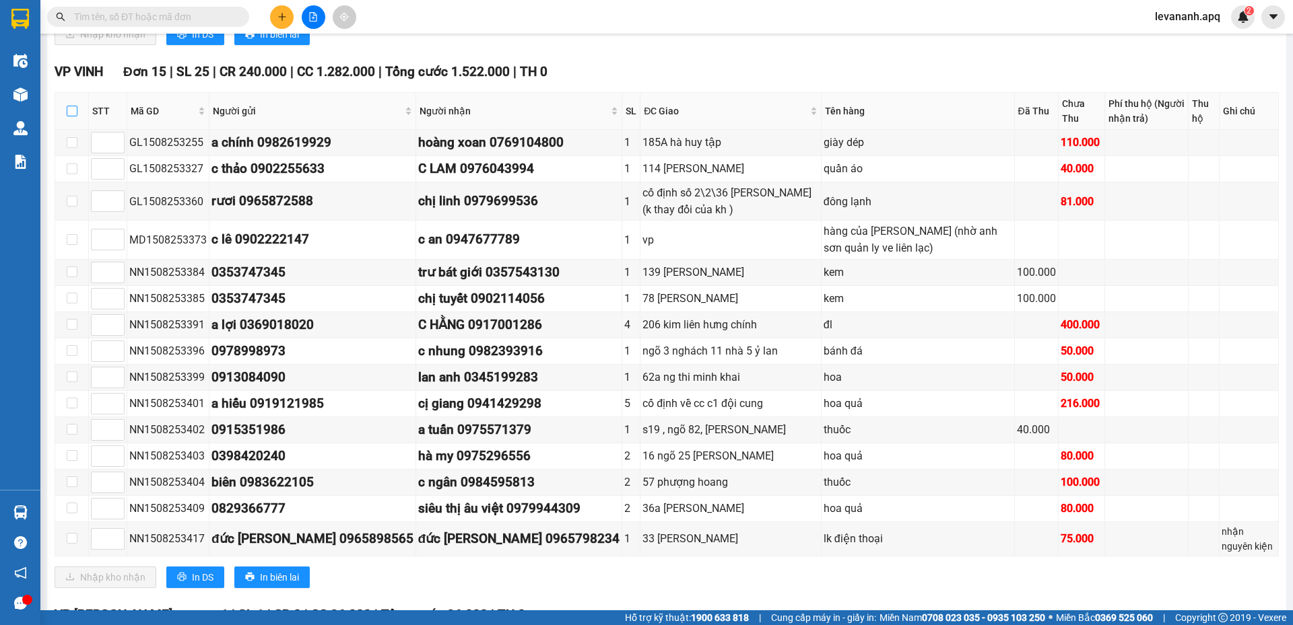
checkbox input "true"
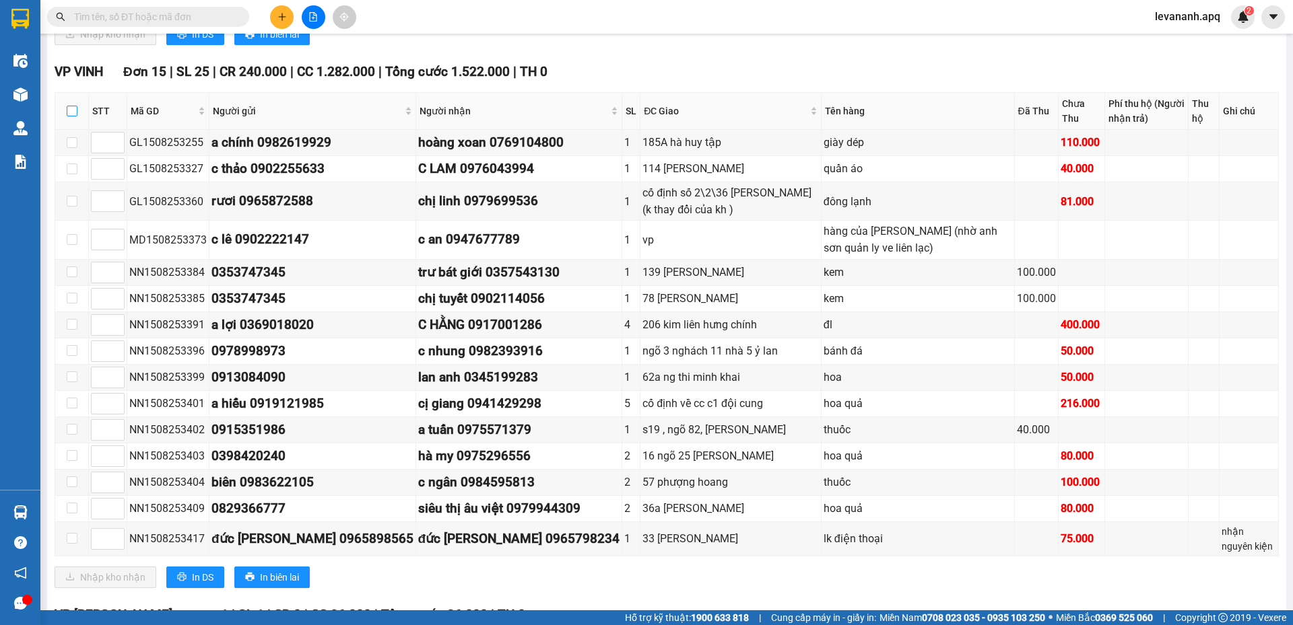
checkbox input "true"
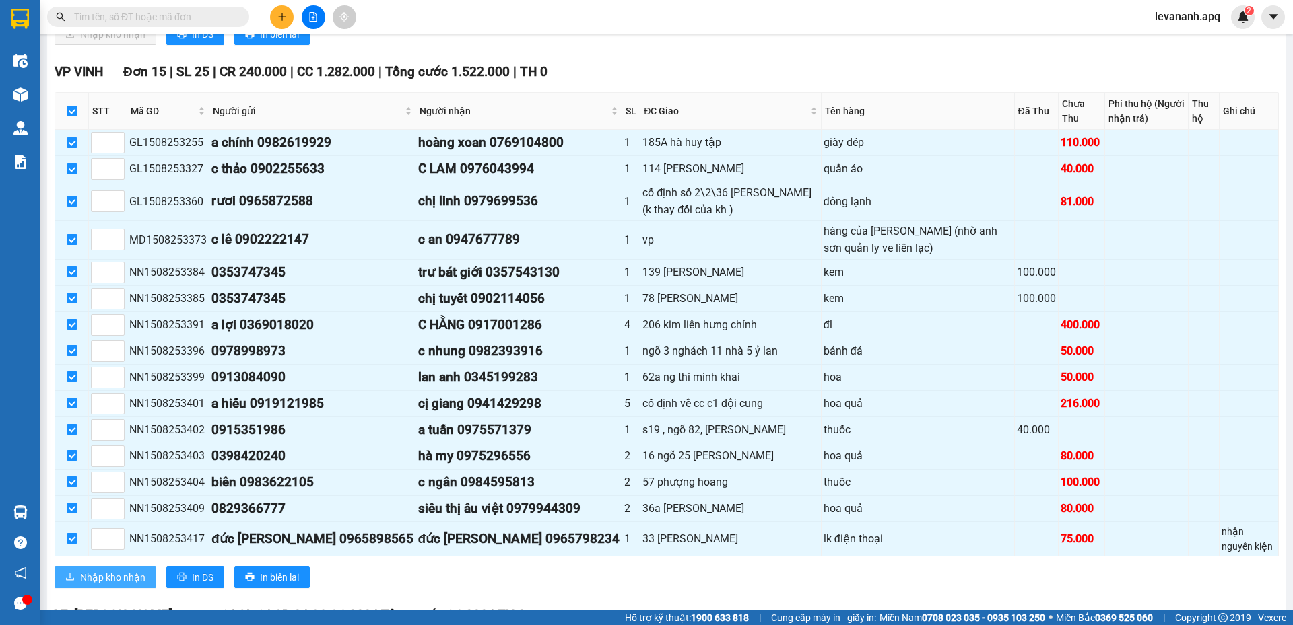
click at [115, 572] on span "Nhập kho nhận" at bounding box center [112, 577] width 65 height 15
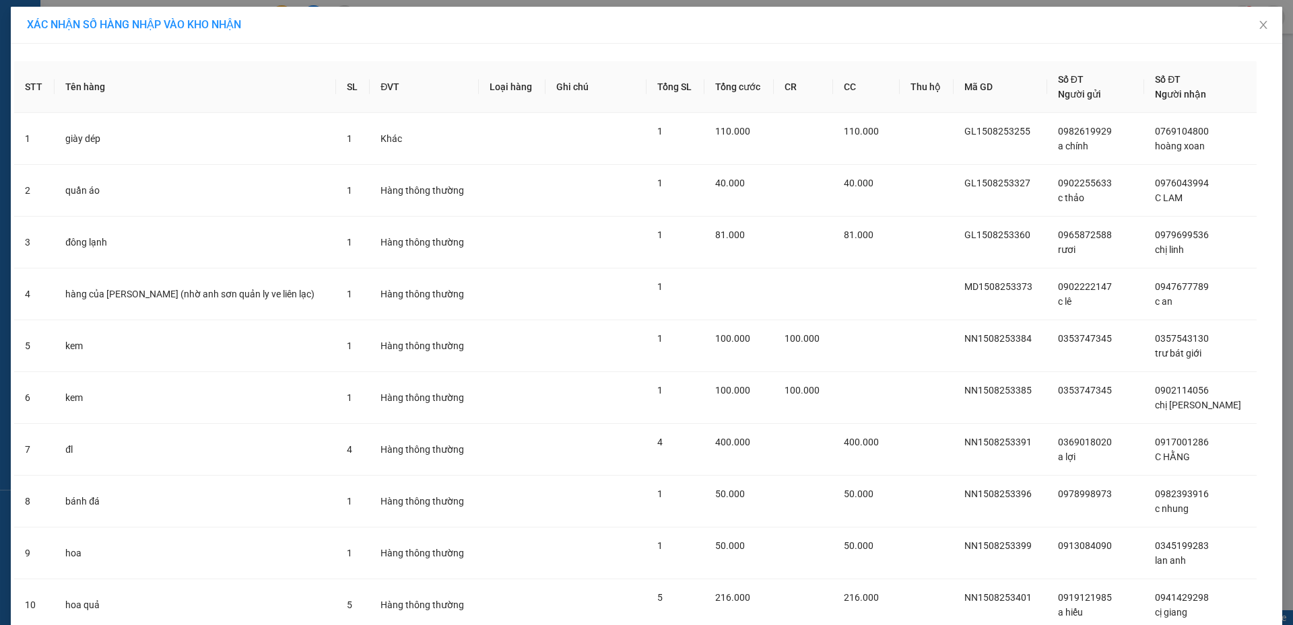
scroll to position [364, 0]
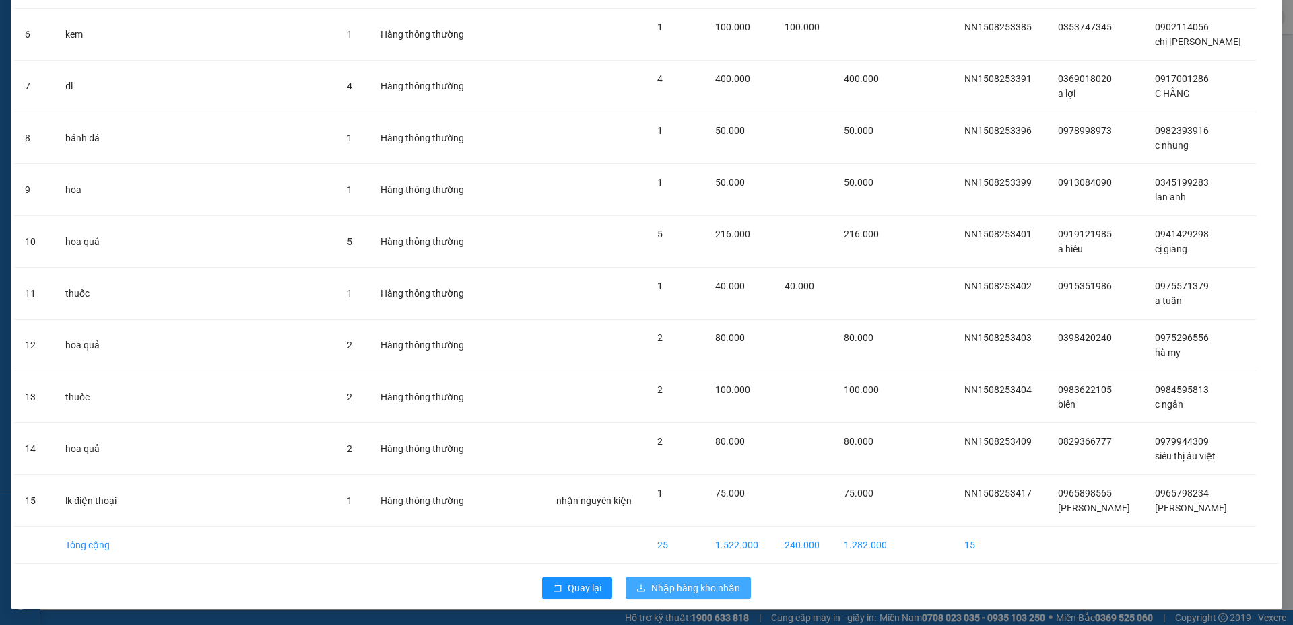
click at [679, 594] on span "Nhập hàng kho nhận" at bounding box center [695, 588] width 89 height 15
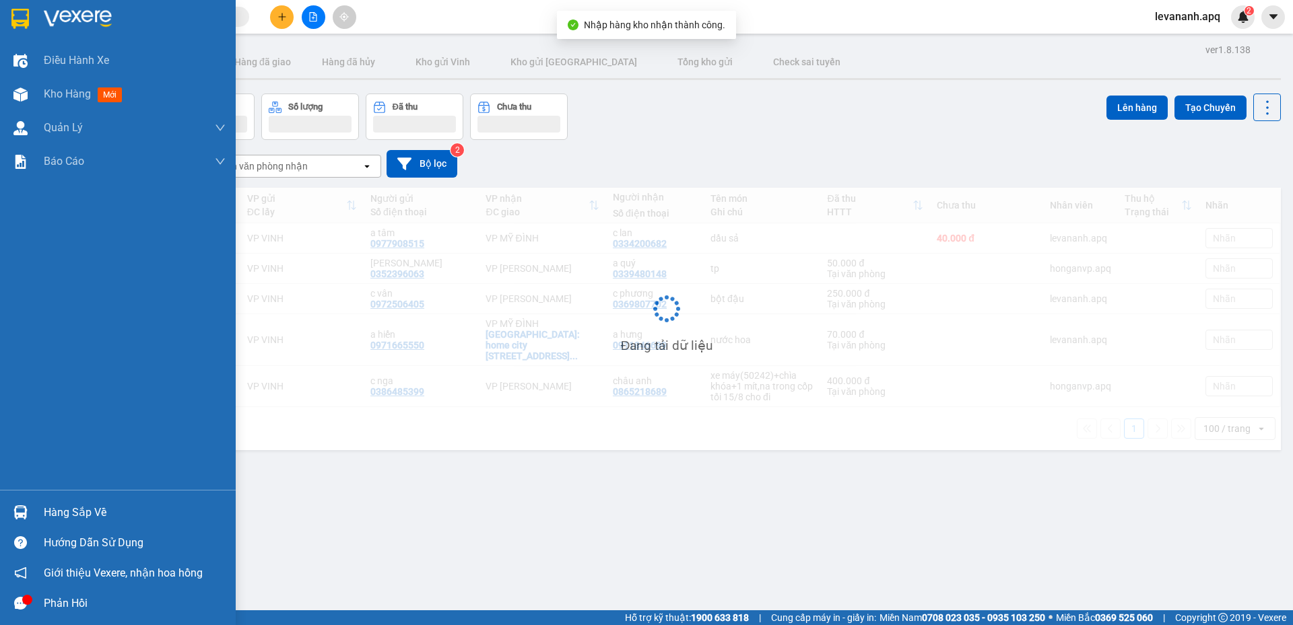
click at [14, 511] on img at bounding box center [20, 513] width 14 height 14
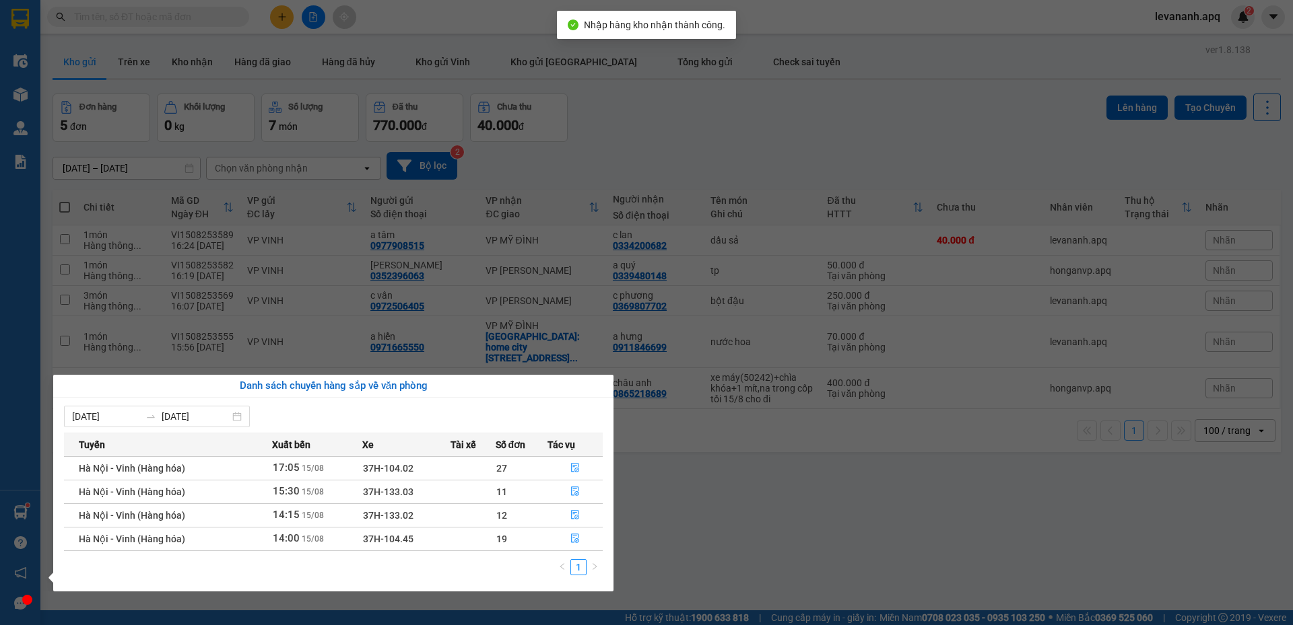
click at [709, 540] on section "Kết quả tìm kiếm ( 15 ) Bộ lọc Mã ĐH Trạng thái Món hàng Thu hộ Tổng cước Chưa …" at bounding box center [646, 312] width 1293 height 625
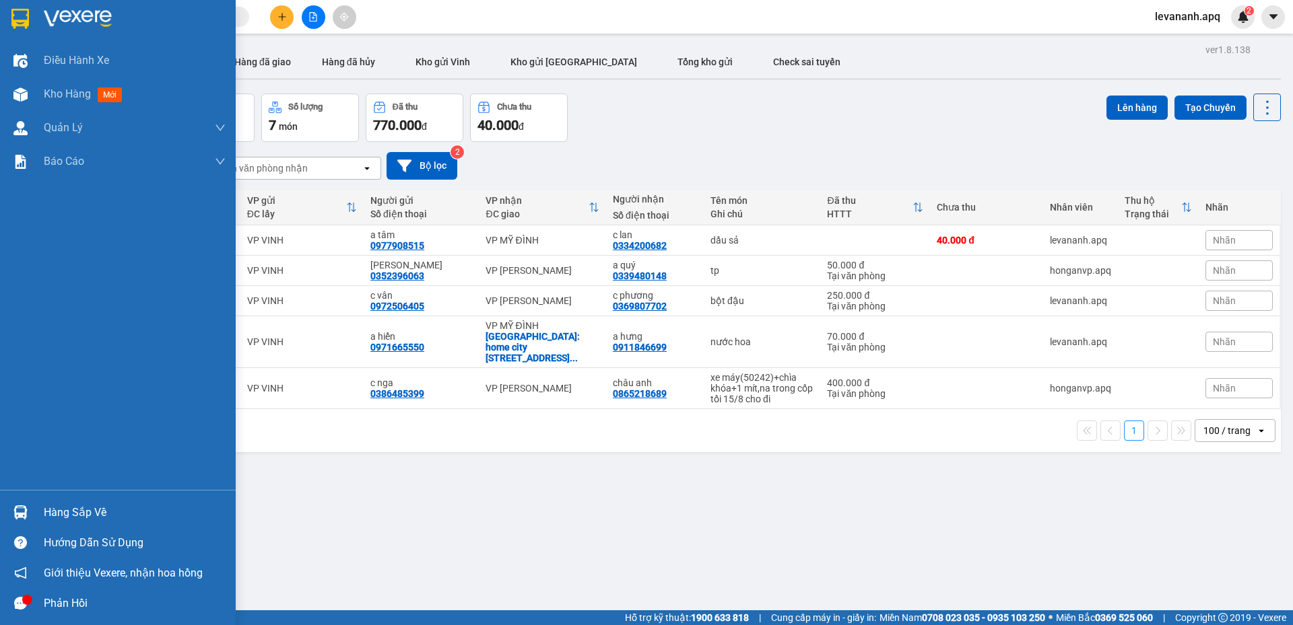
click at [0, 518] on div "Hàng sắp về" at bounding box center [118, 512] width 236 height 30
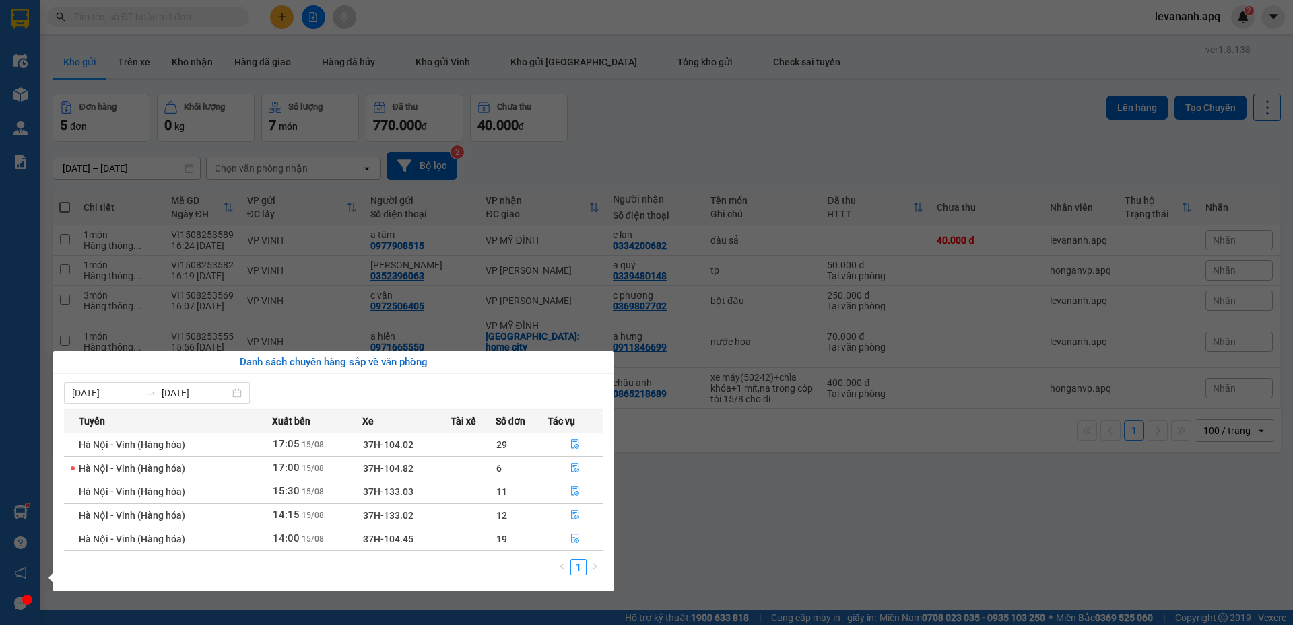
drag, startPoint x: 700, startPoint y: 532, endPoint x: 696, endPoint y: 498, distance: 33.9
click at [700, 531] on section "Kết quả tìm kiếm ( 15 ) Bộ lọc Mã ĐH Trạng thái Món hàng Thu hộ Tổng cước Chưa …" at bounding box center [646, 312] width 1293 height 625
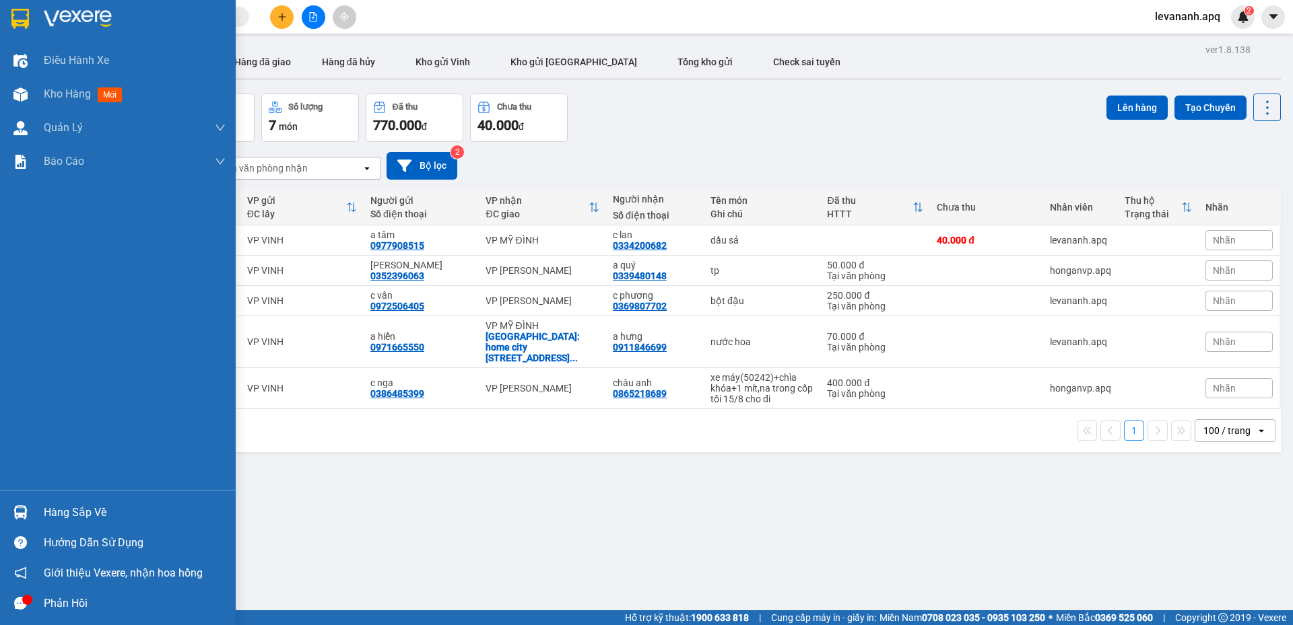
click at [5, 516] on div "Hàng sắp về" at bounding box center [118, 512] width 236 height 30
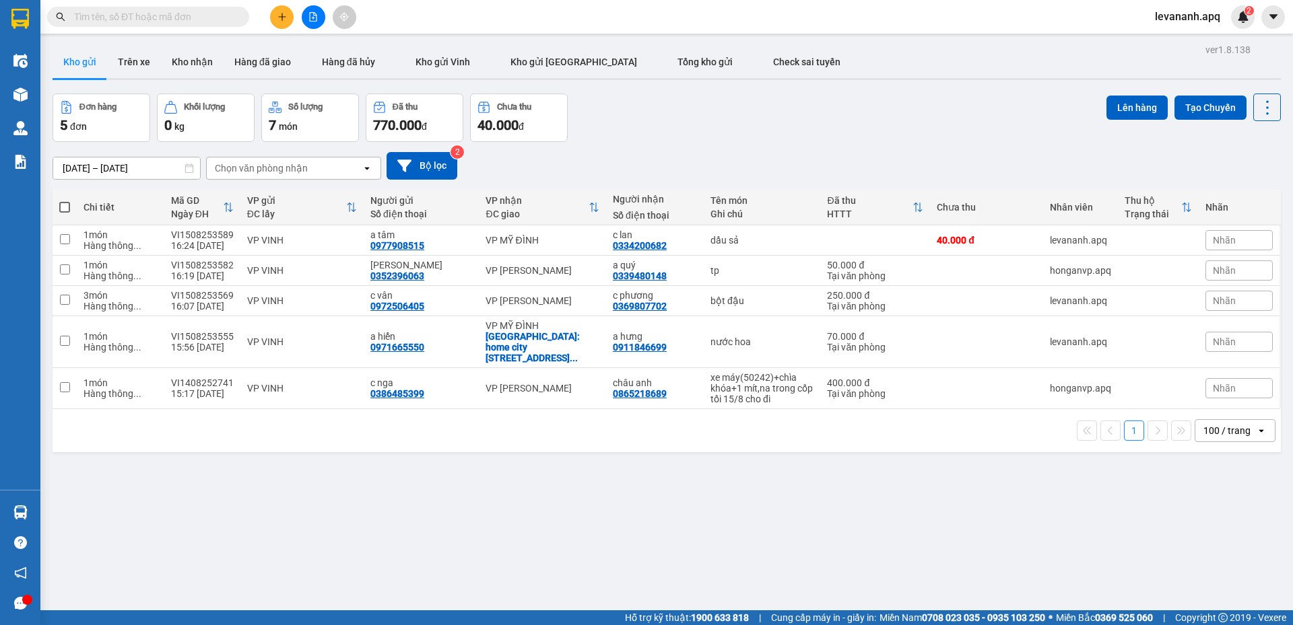
click at [657, 481] on section "Kết quả tìm kiếm ( 15 ) Bộ lọc Mã ĐH Trạng thái Món hàng Thu hộ Tổng cước Chưa …" at bounding box center [646, 312] width 1293 height 625
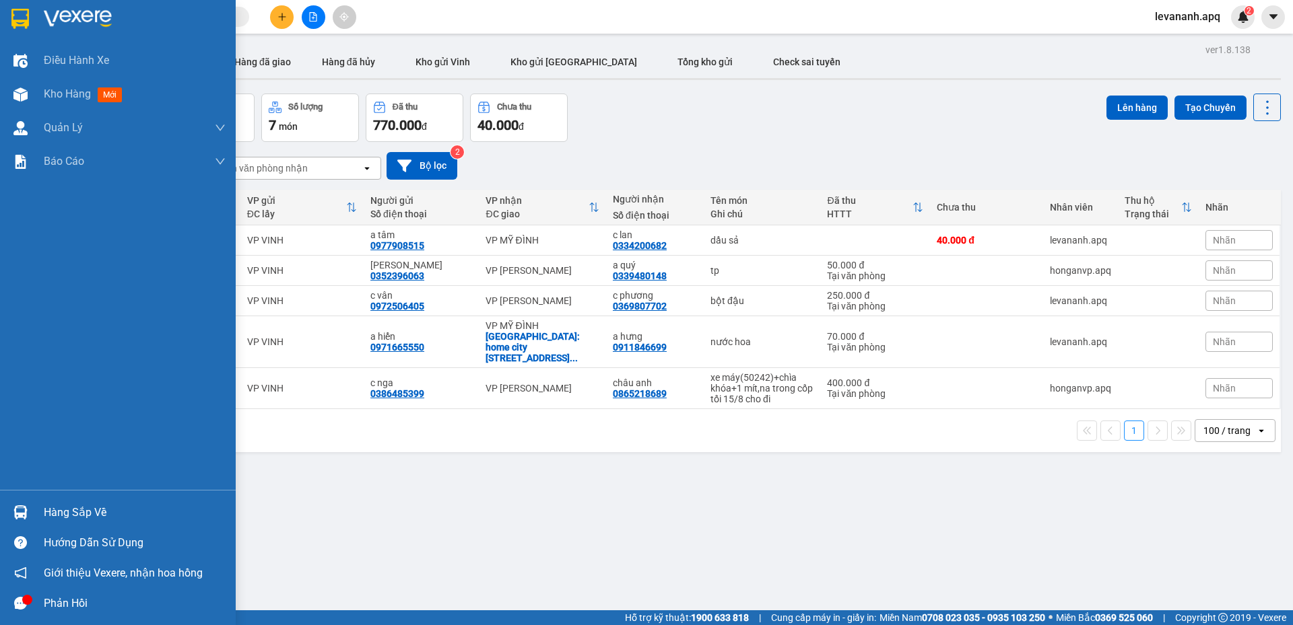
click at [18, 17] on img at bounding box center [20, 19] width 18 height 20
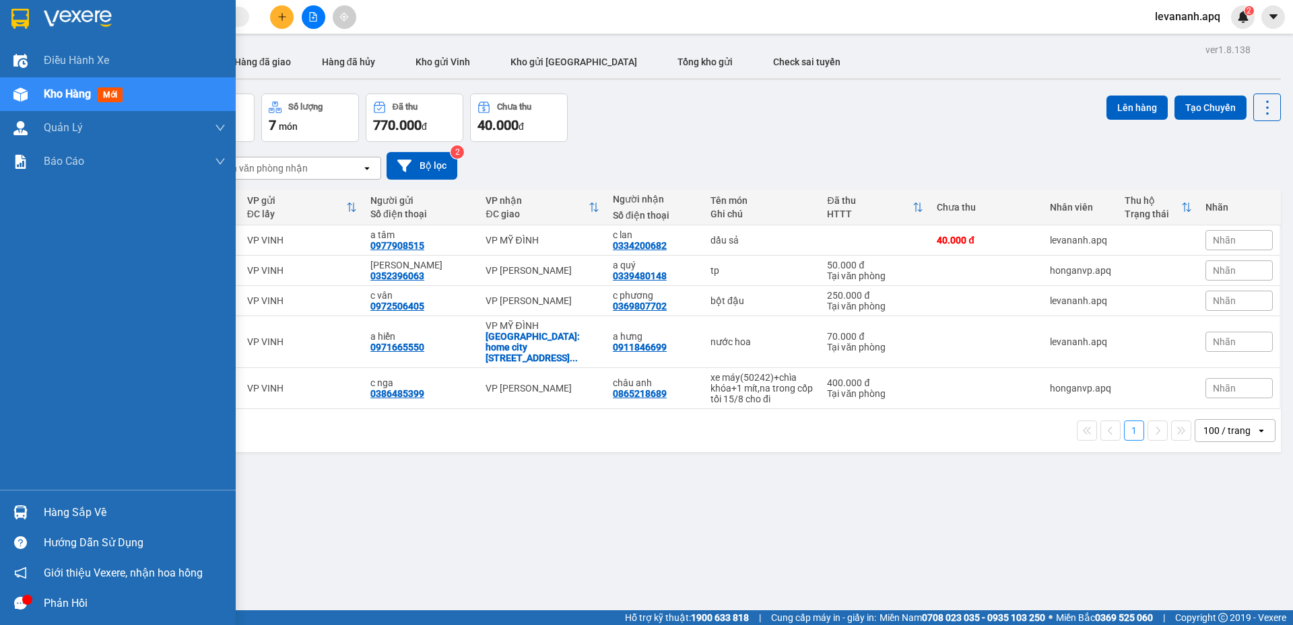
click at [15, 26] on img at bounding box center [20, 19] width 18 height 20
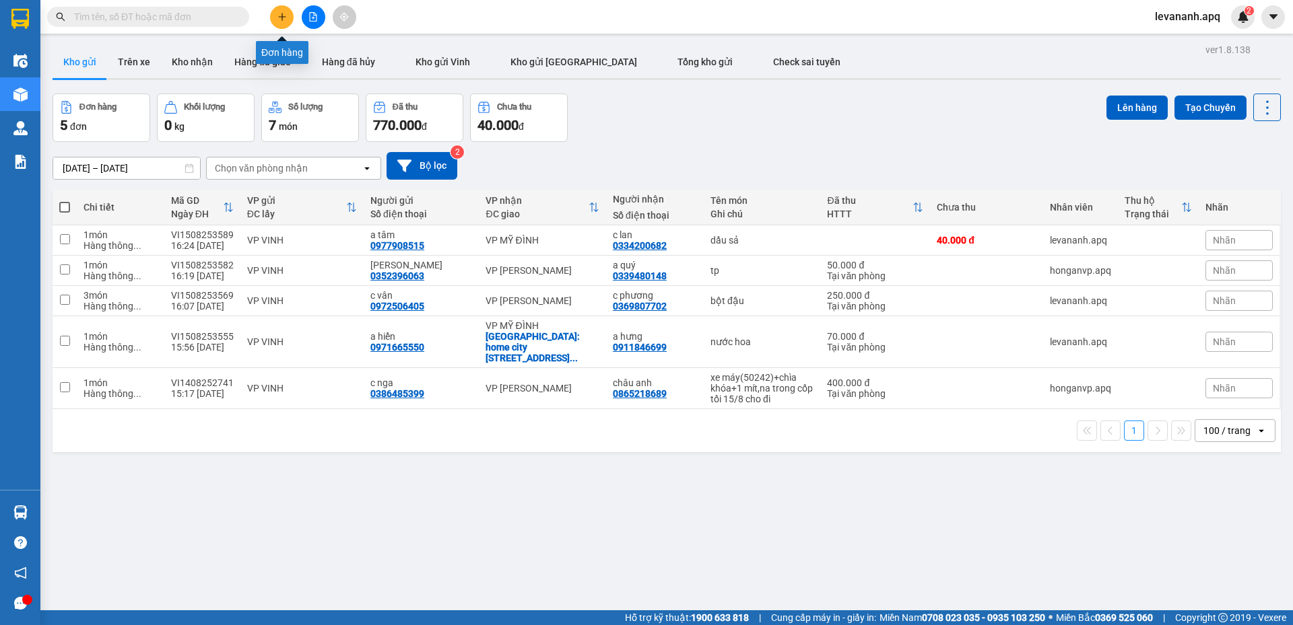
click at [279, 26] on button at bounding box center [282, 17] width 24 height 24
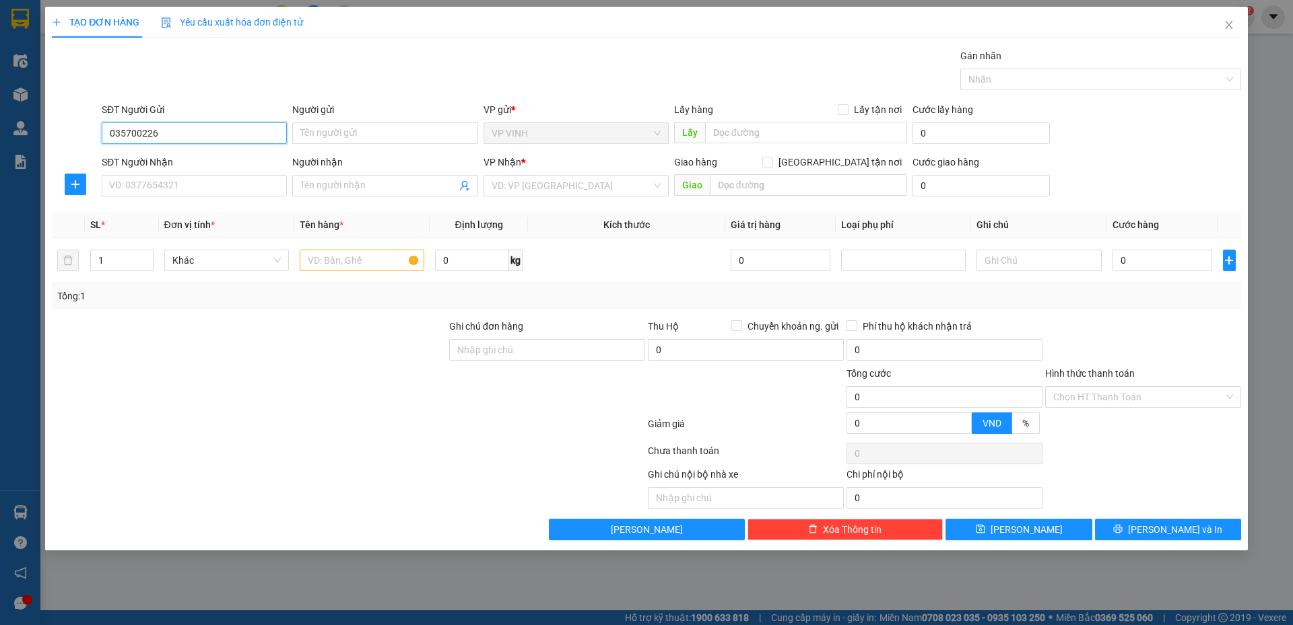
type input "0357002266"
click at [127, 130] on input "0357002266" at bounding box center [194, 134] width 185 height 22
click at [128, 130] on input "0357002266" at bounding box center [194, 134] width 185 height 22
drag, startPoint x: 128, startPoint y: 130, endPoint x: 150, endPoint y: 145, distance: 27.1
click at [130, 130] on input "0357002266" at bounding box center [194, 134] width 185 height 22
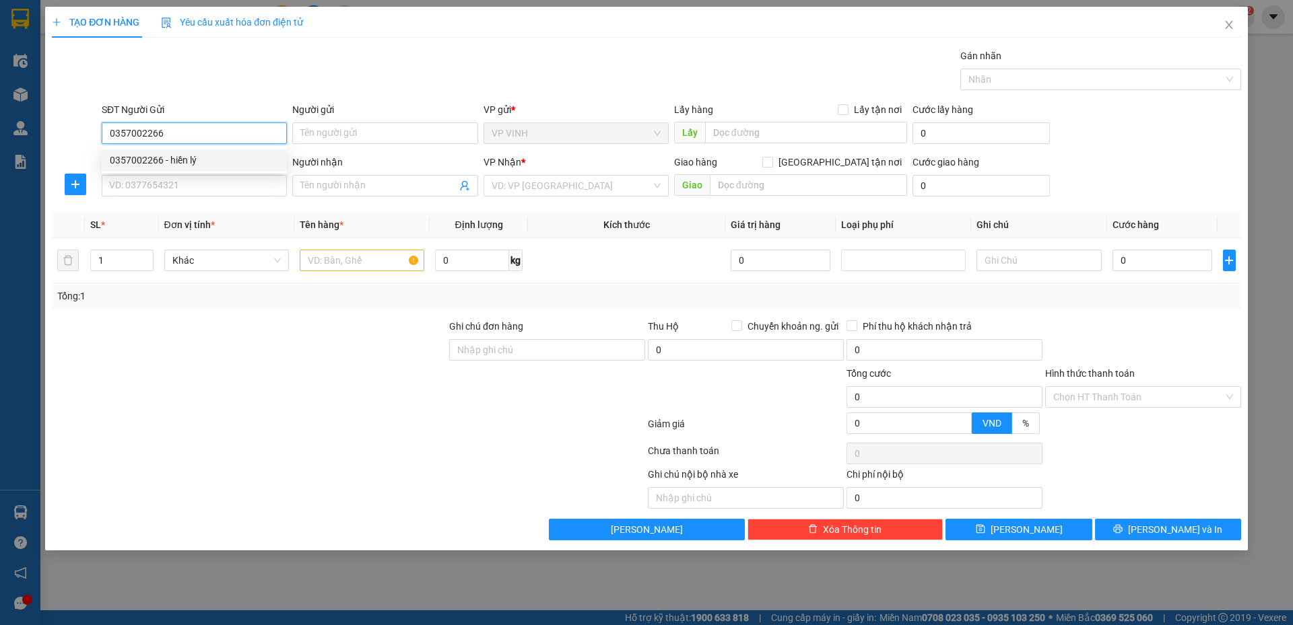
click at [161, 159] on div "0357002266 - hiền lý" at bounding box center [194, 160] width 169 height 15
type input "hiền lý"
type input "0357002266"
click at [171, 185] on input "SĐT Người Nhận" at bounding box center [194, 186] width 185 height 22
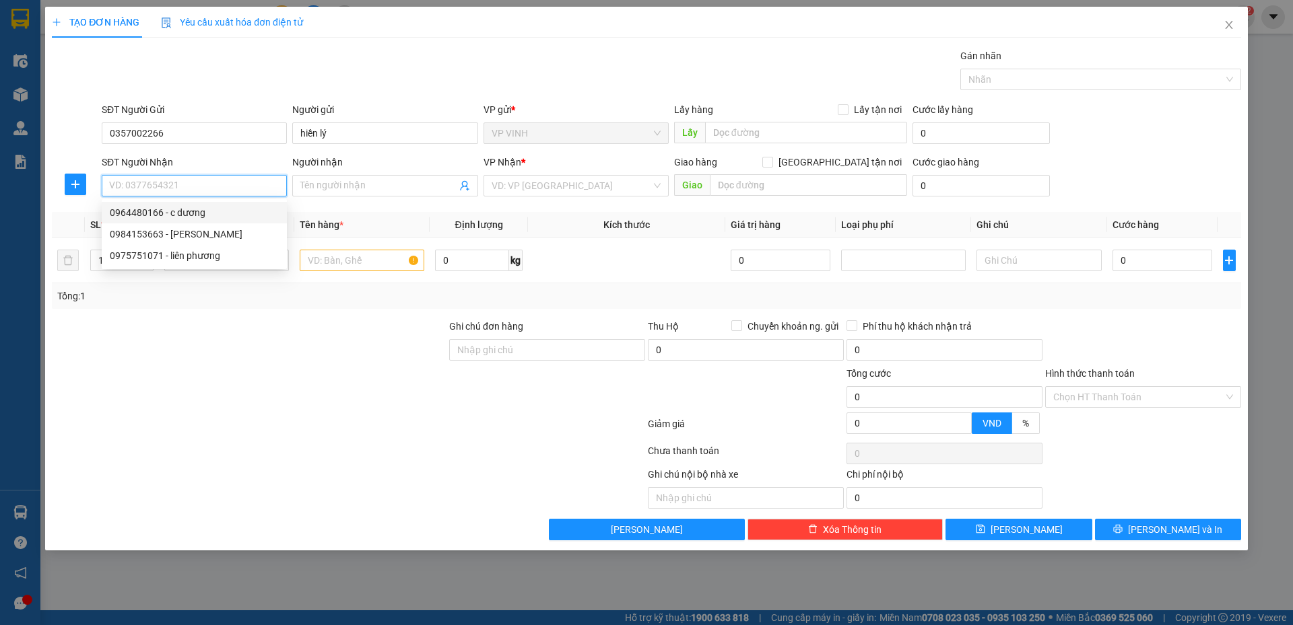
click at [180, 207] on div "0964480166 - c dương" at bounding box center [194, 212] width 169 height 15
type input "0964480166"
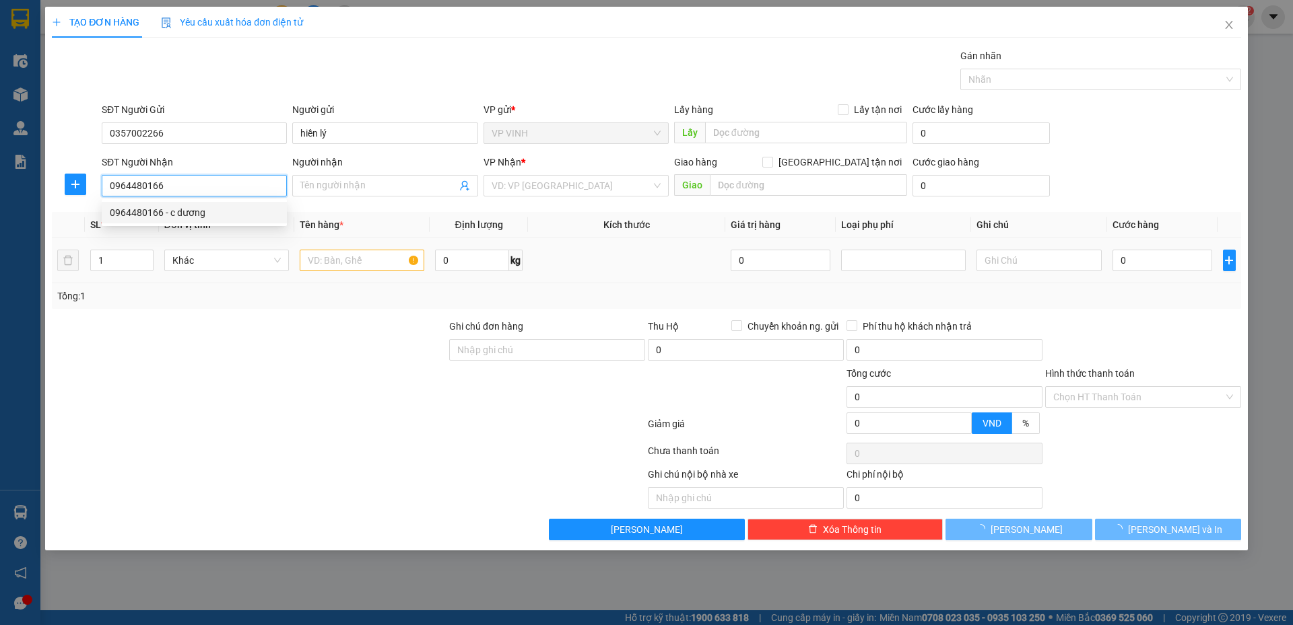
type input "c dương"
checkbox input "true"
type input "số 7 ngõ 378 đường mỹ đình"
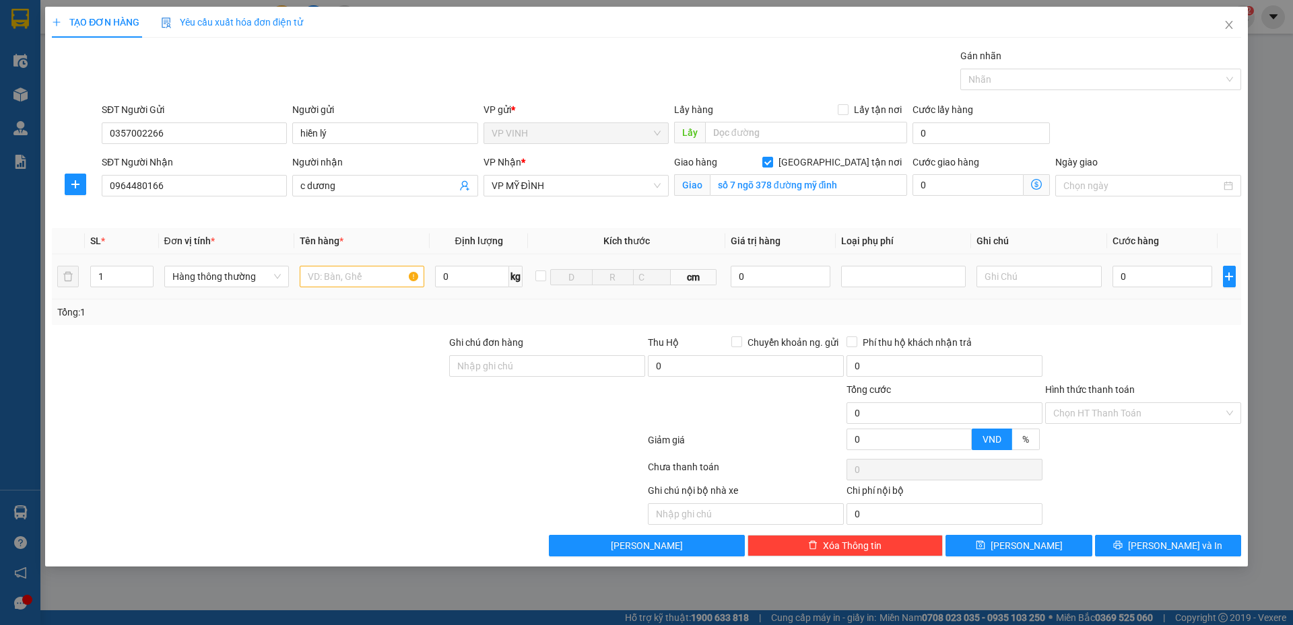
click at [147, 265] on div "1" at bounding box center [121, 276] width 63 height 27
click at [147, 266] on div "1" at bounding box center [121, 277] width 63 height 22
click at [147, 271] on icon "up" at bounding box center [145, 273] width 5 height 5
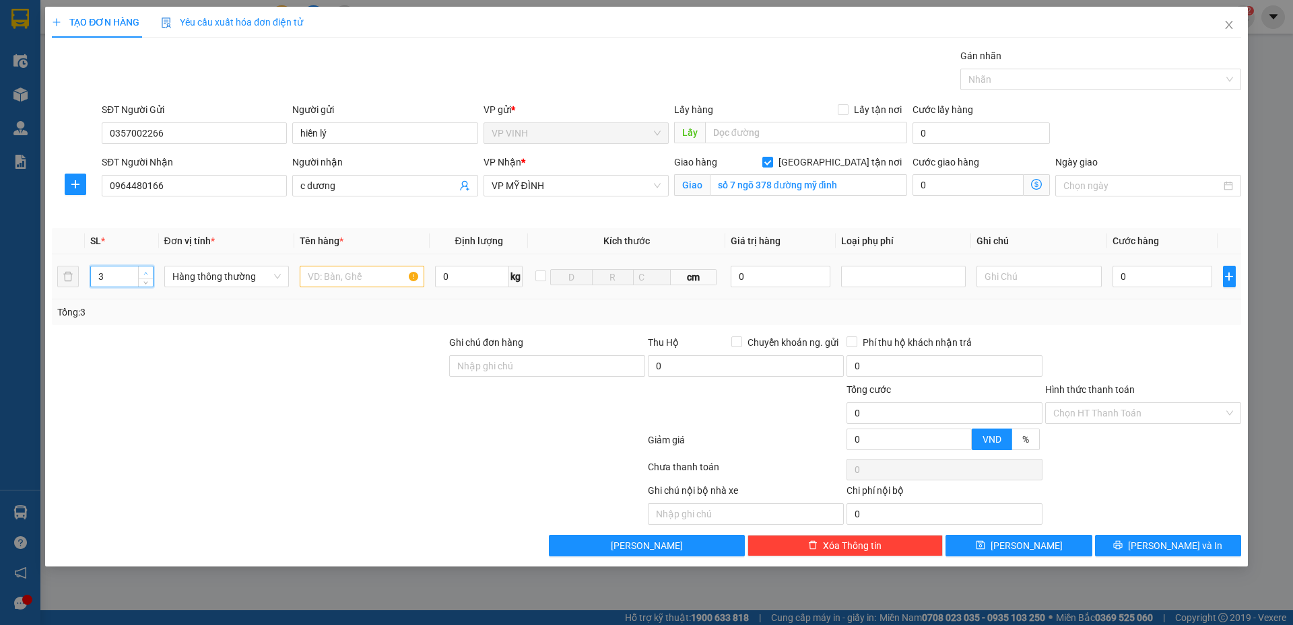
click at [147, 271] on icon "up" at bounding box center [145, 273] width 5 height 5
type input "4"
click at [147, 271] on icon "up" at bounding box center [145, 273] width 5 height 5
click at [380, 277] on input "text" at bounding box center [362, 277] width 125 height 22
type input "thực phẩm"
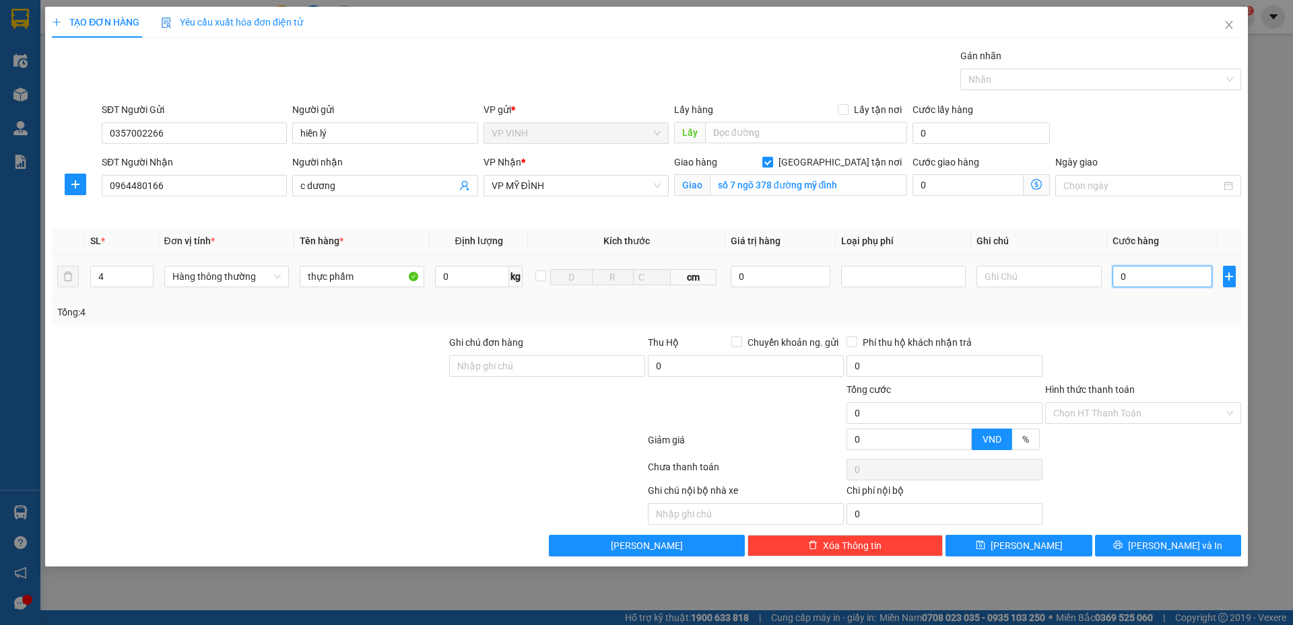
click at [1169, 276] on input "0" at bounding box center [1162, 277] width 100 height 22
type input "3"
type input "37"
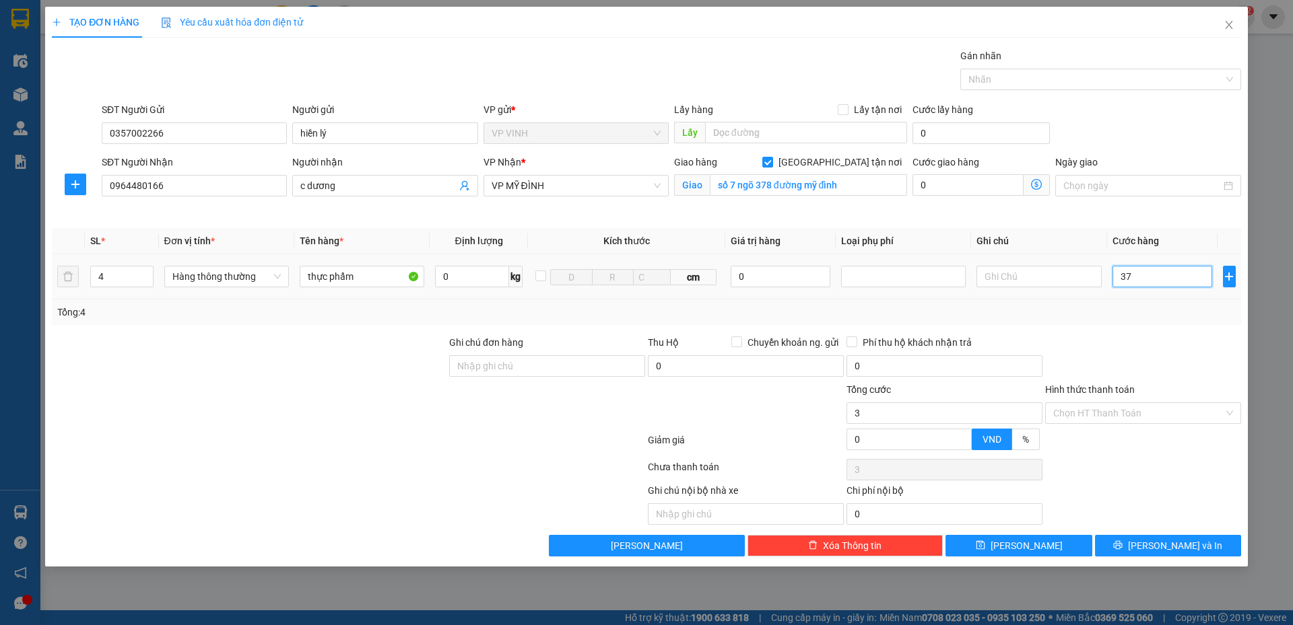
type input "37"
type input "370"
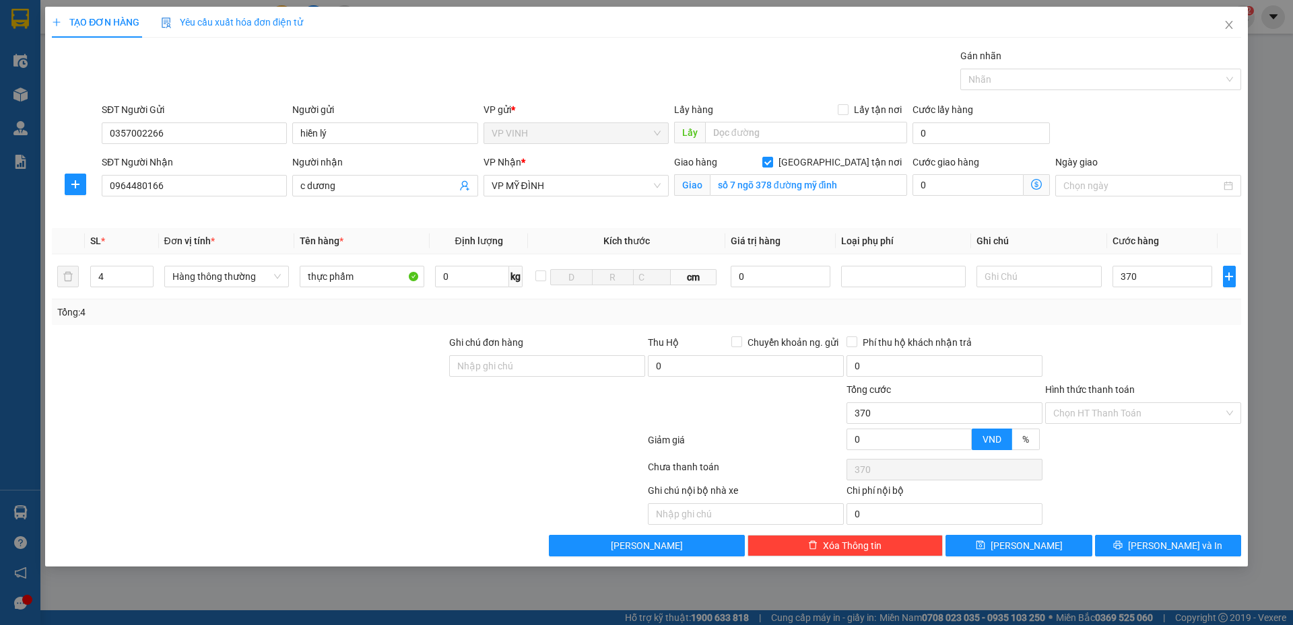
type input "370.000"
click at [1157, 346] on div at bounding box center [1142, 358] width 199 height 47
click at [1161, 545] on span "[PERSON_NAME] và In" at bounding box center [1175, 546] width 94 height 15
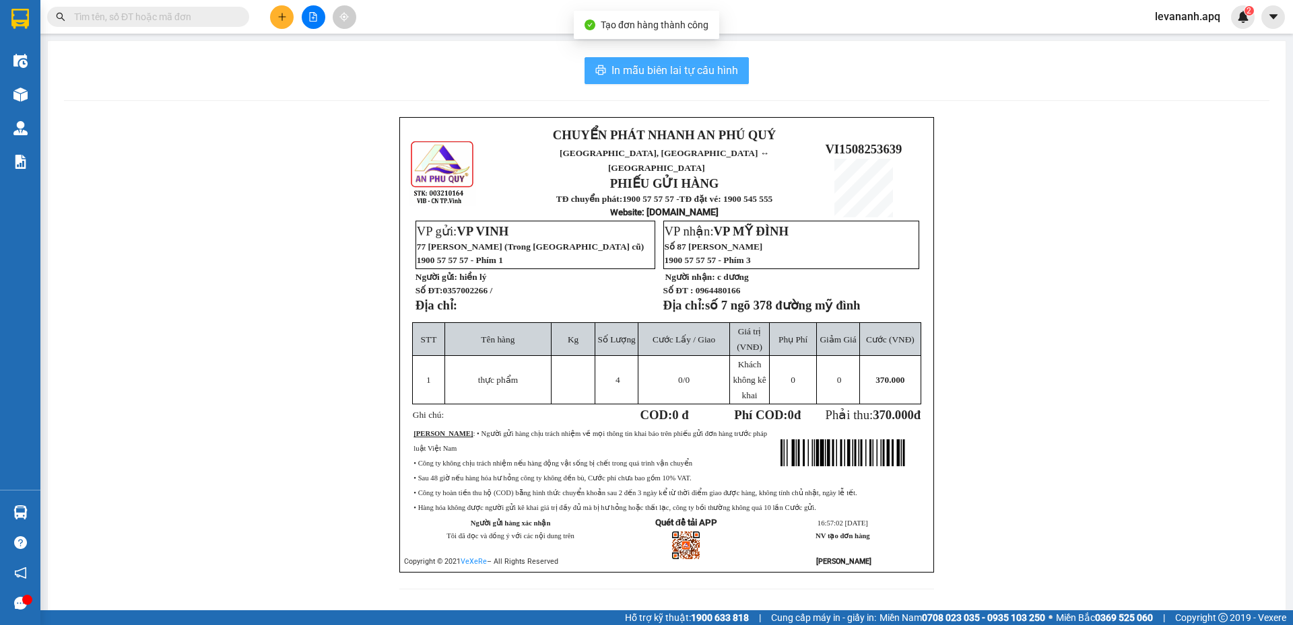
click at [680, 73] on span "In mẫu biên lai tự cấu hình" at bounding box center [674, 70] width 127 height 17
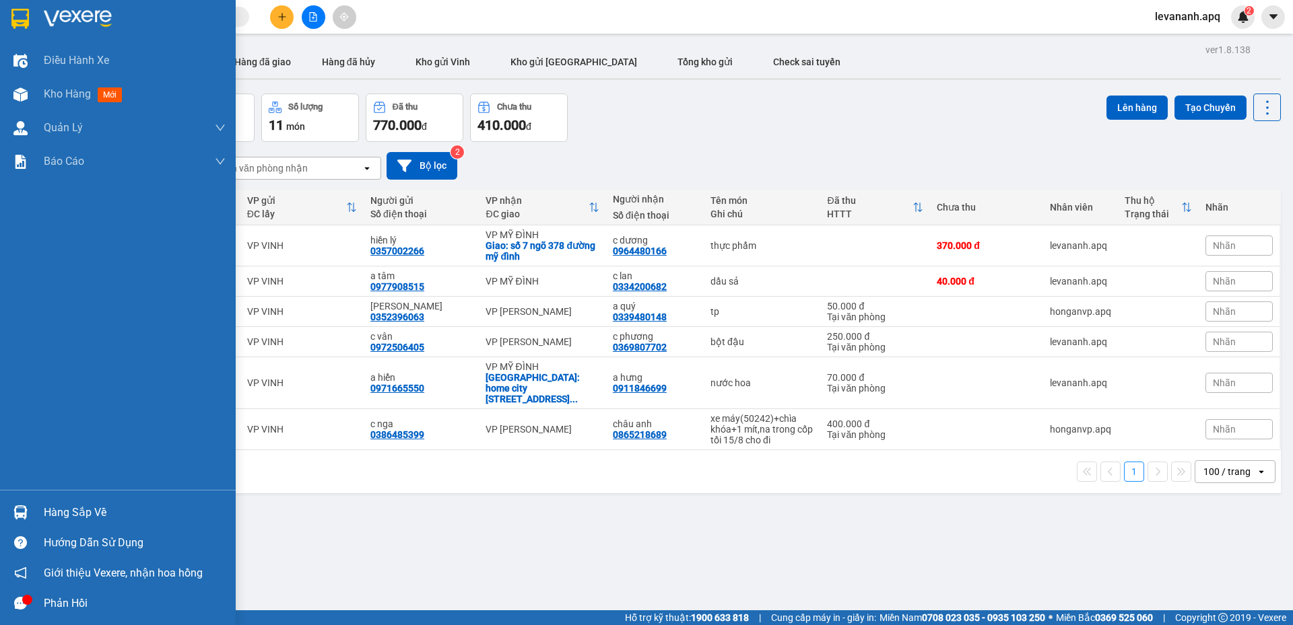
click at [15, 18] on img at bounding box center [20, 19] width 18 height 20
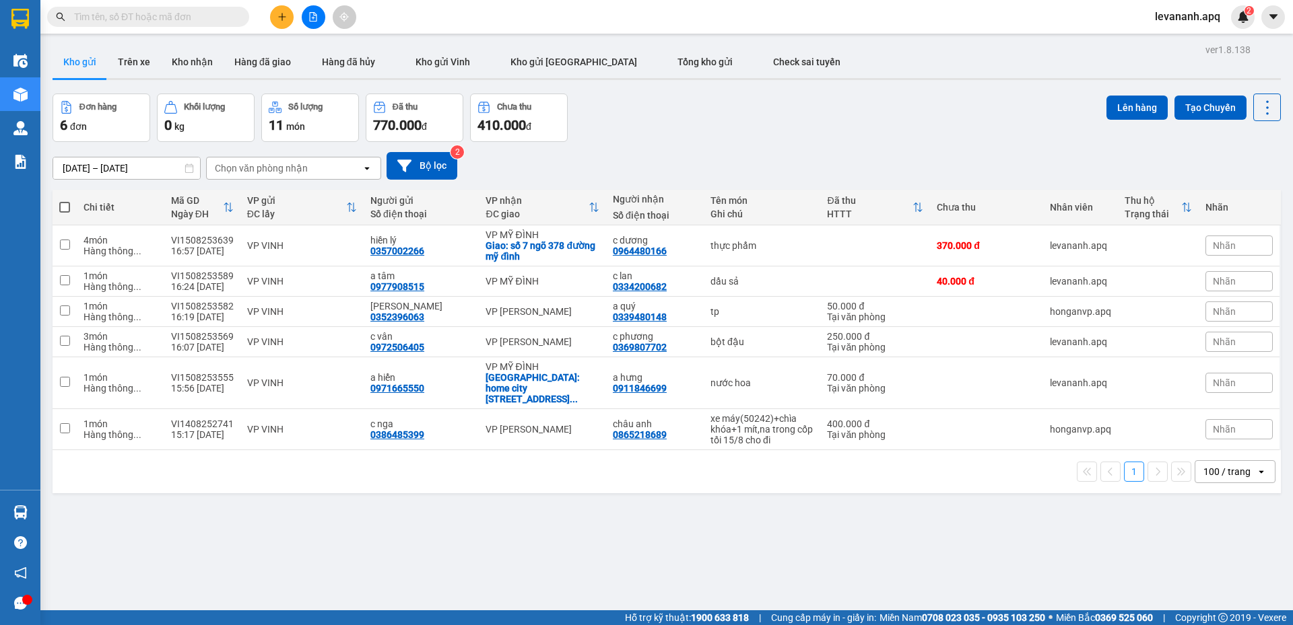
click at [277, 10] on button at bounding box center [282, 17] width 24 height 24
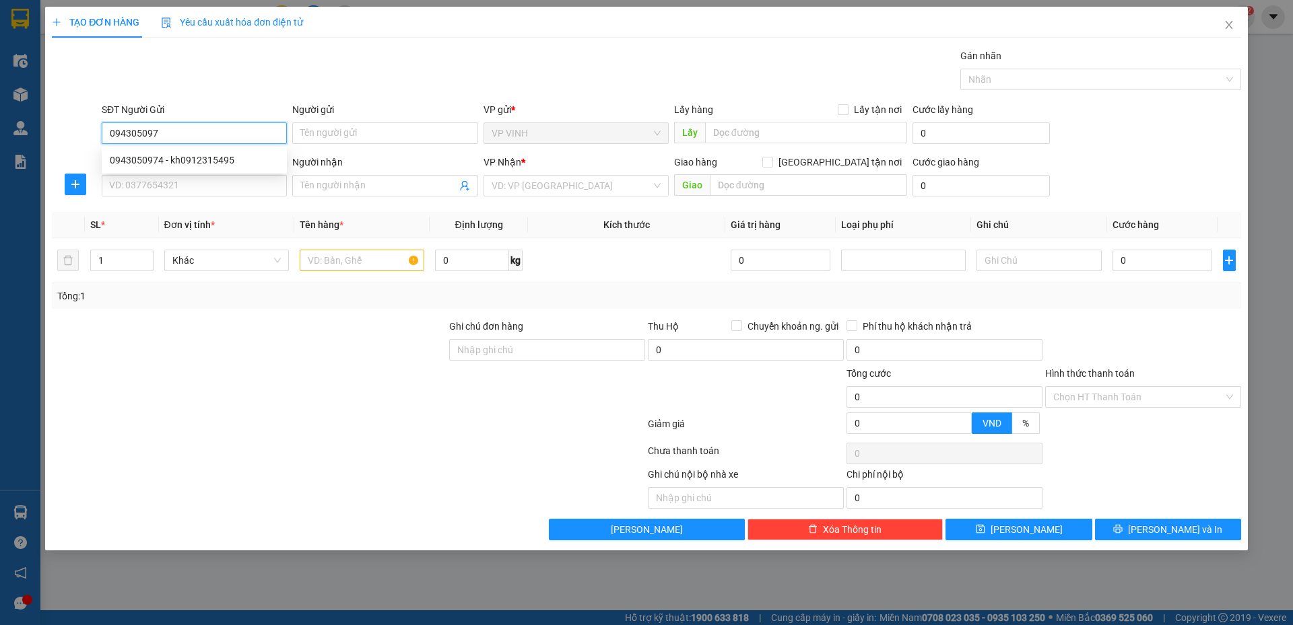
type input "0943050974"
drag, startPoint x: 135, startPoint y: 153, endPoint x: 155, endPoint y: 186, distance: 38.7
click at [136, 154] on div "0943050974 - kh0912315495" at bounding box center [194, 160] width 169 height 15
type input "kh0912315495"
type input "0943050974"
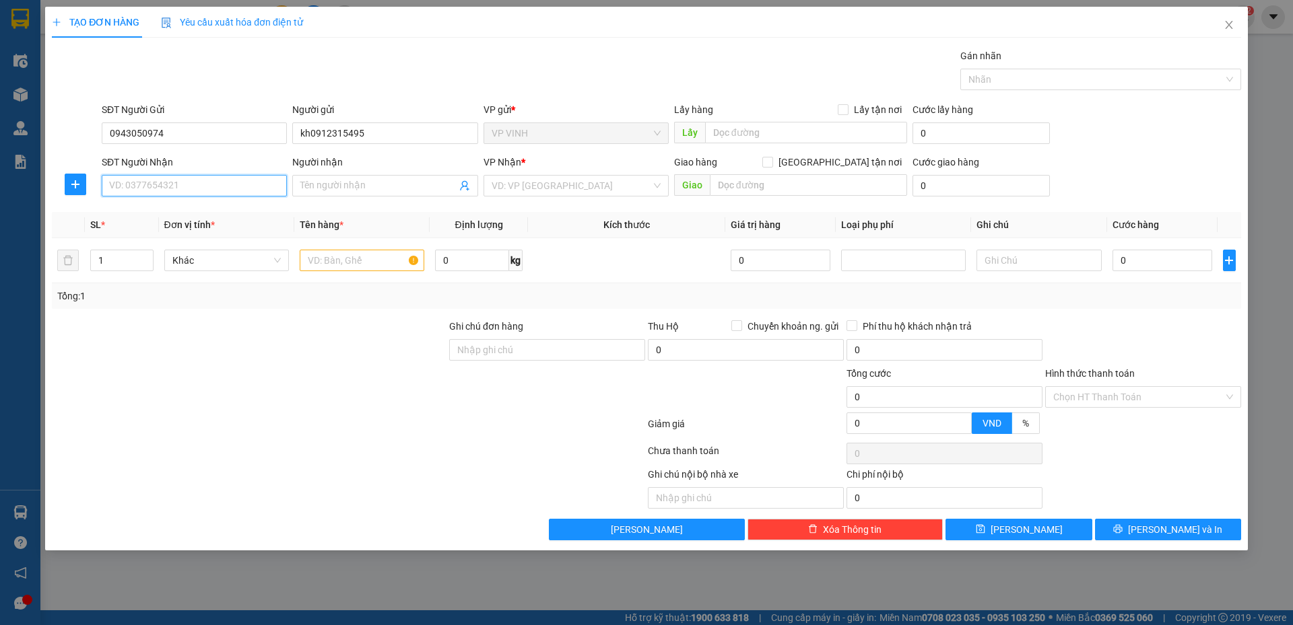
click at [155, 186] on input "SĐT Người Nhận" at bounding box center [194, 186] width 185 height 22
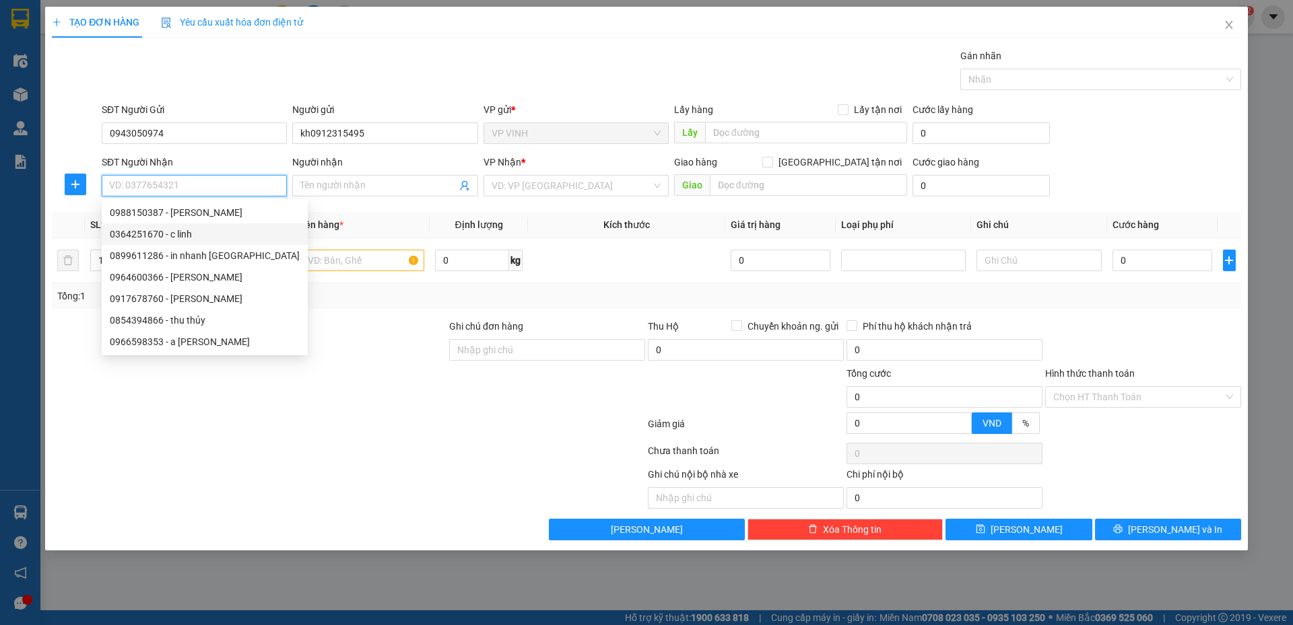
click at [192, 241] on div "0364251670 - c linh" at bounding box center [205, 234] width 190 height 15
type input "0364251670"
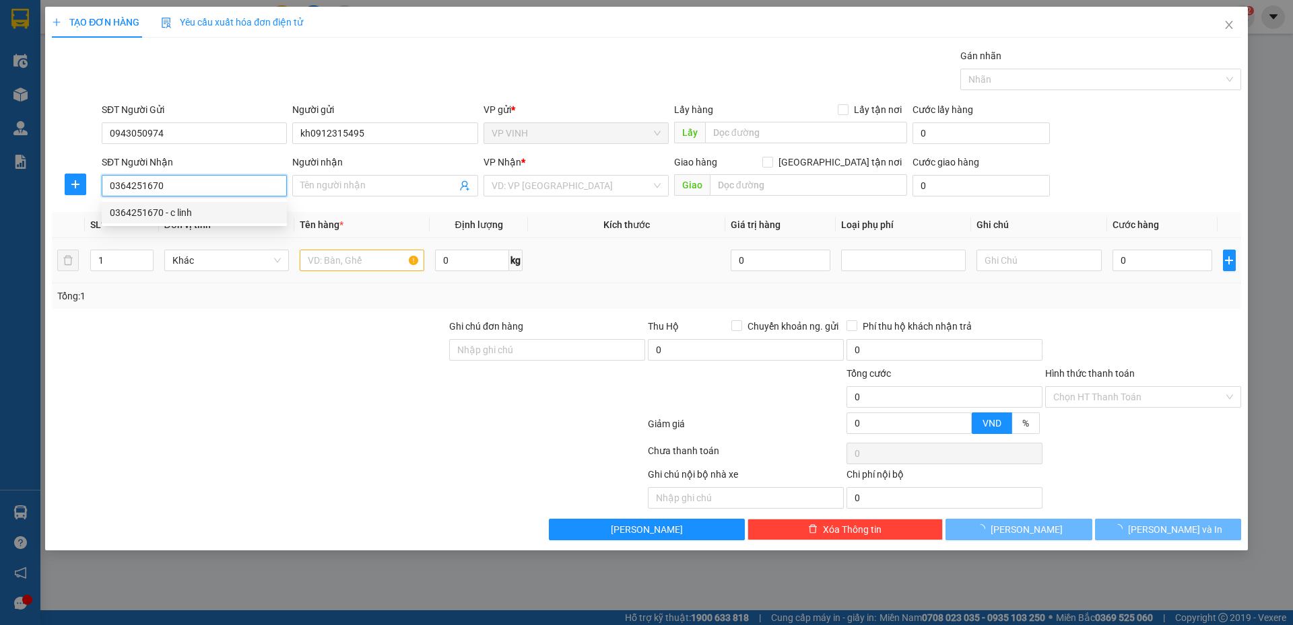
type input "c linh"
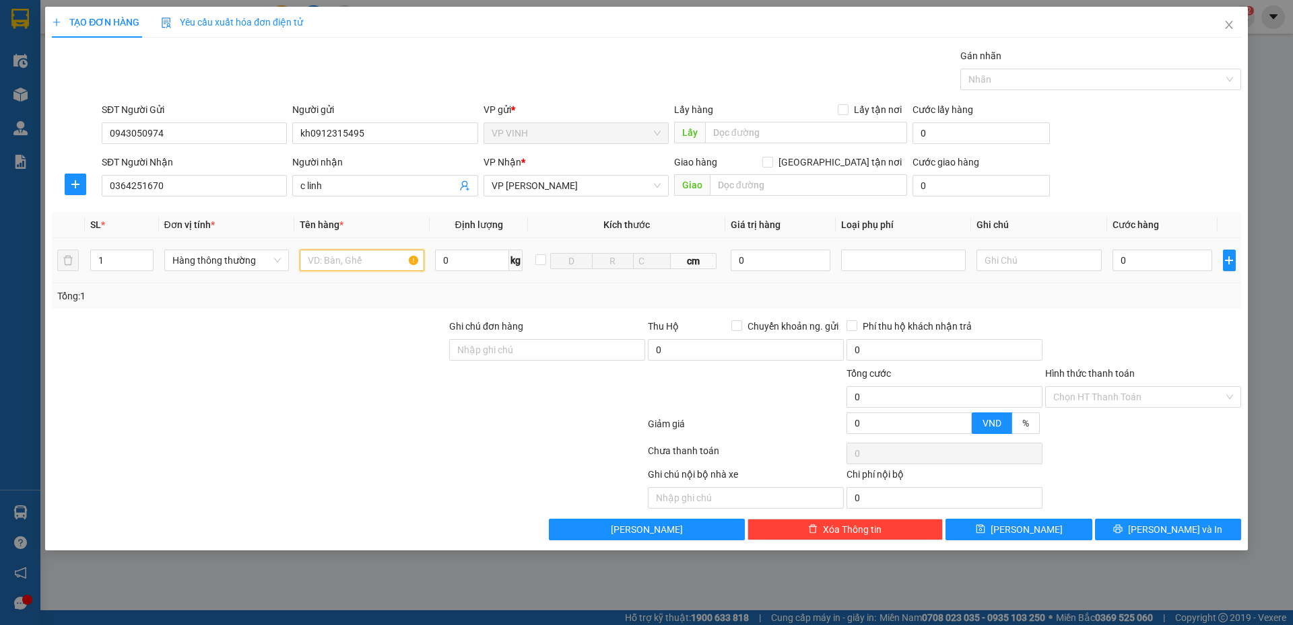
click at [354, 265] on input "text" at bounding box center [362, 261] width 125 height 22
type input "thiệp"
click at [1118, 267] on input "0" at bounding box center [1162, 261] width 100 height 22
type input "3"
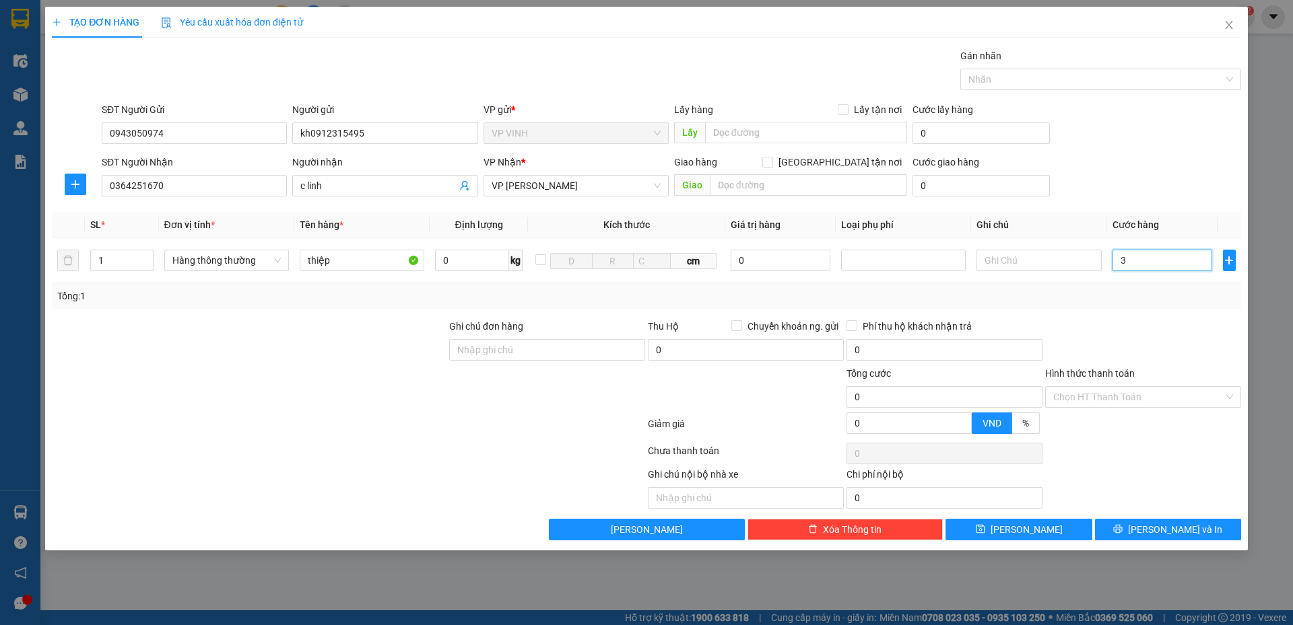
type input "3"
type input "30"
type input "30.000"
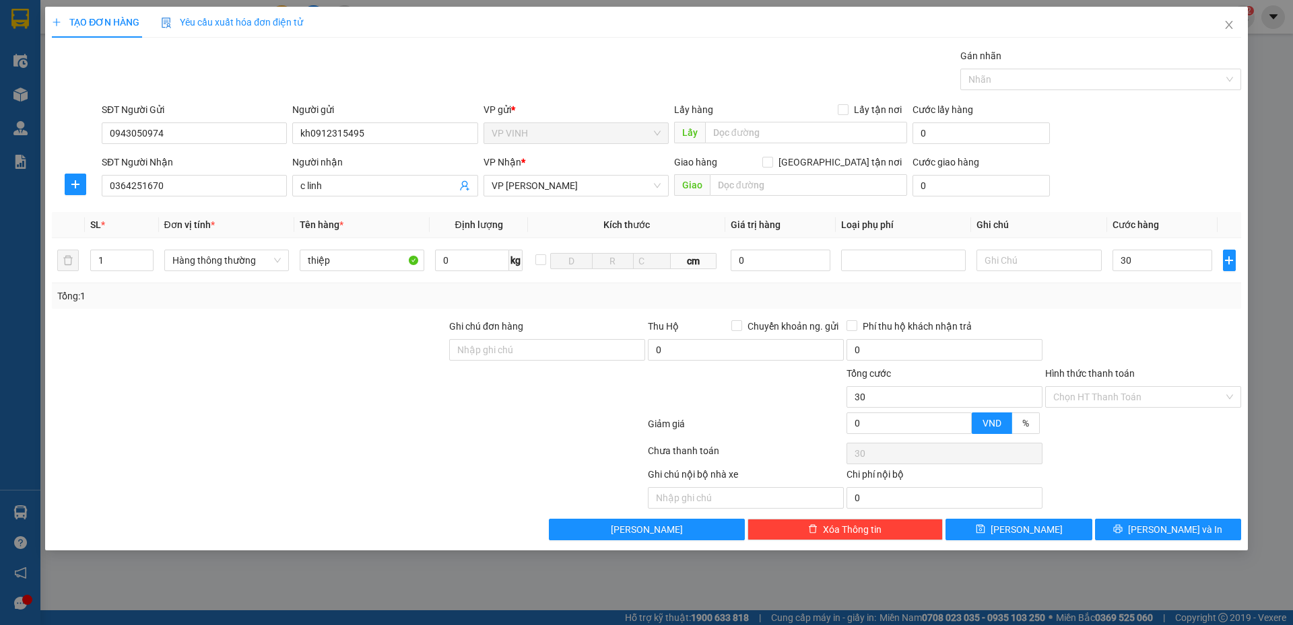
type input "30.000"
click at [1126, 516] on div "Transit Pickup Surcharge Ids Transit Deliver Surcharge Ids Transit Deliver Surc…" at bounding box center [646, 294] width 1189 height 492
click at [1128, 521] on button "[PERSON_NAME] và In" at bounding box center [1168, 530] width 146 height 22
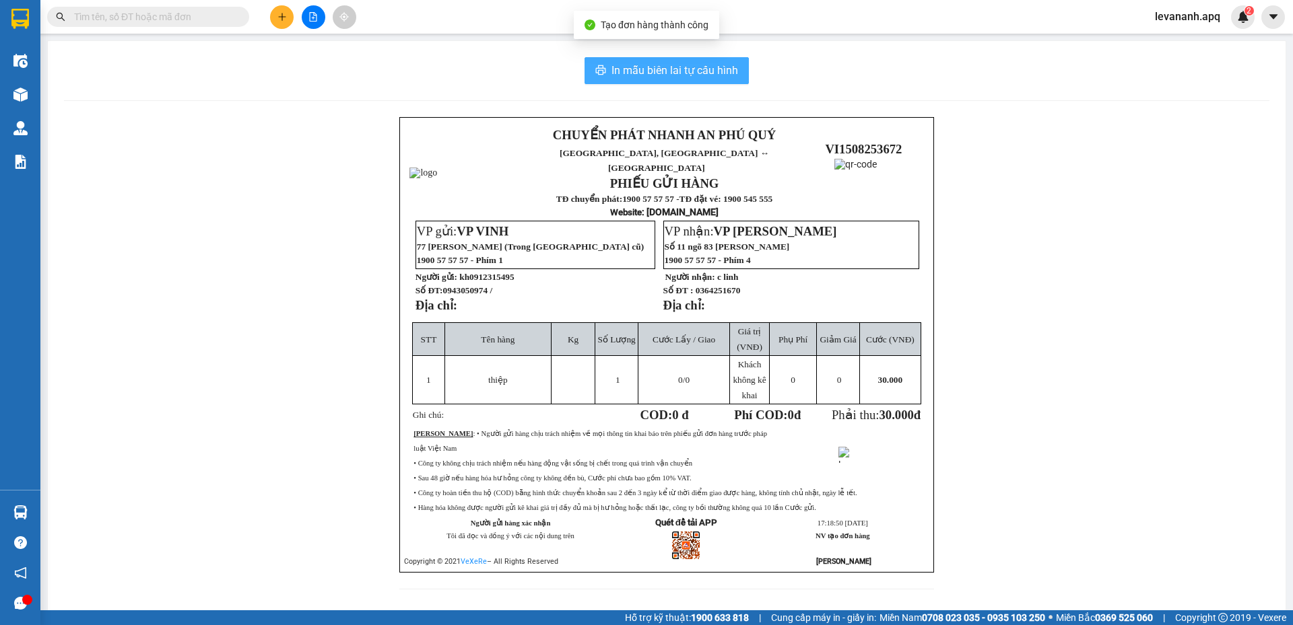
click at [712, 73] on span "In mẫu biên lai tự cấu hình" at bounding box center [674, 70] width 127 height 17
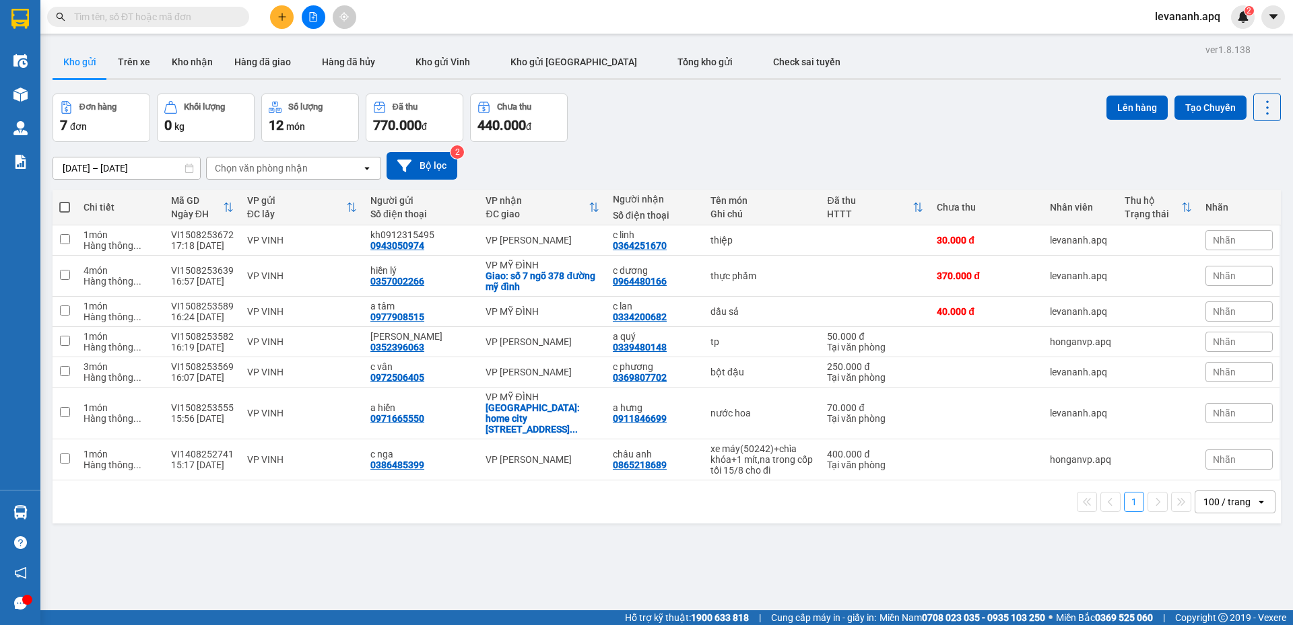
click at [191, 22] on input "text" at bounding box center [153, 16] width 159 height 15
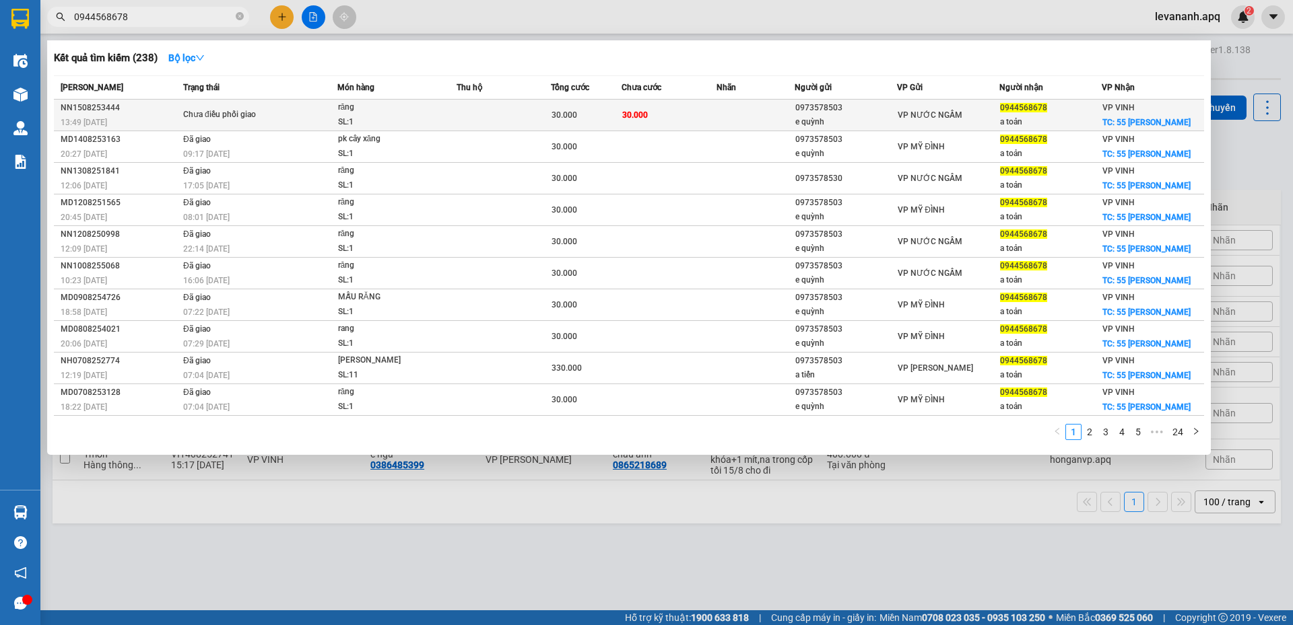
type input "0944568678"
click at [419, 104] on div "răng" at bounding box center [388, 107] width 101 height 15
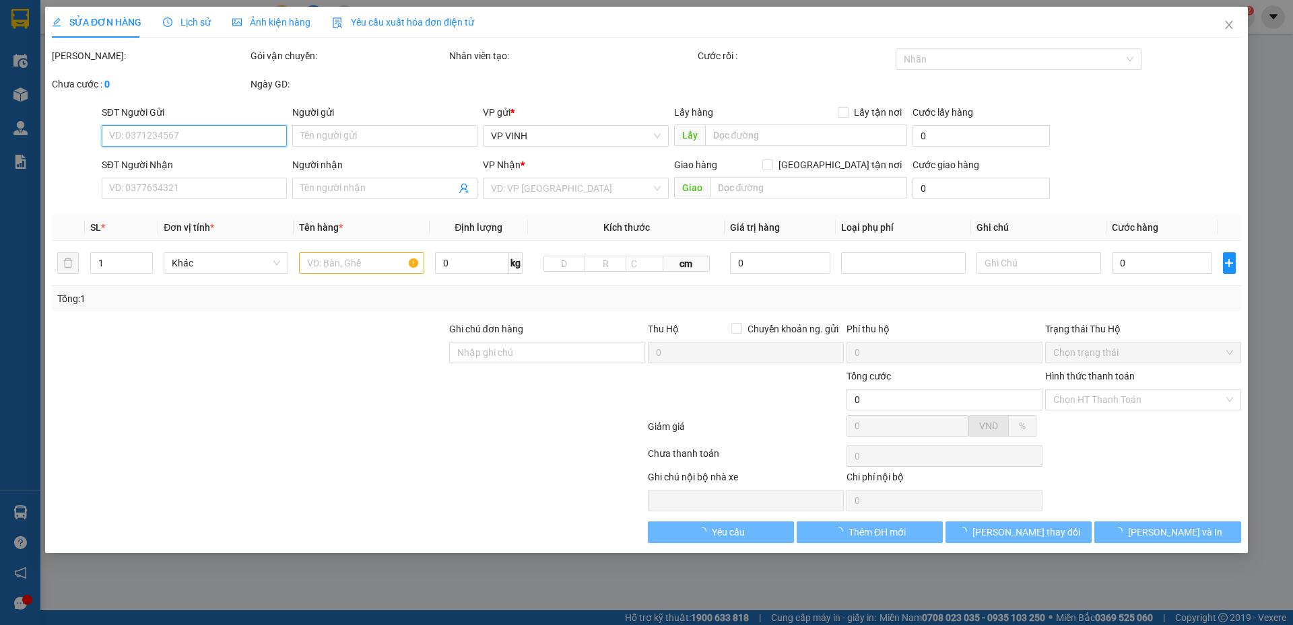
type input "0973578503"
type input "e quỳnh"
type input "0944568678"
type input "a toản"
checkbox input "true"
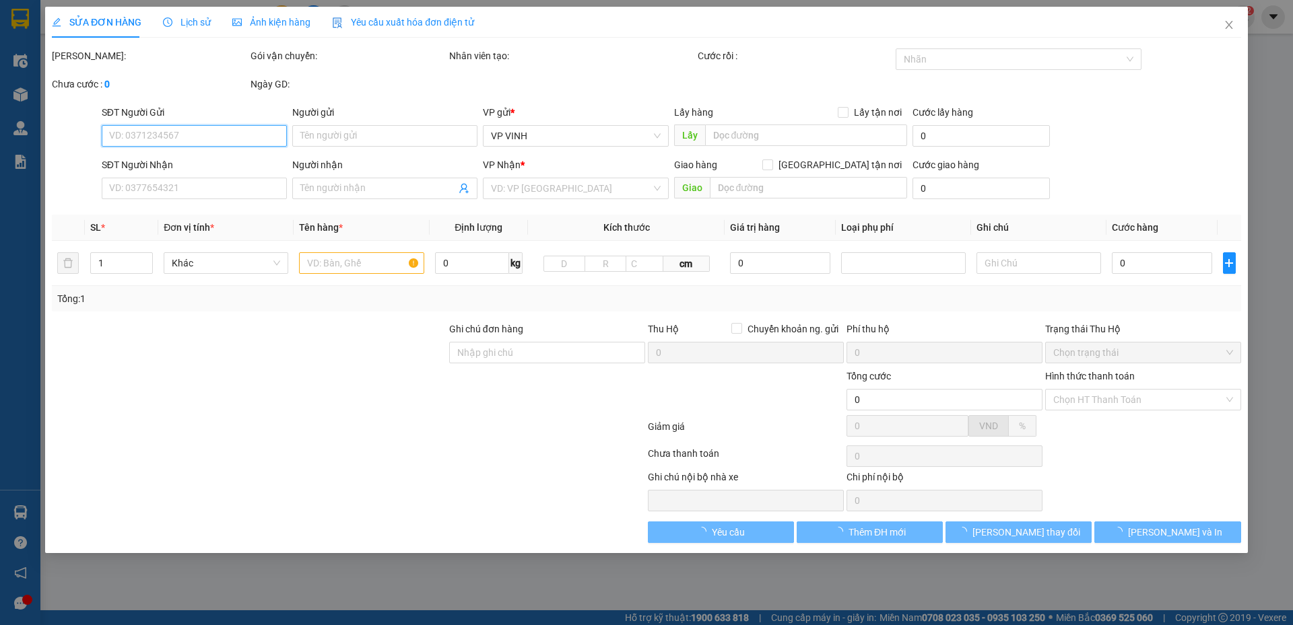
type input "55 ngô gia tự"
type input "30.000"
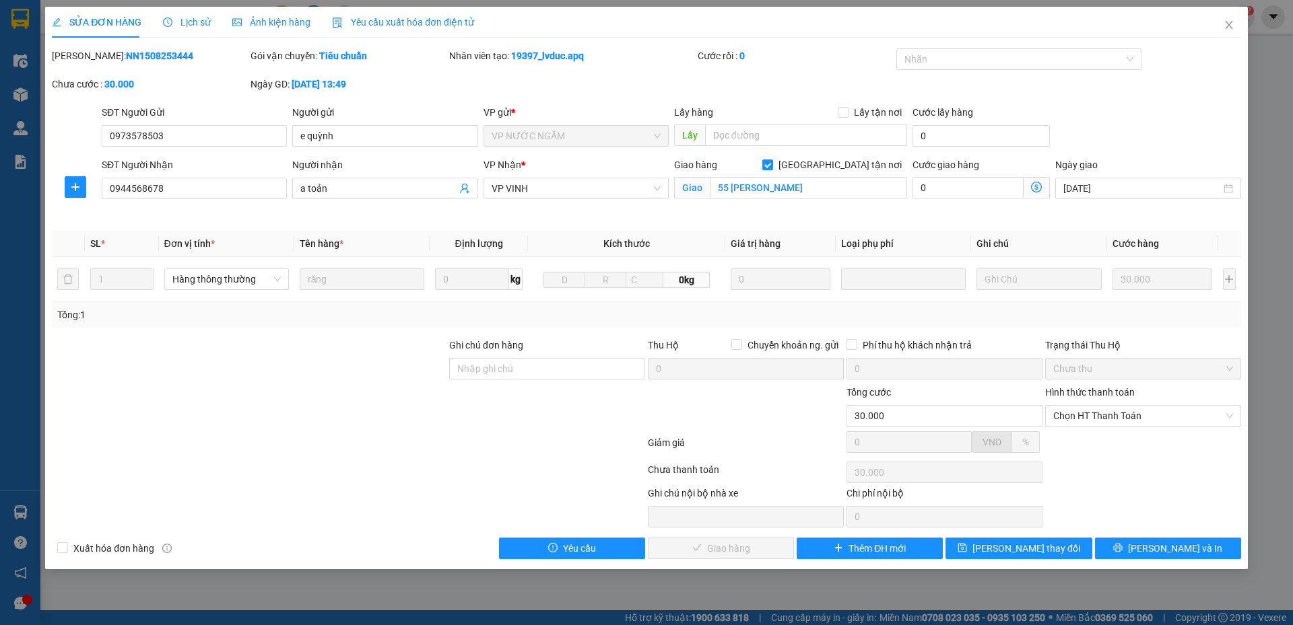
click at [196, 25] on span "Lịch sử" at bounding box center [187, 22] width 48 height 11
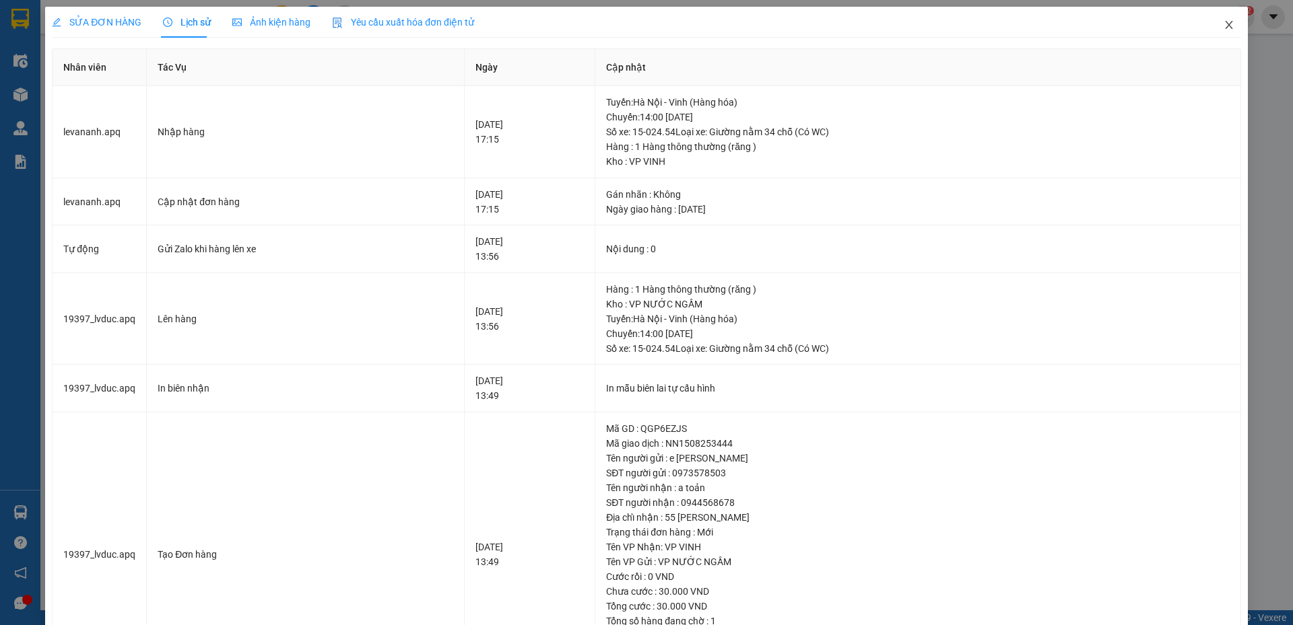
click at [1225, 27] on icon "close" at bounding box center [1228, 25] width 7 height 8
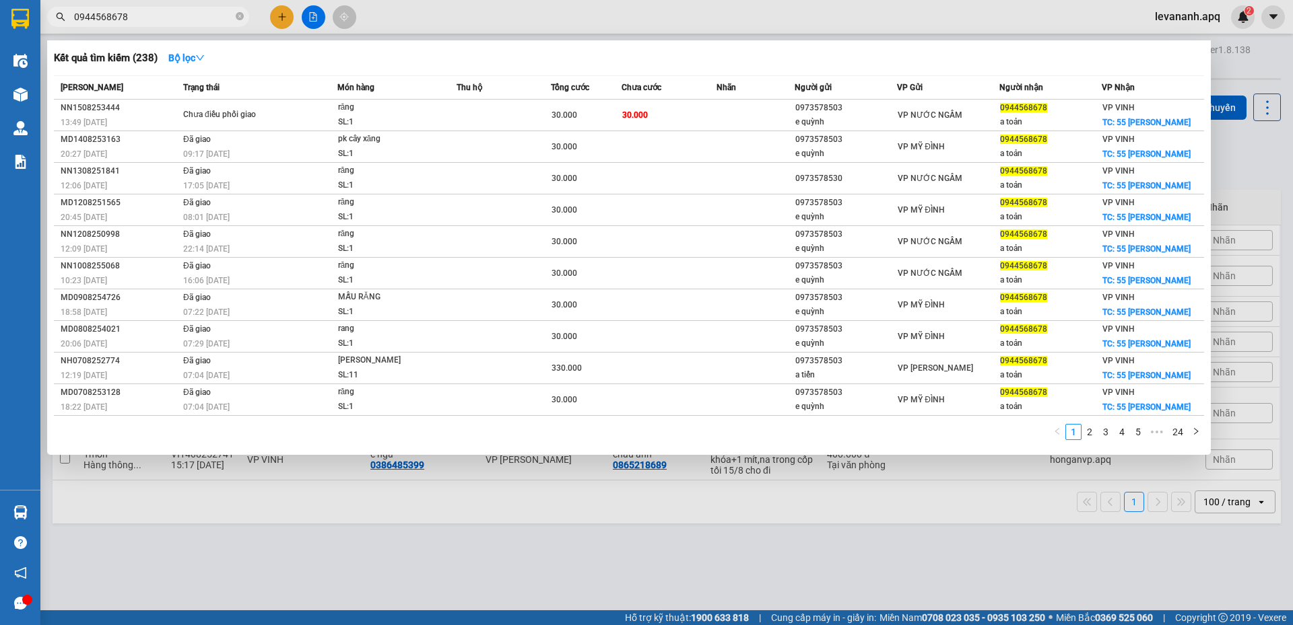
click at [158, 22] on input "0944568678" at bounding box center [153, 16] width 159 height 15
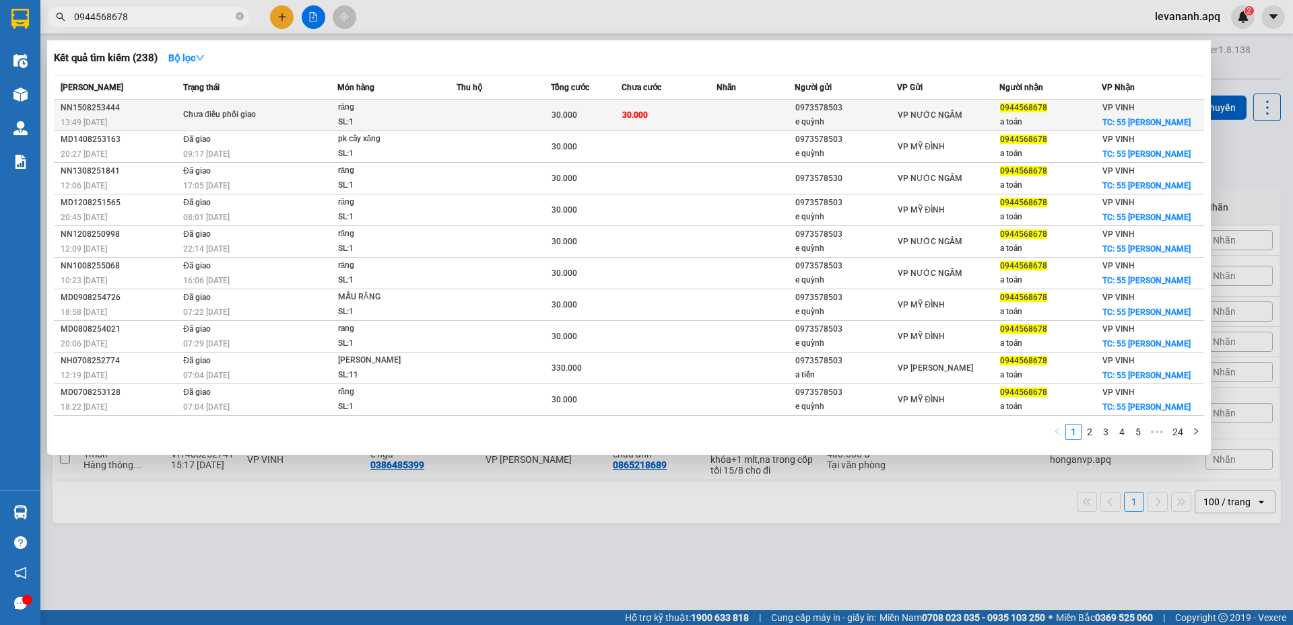
click at [336, 108] on span "Chưa điều phối giao" at bounding box center [259, 115] width 153 height 15
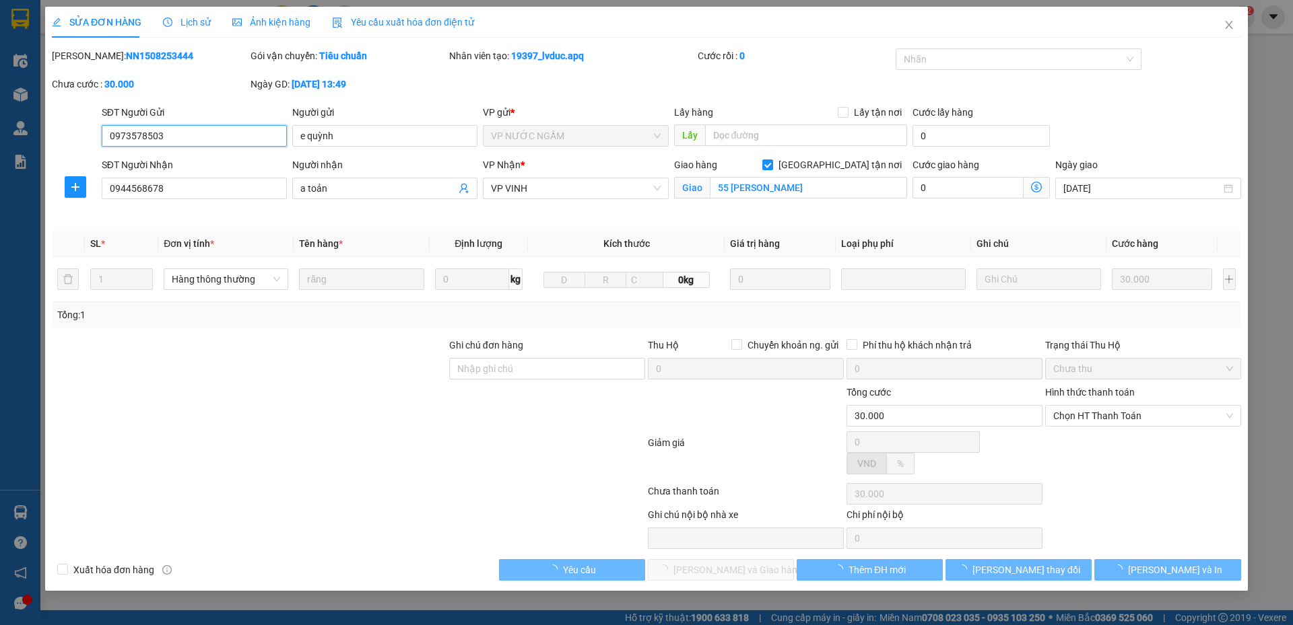
click at [184, 28] on span "Lịch sử" at bounding box center [187, 22] width 48 height 11
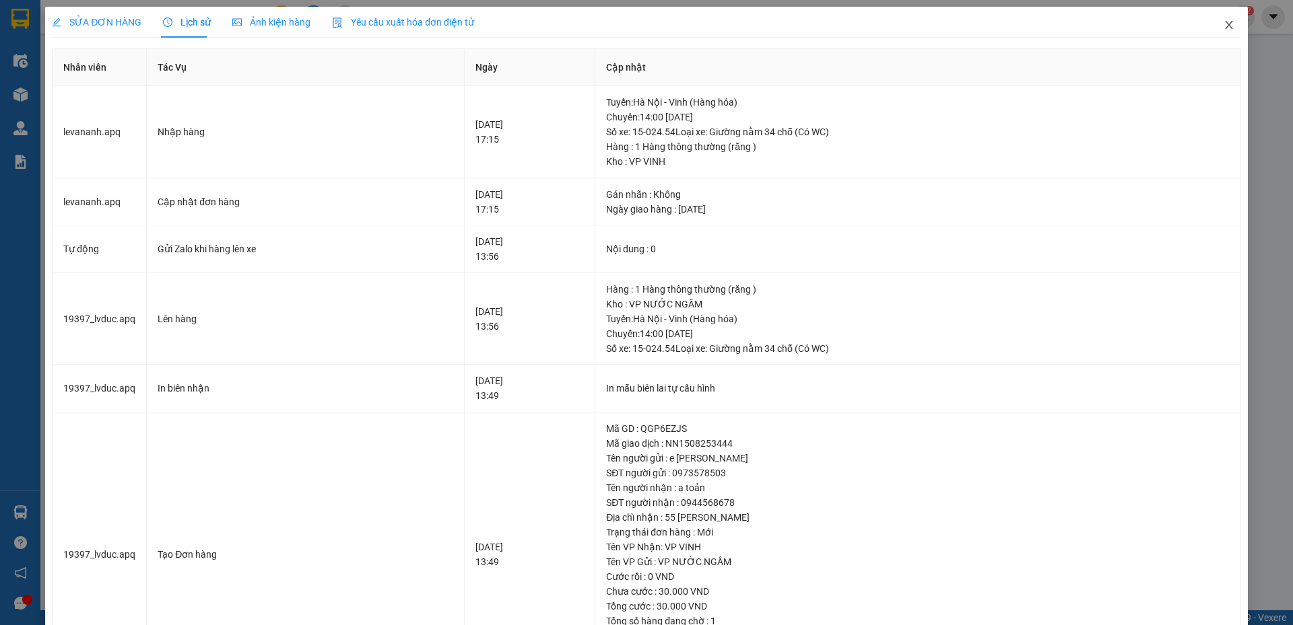
click at [1223, 24] on icon "close" at bounding box center [1228, 25] width 11 height 11
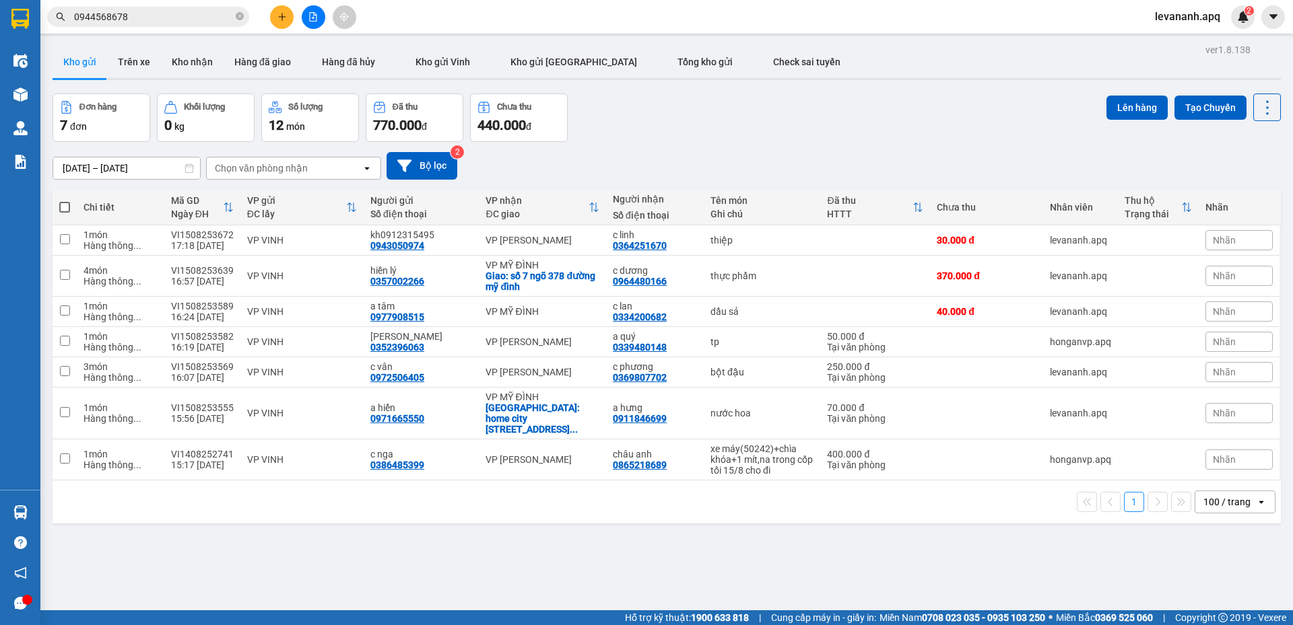
click at [174, 22] on input "0944568678" at bounding box center [153, 16] width 159 height 15
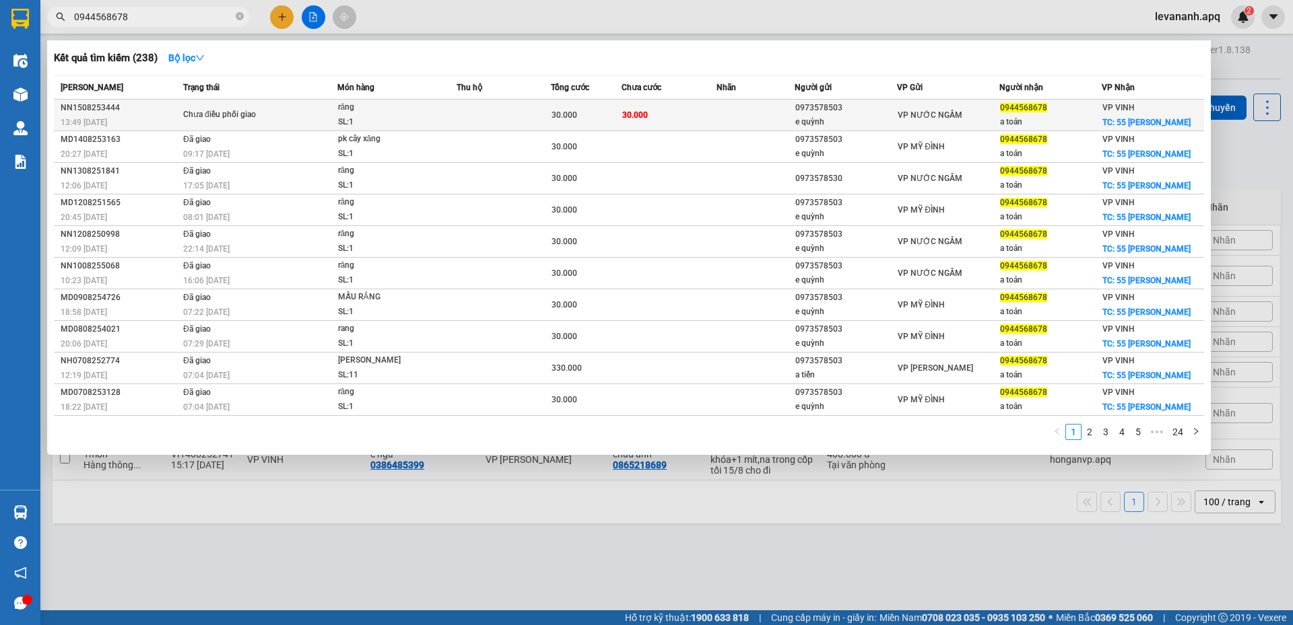
click at [317, 118] on span "Chưa điều phối giao" at bounding box center [259, 115] width 153 height 15
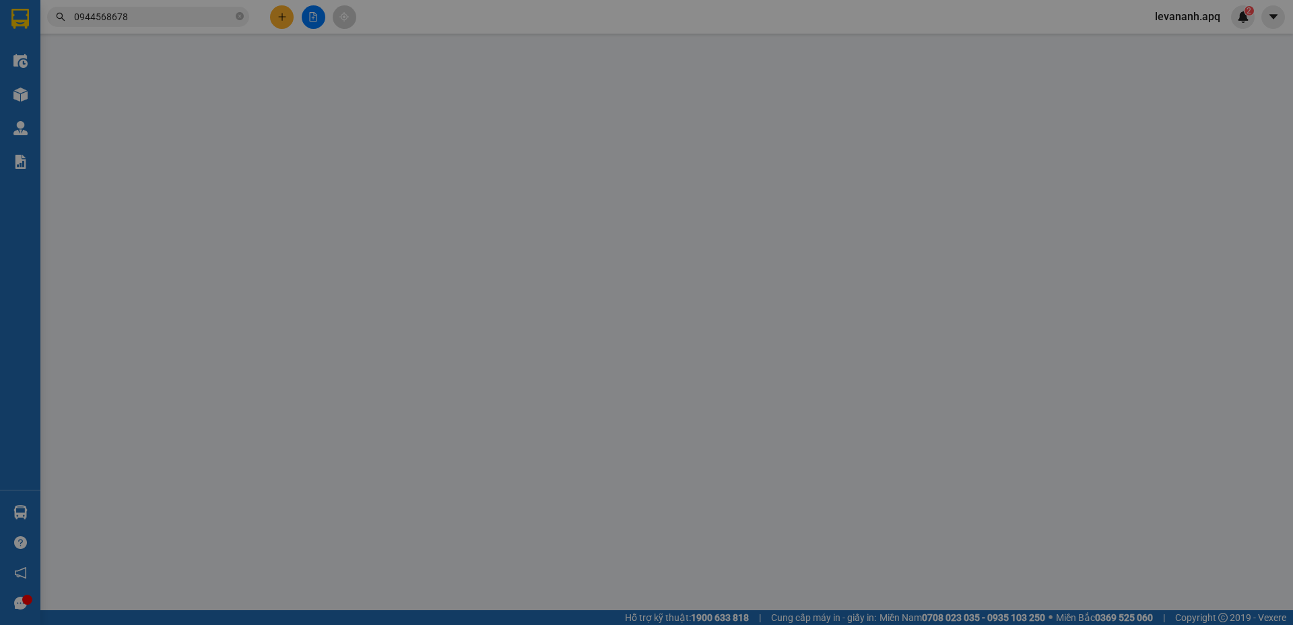
type input "0973578503"
type input "e quỳnh"
type input "0944568678"
type input "a toản"
checkbox input "true"
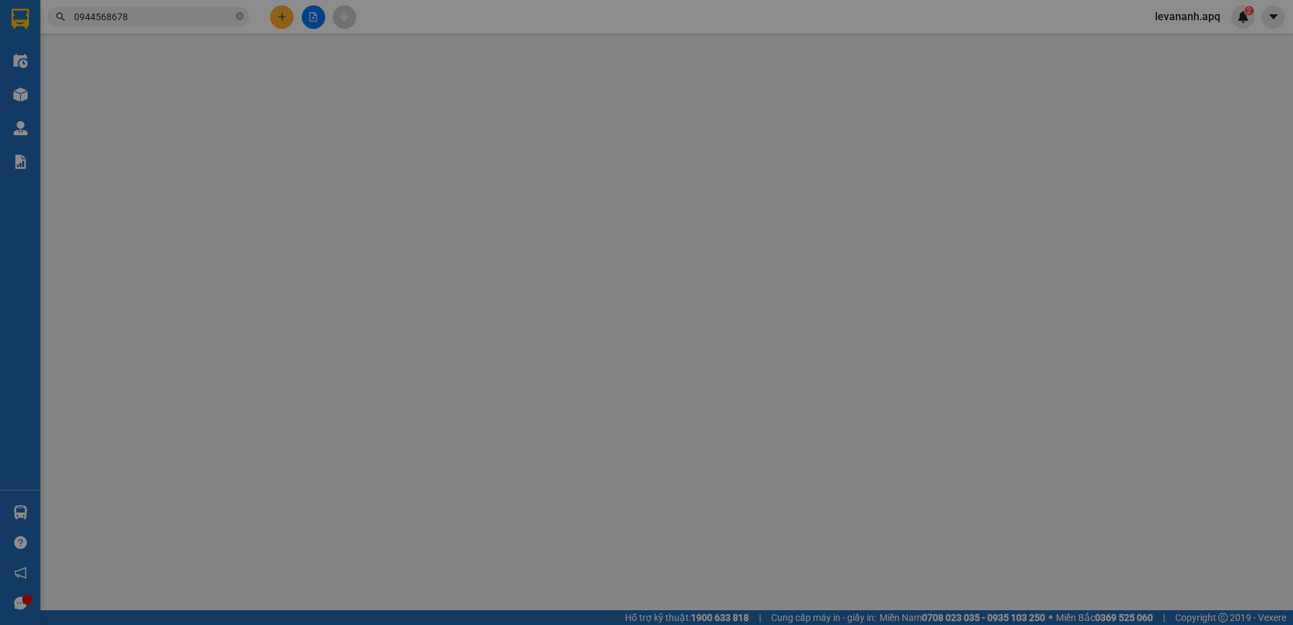
type input "55 ngô gia tự"
type input "30.000"
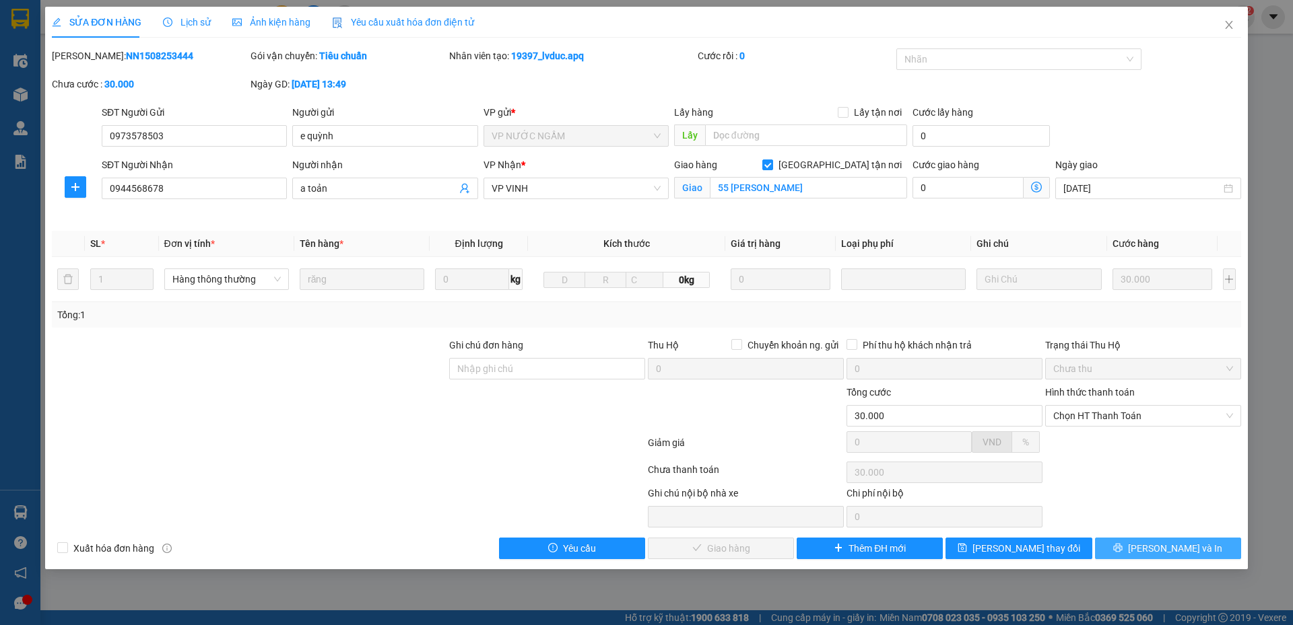
click at [1161, 556] on button "[PERSON_NAME] và In" at bounding box center [1168, 549] width 146 height 22
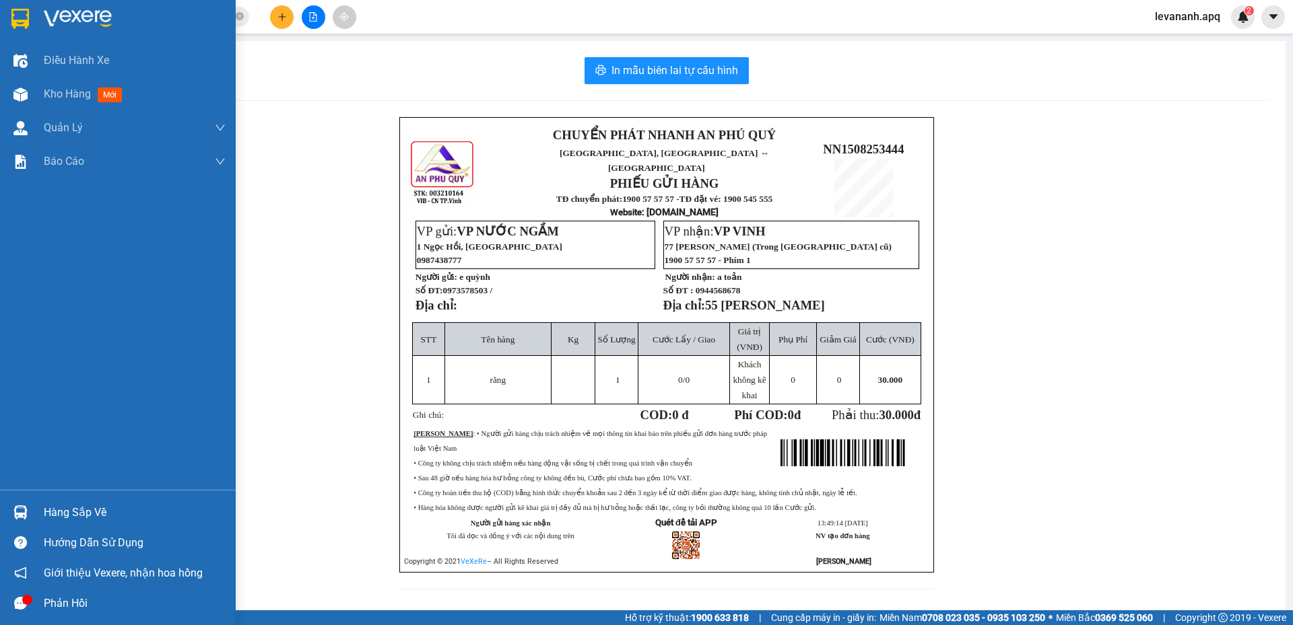
click at [27, 28] on img at bounding box center [20, 19] width 18 height 20
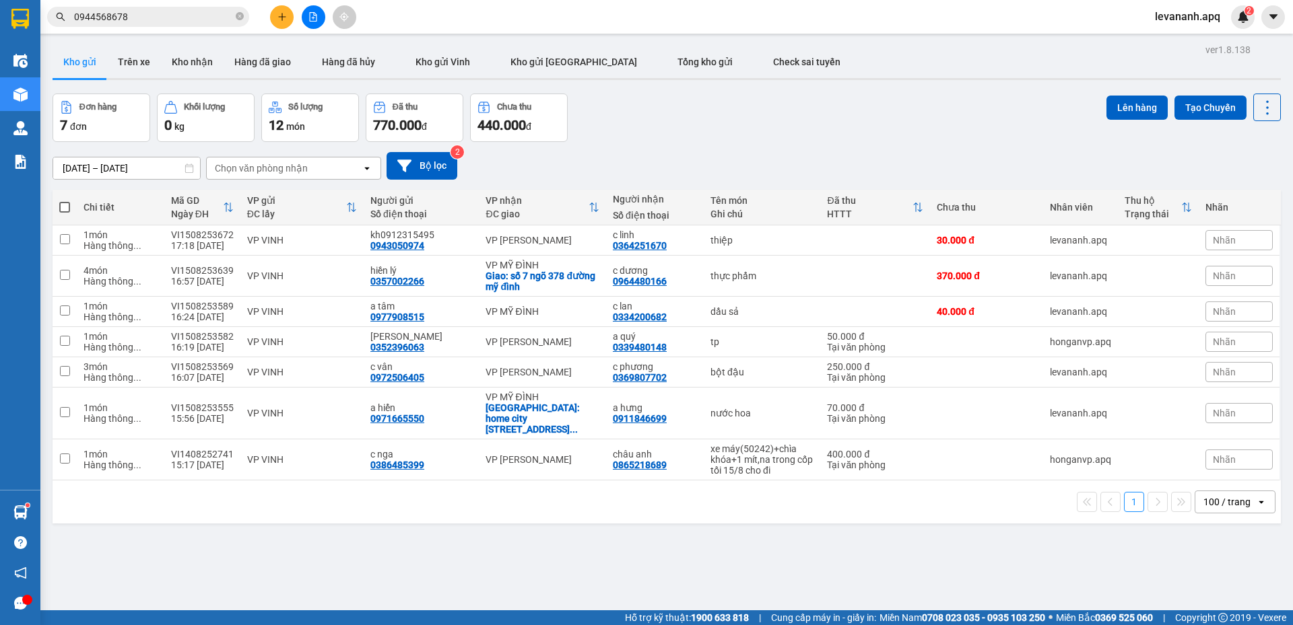
click at [174, 3] on div "Kết quả tìm kiếm ( 238 ) Bộ lọc Mã ĐH Trạng thái Món hàng Thu hộ Tổng cước Chưa…" at bounding box center [646, 17] width 1293 height 34
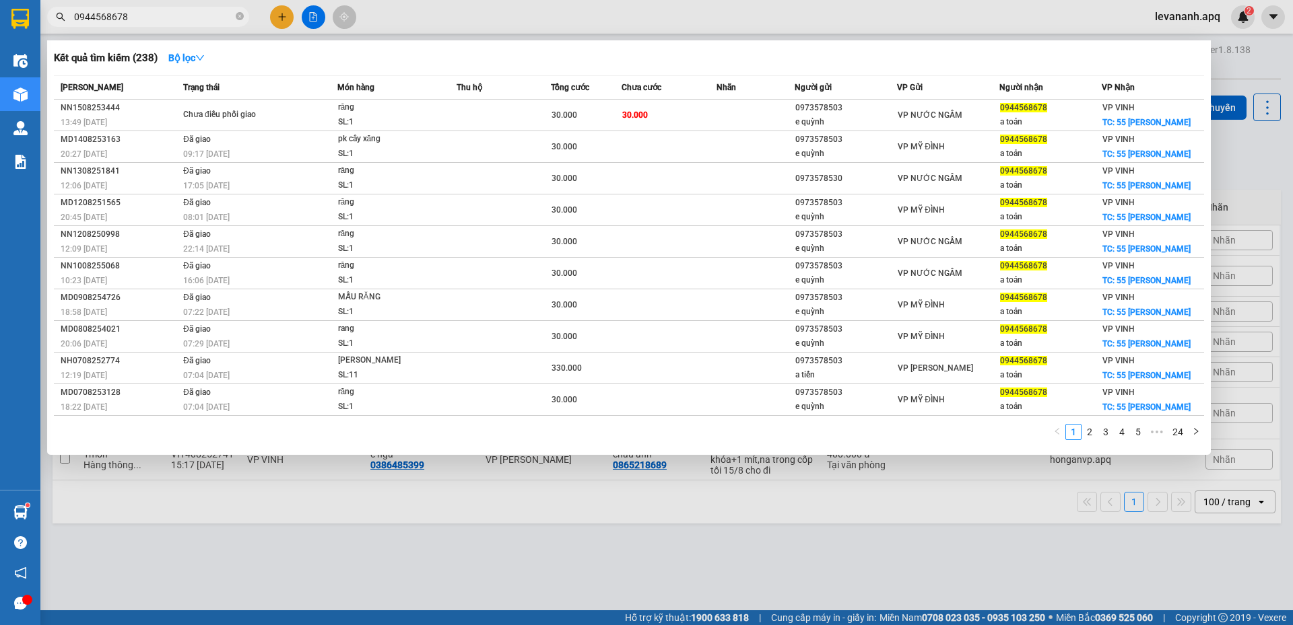
click at [171, 11] on input "0944568678" at bounding box center [153, 16] width 159 height 15
click at [238, 20] on icon "close-circle" at bounding box center [240, 16] width 8 height 8
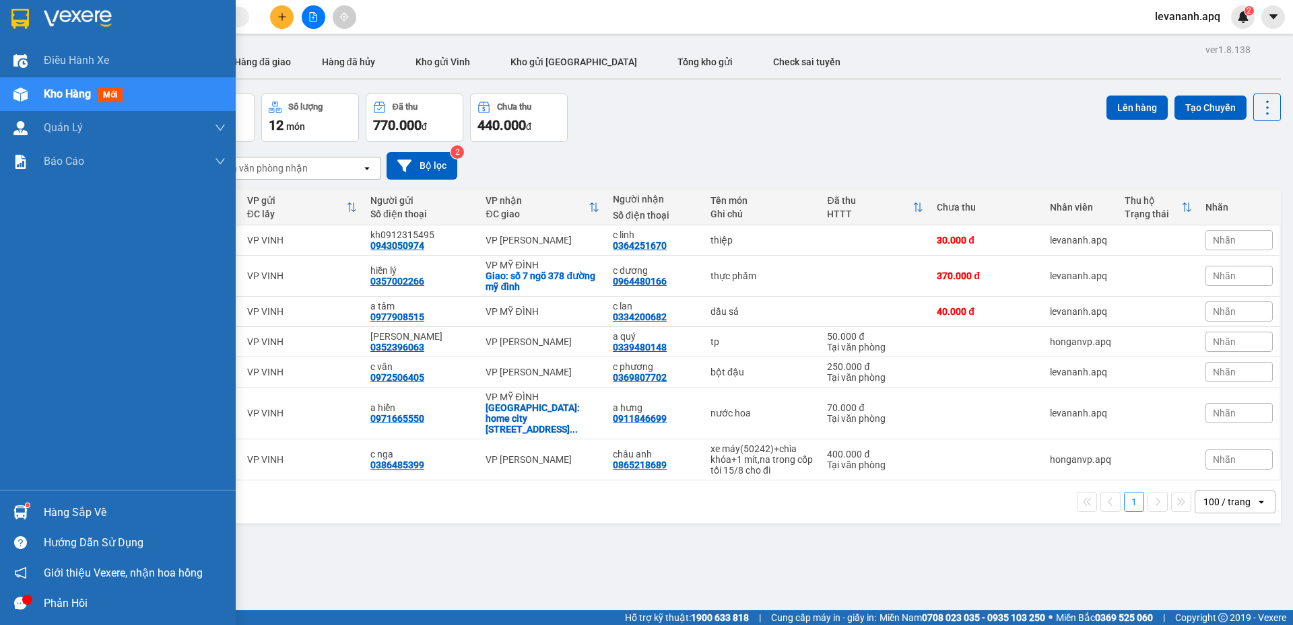
click at [19, 508] on img at bounding box center [20, 513] width 14 height 14
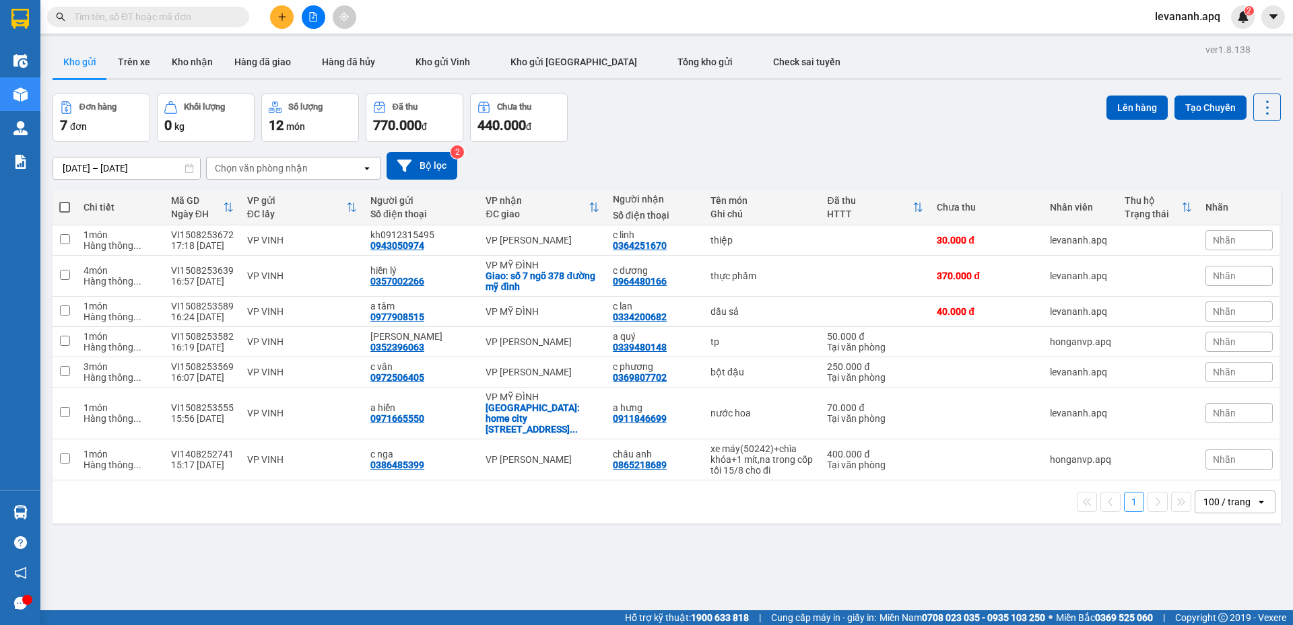
drag, startPoint x: 666, startPoint y: 540, endPoint x: 637, endPoint y: 543, distance: 29.1
click at [662, 542] on section "Kết quả tìm kiếm ( 238 ) Bộ lọc Mã ĐH Trạng thái Món hàng Thu hộ Tổng cước Chưa…" at bounding box center [646, 312] width 1293 height 625
click at [276, 20] on button at bounding box center [282, 17] width 24 height 24
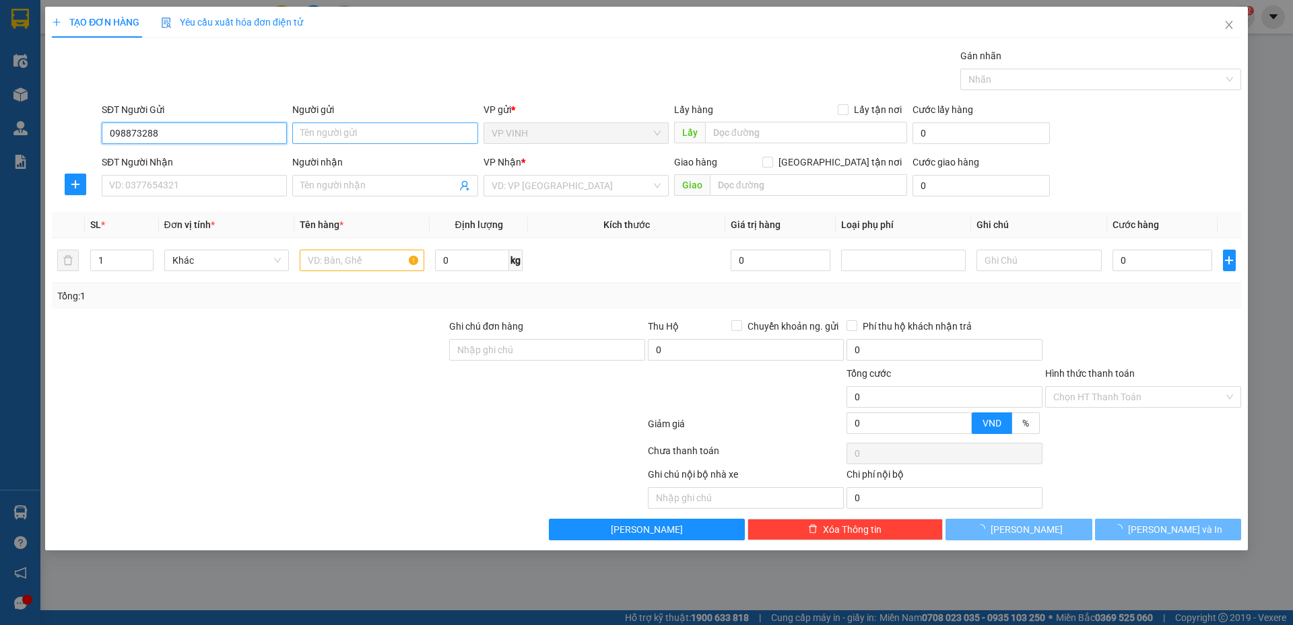
type input "0988732888"
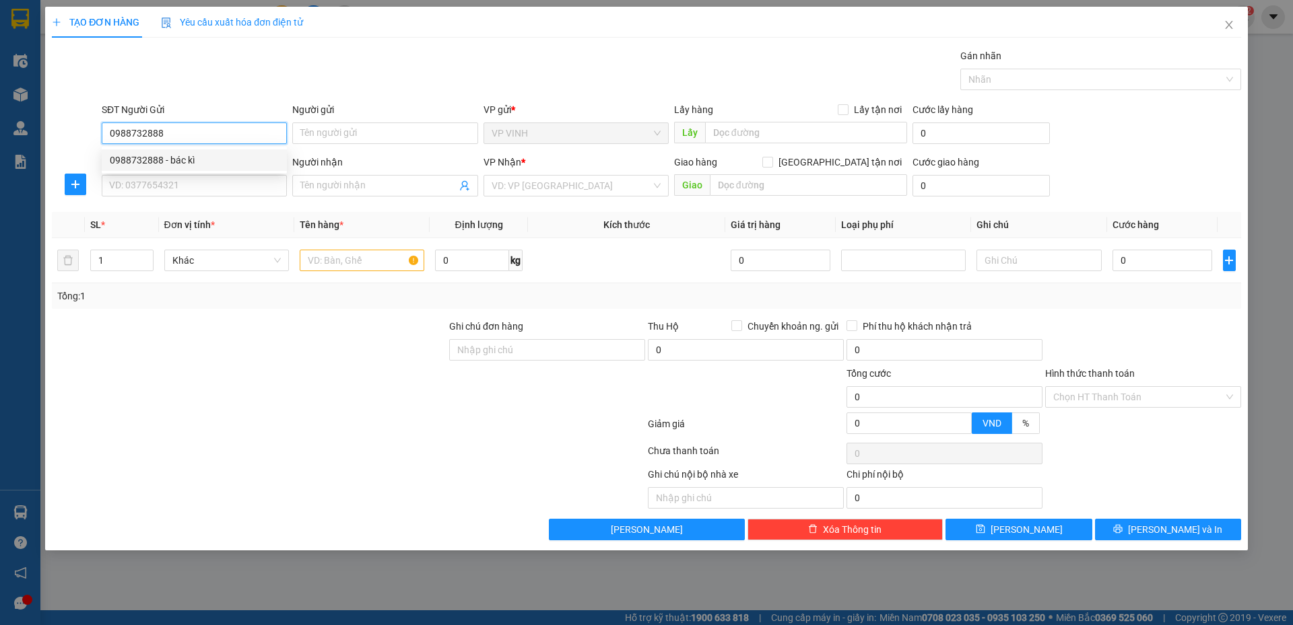
click at [186, 168] on div "0988732888 - bác kì" at bounding box center [194, 160] width 185 height 22
type input "bác kì"
checkbox input "true"
type input "VP Vinh"
type input "0988732888"
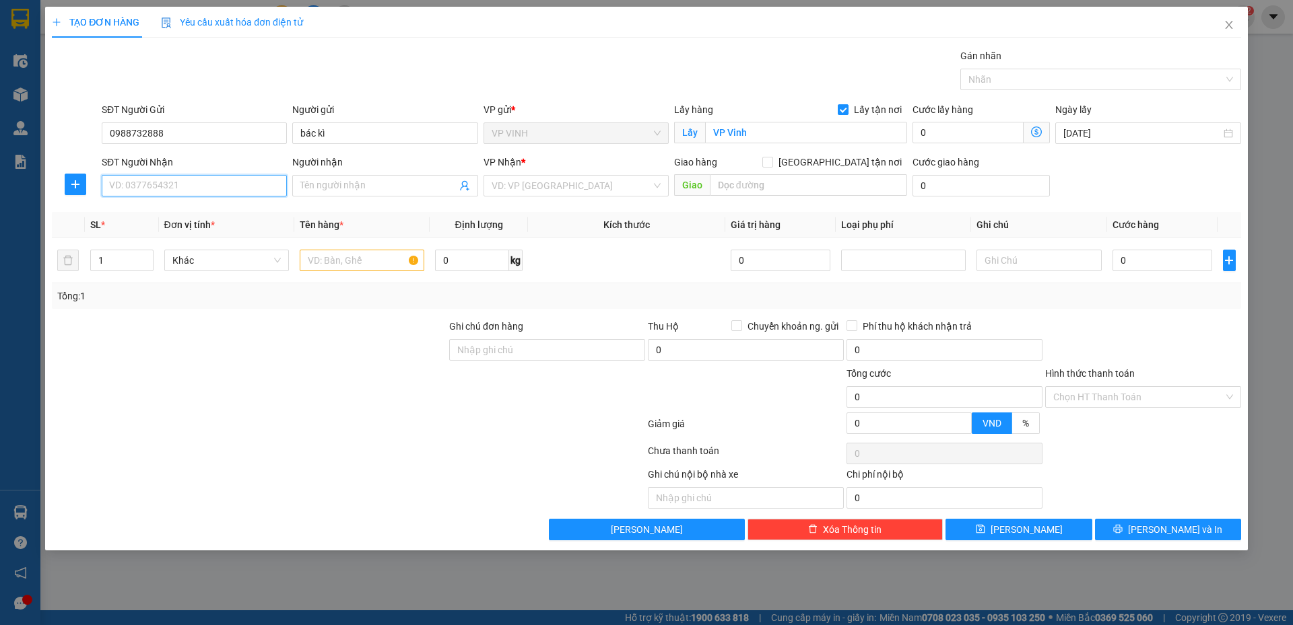
click at [186, 176] on input "SĐT Người Nhận" at bounding box center [194, 186] width 185 height 22
click at [192, 232] on div "0944561889 - [PERSON_NAME]" at bounding box center [194, 234] width 169 height 15
type input "0944561889"
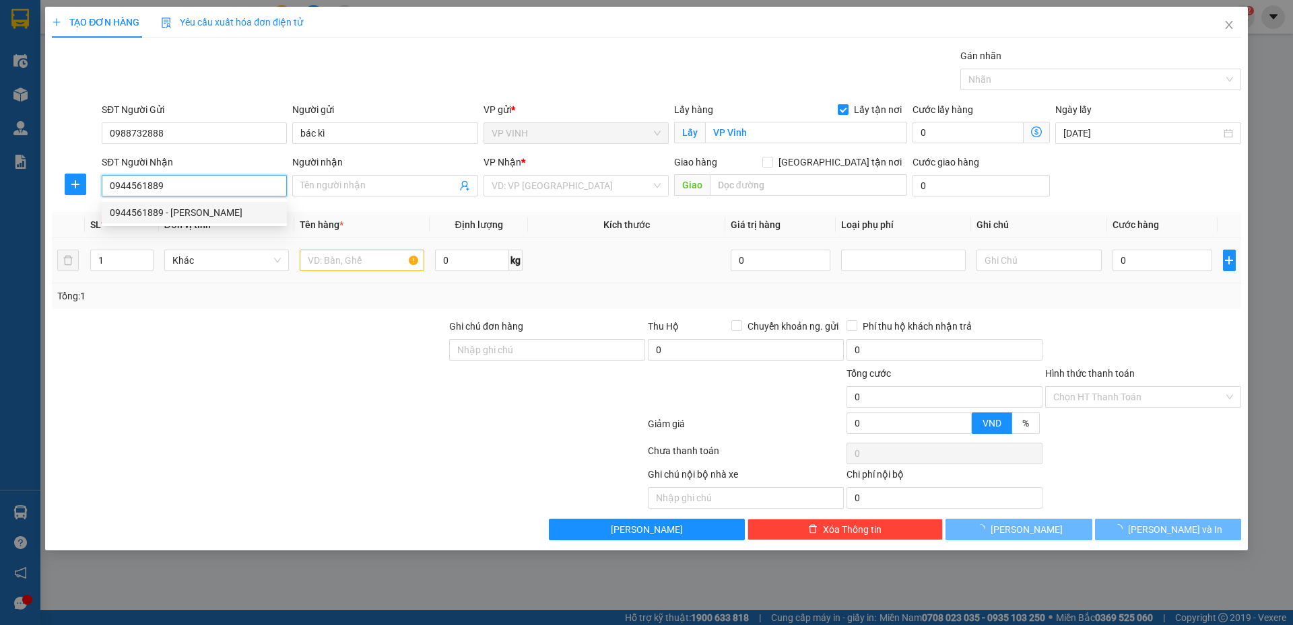
type input "[PERSON_NAME]"
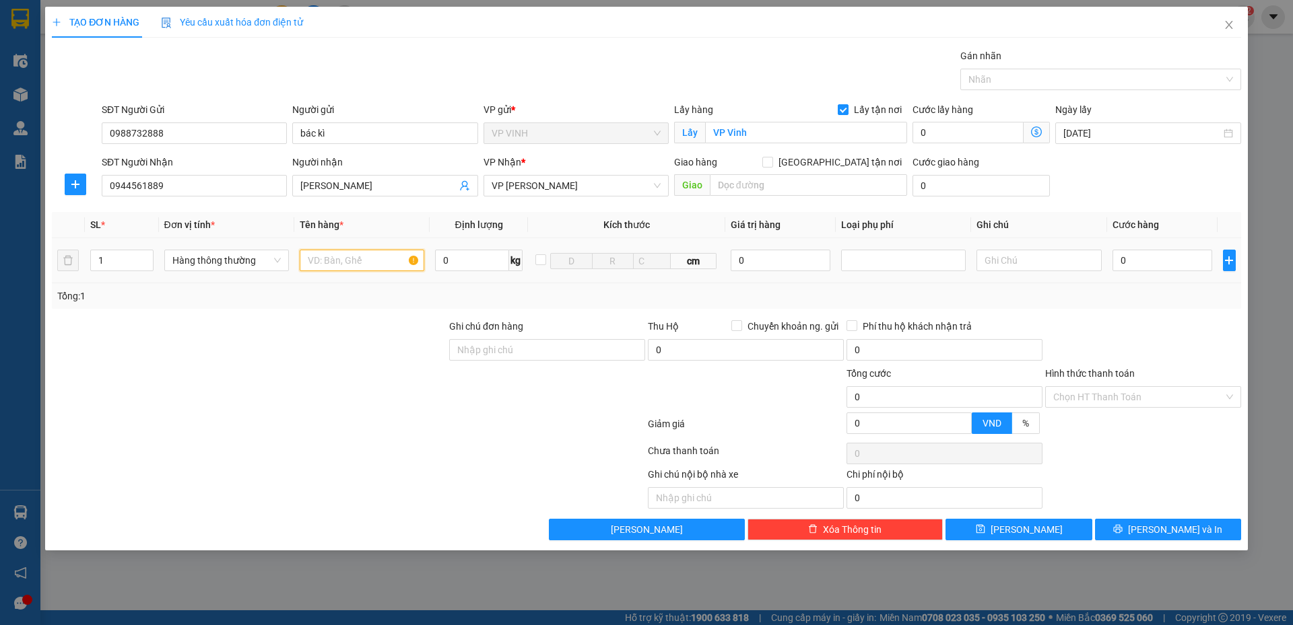
click at [335, 265] on input "text" at bounding box center [362, 261] width 125 height 22
type input "d"
type input "đông lạnh"
click at [1134, 270] on input "0" at bounding box center [1162, 261] width 100 height 22
type input "5"
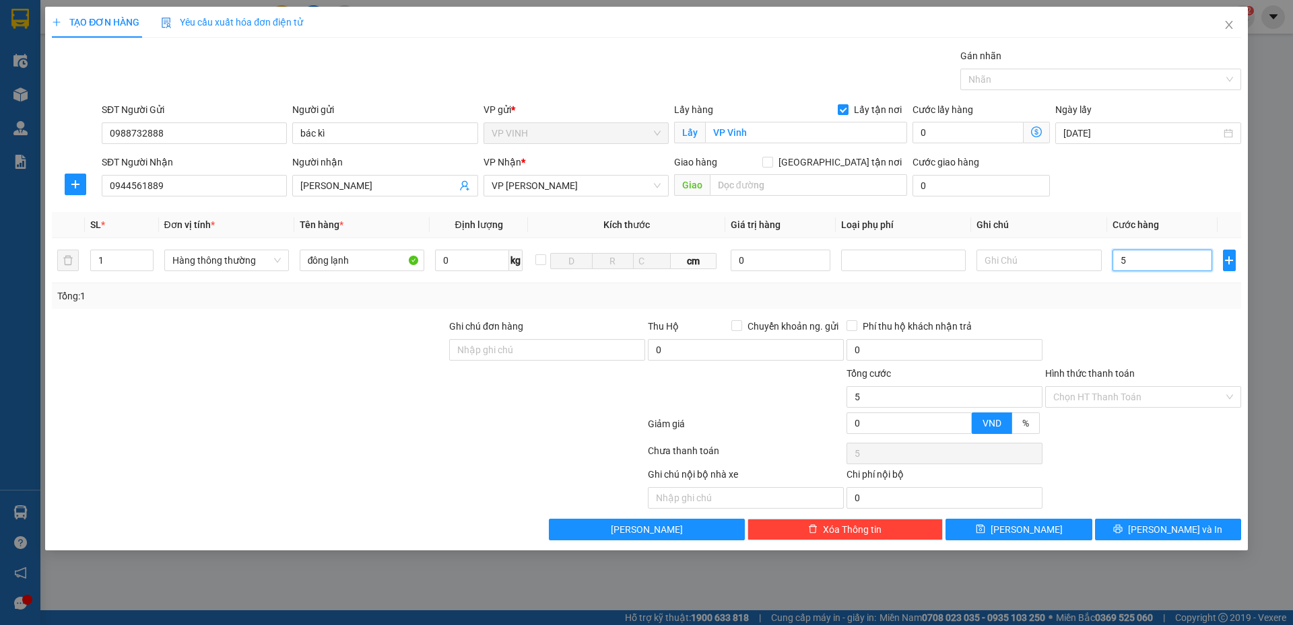
type input "5"
type input "50"
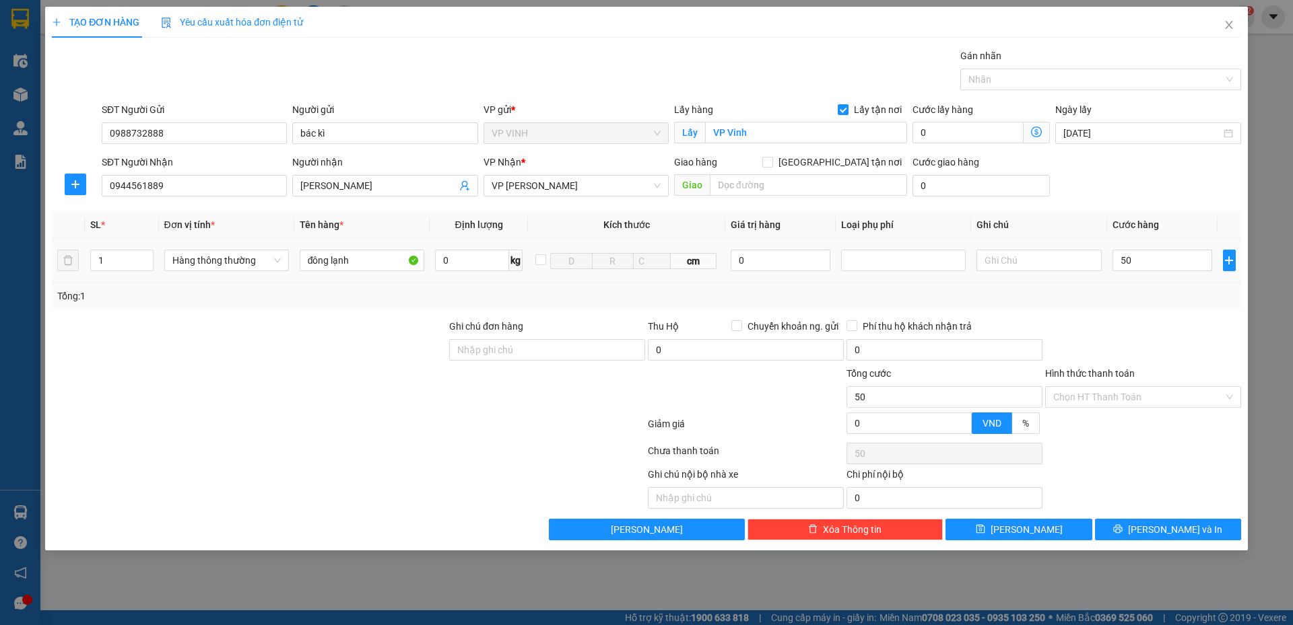
type input "50.000"
click at [1094, 296] on div "Tổng: 1" at bounding box center [646, 296] width 1178 height 15
click at [1086, 392] on input "Hình thức thanh toán" at bounding box center [1138, 397] width 170 height 20
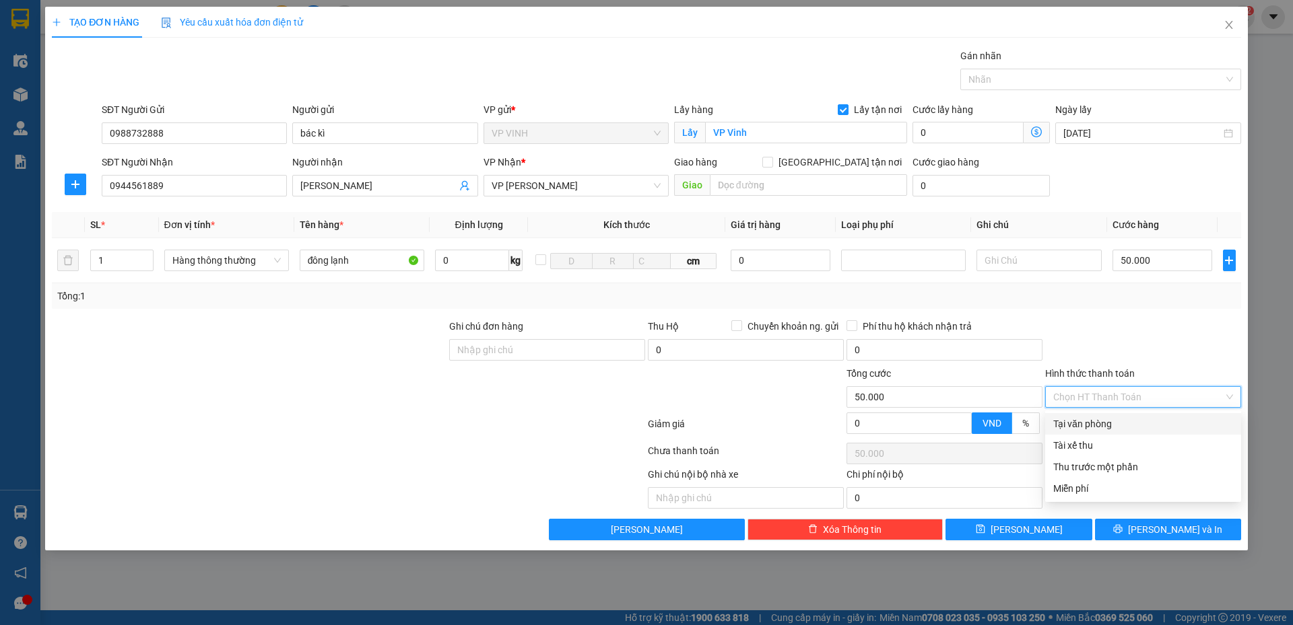
drag, startPoint x: 1090, startPoint y: 419, endPoint x: 1105, endPoint y: 450, distance: 34.6
click at [1089, 419] on div "Tại văn phòng" at bounding box center [1143, 424] width 180 height 15
type input "0"
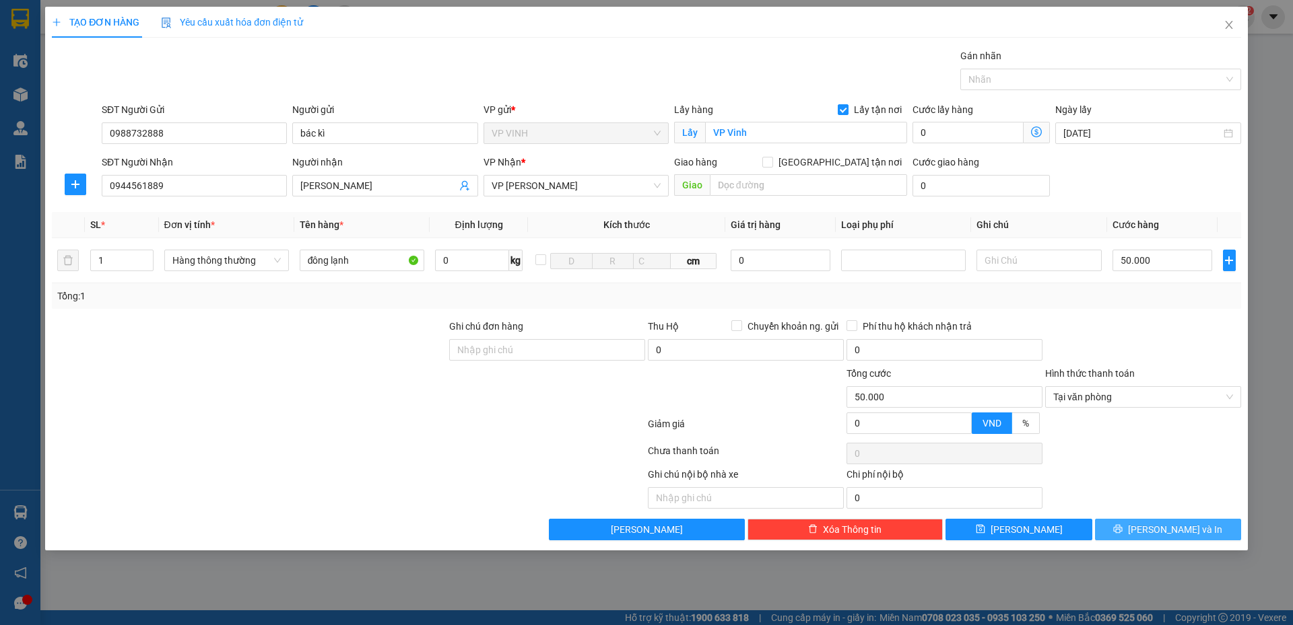
click at [1168, 525] on span "[PERSON_NAME] và In" at bounding box center [1175, 529] width 94 height 15
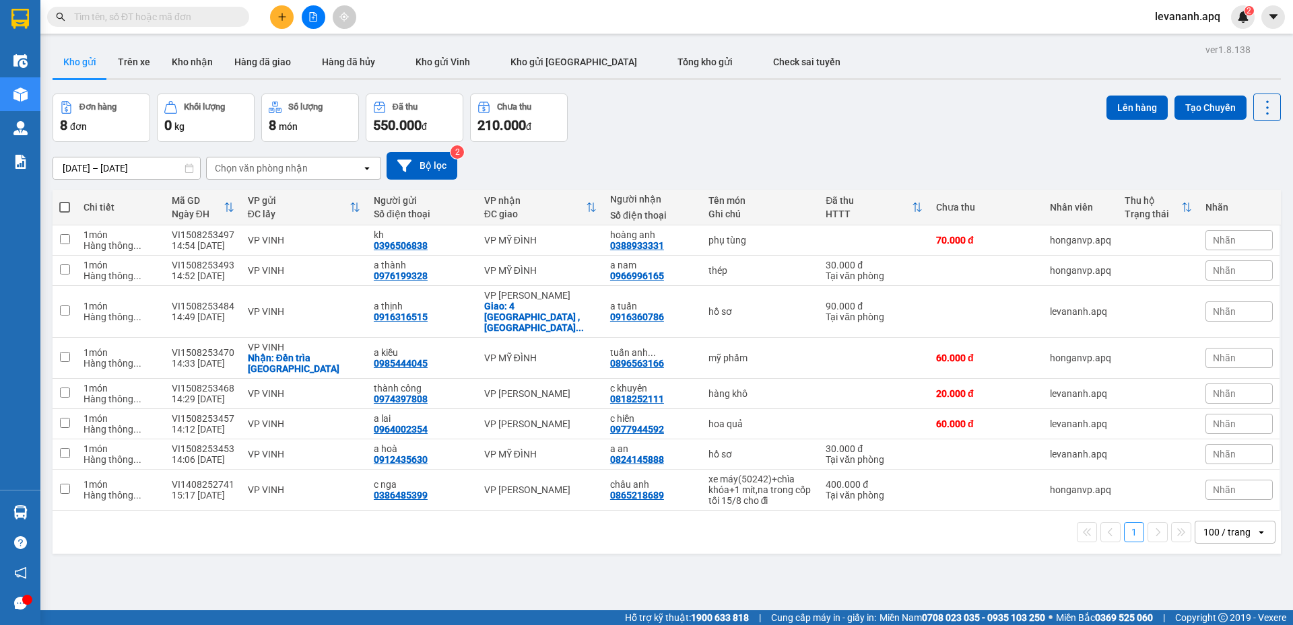
click at [776, 155] on div "[DATE] – [DATE] Press the down arrow key to interact with the calendar and sele…" at bounding box center [667, 166] width 1228 height 28
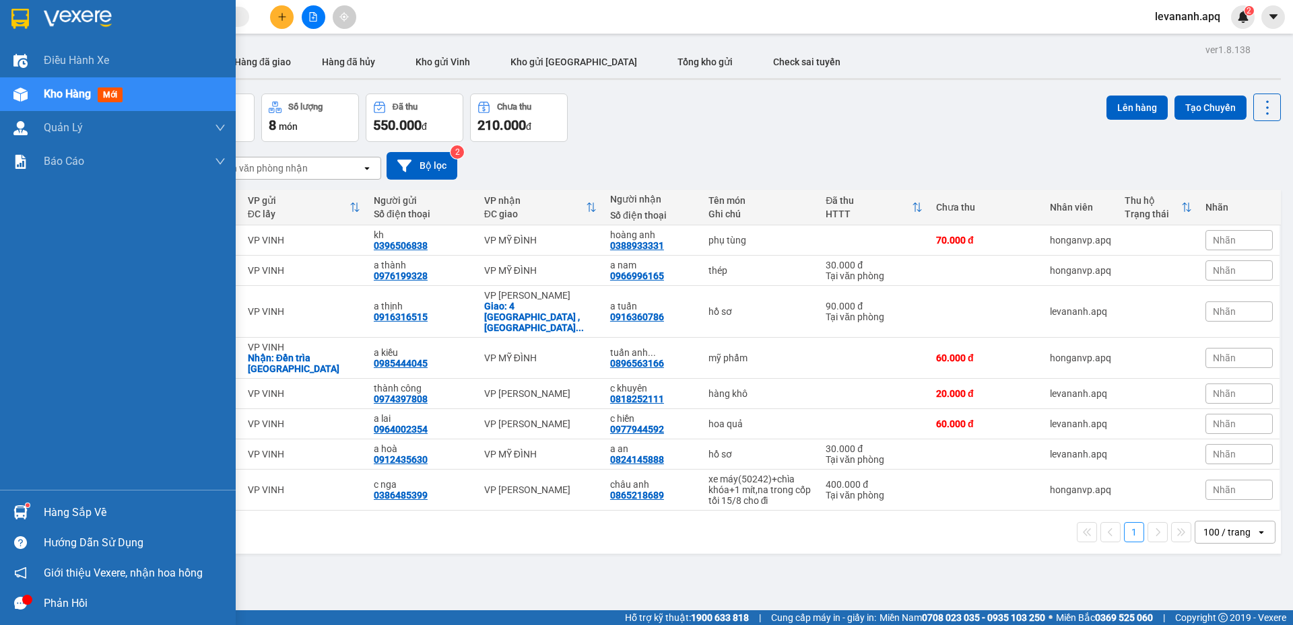
click at [9, 25] on div at bounding box center [21, 19] width 24 height 24
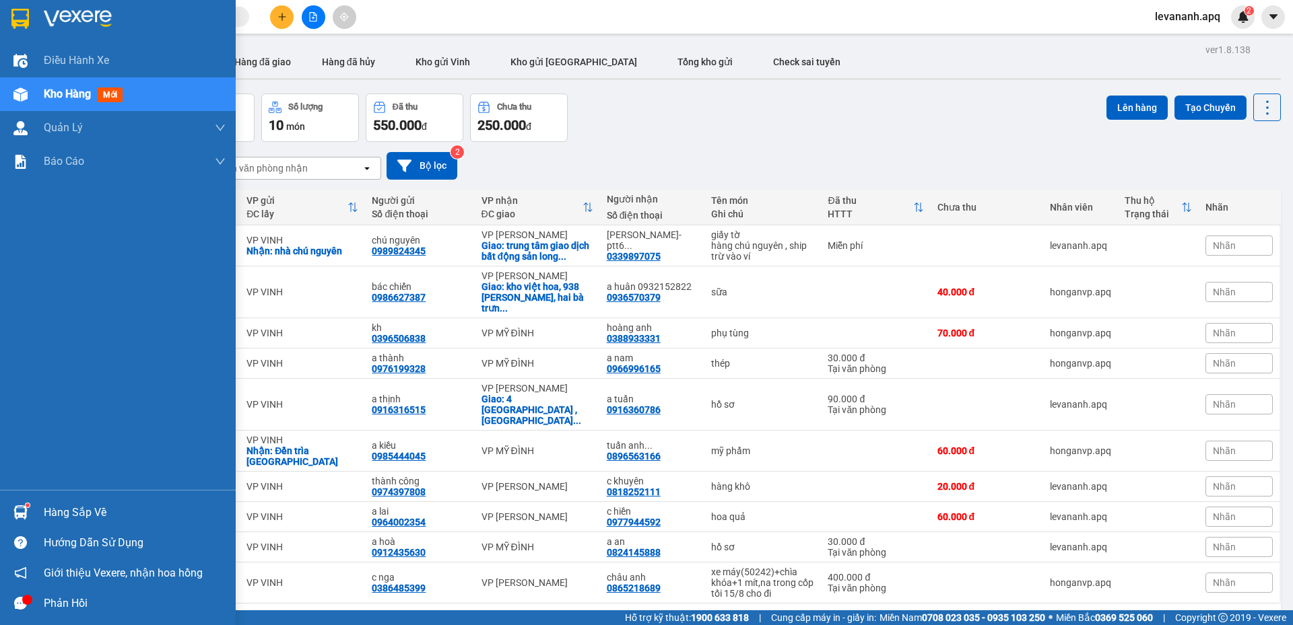
click at [22, 505] on div at bounding box center [21, 513] width 24 height 24
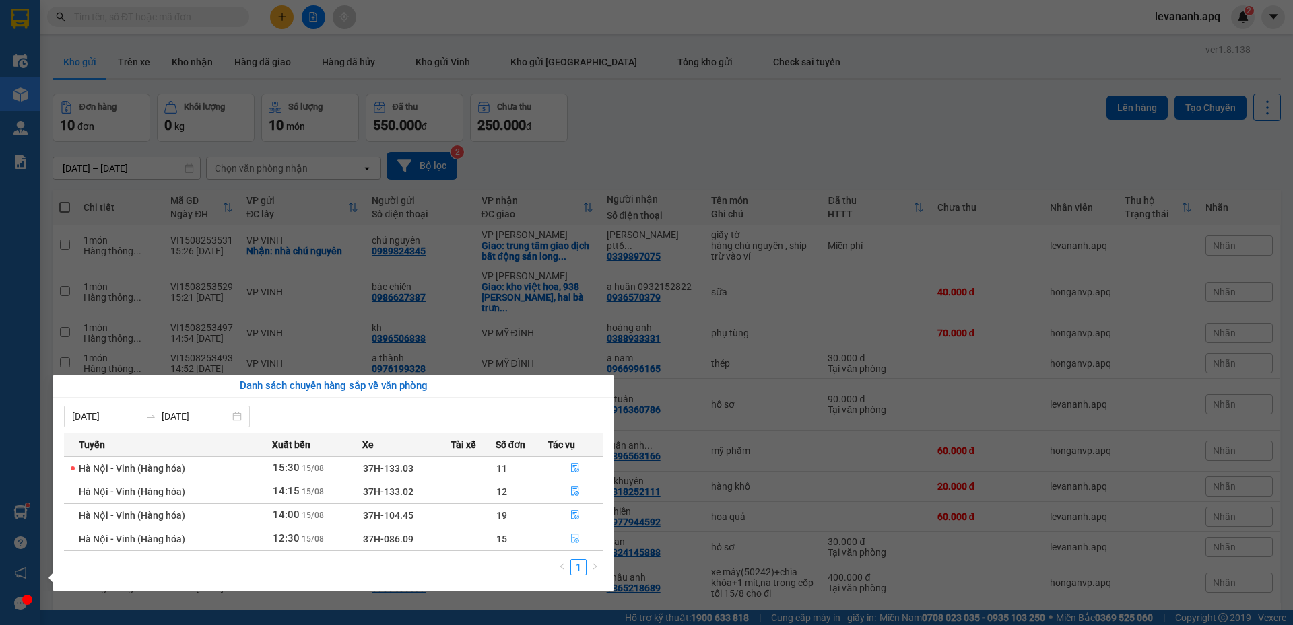
click at [570, 541] on button "button" at bounding box center [575, 539] width 54 height 22
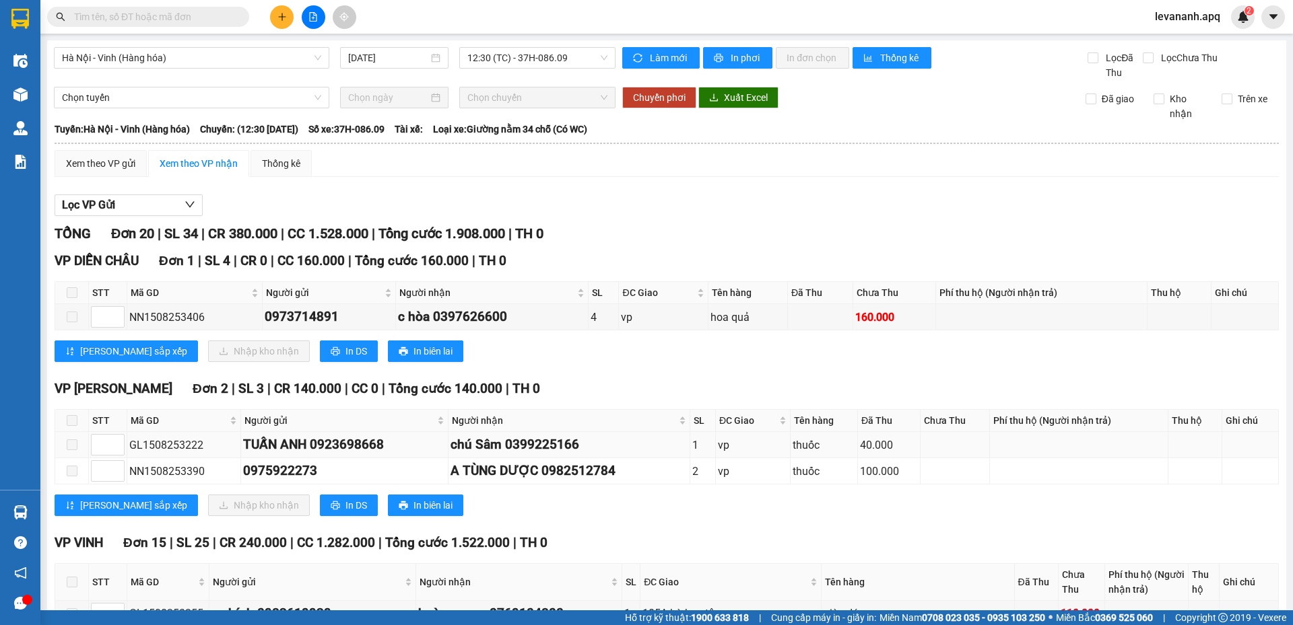
scroll to position [471, 0]
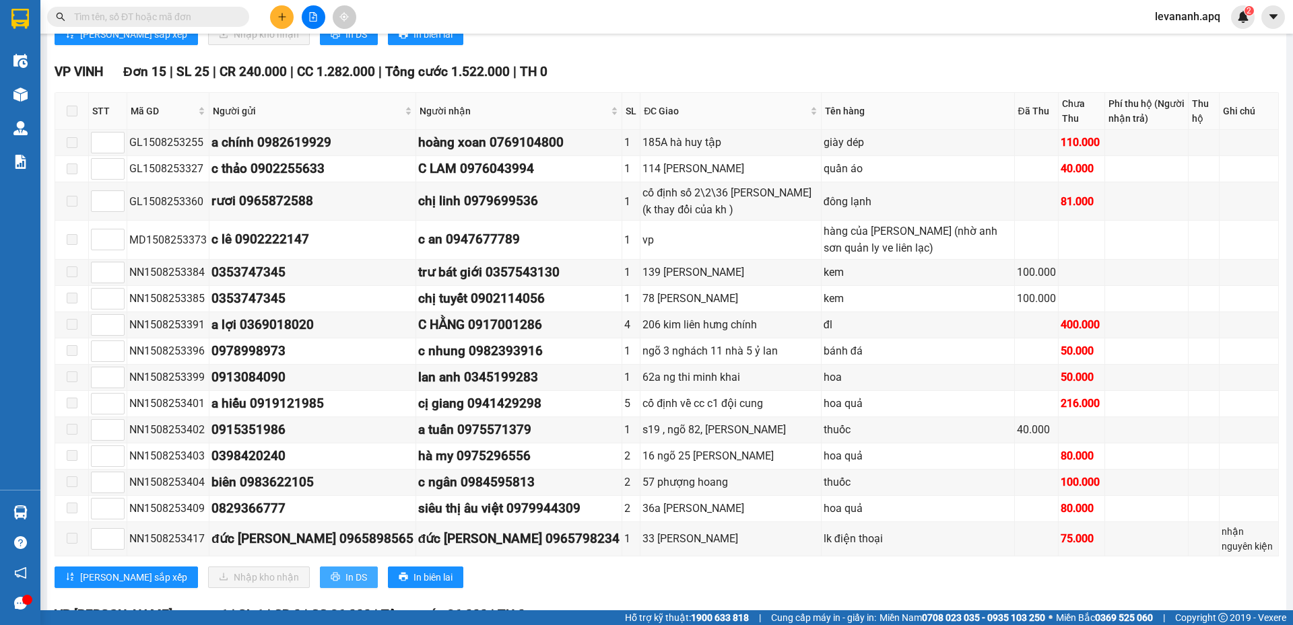
click at [345, 580] on span "In DS" at bounding box center [356, 577] width 22 height 15
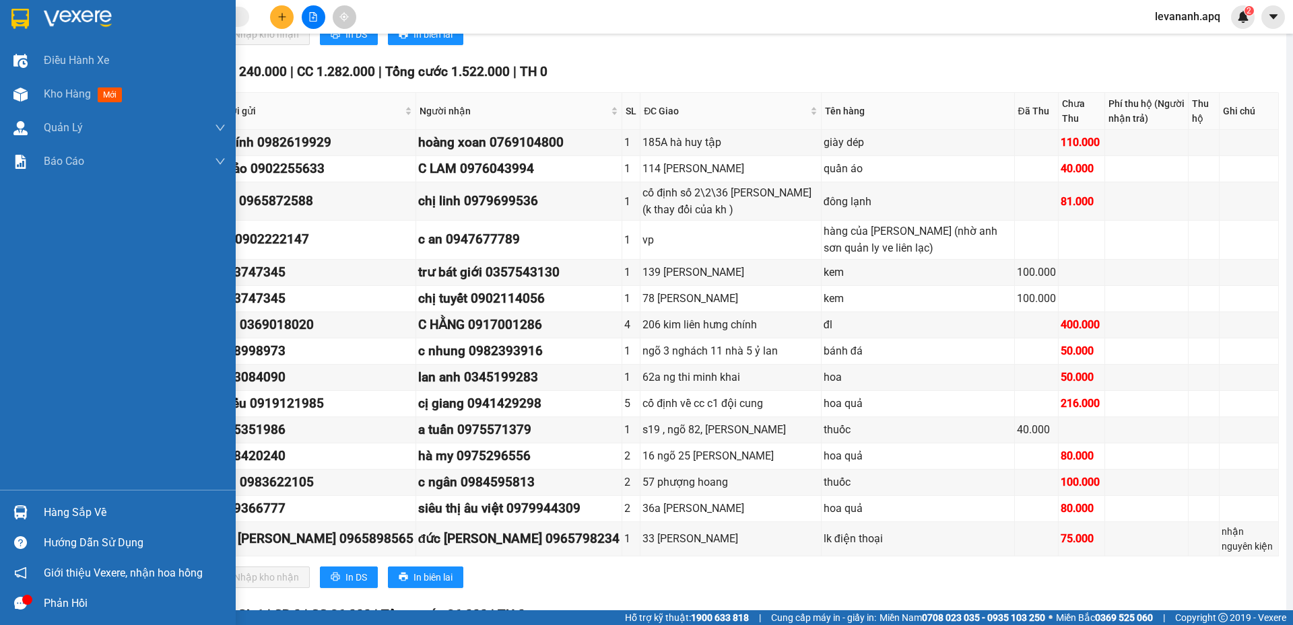
click at [0, 17] on div at bounding box center [118, 22] width 236 height 44
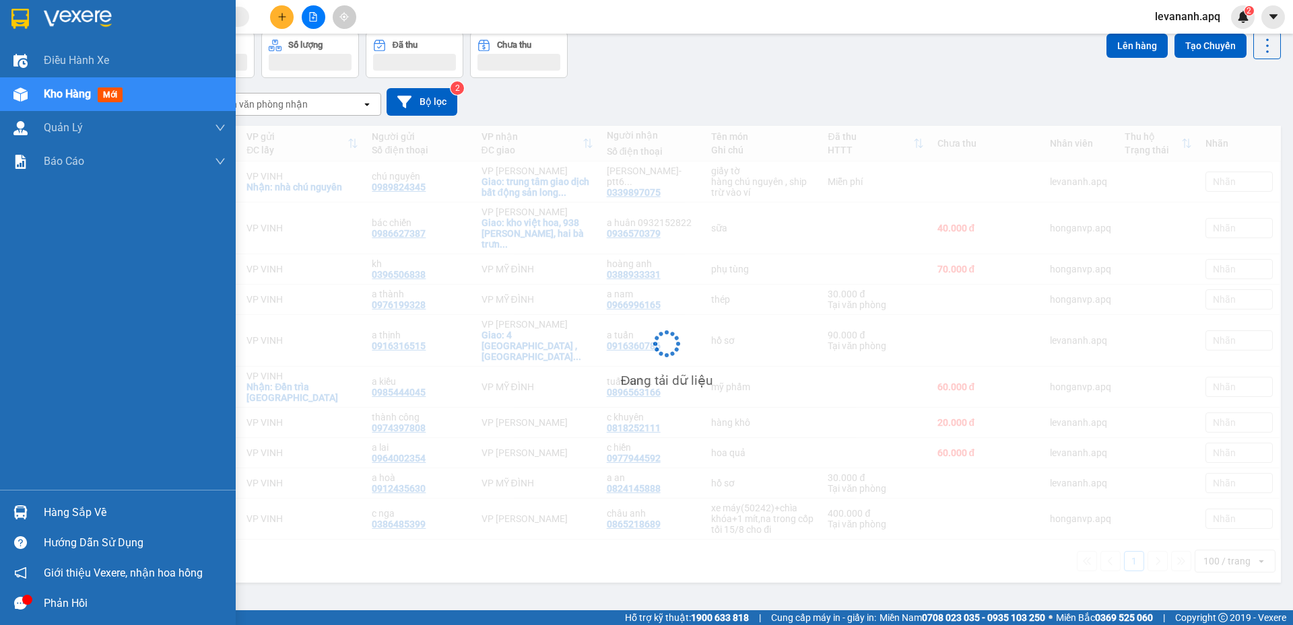
scroll to position [62, 0]
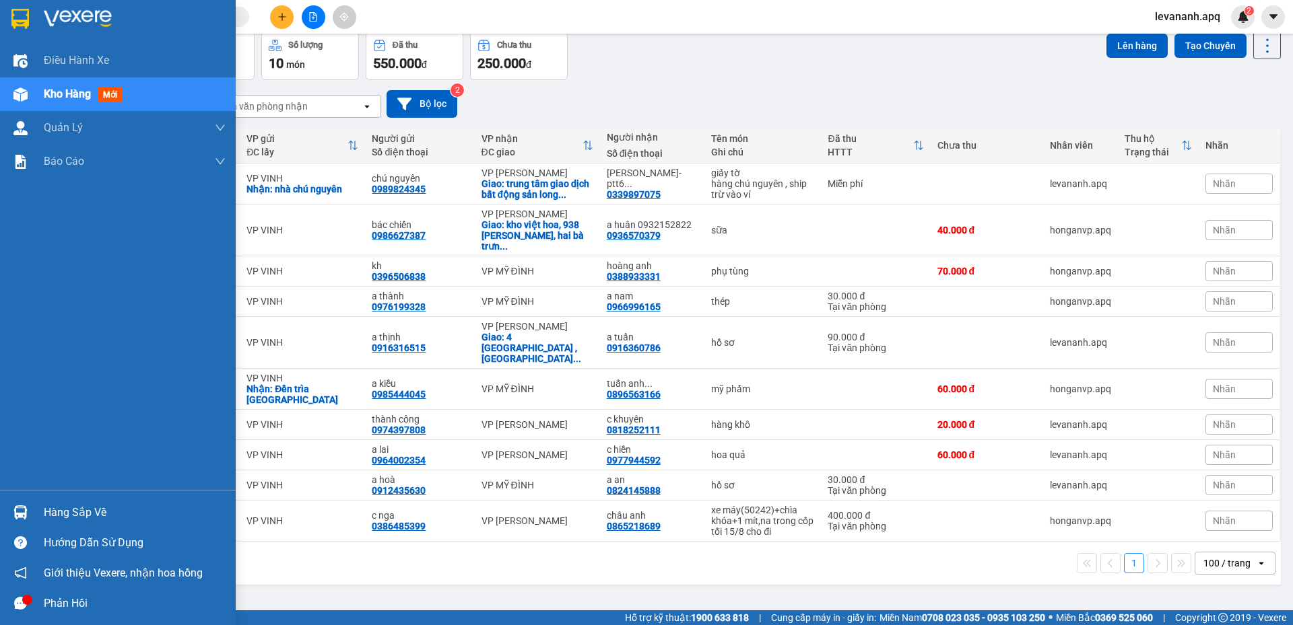
click at [13, 20] on img at bounding box center [20, 19] width 18 height 20
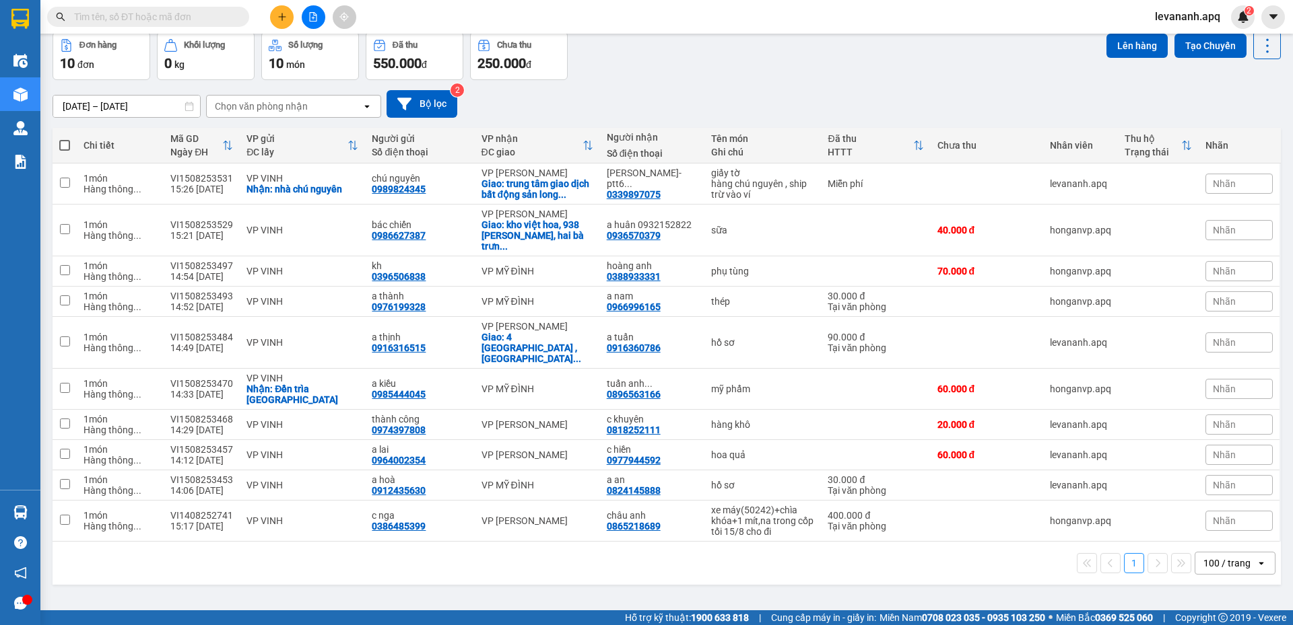
click at [708, 38] on div "Đơn hàng 10 đơn Khối lượng 0 kg Số lượng 10 món Đã thu 550.000 đ Chưa thu 250.0…" at bounding box center [667, 56] width 1228 height 48
click at [1169, 179] on icon at bounding box center [1173, 183] width 9 height 9
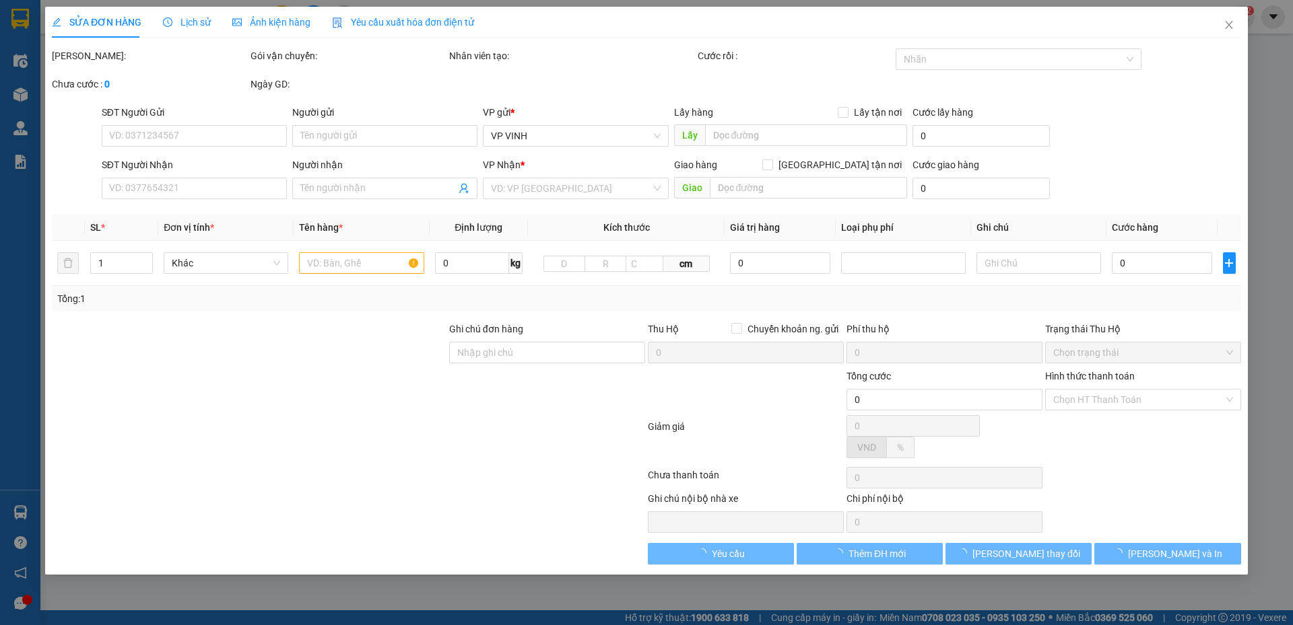
type input "0989824345"
type input "chú nguyên"
checkbox input "true"
type input "nhà chú nguyên"
type input "0339897075"
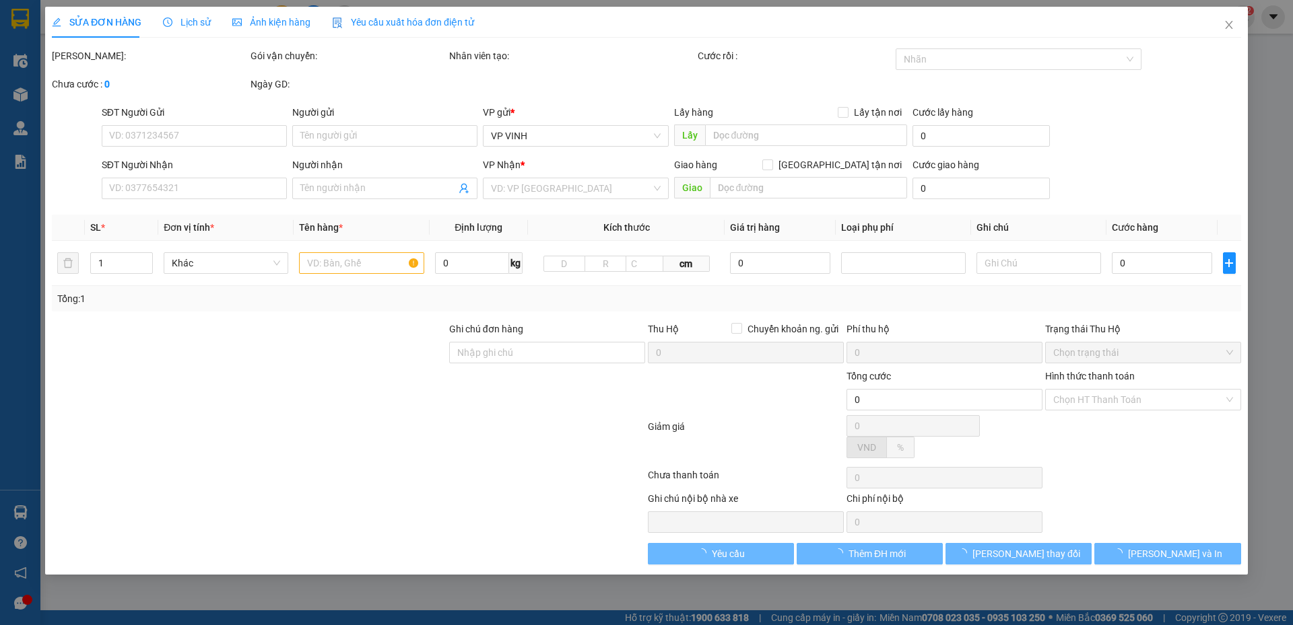
type input "[PERSON_NAME]-ptt6 ( phòng thủ tục 6 )"
checkbox input "true"
type input "trung tâm giao dịch bất động sản long biên , tầng 2 trung tâm thương mai long b…"
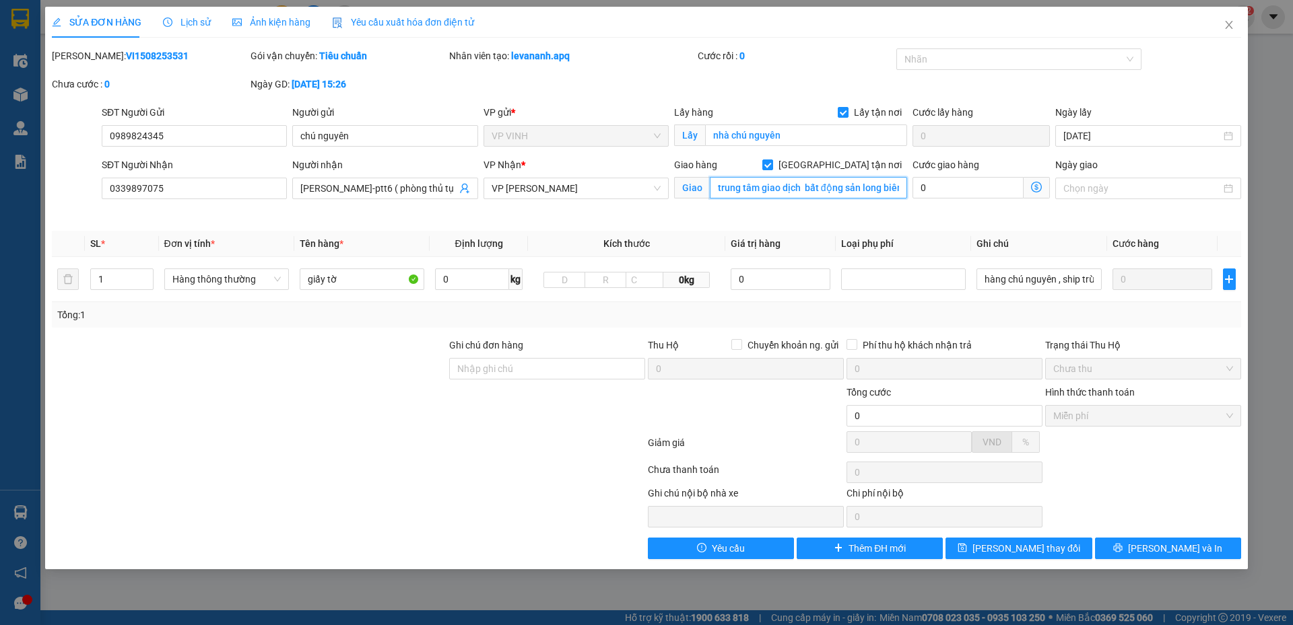
click at [881, 180] on input "trung tâm giao dịch bất động sản long biên , tầng 2 trung tâm thương mai long b…" at bounding box center [808, 188] width 197 height 22
click at [1022, 278] on input "hàng chú nguyên , ship trừ vào ví" at bounding box center [1038, 280] width 125 height 22
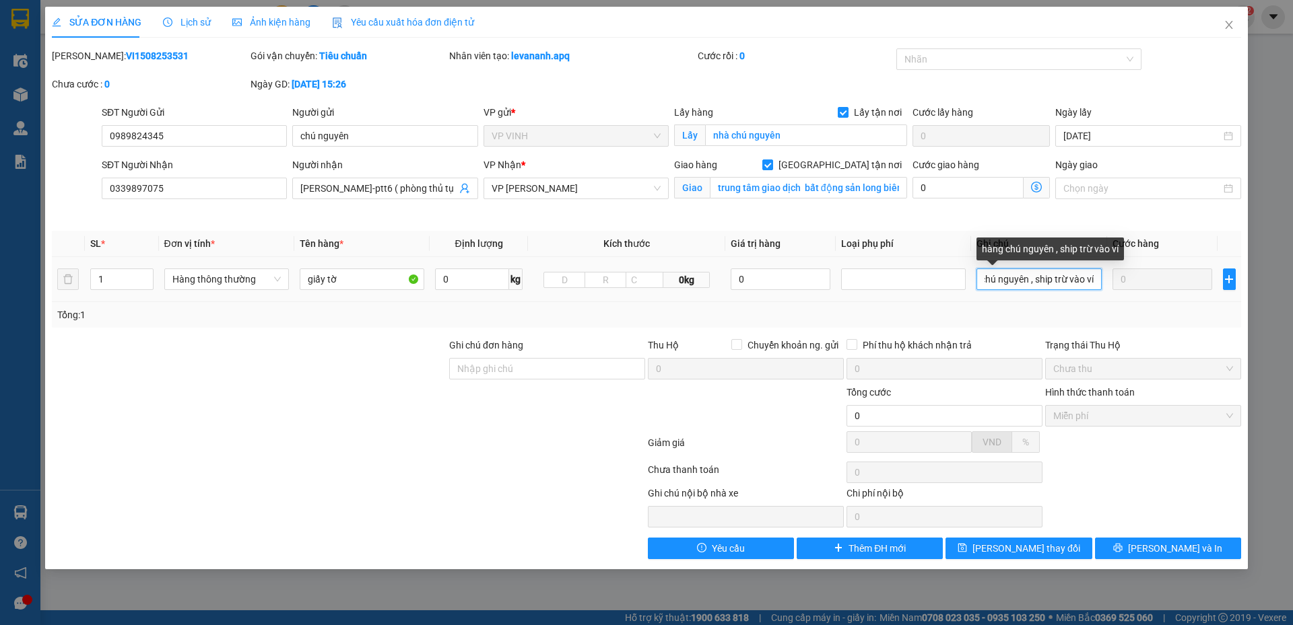
scroll to position [0, 32]
click at [1032, 278] on input "hàng chú nguyên , ship trừ vào ví" at bounding box center [1038, 280] width 125 height 22
type input "hàng chú nguyên , miễn phí ship trừ vào ví"
click at [1049, 534] on div "Total Paid Fee 0 Total UnPaid Fee 0 Cash Collection Total Fee Mã ĐH: VI15082535…" at bounding box center [646, 303] width 1189 height 511
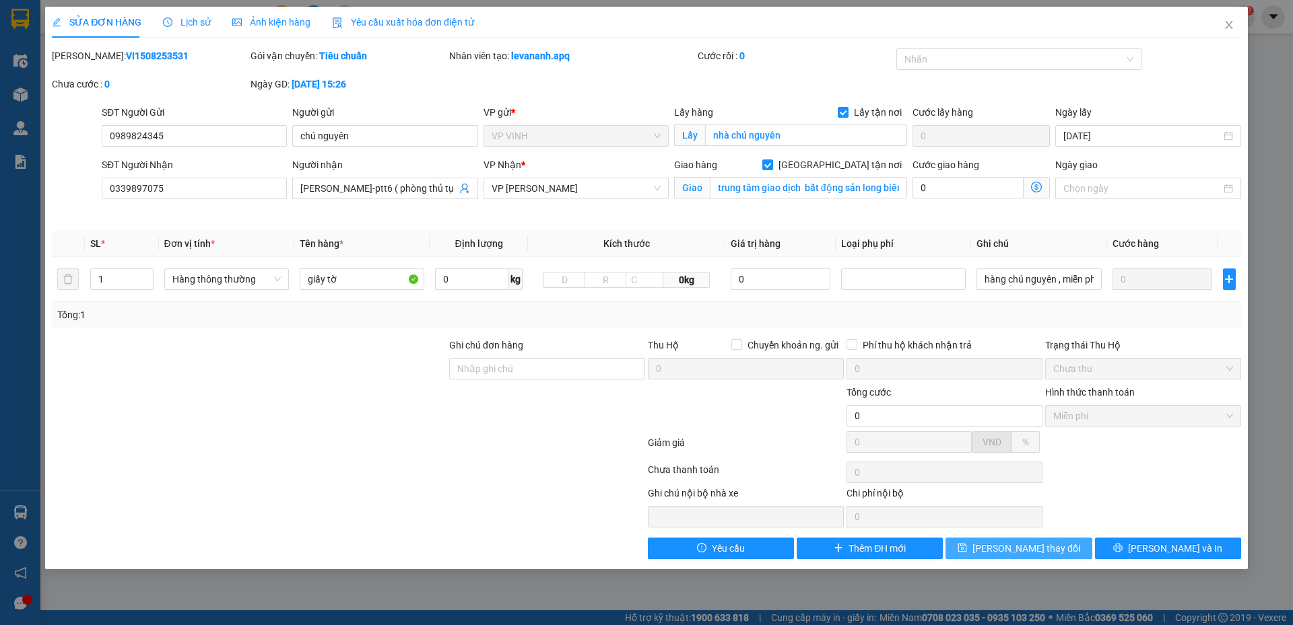
click at [1050, 547] on span "[PERSON_NAME] đổi" at bounding box center [1026, 548] width 108 height 15
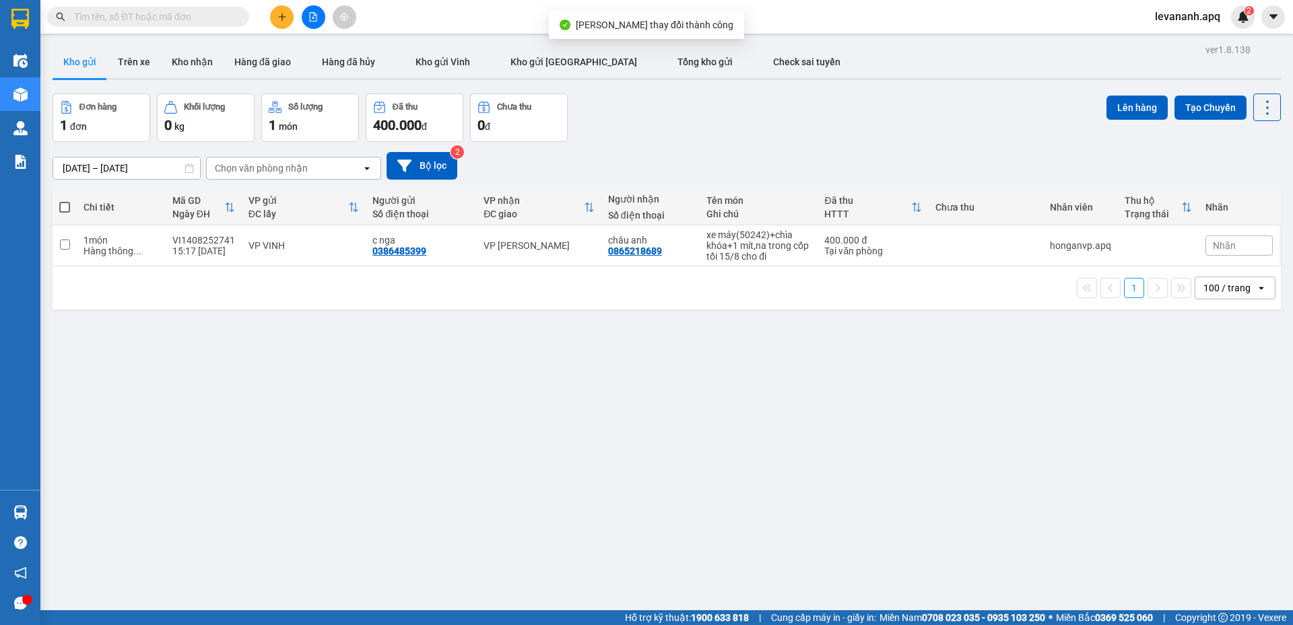
click at [315, 20] on icon "file-add" at bounding box center [312, 16] width 9 height 9
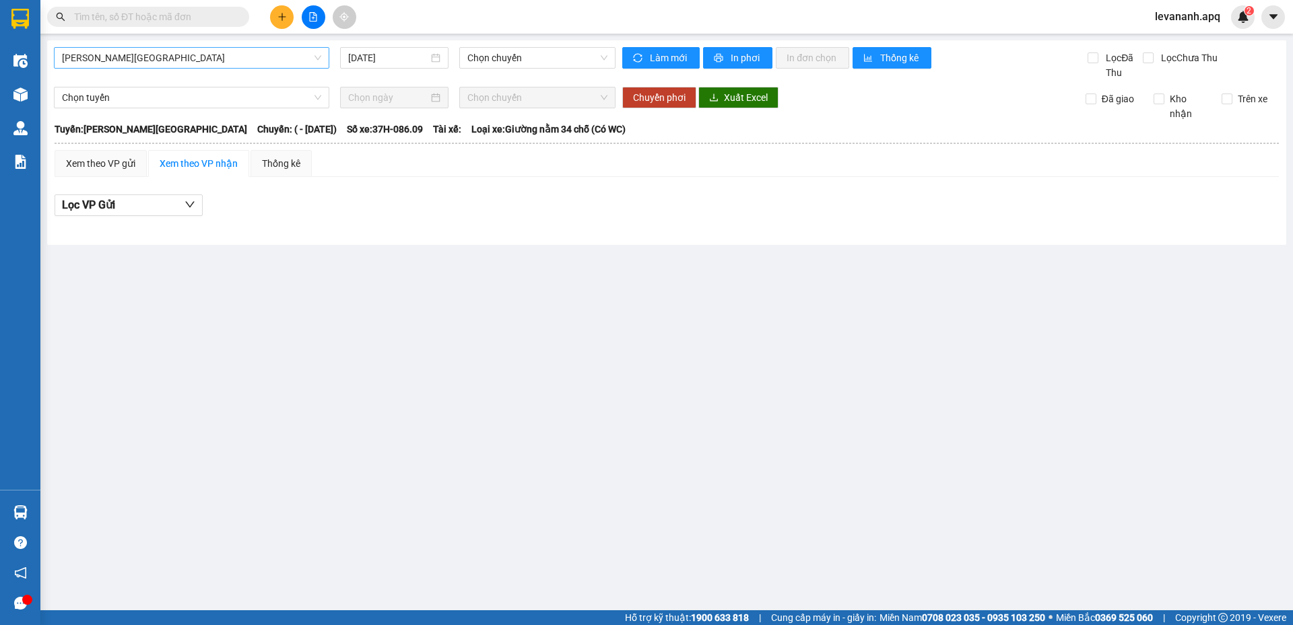
click at [270, 60] on span "Gia Lâm - Mỹ Đình" at bounding box center [191, 58] width 259 height 20
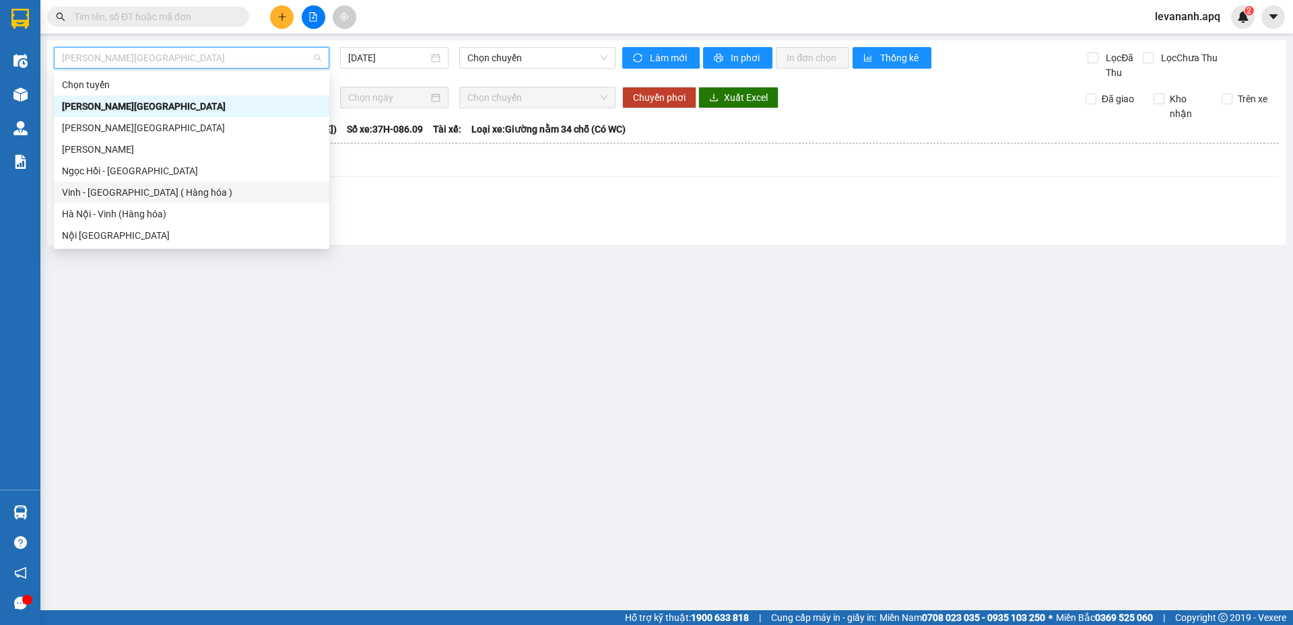
click at [217, 186] on div "Vinh - Hà Nội ( Hàng hóa )" at bounding box center [191, 192] width 259 height 15
type input "[DATE]"
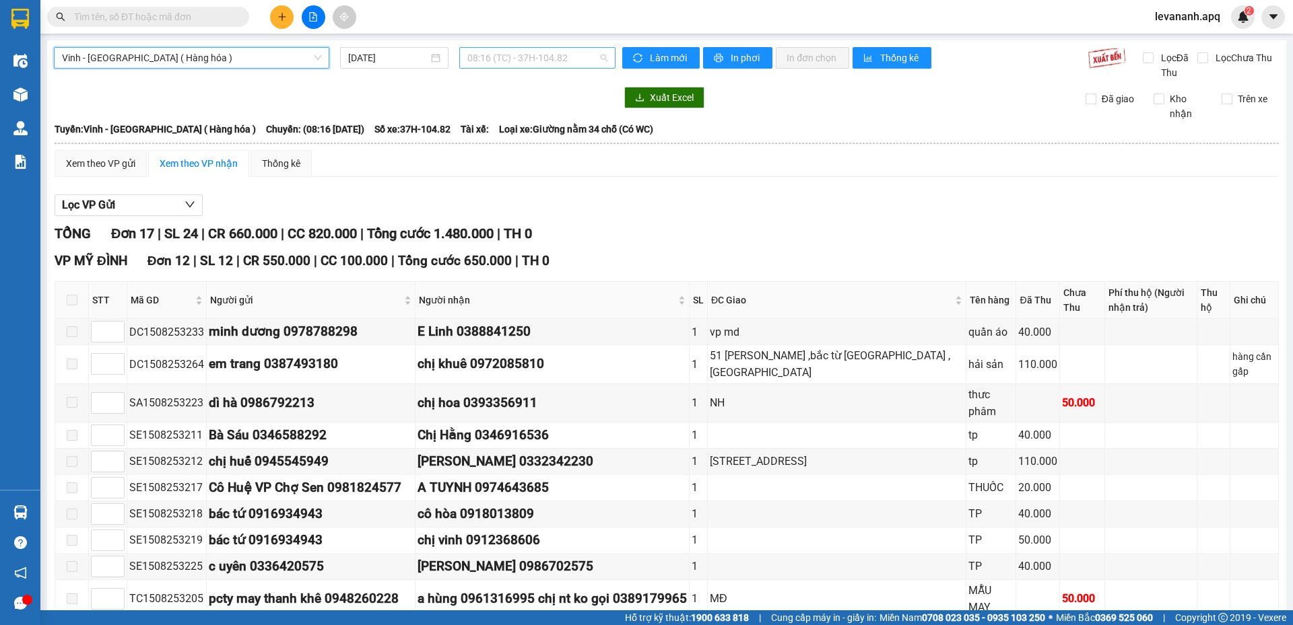
click at [520, 68] on div "08:16 (TC) - 37H-104.82" at bounding box center [537, 58] width 156 height 22
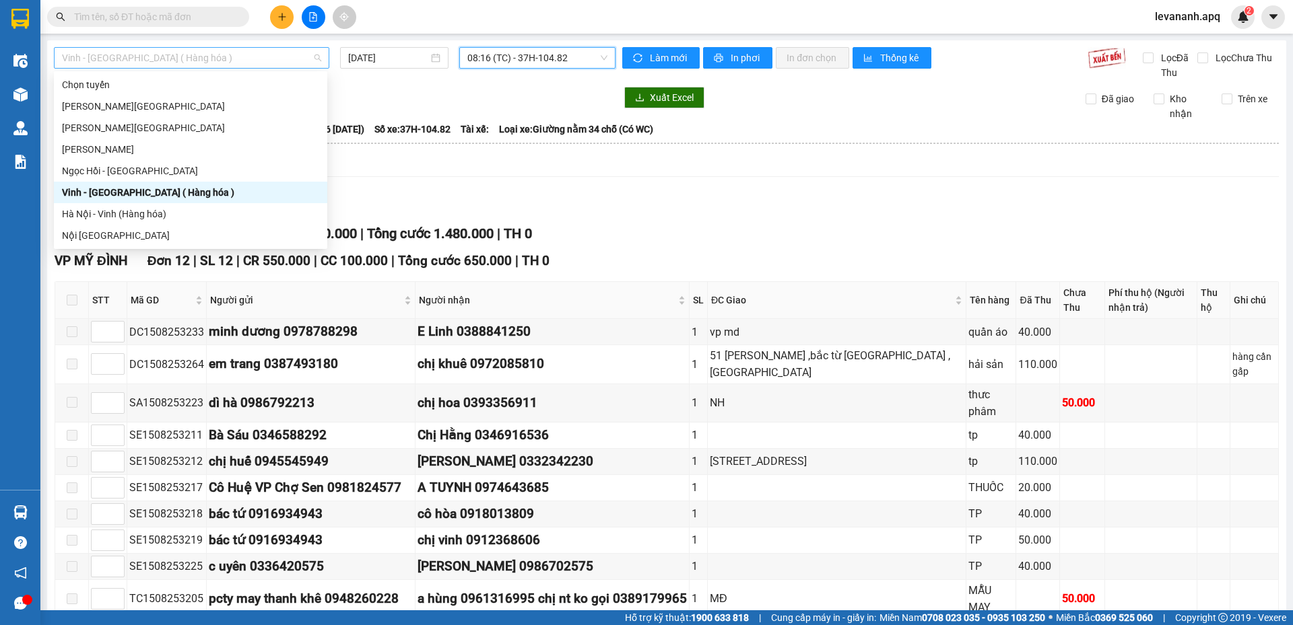
click at [168, 67] on span "Vinh - Hà Nội ( Hàng hóa )" at bounding box center [191, 58] width 259 height 20
click at [143, 211] on div "Hà Nội - Vinh (Hàng hóa)" at bounding box center [190, 214] width 257 height 15
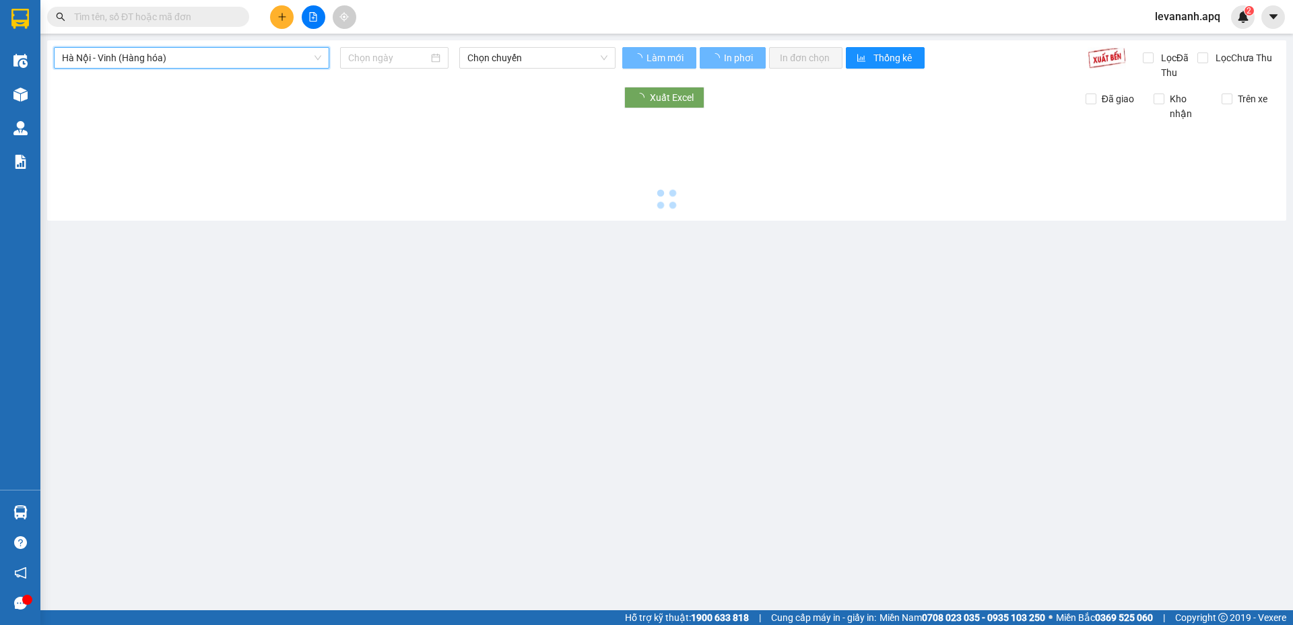
type input "[DATE]"
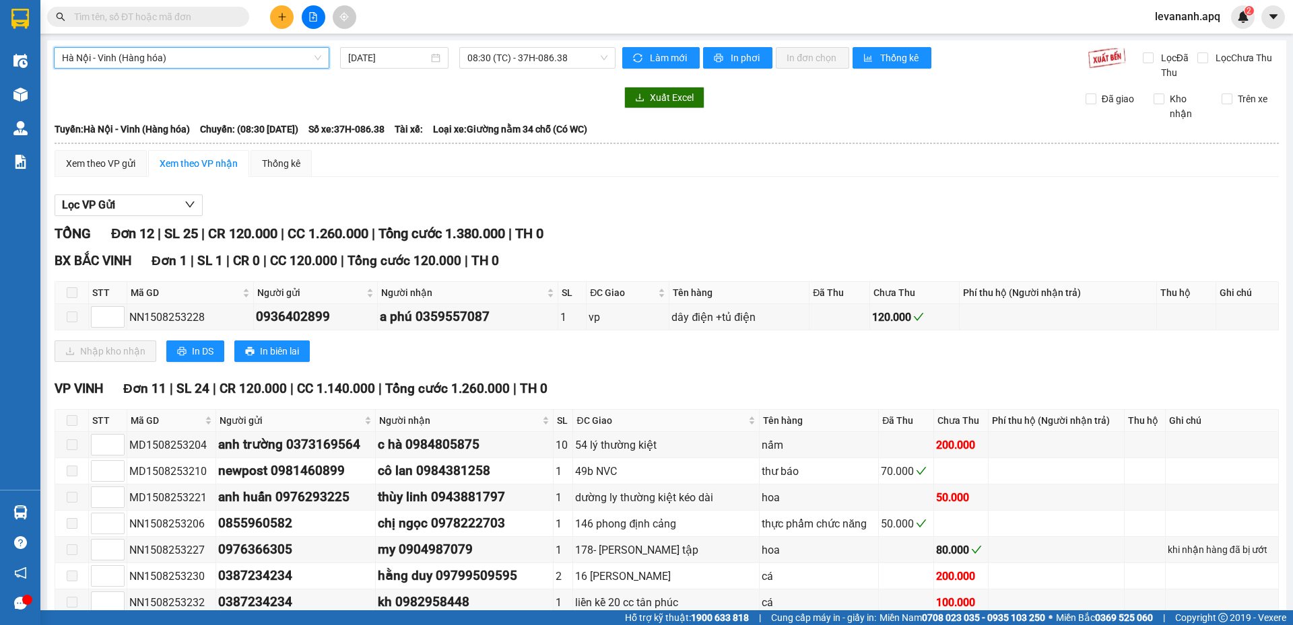
click at [223, 53] on span "Hà Nội - Vinh (Hàng hóa)" at bounding box center [191, 58] width 259 height 20
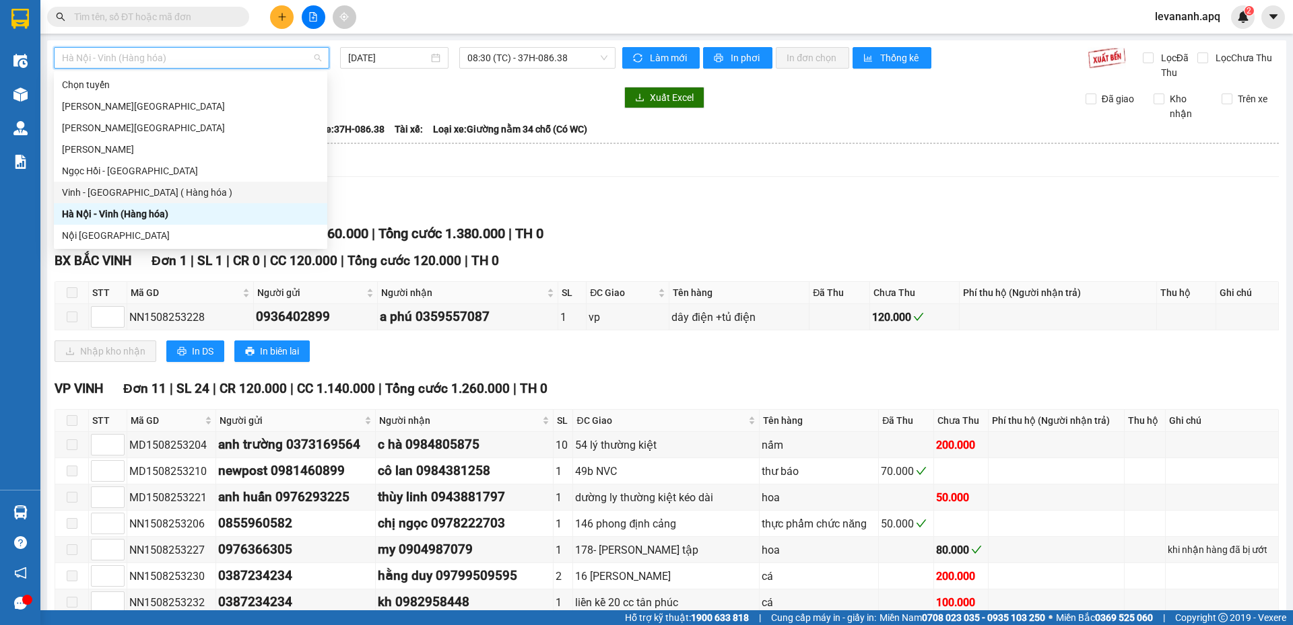
click at [184, 191] on div "Vinh - Hà Nội ( Hàng hóa )" at bounding box center [190, 192] width 257 height 15
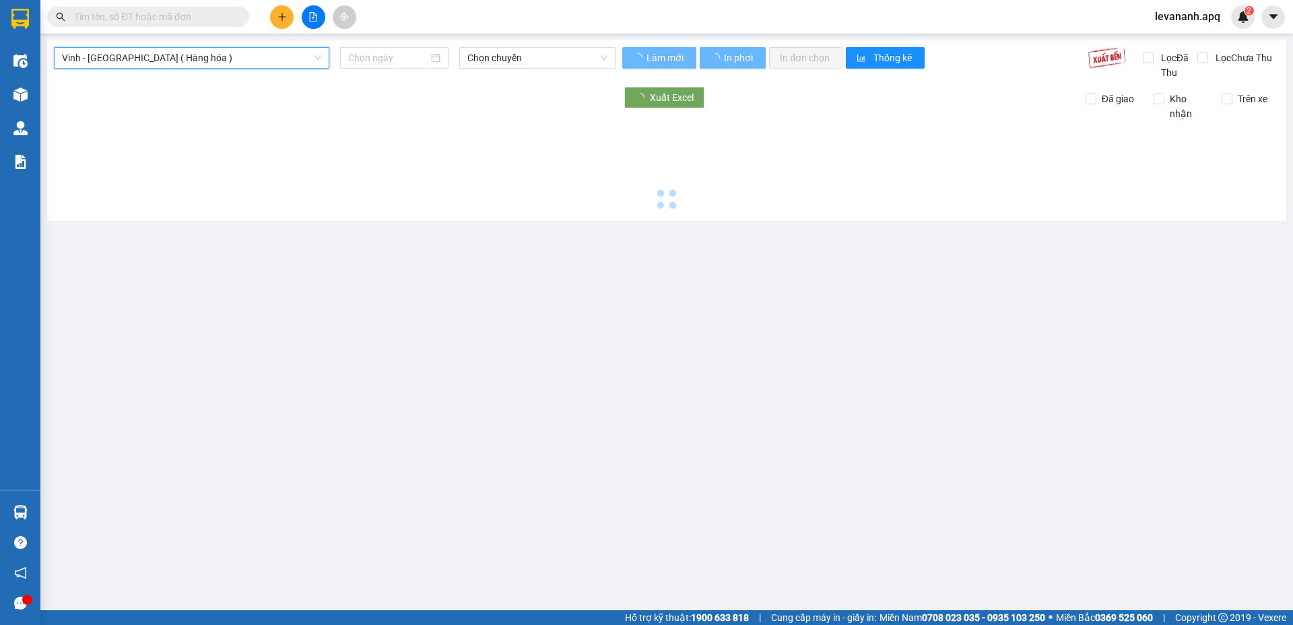
type input "[DATE]"
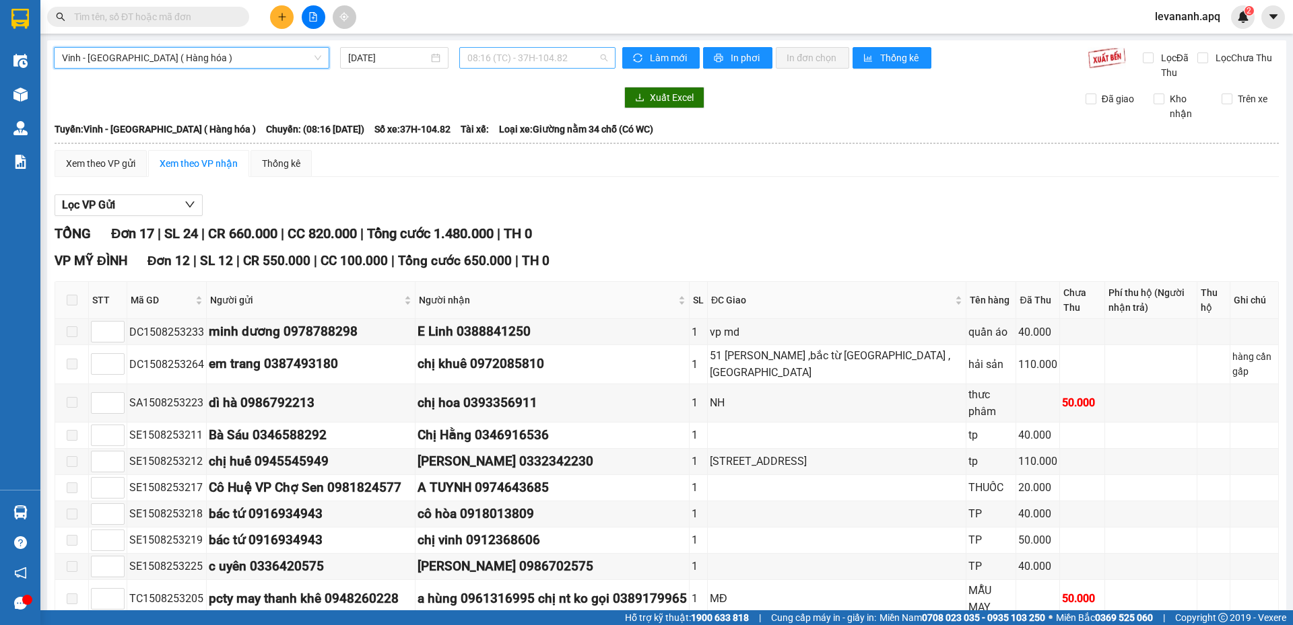
click at [492, 64] on span "08:16 (TC) - 37H-104.82" at bounding box center [537, 58] width 140 height 20
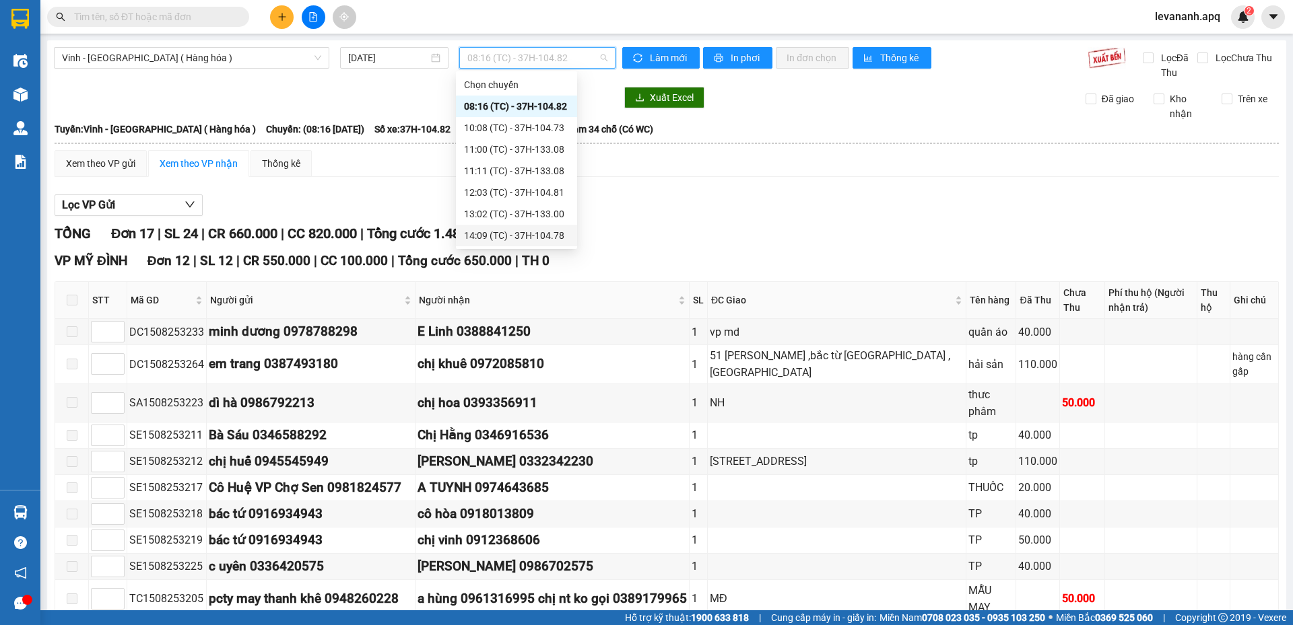
scroll to position [43, 0]
click at [492, 235] on div "17:07 (TC) - 37H-086.12" at bounding box center [516, 235] width 105 height 15
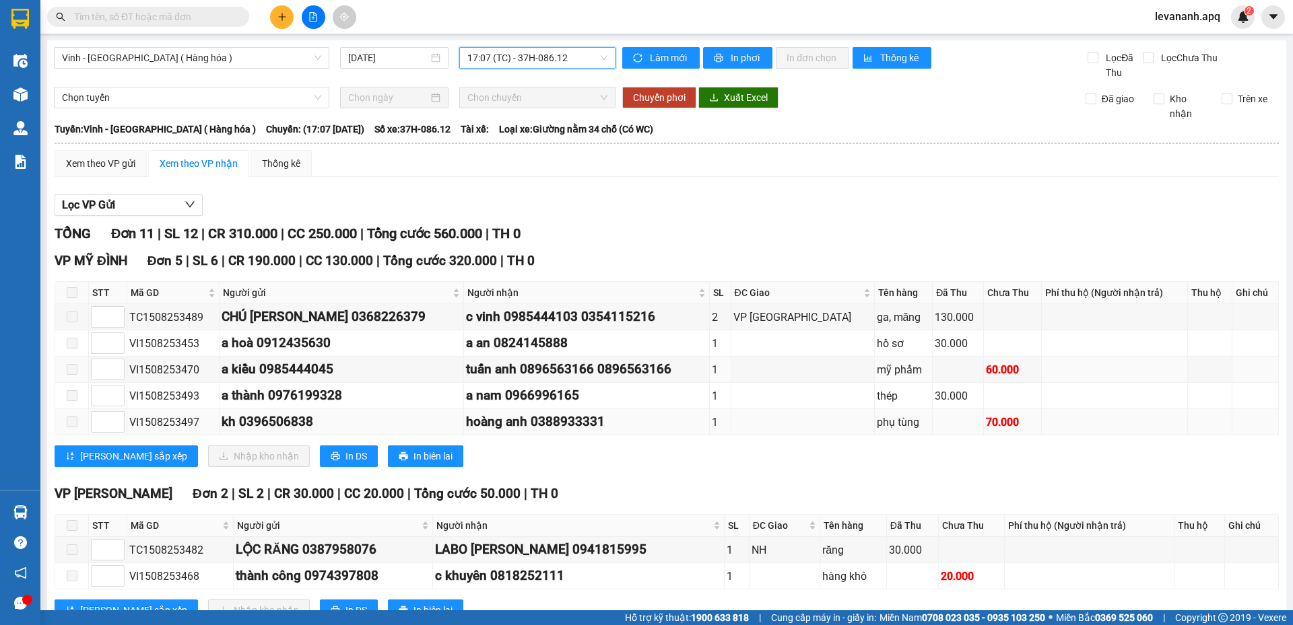
scroll to position [326, 0]
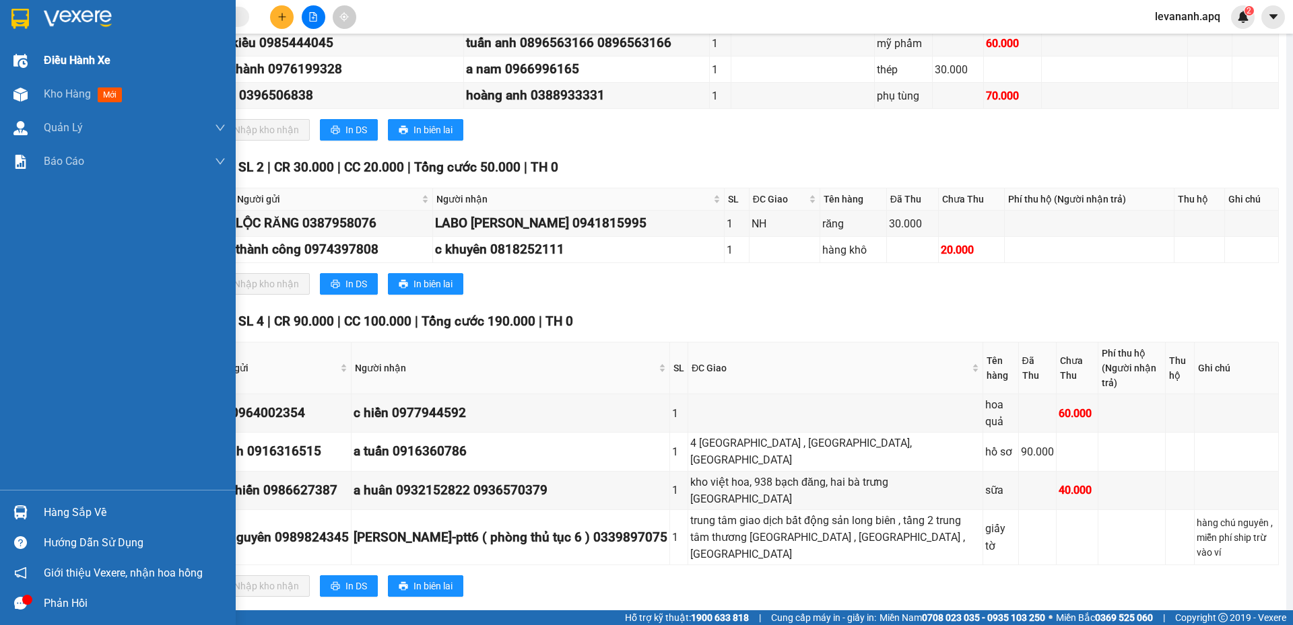
click at [6, 46] on div "Điều hành xe" at bounding box center [118, 61] width 236 height 34
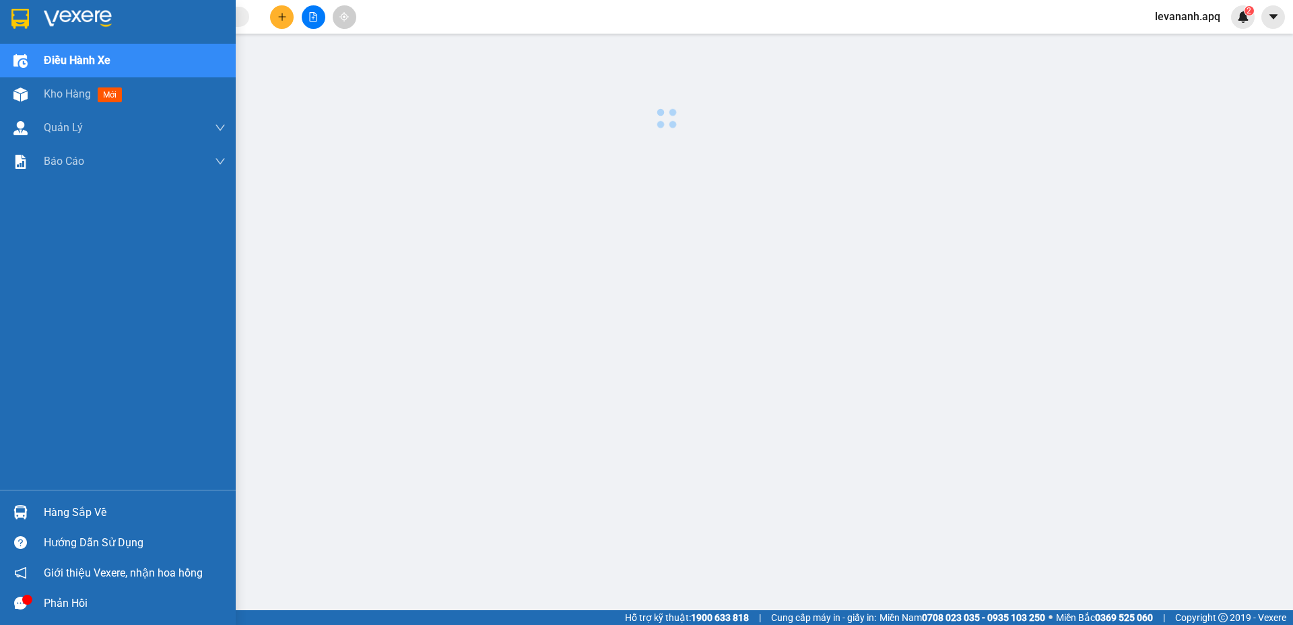
click at [11, 30] on div at bounding box center [118, 22] width 236 height 44
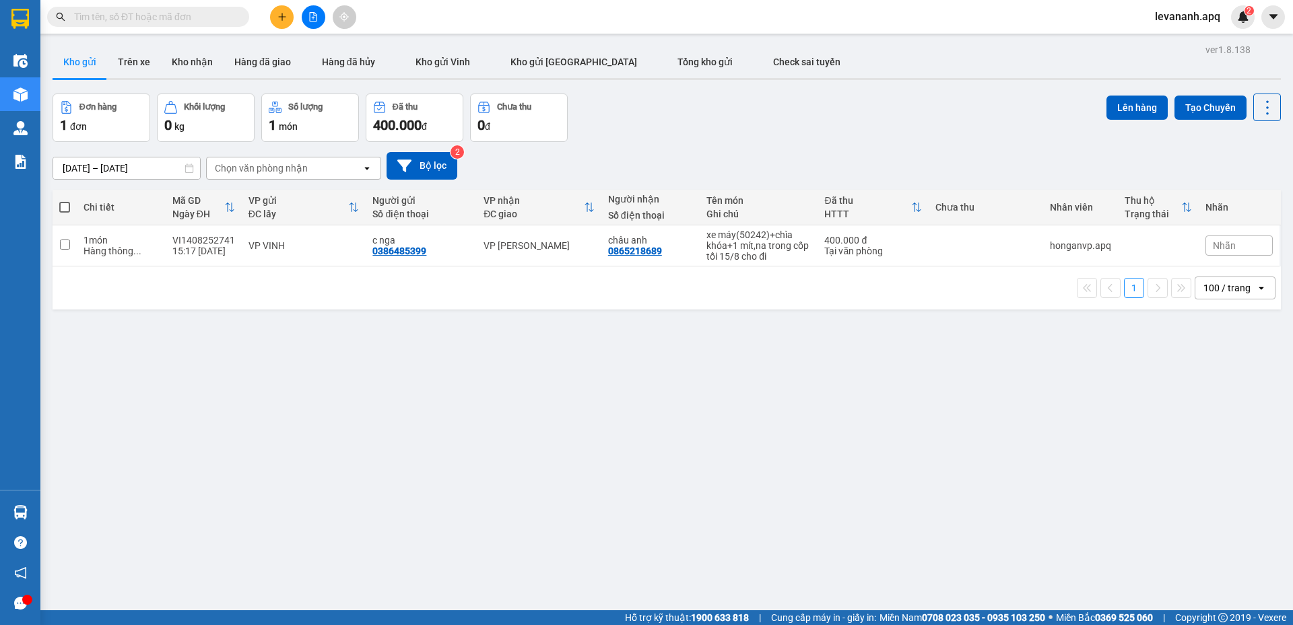
click at [166, 24] on input "text" at bounding box center [153, 16] width 159 height 15
click at [141, 20] on input "text" at bounding box center [153, 16] width 159 height 15
paste input "0911846699"
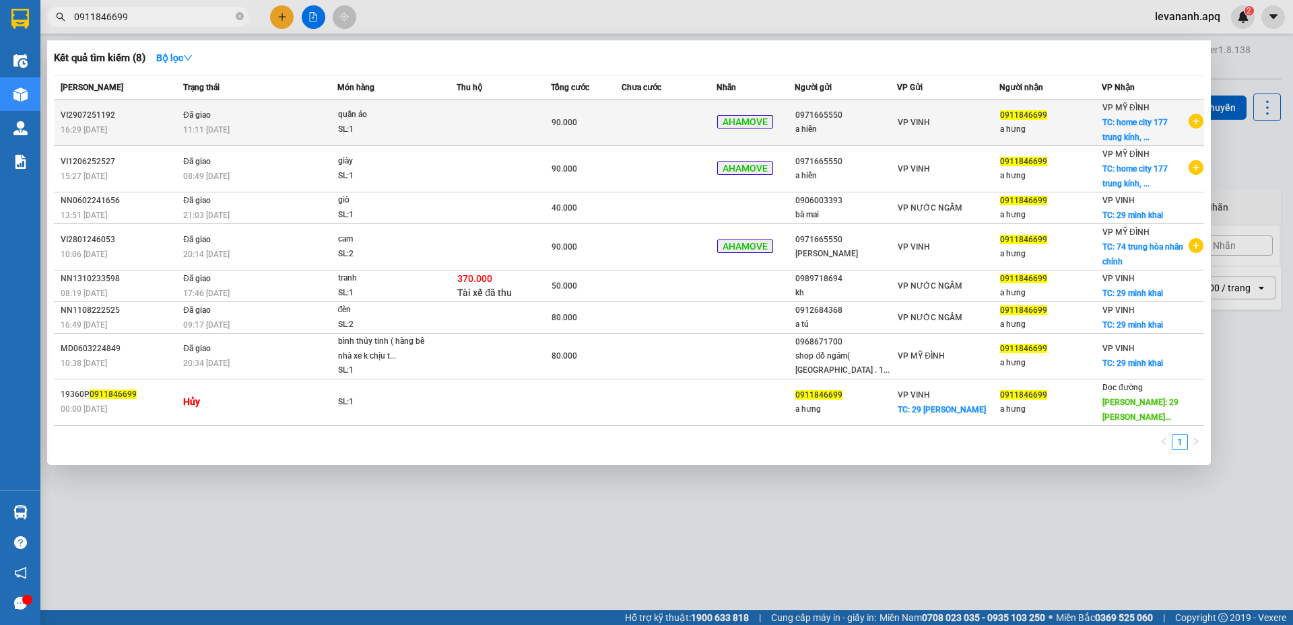
type input "0911846699"
click at [944, 122] on div "VP VINH" at bounding box center [947, 122] width 101 height 15
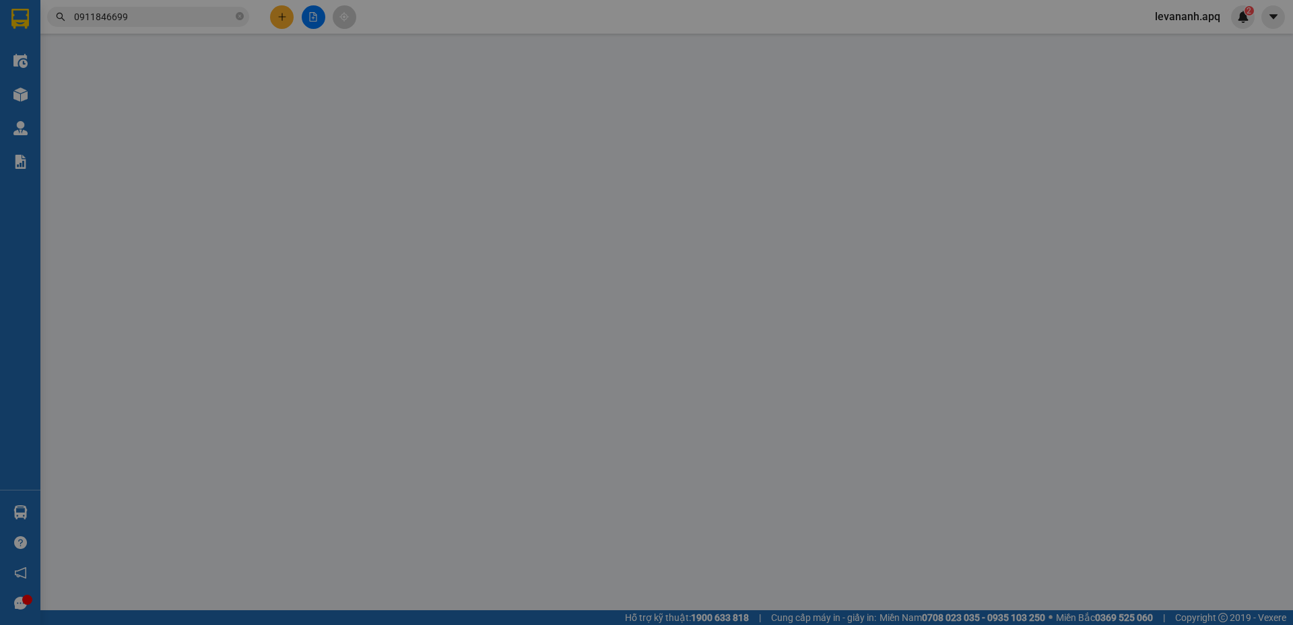
type input "0971665550"
type input "a hiển"
type input "0911846699"
type input "a hưng"
checkbox input "true"
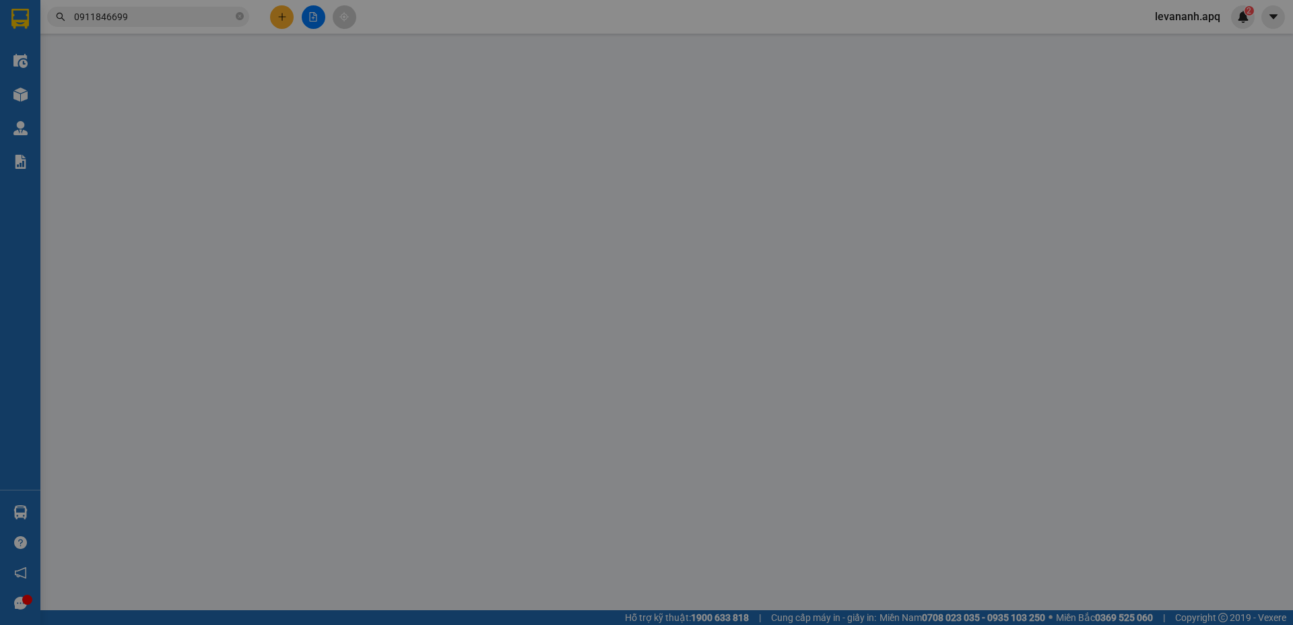
type input "home city 177 trung kính, cầu giấy, hà nội"
type input "50.000"
type input "90.000"
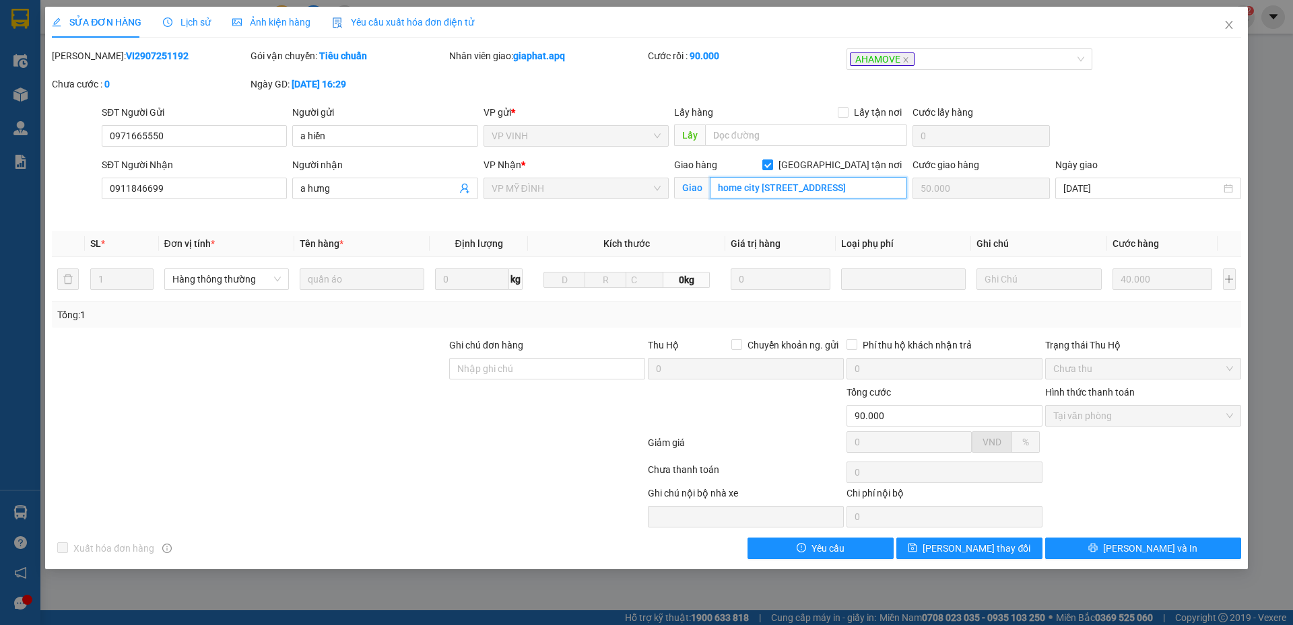
click at [818, 186] on input "home city 177 trung kính, cầu giấy, hà nội" at bounding box center [808, 188] width 197 height 22
click at [1228, 23] on icon "close" at bounding box center [1228, 25] width 11 height 11
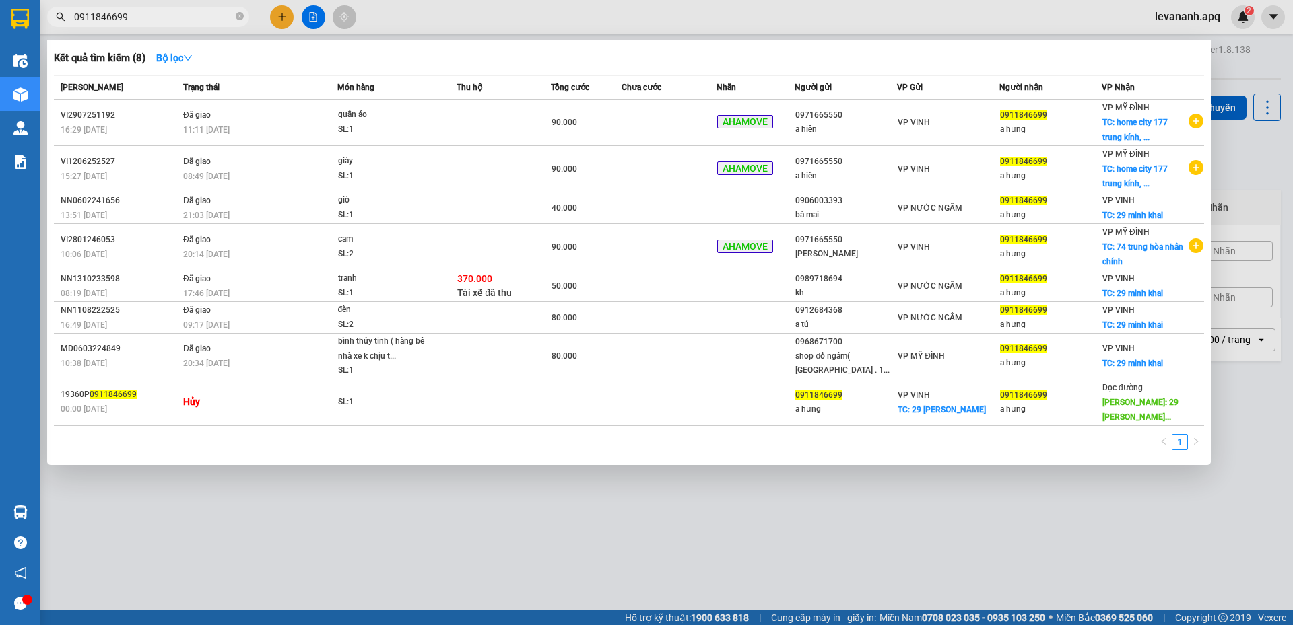
click at [124, 14] on input "0911846699" at bounding box center [153, 16] width 159 height 15
click at [240, 22] on span at bounding box center [240, 17] width 8 height 13
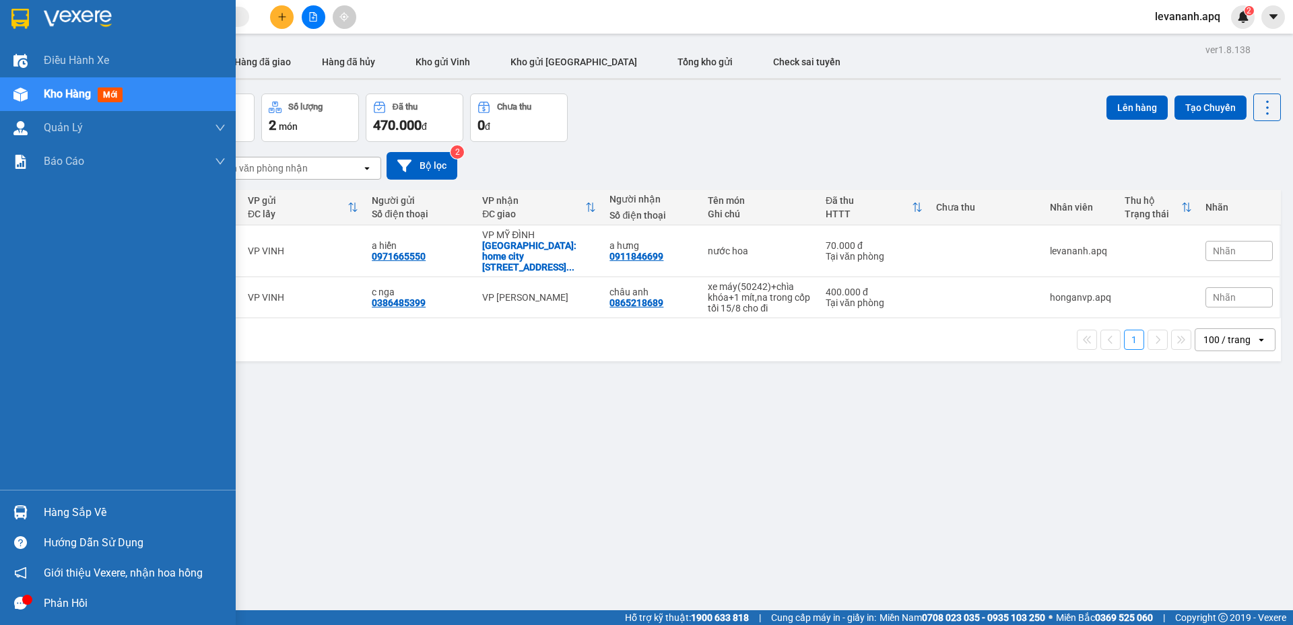
click at [28, 27] on img at bounding box center [20, 19] width 18 height 20
click at [3, 25] on div at bounding box center [118, 22] width 236 height 44
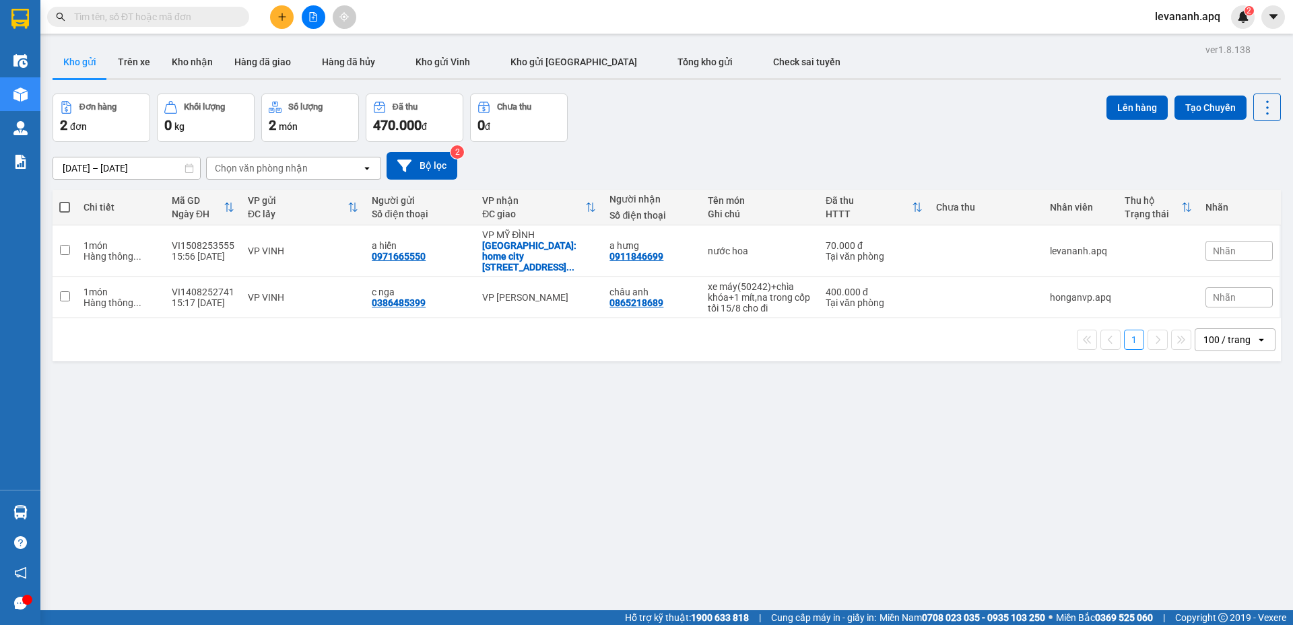
click at [203, 18] on input "text" at bounding box center [153, 16] width 159 height 15
paste input "0369807702"
type input "0369807702"
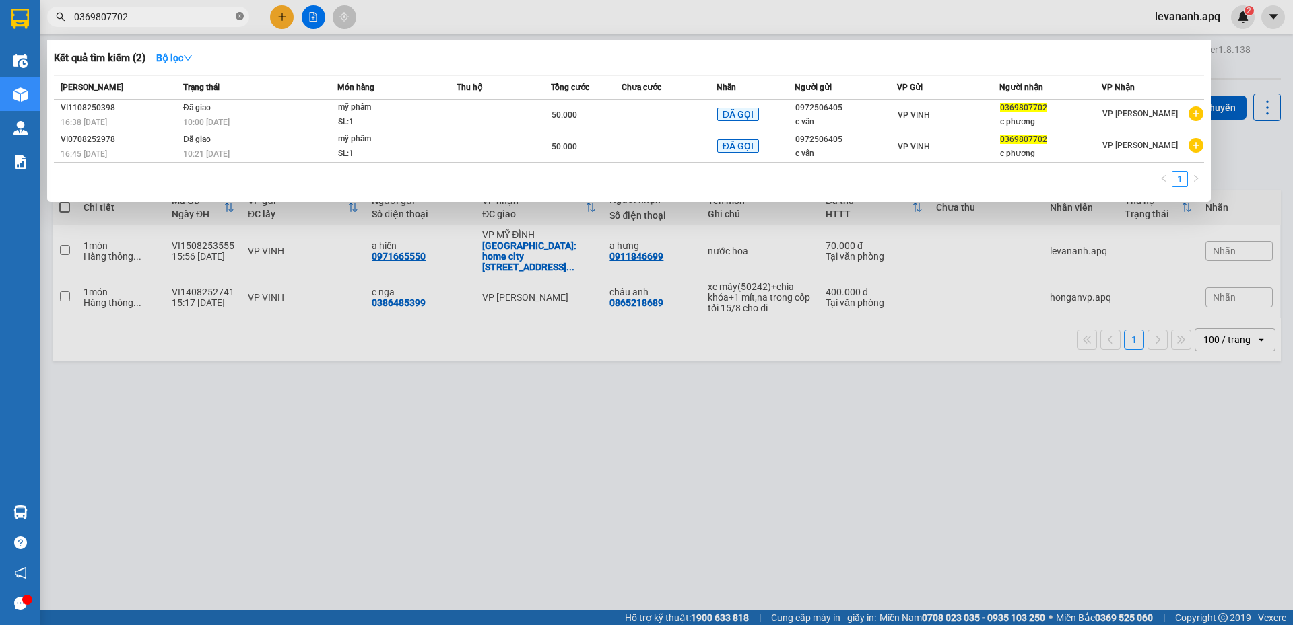
click at [240, 12] on span at bounding box center [240, 17] width 8 height 13
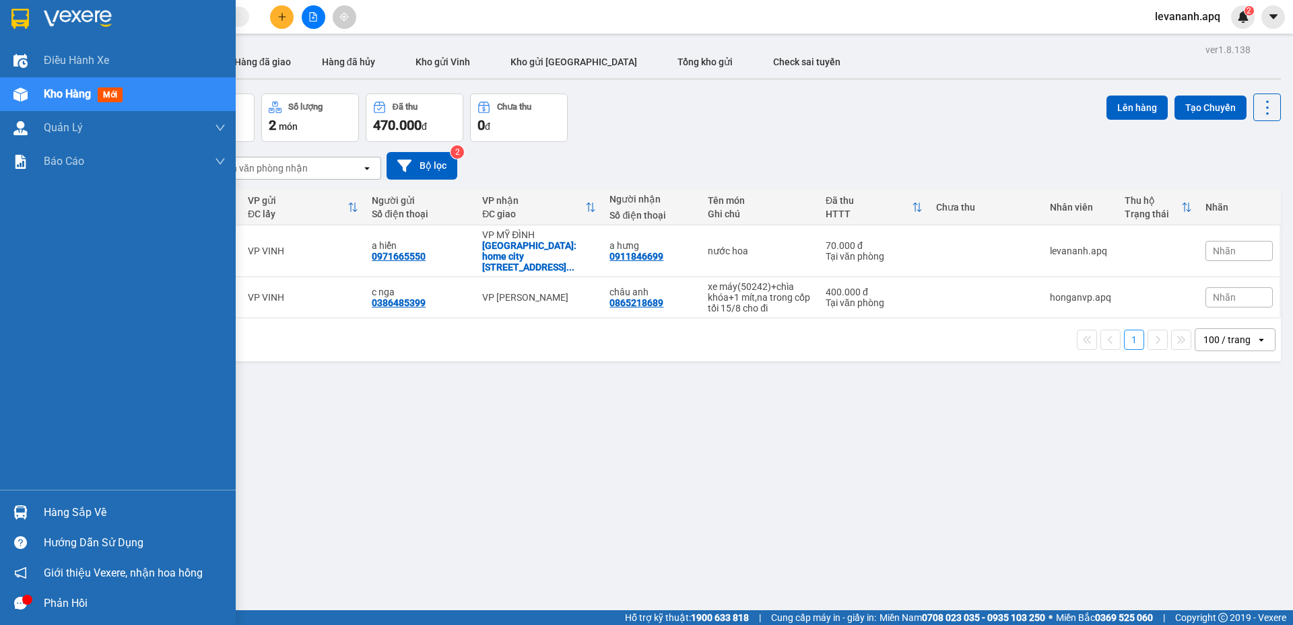
click at [3, 17] on div at bounding box center [118, 22] width 236 height 44
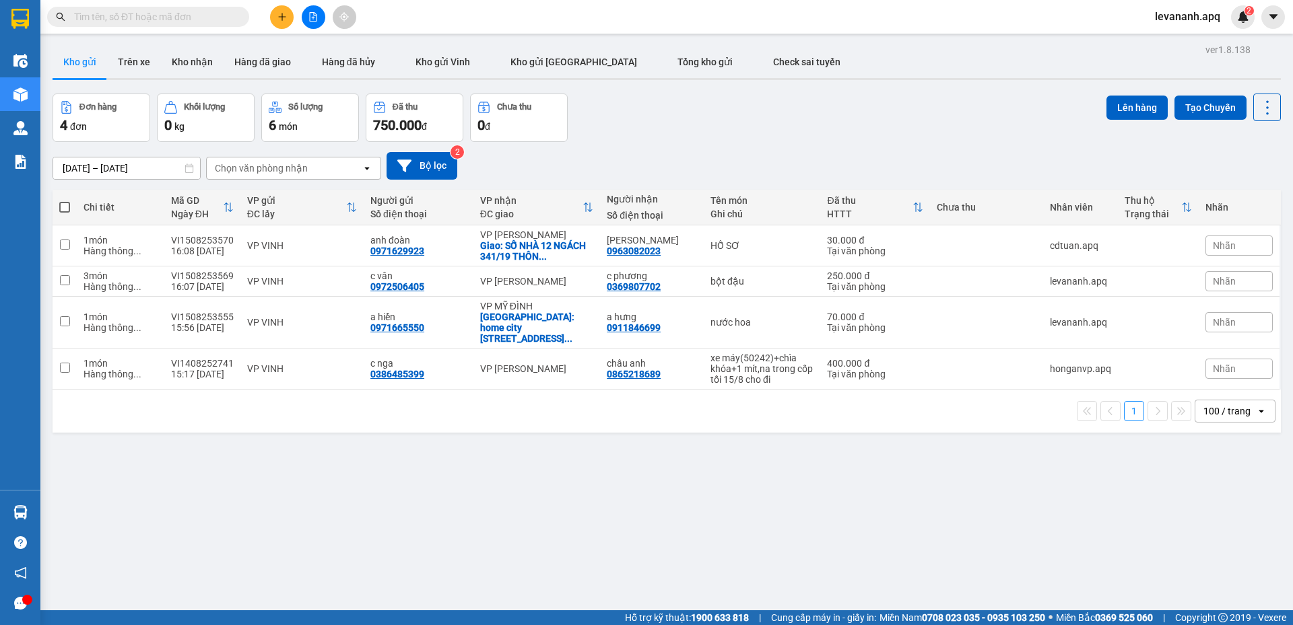
click at [197, 13] on input "text" at bounding box center [153, 16] width 159 height 15
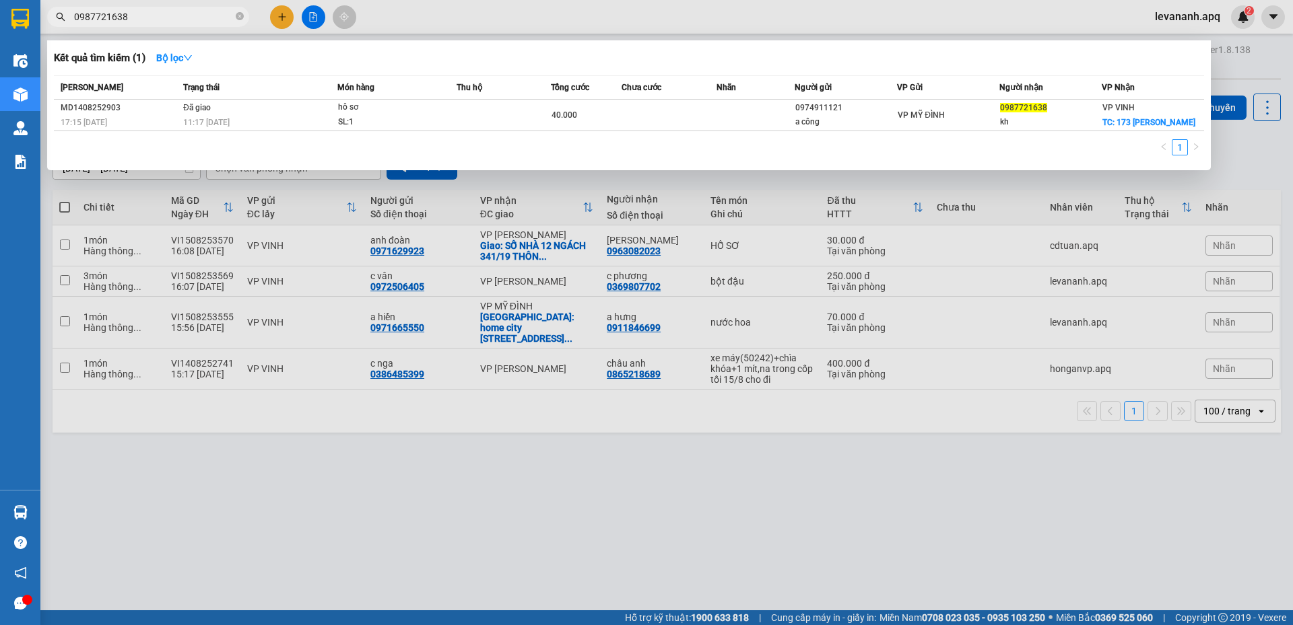
type input "0987721638"
click at [504, 500] on div at bounding box center [646, 312] width 1293 height 625
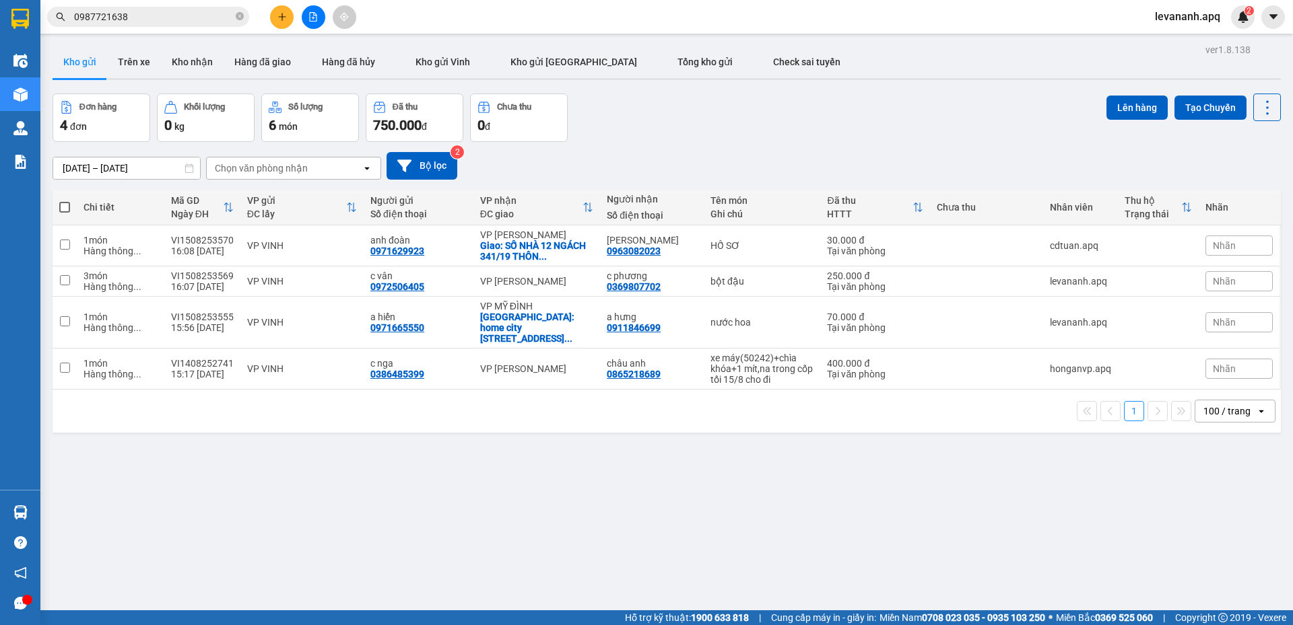
click at [155, 16] on input "0987721638" at bounding box center [153, 16] width 159 height 15
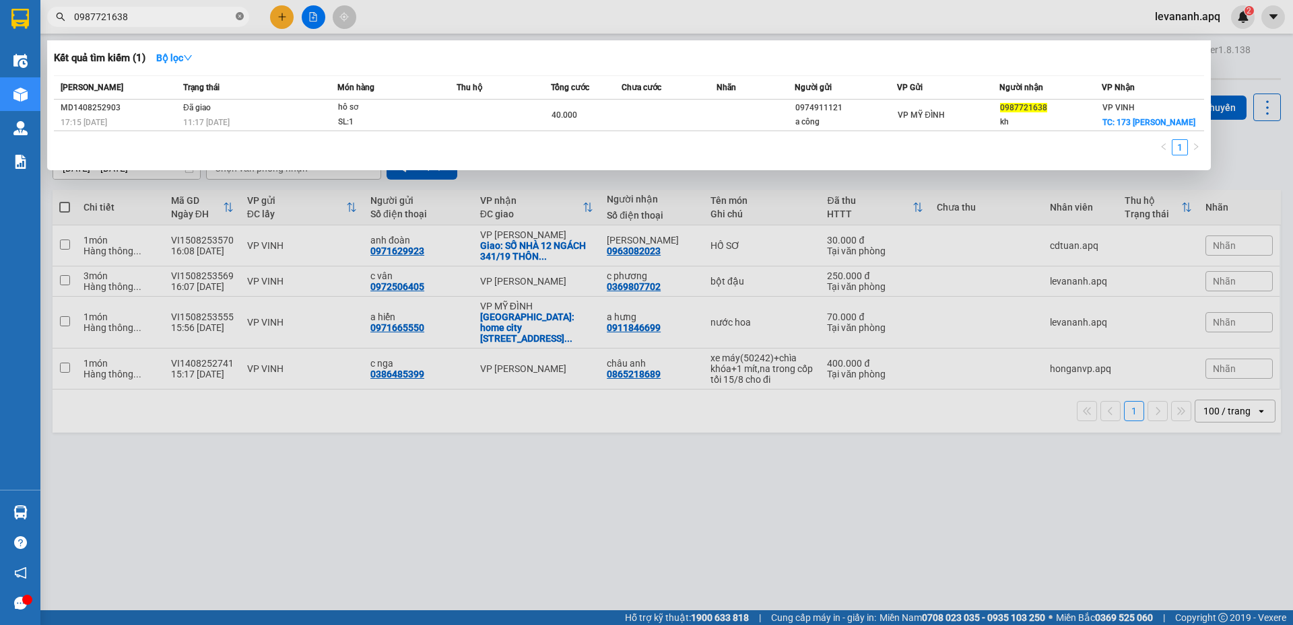
click at [240, 13] on icon "close-circle" at bounding box center [240, 16] width 8 height 8
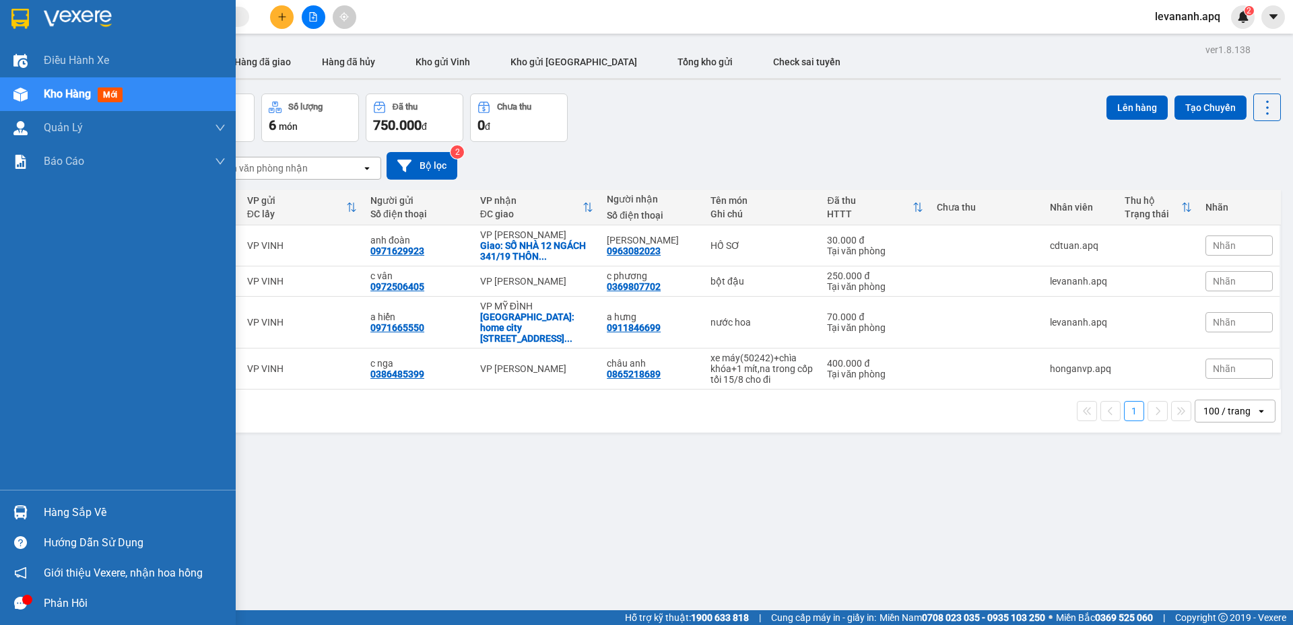
click at [31, 25] on div at bounding box center [21, 19] width 24 height 24
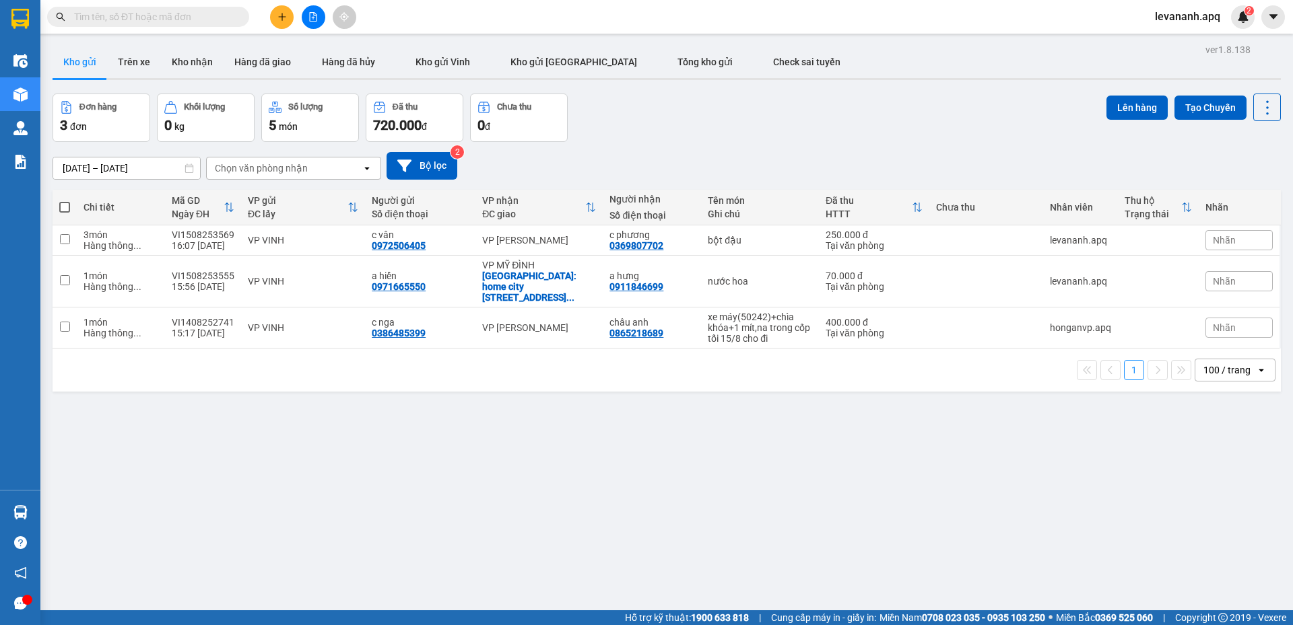
click at [219, 19] on input "text" at bounding box center [153, 16] width 159 height 15
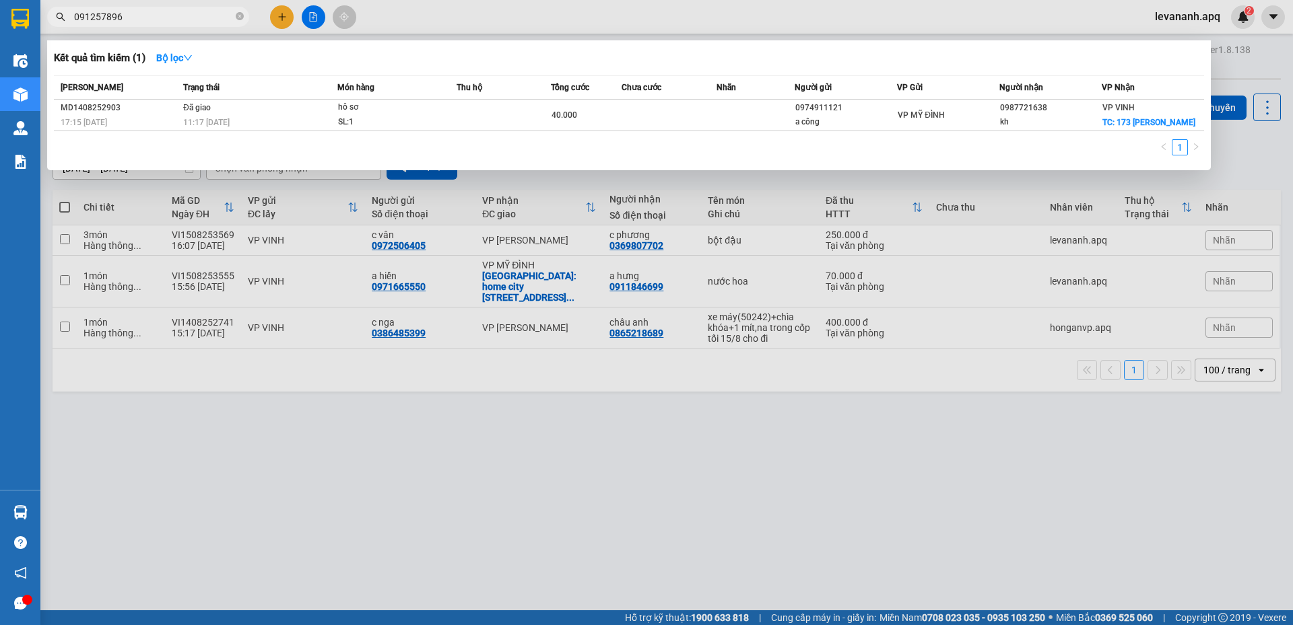
type input "0912578966"
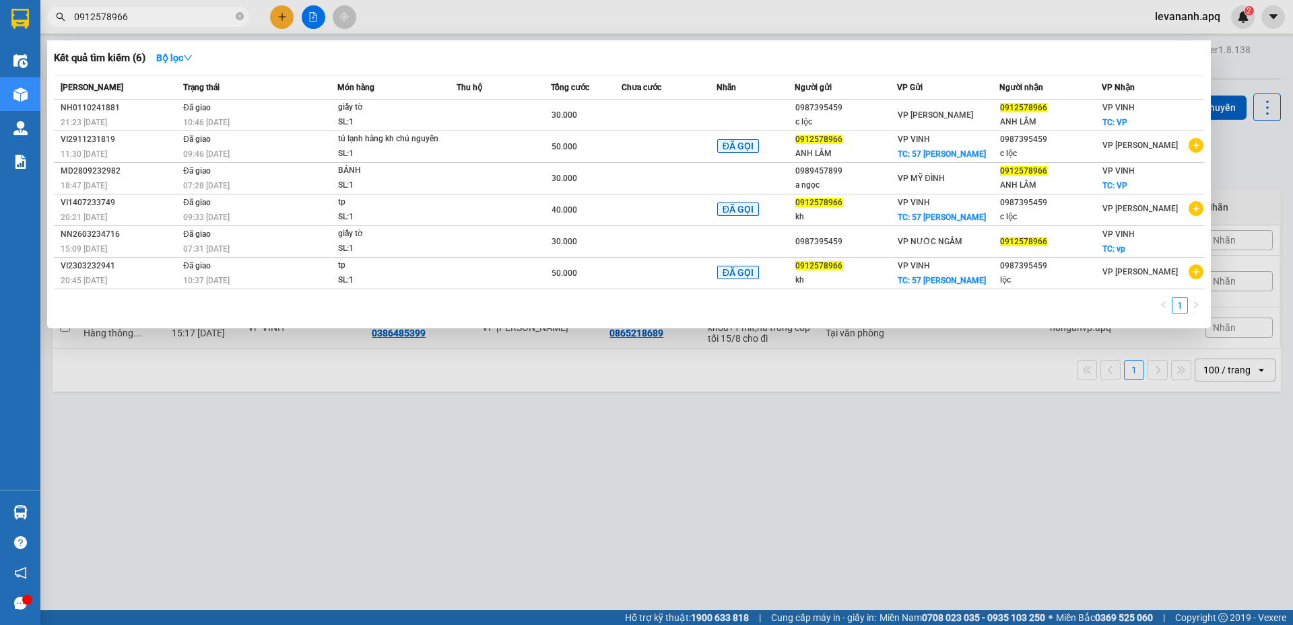
click at [150, 16] on input "0912578966" at bounding box center [153, 16] width 159 height 15
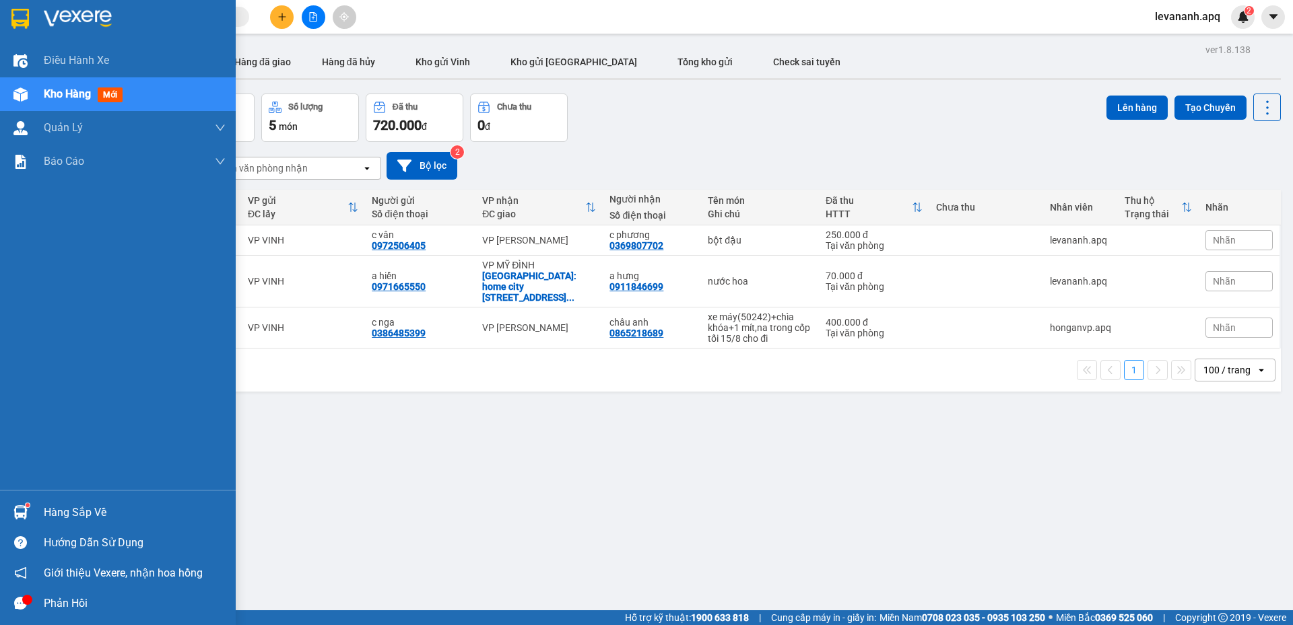
click at [30, 20] on div at bounding box center [21, 19] width 24 height 24
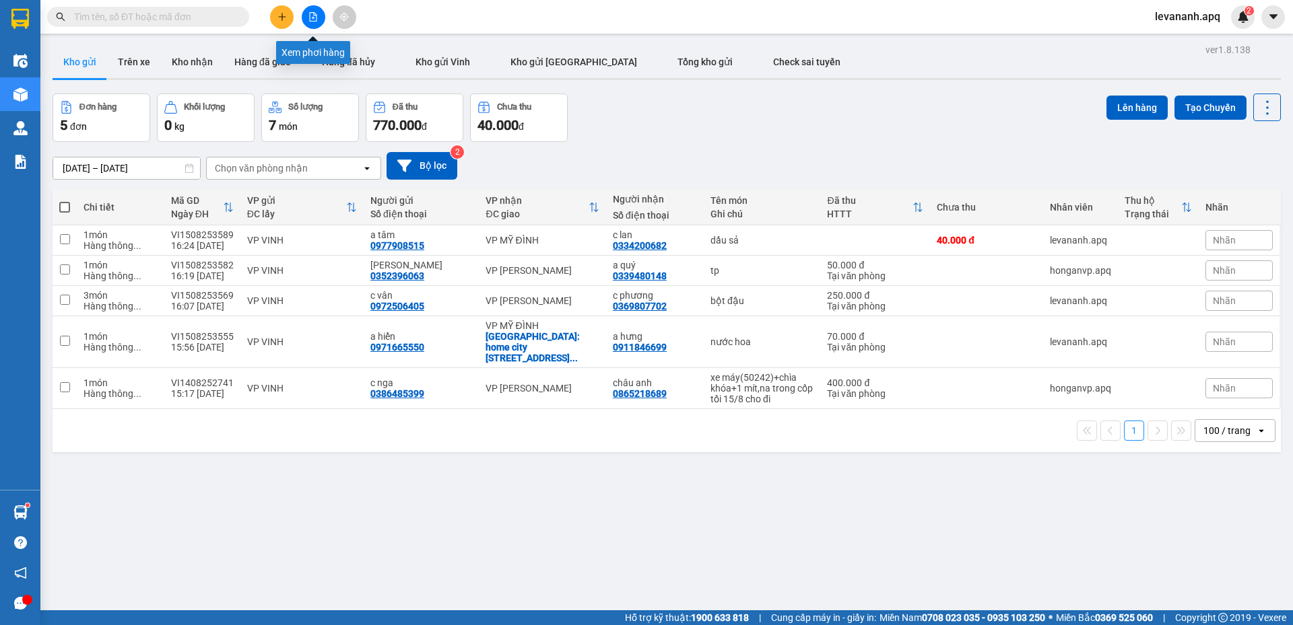
click at [310, 25] on button at bounding box center [314, 17] width 24 height 24
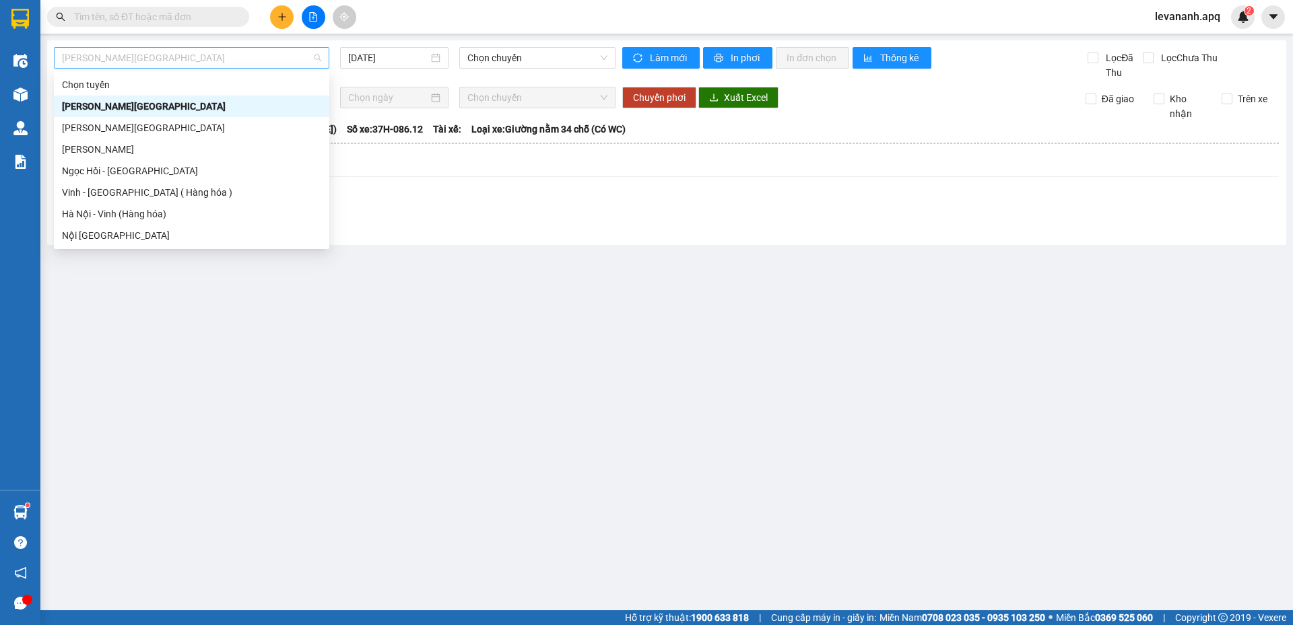
click at [298, 59] on span "Gia Lâm - Mỹ Đình" at bounding box center [191, 58] width 259 height 20
click at [247, 186] on div "Vinh - Hà Nội ( Hàng hóa )" at bounding box center [191, 192] width 259 height 15
type input "[DATE]"
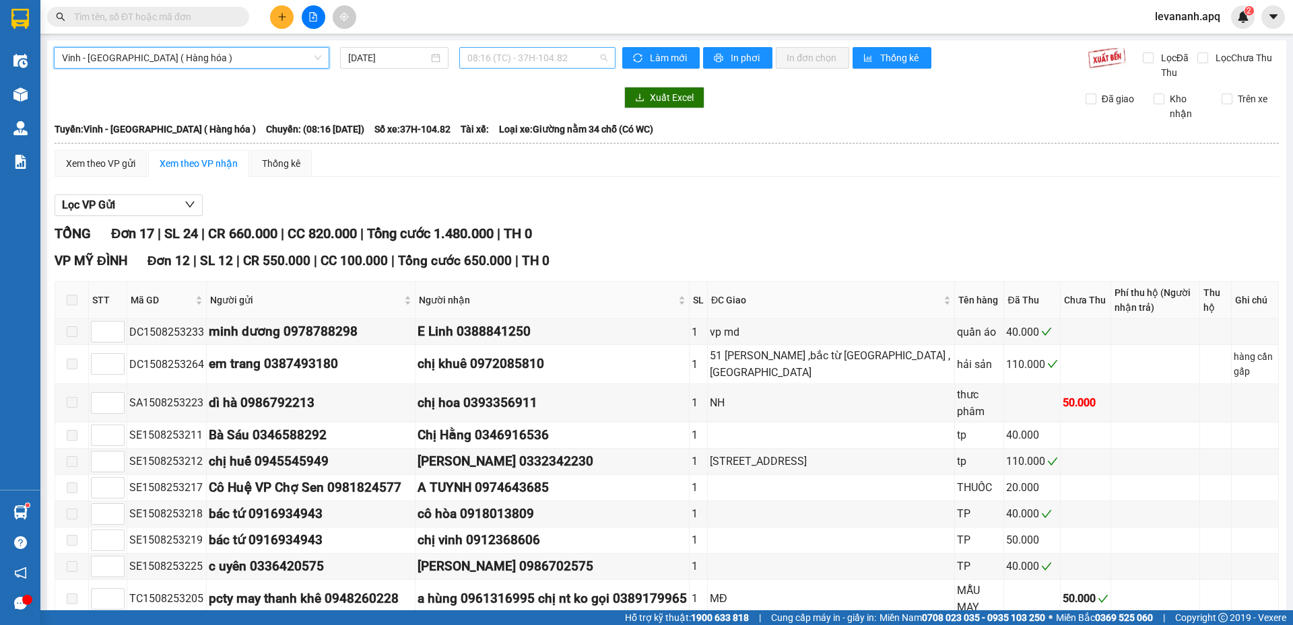
click at [510, 61] on span "08:16 (TC) - 37H-104.82" at bounding box center [537, 58] width 140 height 20
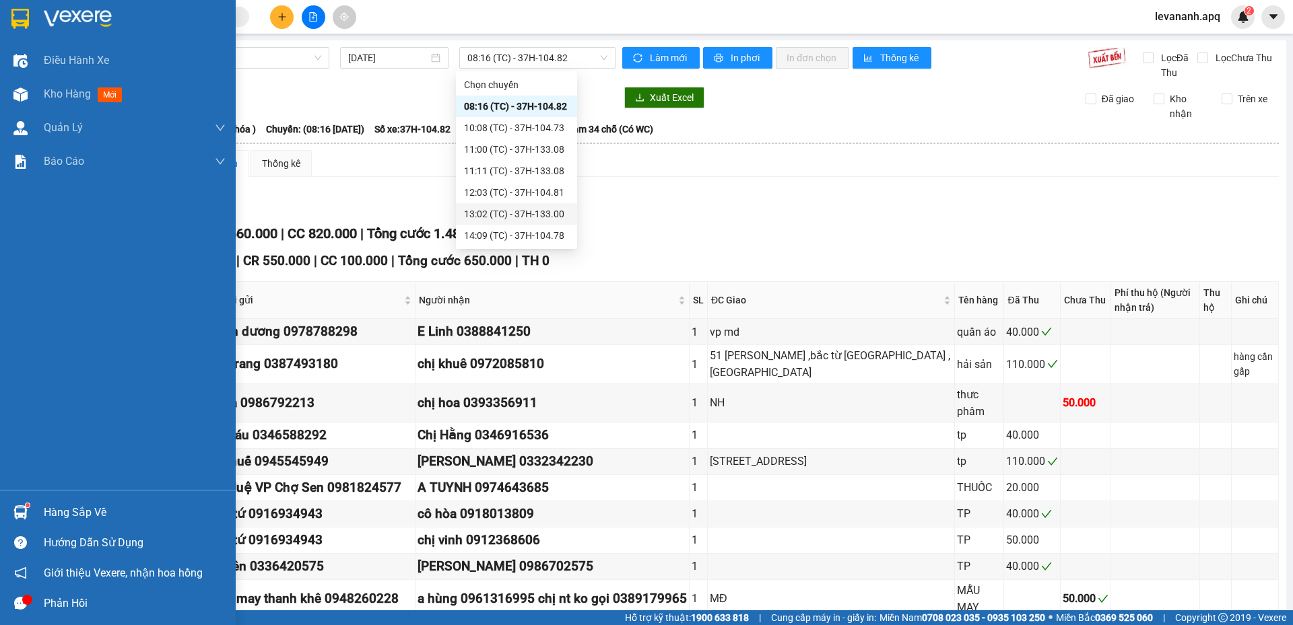
click at [30, 18] on div at bounding box center [21, 19] width 24 height 24
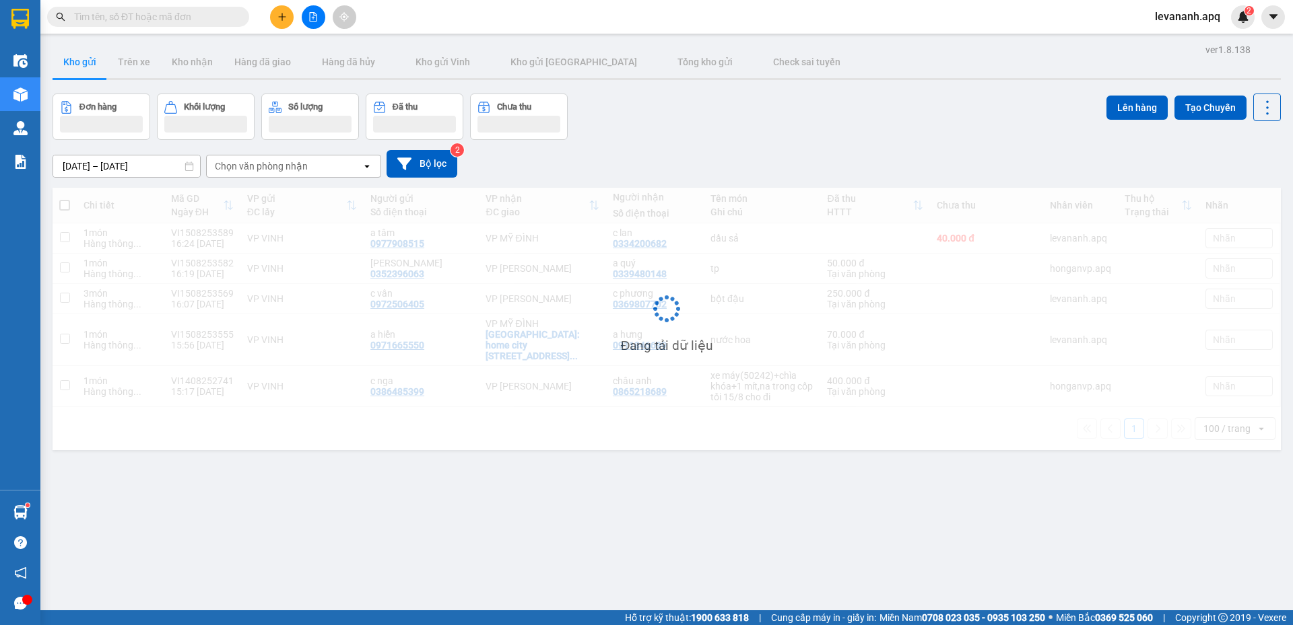
click at [59, 503] on div "ver 1.8.138 Kho gửi Trên xe Kho nhận Hàng đã giao Hàng đã hủy Kho gửi Vinh Kho …" at bounding box center [666, 352] width 1239 height 625
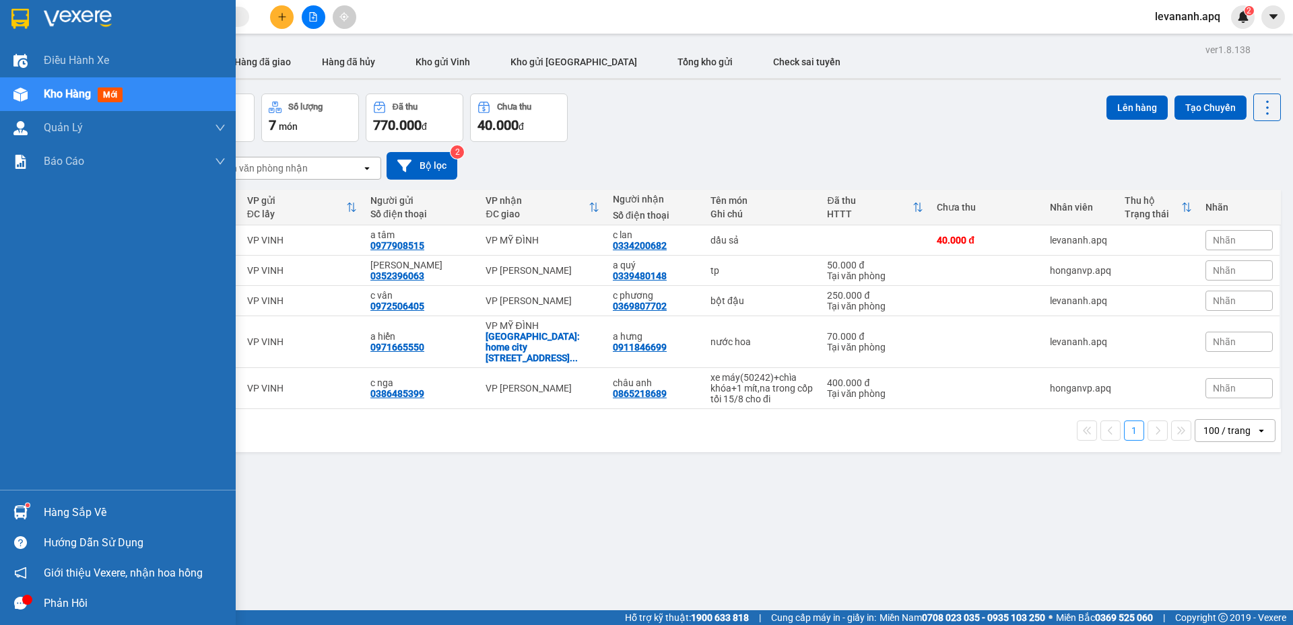
click at [27, 510] on img at bounding box center [20, 513] width 14 height 14
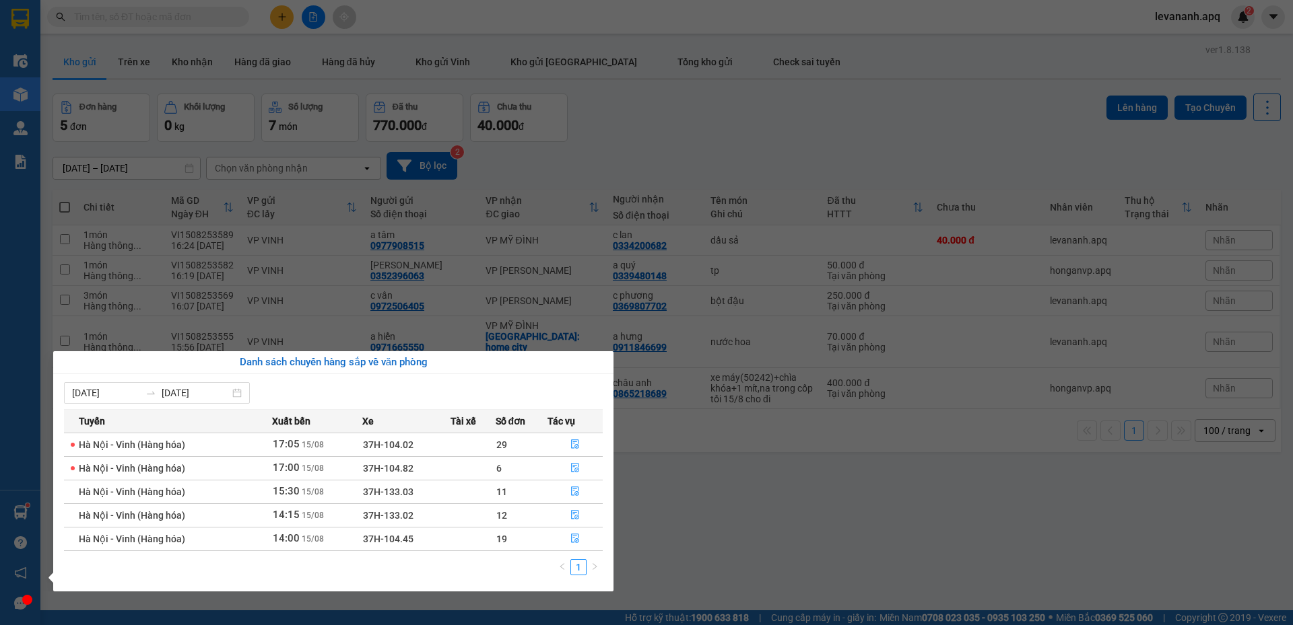
drag, startPoint x: 727, startPoint y: 472, endPoint x: 721, endPoint y: 465, distance: 9.1
click at [721, 465] on section "Kết quả tìm kiếm ( 6 ) Bộ lọc Mã ĐH Trạng thái Món hàng Thu hộ Tổng cước Chưa c…" at bounding box center [646, 312] width 1293 height 625
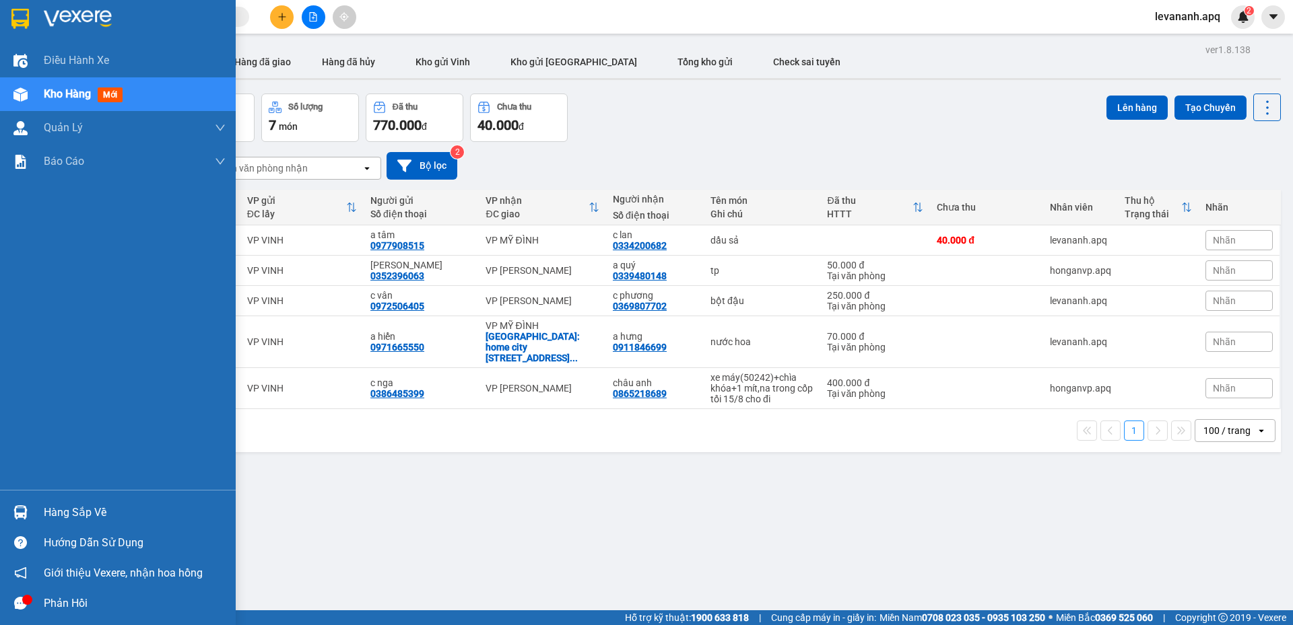
click at [26, 516] on img at bounding box center [20, 513] width 14 height 14
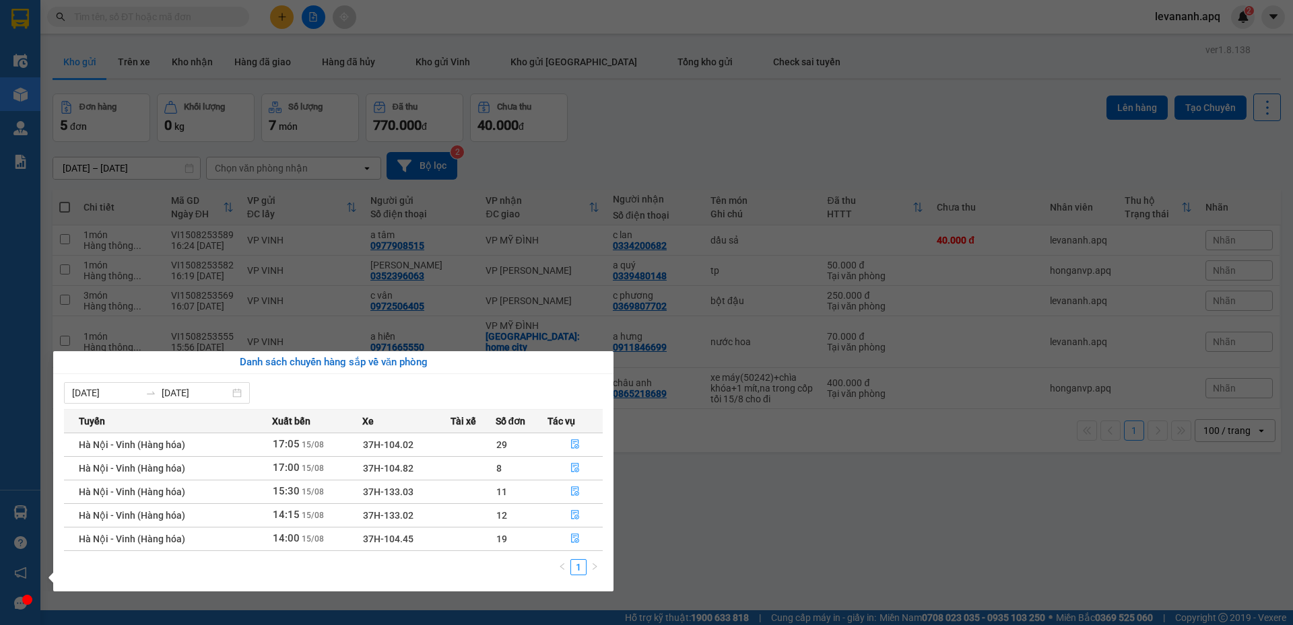
drag, startPoint x: 693, startPoint y: 521, endPoint x: 620, endPoint y: 539, distance: 74.8
click at [658, 528] on section "Kết quả tìm kiếm ( 6 ) Bộ lọc Mã ĐH Trạng thái Món hàng Thu hộ Tổng cước Chưa c…" at bounding box center [646, 312] width 1293 height 625
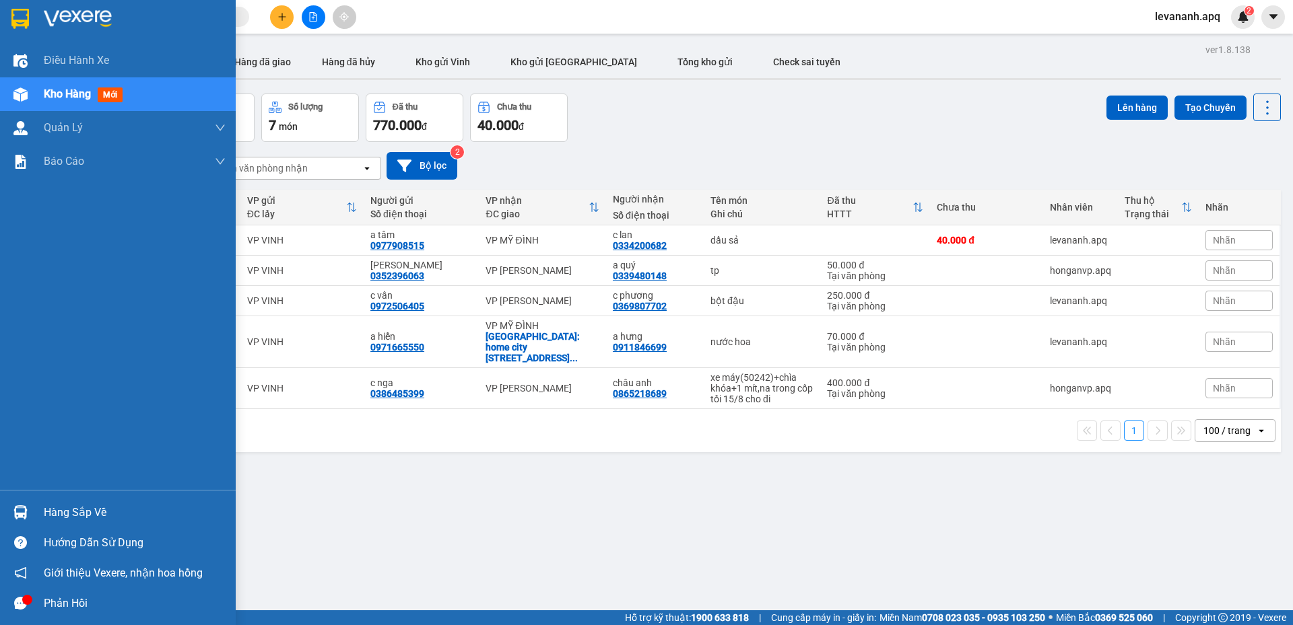
click at [61, 512] on div "Hàng sắp về" at bounding box center [135, 513] width 182 height 20
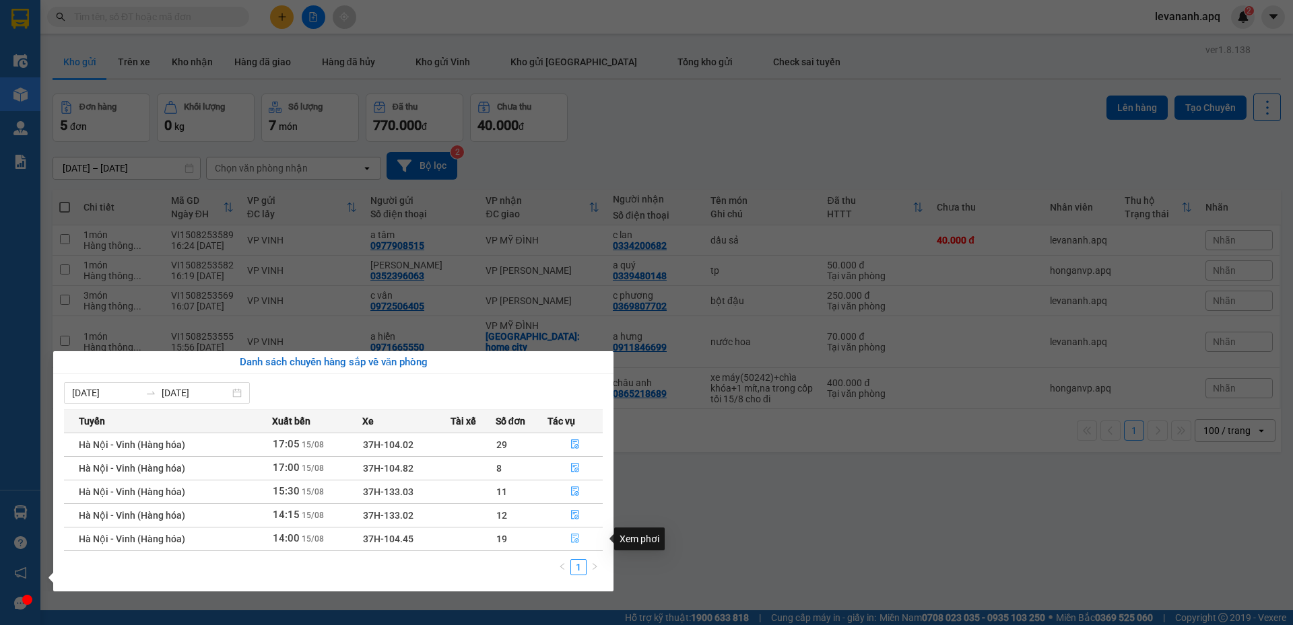
click at [574, 535] on icon "file-done" at bounding box center [574, 538] width 9 height 9
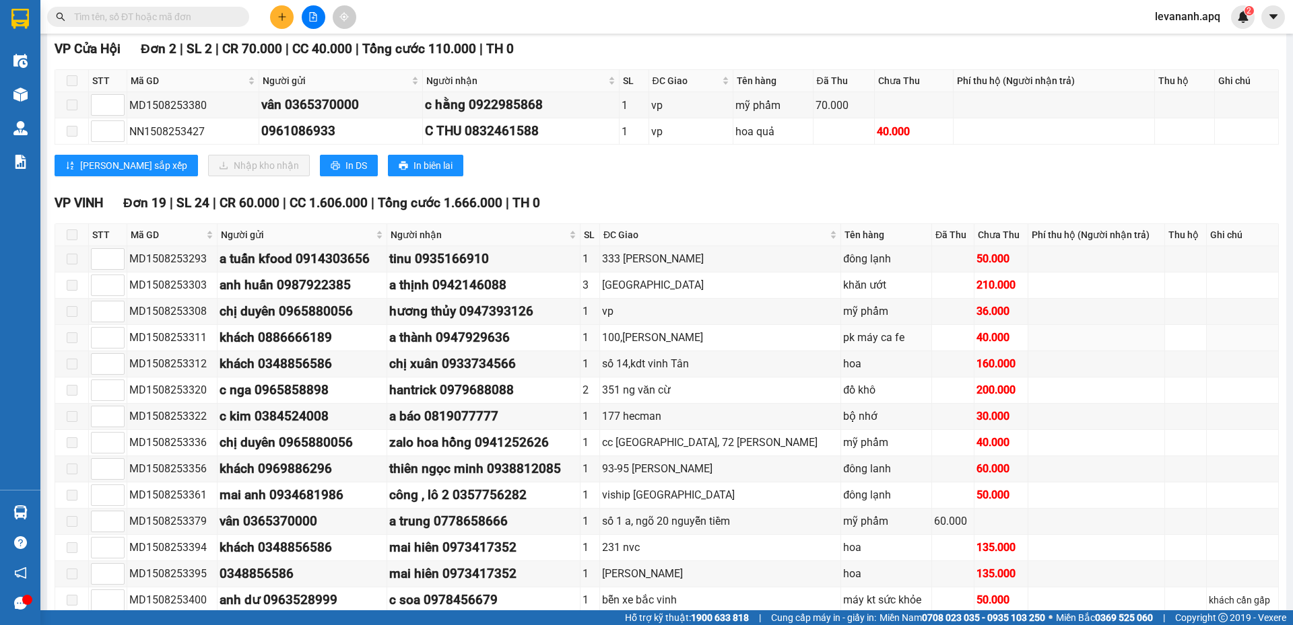
scroll to position [741, 0]
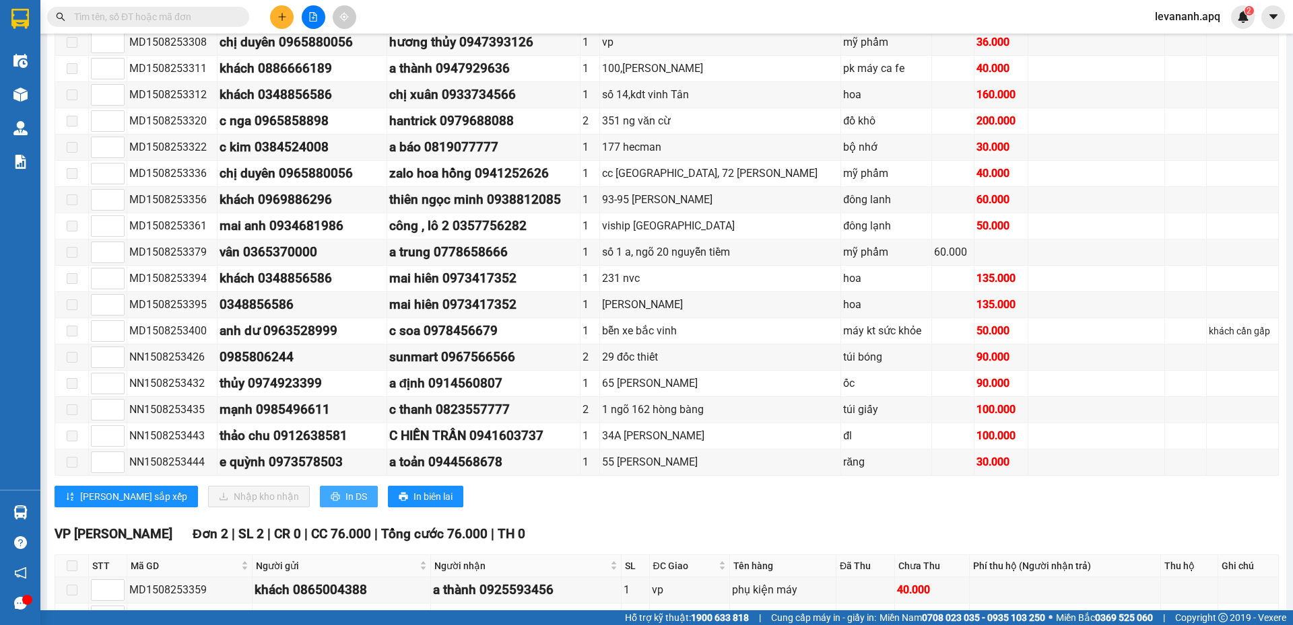
click at [320, 494] on button "In DS" at bounding box center [349, 497] width 58 height 22
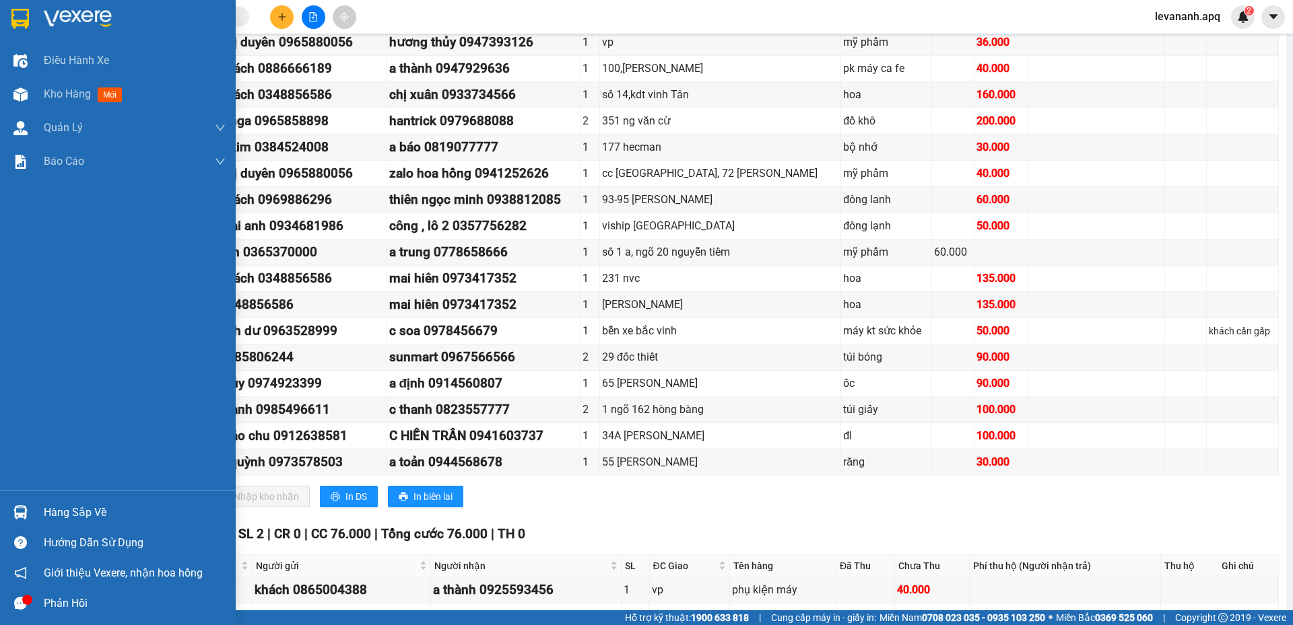
click at [23, 513] on img at bounding box center [20, 513] width 14 height 14
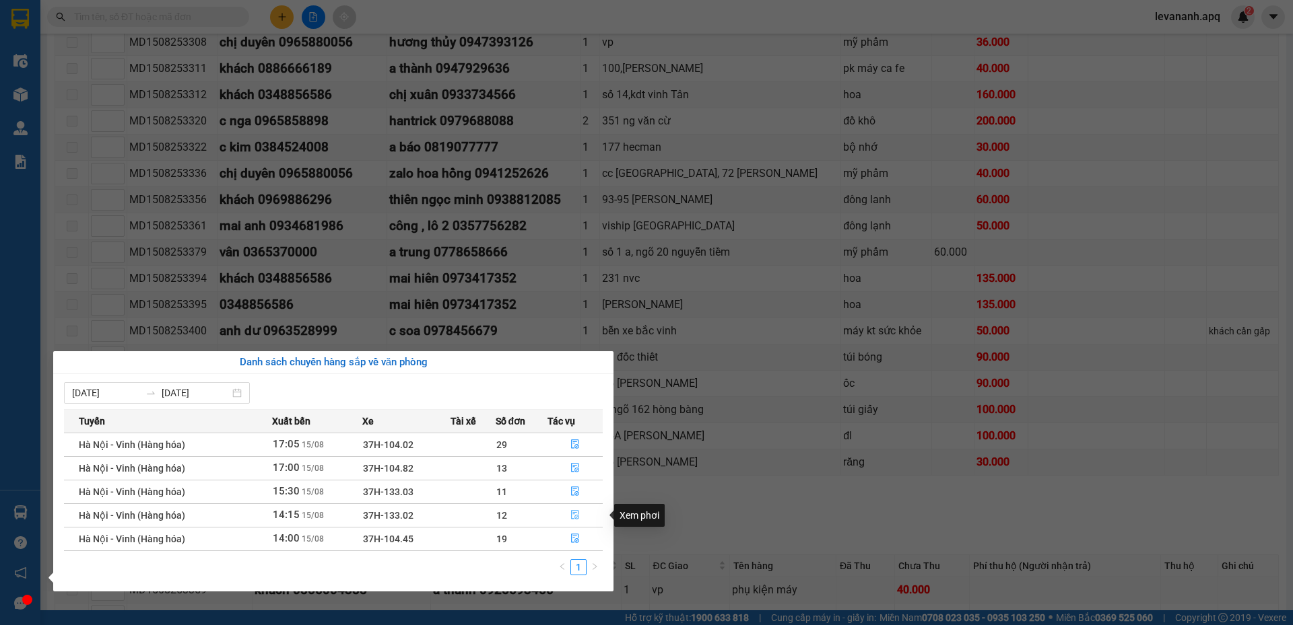
click at [575, 514] on icon "file-done" at bounding box center [574, 514] width 9 height 9
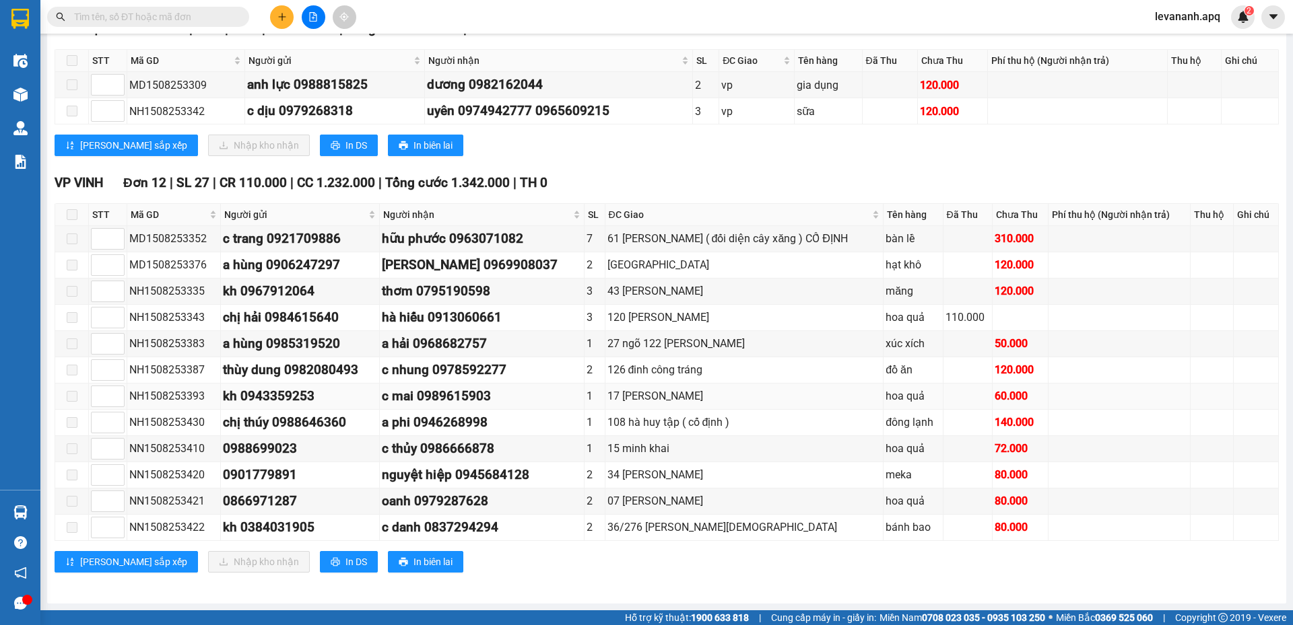
scroll to position [544, 0]
click at [331, 563] on icon "printer" at bounding box center [335, 561] width 9 height 9
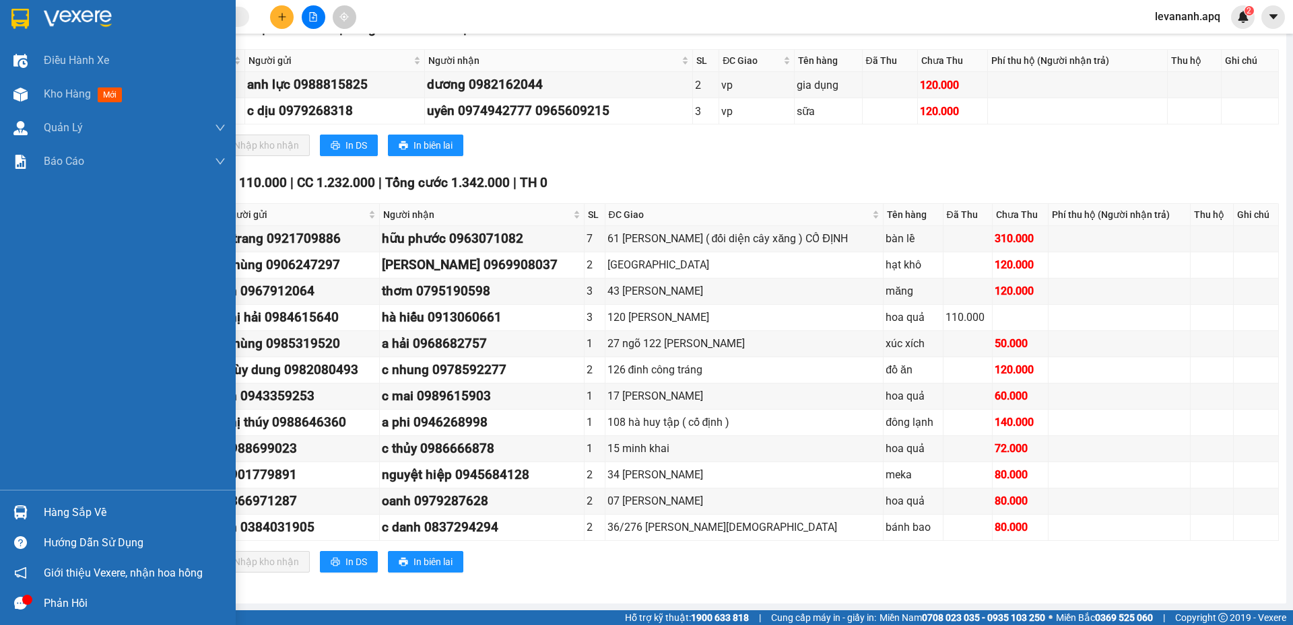
click at [16, 19] on img at bounding box center [20, 19] width 18 height 20
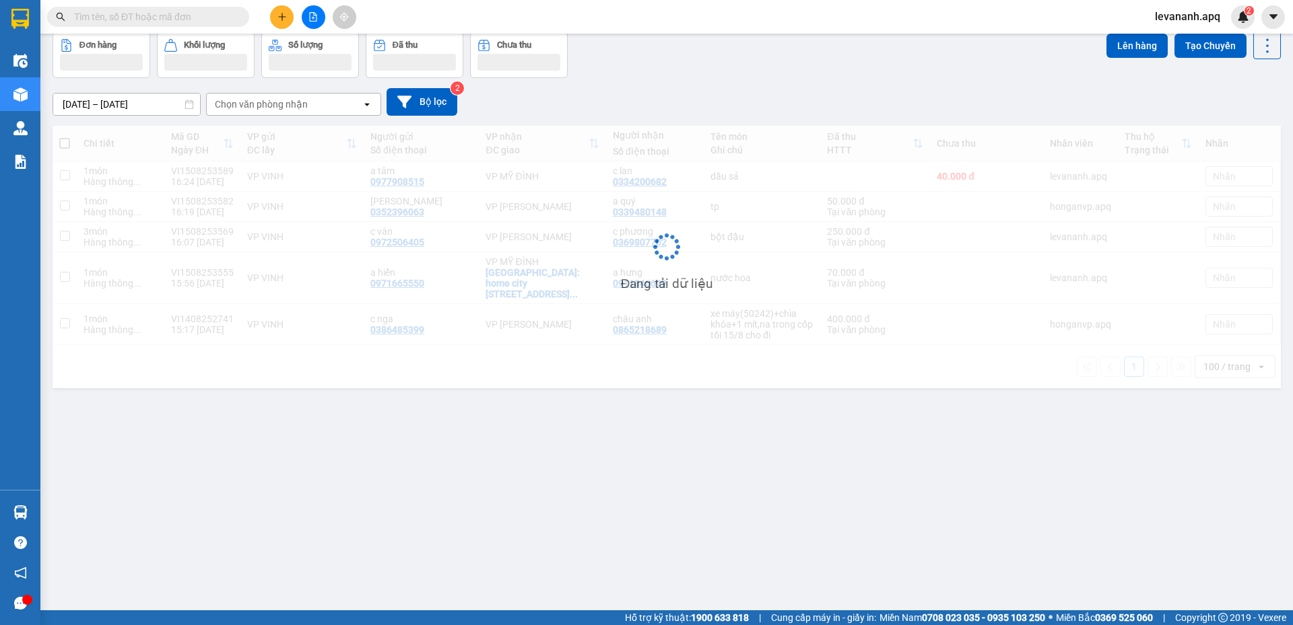
scroll to position [62, 0]
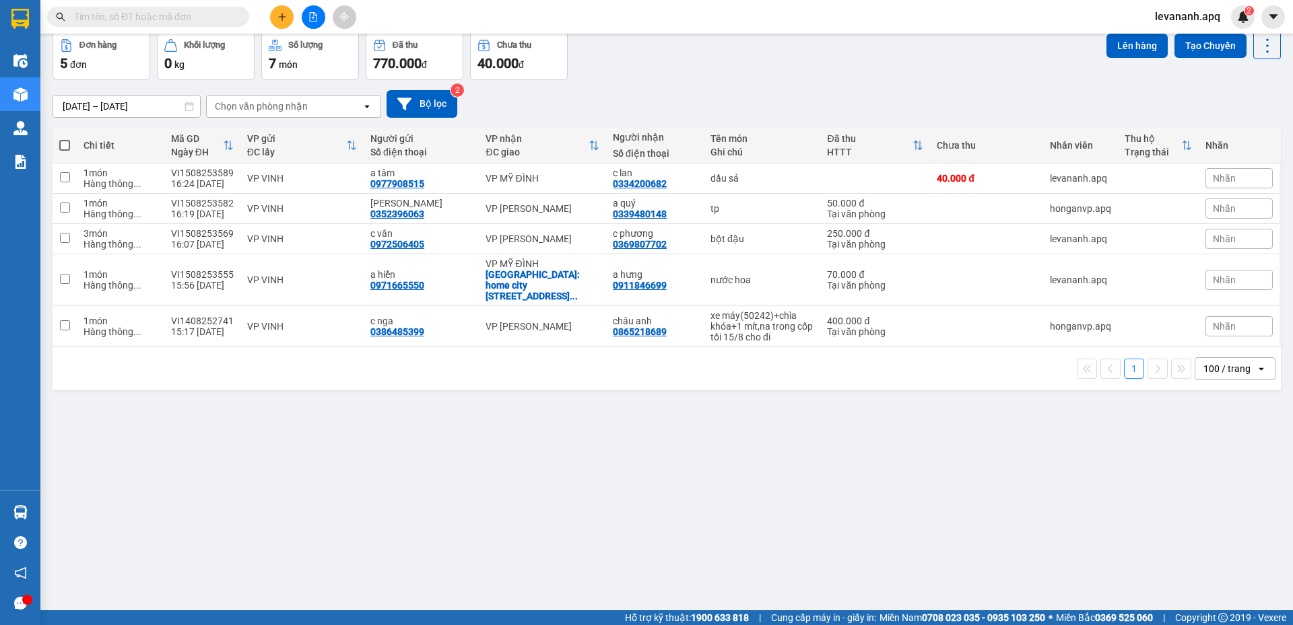
click at [223, 15] on input "text" at bounding box center [153, 16] width 159 height 15
paste input "0972630258"
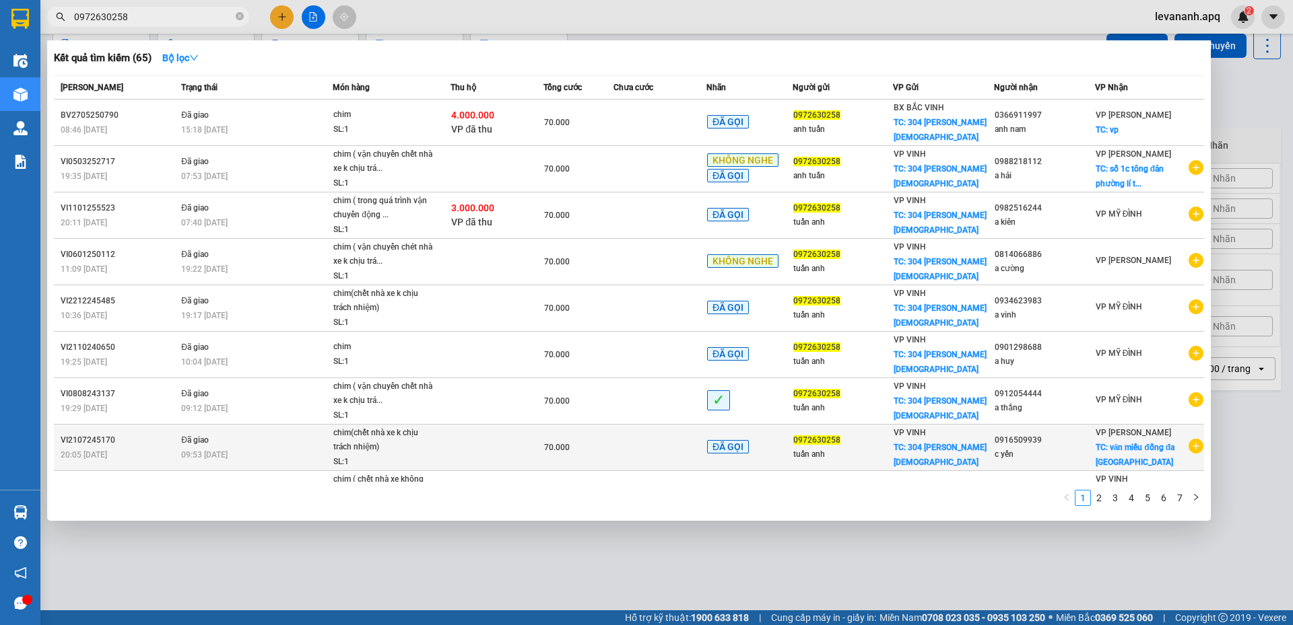
scroll to position [48, 0]
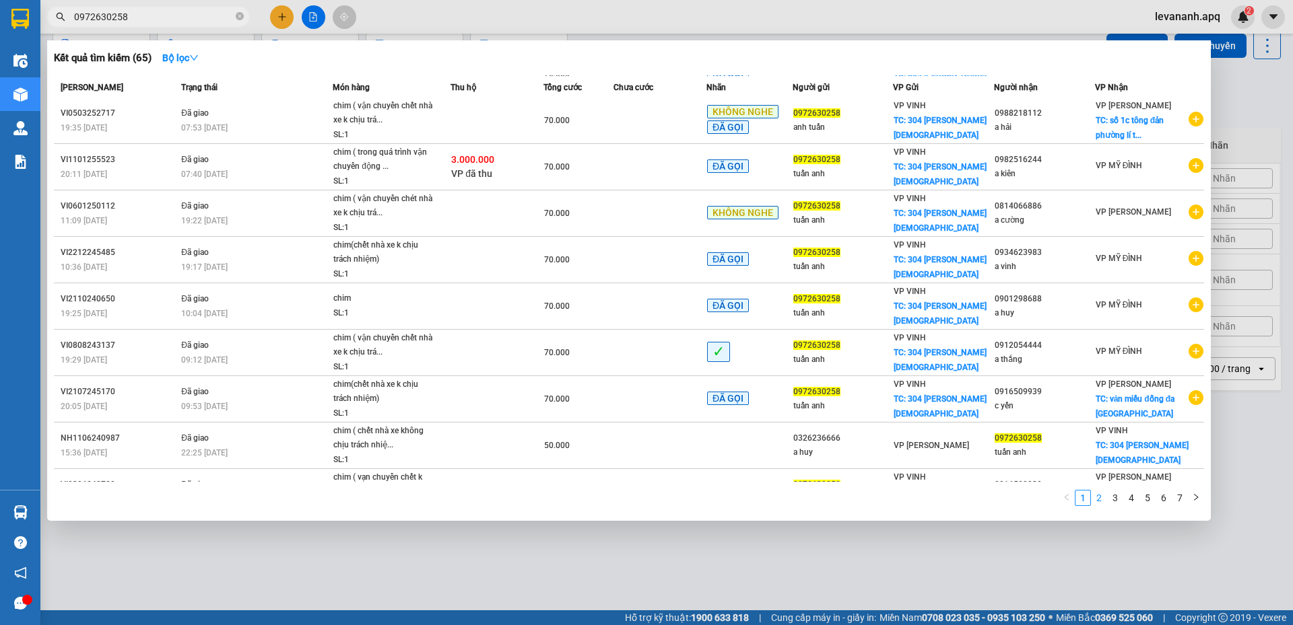
type input "0972630258"
click at [1097, 500] on link "2" at bounding box center [1098, 498] width 15 height 15
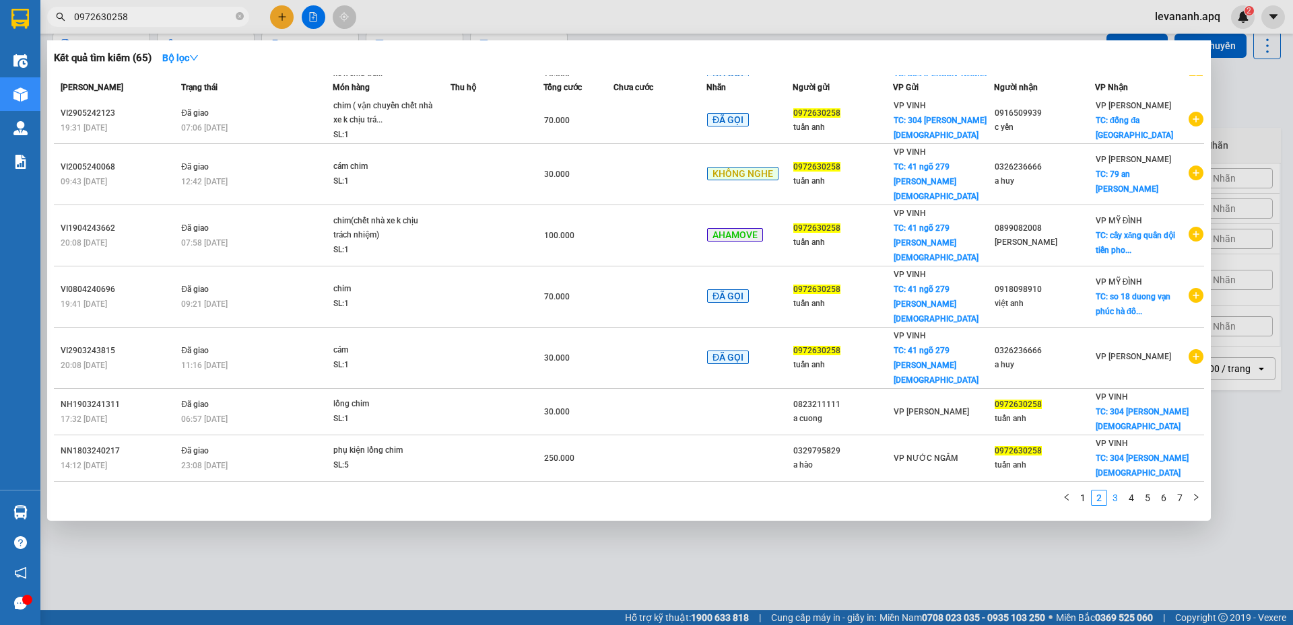
click at [1120, 496] on link "3" at bounding box center [1114, 498] width 15 height 15
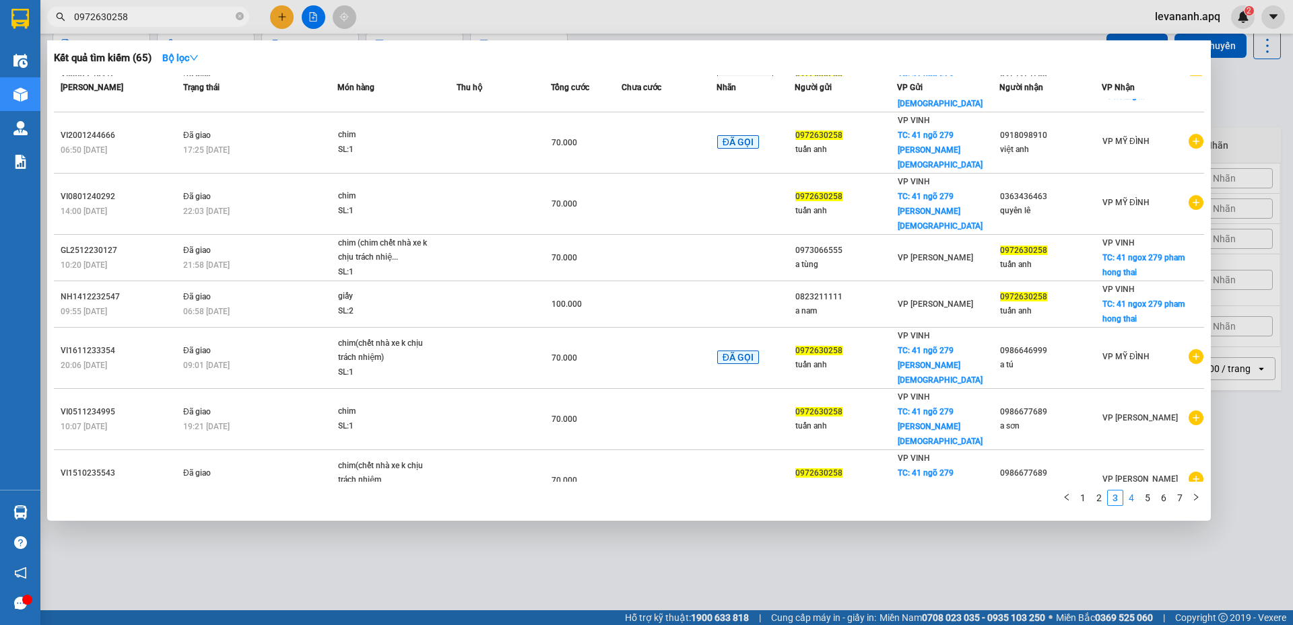
click at [1130, 497] on link "4" at bounding box center [1131, 498] width 15 height 15
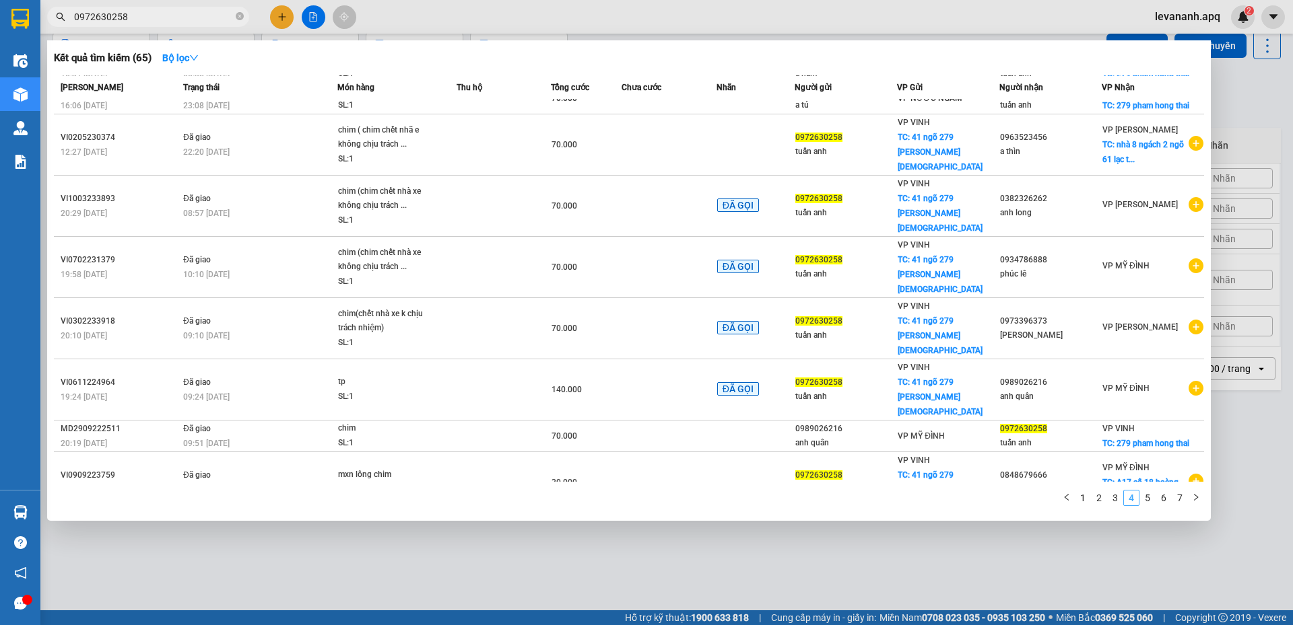
scroll to position [38, 0]
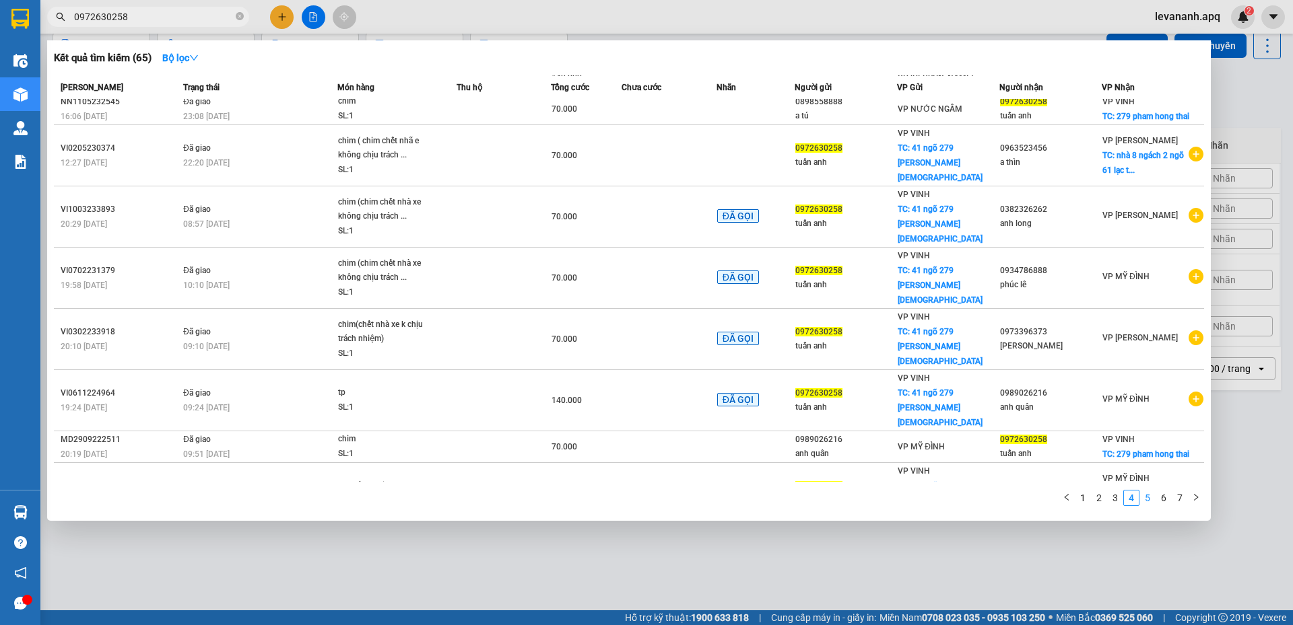
click at [1145, 499] on link "5" at bounding box center [1147, 498] width 15 height 15
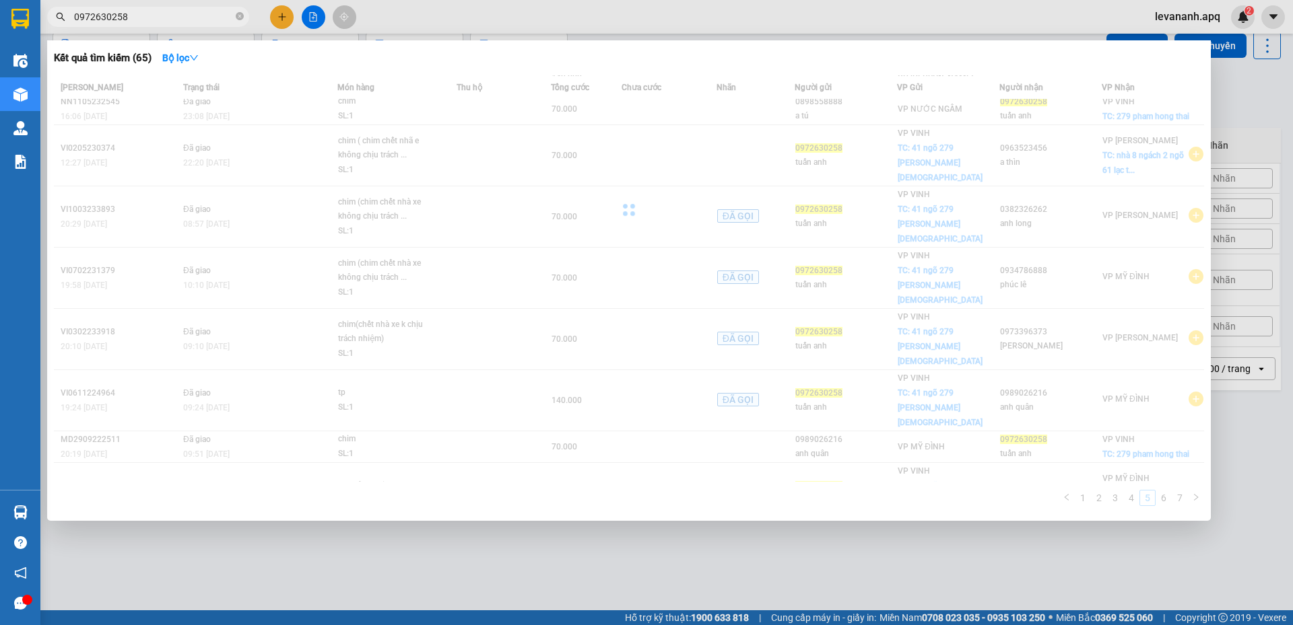
scroll to position [48, 0]
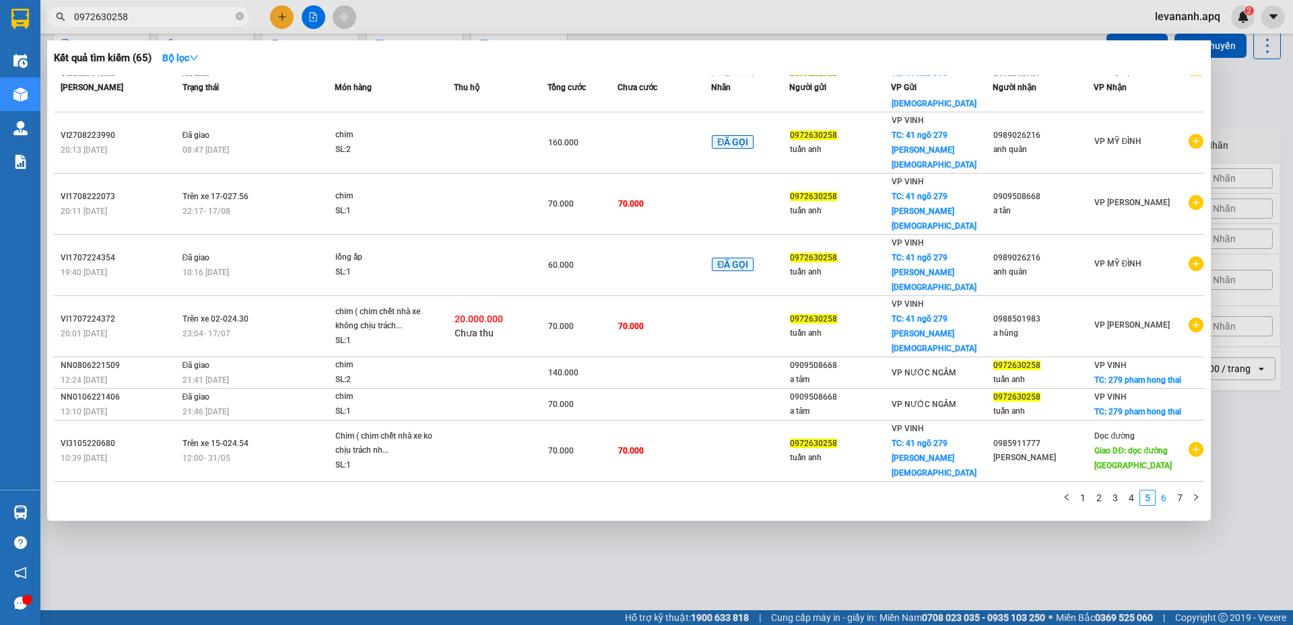
click at [1169, 495] on link "6" at bounding box center [1163, 498] width 15 height 15
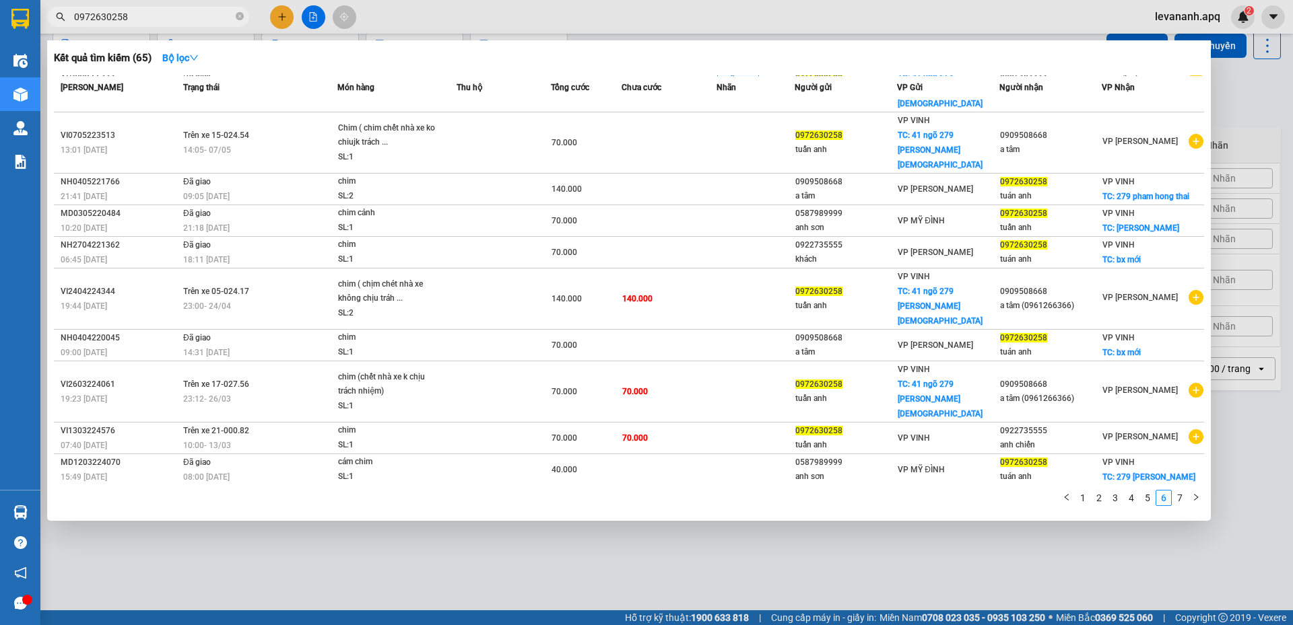
scroll to position [0, 0]
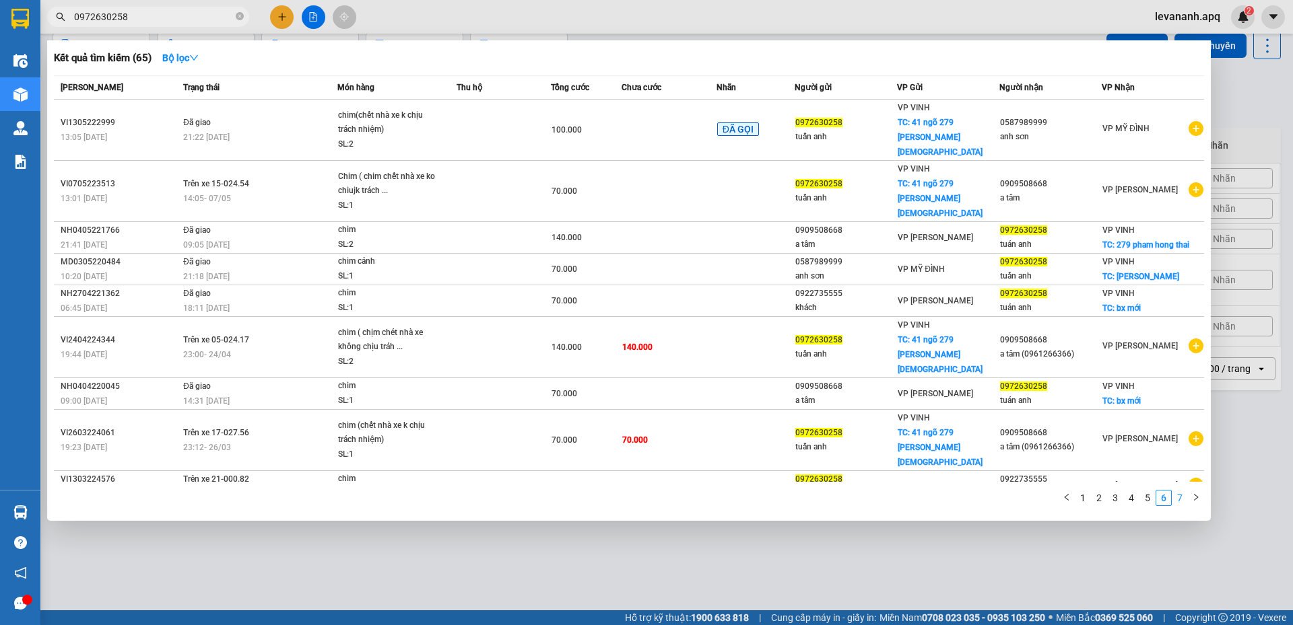
click at [1177, 495] on link "7" at bounding box center [1179, 498] width 15 height 15
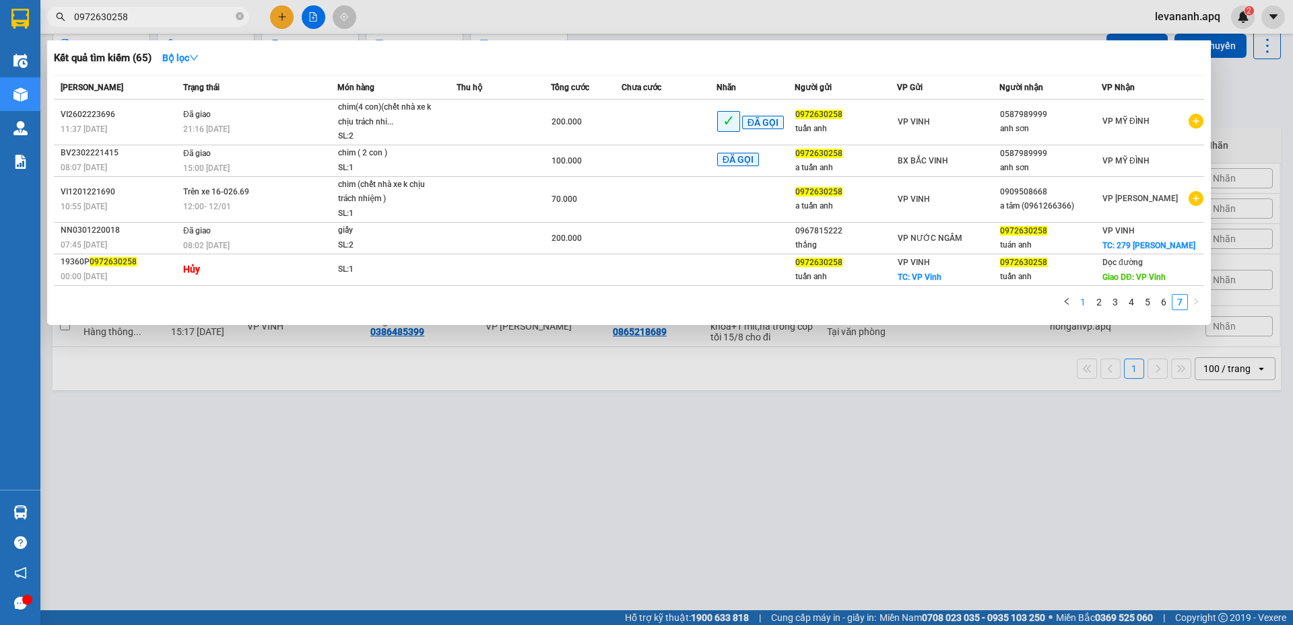
click at [1084, 300] on link "1" at bounding box center [1082, 302] width 15 height 15
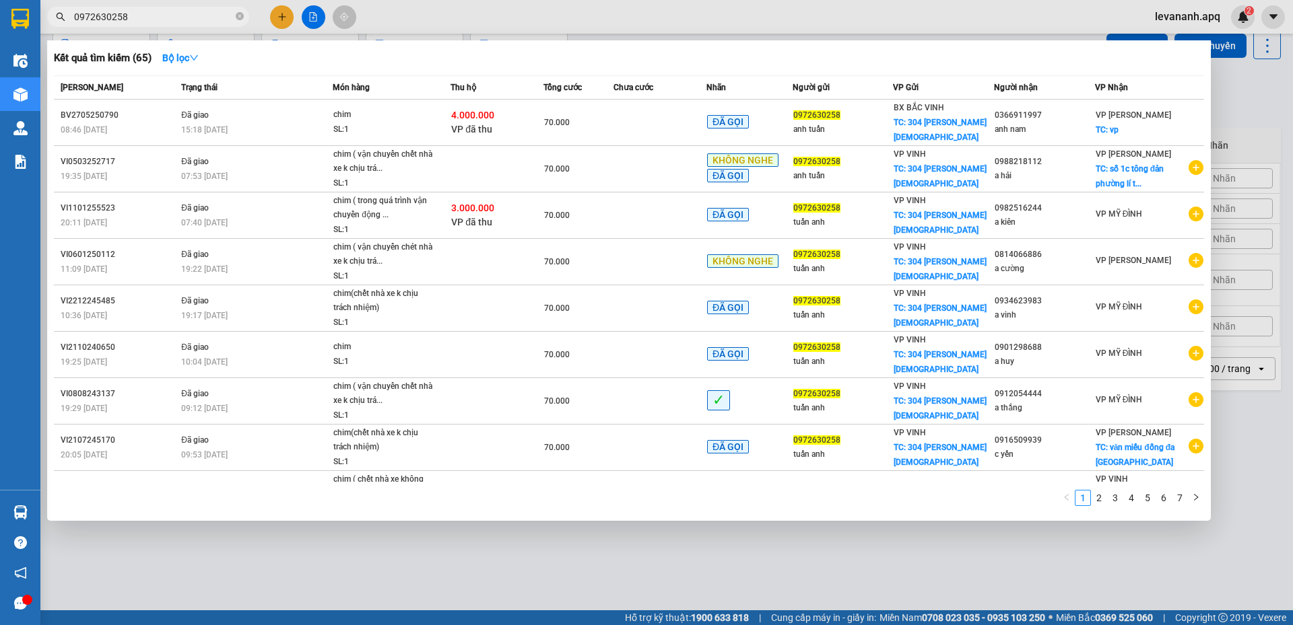
click at [360, 581] on div at bounding box center [646, 312] width 1293 height 625
click at [153, 15] on input "0972630258" at bounding box center [153, 16] width 159 height 15
click at [1098, 499] on link "2" at bounding box center [1098, 498] width 15 height 15
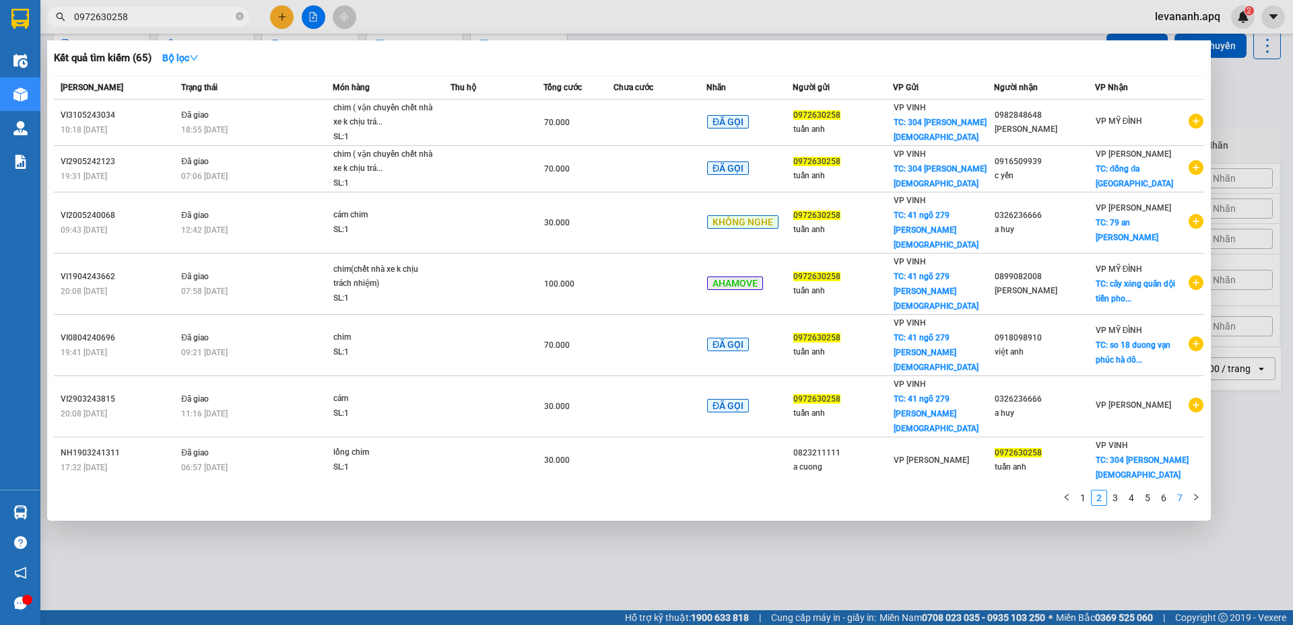
click at [1179, 495] on link "7" at bounding box center [1179, 498] width 15 height 15
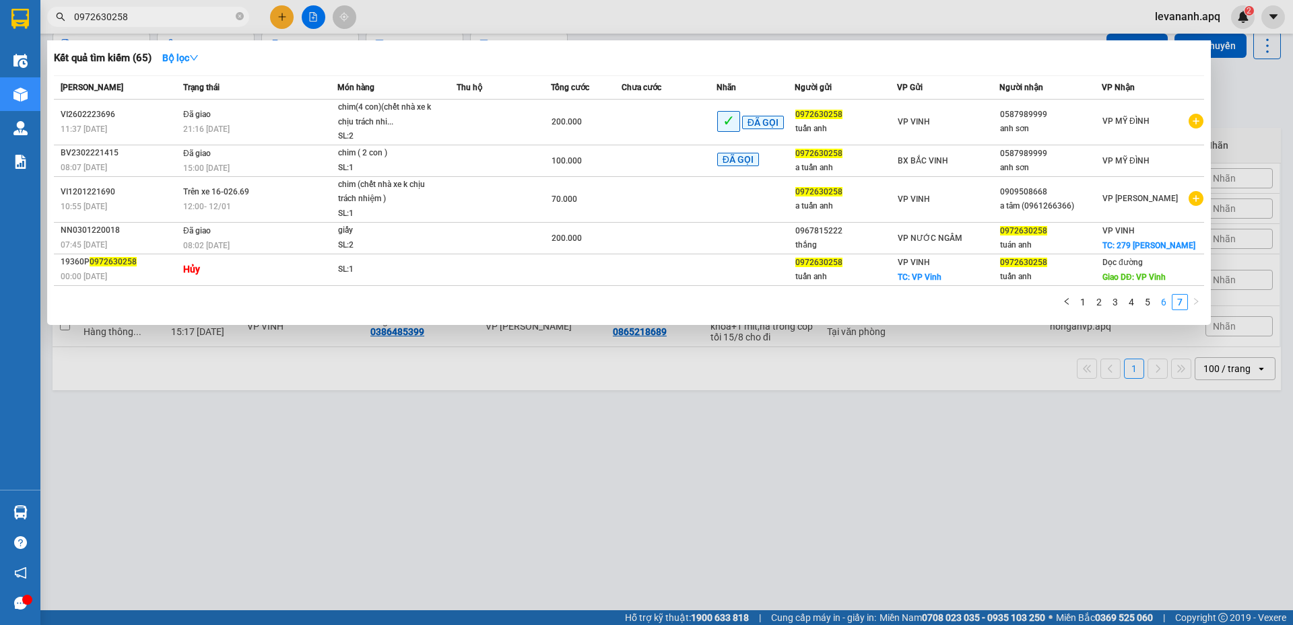
click at [1160, 300] on link "6" at bounding box center [1163, 302] width 15 height 15
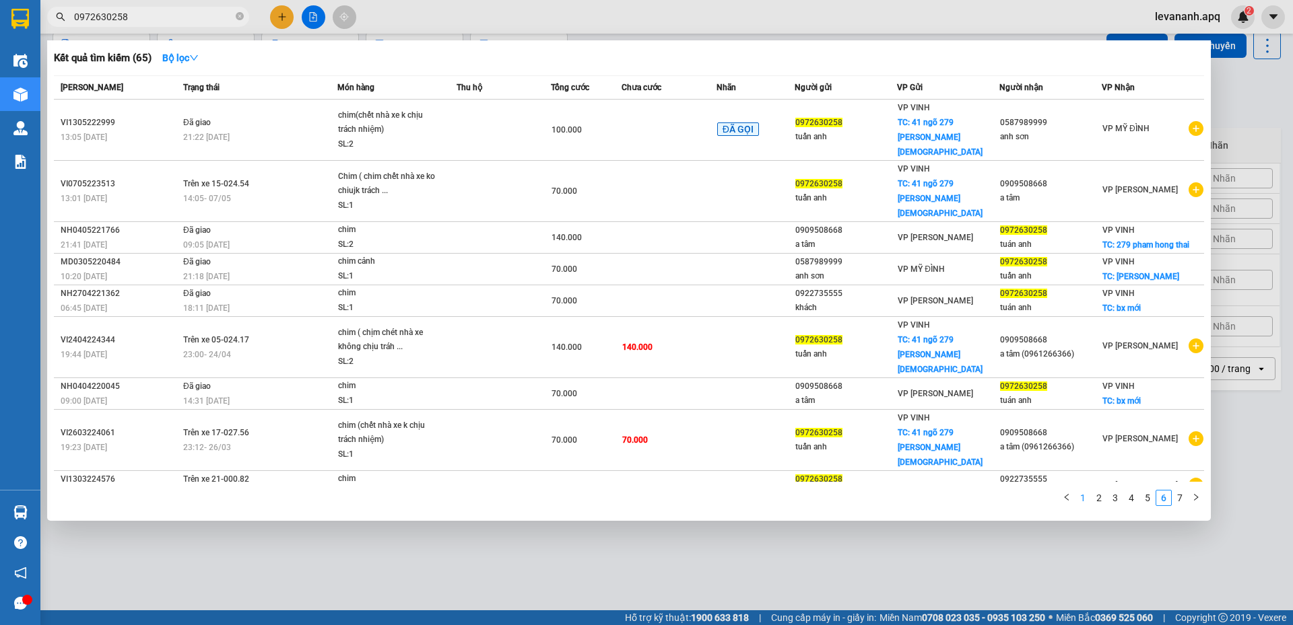
click at [1089, 492] on link "1" at bounding box center [1082, 498] width 15 height 15
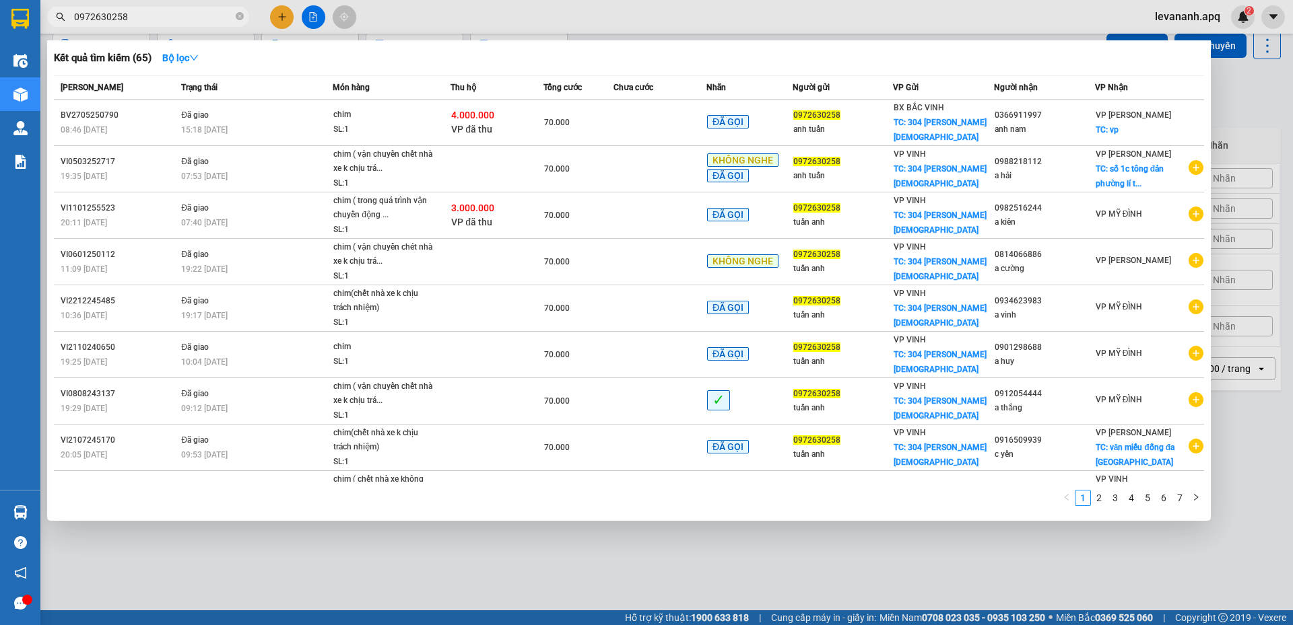
click at [973, 545] on div at bounding box center [646, 312] width 1293 height 625
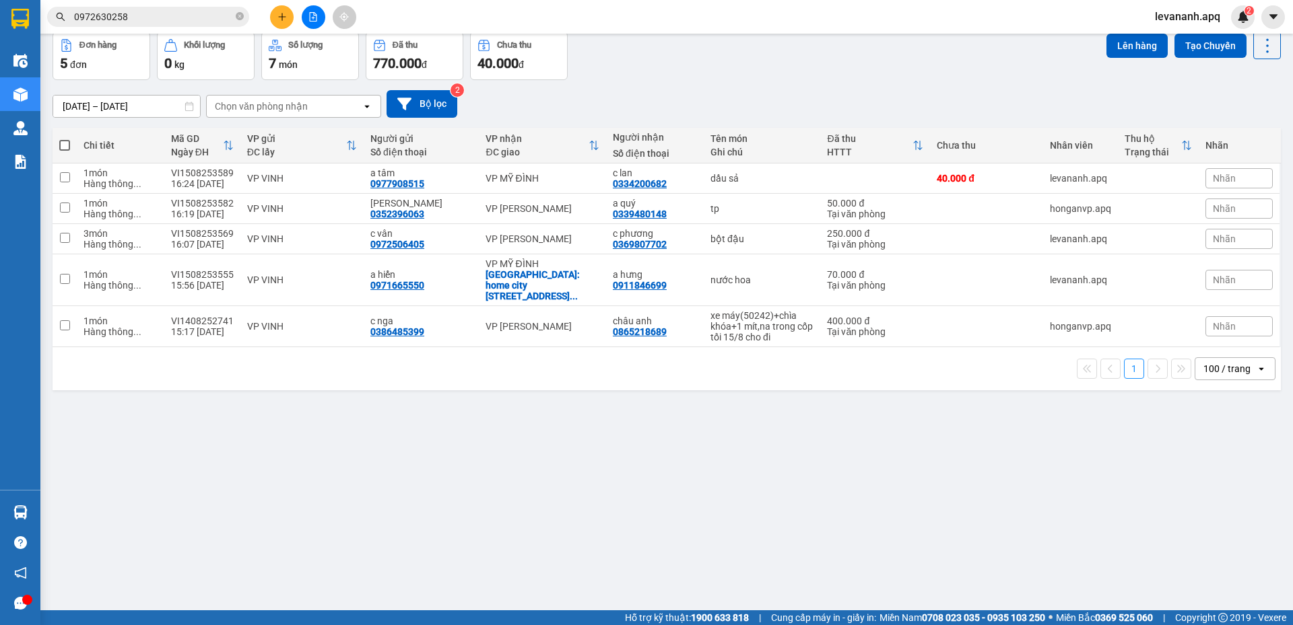
click at [142, 18] on input "0972630258" at bounding box center [153, 16] width 159 height 15
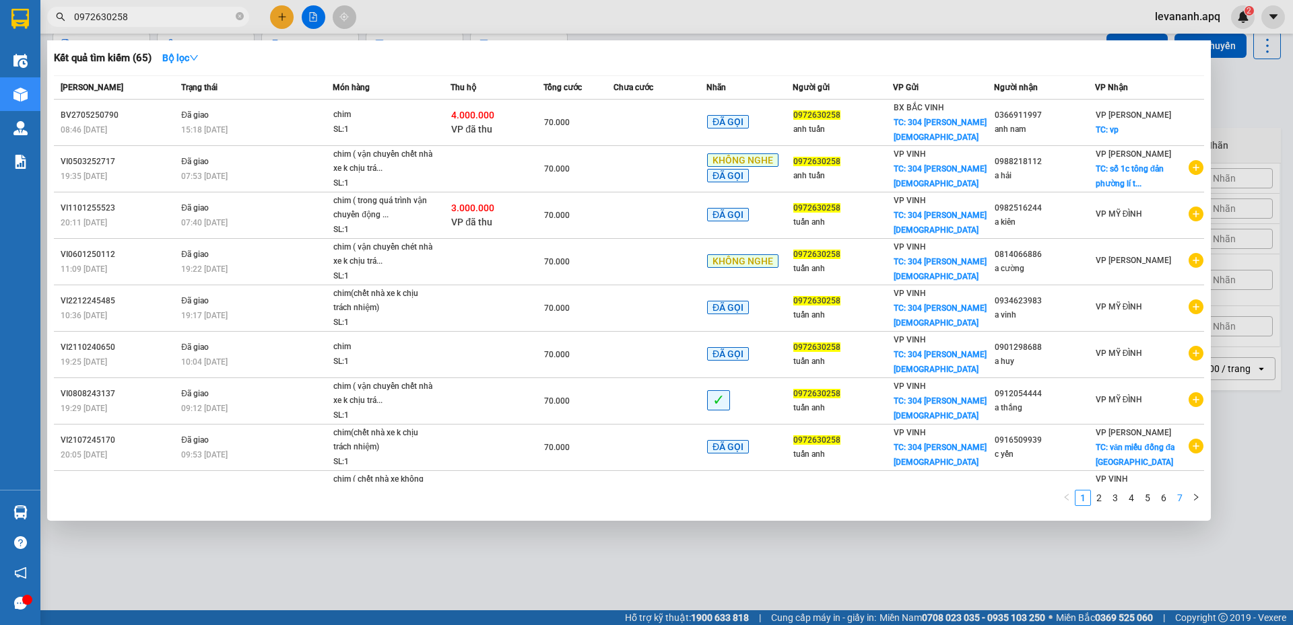
click at [1181, 502] on link "7" at bounding box center [1179, 498] width 15 height 15
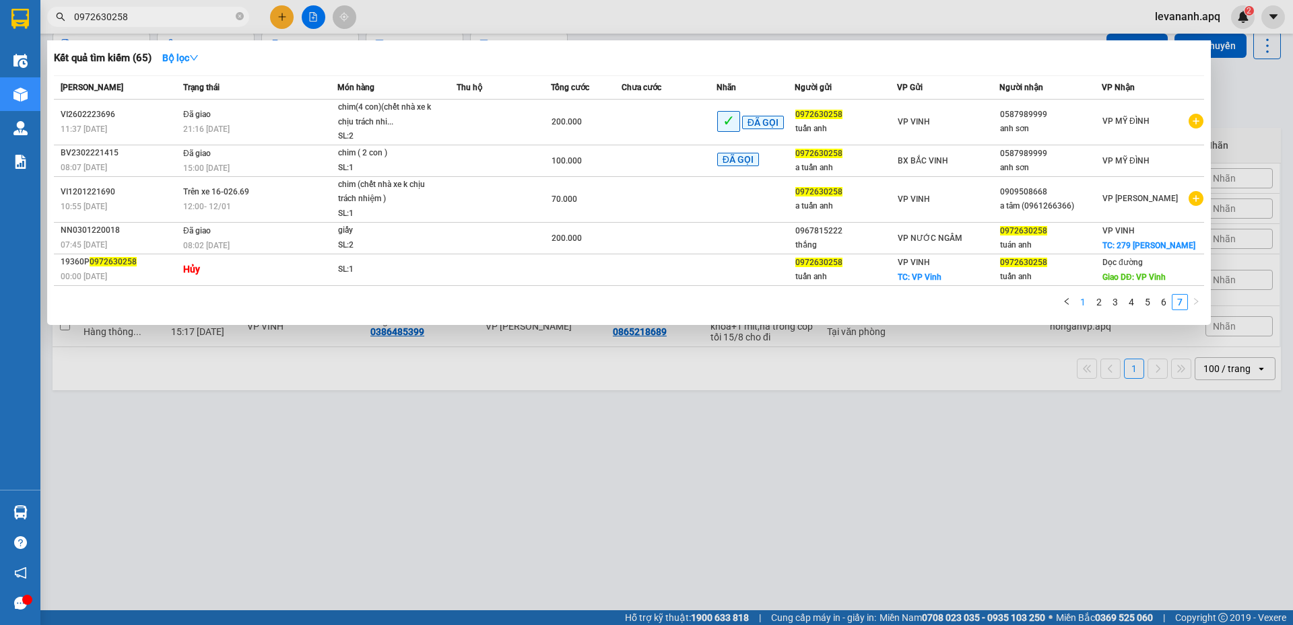
click at [1079, 298] on link "1" at bounding box center [1082, 302] width 15 height 15
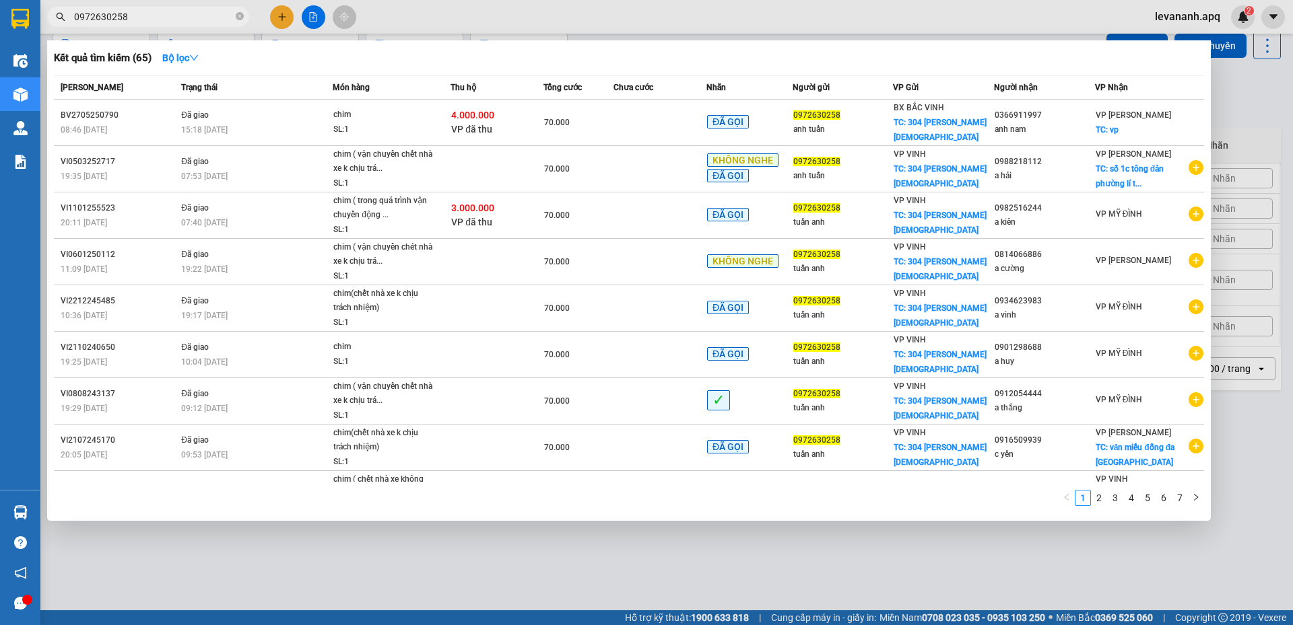
click at [188, 21] on input "0972630258" at bounding box center [153, 16] width 159 height 15
click at [237, 18] on icon "close-circle" at bounding box center [240, 16] width 8 height 8
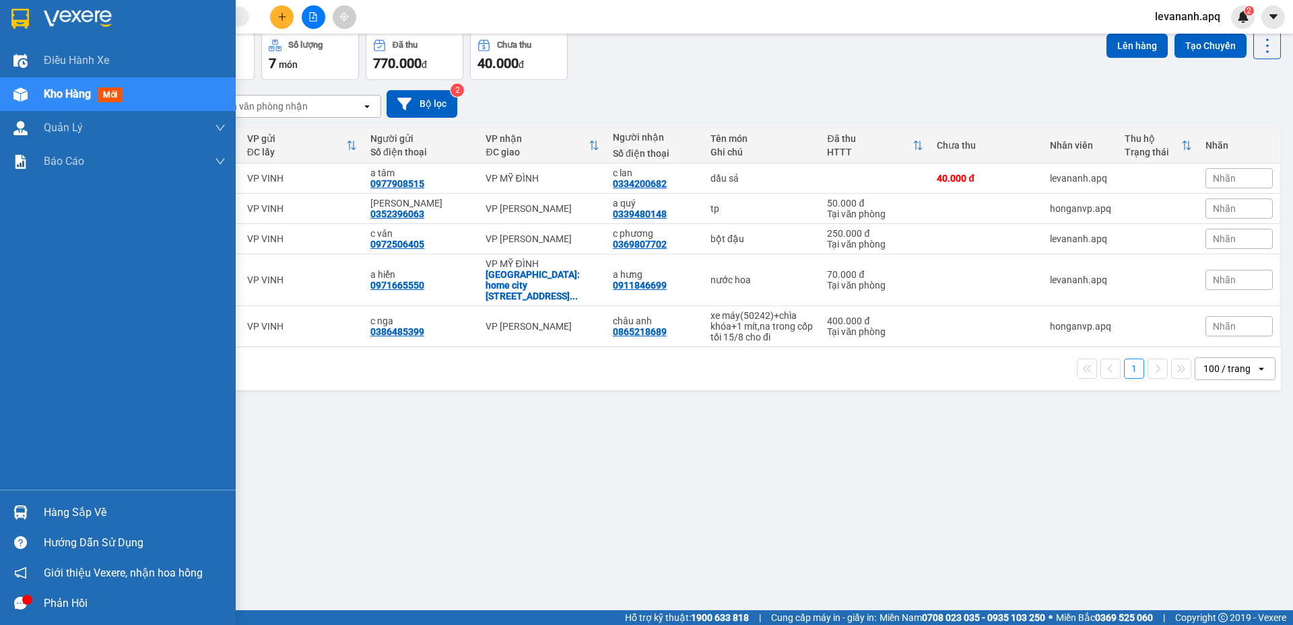
click at [12, 24] on img at bounding box center [20, 19] width 18 height 20
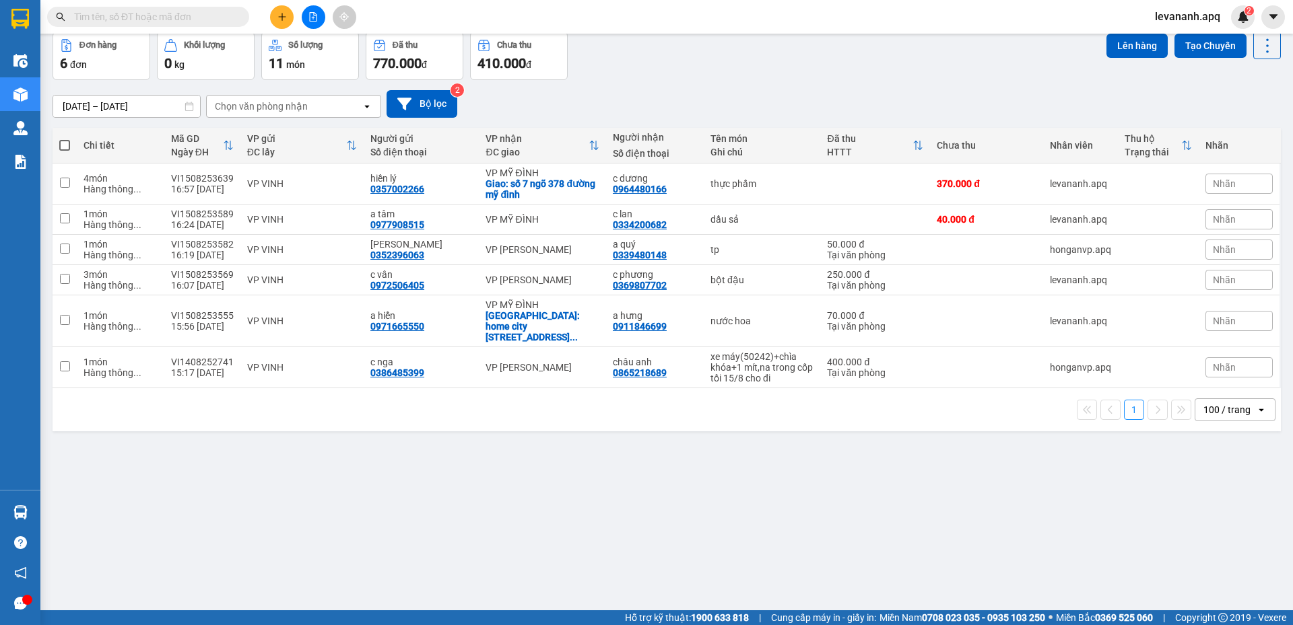
click at [187, 18] on input "text" at bounding box center [153, 16] width 159 height 15
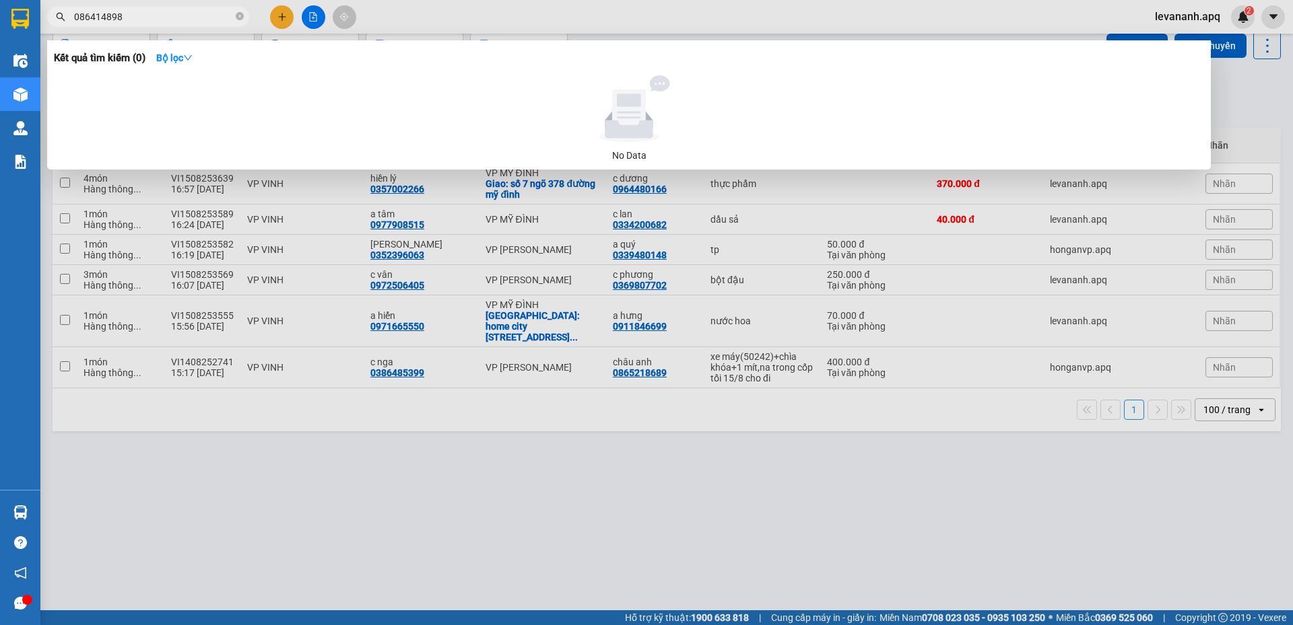
click at [89, 14] on input "086414898" at bounding box center [153, 16] width 159 height 15
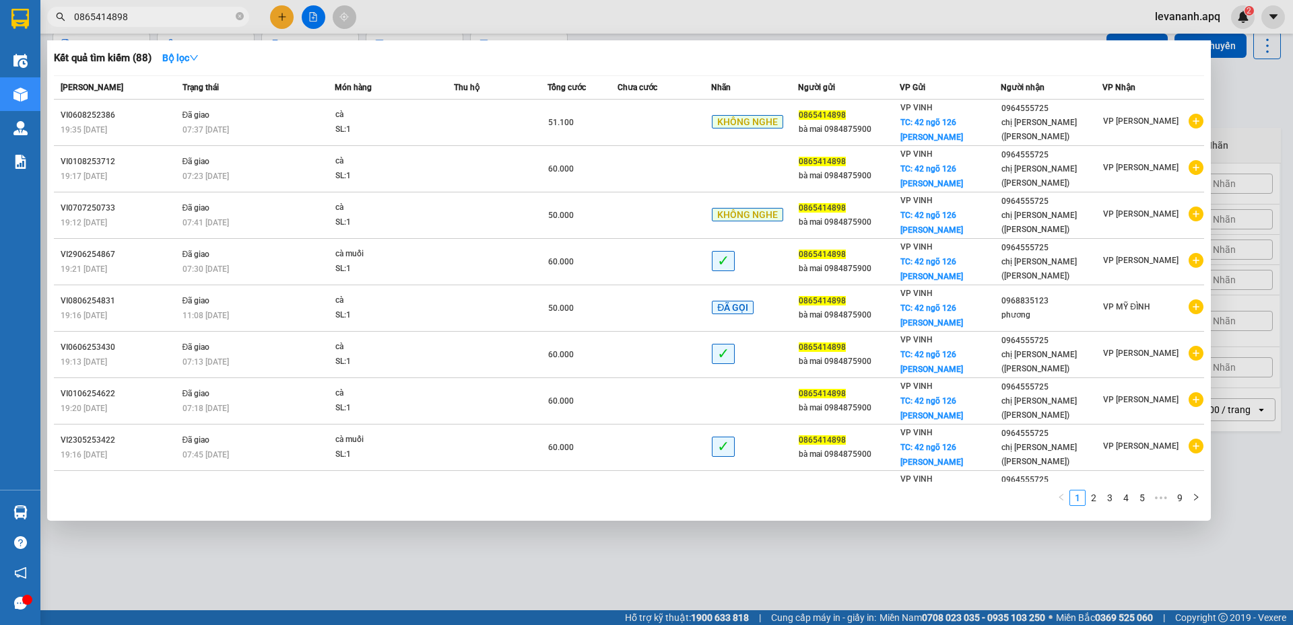
type input "0865414898"
click at [144, 26] on span "0865414898" at bounding box center [148, 17] width 202 height 20
click at [144, 23] on input "0865414898" at bounding box center [153, 16] width 159 height 15
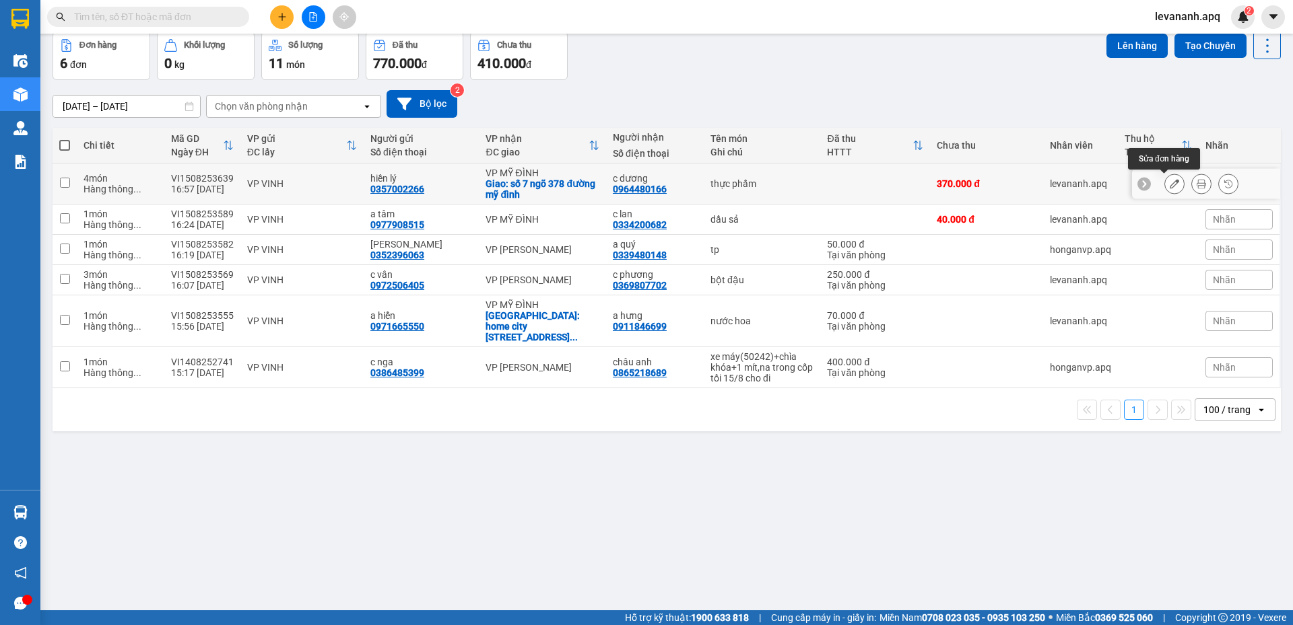
click at [1169, 187] on icon at bounding box center [1173, 183] width 9 height 9
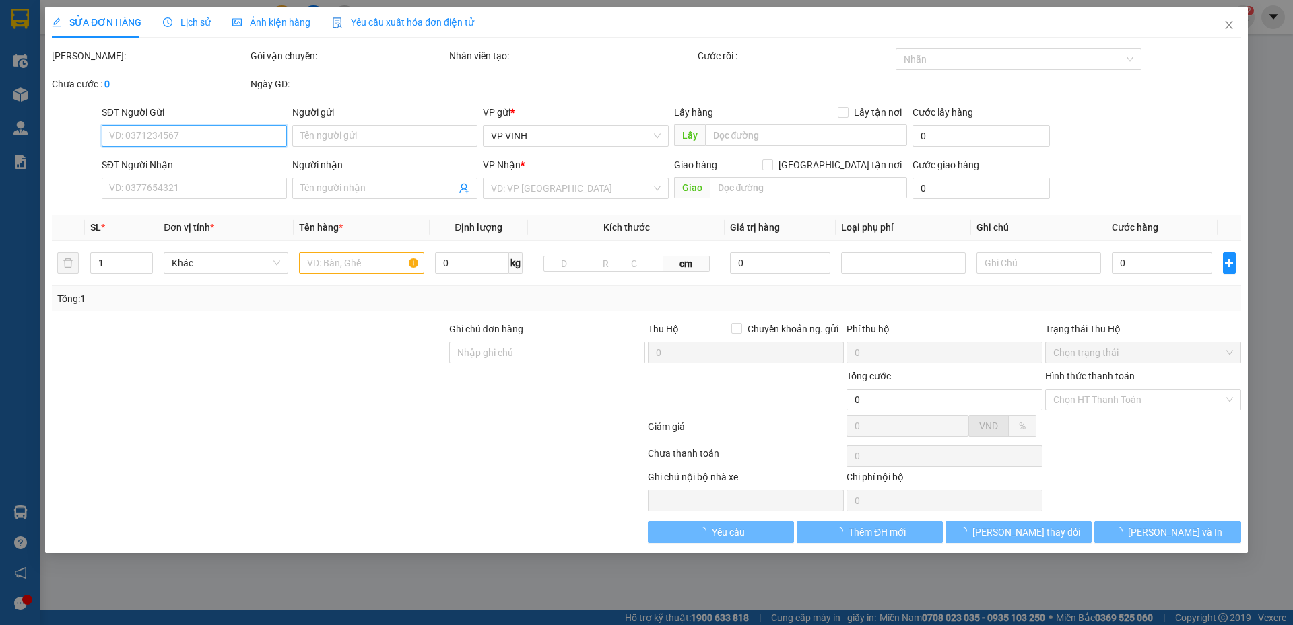
type input "0357002266"
type input "hiền lý"
type input "0964480166"
type input "c dương"
checkbox input "true"
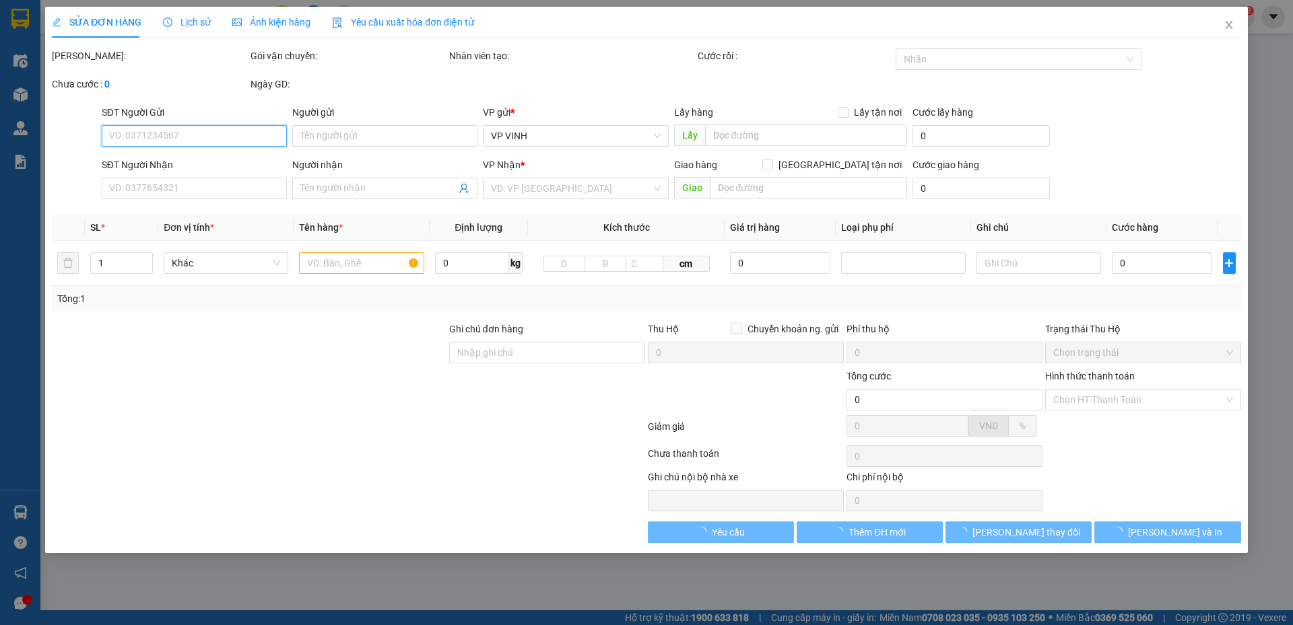
type input "số 7 ngõ 378 đường mỹ đình"
type input "370.000"
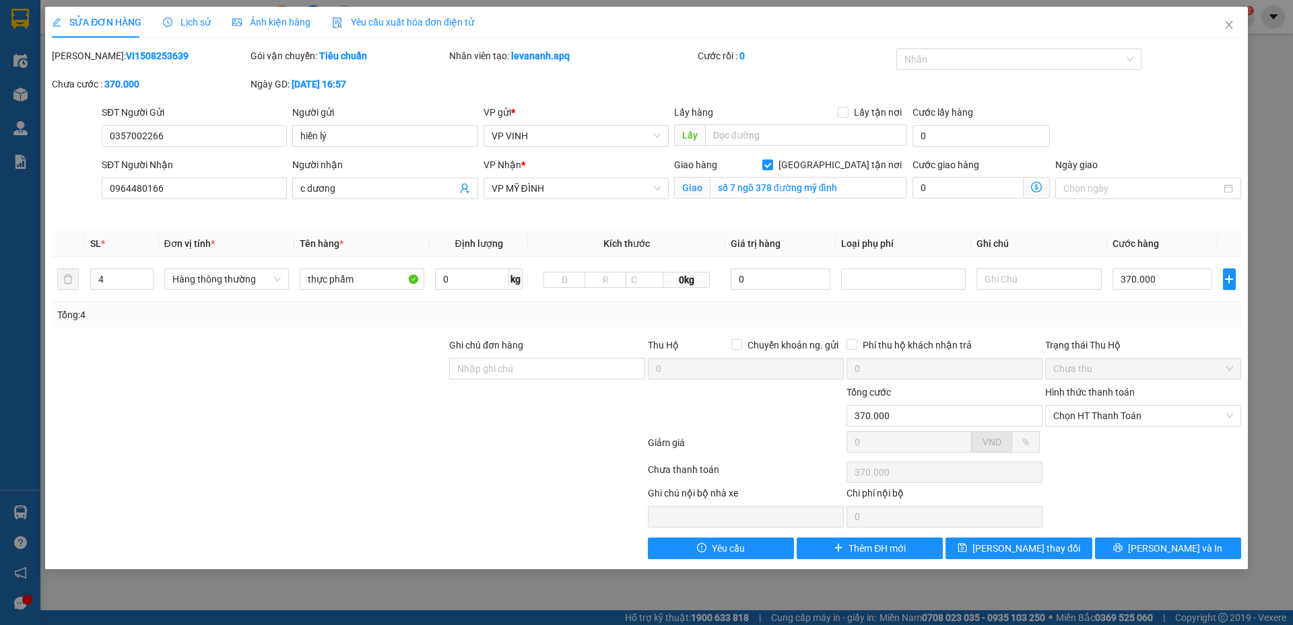
click at [1034, 187] on icon "dollar-circle" at bounding box center [1036, 187] width 11 height 11
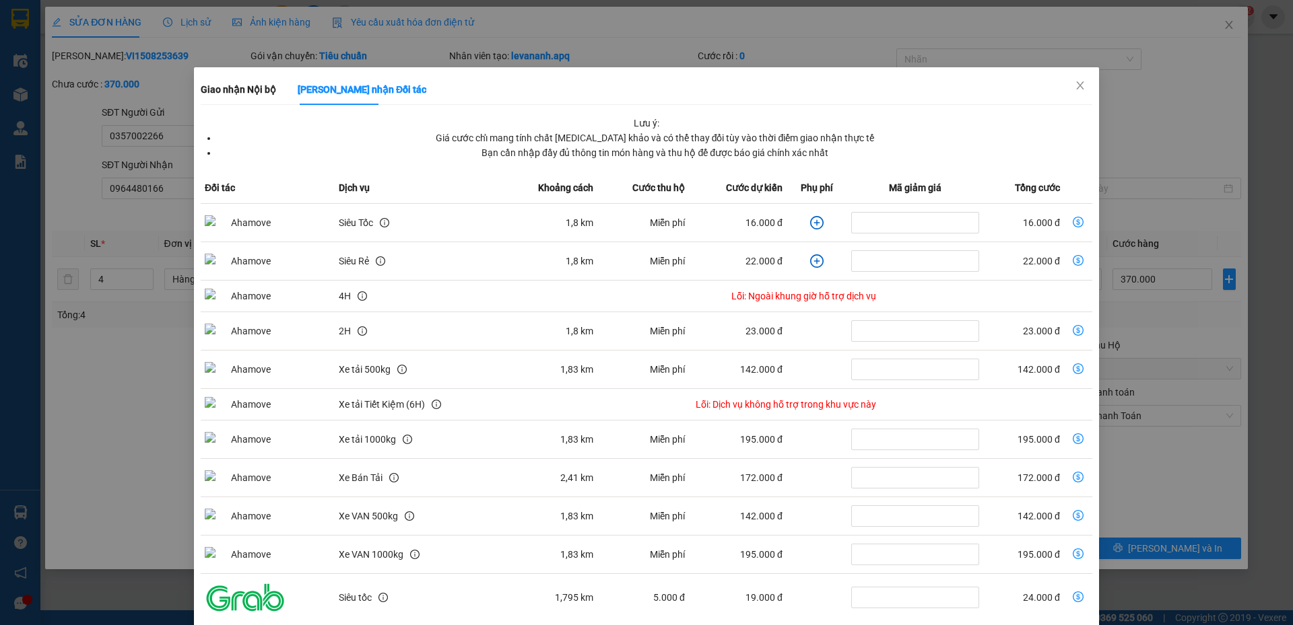
click at [811, 223] on icon "plus-circle" at bounding box center [816, 222] width 13 height 13
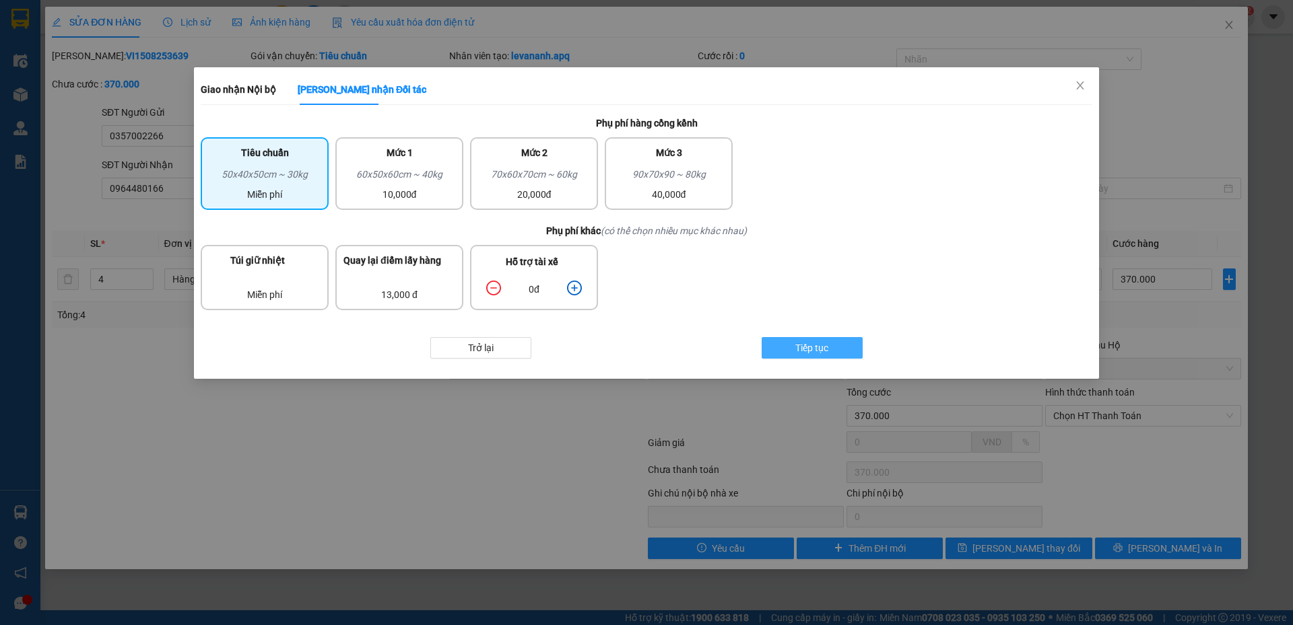
click at [805, 346] on span "Tiếp tục" at bounding box center [811, 348] width 33 height 15
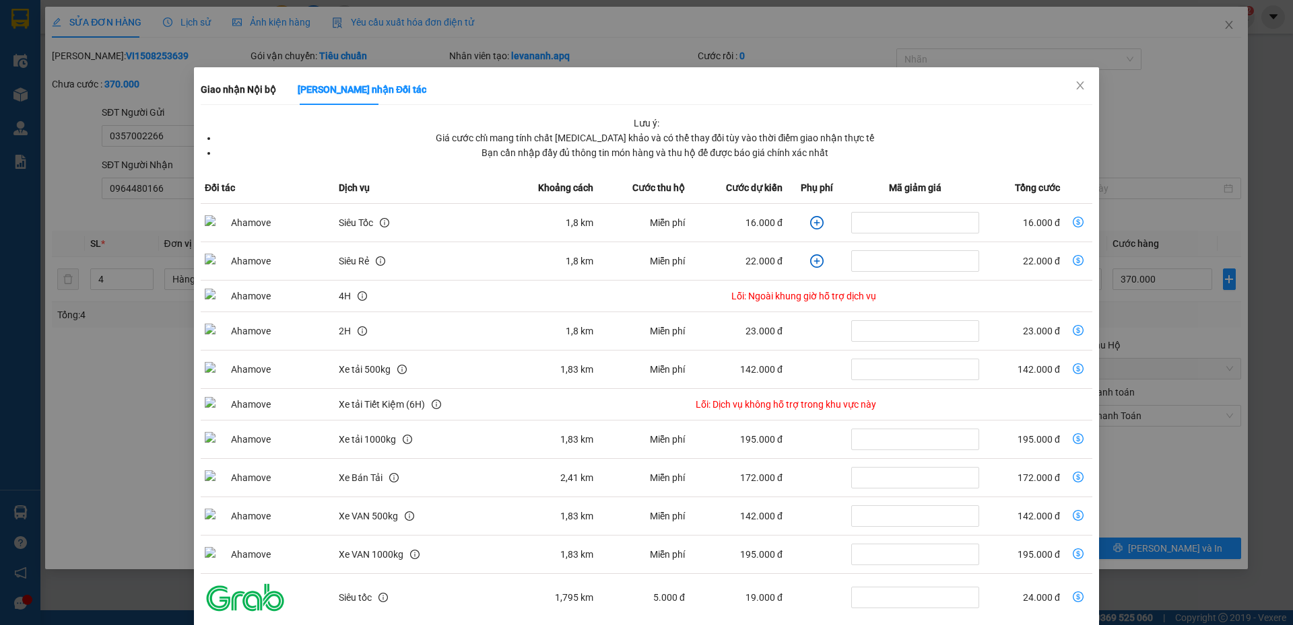
click at [547, 191] on th "Khoảng cách" at bounding box center [550, 188] width 96 height 32
click at [639, 188] on th "Cước thu hộ" at bounding box center [643, 188] width 92 height 32
click at [563, 193] on th "Khoảng cách" at bounding box center [550, 188] width 96 height 32
click at [640, 191] on th "Cước thu hộ" at bounding box center [643, 188] width 92 height 32
click at [724, 186] on th "Cước dự kiến" at bounding box center [738, 188] width 98 height 32
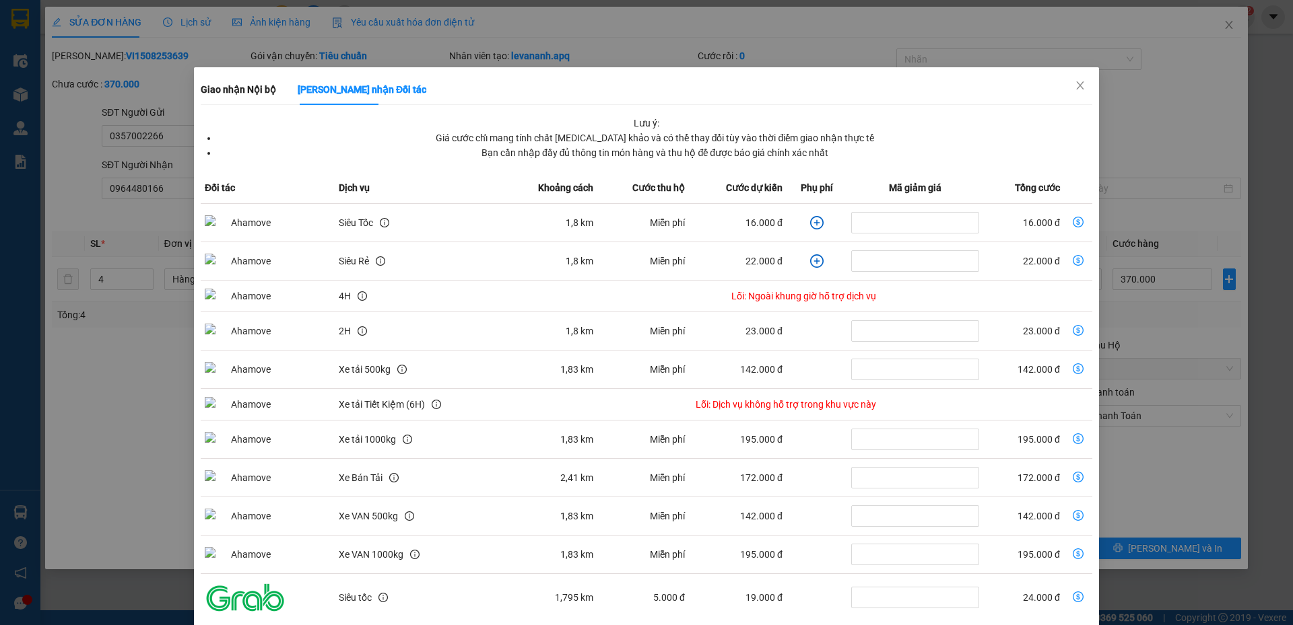
click at [636, 186] on th "Cước thu hộ" at bounding box center [643, 188] width 92 height 32
click at [1093, 76] on div "Giao nhận Nội bộ Giao nhận Đối tác Lưu ý: Giá cước chỉ mang tính chất tham khảo…" at bounding box center [646, 312] width 1293 height 625
click at [1074, 81] on icon "close" at bounding box center [1079, 85] width 11 height 11
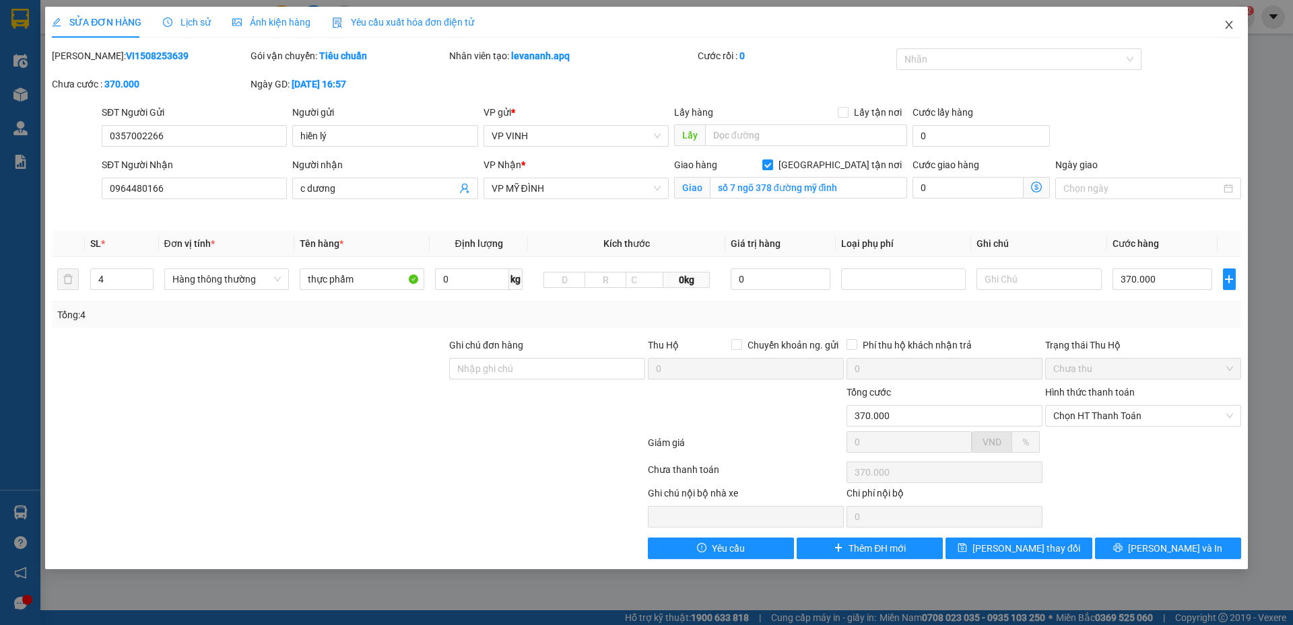
click at [1233, 26] on icon "close" at bounding box center [1228, 25] width 11 height 11
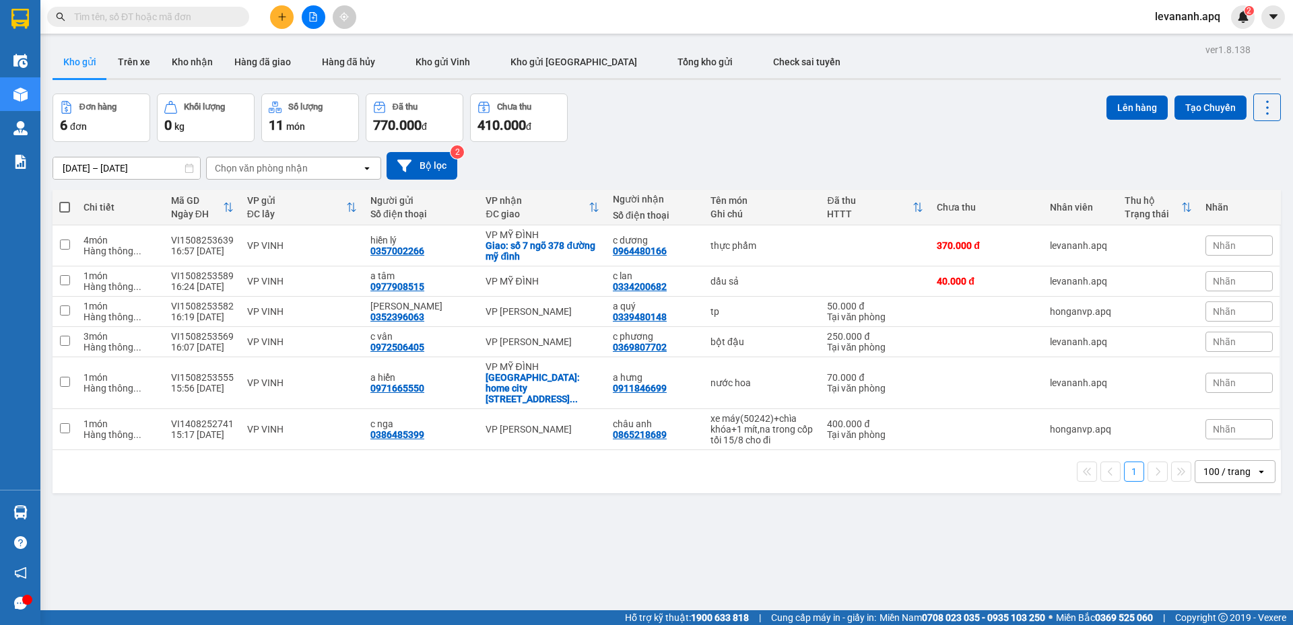
click at [171, 18] on input "text" at bounding box center [153, 16] width 159 height 15
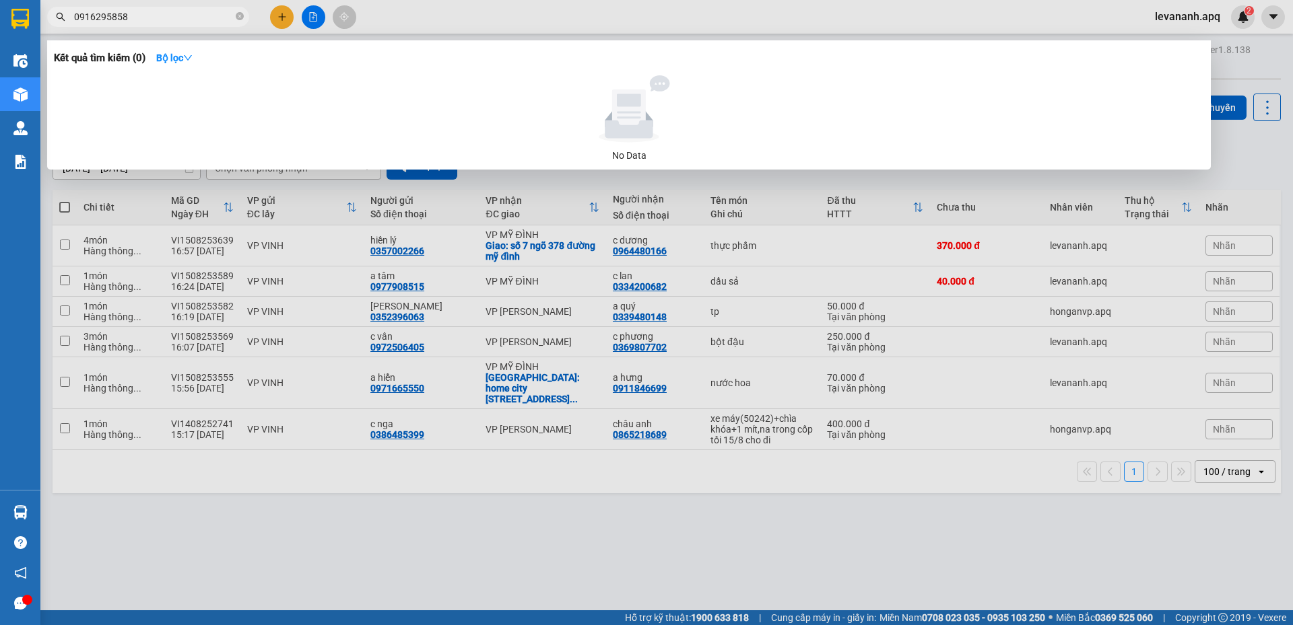
type input "0916295858"
drag, startPoint x: 290, startPoint y: 466, endPoint x: 159, endPoint y: 178, distance: 316.6
click at [289, 466] on div at bounding box center [646, 312] width 1293 height 625
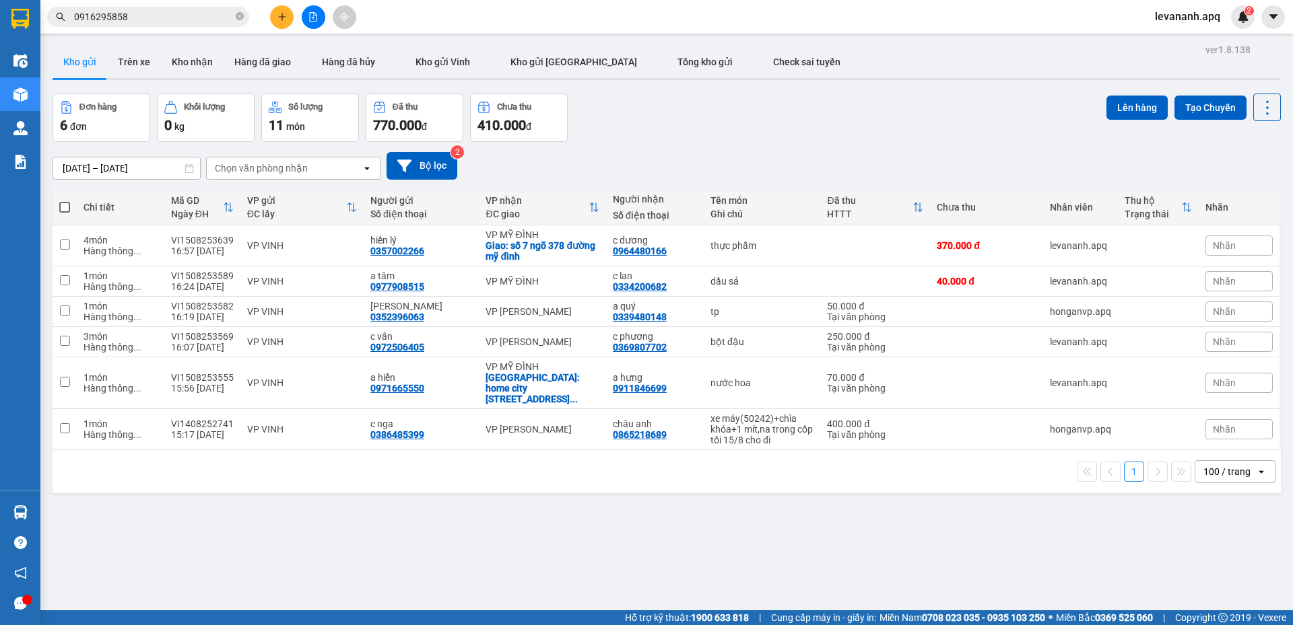
click at [147, 8] on span "0916295858" at bounding box center [148, 17] width 202 height 20
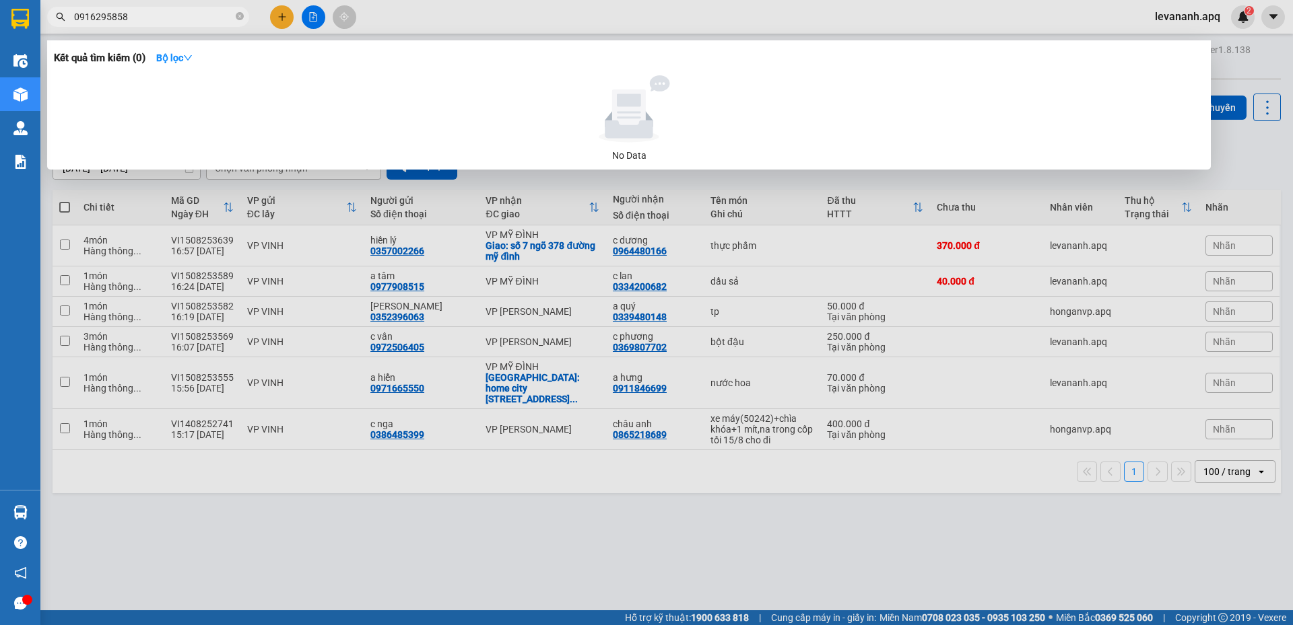
click at [148, 13] on input "0916295858" at bounding box center [153, 16] width 159 height 15
click at [236, 15] on icon "close-circle" at bounding box center [240, 16] width 8 height 8
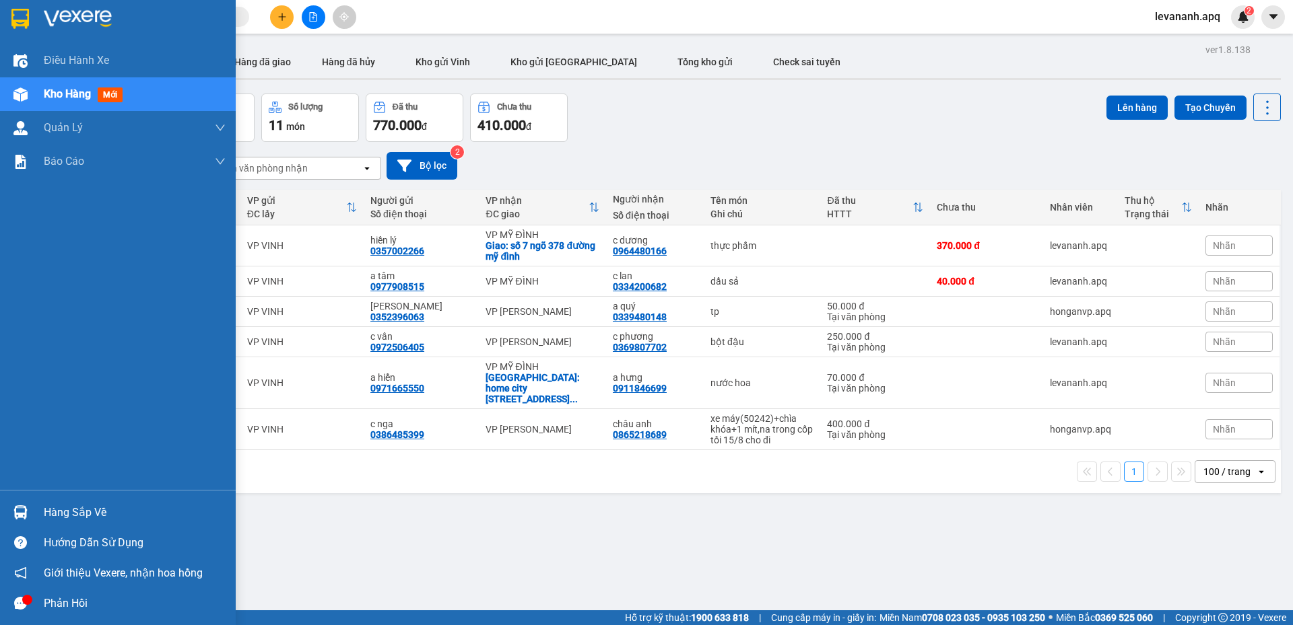
click at [26, 512] on img at bounding box center [20, 513] width 14 height 14
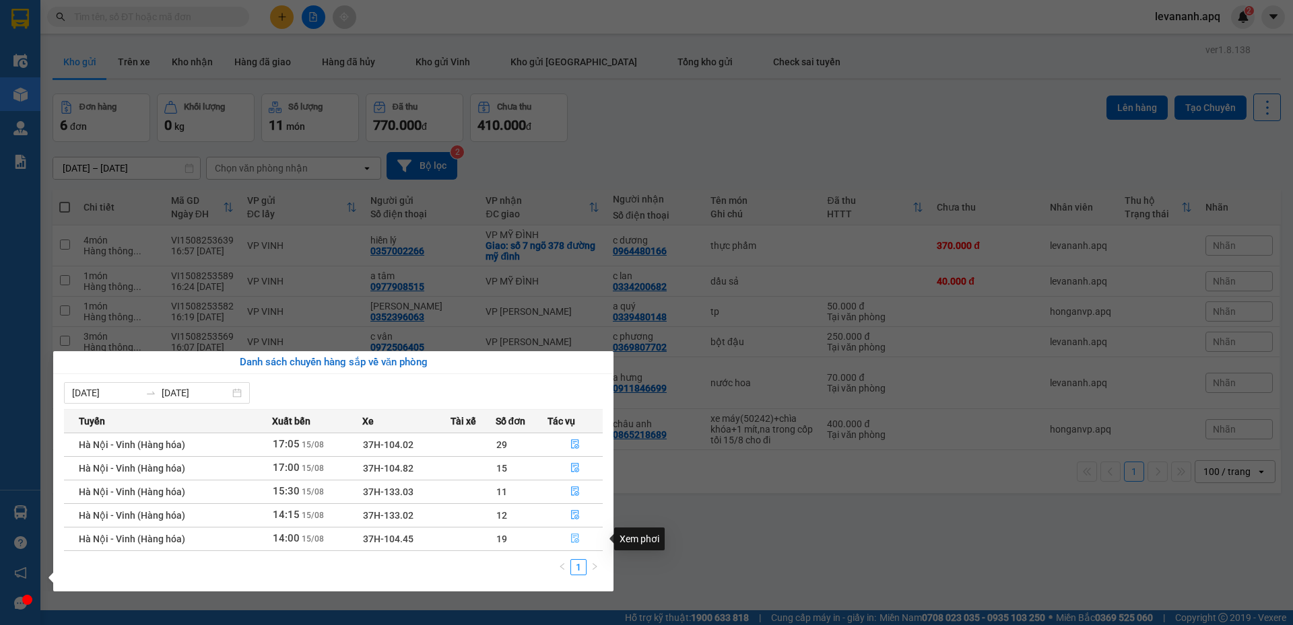
click at [572, 533] on button "button" at bounding box center [575, 539] width 54 height 22
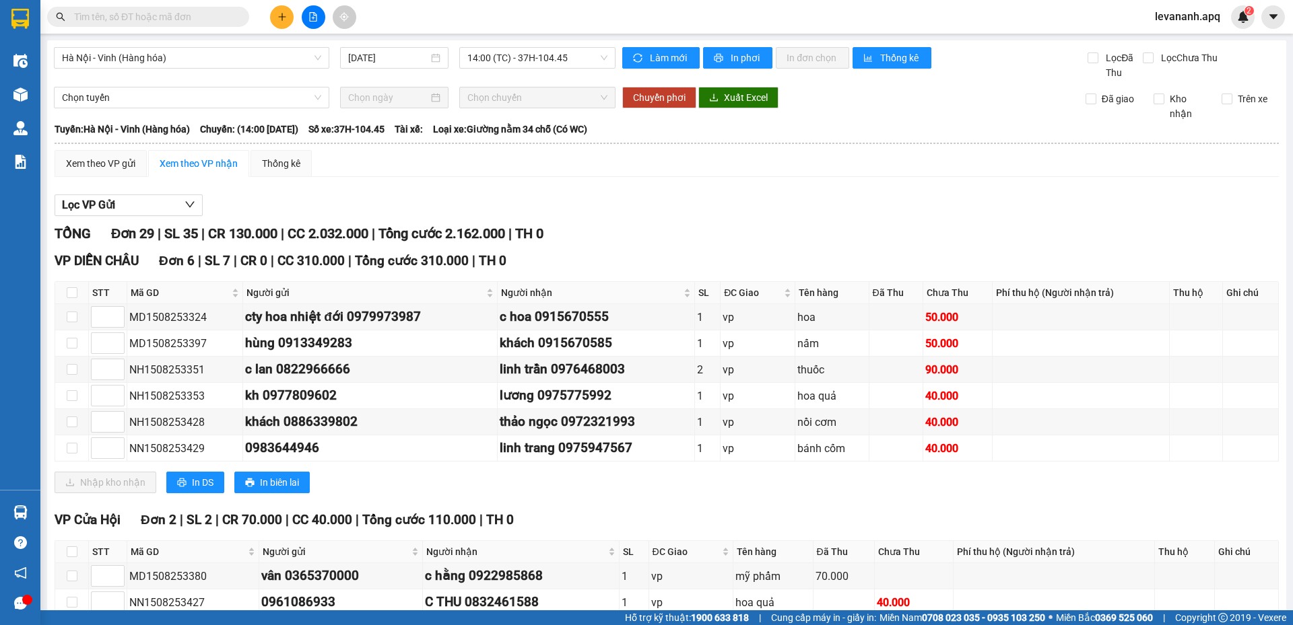
scroll to position [337, 0]
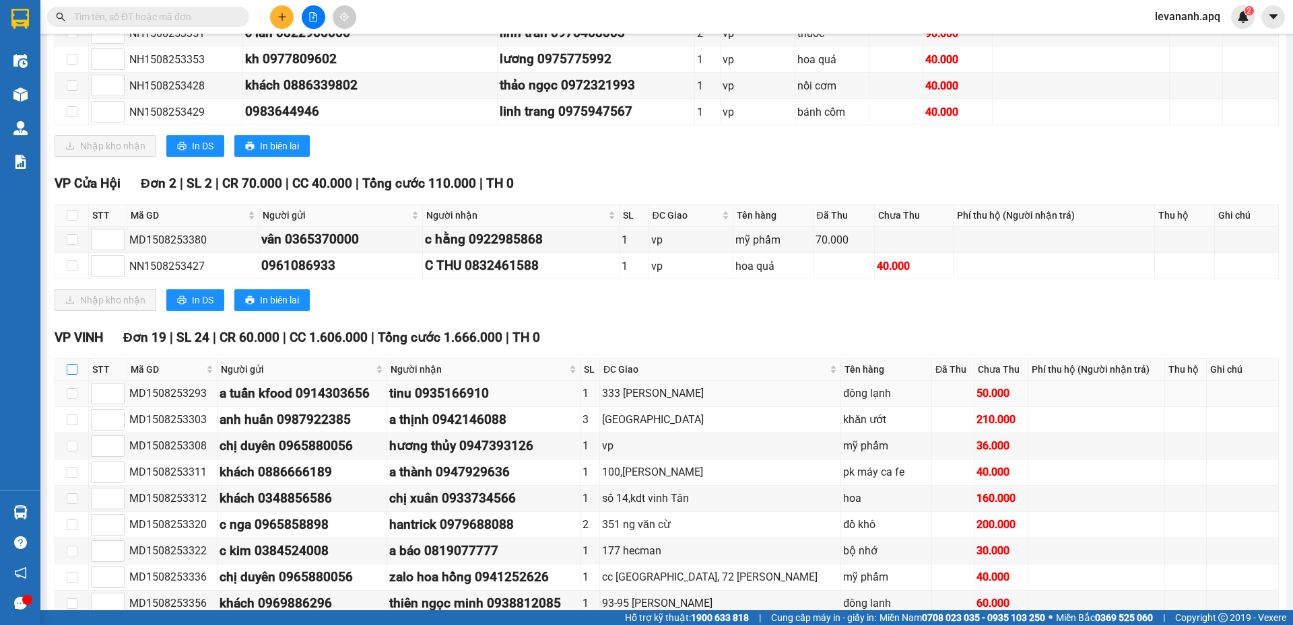
drag, startPoint x: 68, startPoint y: 372, endPoint x: 67, endPoint y: 383, distance: 11.5
click at [68, 371] on input "checkbox" at bounding box center [72, 369] width 11 height 11
checkbox input "true"
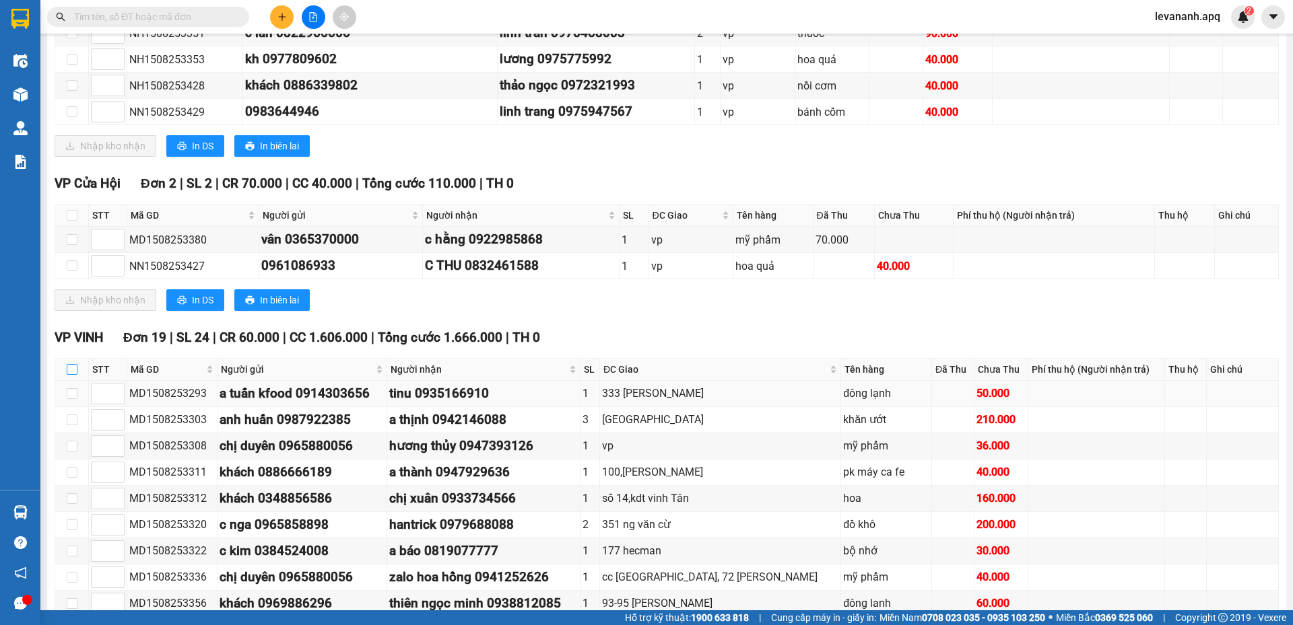
checkbox input "true"
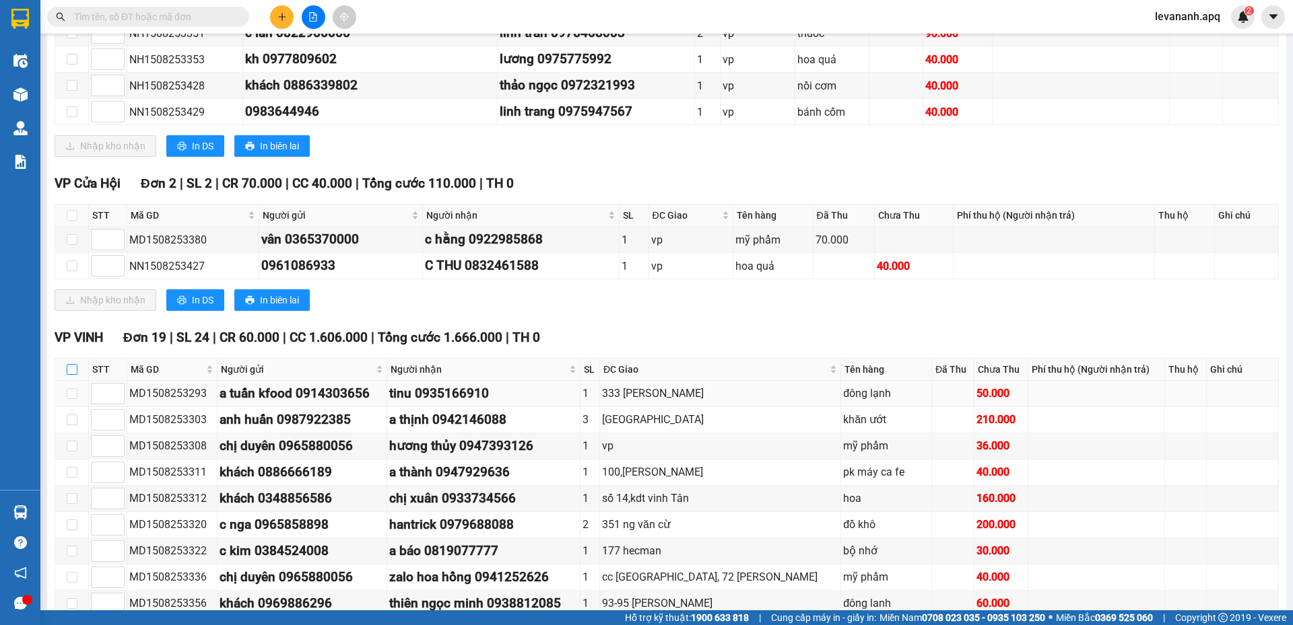
checkbox input "true"
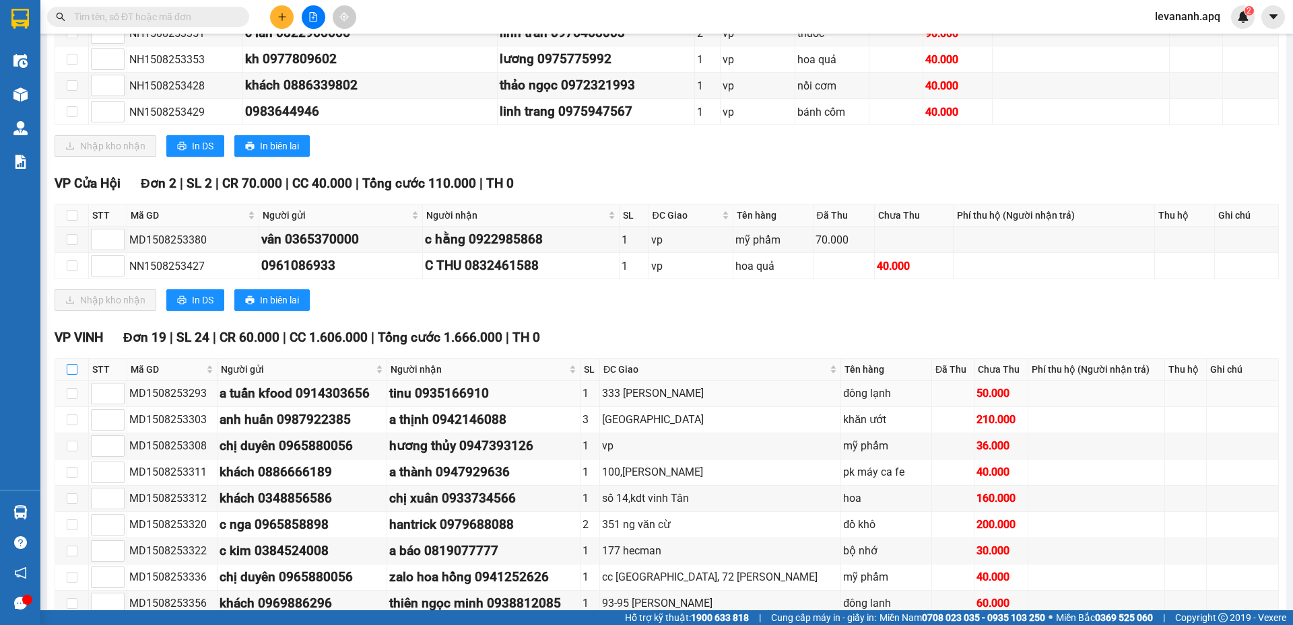
checkbox input "true"
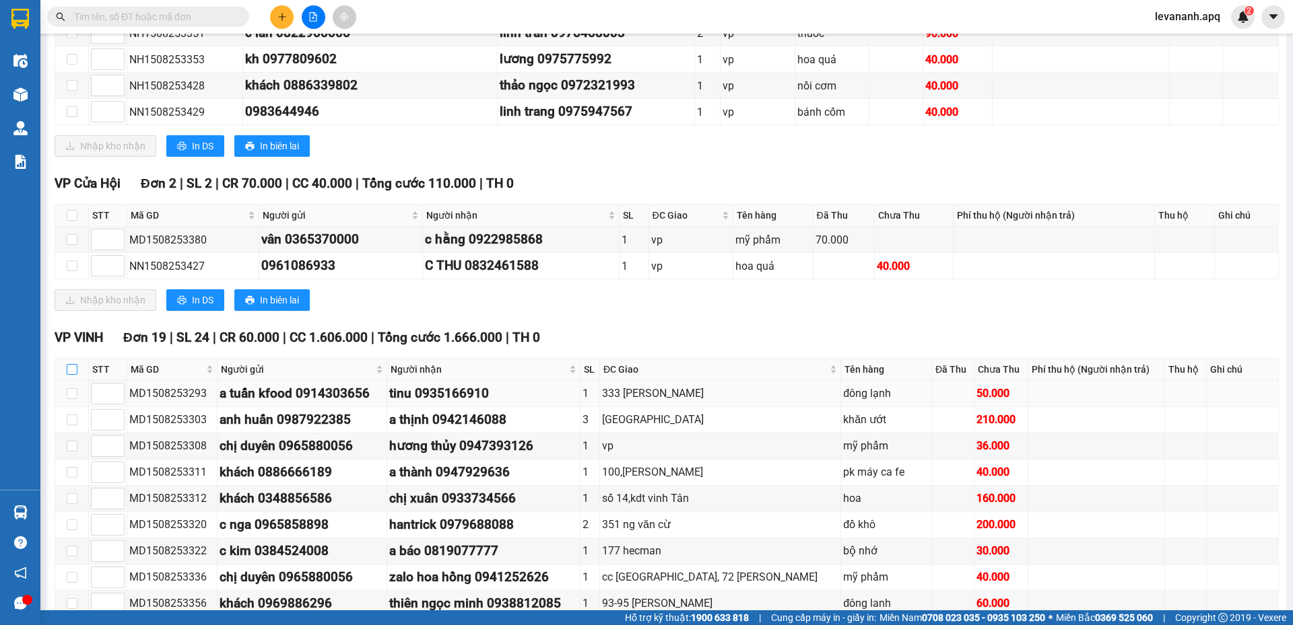
checkbox input "true"
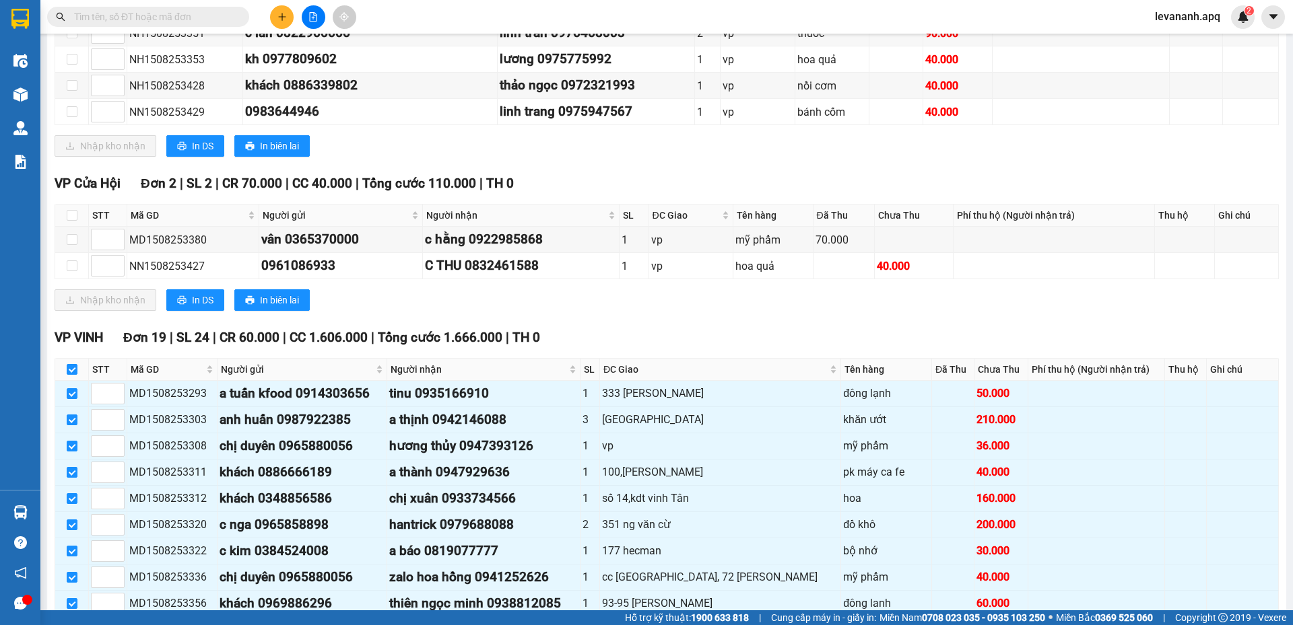
scroll to position [808, 0]
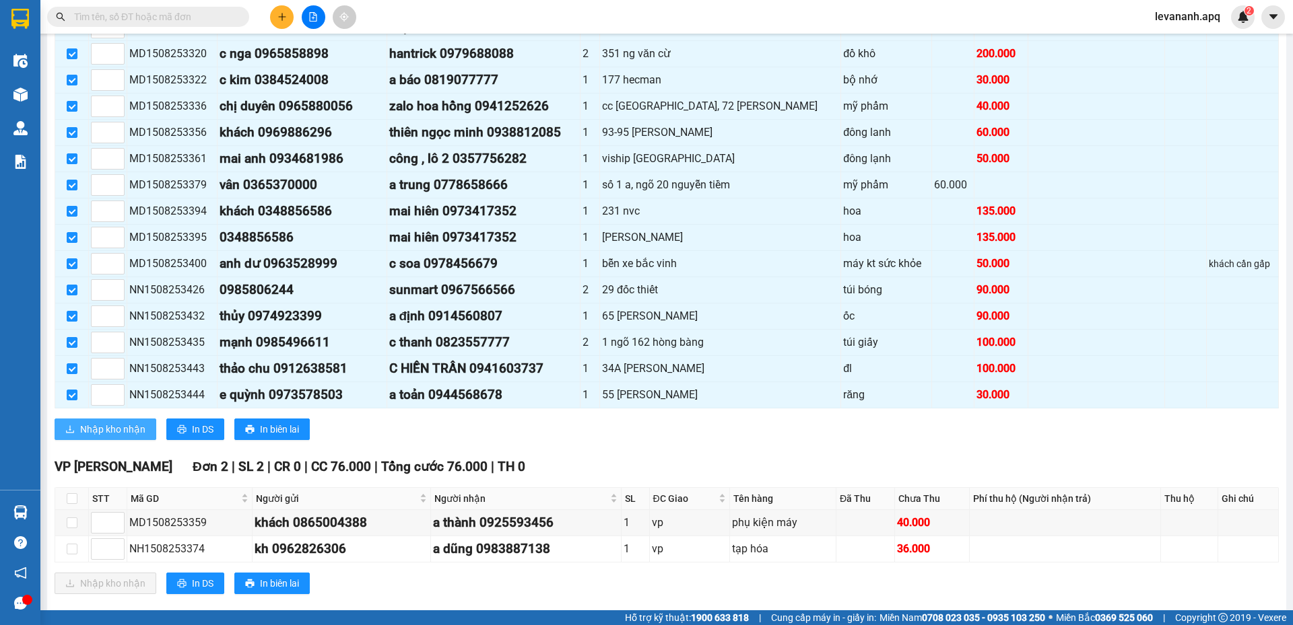
click at [112, 437] on button "Nhập kho nhận" at bounding box center [106, 430] width 102 height 22
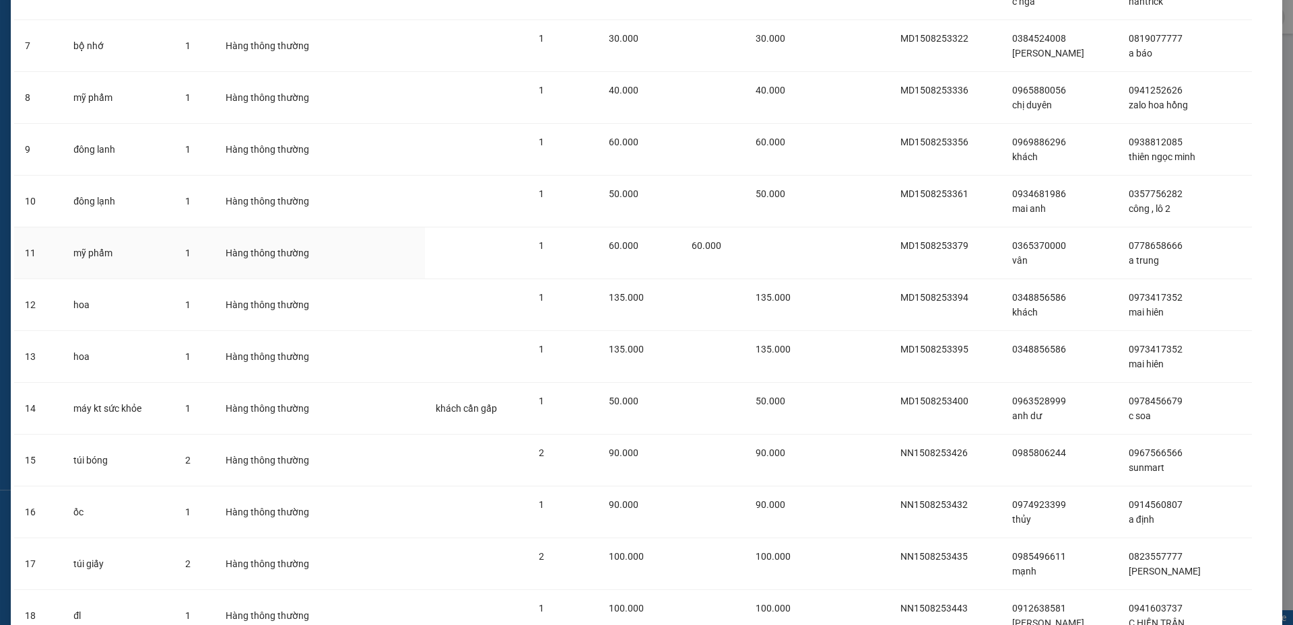
scroll to position [539, 0]
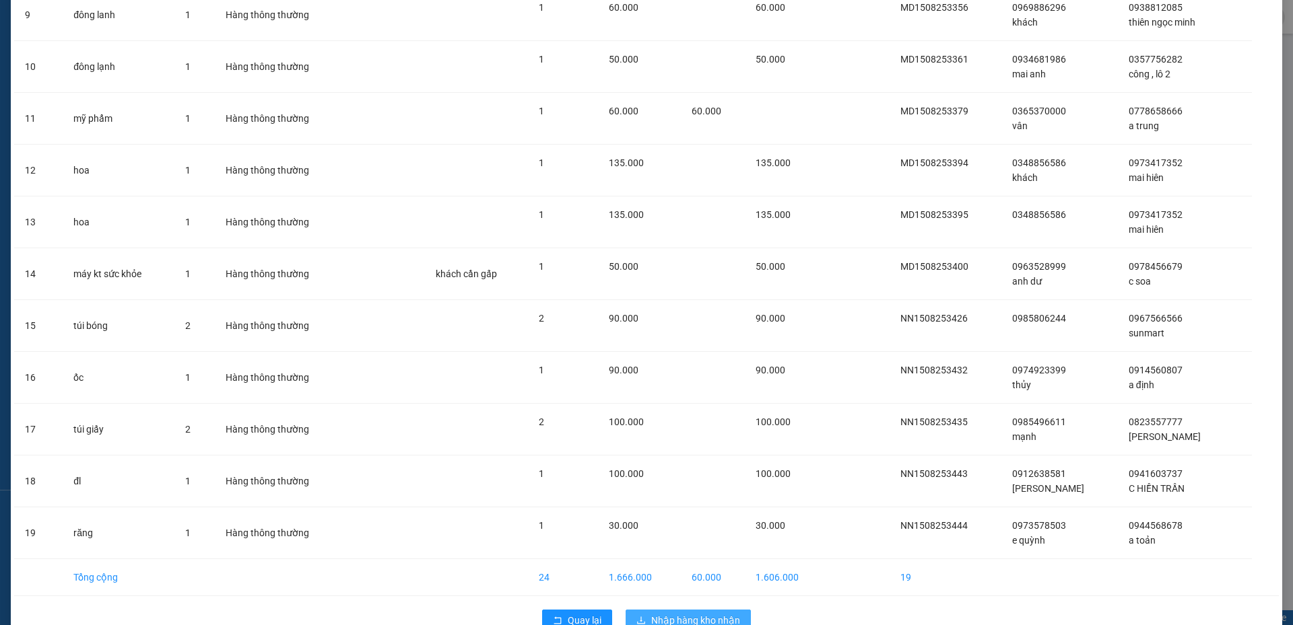
click at [693, 613] on button "Nhập hàng kho nhận" at bounding box center [687, 621] width 125 height 22
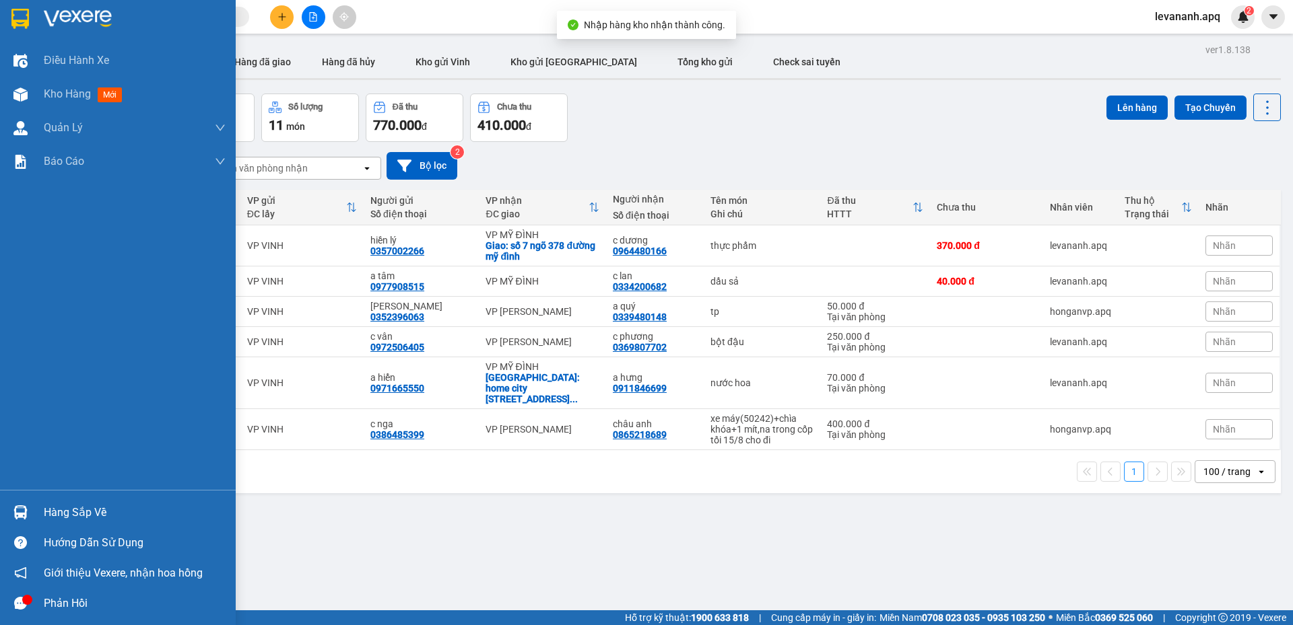
click at [12, 497] on div "Hàng sắp về Hướng dẫn sử dụng Giới thiệu Vexere, nhận hoa hồng Phản hồi" at bounding box center [118, 554] width 236 height 129
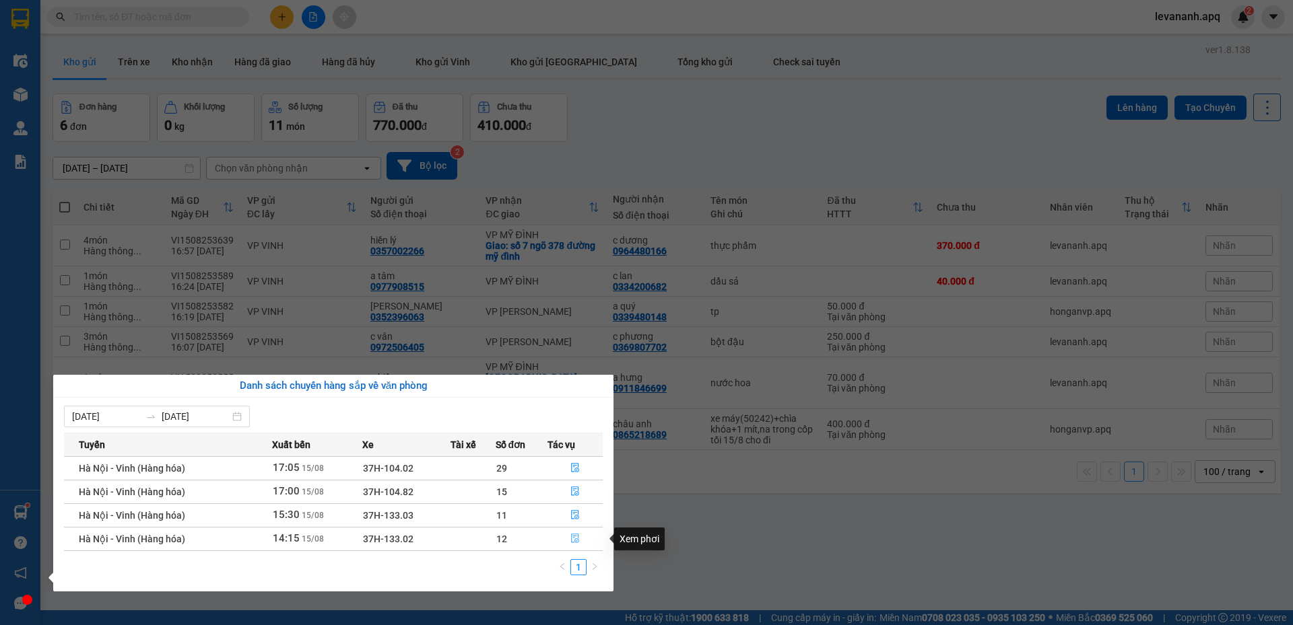
click at [574, 535] on icon "file-done" at bounding box center [574, 538] width 9 height 9
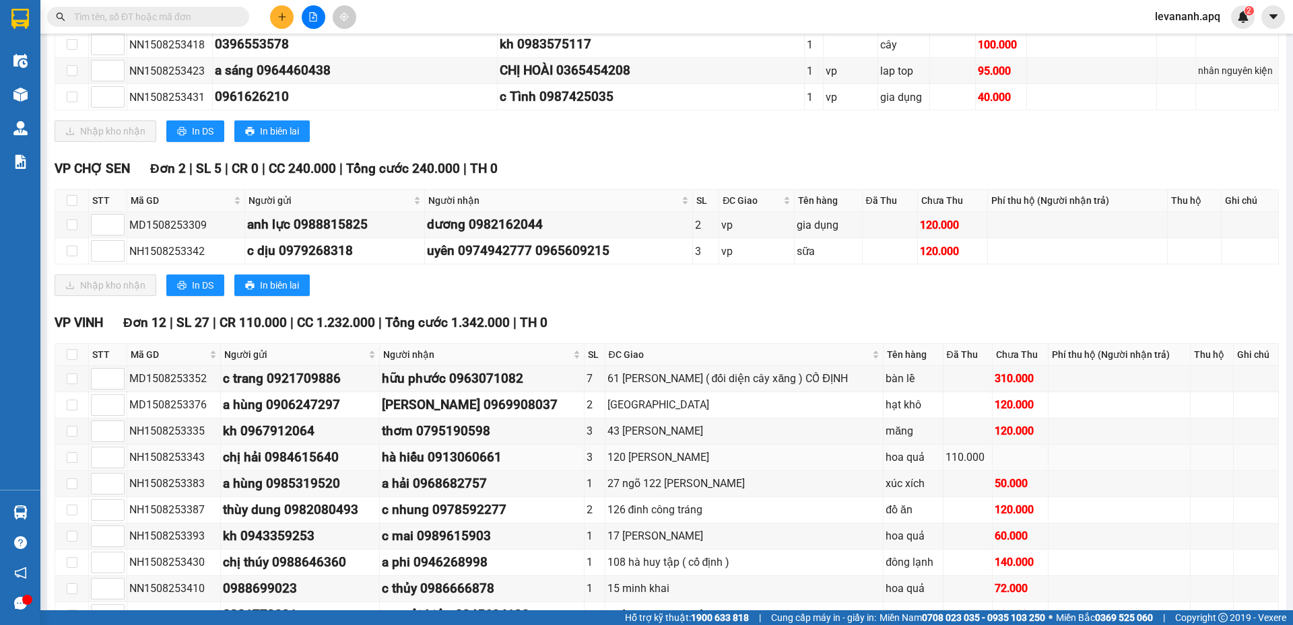
scroll to position [539, 0]
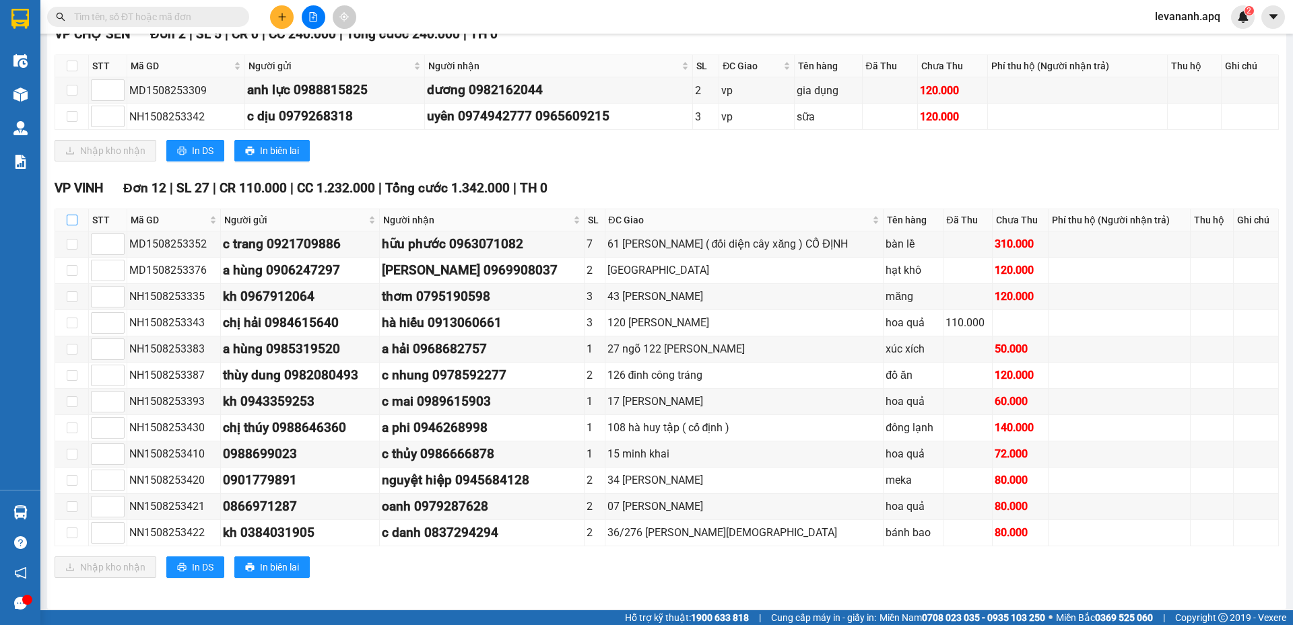
click at [69, 219] on input "checkbox" at bounding box center [72, 220] width 11 height 11
checkbox input "true"
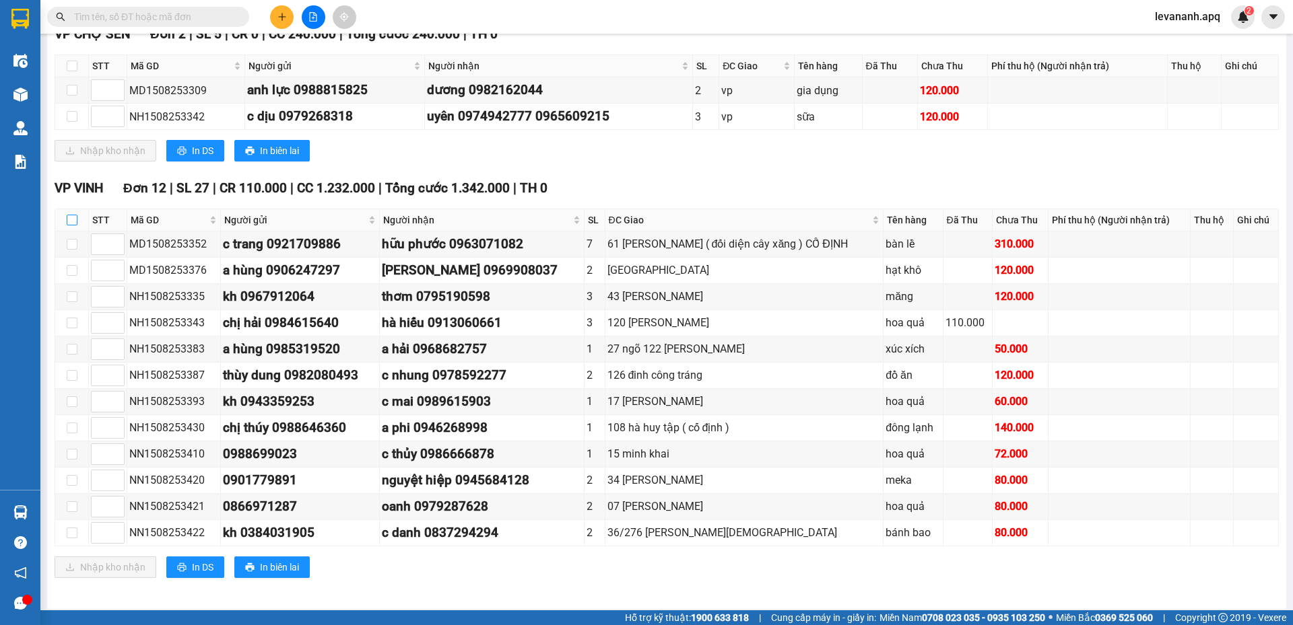
checkbox input "true"
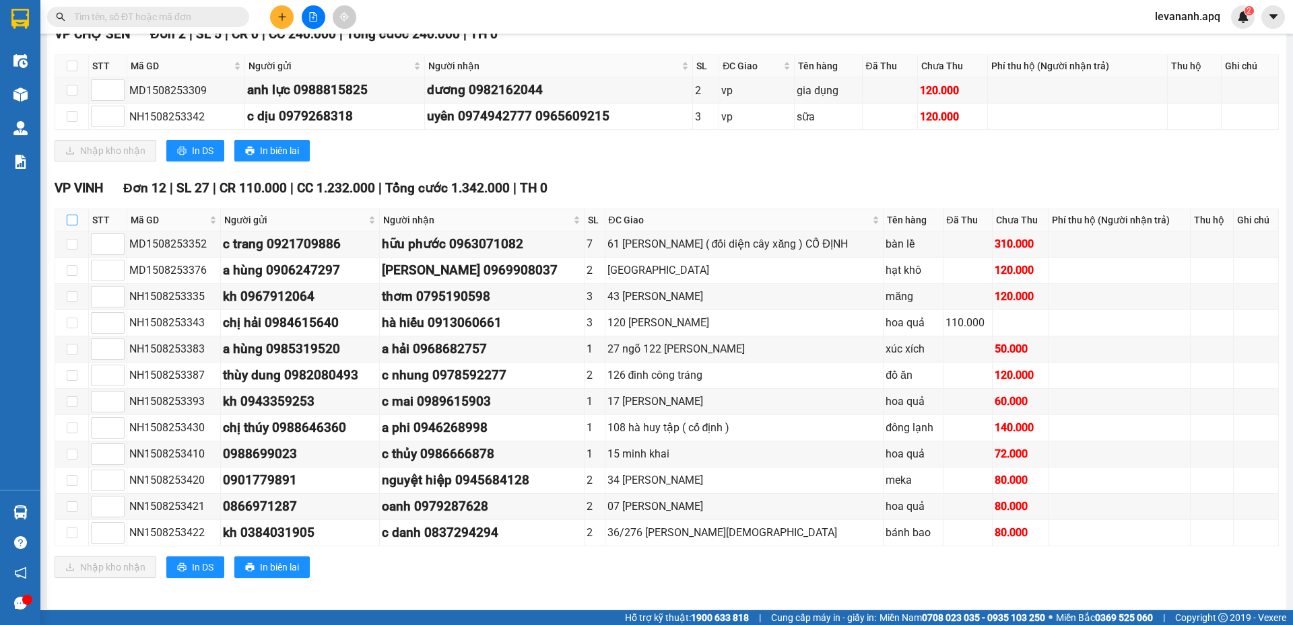
checkbox input "true"
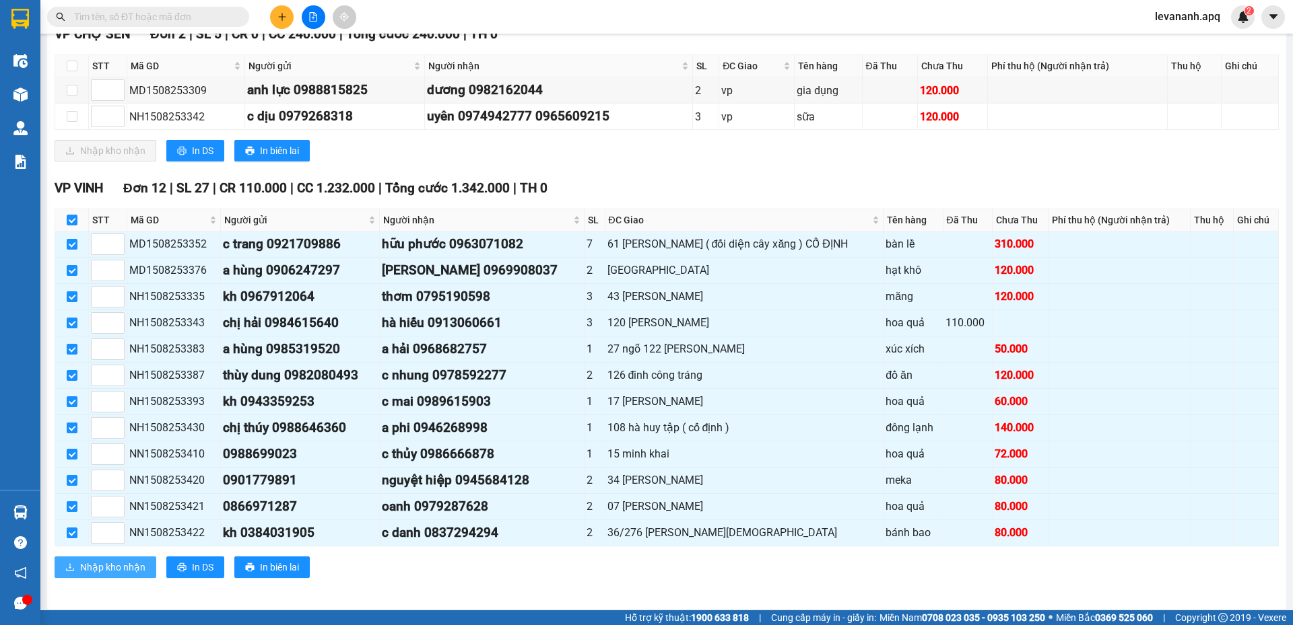
click at [116, 567] on span "Nhập kho nhận" at bounding box center [112, 567] width 65 height 15
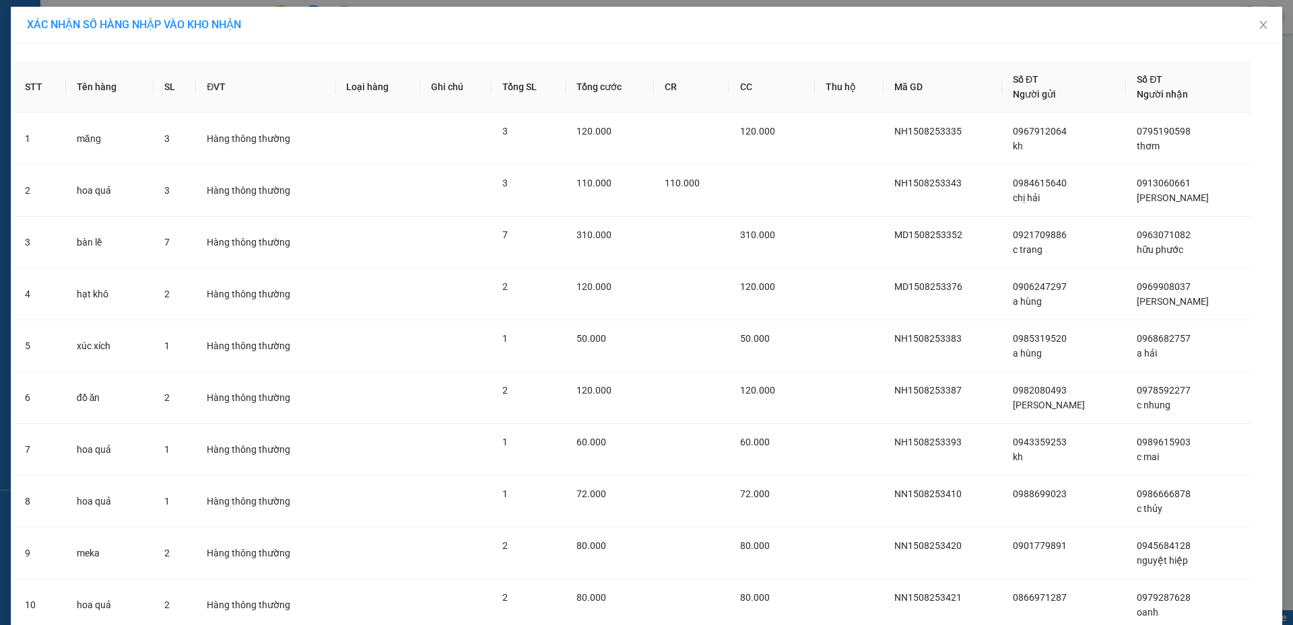
scroll to position [208, 0]
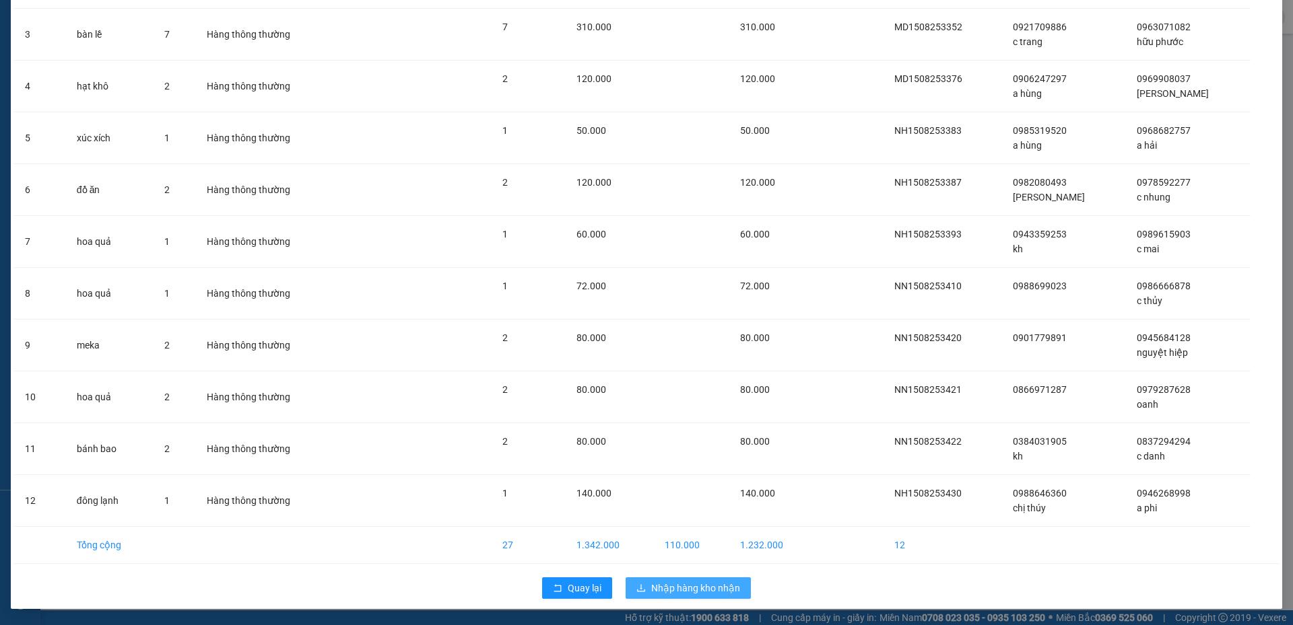
click at [670, 588] on span "Nhập hàng kho nhận" at bounding box center [695, 588] width 89 height 15
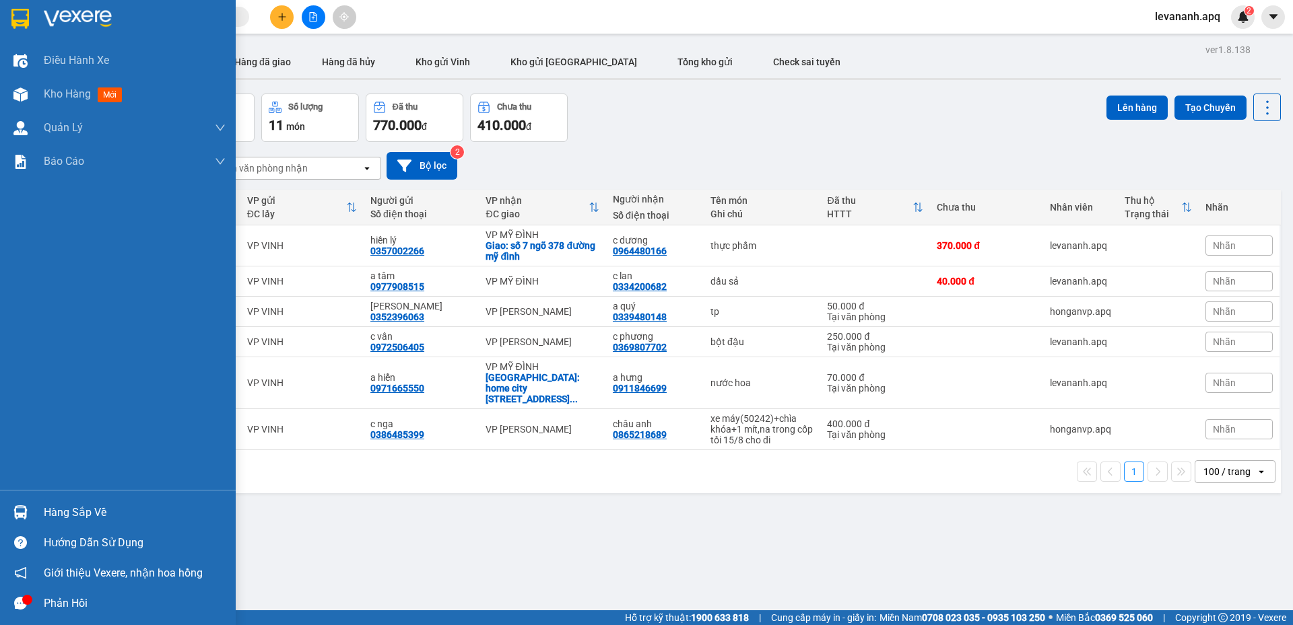
click at [22, 18] on img at bounding box center [20, 19] width 18 height 20
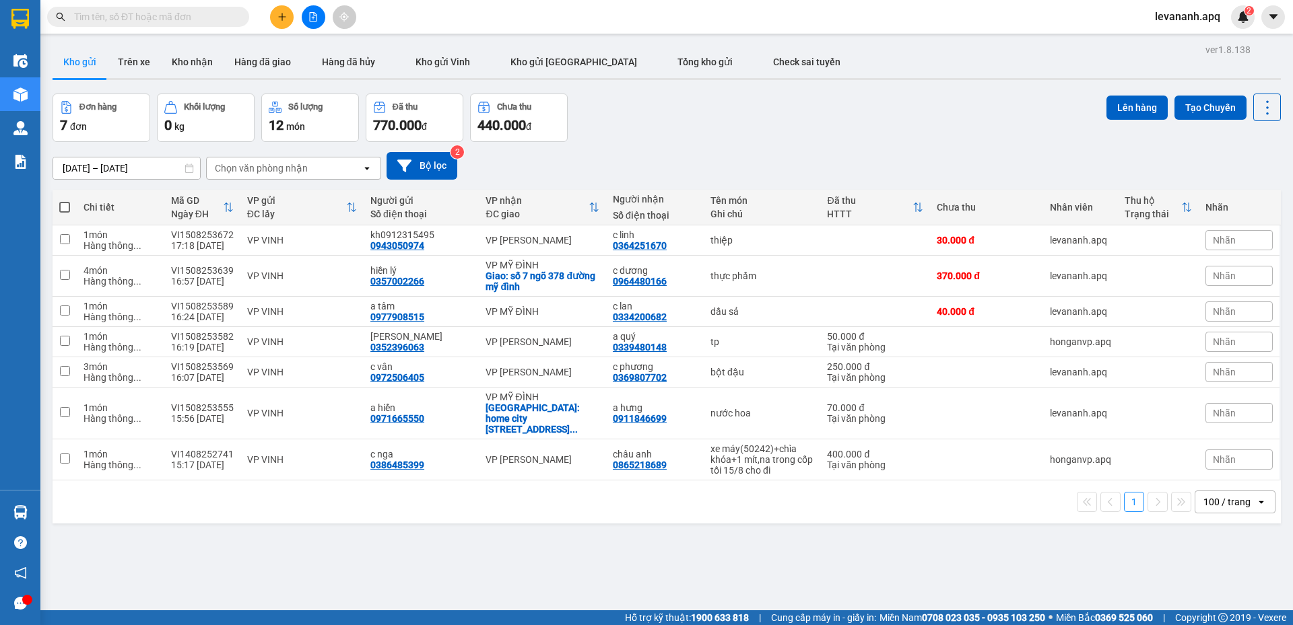
click at [221, 9] on span at bounding box center [148, 17] width 202 height 20
click at [219, 13] on input "text" at bounding box center [153, 16] width 159 height 15
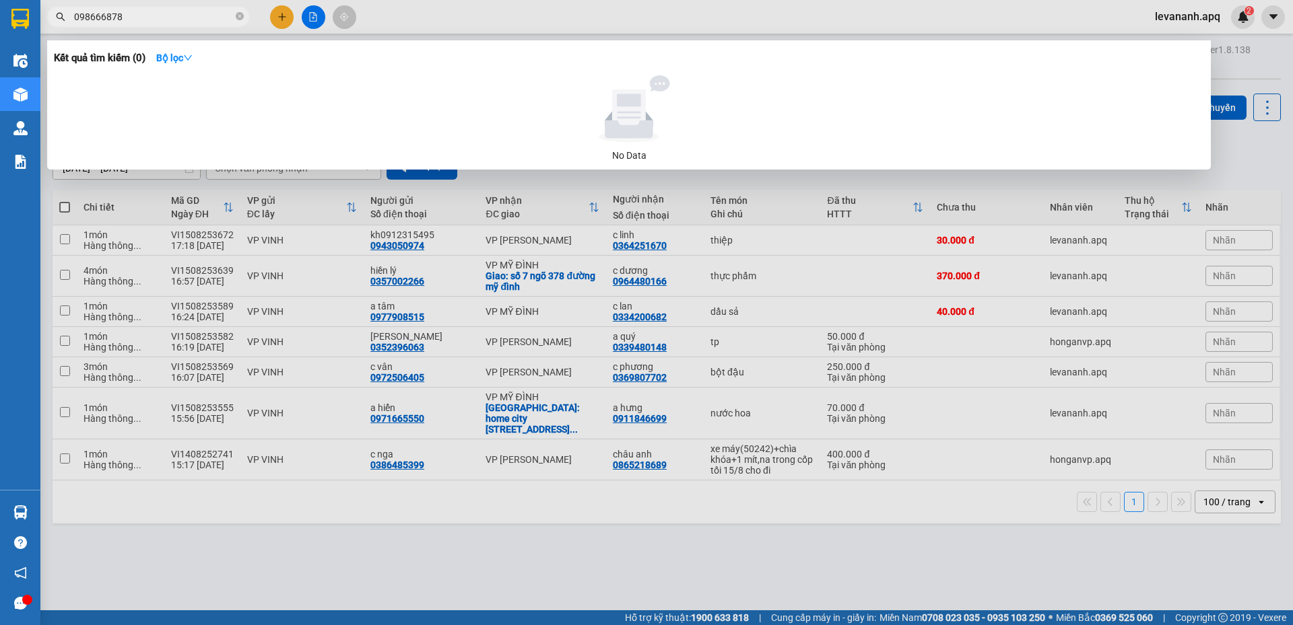
click at [100, 17] on input "098666878" at bounding box center [153, 16] width 159 height 15
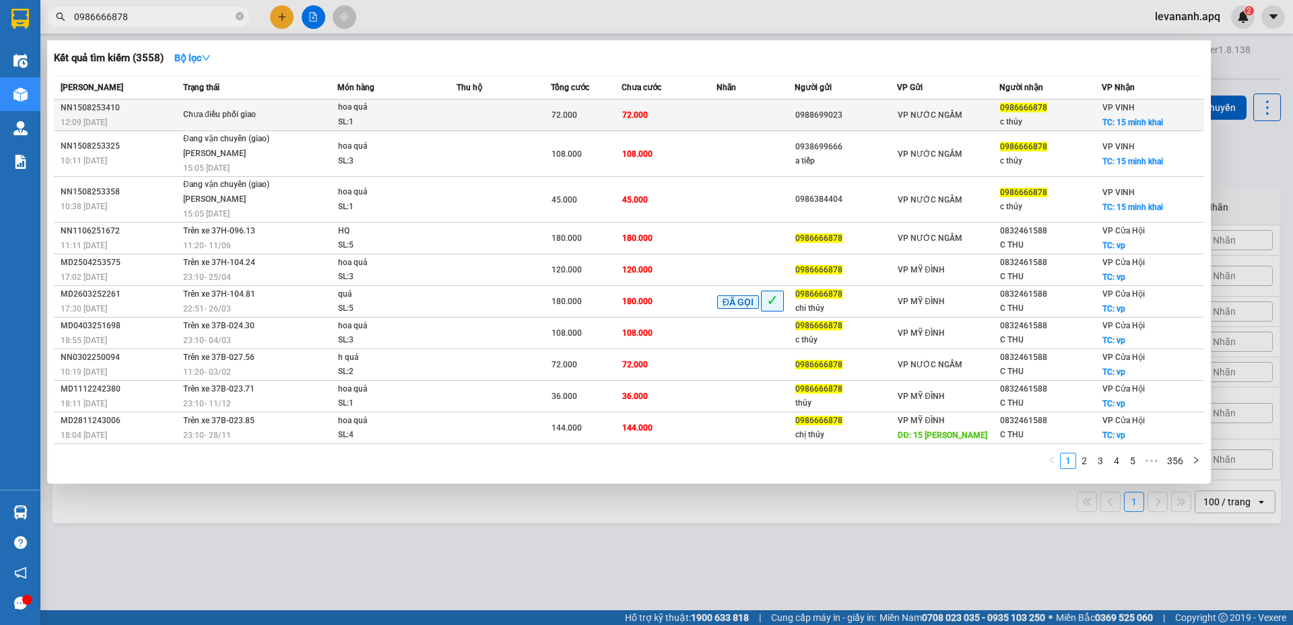
type input "0986666878"
click at [477, 117] on td at bounding box center [503, 116] width 94 height 32
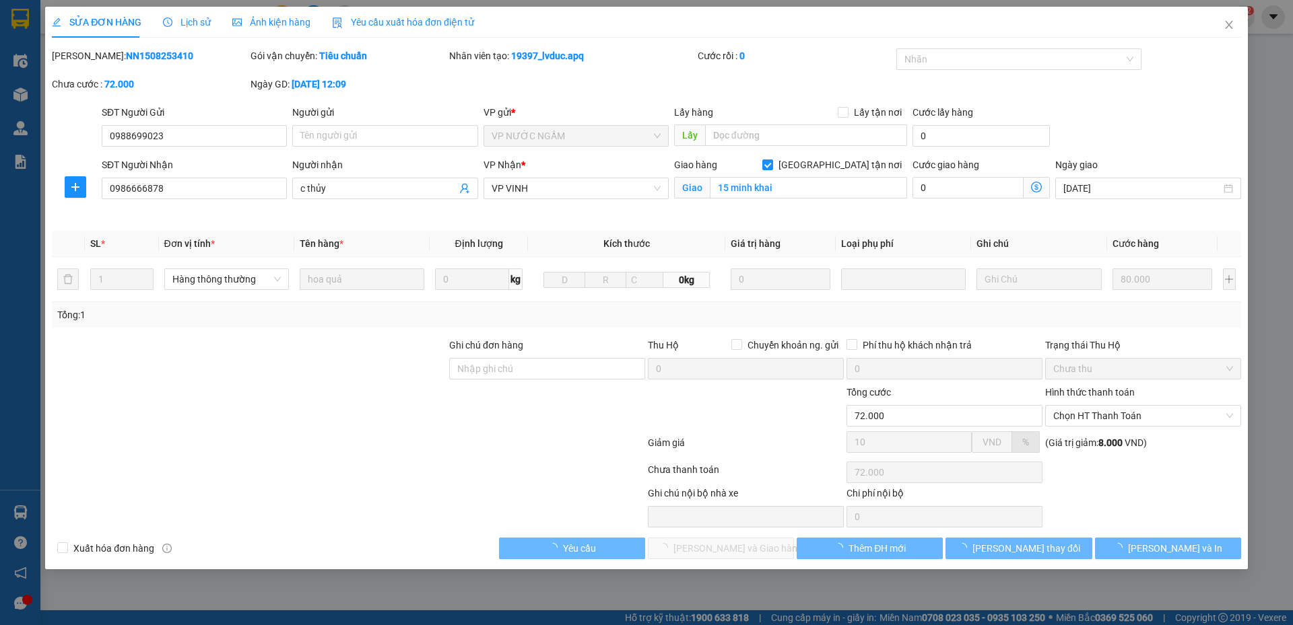
click at [188, 26] on span "Lịch sử" at bounding box center [187, 22] width 48 height 11
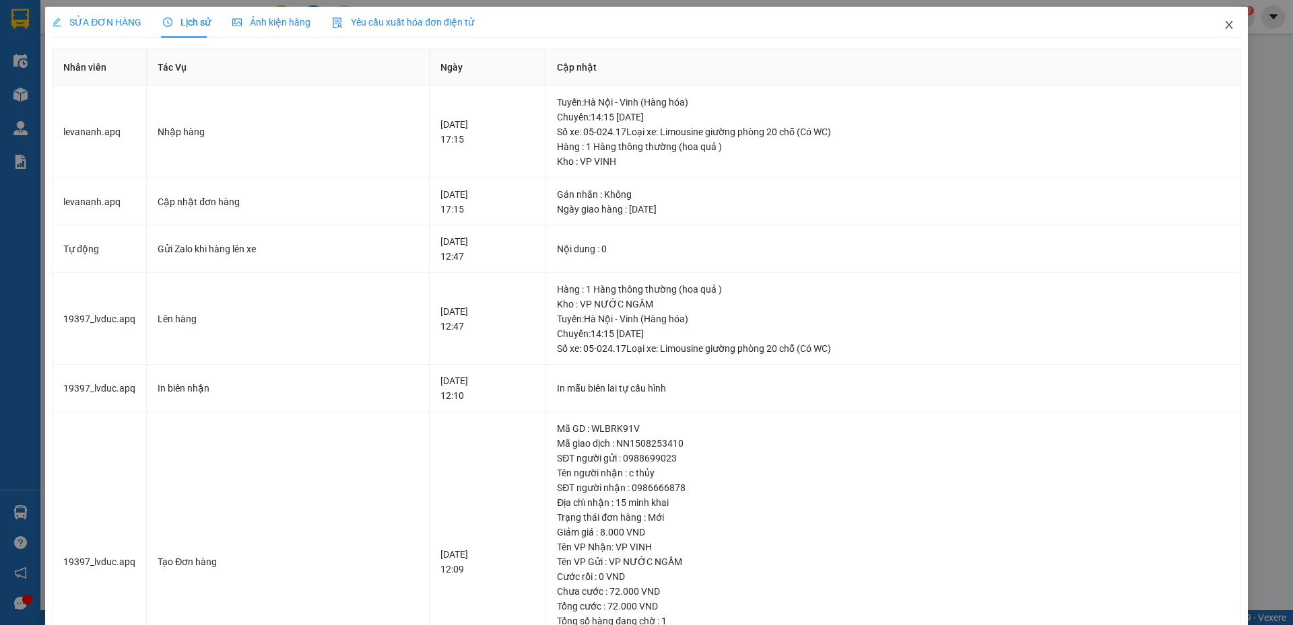
drag, startPoint x: 1220, startPoint y: 28, endPoint x: 862, endPoint y: 9, distance: 359.3
click at [1210, 30] on span "Close" at bounding box center [1229, 26] width 38 height 38
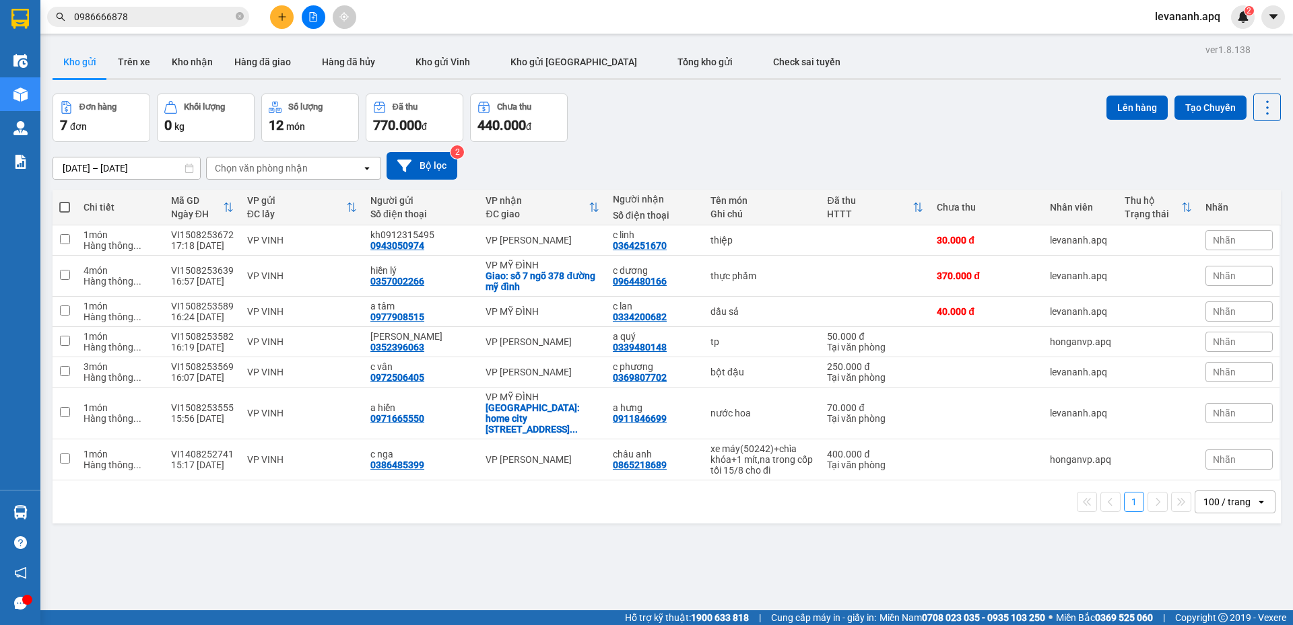
click at [191, 22] on input "0986666878" at bounding box center [153, 16] width 159 height 15
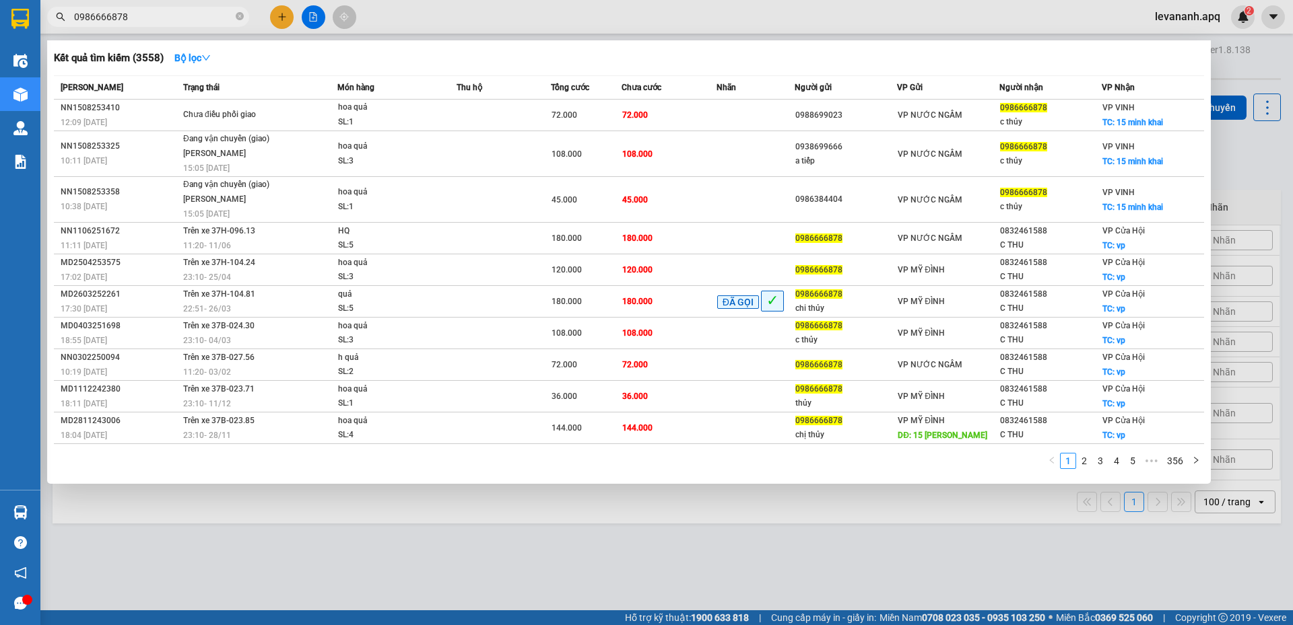
click at [335, 557] on div at bounding box center [646, 312] width 1293 height 625
click at [224, 16] on input "0986666878" at bounding box center [153, 16] width 159 height 15
click at [241, 17] on icon "close-circle" at bounding box center [240, 16] width 8 height 8
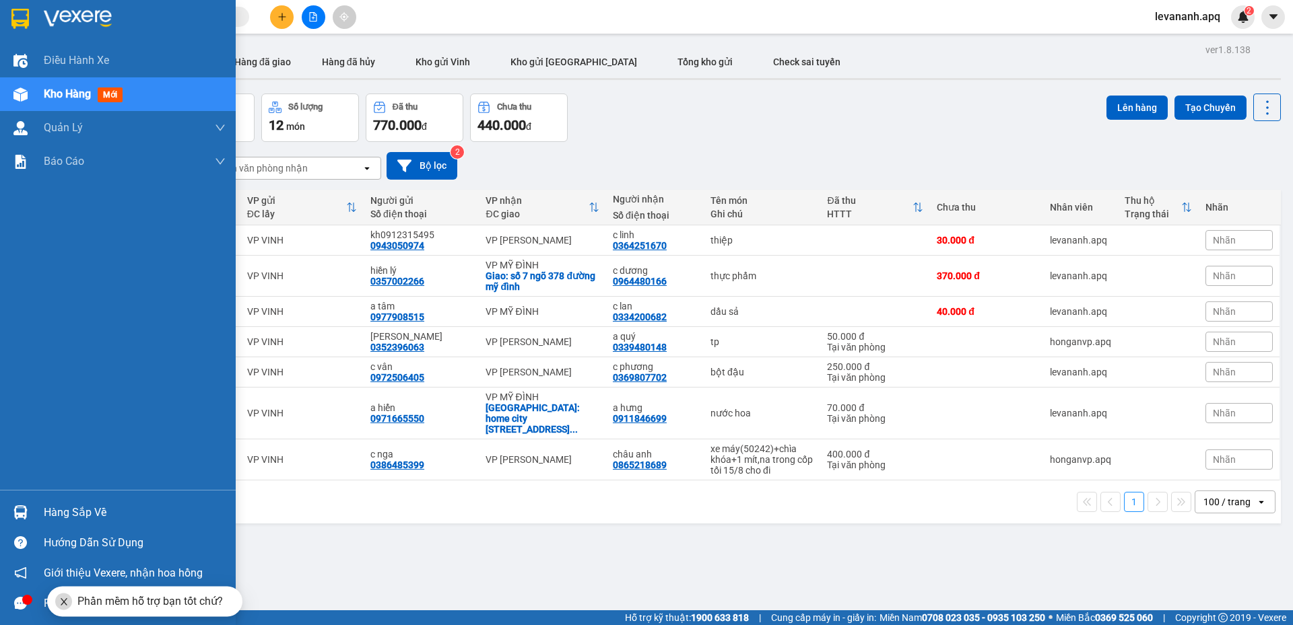
click at [28, 32] on div at bounding box center [118, 22] width 236 height 44
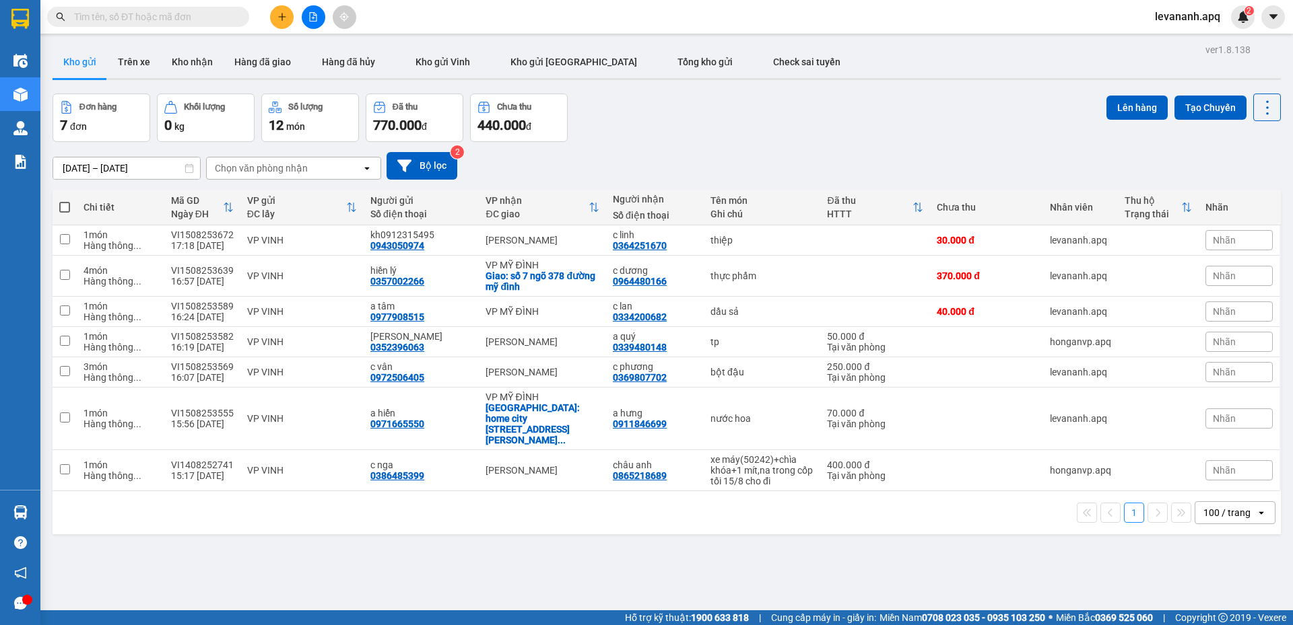
click at [183, 11] on input "text" at bounding box center [153, 16] width 159 height 15
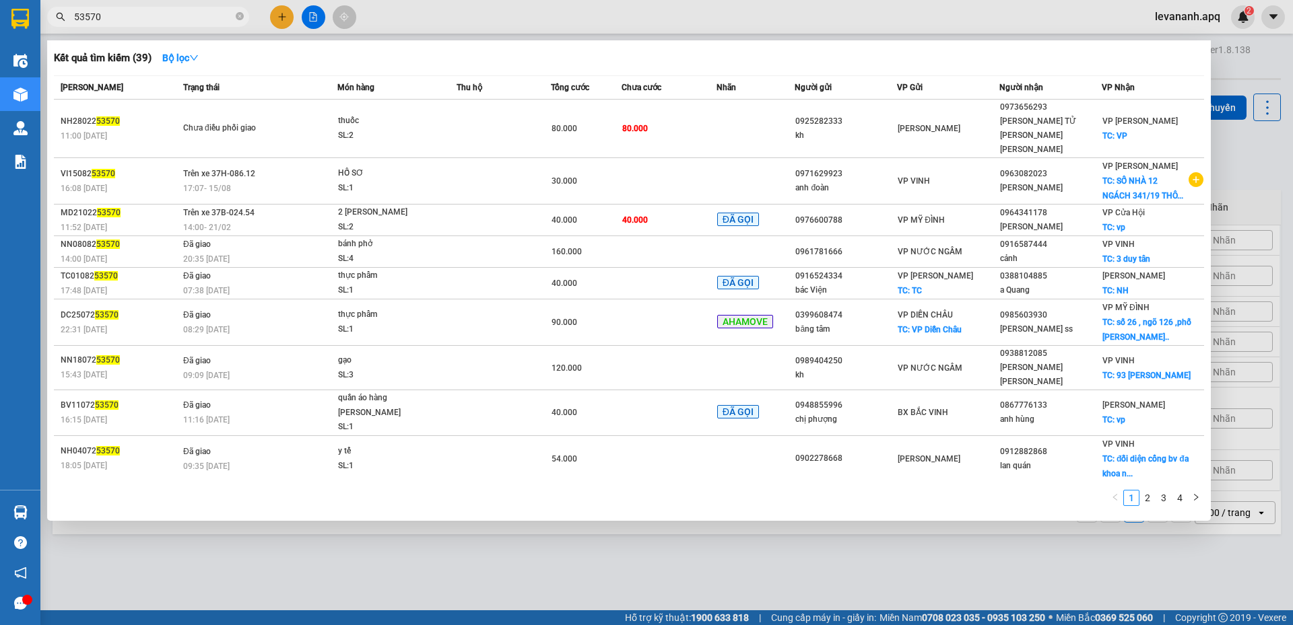
type input "53570"
click at [211, 20] on input "53570" at bounding box center [153, 16] width 159 height 15
click at [275, 567] on div at bounding box center [646, 312] width 1293 height 625
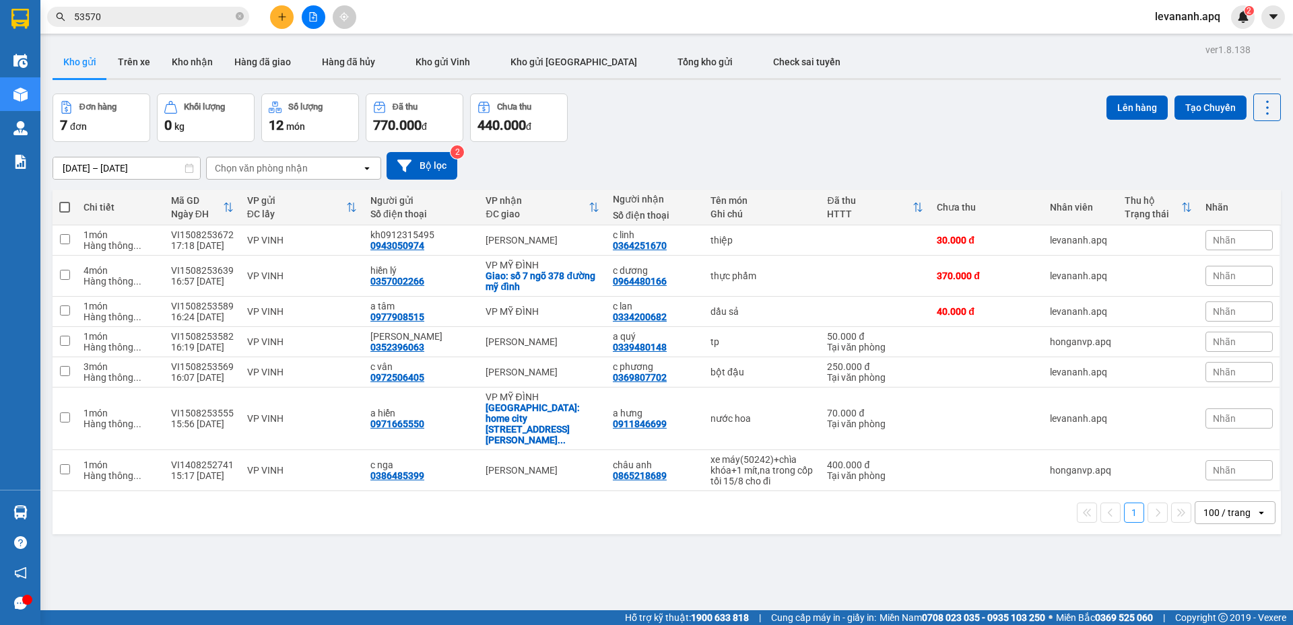
click at [141, 19] on input "53570" at bounding box center [153, 16] width 159 height 15
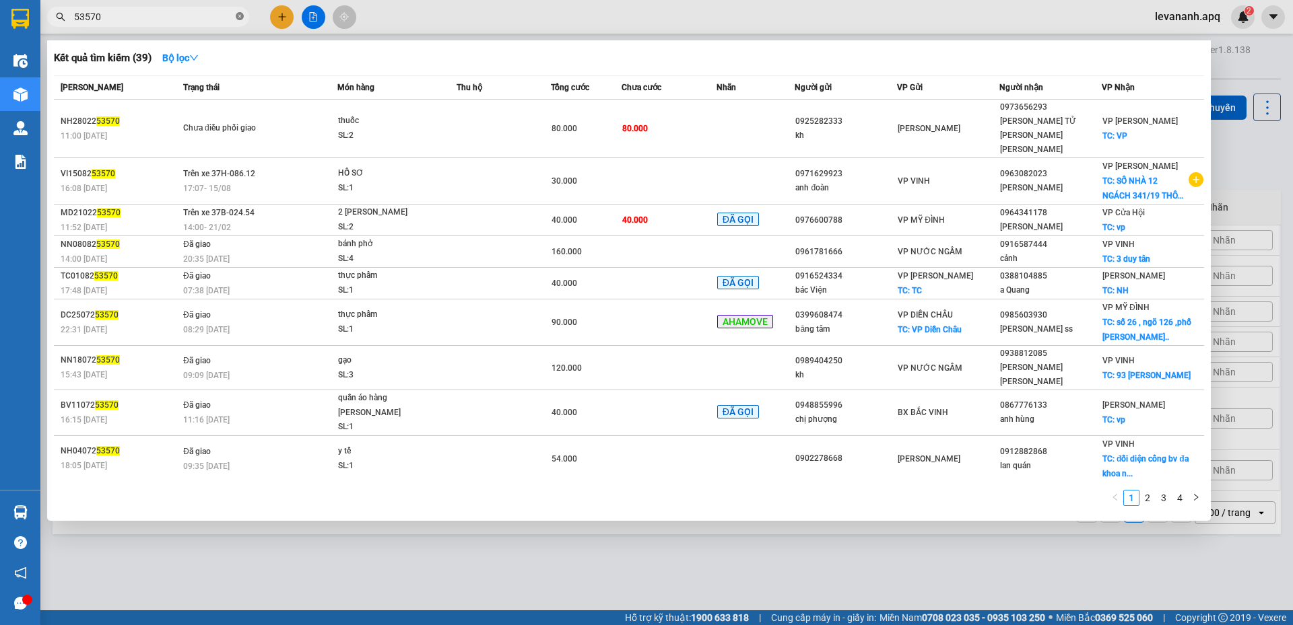
click at [236, 20] on icon "close-circle" at bounding box center [240, 16] width 8 height 8
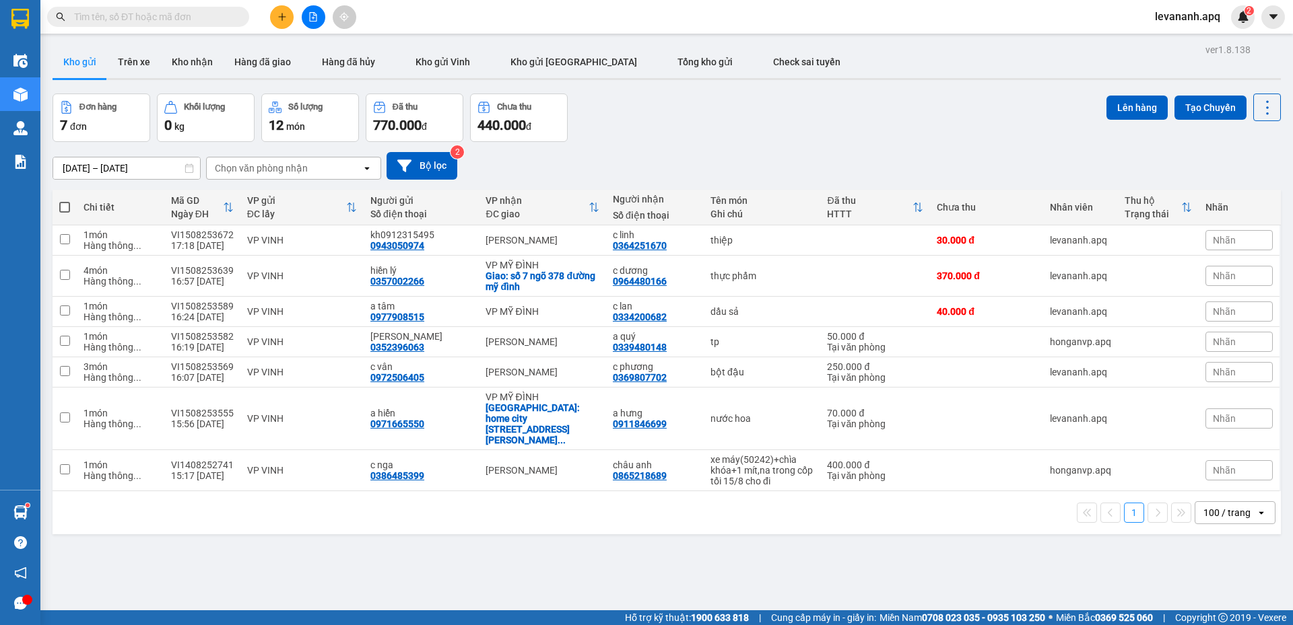
click at [214, 23] on input "text" at bounding box center [153, 16] width 159 height 15
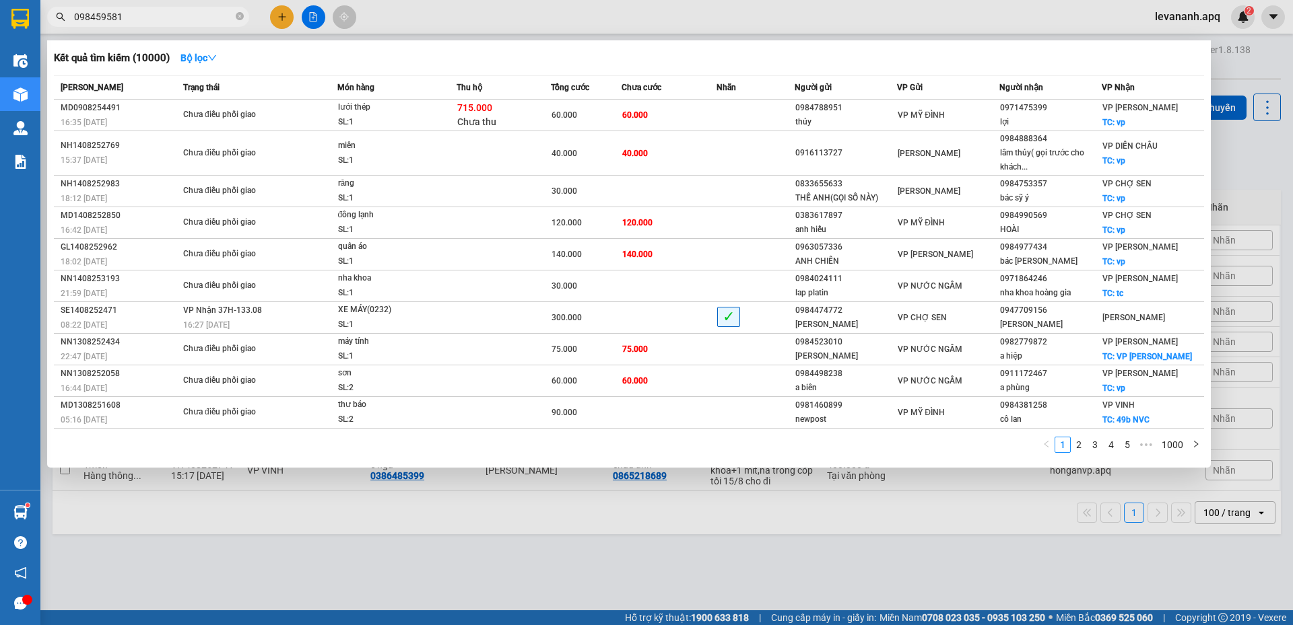
type input "0984595813"
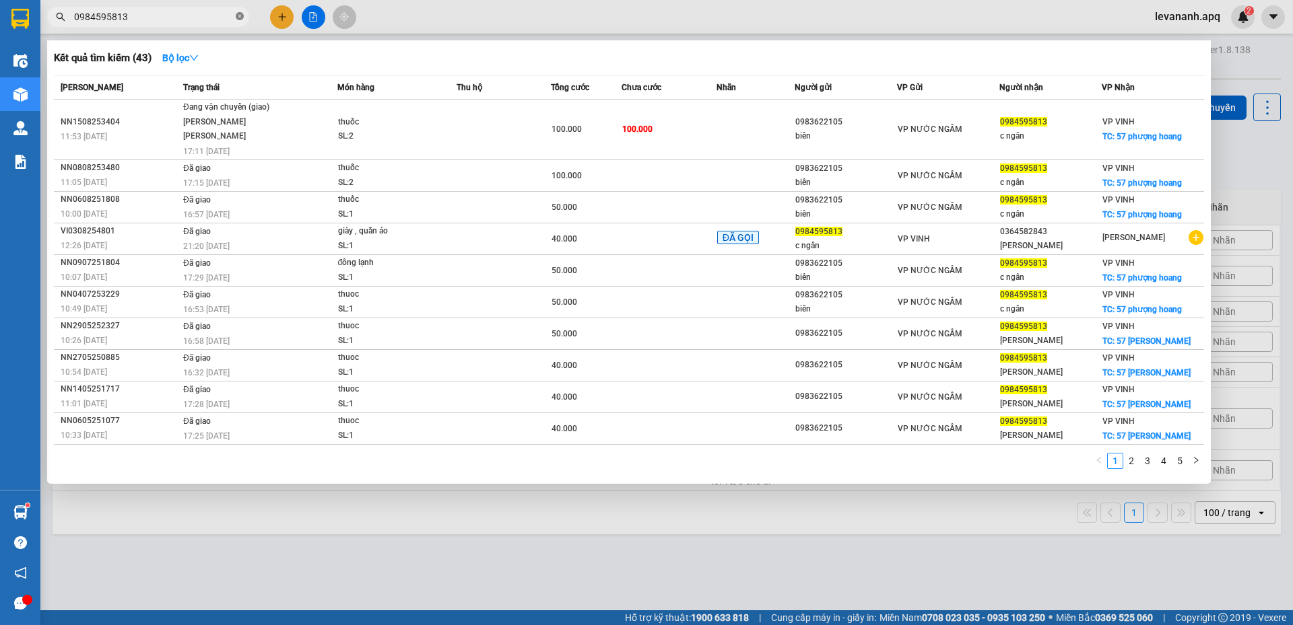
click at [238, 22] on span at bounding box center [240, 17] width 8 height 13
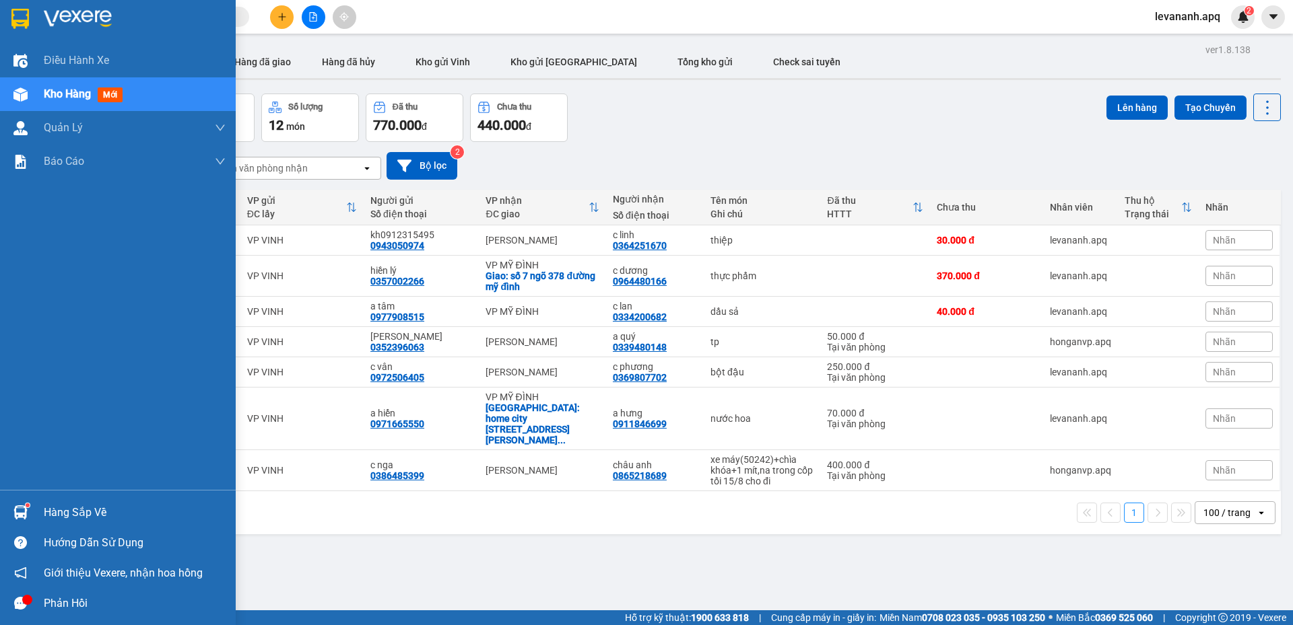
click at [30, 13] on div at bounding box center [21, 19] width 24 height 24
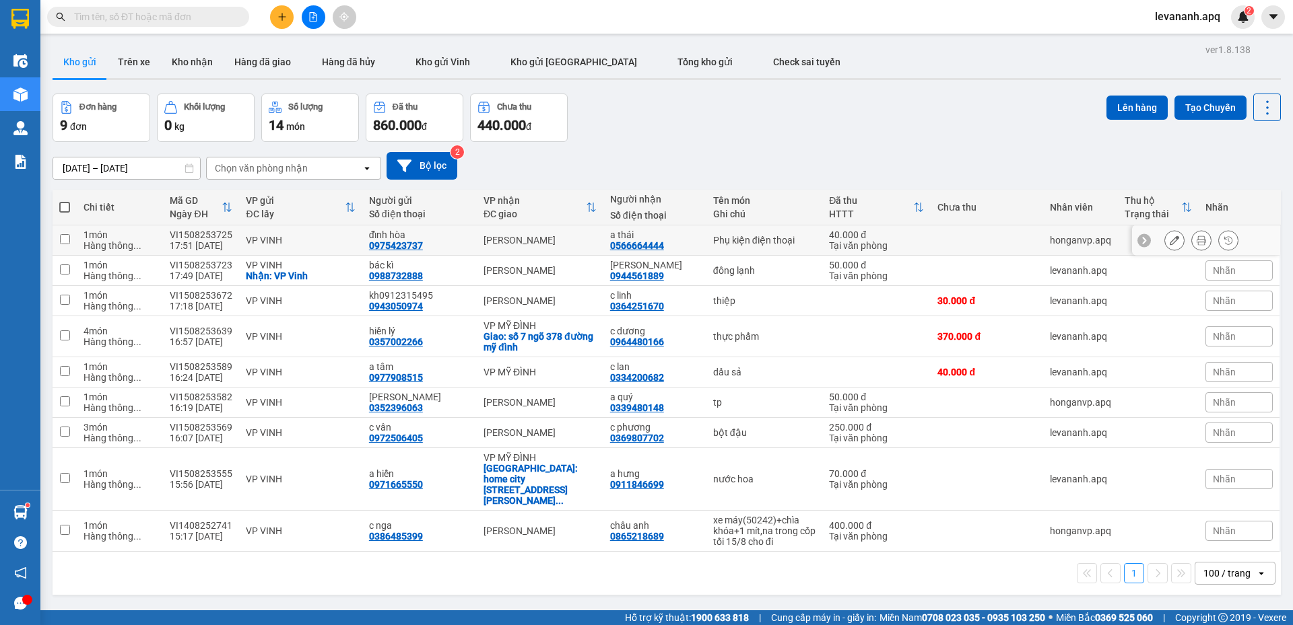
click at [1165, 240] on button at bounding box center [1174, 241] width 19 height 24
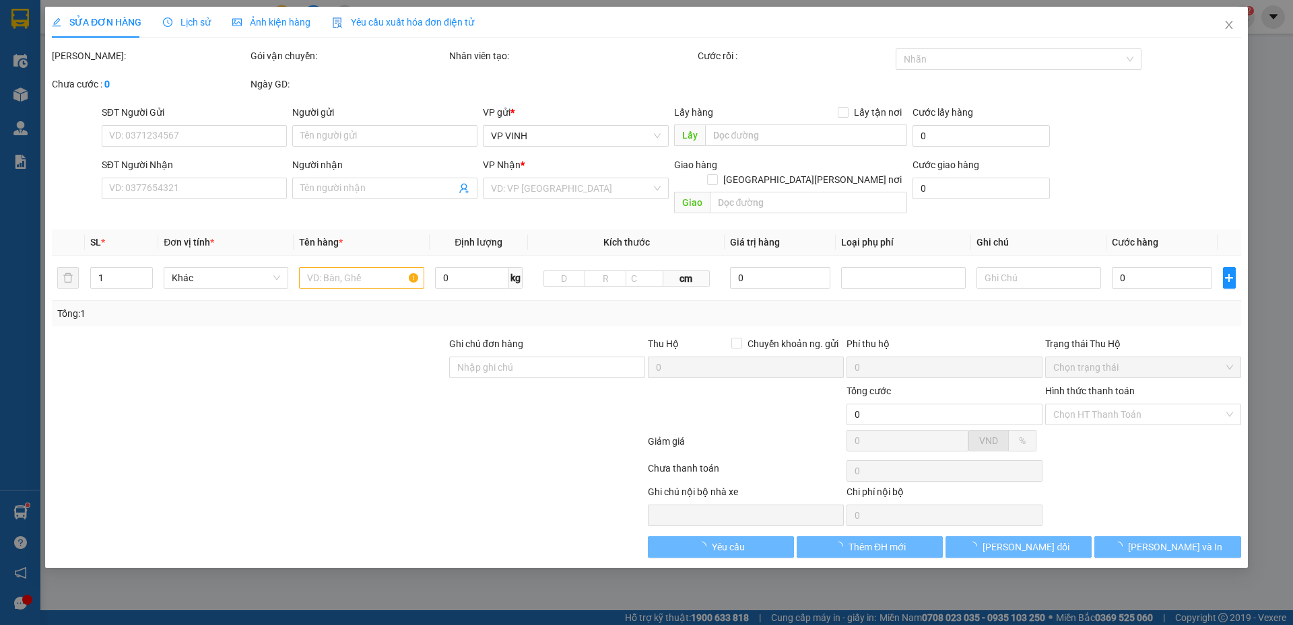
type input "0975423737"
type input "đỉnh hòa"
type input "0566664444"
type input "a thái"
type input "40.000"
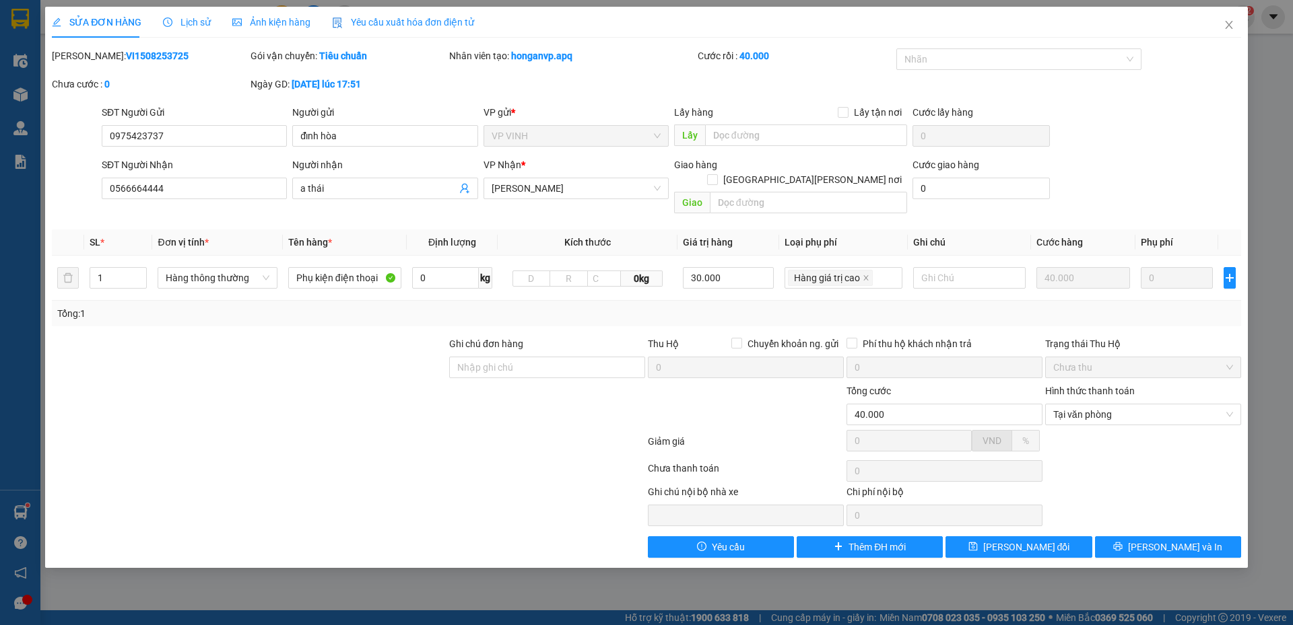
click at [1136, 310] on div "Tổng: 1" at bounding box center [646, 314] width 1189 height 26
click at [1216, 28] on span "Close" at bounding box center [1229, 26] width 38 height 38
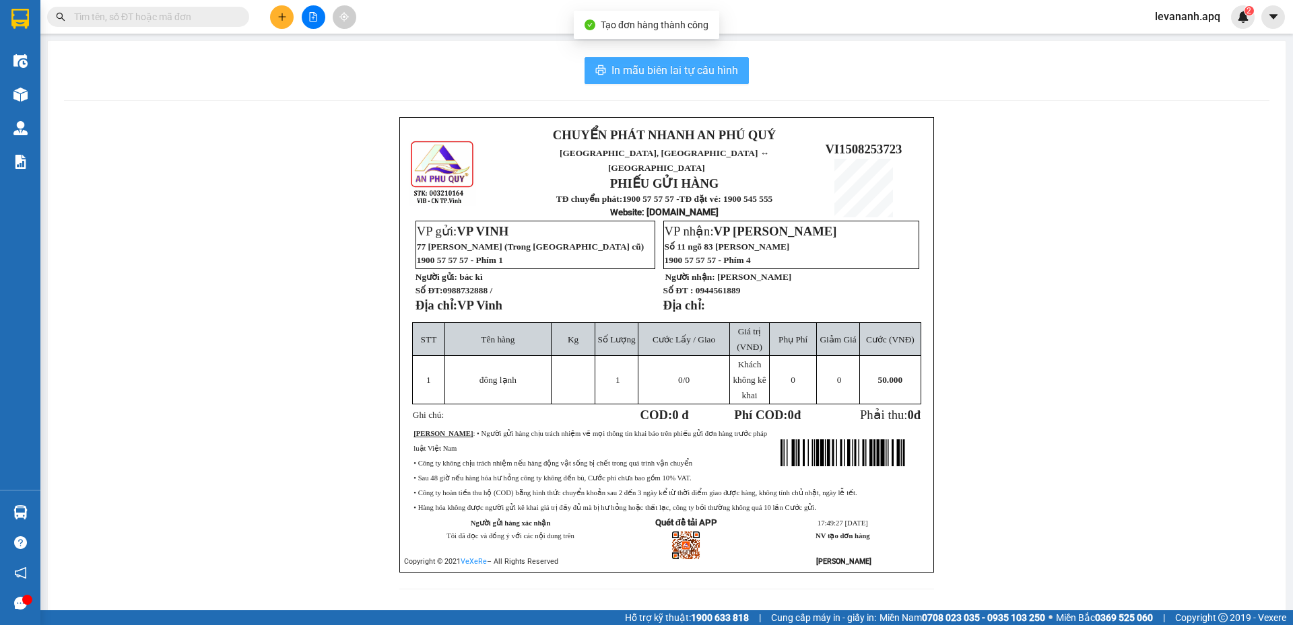
click at [673, 73] on span "In mẫu biên lai tự cấu hình" at bounding box center [674, 70] width 127 height 17
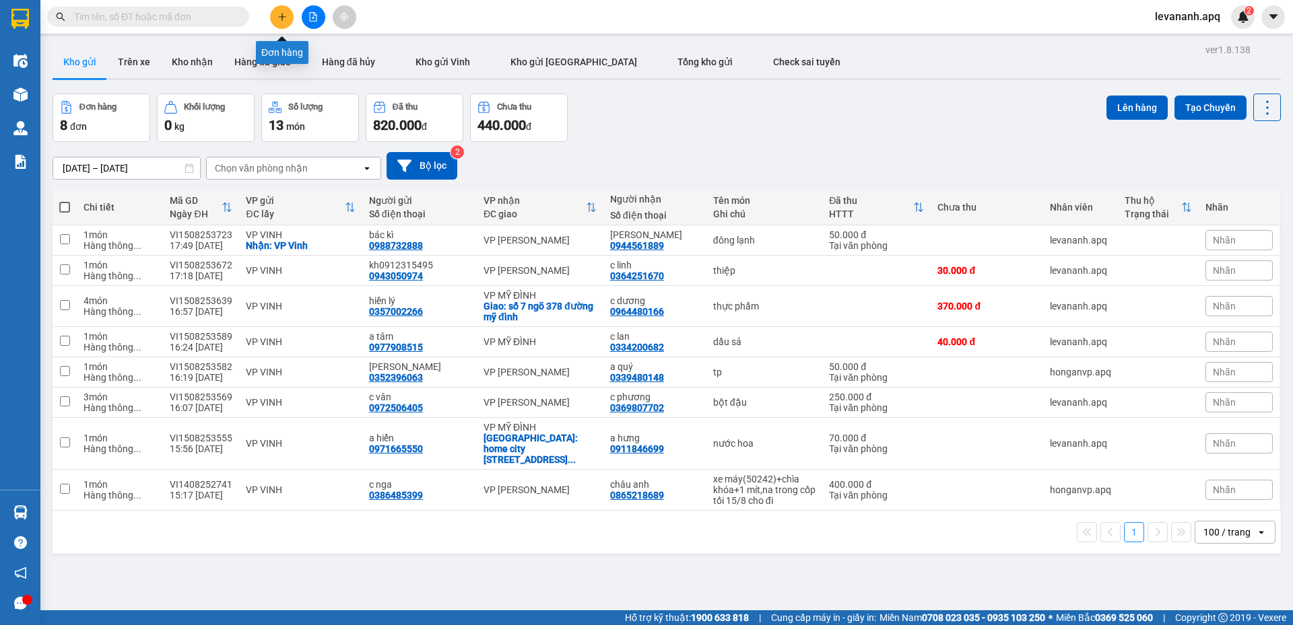
click at [279, 13] on icon "plus" at bounding box center [281, 16] width 9 height 9
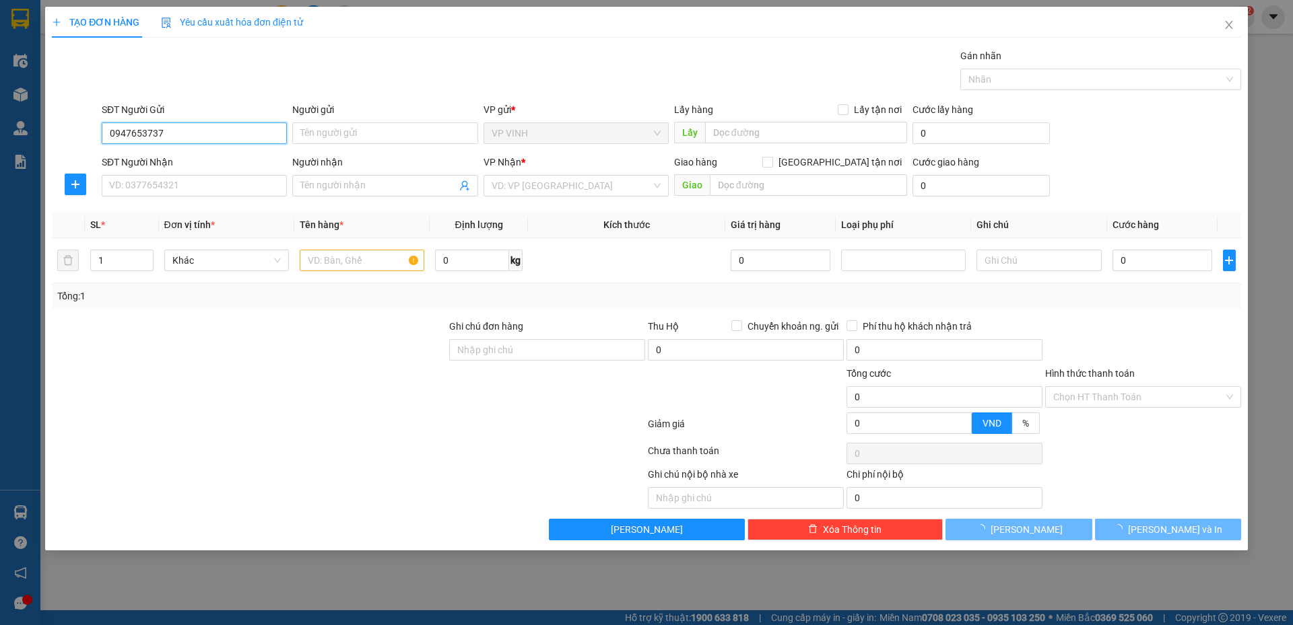
type input "0947653737"
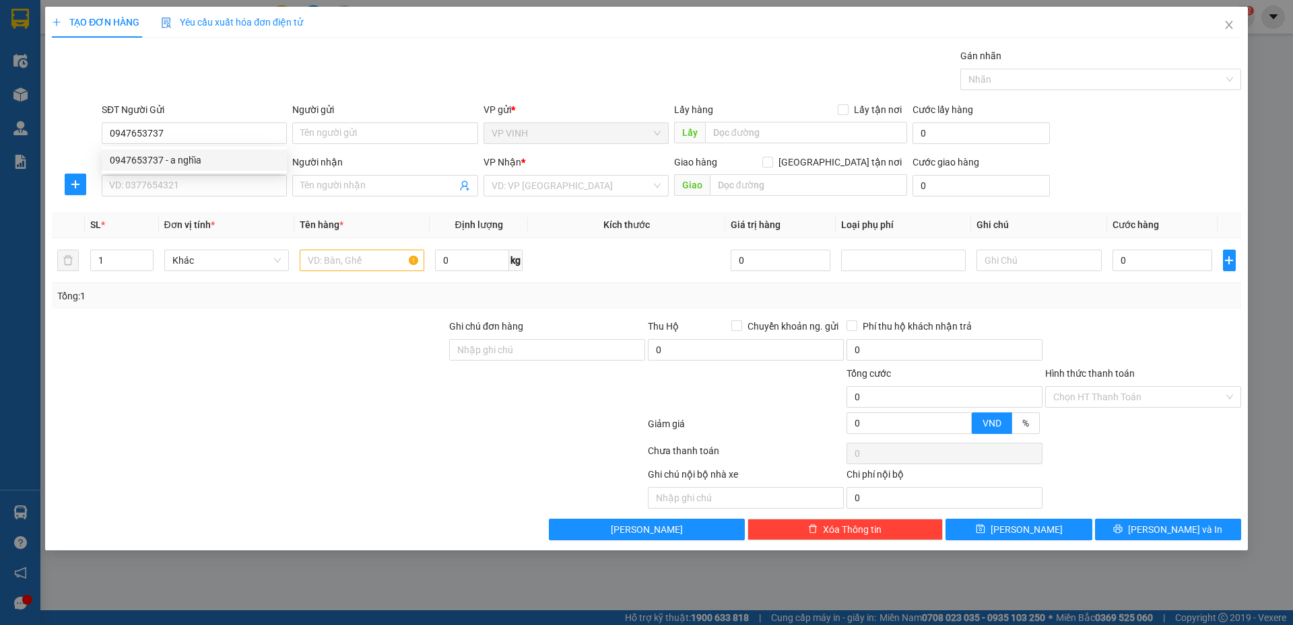
click at [153, 145] on div "SĐT Người Gửi 0947653737" at bounding box center [194, 125] width 185 height 47
click at [168, 157] on div "SĐT Người Nhận" at bounding box center [194, 162] width 185 height 15
click at [168, 175] on input "SĐT Người Nhận" at bounding box center [194, 186] width 185 height 22
click at [137, 119] on div "SĐT Người Gửi" at bounding box center [194, 112] width 185 height 20
click at [143, 128] on input "0947653737" at bounding box center [194, 134] width 185 height 22
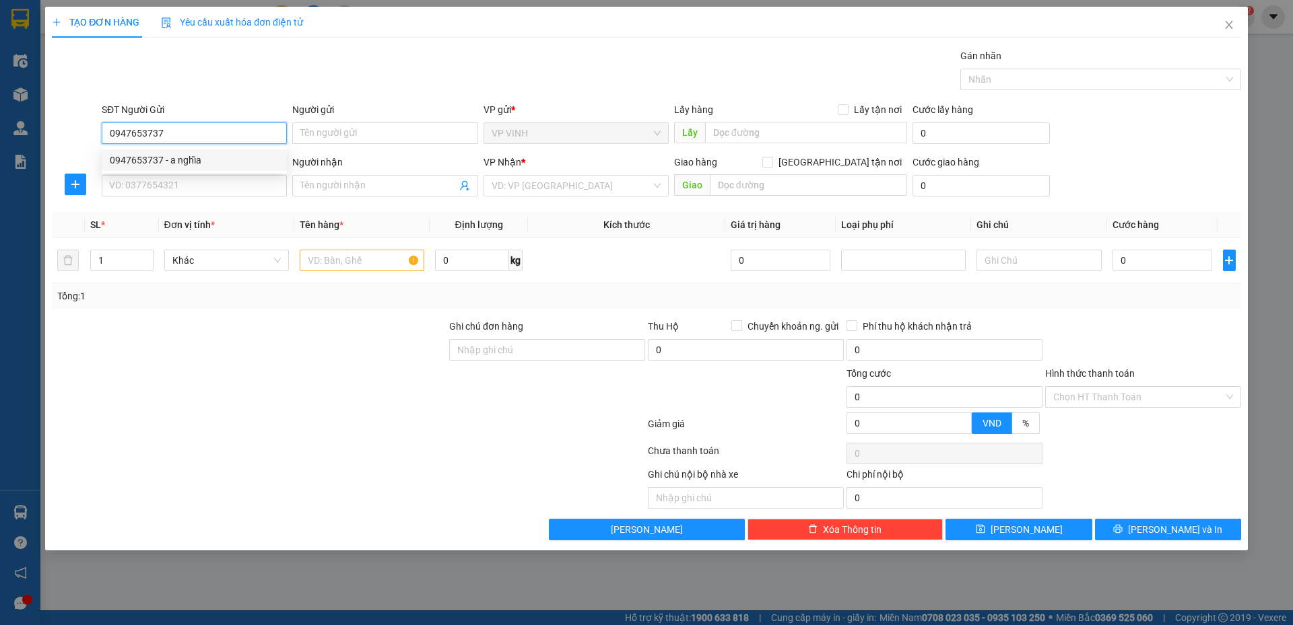
click at [168, 158] on div "0947653737 - a nghĩa" at bounding box center [194, 160] width 169 height 15
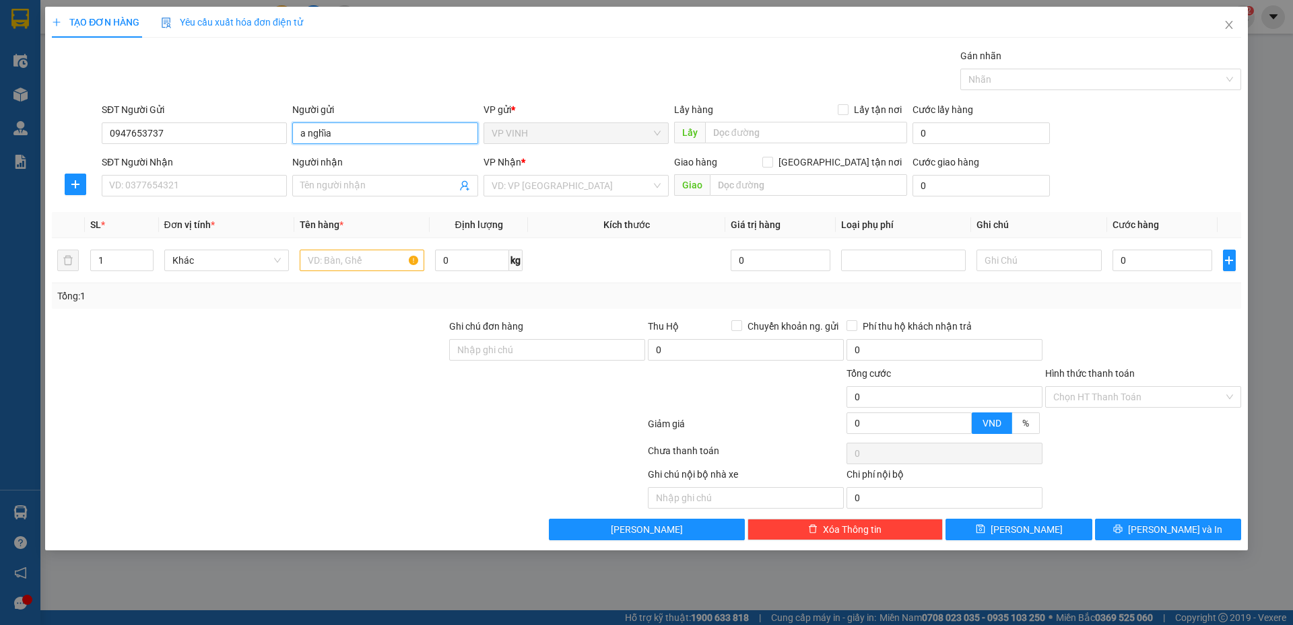
click at [370, 129] on input "a nghĩa" at bounding box center [384, 134] width 185 height 22
type input "a nghĩa 0868783737"
click at [209, 181] on input "SĐT Người Nhận" at bounding box center [194, 186] width 185 height 22
click at [166, 188] on input "0941845999" at bounding box center [194, 186] width 185 height 22
type input "0941845999"
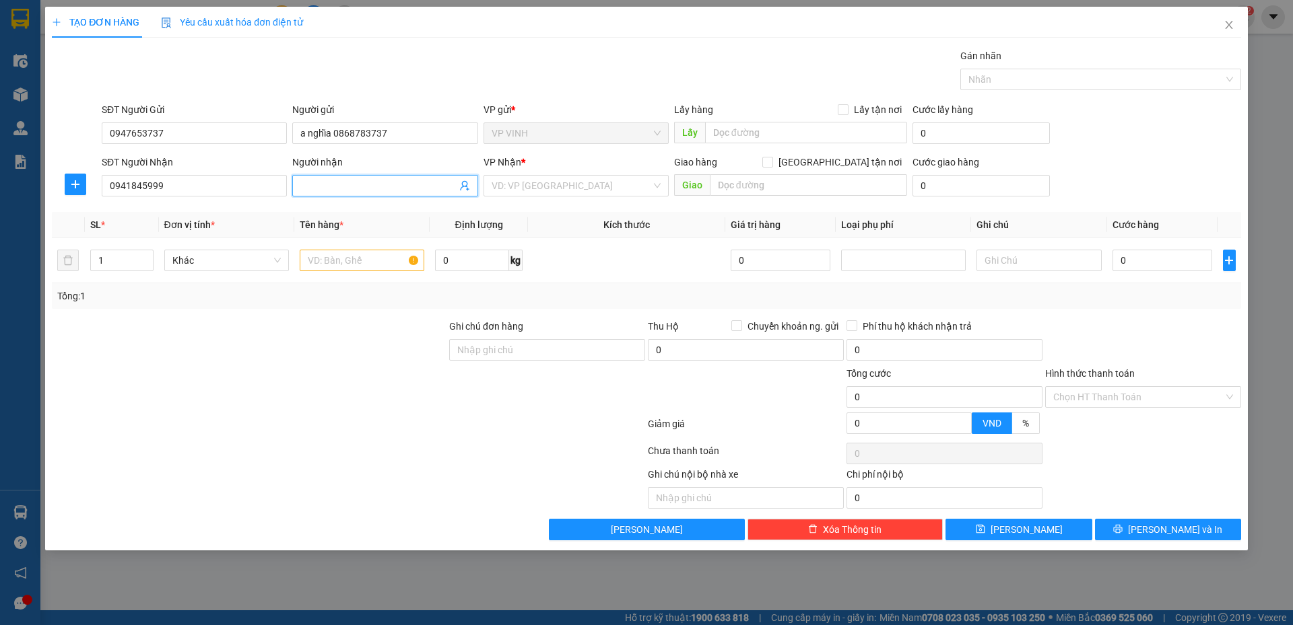
click at [330, 188] on input "Người nhận" at bounding box center [378, 185] width 156 height 15
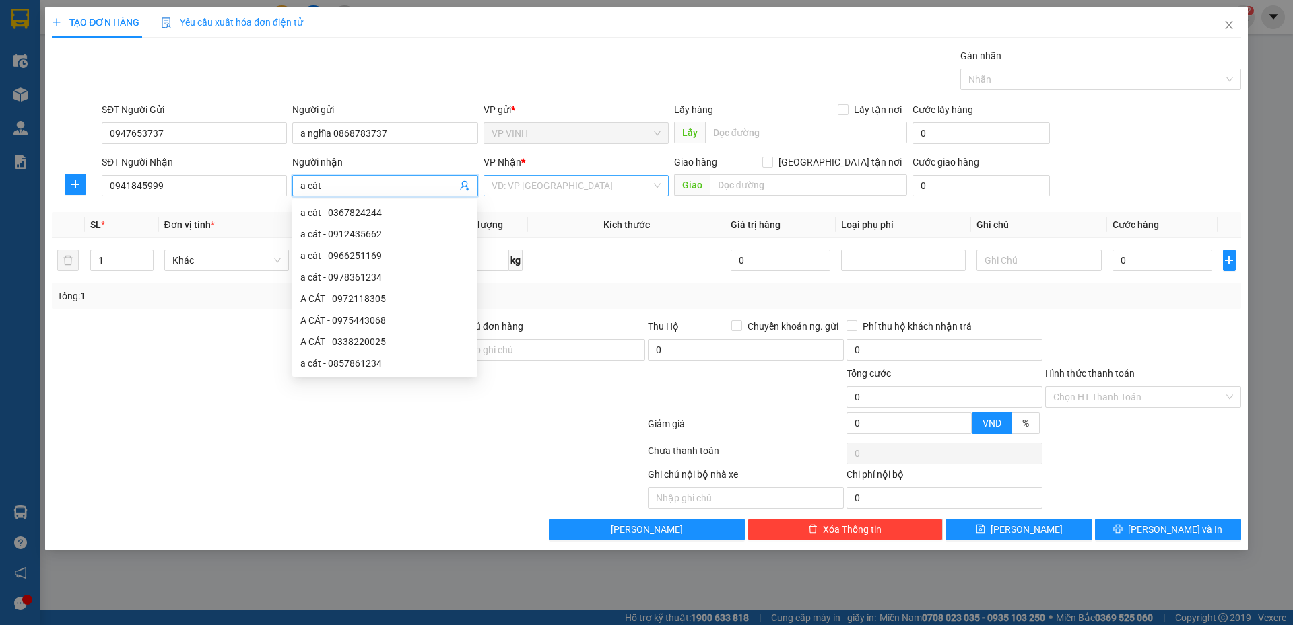
type input "a cát"
click at [522, 184] on input "search" at bounding box center [571, 186] width 160 height 20
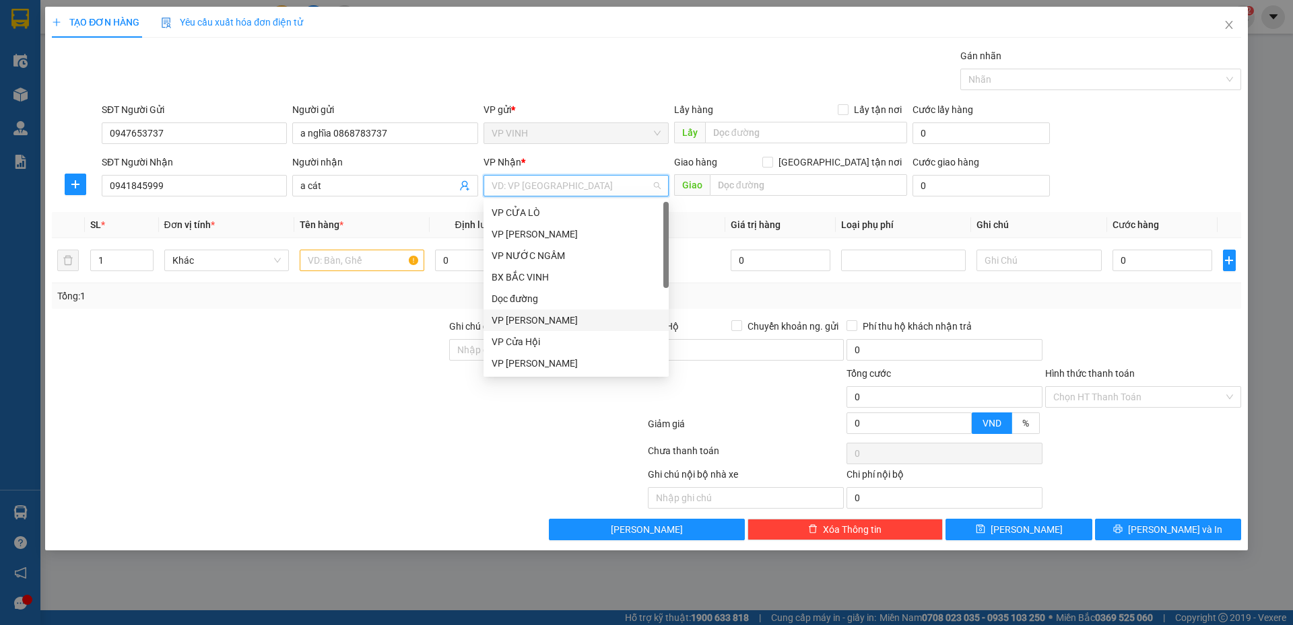
scroll to position [135, 0]
click at [545, 335] on div "VP MỸ ĐÌNH" at bounding box center [575, 336] width 169 height 15
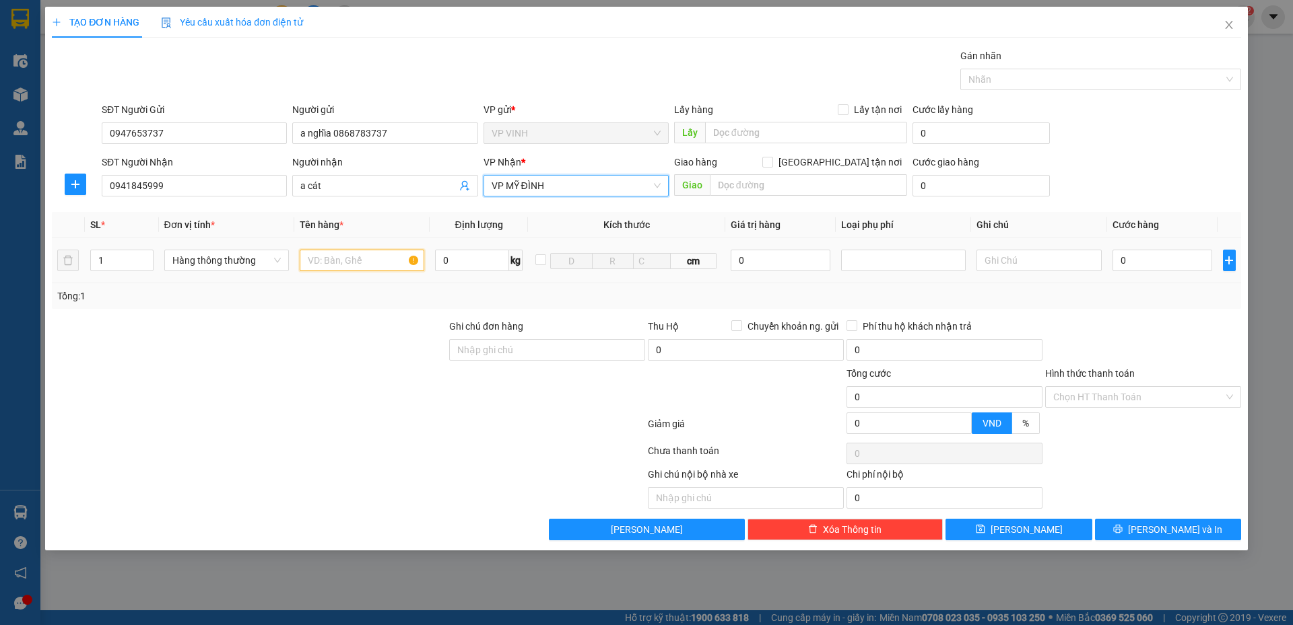
click at [382, 269] on input "text" at bounding box center [362, 261] width 125 height 22
type input "cây máy tính"
click at [746, 252] on input "0" at bounding box center [780, 261] width 100 height 22
click at [860, 250] on div at bounding box center [903, 261] width 125 height 22
type input "10.000.000"
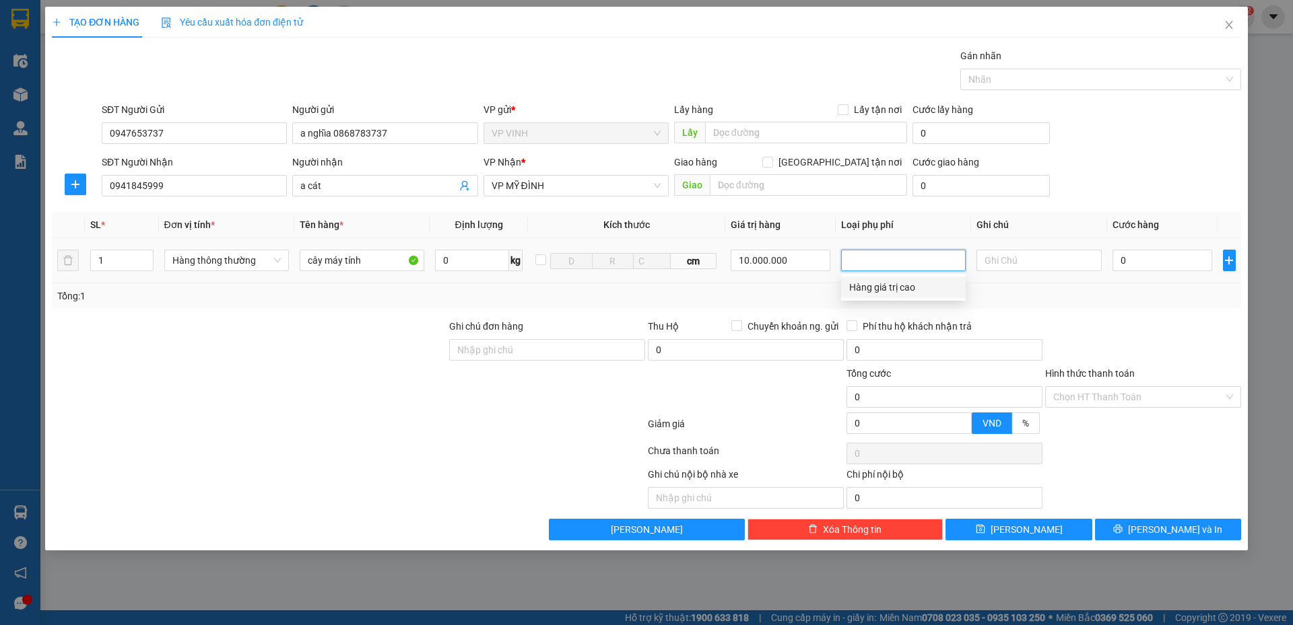
click at [859, 285] on div "Hàng giá trị cao" at bounding box center [903, 287] width 108 height 15
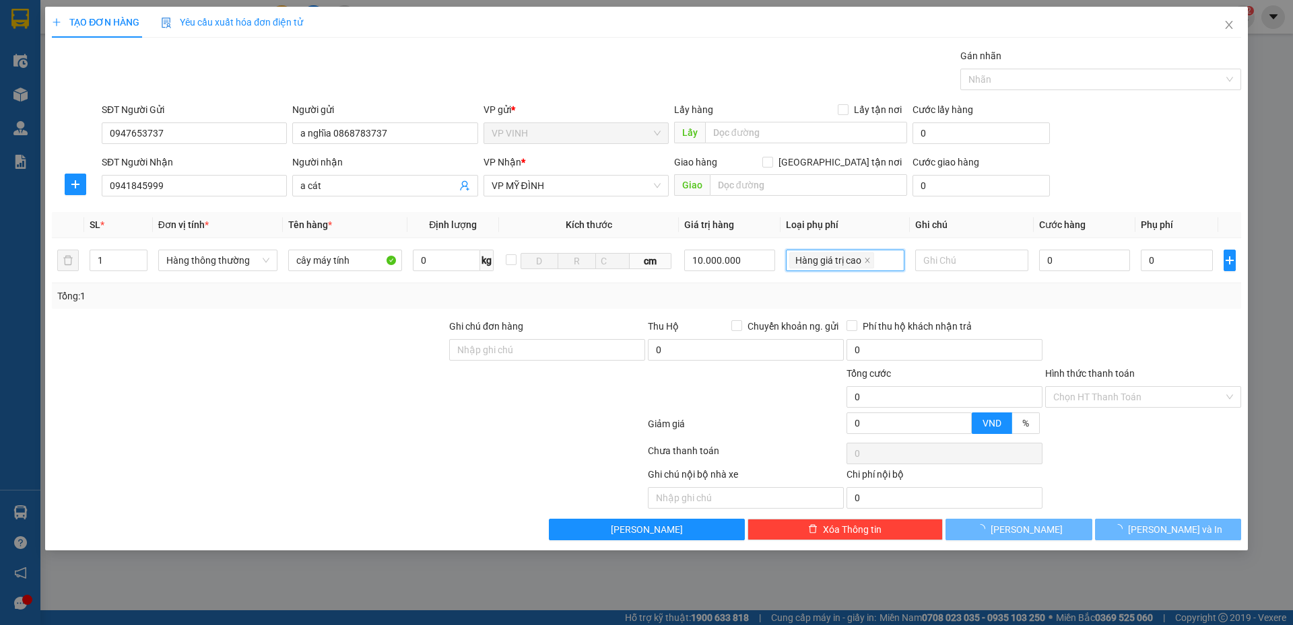
type input "50.000"
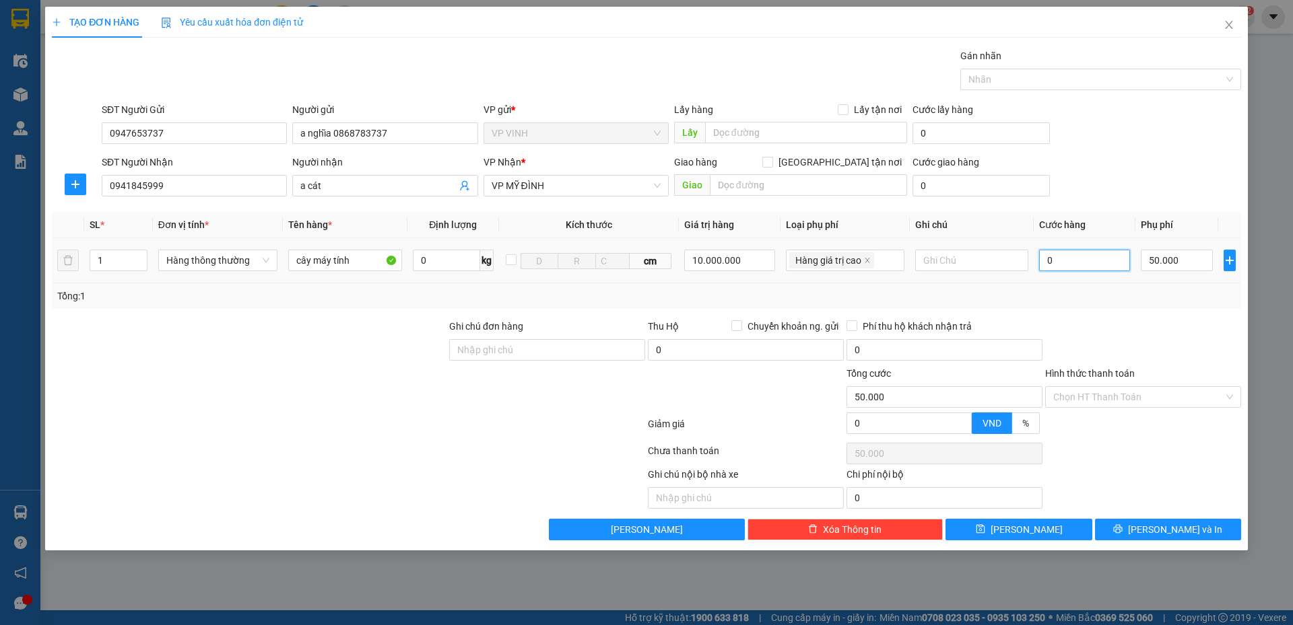
click at [1078, 268] on input "0" at bounding box center [1085, 261] width 92 height 22
type input "5"
type input "50.005"
type input "50"
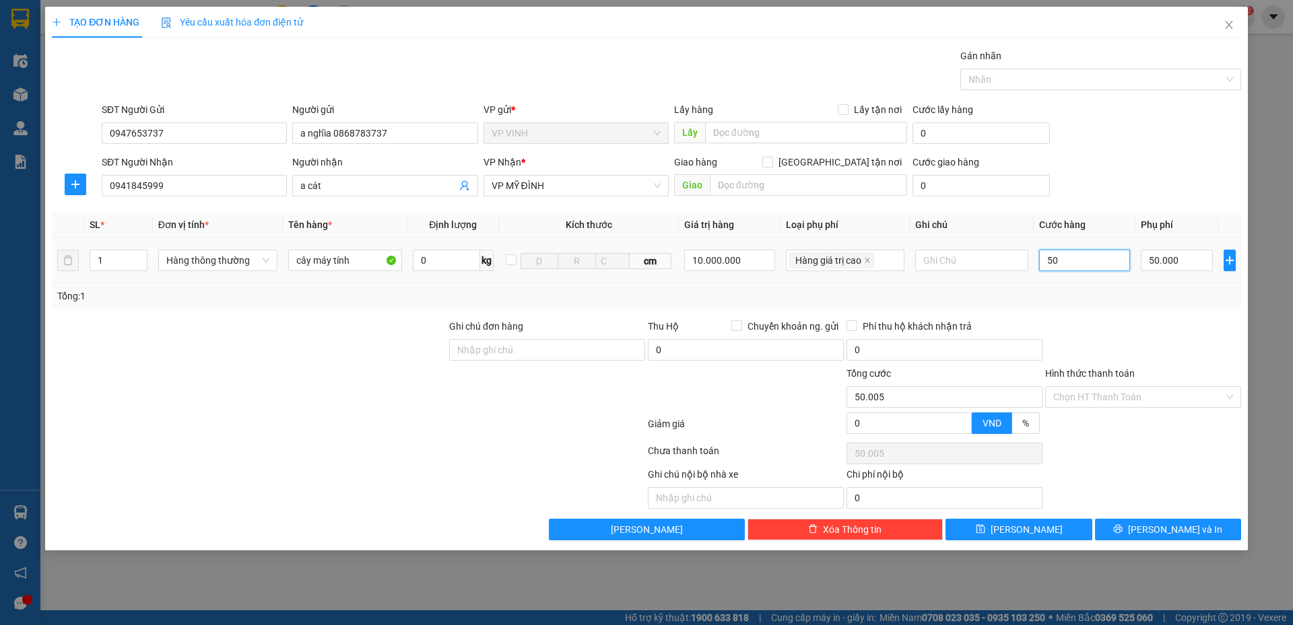
type input "50.050"
click at [934, 273] on td at bounding box center [971, 260] width 124 height 45
type input "50.000"
type input "100.000"
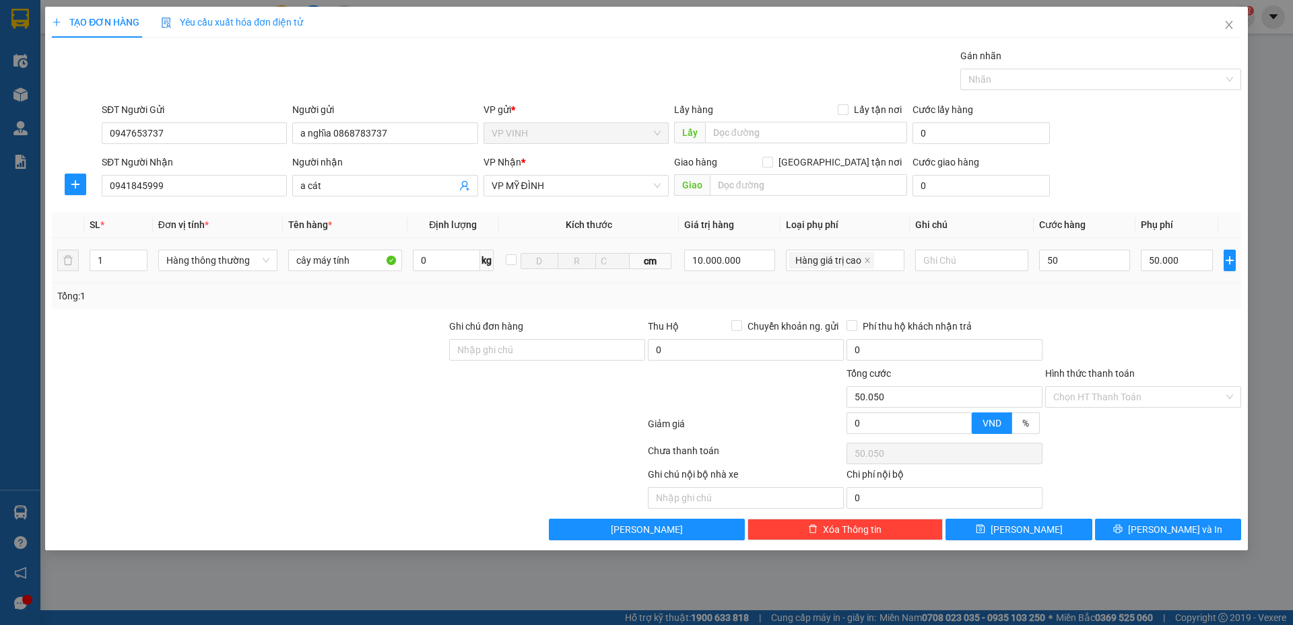
type input "100.000"
click at [934, 259] on input "text" at bounding box center [971, 261] width 113 height 22
type input "hàng nhận nguyên kiện"
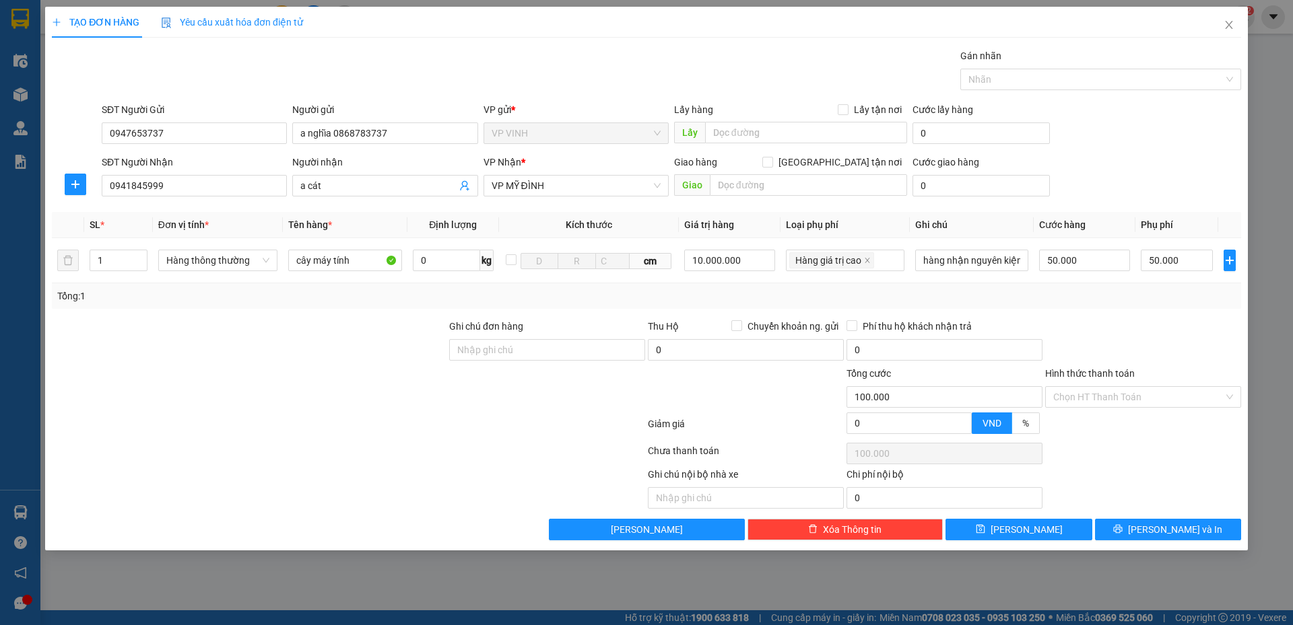
click at [1124, 285] on div "Tổng: 1" at bounding box center [646, 296] width 1189 height 26
click at [1136, 537] on button "[PERSON_NAME] và In" at bounding box center [1168, 530] width 146 height 22
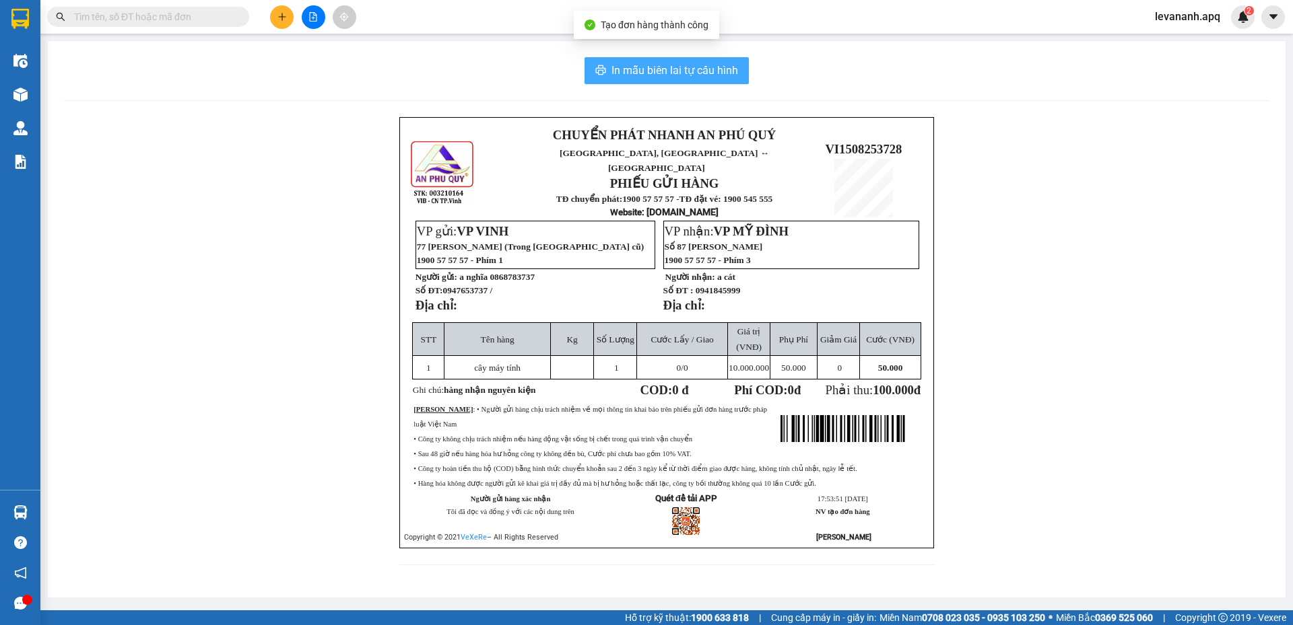
click at [629, 74] on span "In mẫu biên lai tự cấu hình" at bounding box center [674, 70] width 127 height 17
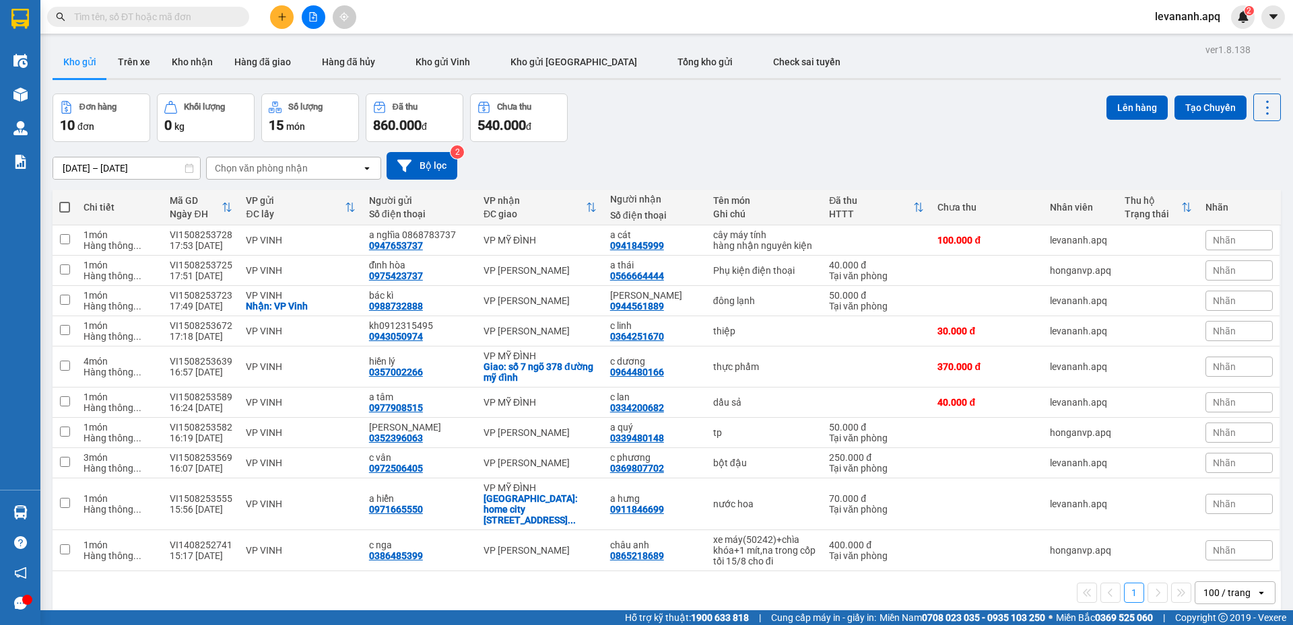
click at [194, 15] on input "text" at bounding box center [153, 16] width 159 height 15
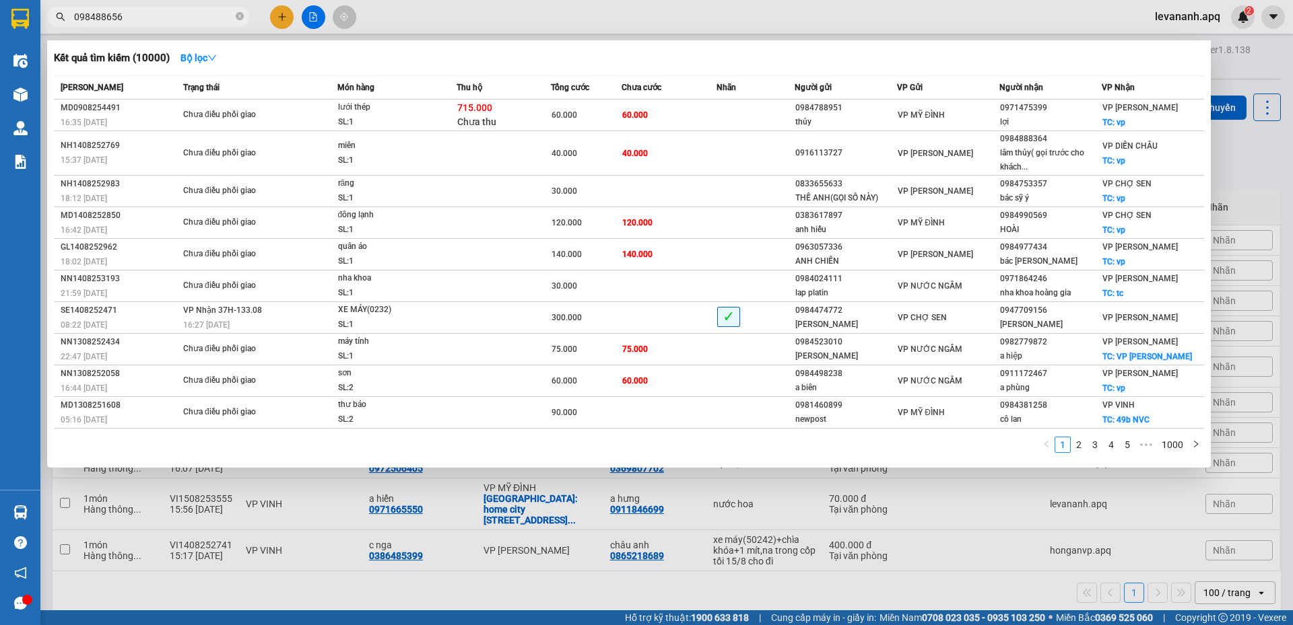
type input "0984886561"
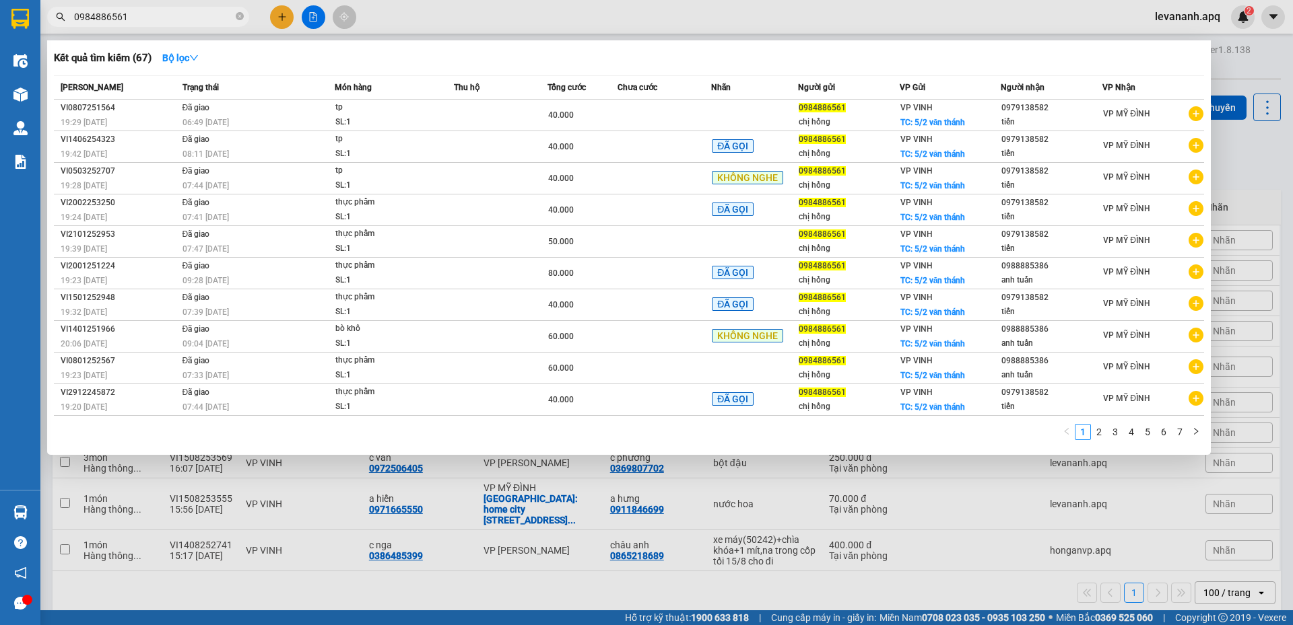
click at [187, 21] on input "0984886561" at bounding box center [153, 16] width 159 height 15
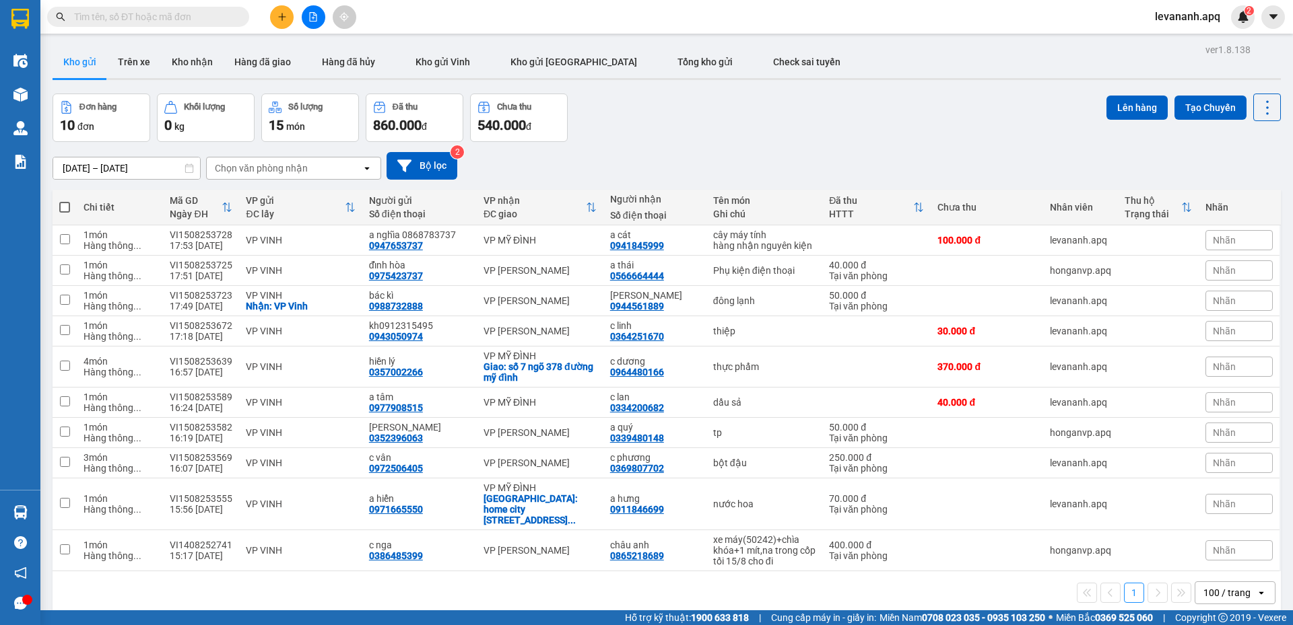
click at [1185, 14] on span "levananh.apq" at bounding box center [1187, 16] width 87 height 17
click at [1175, 41] on span "Đăng xuất" at bounding box center [1193, 41] width 57 height 15
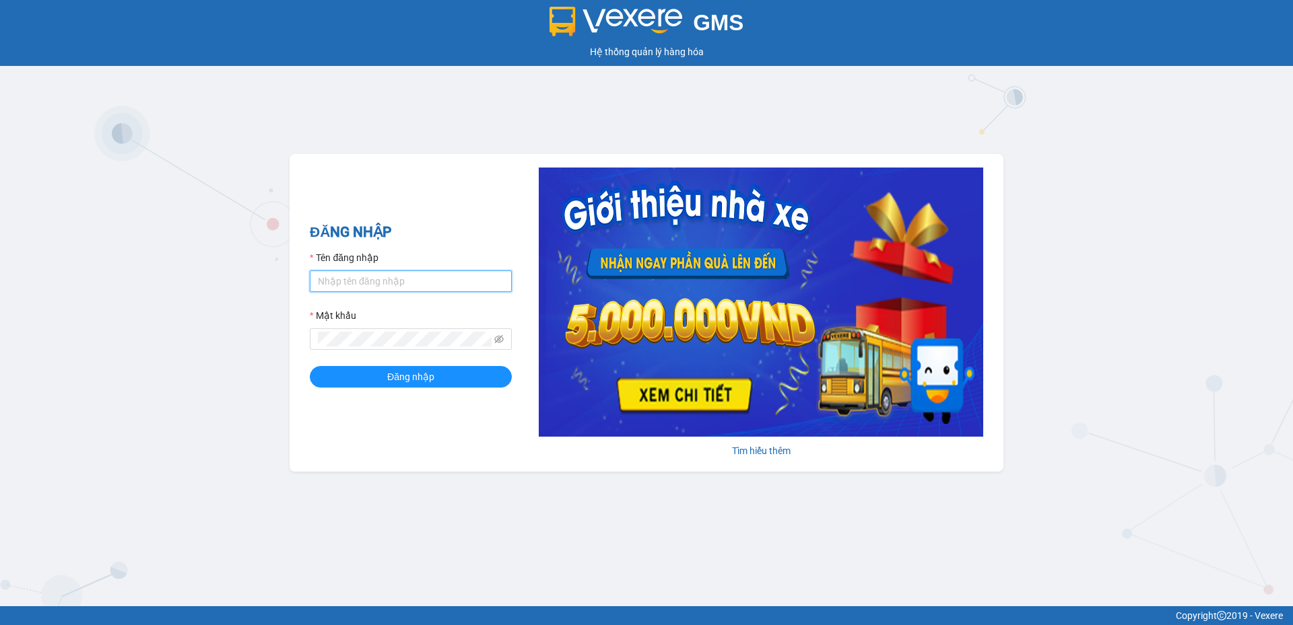
type input "tuananh.apq"
click at [1184, 432] on div "GMS Hệ thống quản lý hàng hóa ĐĂNG NHẬP Tên đăng nhập tuananh.apq Mật khẩu Đăng…" at bounding box center [646, 303] width 1293 height 607
